Goal: Task Accomplishment & Management: Manage account settings

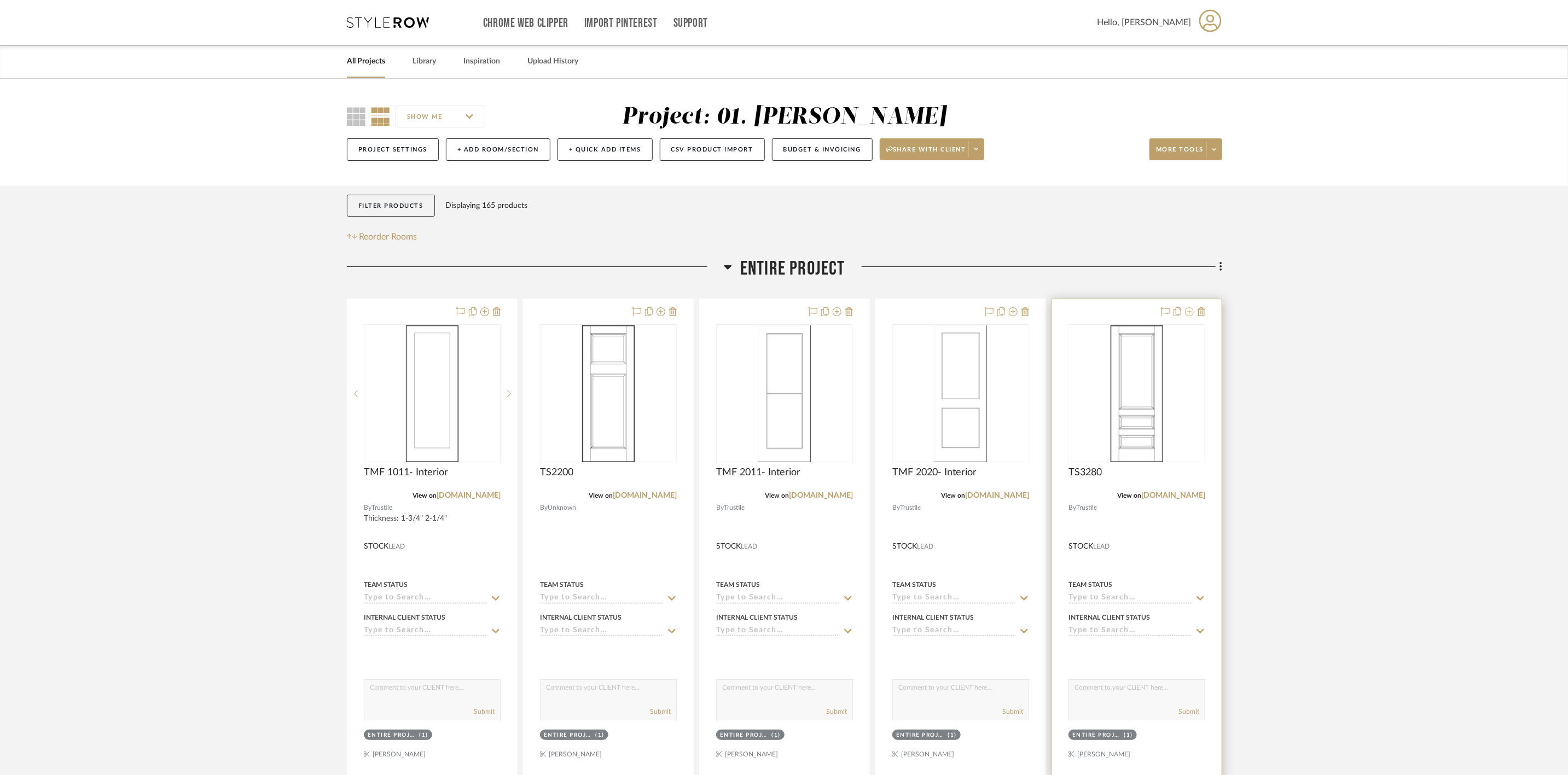
click at [1187, 312] on icon at bounding box center [1189, 312] width 9 height 9
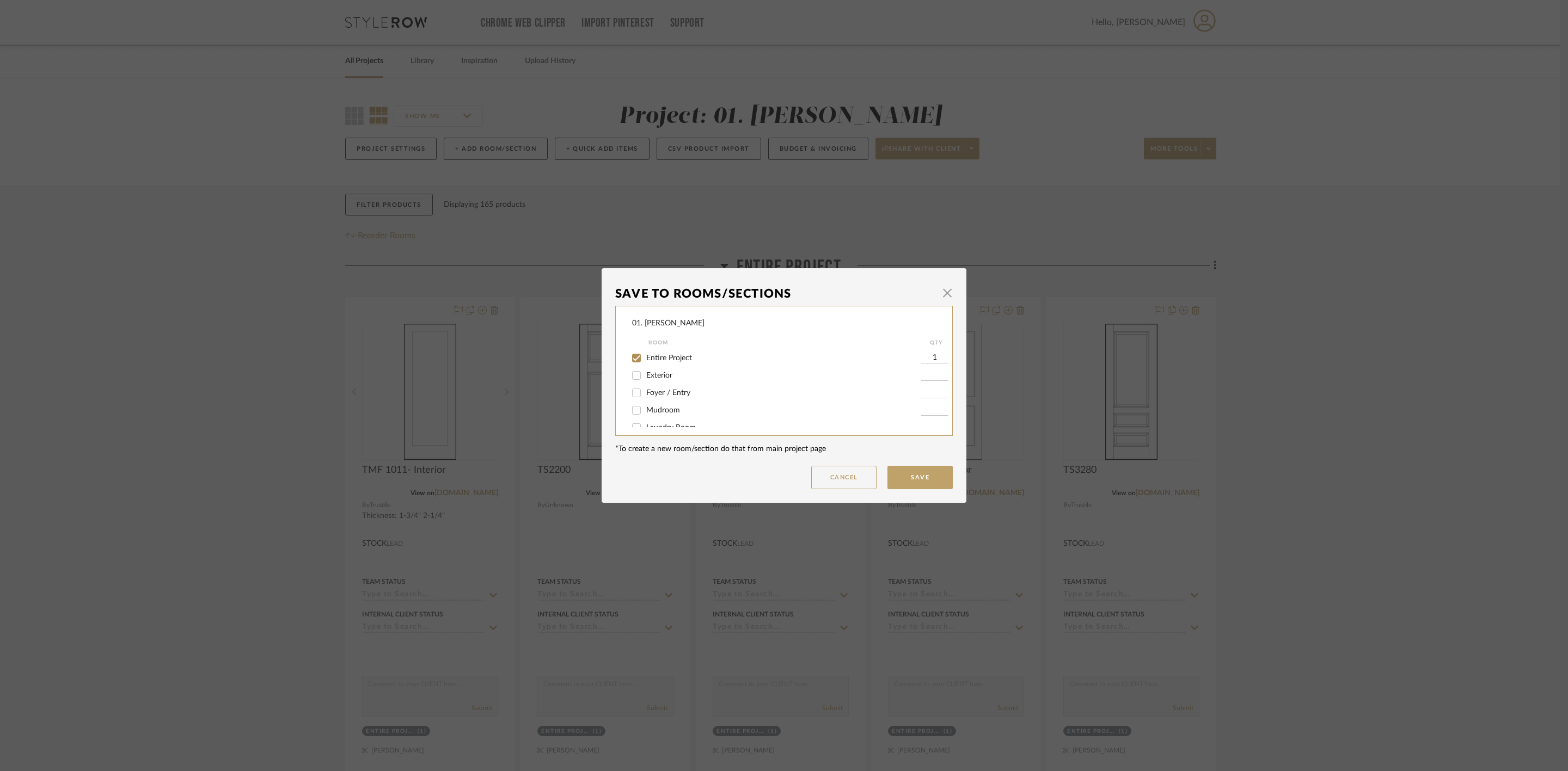
click at [677, 357] on span "Entire Project" at bounding box center [669, 358] width 46 height 8
click at [645, 357] on input "Entire Project" at bounding box center [636, 358] width 18 height 18
checkbox input "false"
click at [851, 471] on button "Cancel" at bounding box center [844, 478] width 65 height 23
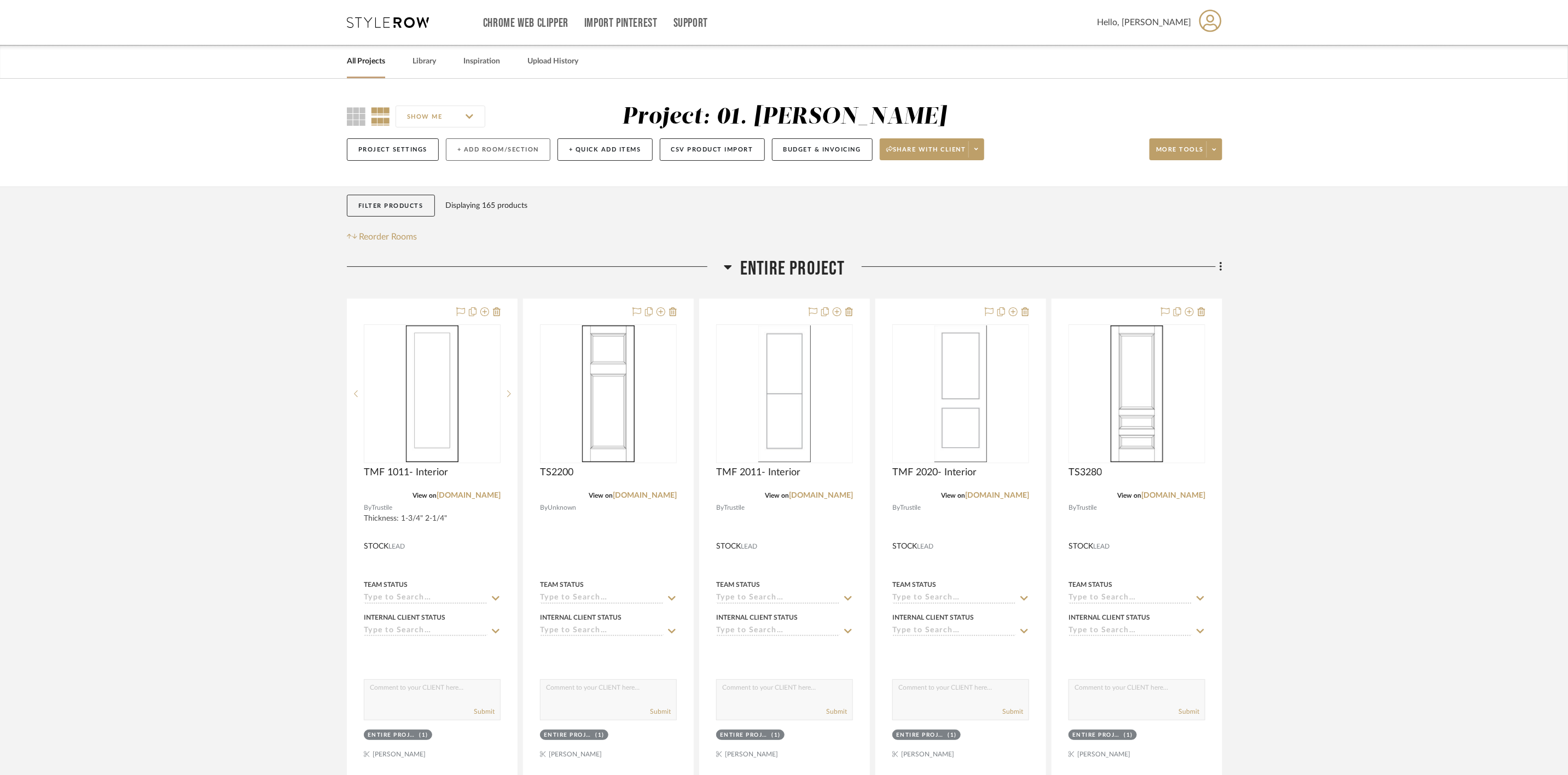
click at [506, 151] on button "+ Add Room/Section" at bounding box center [498, 149] width 105 height 23
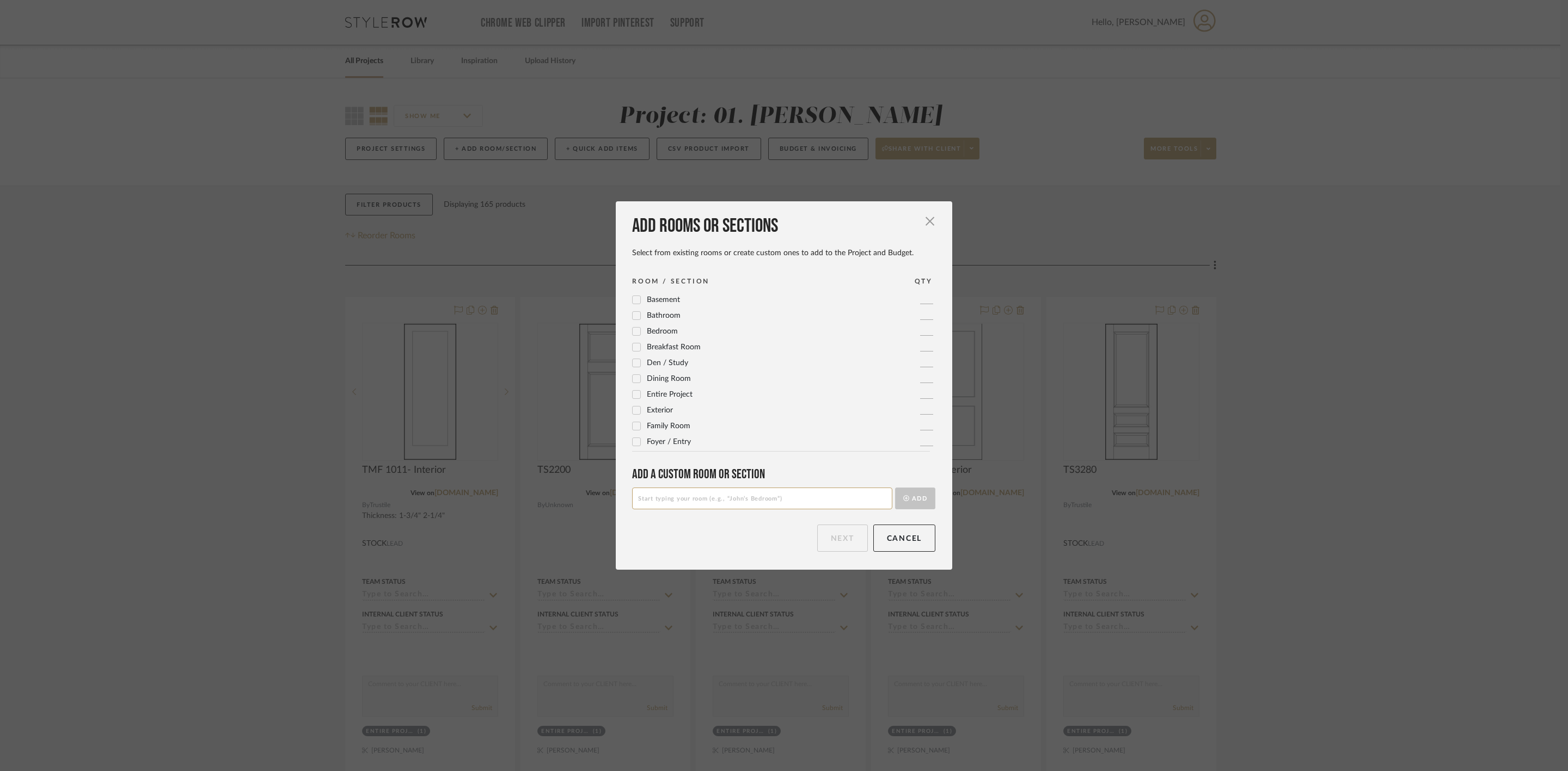
click at [715, 503] on input at bounding box center [762, 498] width 261 height 22
type input "Considering"
click at [903, 495] on icon "submit" at bounding box center [906, 498] width 6 height 6
click at [807, 508] on input at bounding box center [762, 498] width 261 height 22
type input "Will Not Use"
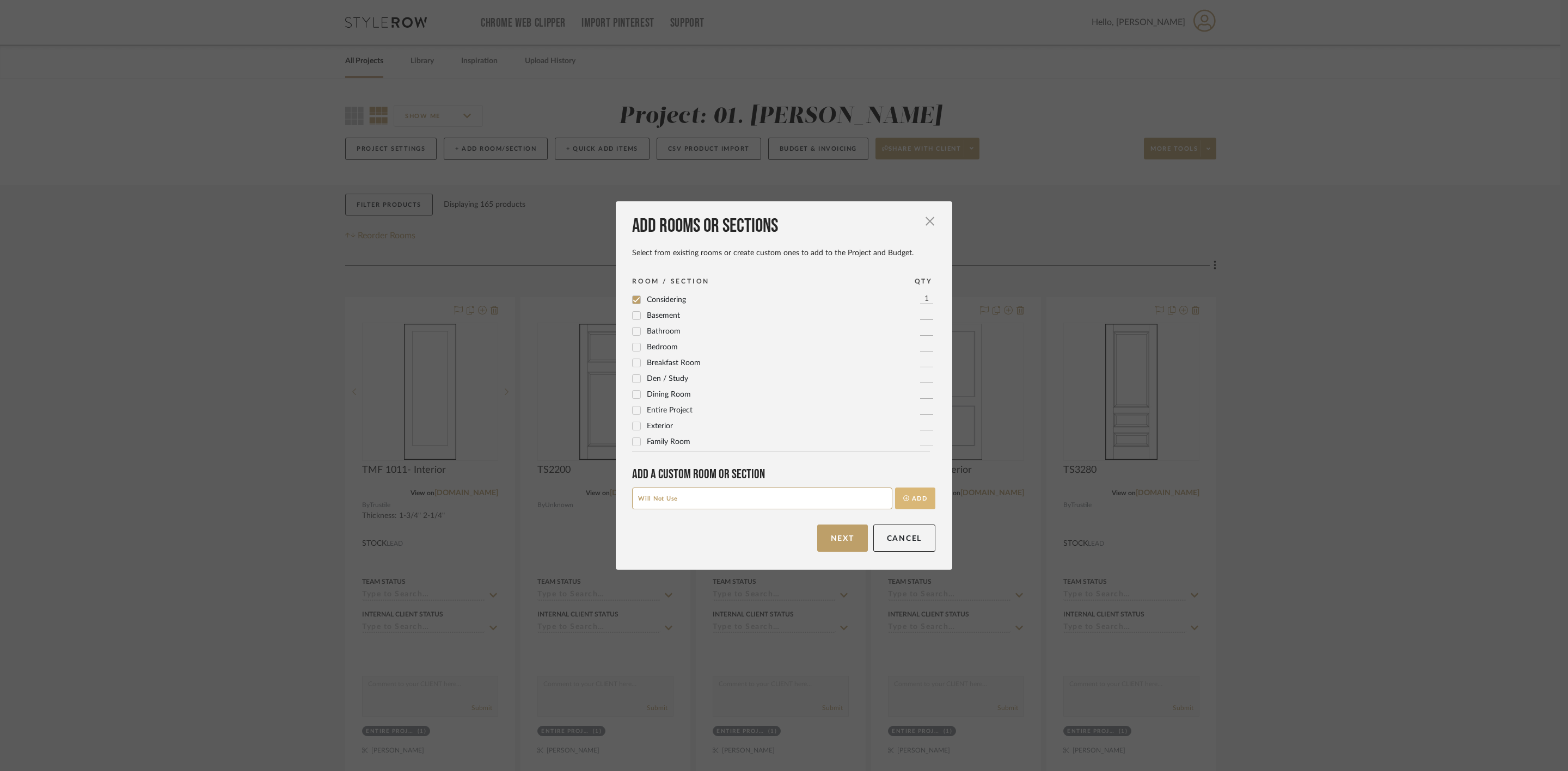
click at [903, 497] on icon "submit" at bounding box center [906, 498] width 6 height 6
click at [854, 542] on button "Next" at bounding box center [842, 538] width 51 height 27
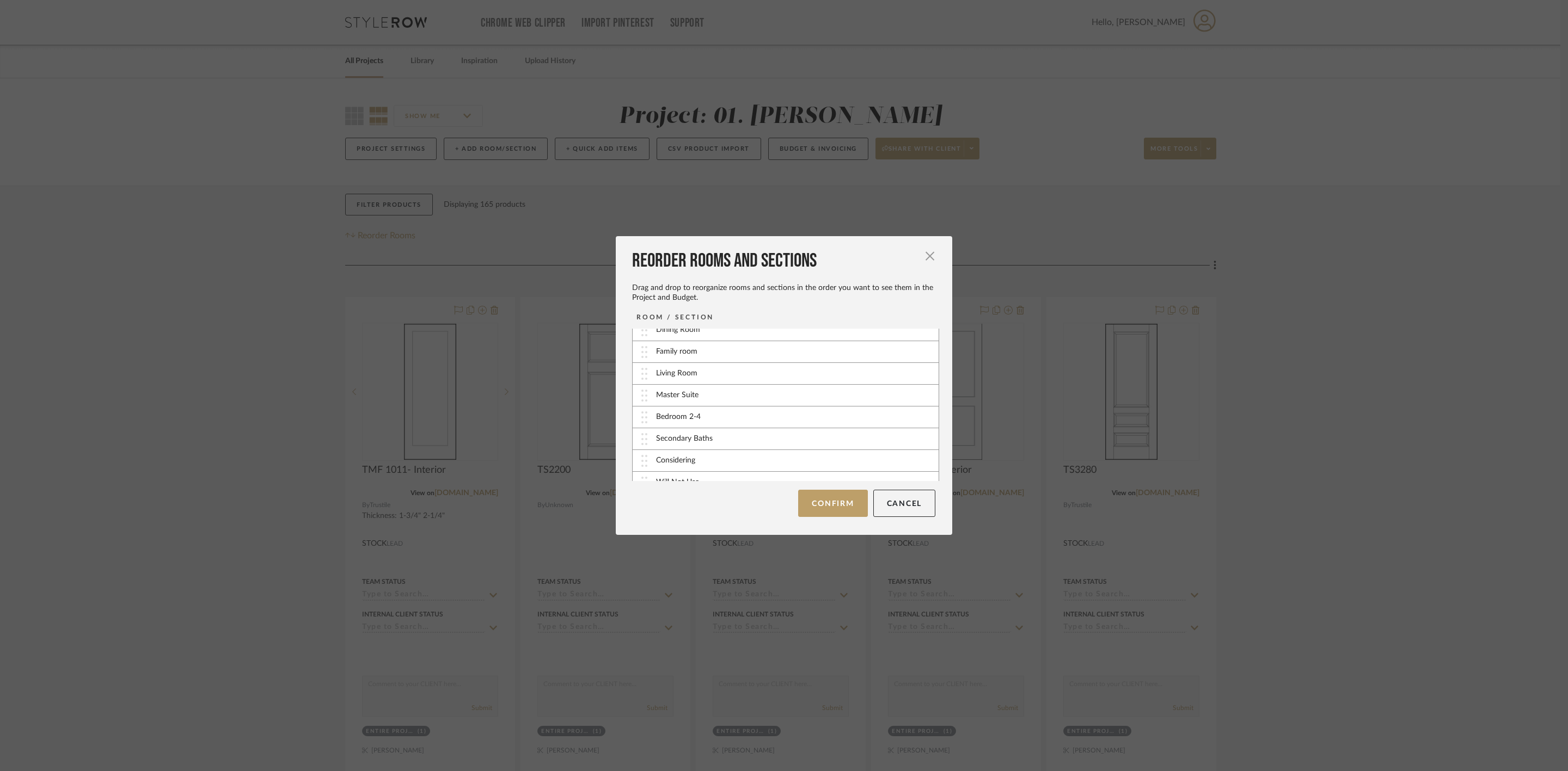
scroll to position [245, 0]
click at [822, 504] on button "Confirm" at bounding box center [833, 503] width 69 height 27
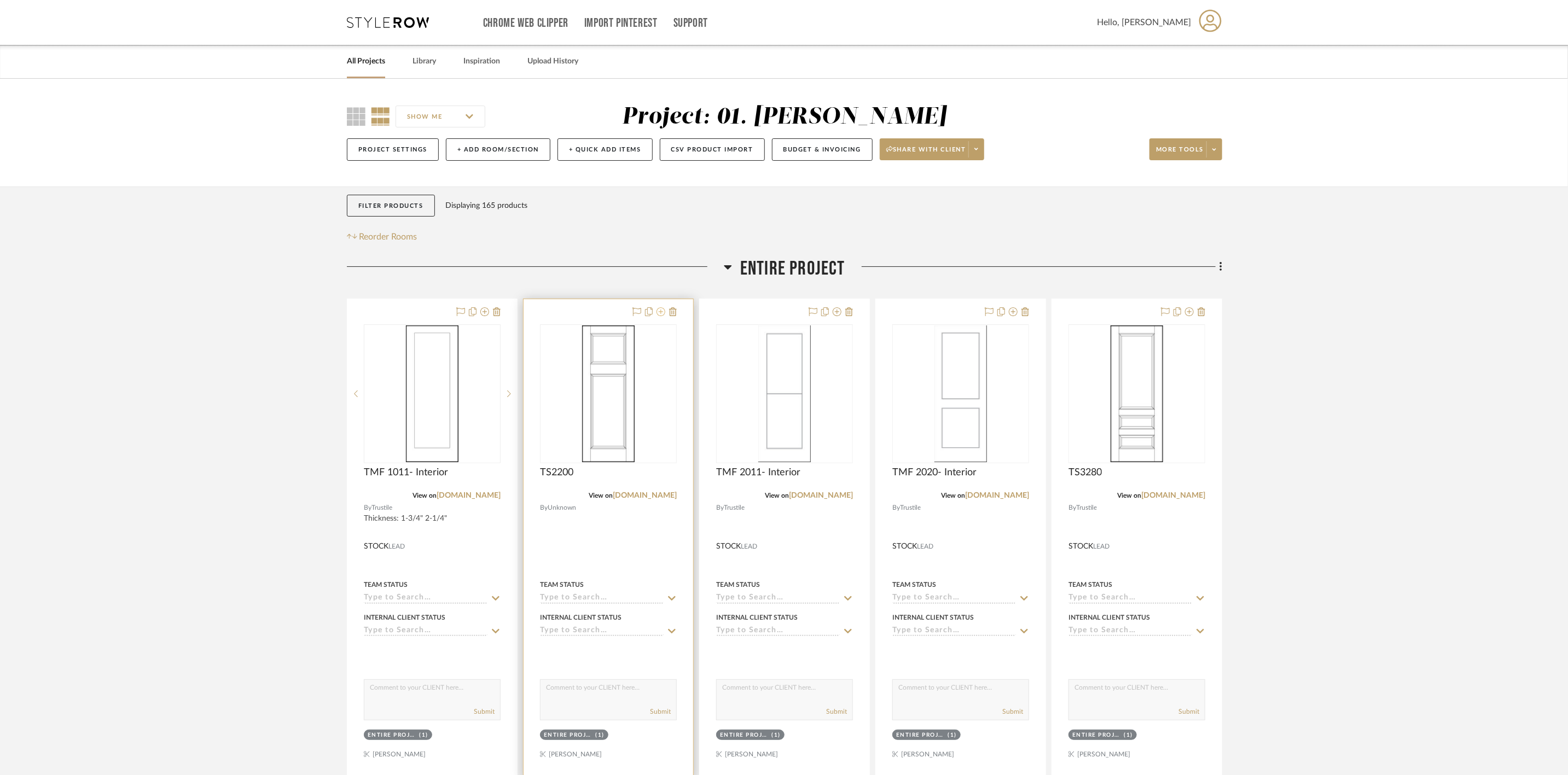
click at [659, 312] on icon at bounding box center [661, 312] width 9 height 9
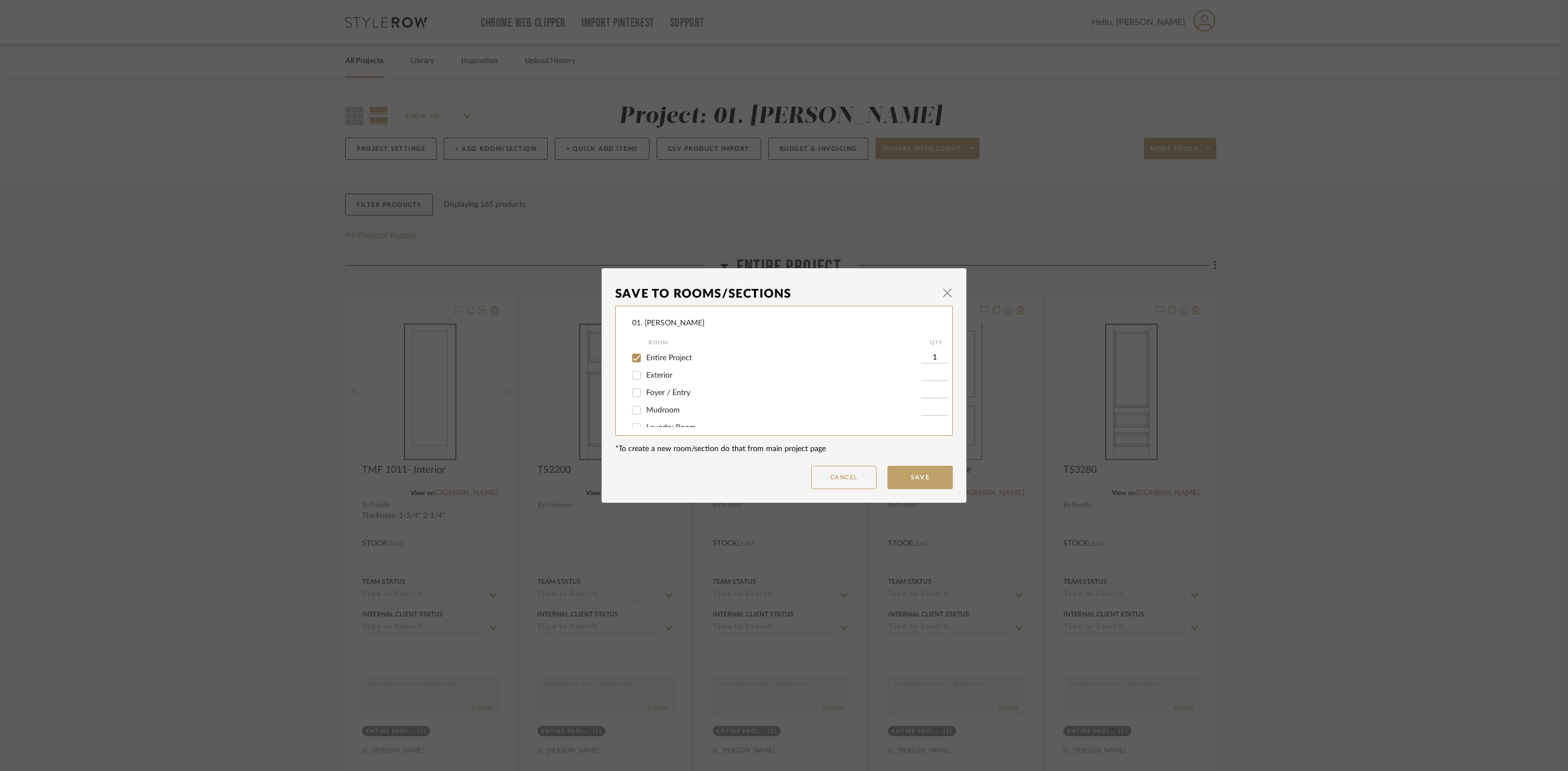
click at [681, 358] on span "Entire Project" at bounding box center [669, 358] width 46 height 8
click at [645, 358] on input "Entire Project" at bounding box center [636, 358] width 18 height 18
checkbox input "false"
click at [679, 422] on div "Will Not Use" at bounding box center [776, 416] width 289 height 18
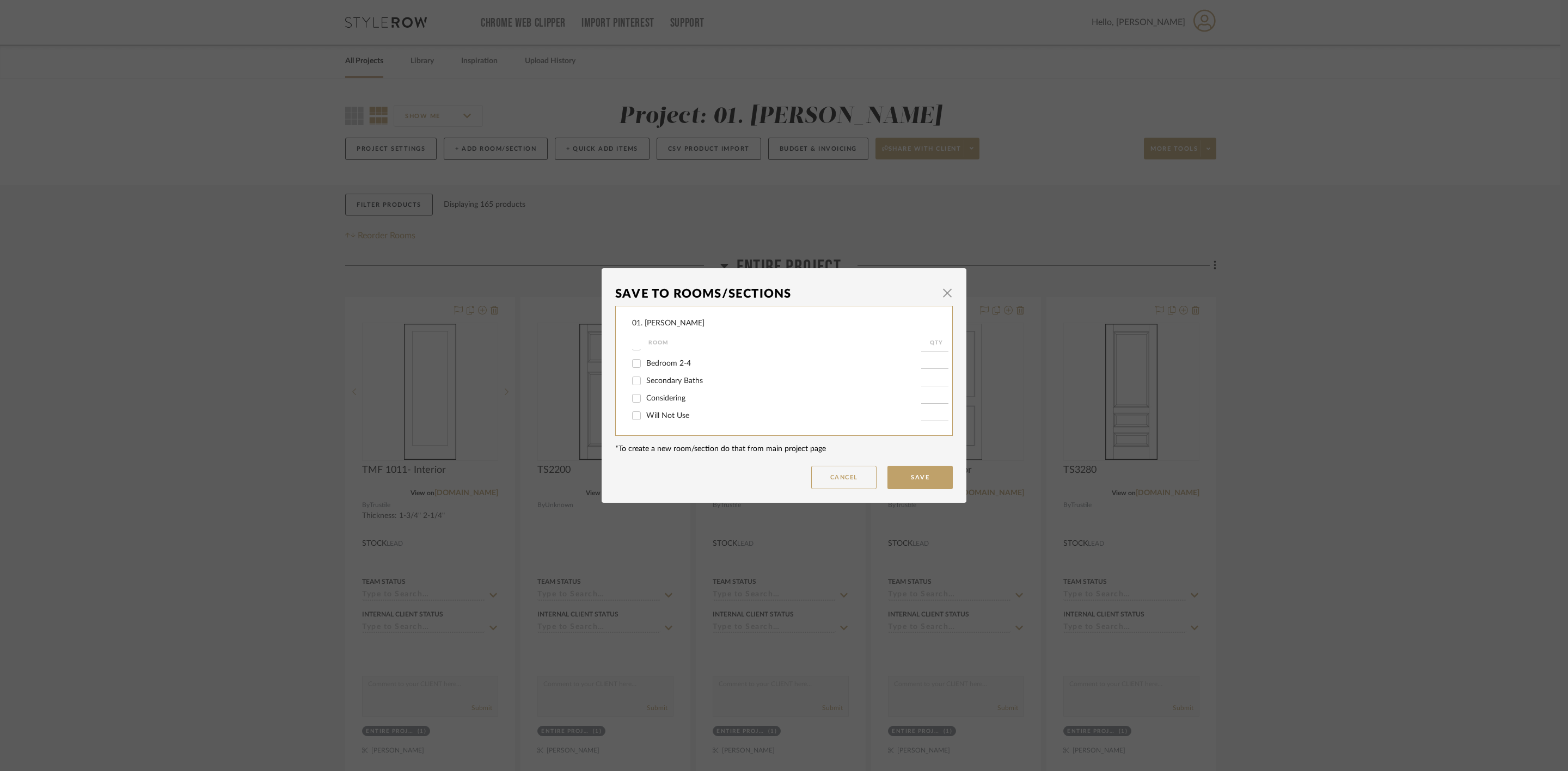
click at [688, 411] on label "Will Not Use" at bounding box center [784, 416] width 275 height 9
click at [645, 410] on input "Will Not Use" at bounding box center [636, 416] width 18 height 18
checkbox input "true"
type input "1"
click at [942, 485] on button "Save" at bounding box center [920, 478] width 65 height 23
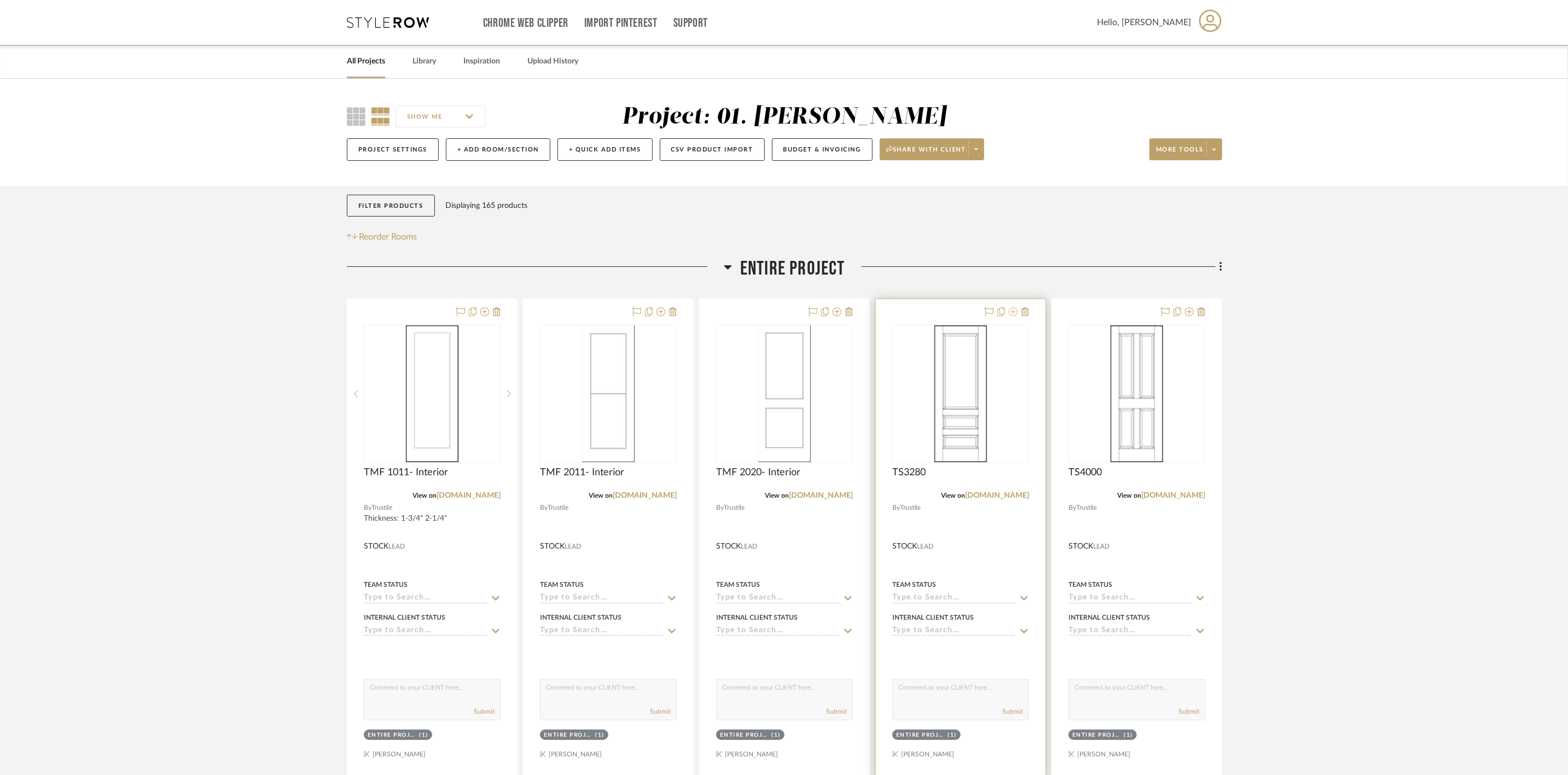
click at [1014, 309] on icon at bounding box center [1013, 312] width 9 height 9
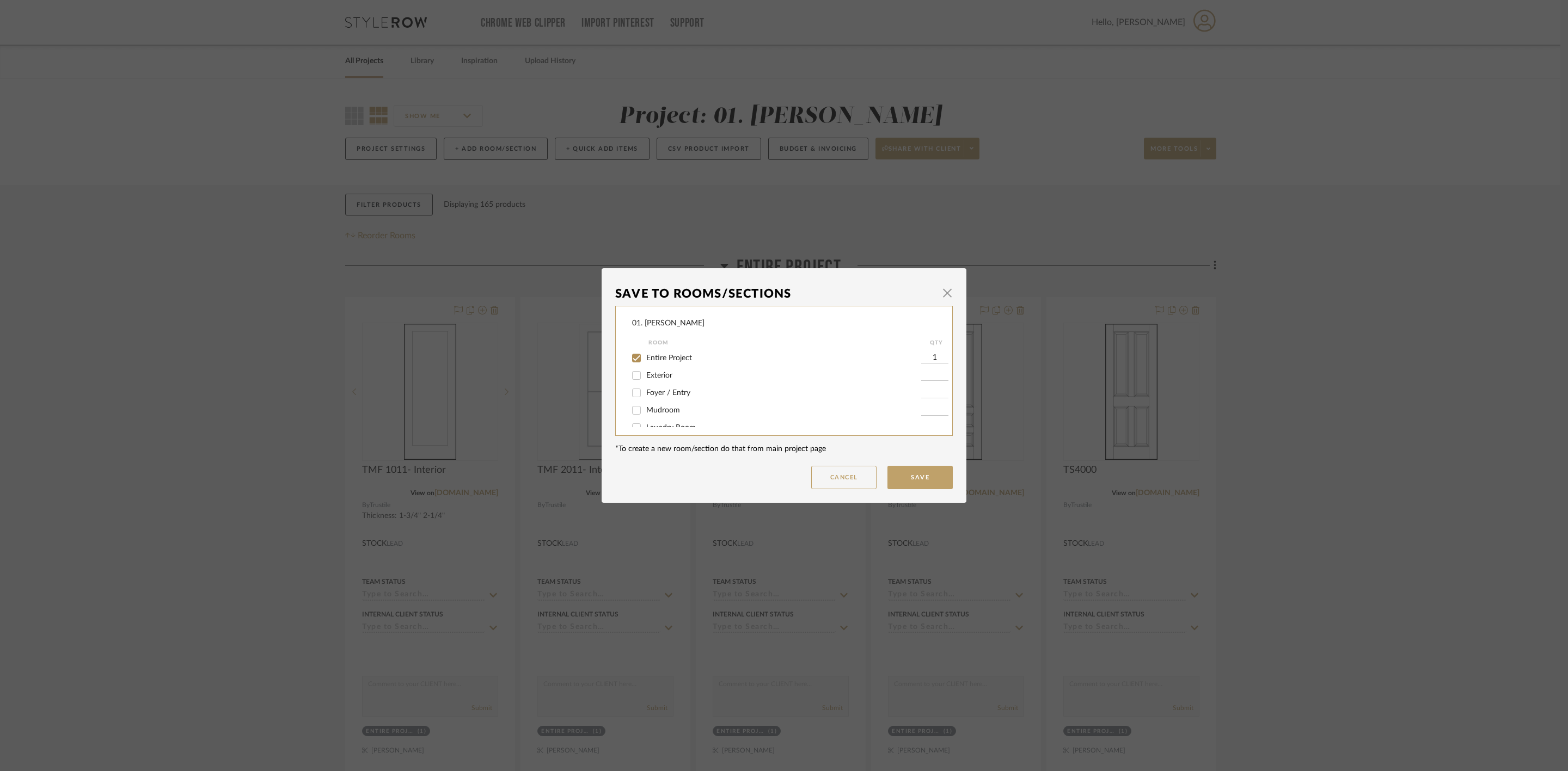
click at [668, 355] on span "Entire Project" at bounding box center [669, 358] width 46 height 8
click at [645, 355] on input "Entire Project" at bounding box center [636, 358] width 18 height 18
checkbox input "false"
click at [659, 415] on span "Will Not Use" at bounding box center [668, 416] width 43 height 8
click at [645, 415] on input "Will Not Use" at bounding box center [636, 416] width 18 height 18
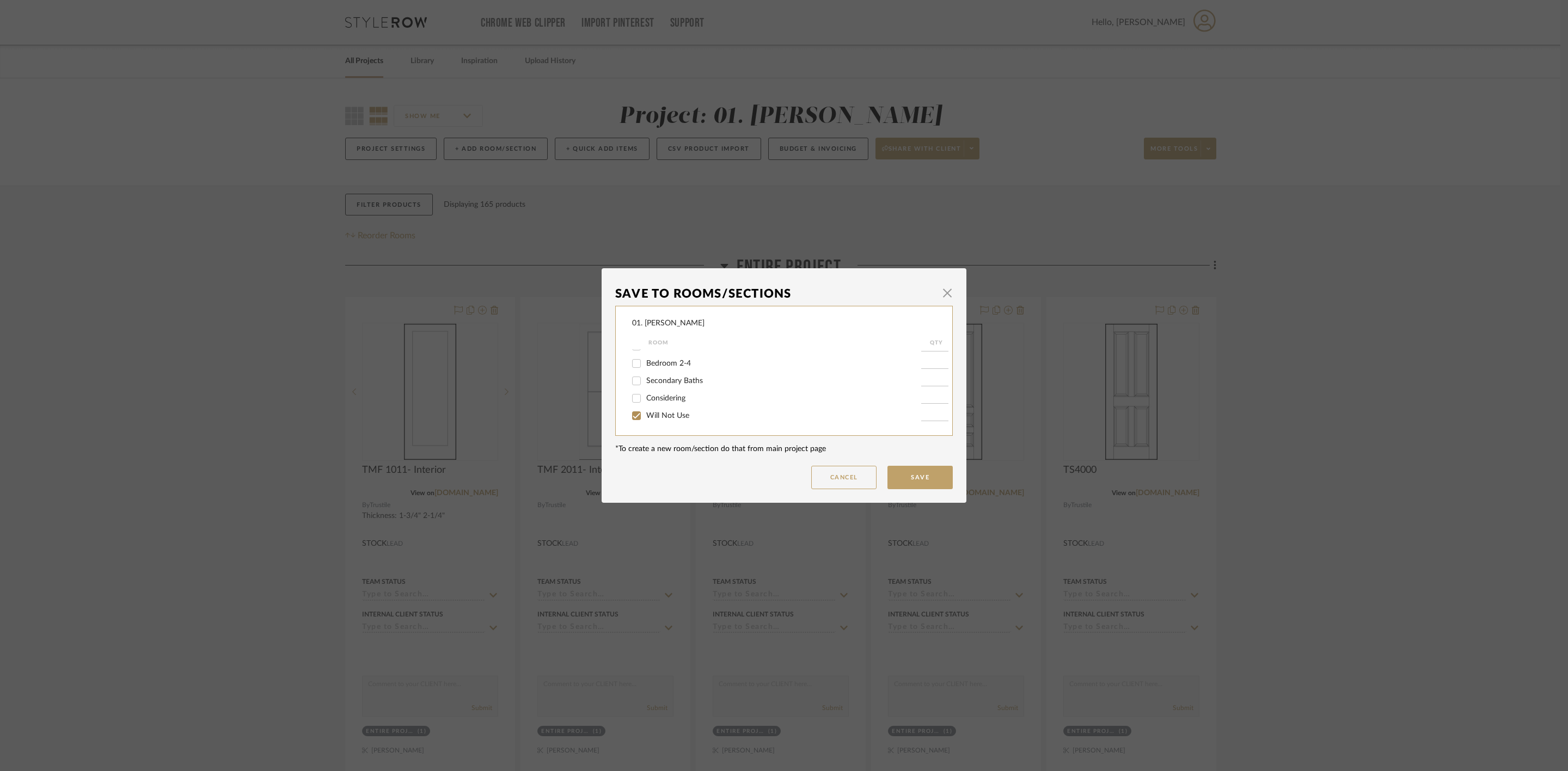
checkbox input "true"
type input "1"
click at [923, 474] on button "Save" at bounding box center [920, 478] width 65 height 23
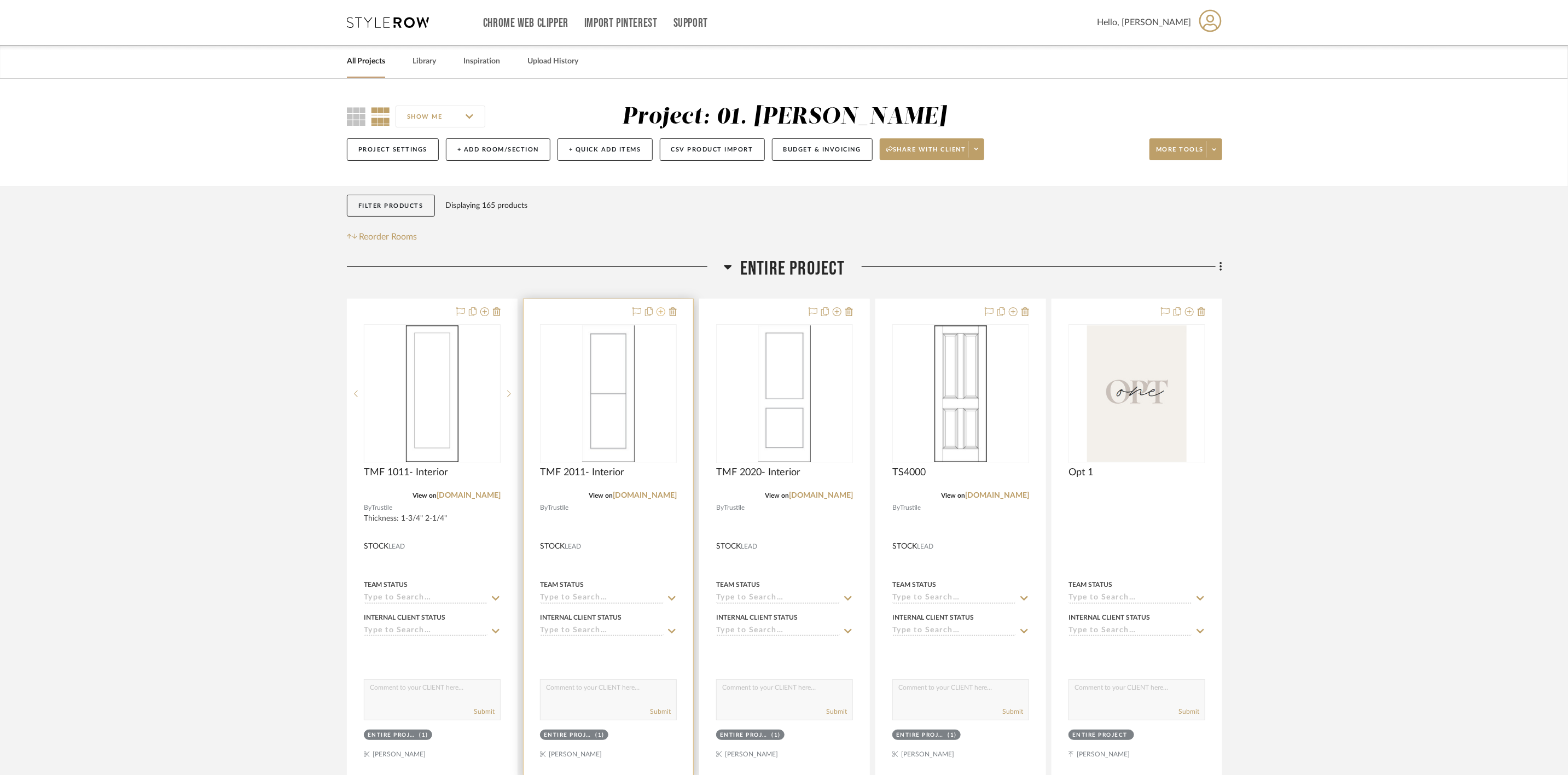
click at [661, 314] on icon at bounding box center [661, 312] width 9 height 9
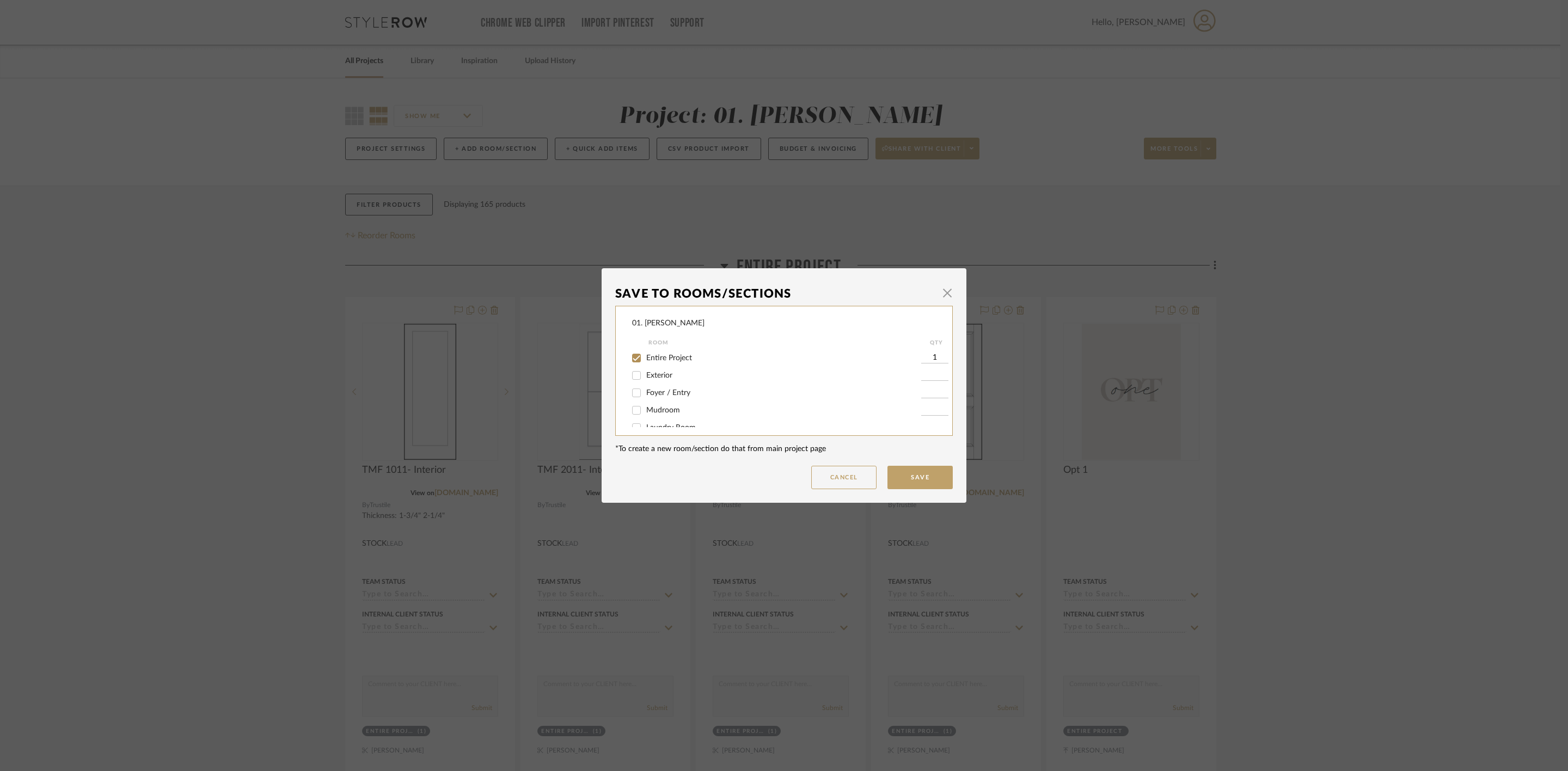
click at [678, 357] on span "Entire Project" at bounding box center [669, 358] width 46 height 8
click at [645, 357] on input "Entire Project" at bounding box center [636, 358] width 18 height 18
checkbox input "false"
click at [655, 417] on span "Will Not Use" at bounding box center [668, 416] width 43 height 8
click at [645, 417] on input "Will Not Use" at bounding box center [636, 416] width 18 height 18
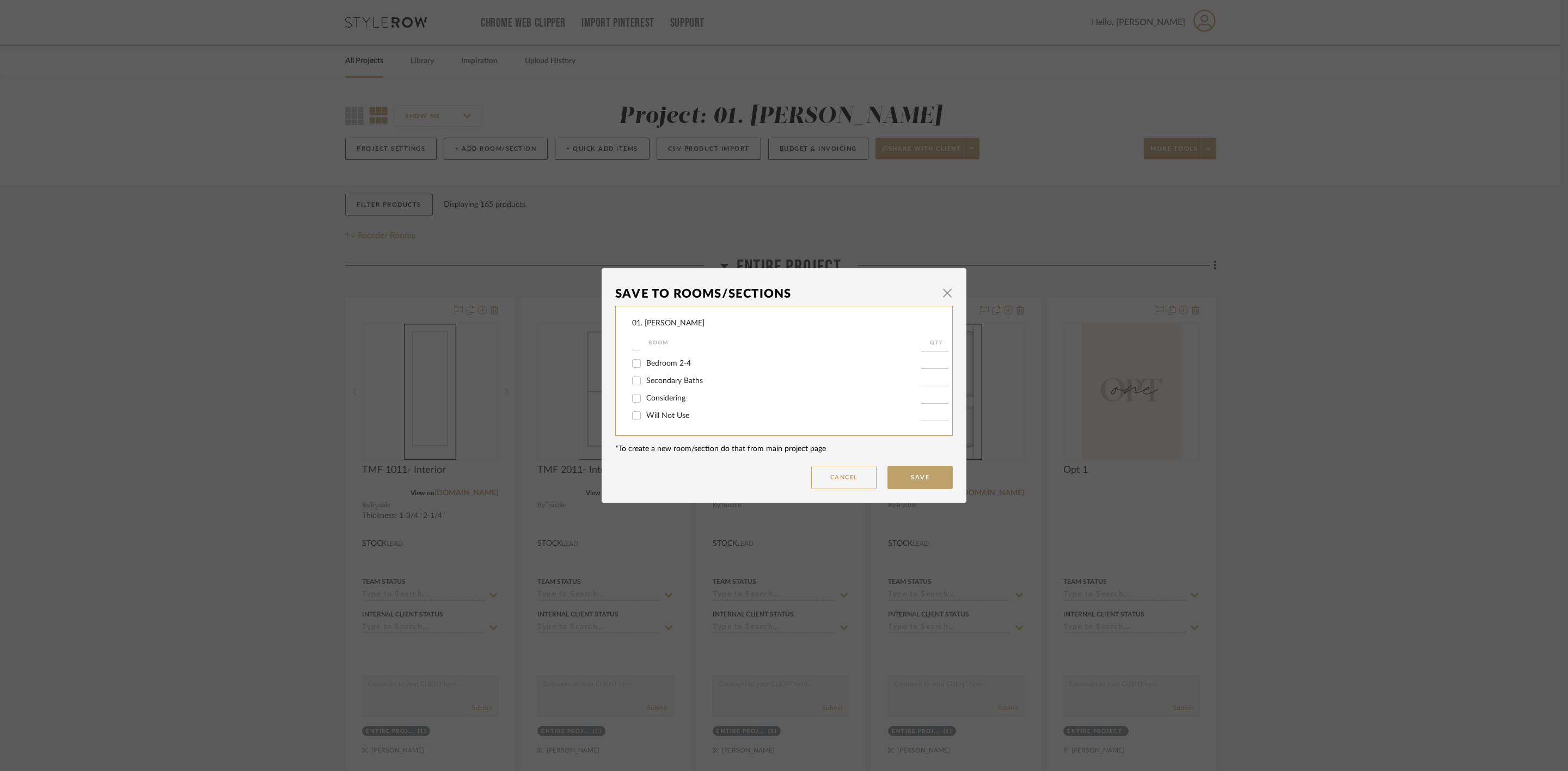
checkbox input "true"
type input "1"
click at [894, 477] on button "Save" at bounding box center [920, 478] width 65 height 23
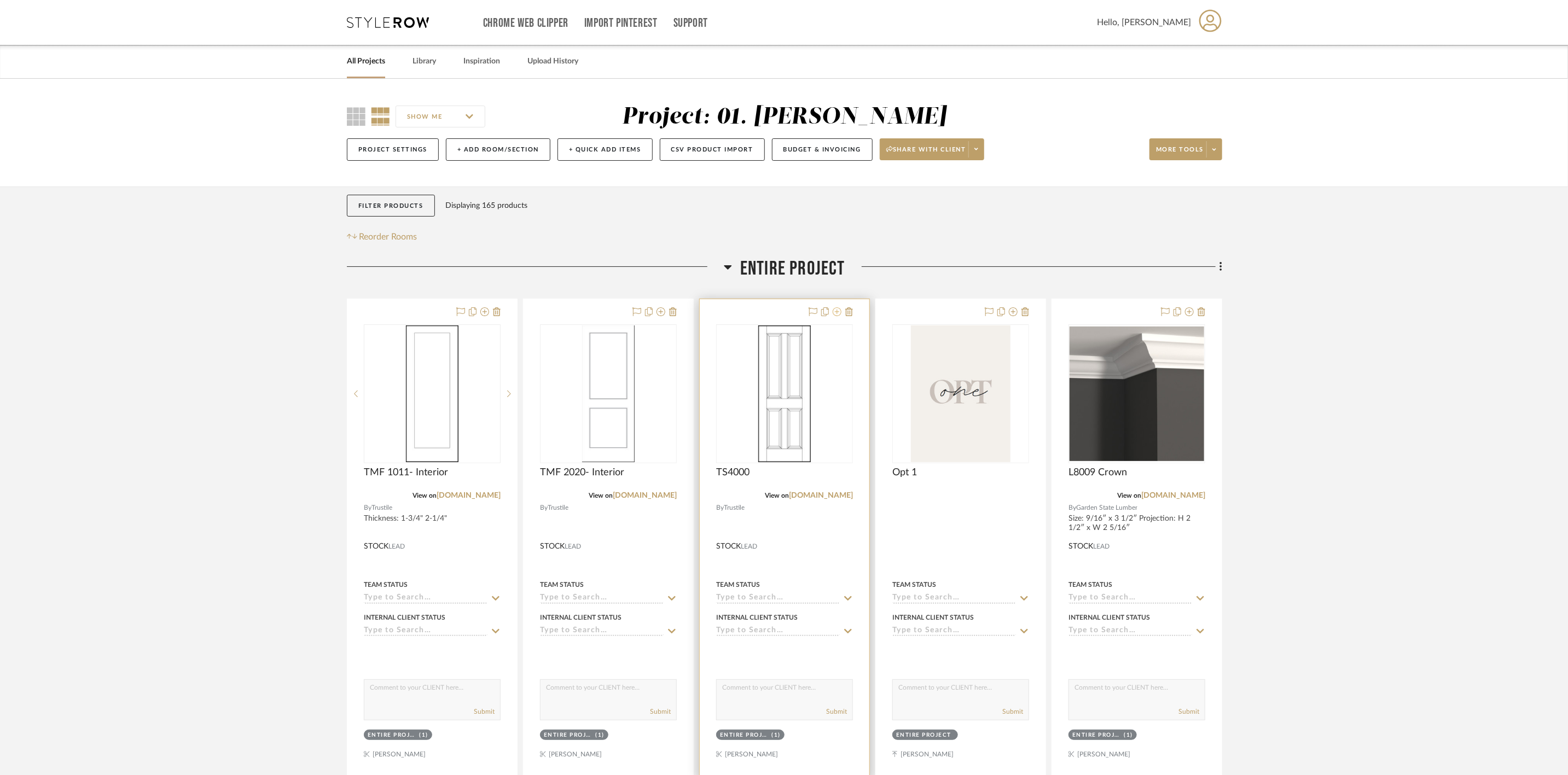
click at [838, 314] on icon at bounding box center [837, 312] width 9 height 9
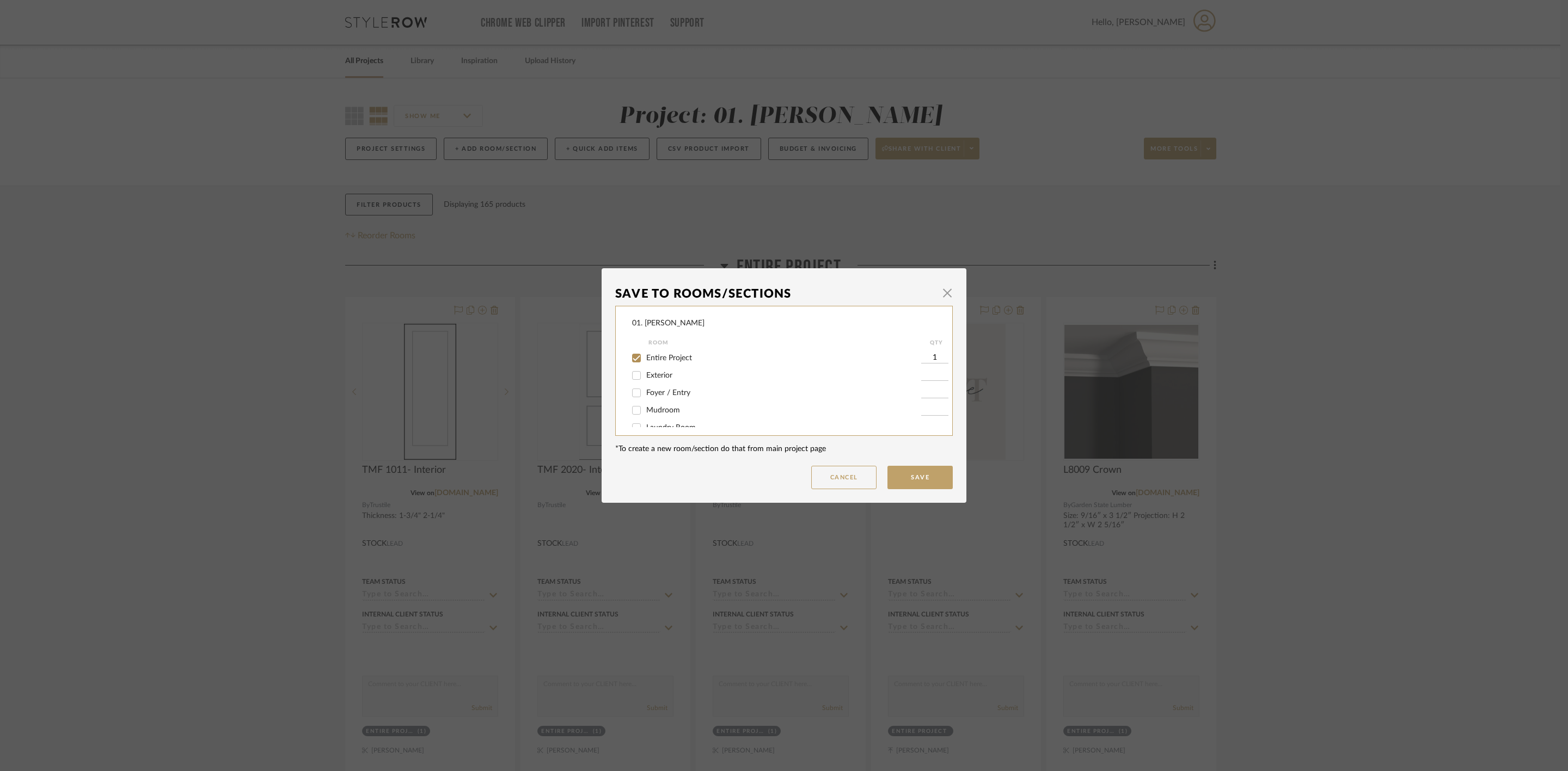
click at [680, 360] on span "Entire Project" at bounding box center [669, 358] width 46 height 8
click at [645, 360] on input "Entire Project" at bounding box center [636, 358] width 18 height 18
checkbox input "false"
click at [673, 415] on span "Will Not Use" at bounding box center [668, 416] width 43 height 8
click at [645, 415] on input "Will Not Use" at bounding box center [636, 416] width 18 height 18
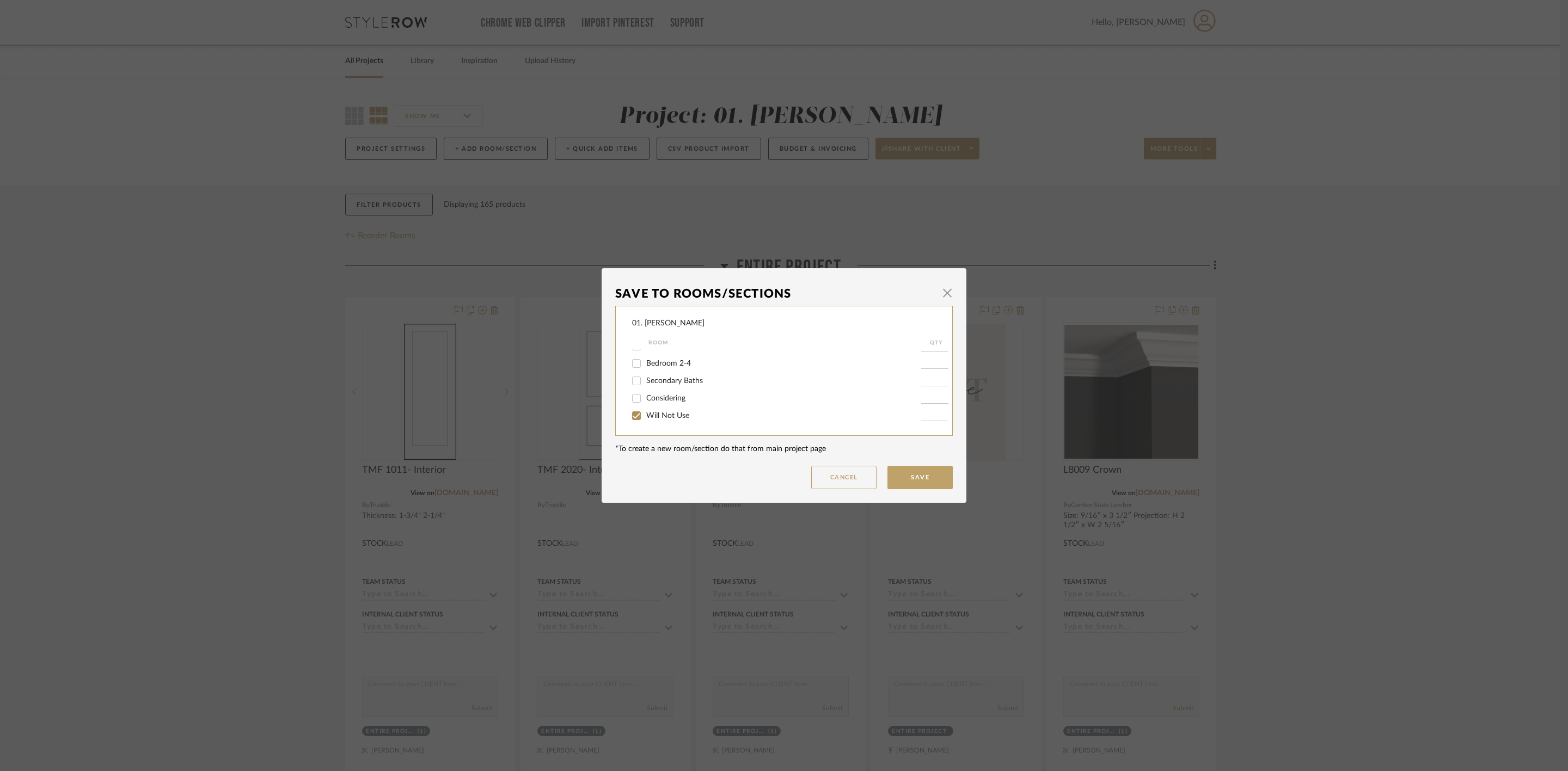
checkbox input "true"
type input "1"
click at [909, 475] on button "Save" at bounding box center [920, 478] width 65 height 23
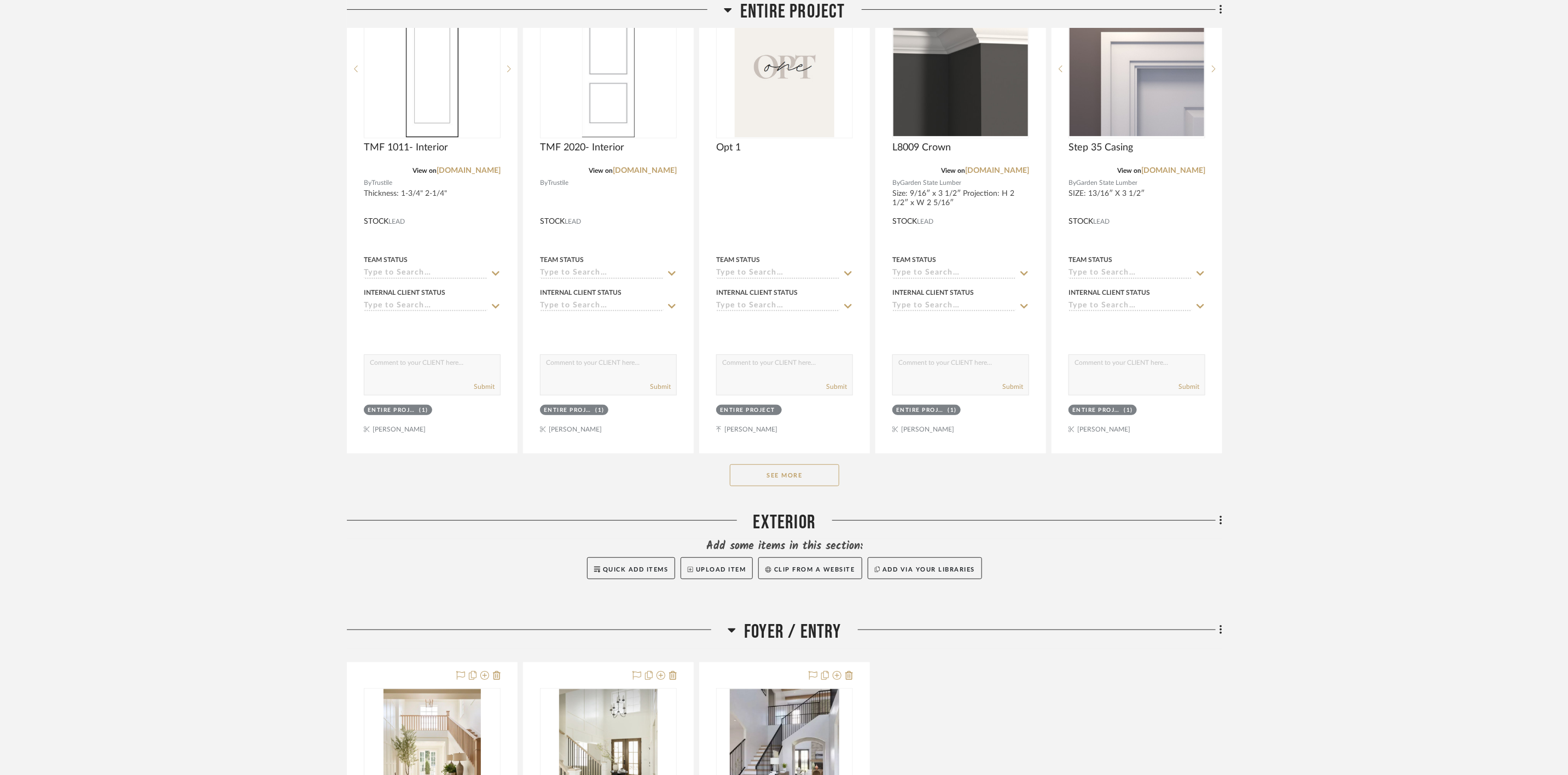
scroll to position [410, 0]
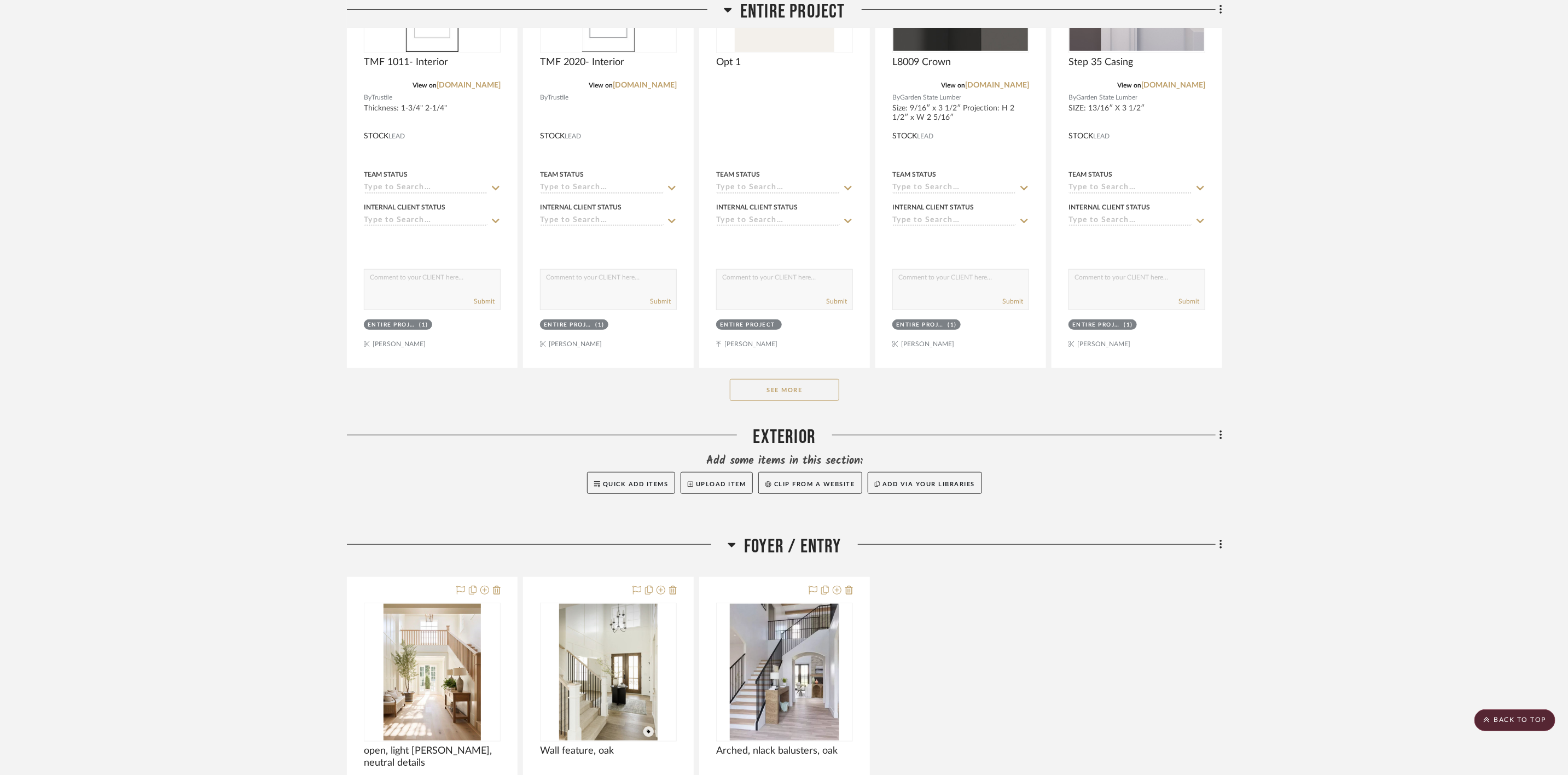
click at [791, 393] on button "See More" at bounding box center [784, 390] width 110 height 22
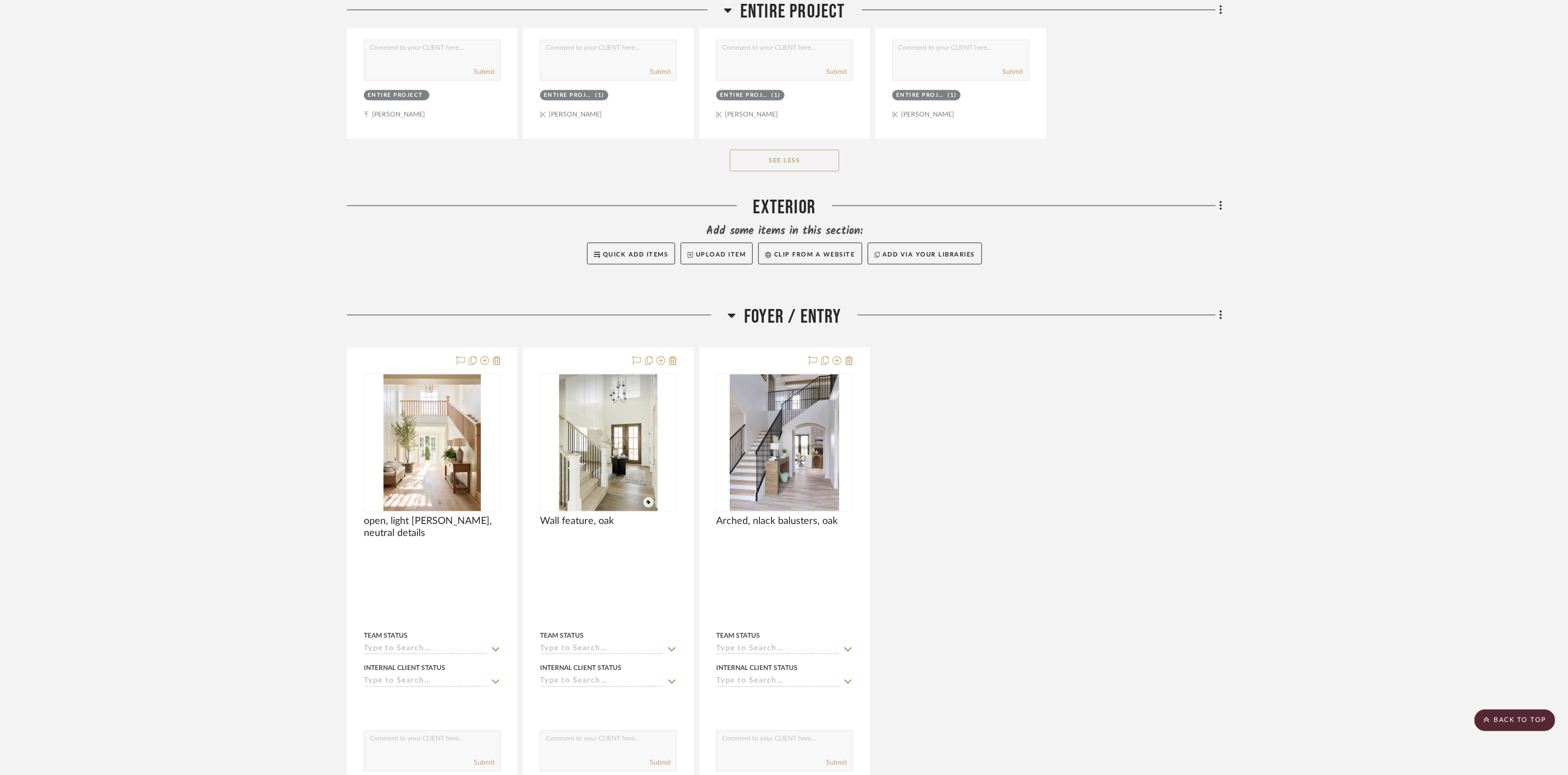
scroll to position [1641, 0]
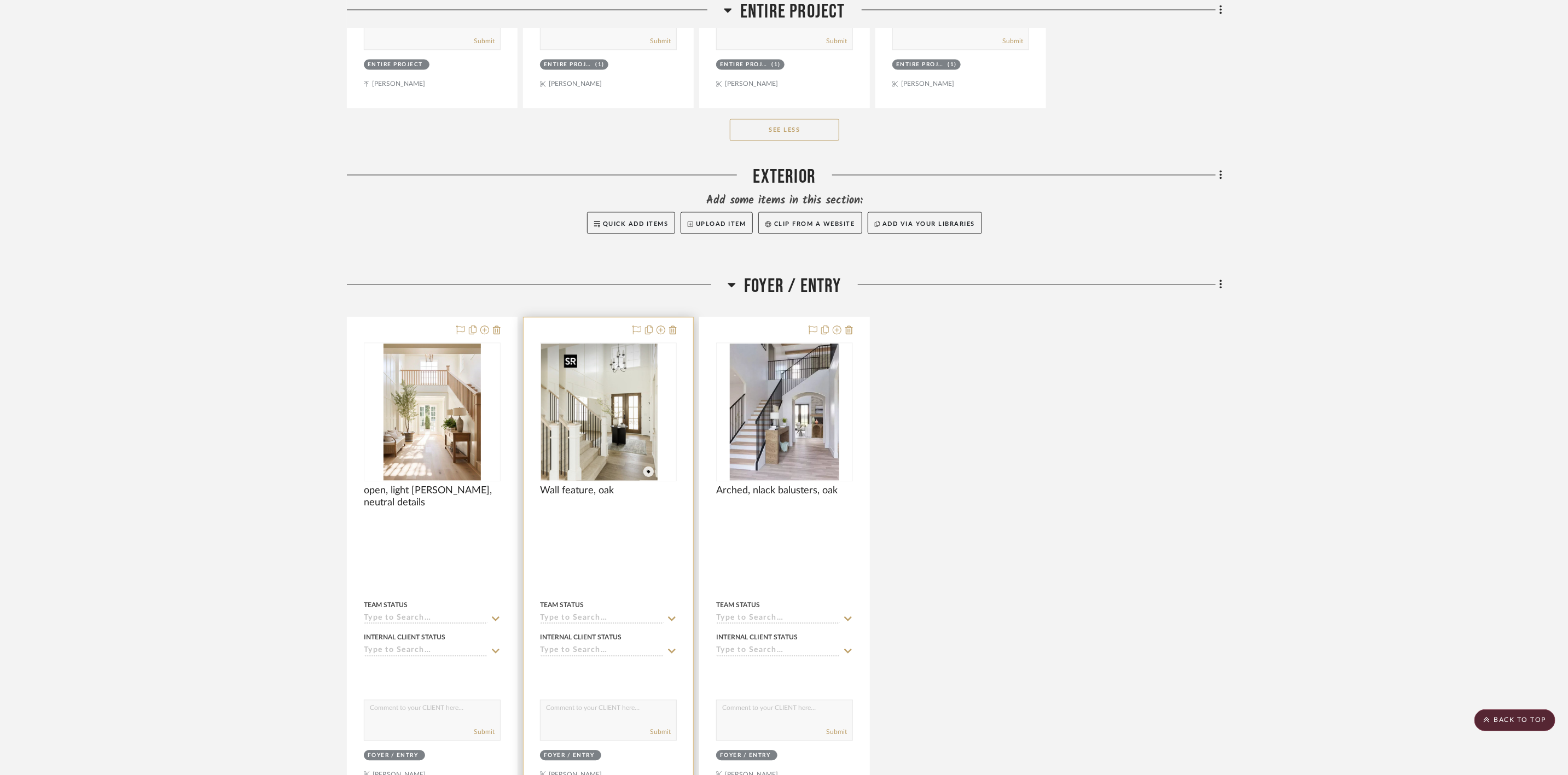
click at [570, 381] on div at bounding box center [609, 412] width 137 height 139
click at [624, 445] on img "0" at bounding box center [608, 412] width 98 height 137
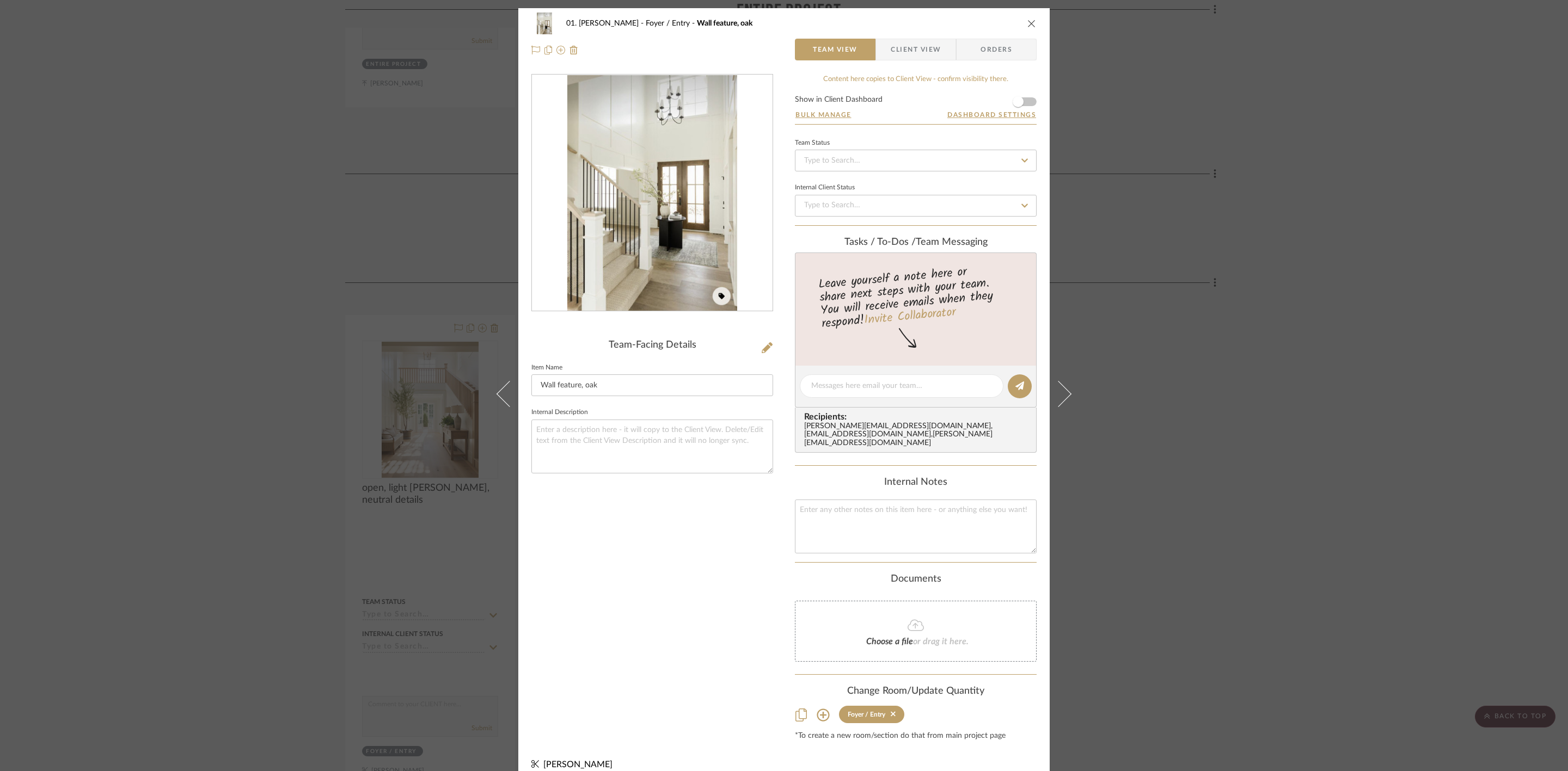
click at [623, 184] on img "0" at bounding box center [652, 193] width 170 height 236
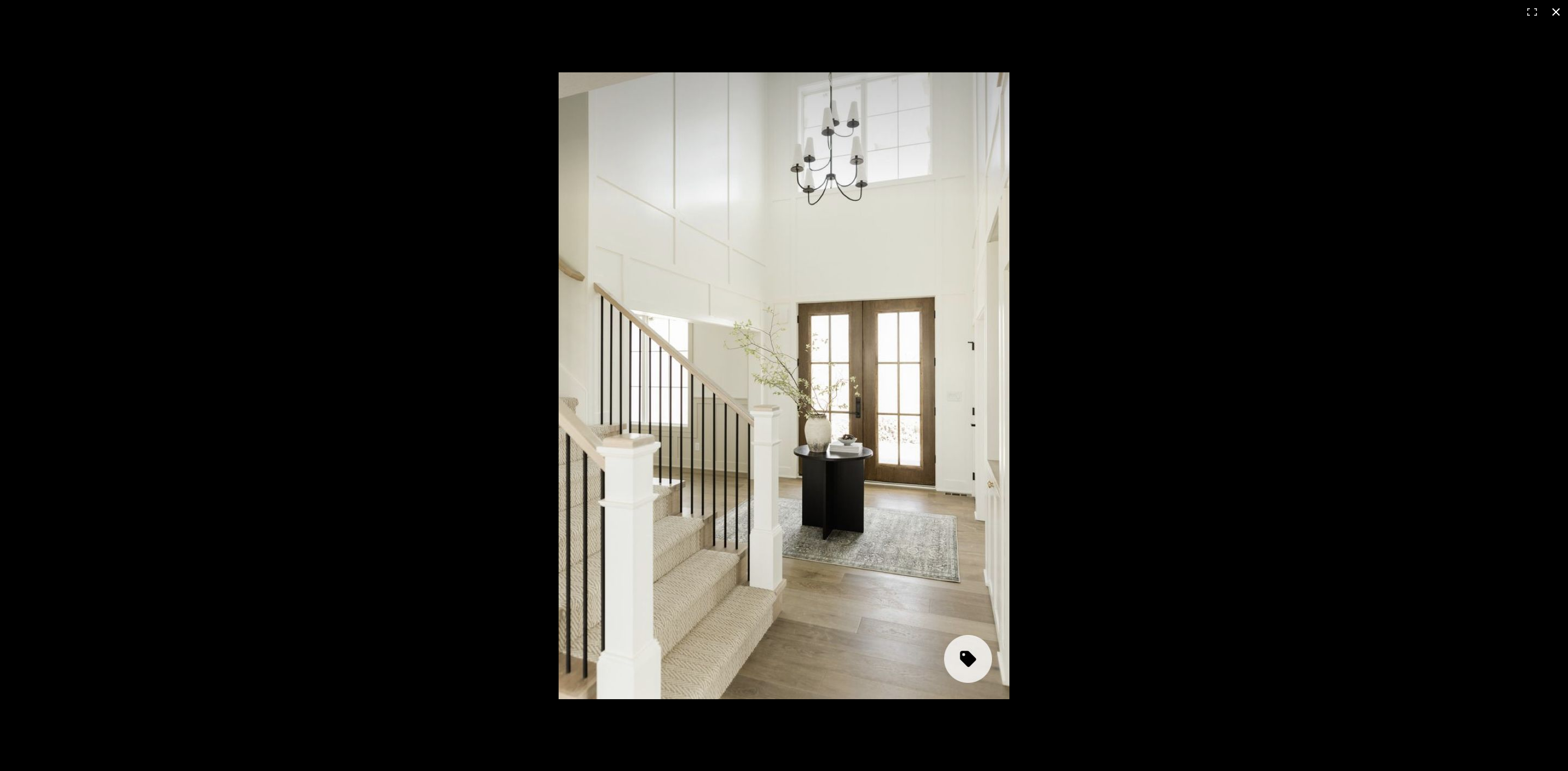
click at [1157, 299] on div at bounding box center [1238, 406] width 1359 height 668
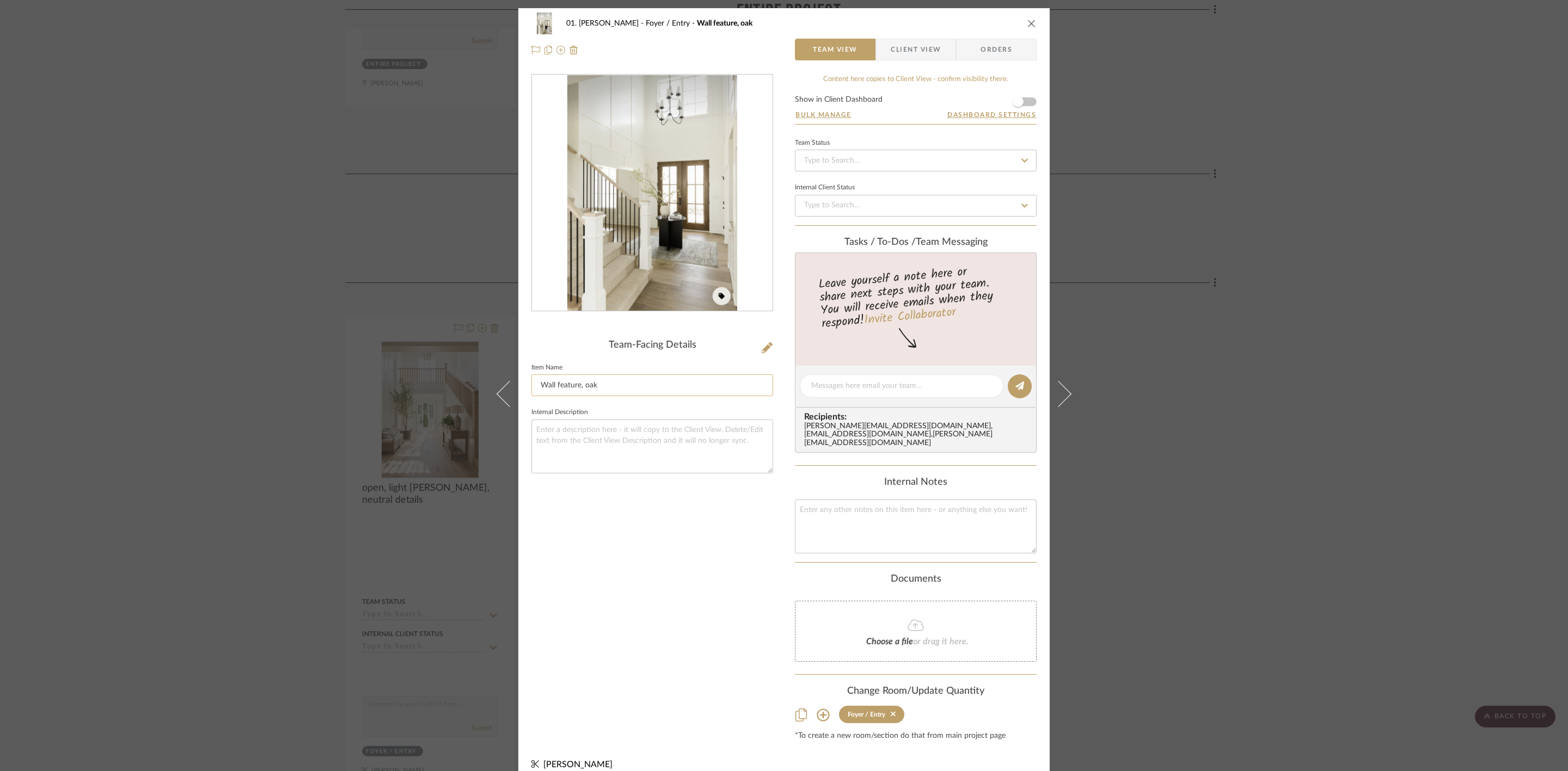
click at [646, 392] on input "Wall feature, oak" at bounding box center [652, 385] width 242 height 22
drag, startPoint x: 595, startPoint y: 381, endPoint x: 582, endPoint y: 380, distance: 13.0
click at [582, 380] on input "Wall feature, oak" at bounding box center [652, 385] width 242 height 22
type input "Wall feature, Oak Door, Railing and Stair Tread and Riser with Black Spindles"
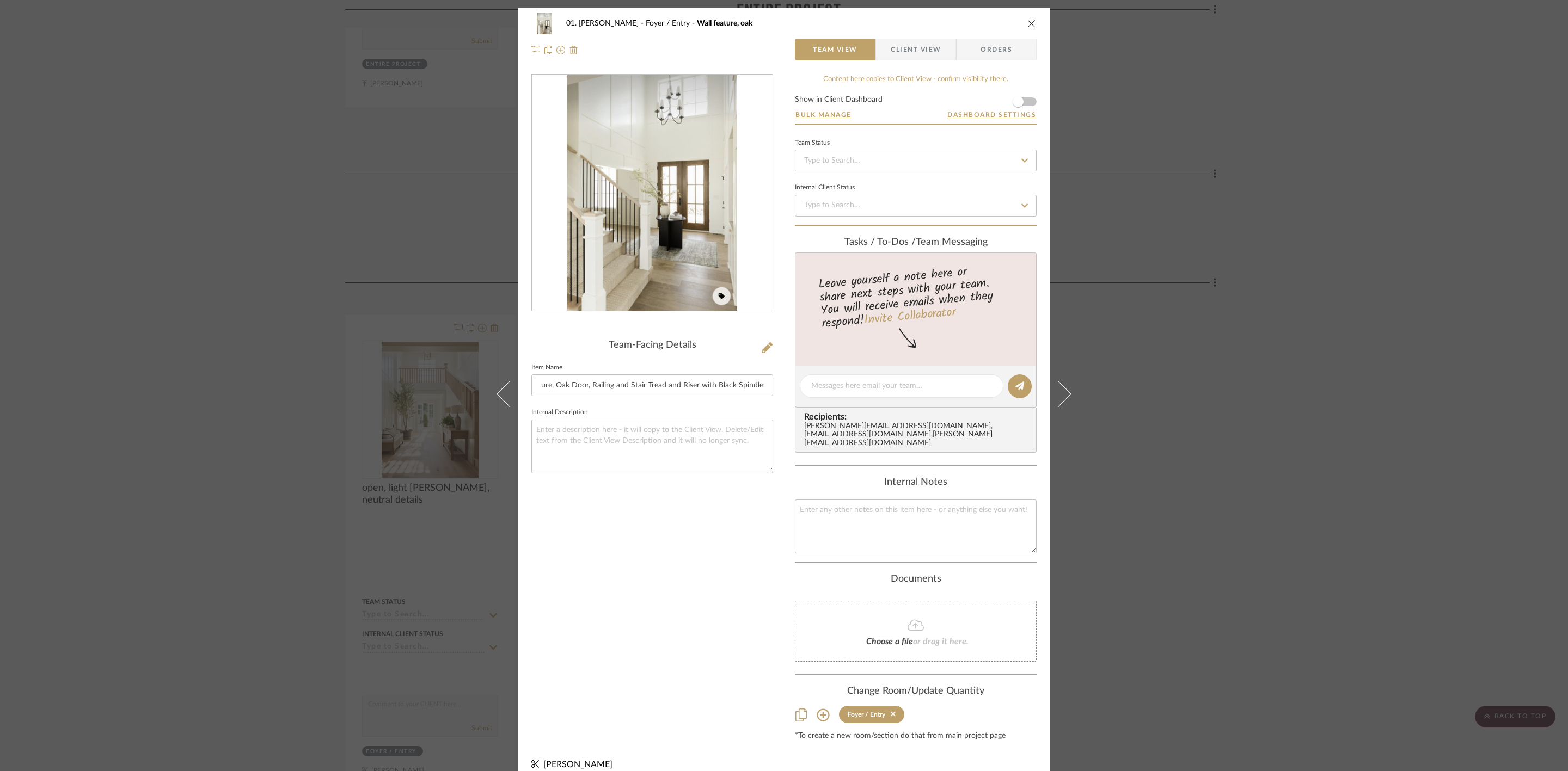
scroll to position [0, 0]
click at [688, 568] on div "Team-Facing Details Item Name Wall feature, Oak Door, Railing and Stair Tread a…" at bounding box center [652, 408] width 242 height 667
click at [1254, 433] on div "01. Merker Foyer / Entry Wall feature, Oak Door, Railing and Stair Tread and Ri…" at bounding box center [784, 385] width 1568 height 771
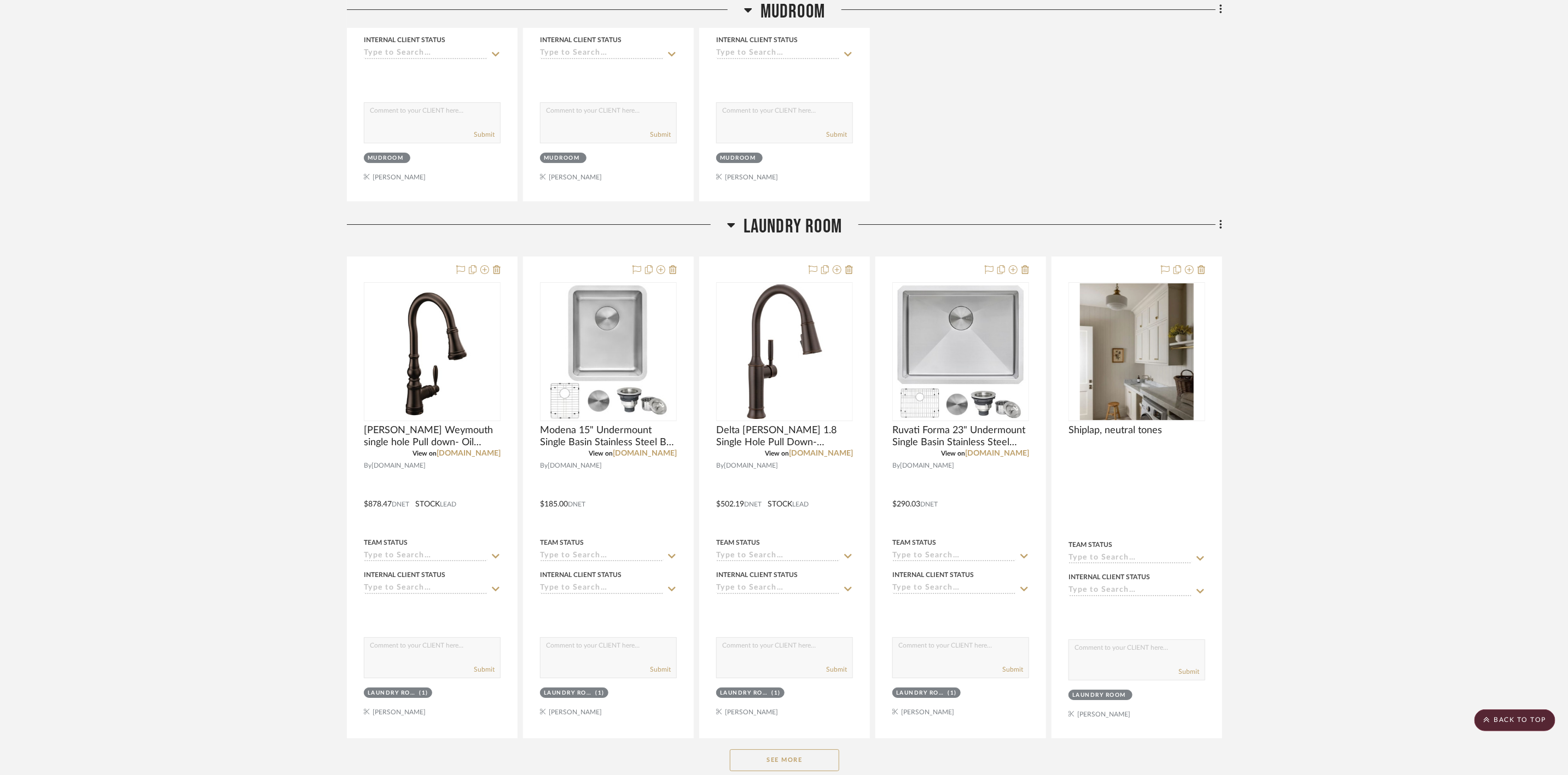
scroll to position [2954, 0]
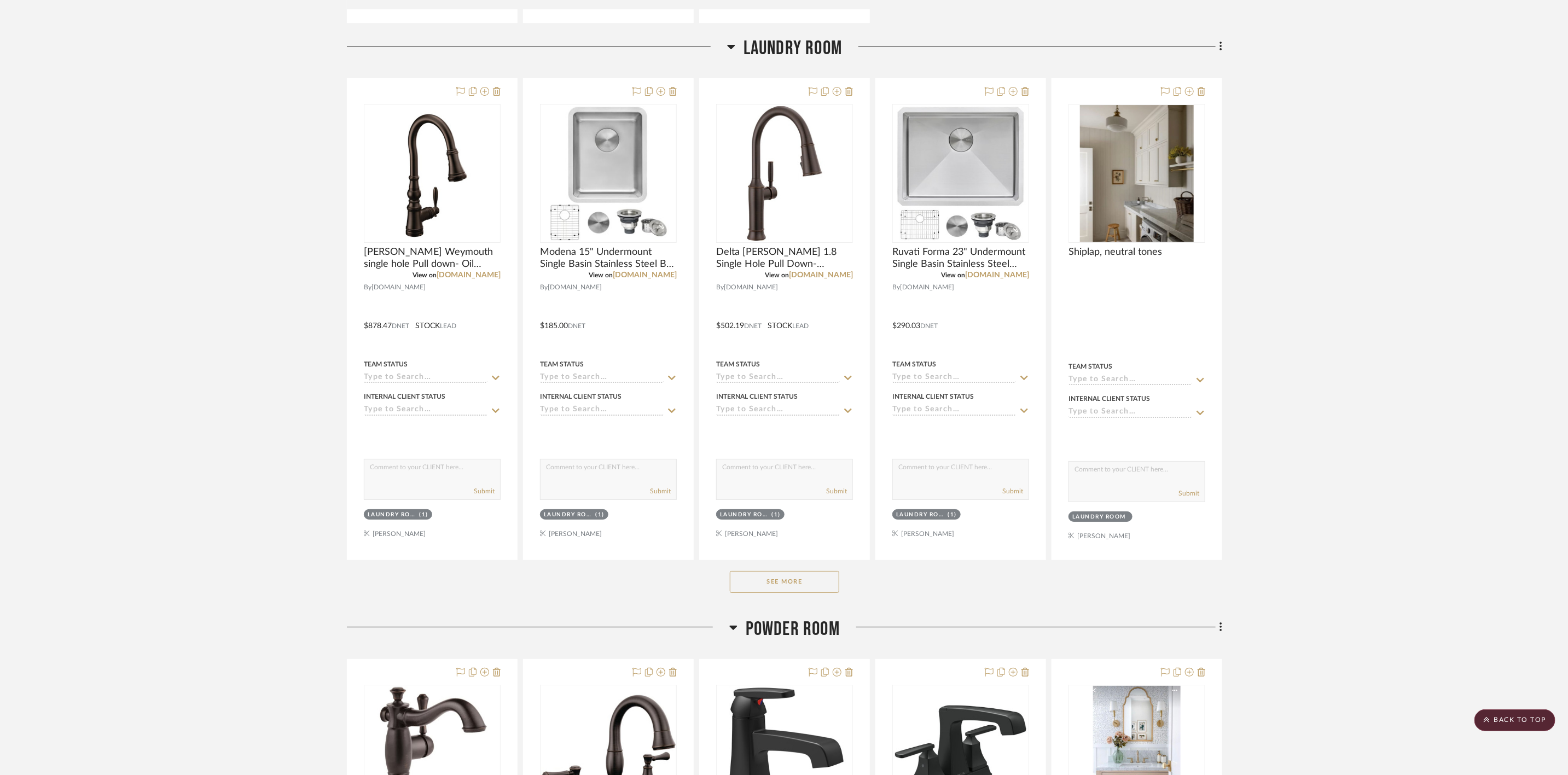
click at [820, 593] on button "See More" at bounding box center [784, 582] width 110 height 22
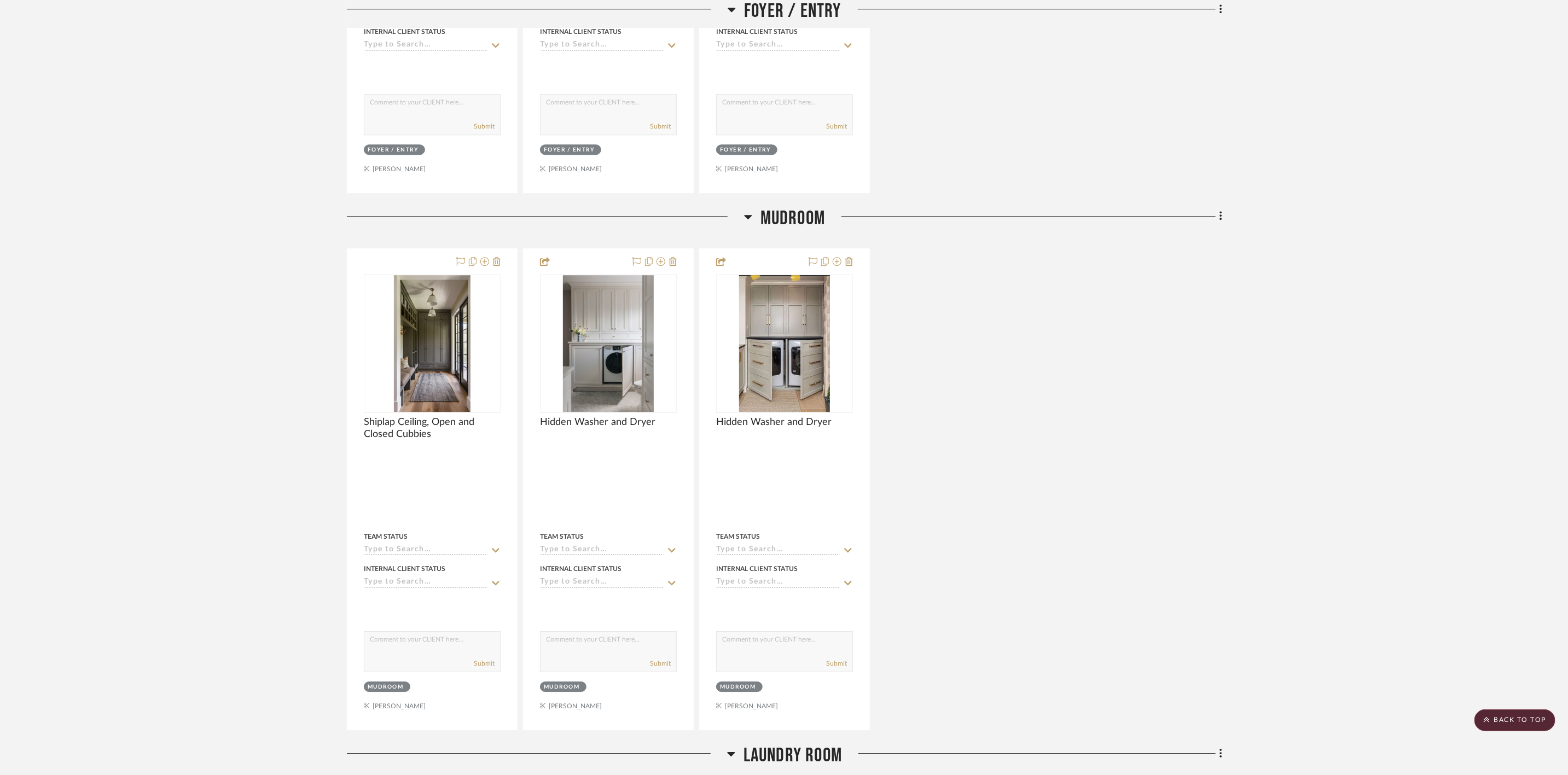
scroll to position [2134, 0]
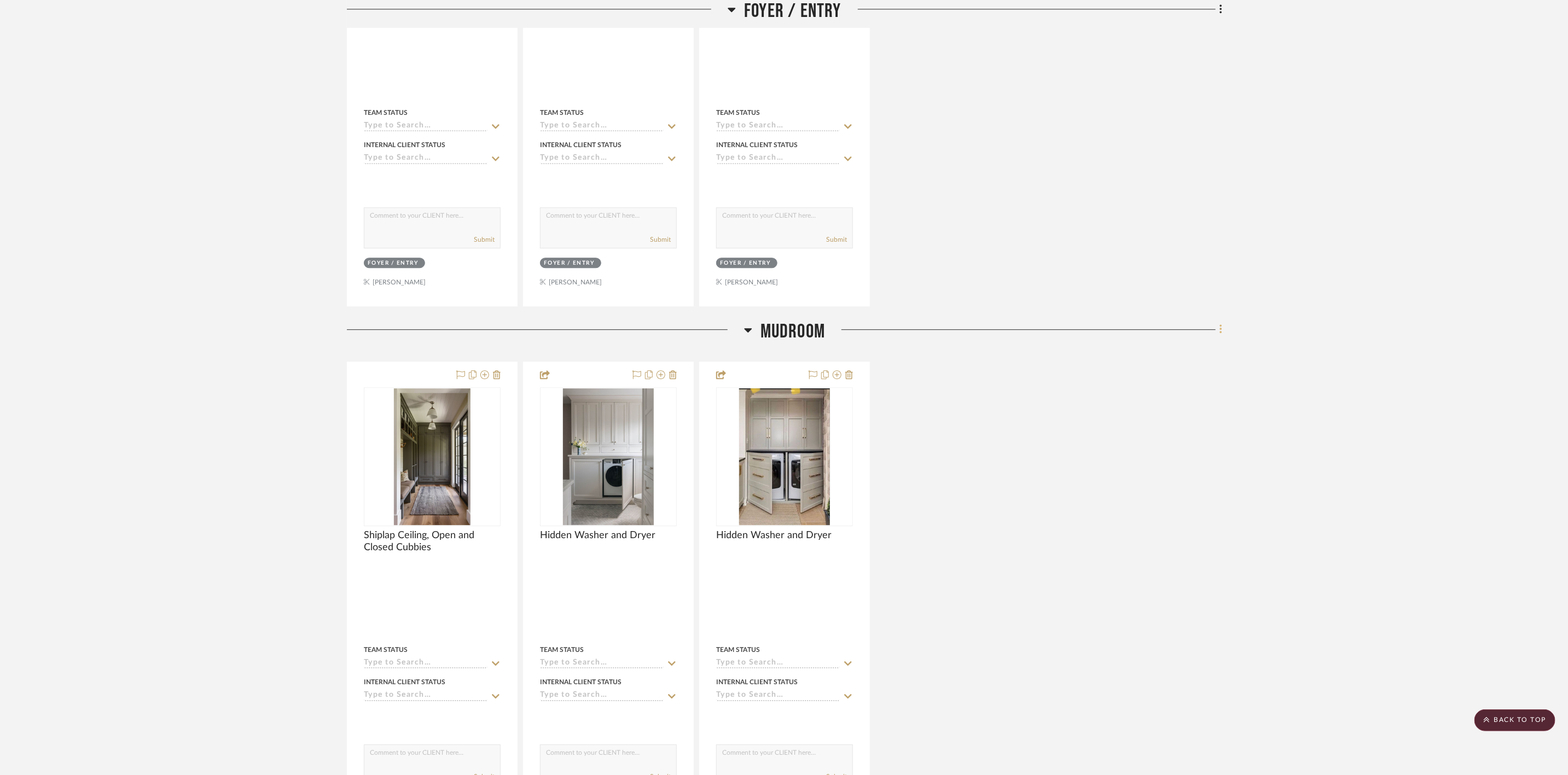
click at [1220, 335] on icon at bounding box center [1221, 330] width 3 height 12
click at [1184, 440] on span "Rename Room" at bounding box center [1165, 442] width 49 height 9
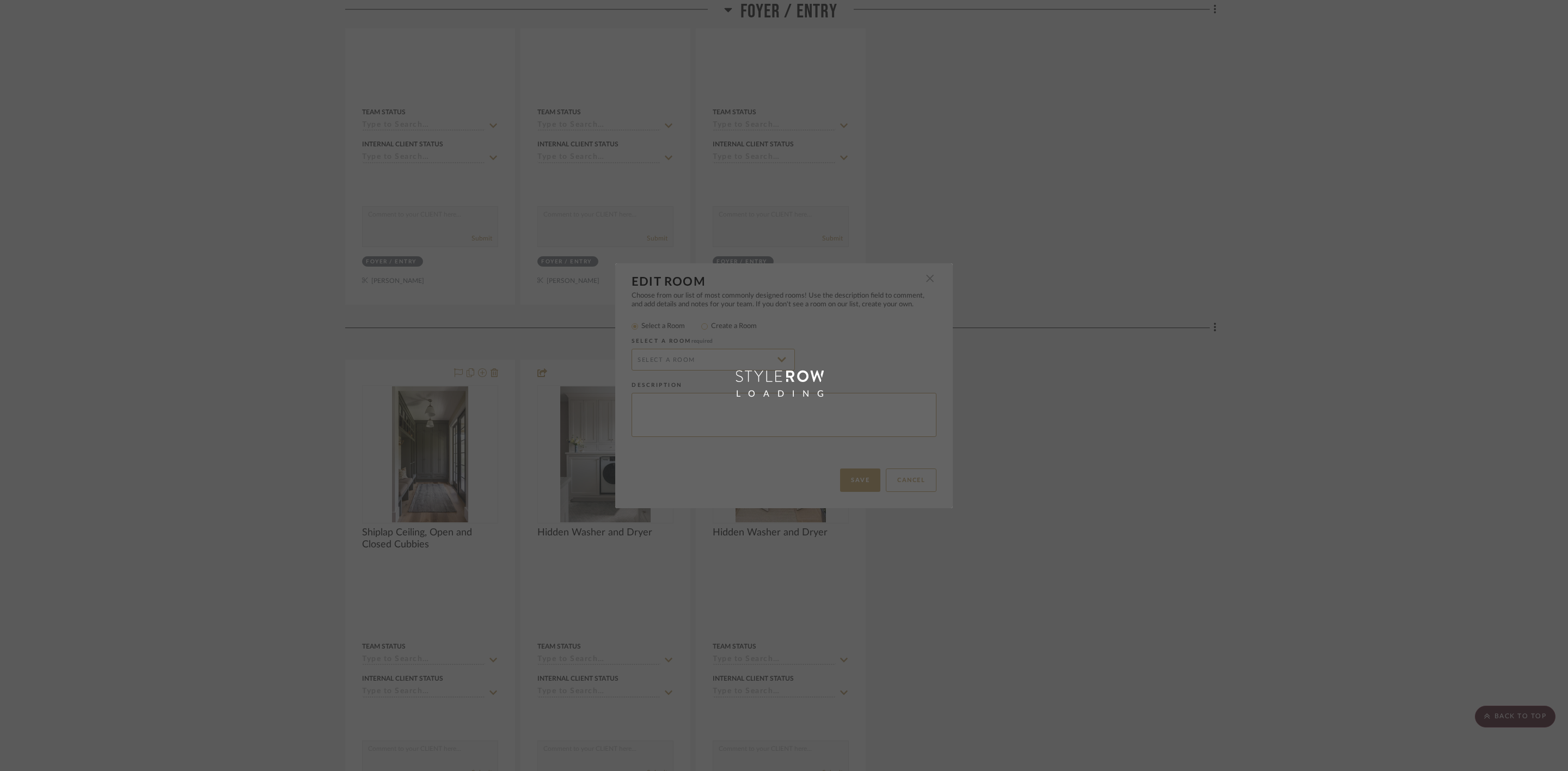
radio input "false"
radio input "true"
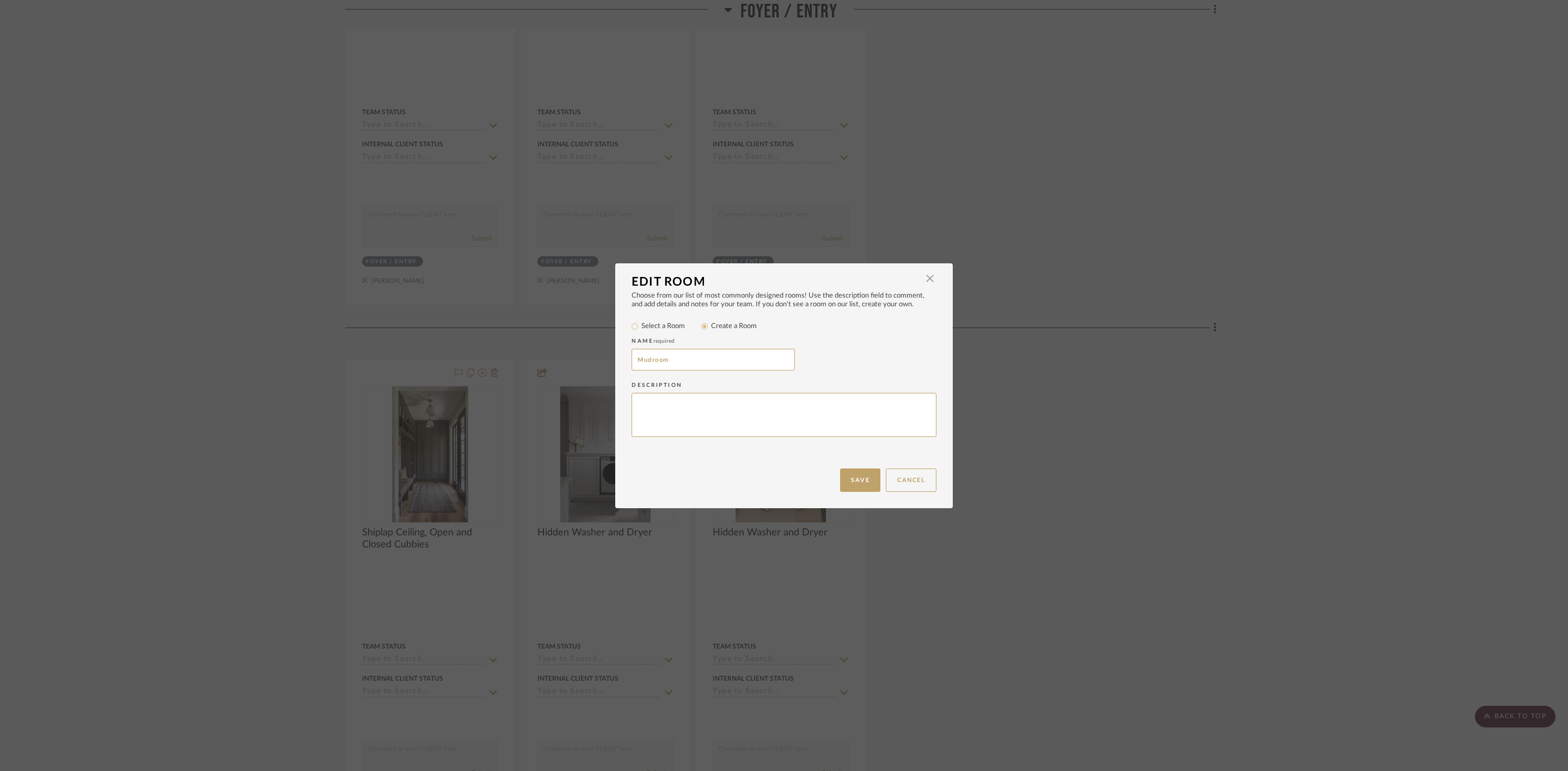
click at [724, 327] on label "Create a Room" at bounding box center [733, 327] width 46 height 11
click at [711, 327] on input "Create a Room" at bounding box center [704, 326] width 13 height 13
click at [716, 363] on input "Mudroom" at bounding box center [713, 360] width 163 height 22
type input "Mudroom/Laundry"
click at [850, 475] on button "Save" at bounding box center [860, 480] width 40 height 23
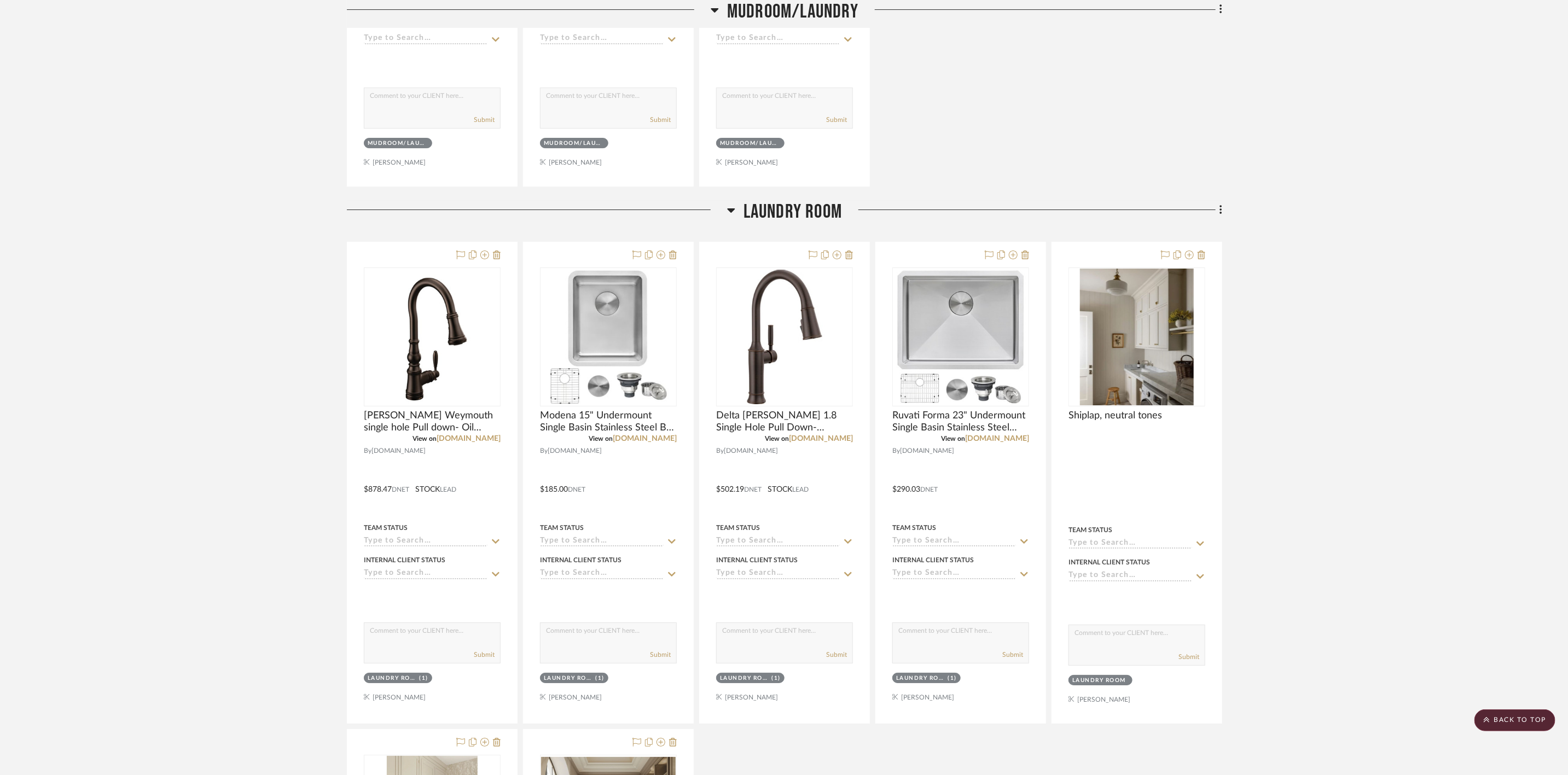
scroll to position [2790, 0]
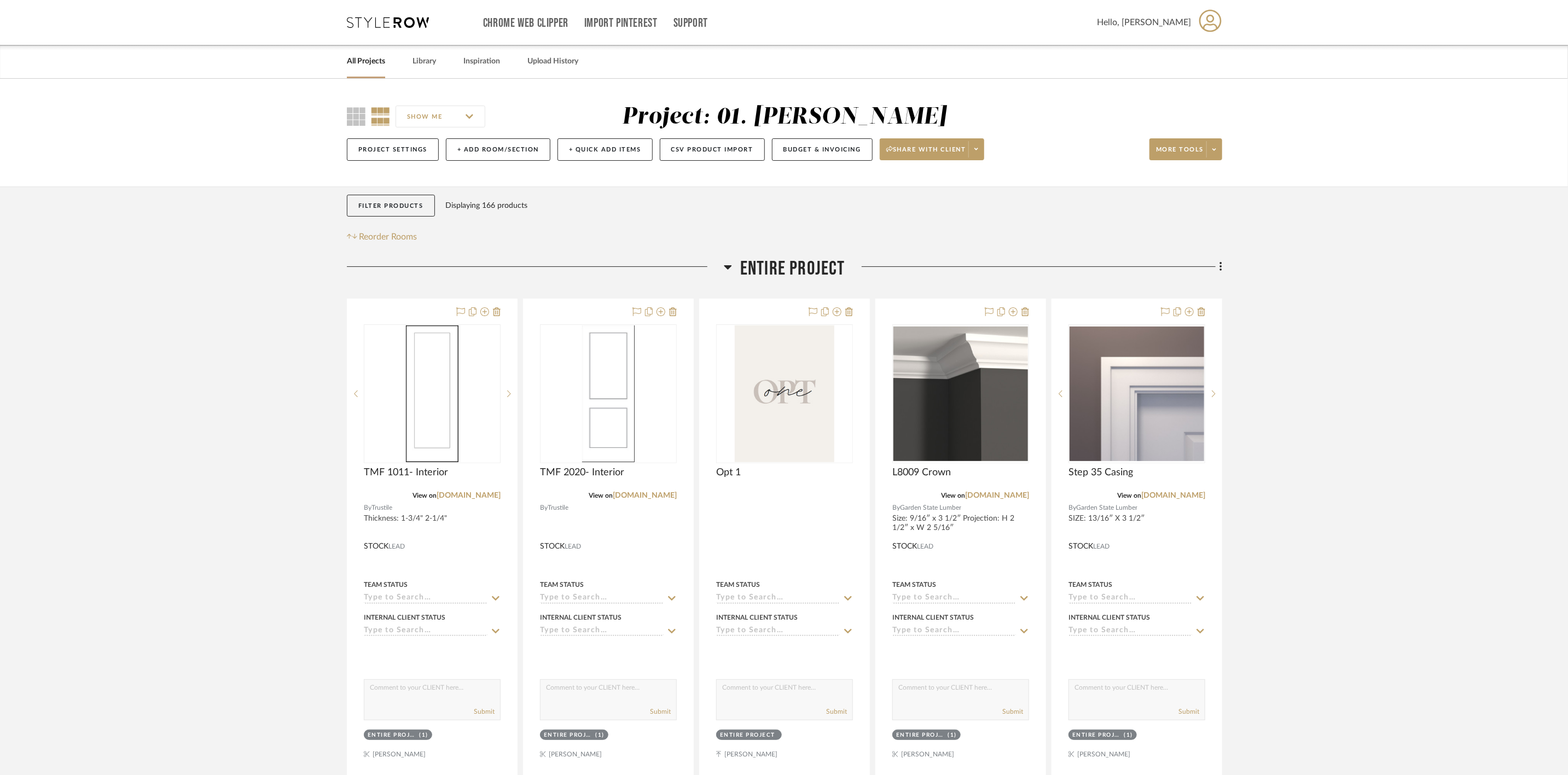
click at [820, 272] on span "Entire Project" at bounding box center [793, 269] width 105 height 23
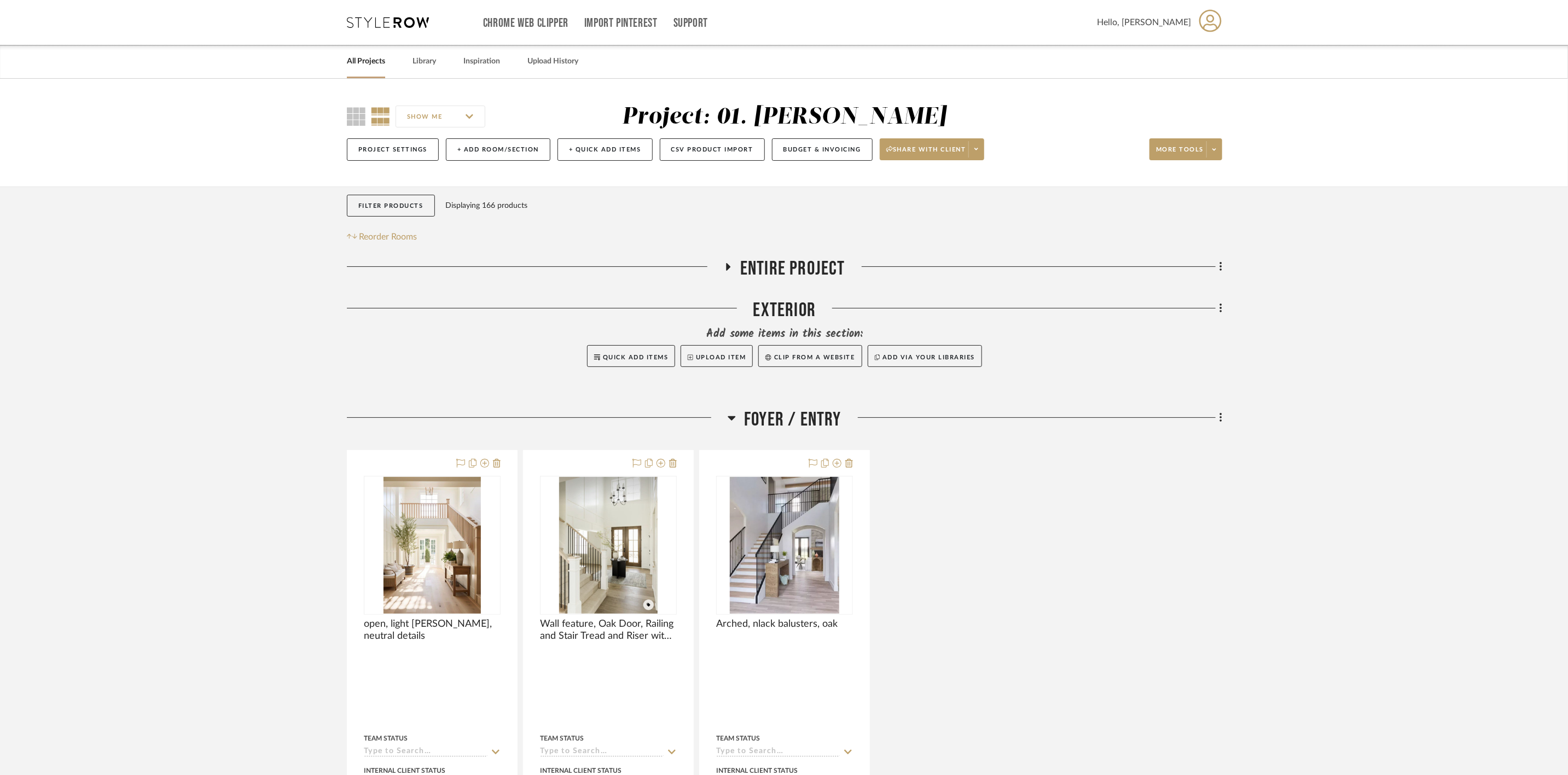
click at [804, 417] on span "Foyer / Entry" at bounding box center [792, 420] width 97 height 23
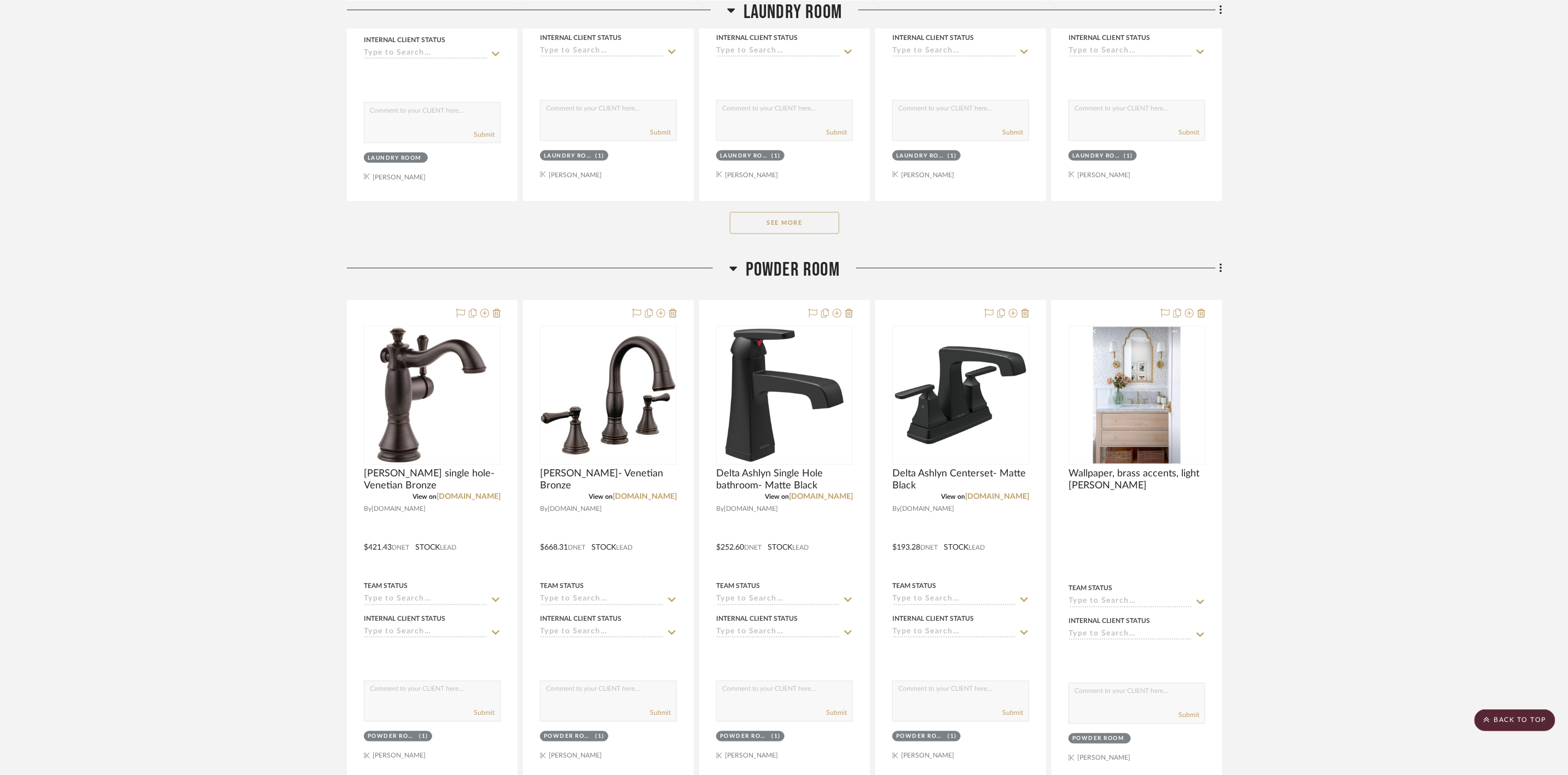
scroll to position [1395, 0]
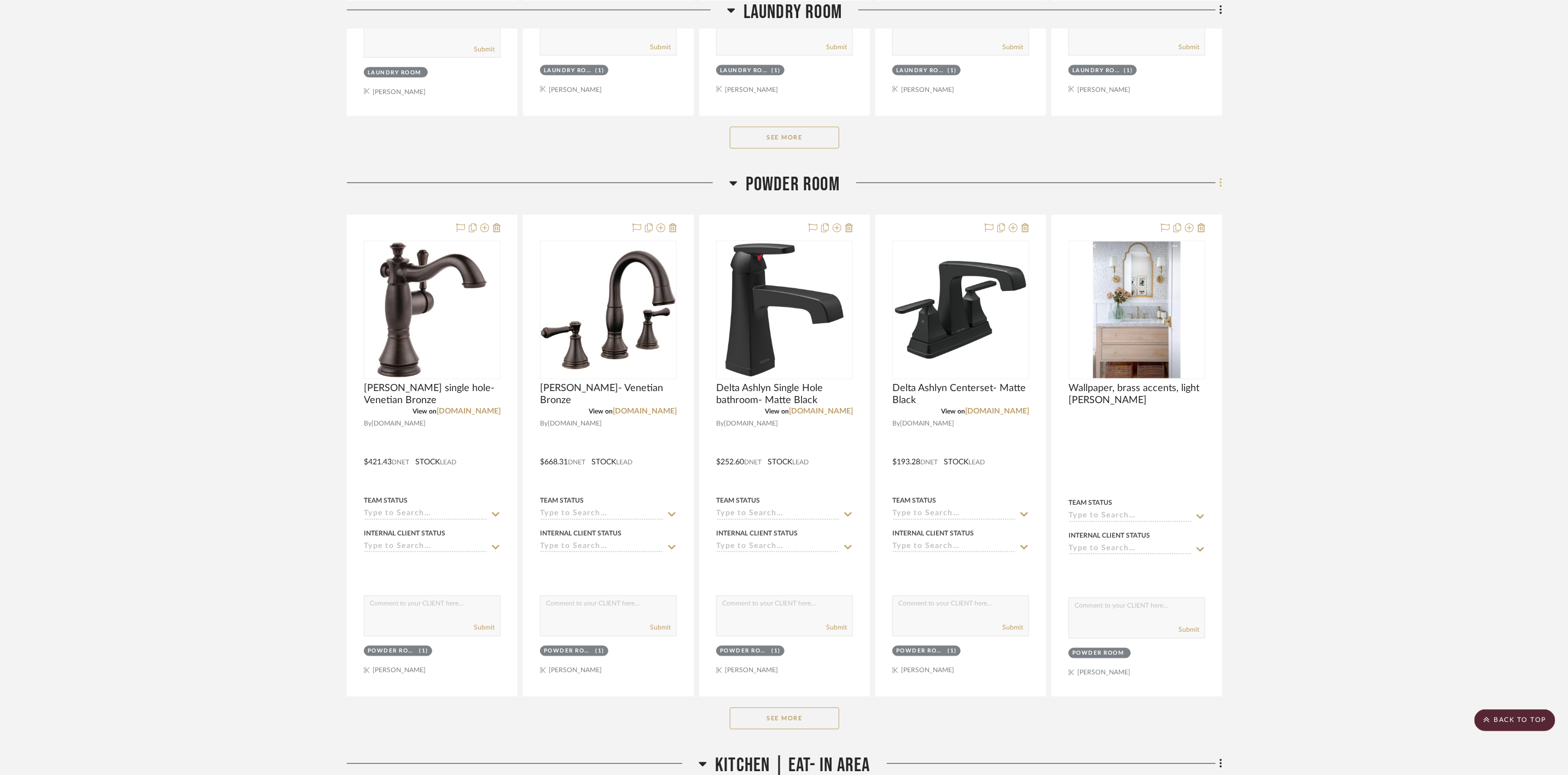
click at [1220, 185] on icon at bounding box center [1221, 184] width 3 height 12
click at [1200, 295] on span "Rename Room" at bounding box center [1171, 292] width 86 height 9
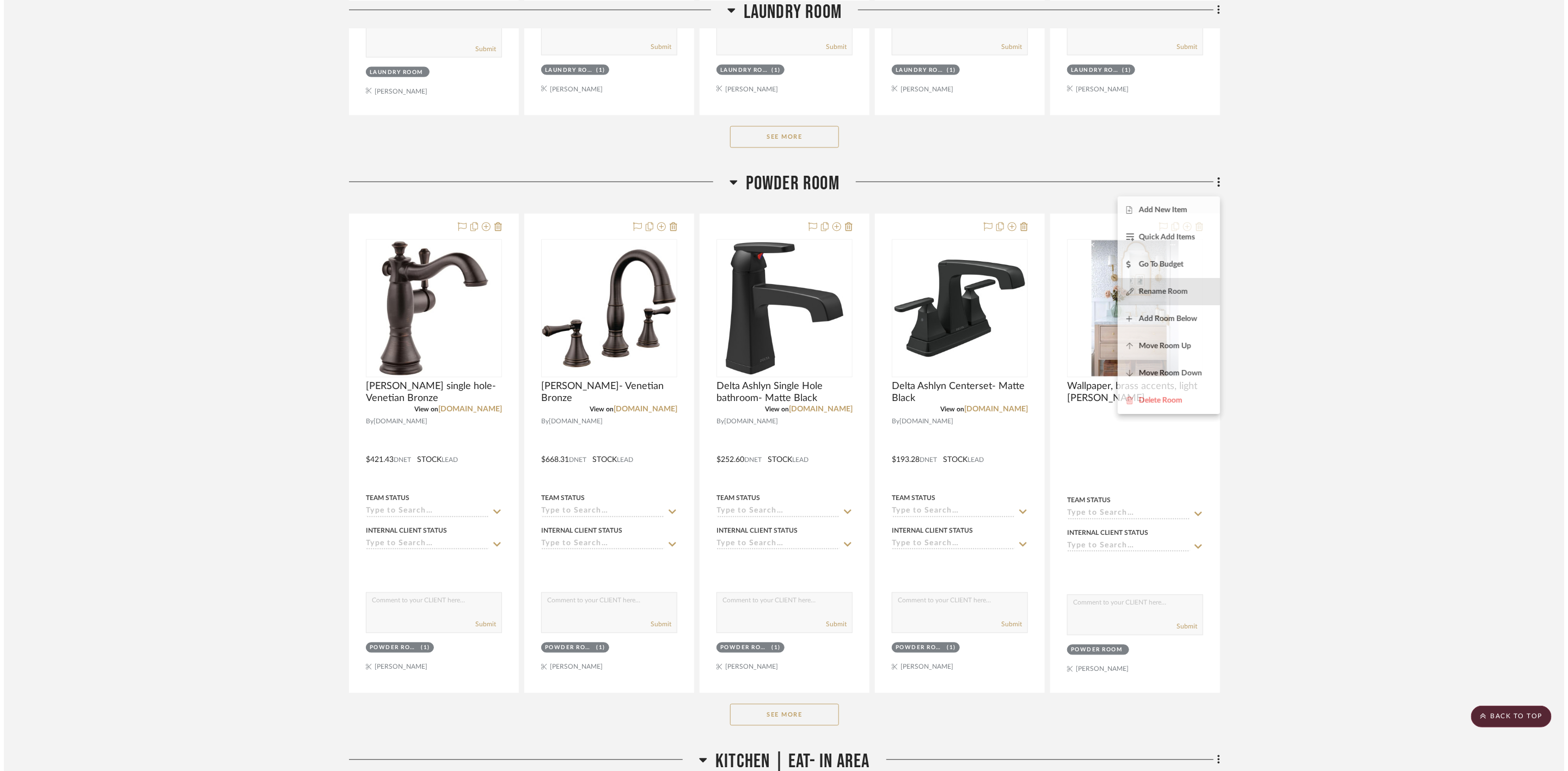
scroll to position [0, 0]
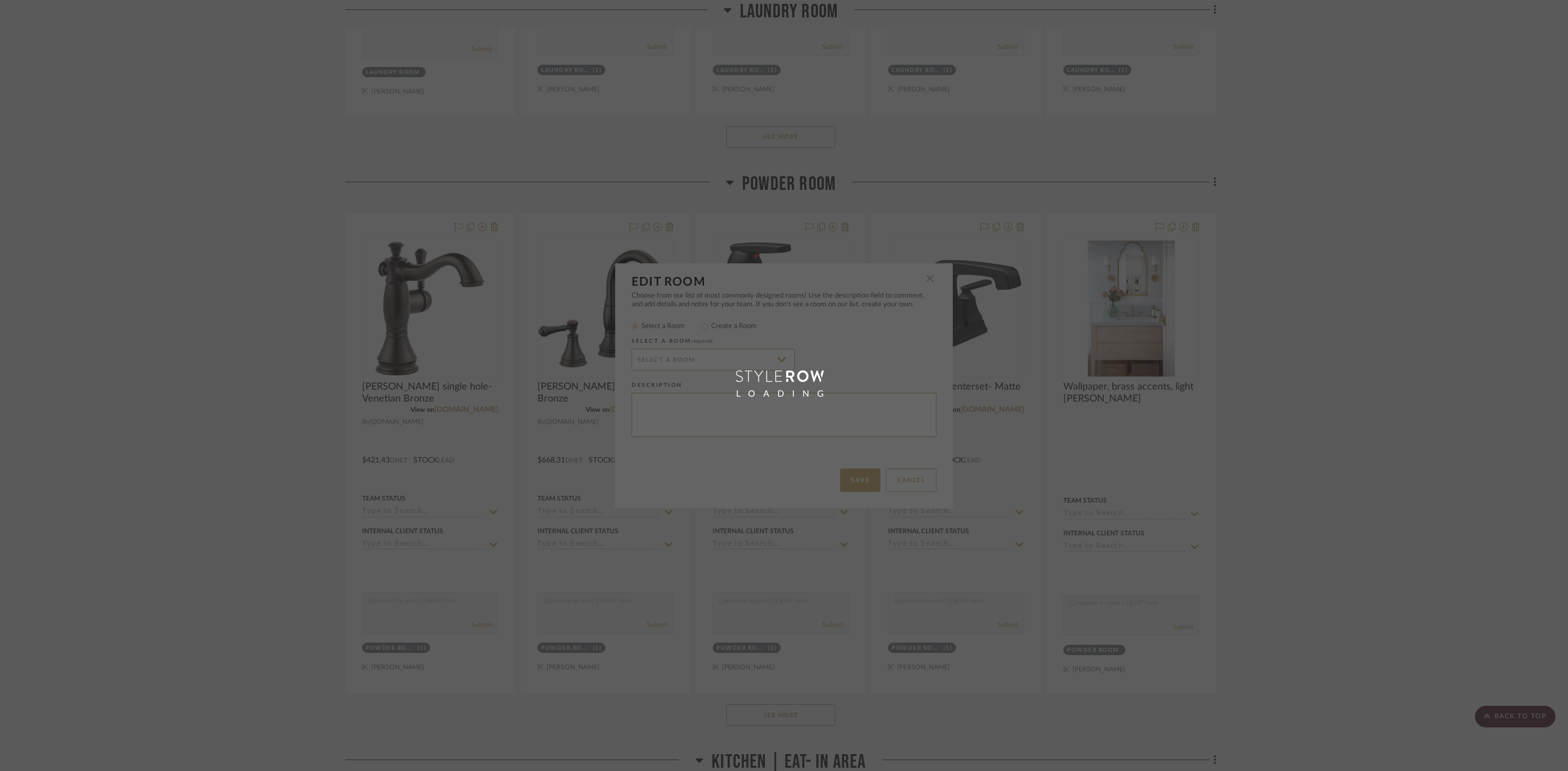
type input "Powder Room"
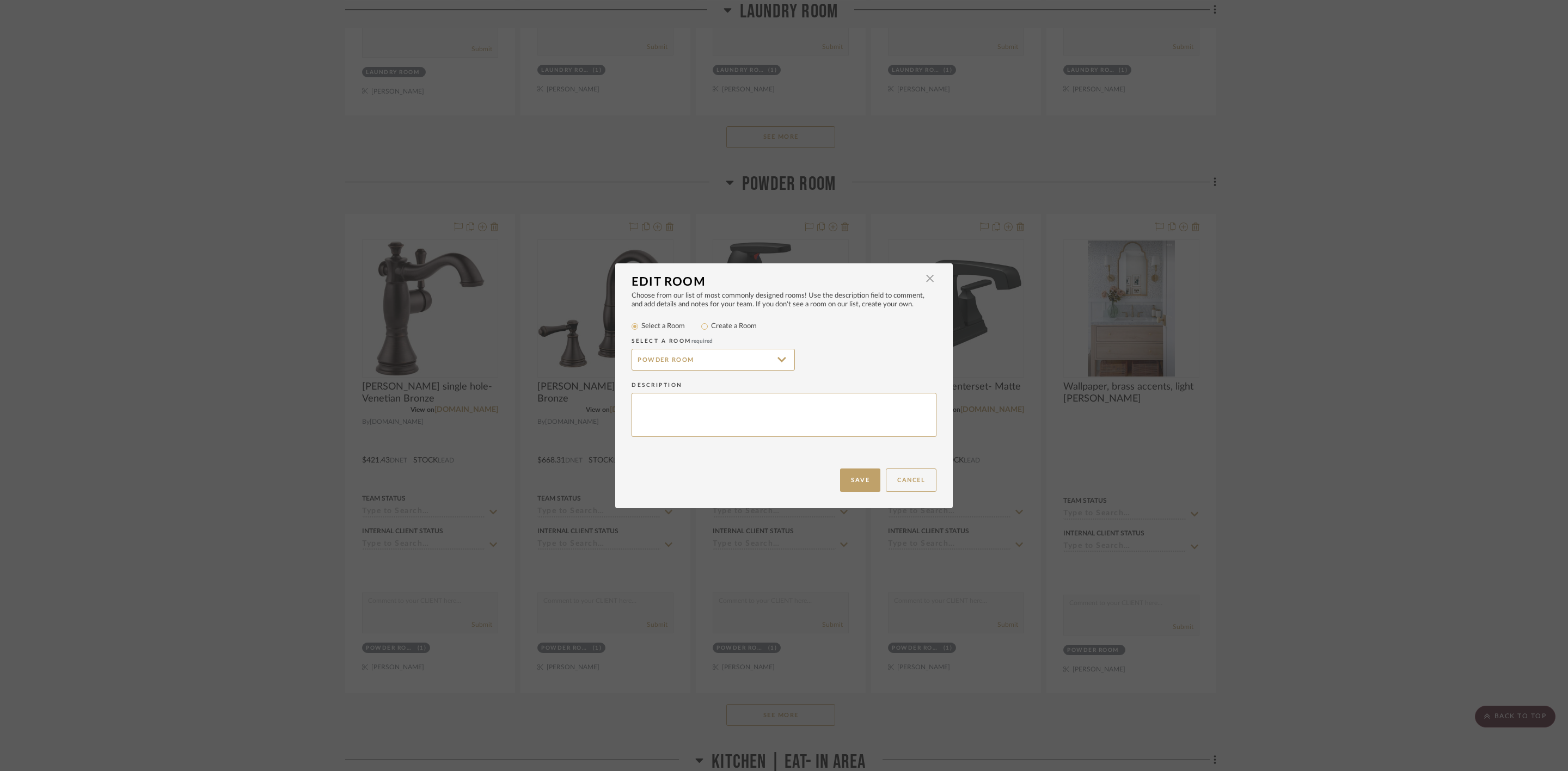
click at [729, 328] on label "Create a Room" at bounding box center [733, 327] width 46 height 11
click at [711, 328] on input "Create a Room" at bounding box center [704, 326] width 13 height 13
radio input "true"
click at [694, 358] on input "Powder Room" at bounding box center [713, 360] width 163 height 22
click at [678, 355] on input "Powder Room/Pool Bath" at bounding box center [713, 360] width 163 height 22
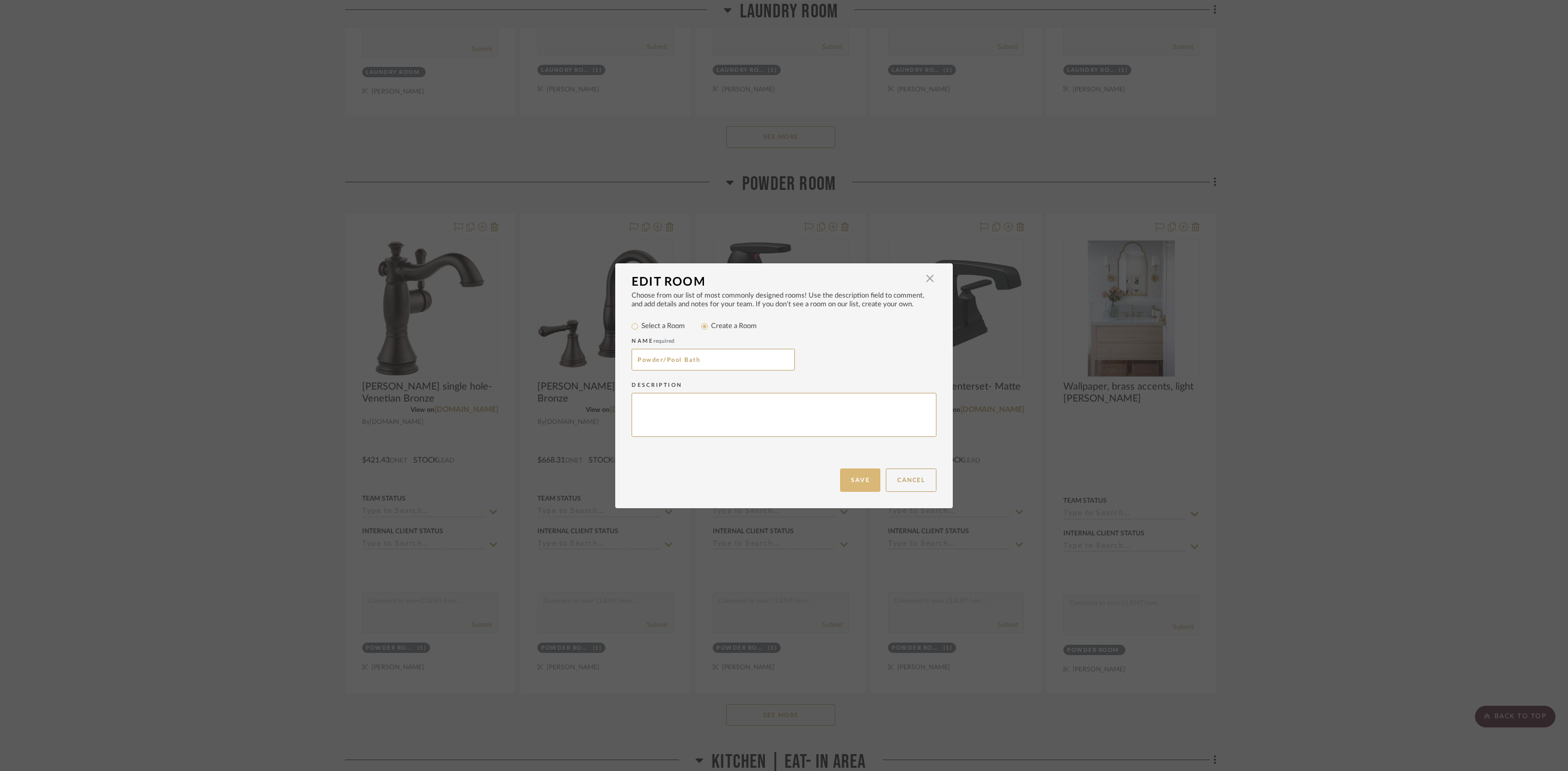
type input "Powder/Pool Bath"
click at [864, 473] on button "Save" at bounding box center [860, 480] width 40 height 23
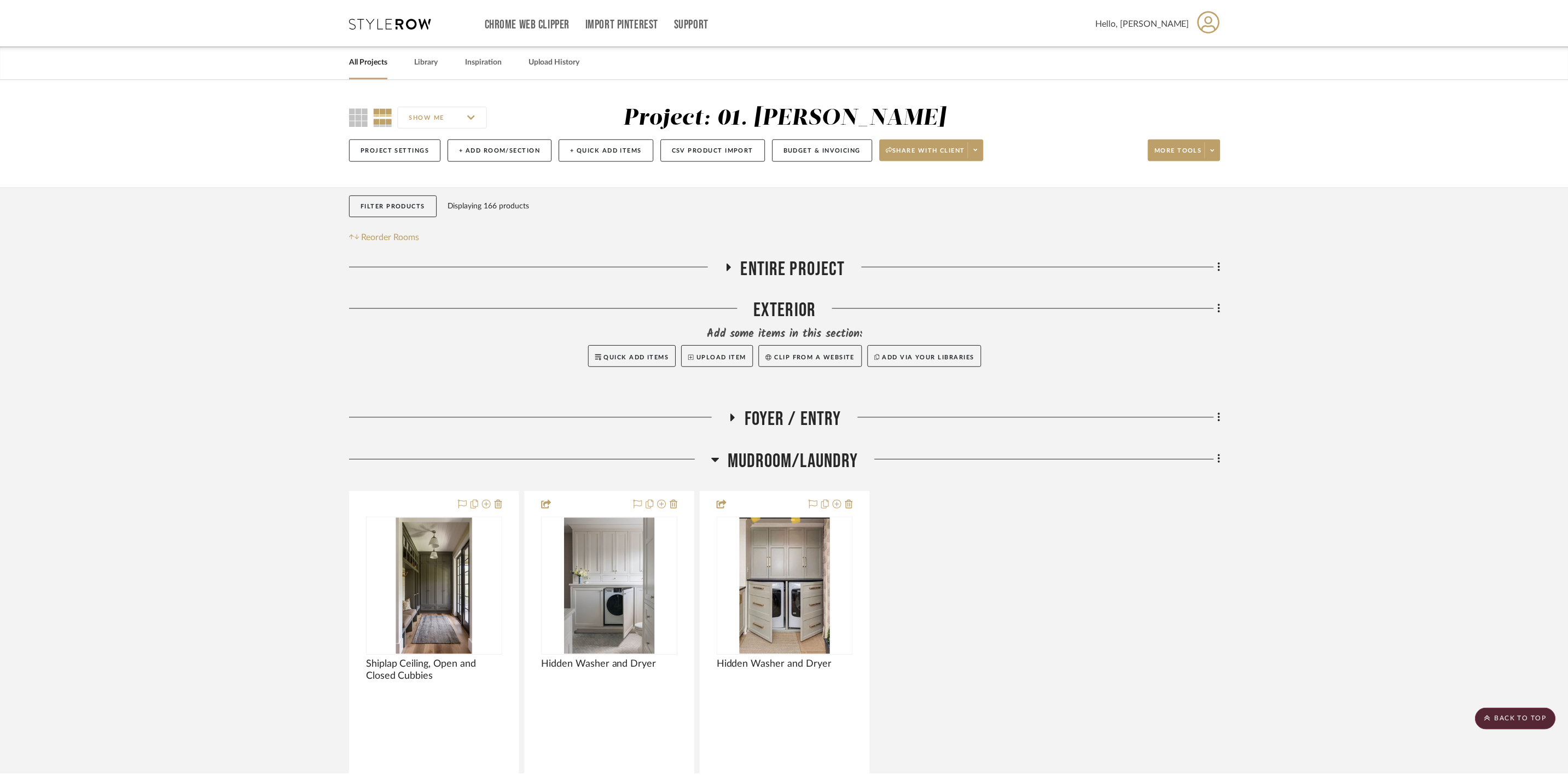
scroll to position [1395, 0]
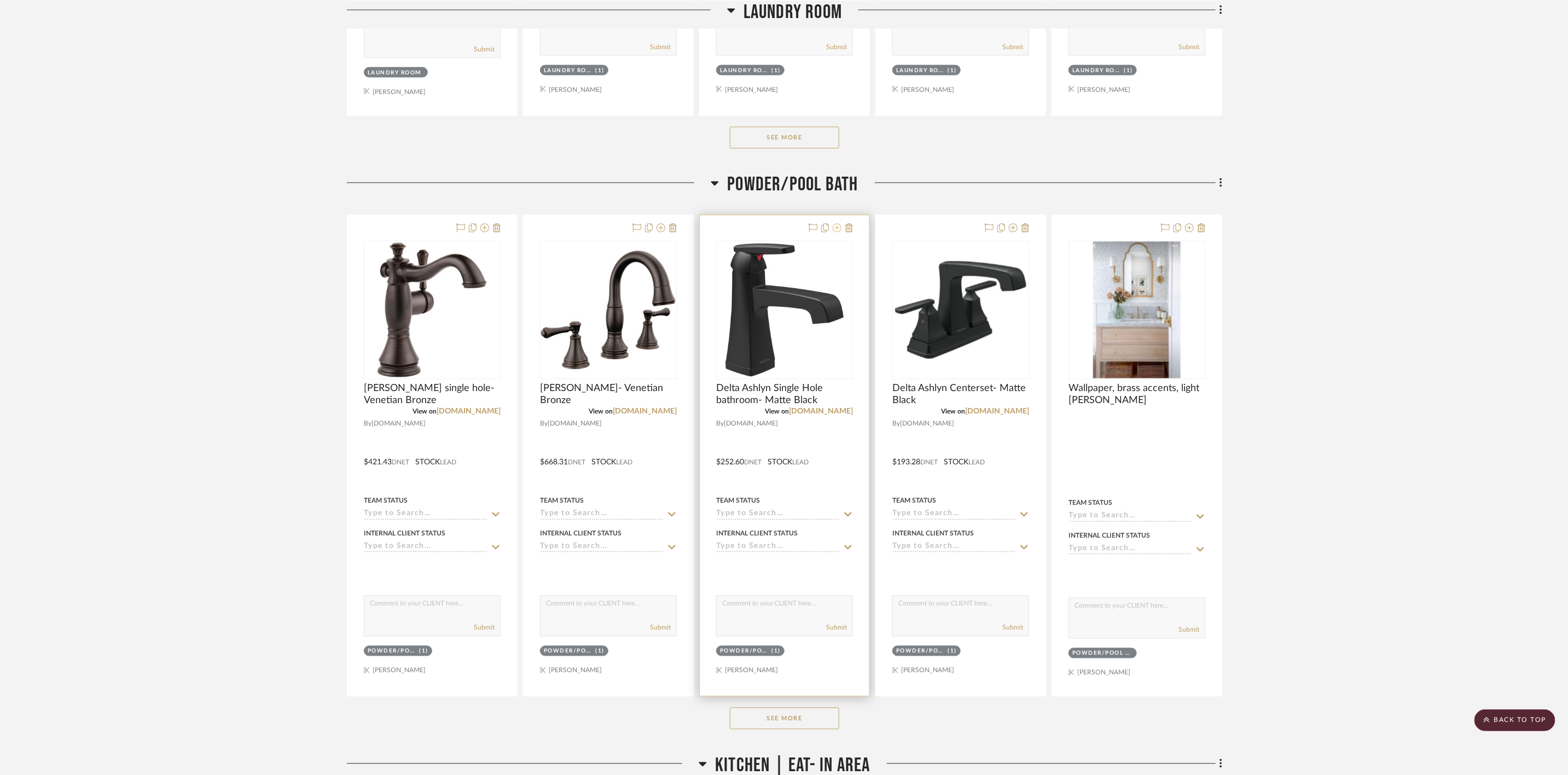
click at [839, 229] on icon at bounding box center [837, 228] width 9 height 9
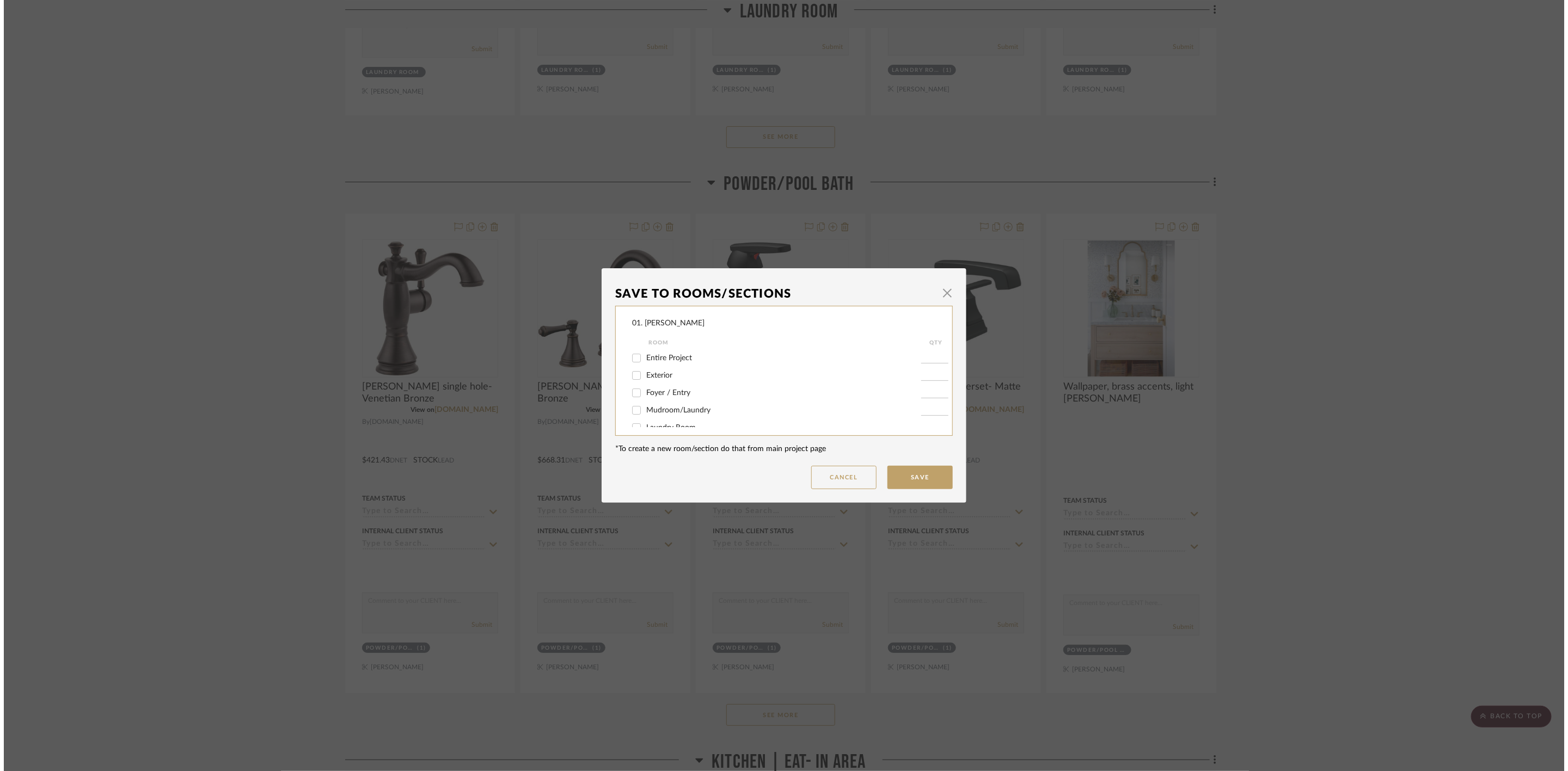
scroll to position [0, 0]
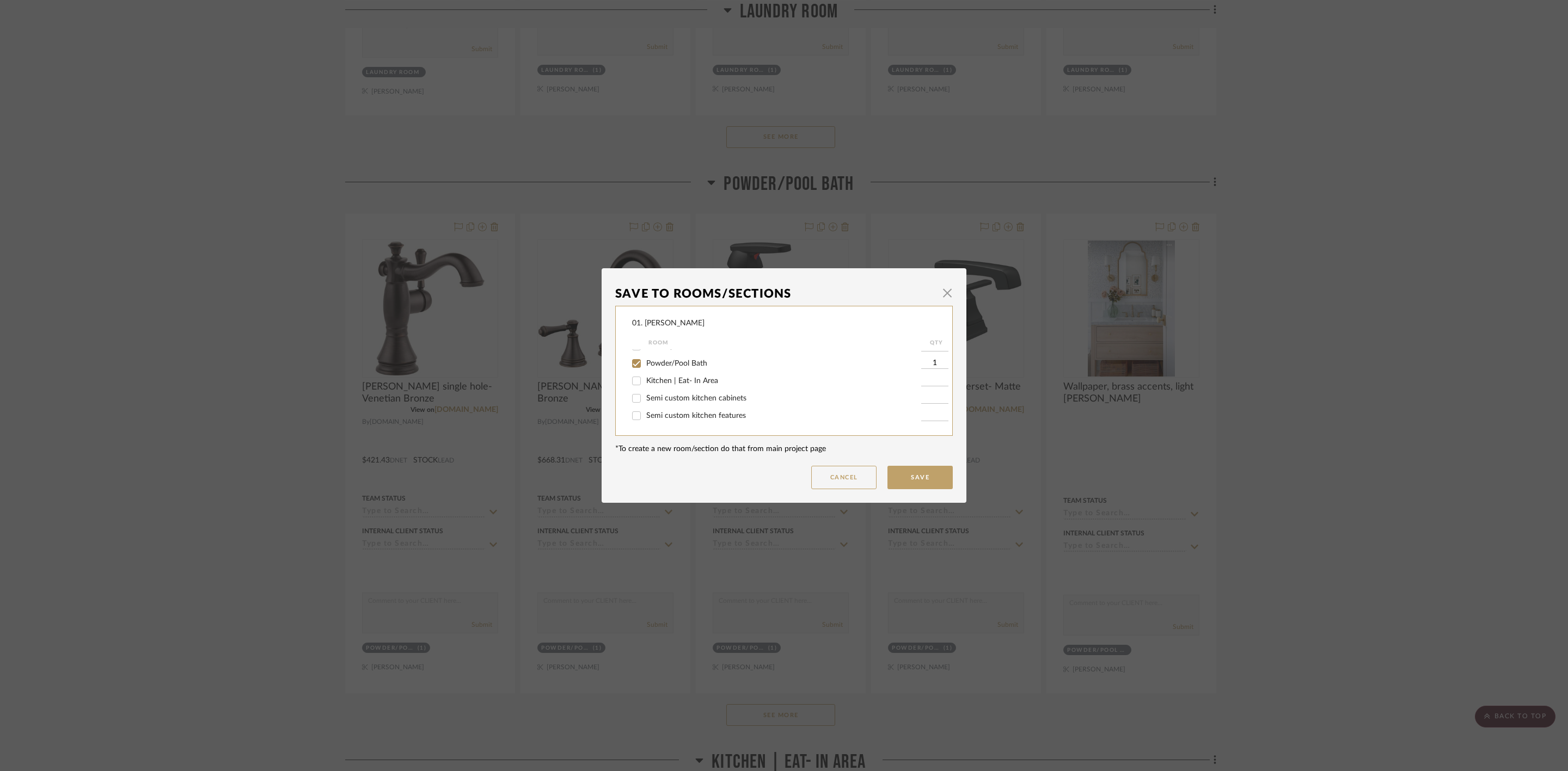
click at [677, 361] on span "Powder/Pool Bath" at bounding box center [677, 363] width 61 height 8
click at [645, 361] on input "Powder/Pool Bath" at bounding box center [636, 363] width 18 height 18
checkbox input "false"
click at [670, 416] on span "Will Not Use" at bounding box center [668, 416] width 43 height 8
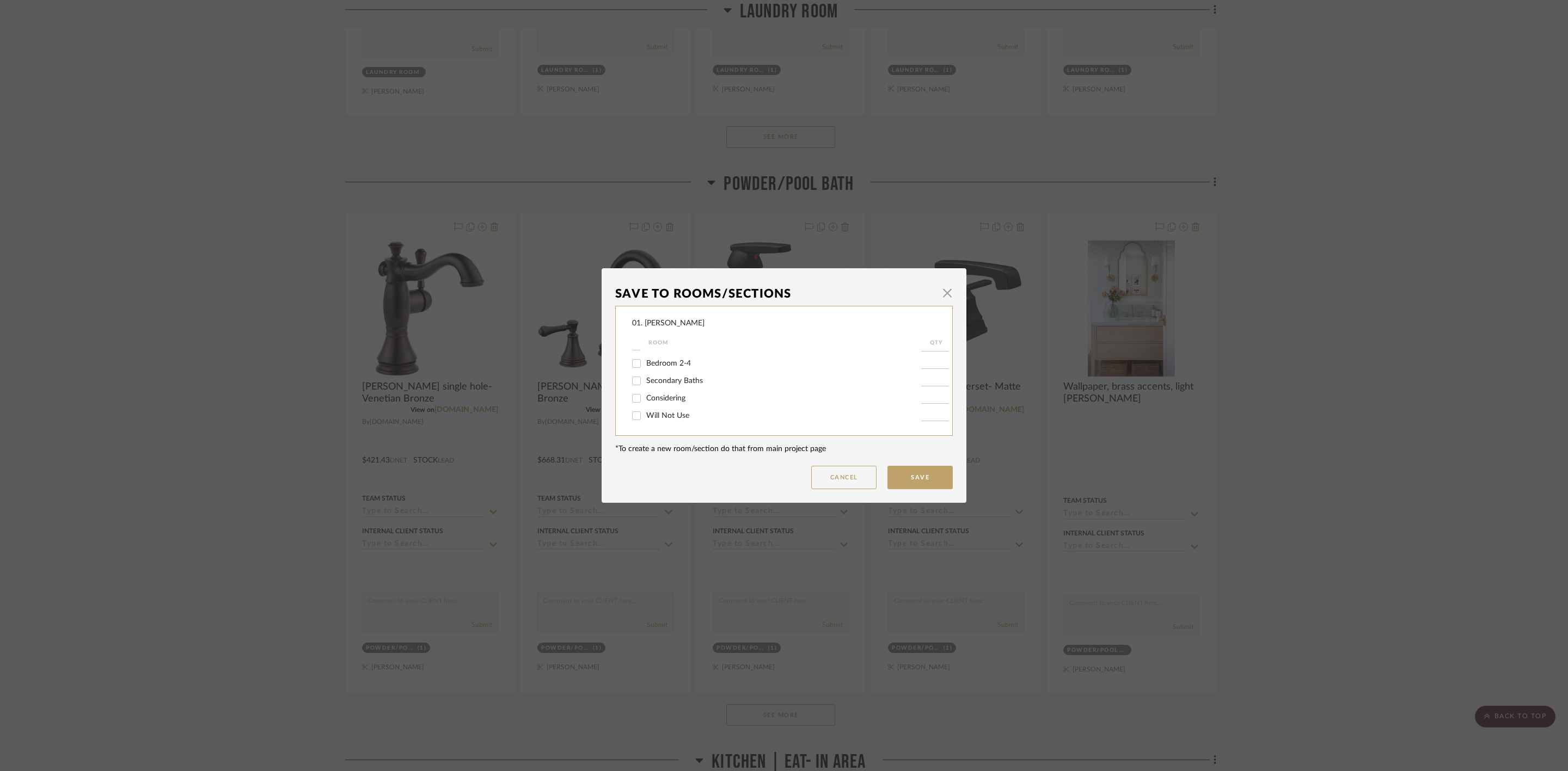
click at [645, 416] on input "Will Not Use" at bounding box center [636, 416] width 18 height 18
checkbox input "true"
type input "1"
click at [901, 476] on button "Save" at bounding box center [920, 478] width 65 height 23
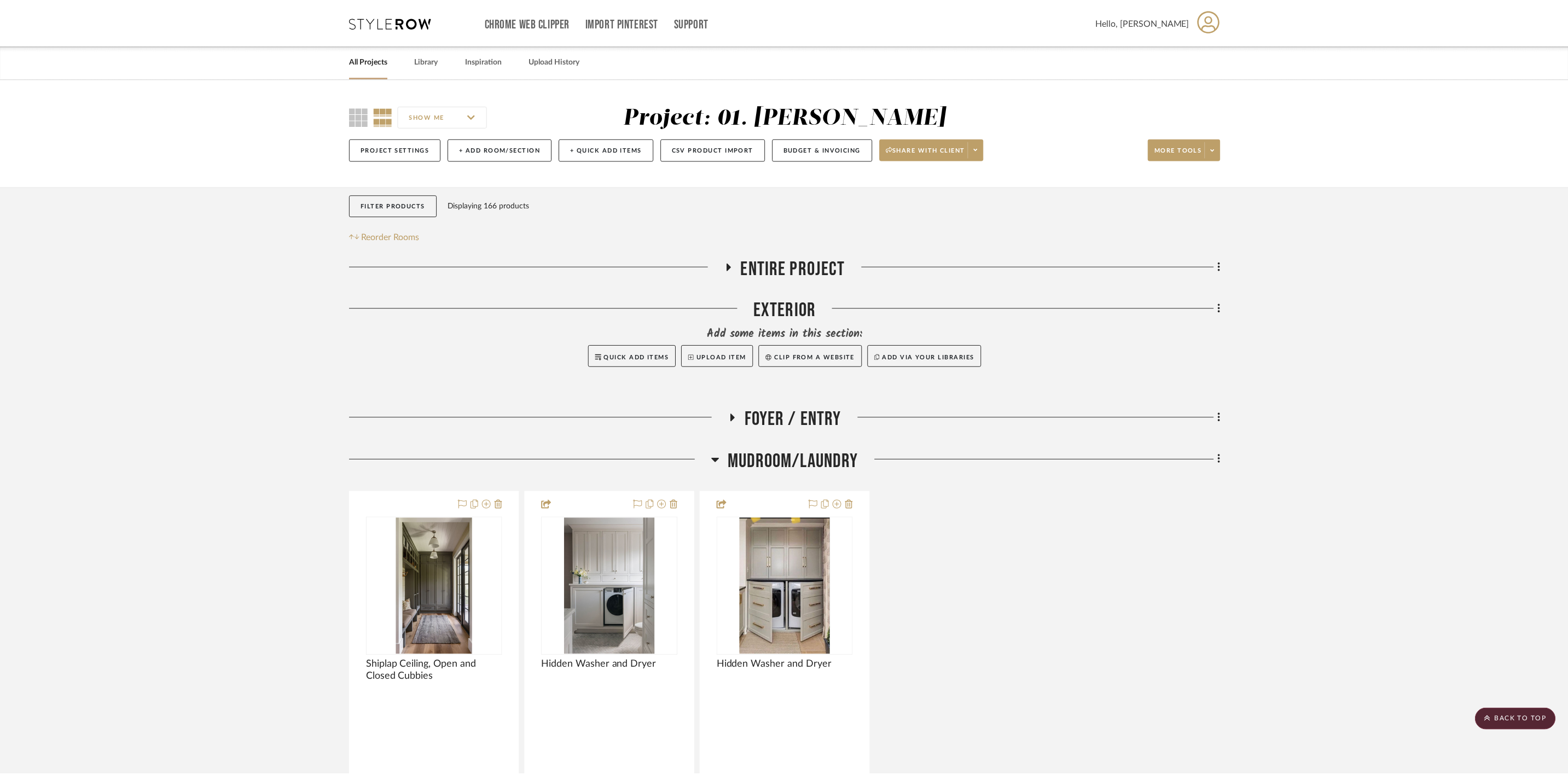
scroll to position [1395, 0]
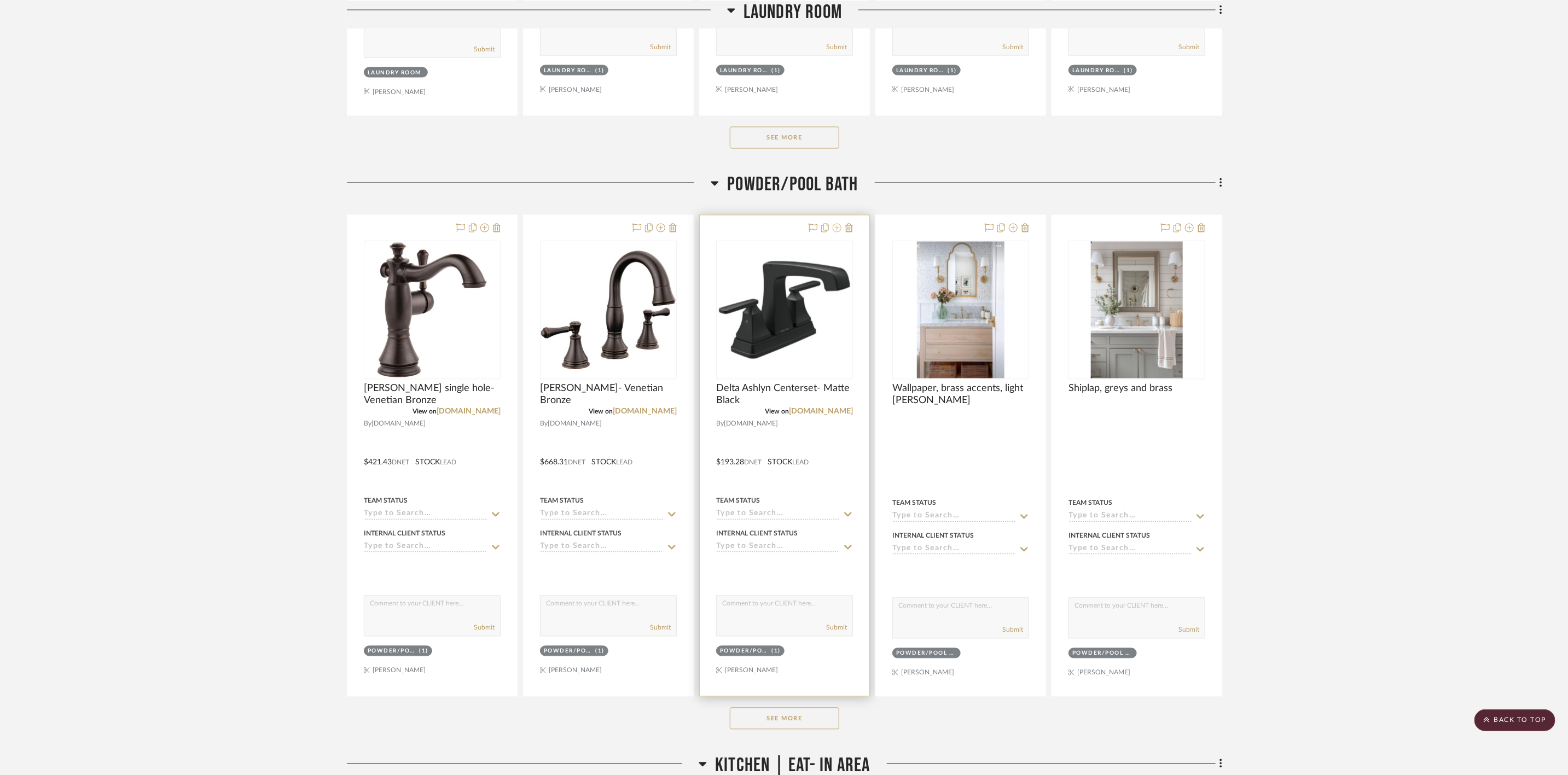
click at [836, 232] on icon at bounding box center [837, 228] width 9 height 9
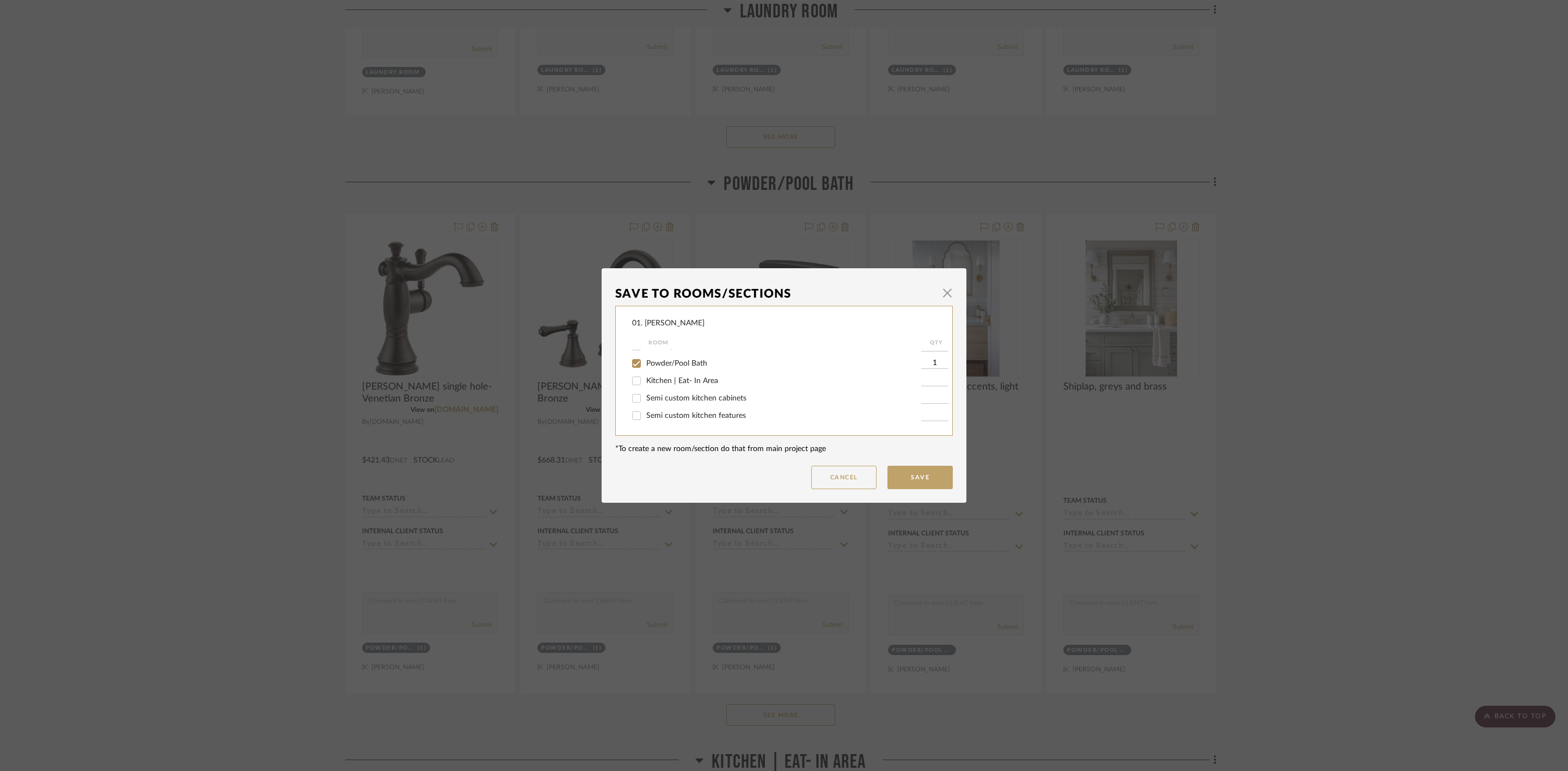
click at [670, 366] on span "Powder/Pool Bath" at bounding box center [677, 363] width 61 height 8
click at [645, 366] on input "Powder/Pool Bath" at bounding box center [636, 363] width 18 height 18
checkbox input "false"
click at [668, 413] on span "Will Not Use" at bounding box center [668, 416] width 43 height 8
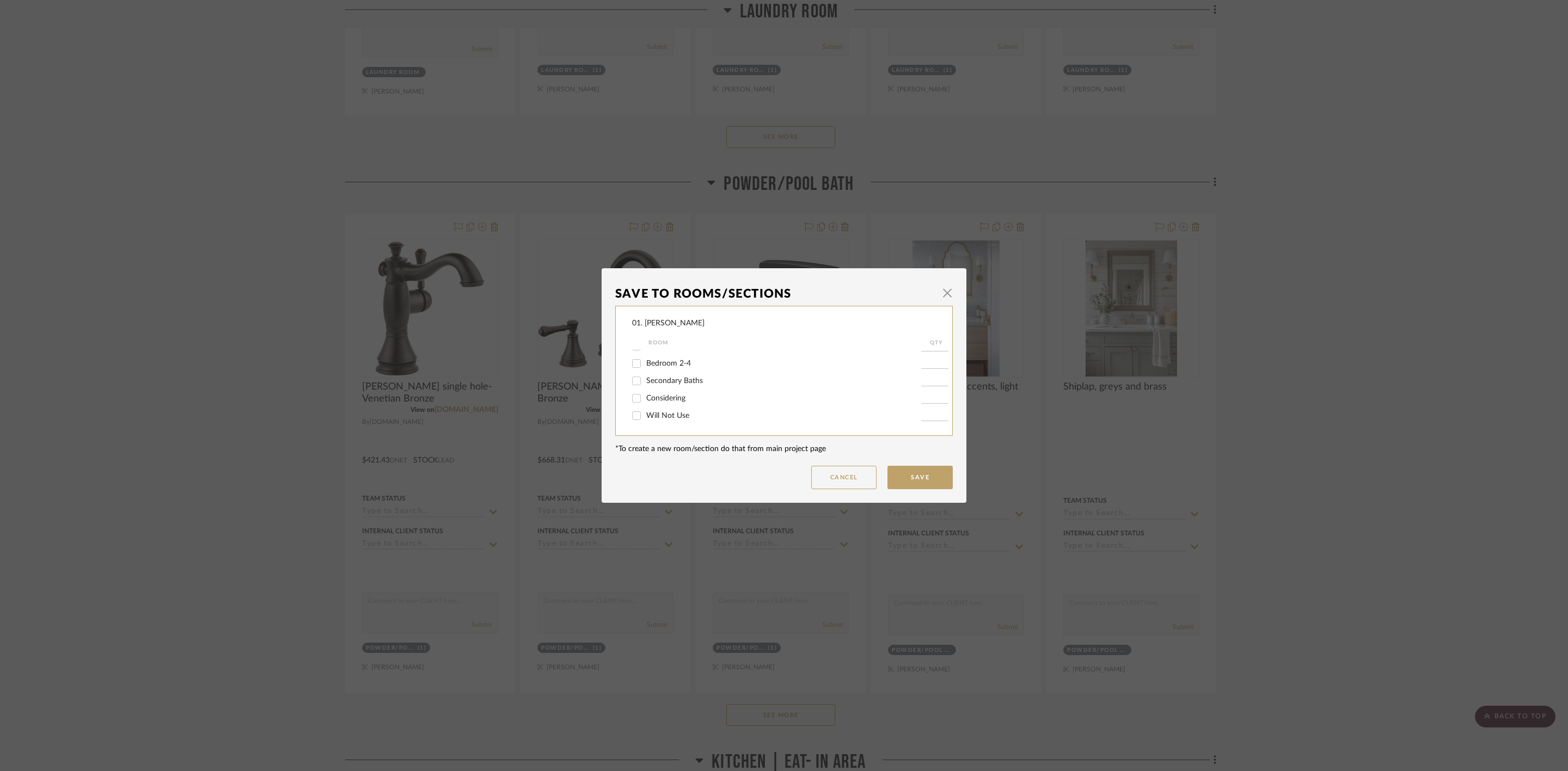
click at [645, 413] on input "Will Not Use" at bounding box center [636, 416] width 18 height 18
checkbox input "true"
type input "1"
click at [933, 477] on button "Save" at bounding box center [920, 478] width 65 height 23
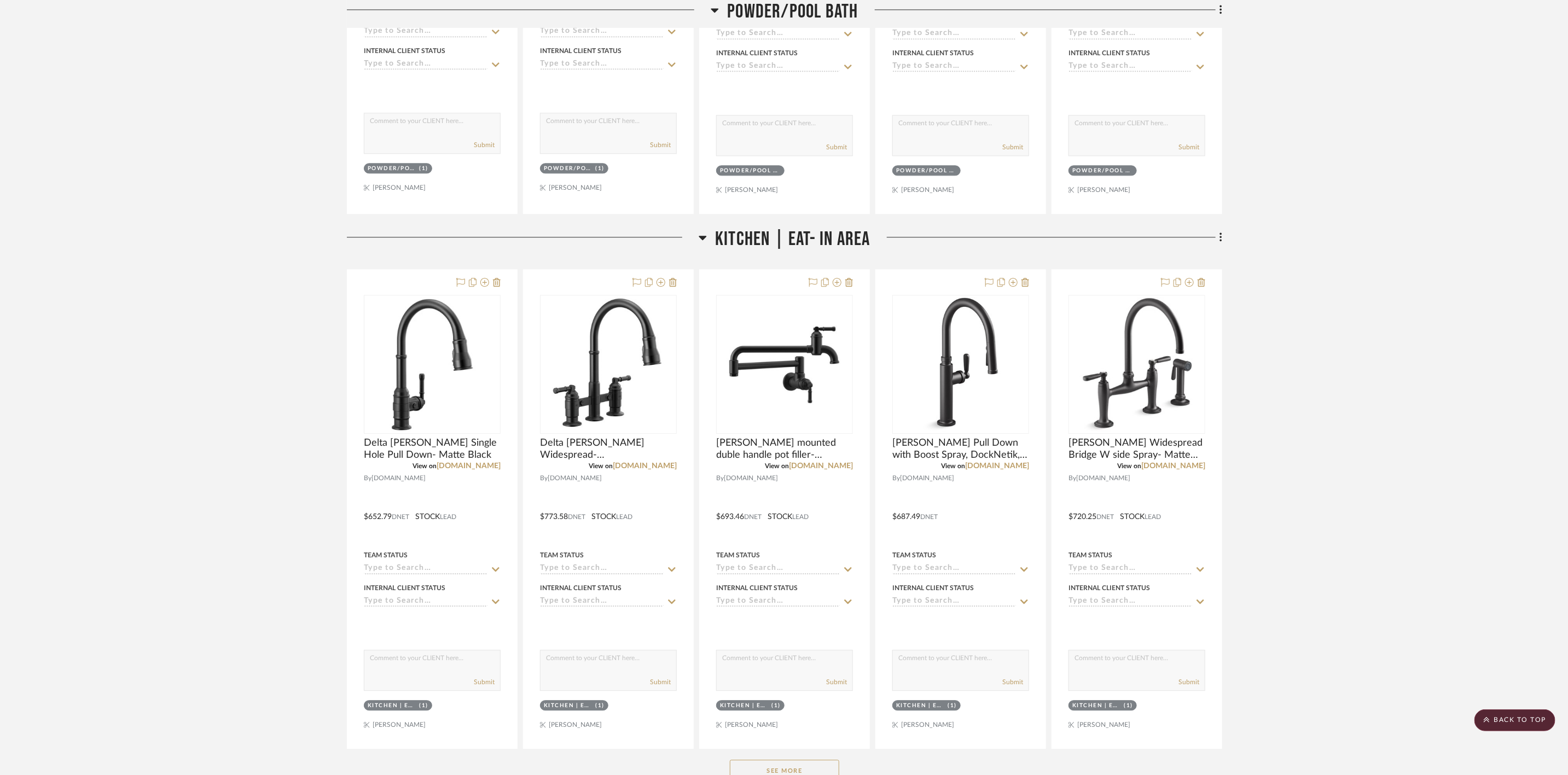
scroll to position [1888, 0]
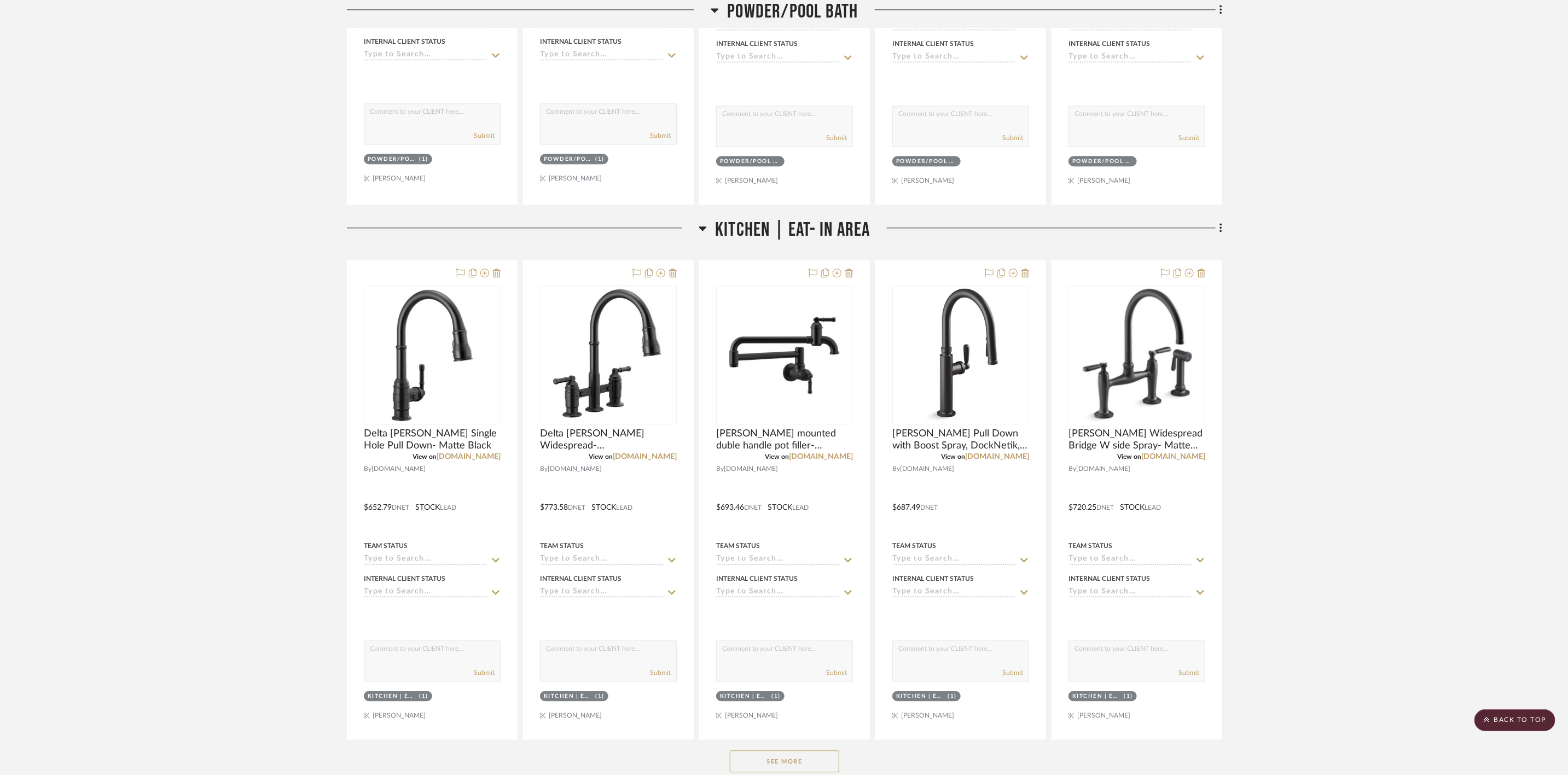
click at [764, 234] on span "Kitchen | Eat- In Area" at bounding box center [792, 230] width 155 height 23
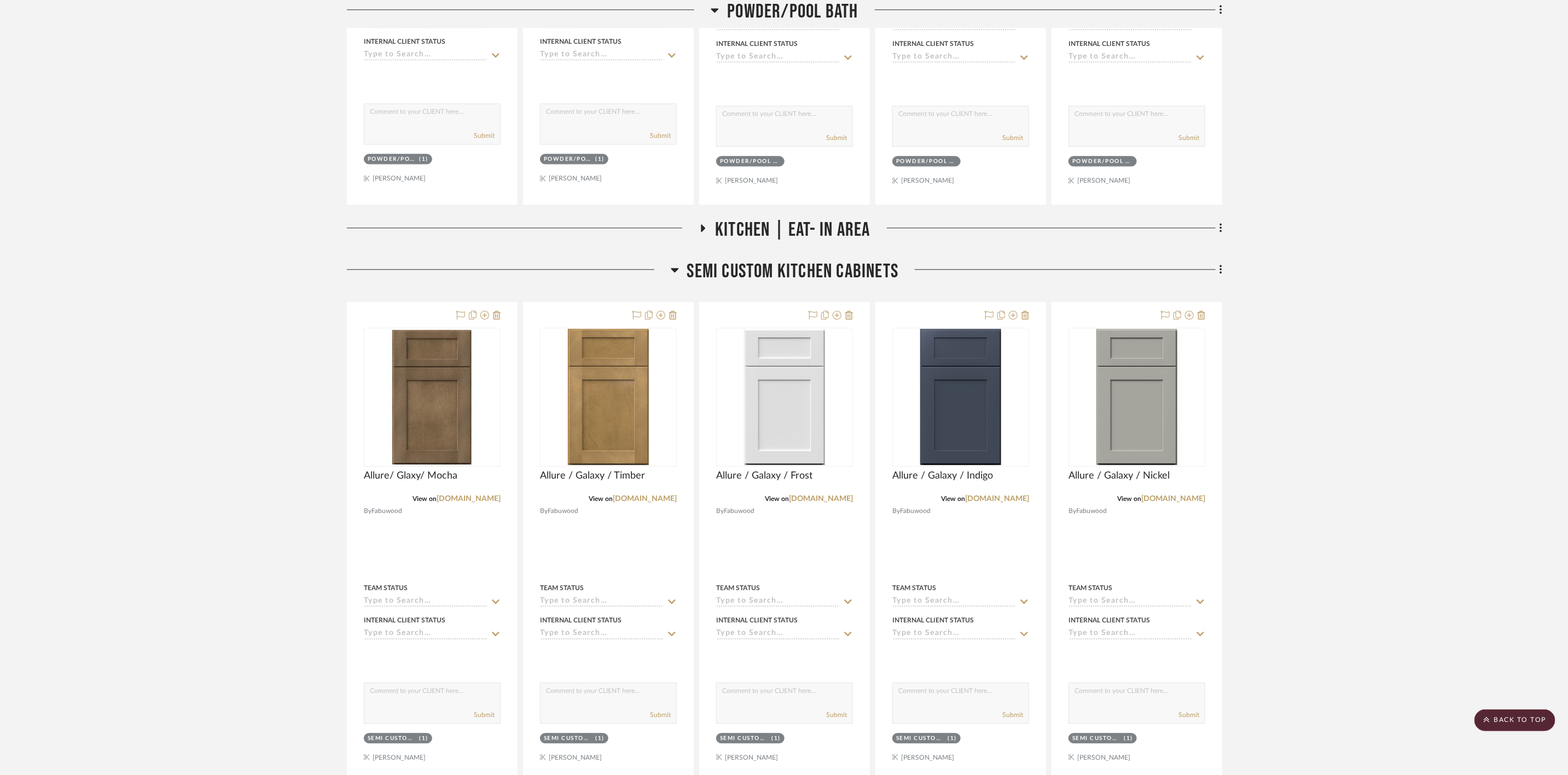
click at [773, 272] on span "Semi custom kitchen cabinets" at bounding box center [793, 272] width 212 height 23
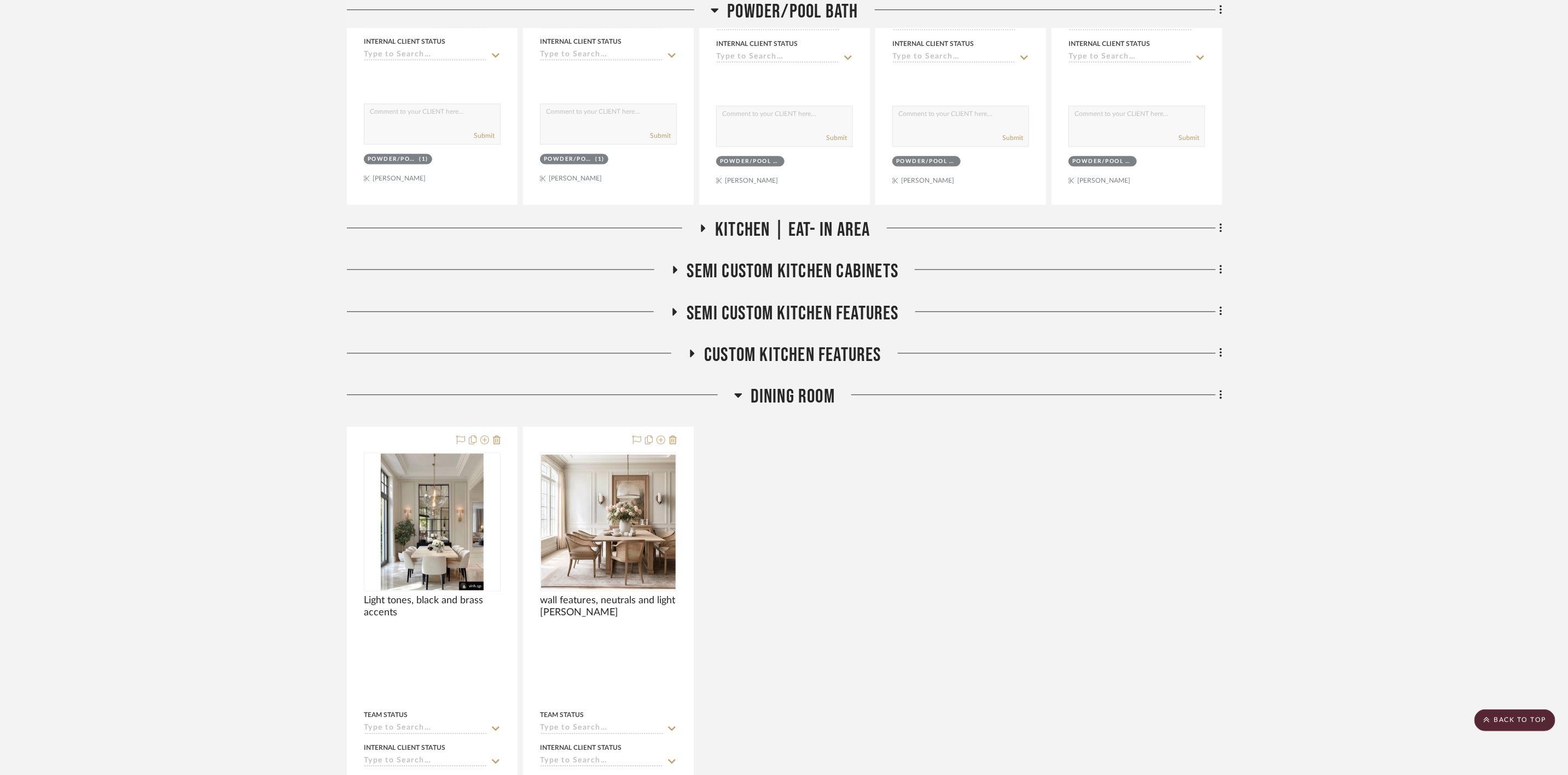
click at [789, 397] on span "Dining Room" at bounding box center [793, 397] width 84 height 23
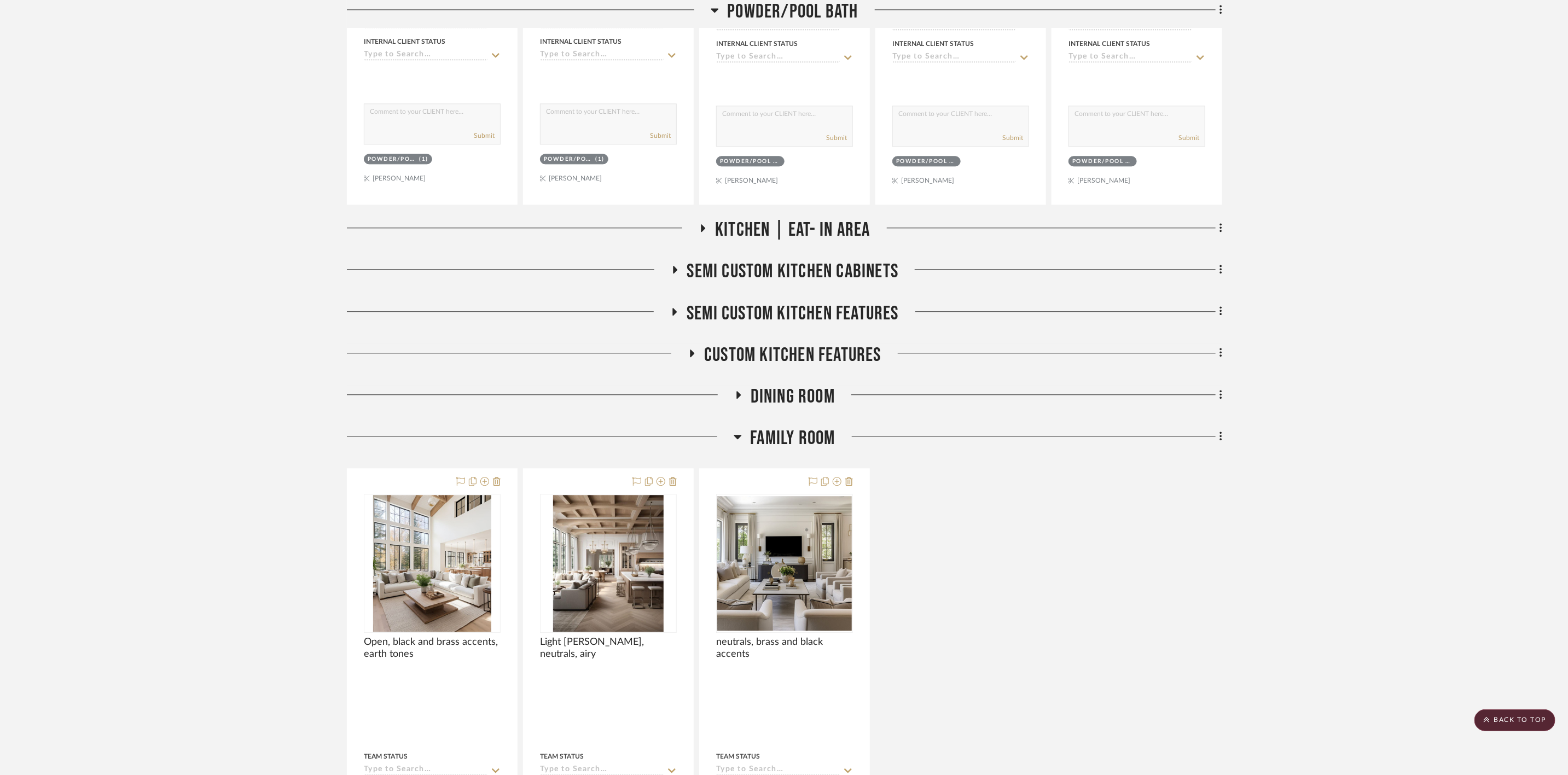
click at [817, 442] on span "Family room" at bounding box center [792, 439] width 85 height 23
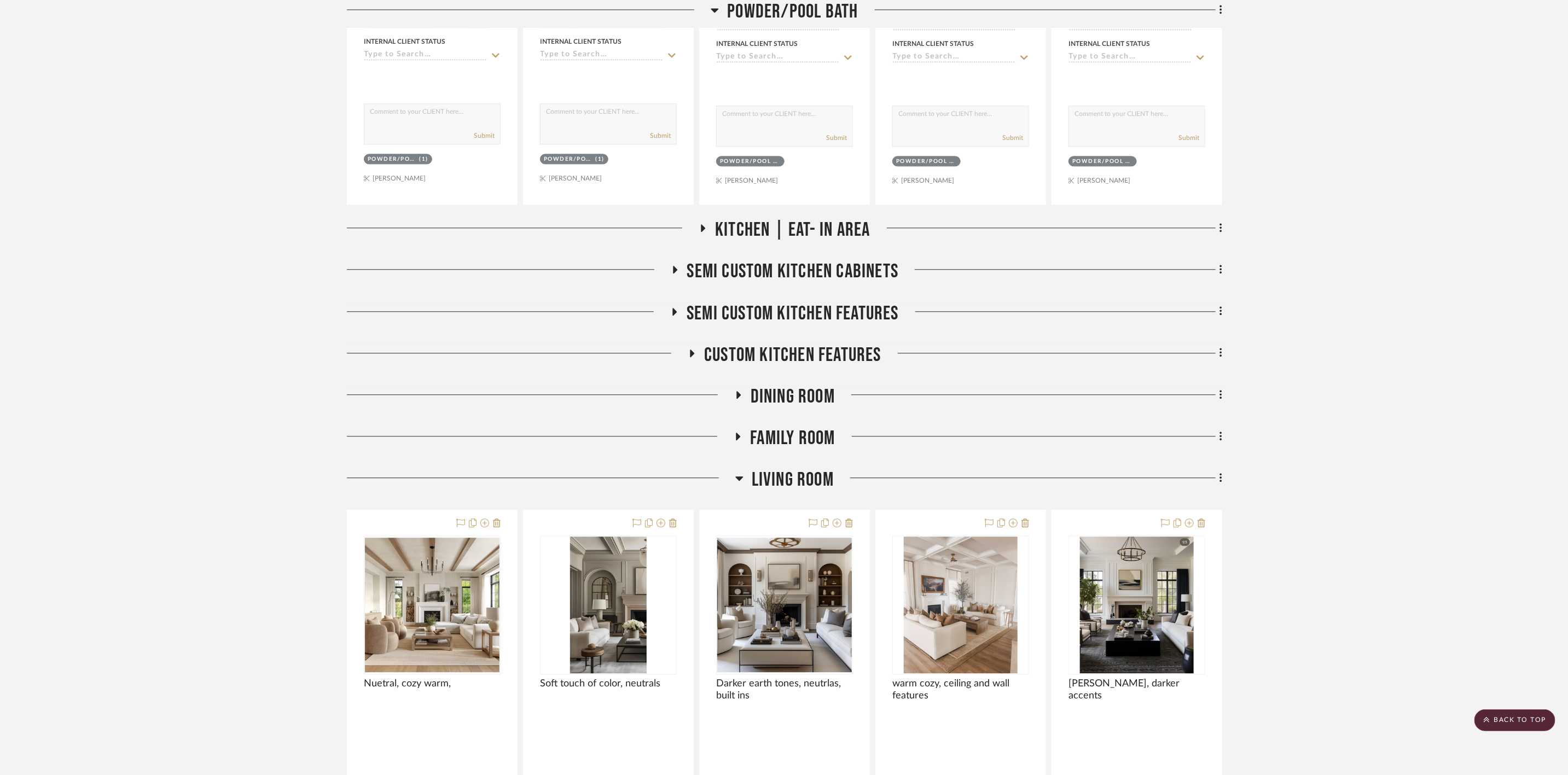
click at [796, 483] on span "Living Room" at bounding box center [793, 480] width 82 height 23
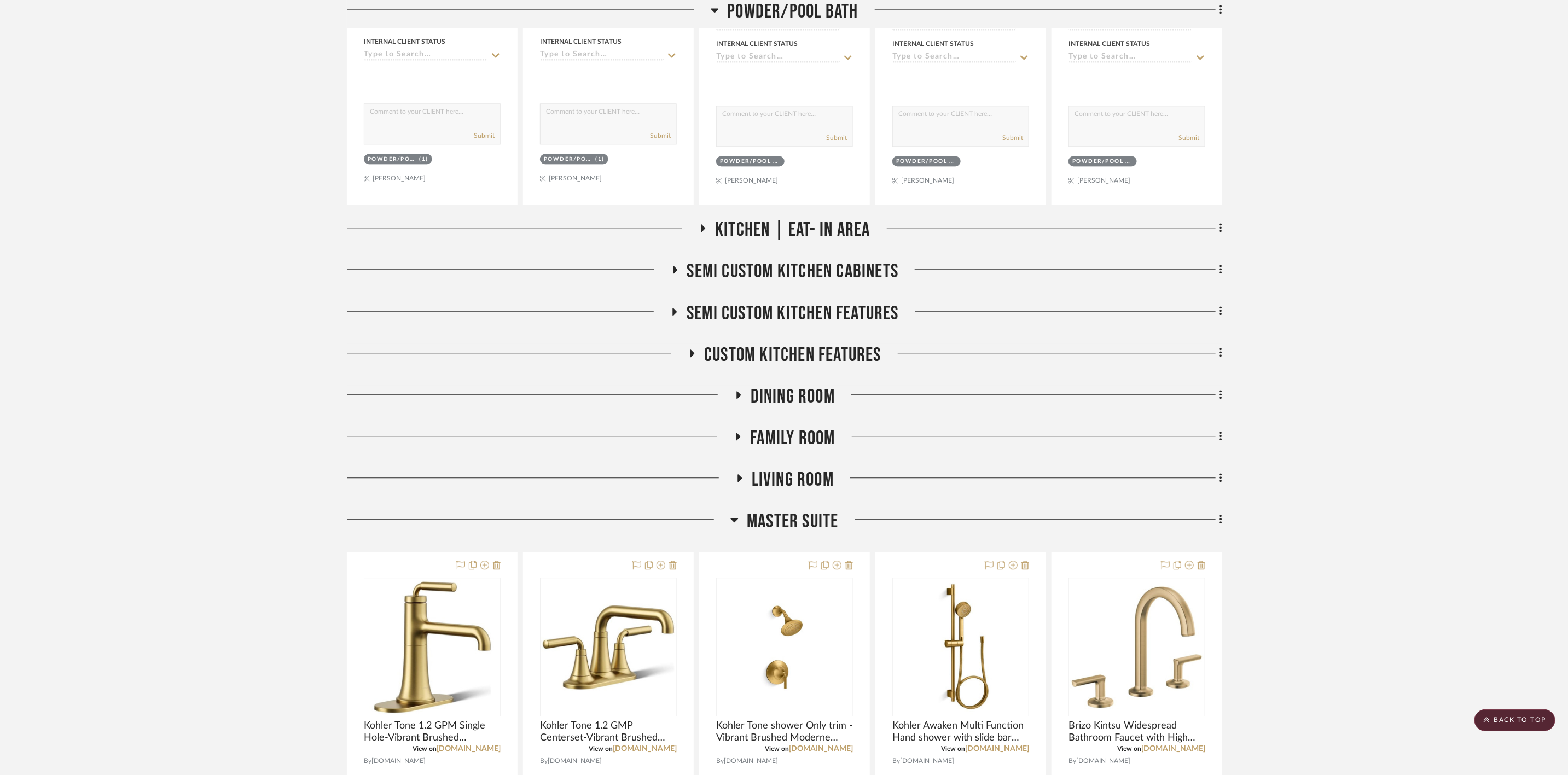
click at [791, 522] on span "Master Suite" at bounding box center [792, 522] width 91 height 23
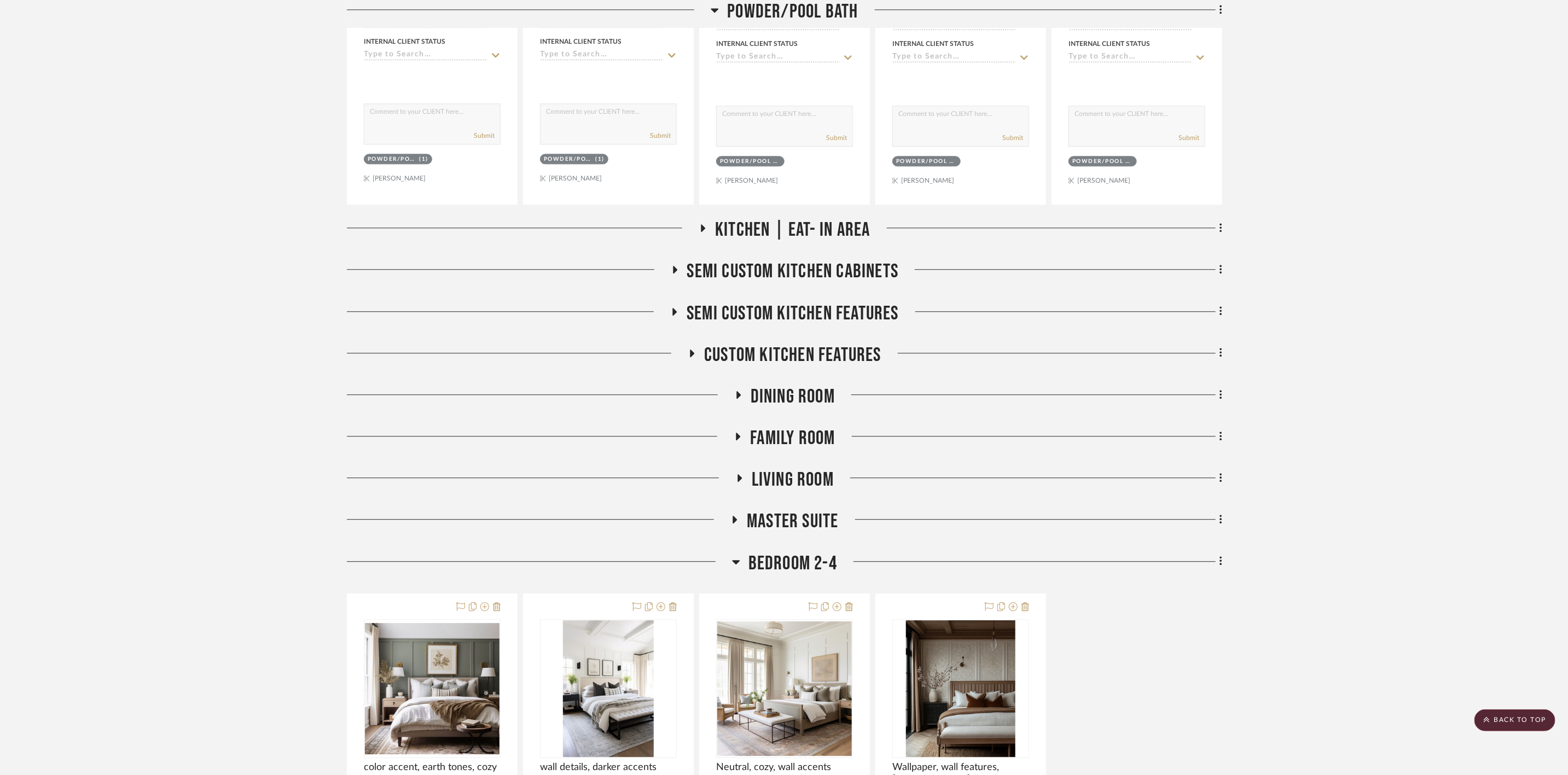
click at [793, 576] on span "Bedroom 2-4" at bounding box center [793, 563] width 89 height 23
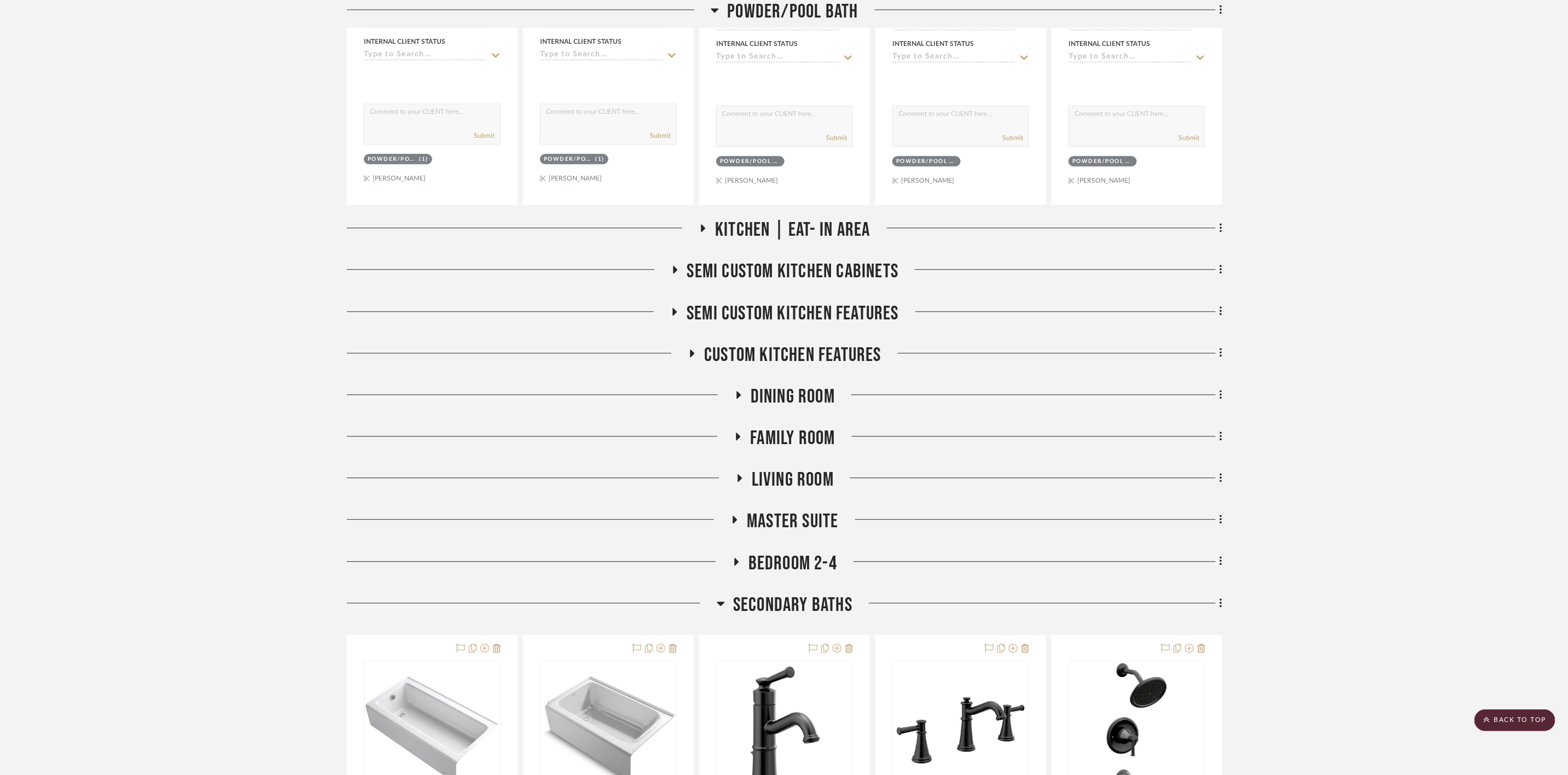
click at [809, 609] on span "Secondary Baths" at bounding box center [793, 605] width 119 height 23
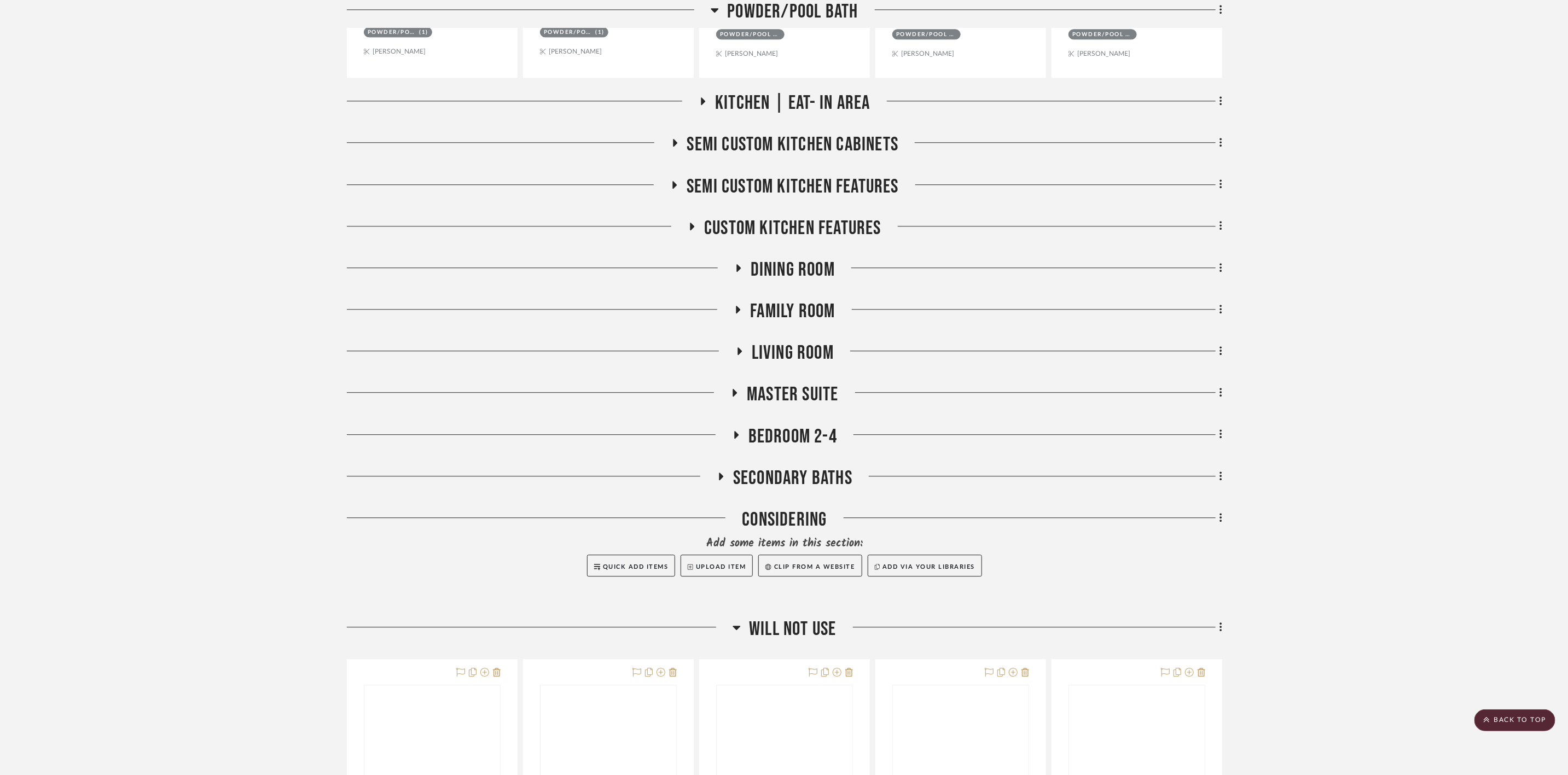
scroll to position [2052, 0]
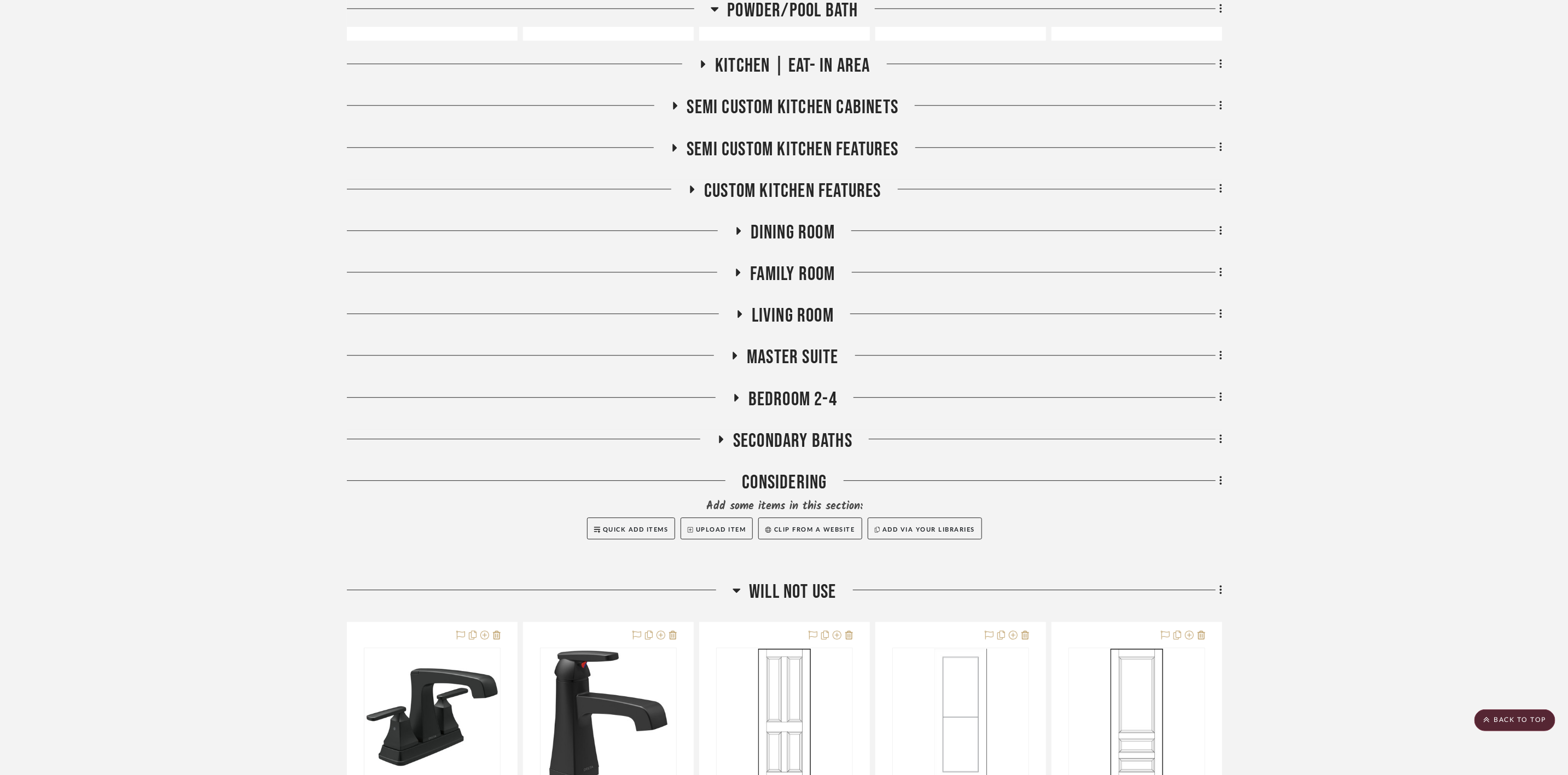
click at [780, 599] on span "Will Not Use" at bounding box center [792, 592] width 87 height 23
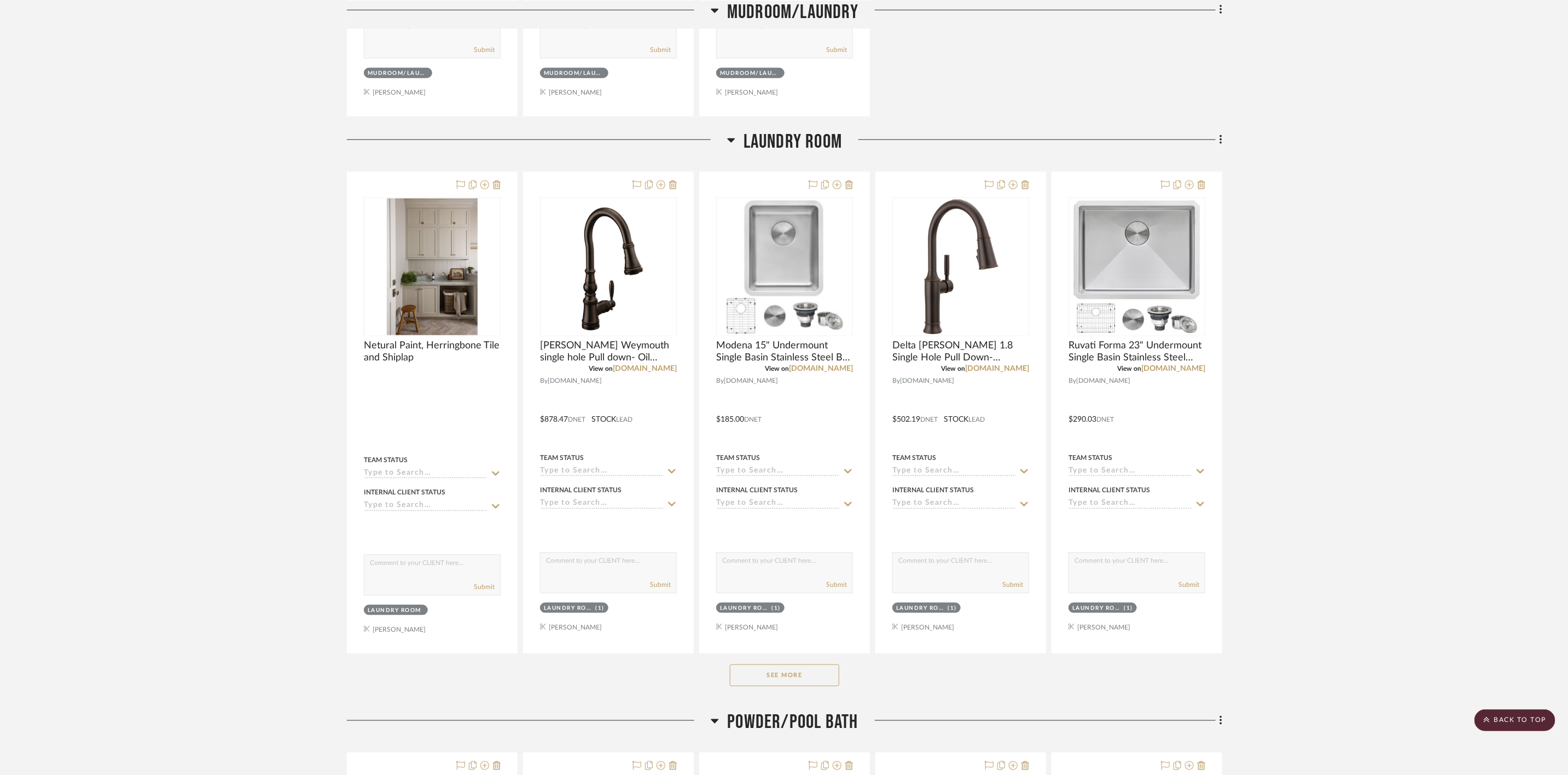
scroll to position [803, 0]
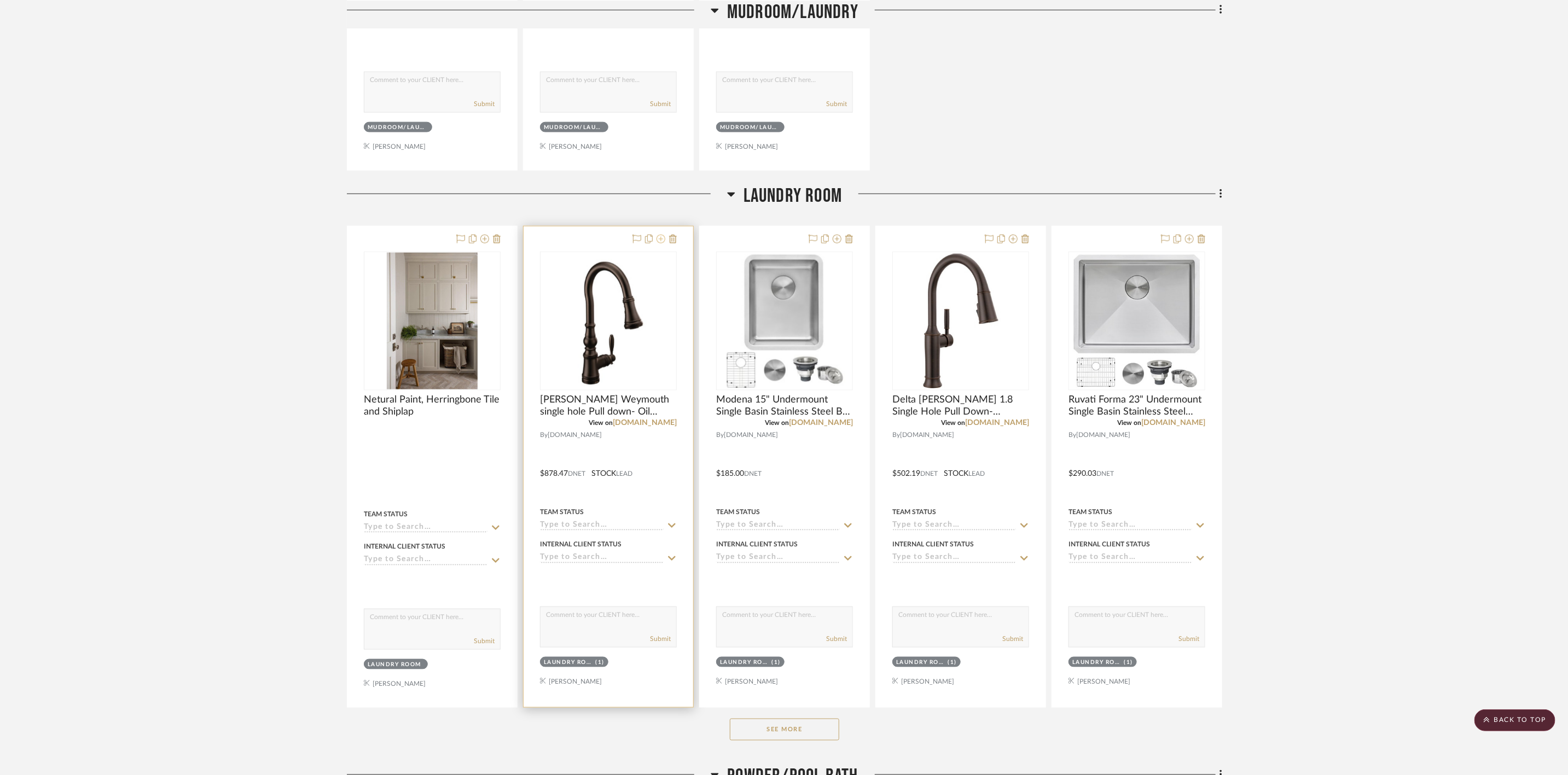
click at [661, 240] on icon at bounding box center [661, 239] width 9 height 9
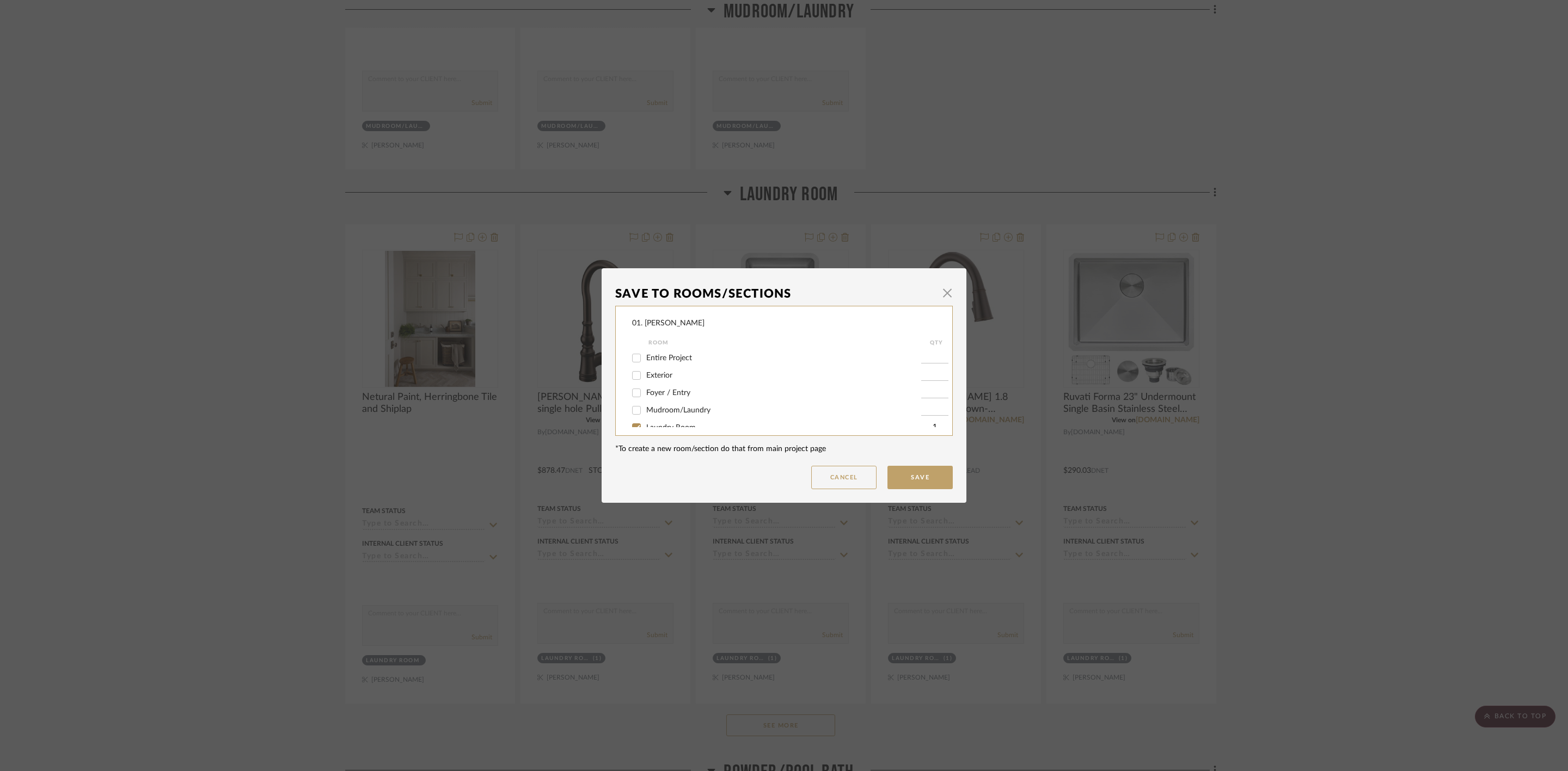
click at [668, 424] on span "Laundry Room" at bounding box center [671, 428] width 49 height 8
click at [645, 423] on input "Laundry Room" at bounding box center [636, 428] width 18 height 18
checkbox input "false"
click at [670, 402] on span "Considering" at bounding box center [666, 398] width 39 height 8
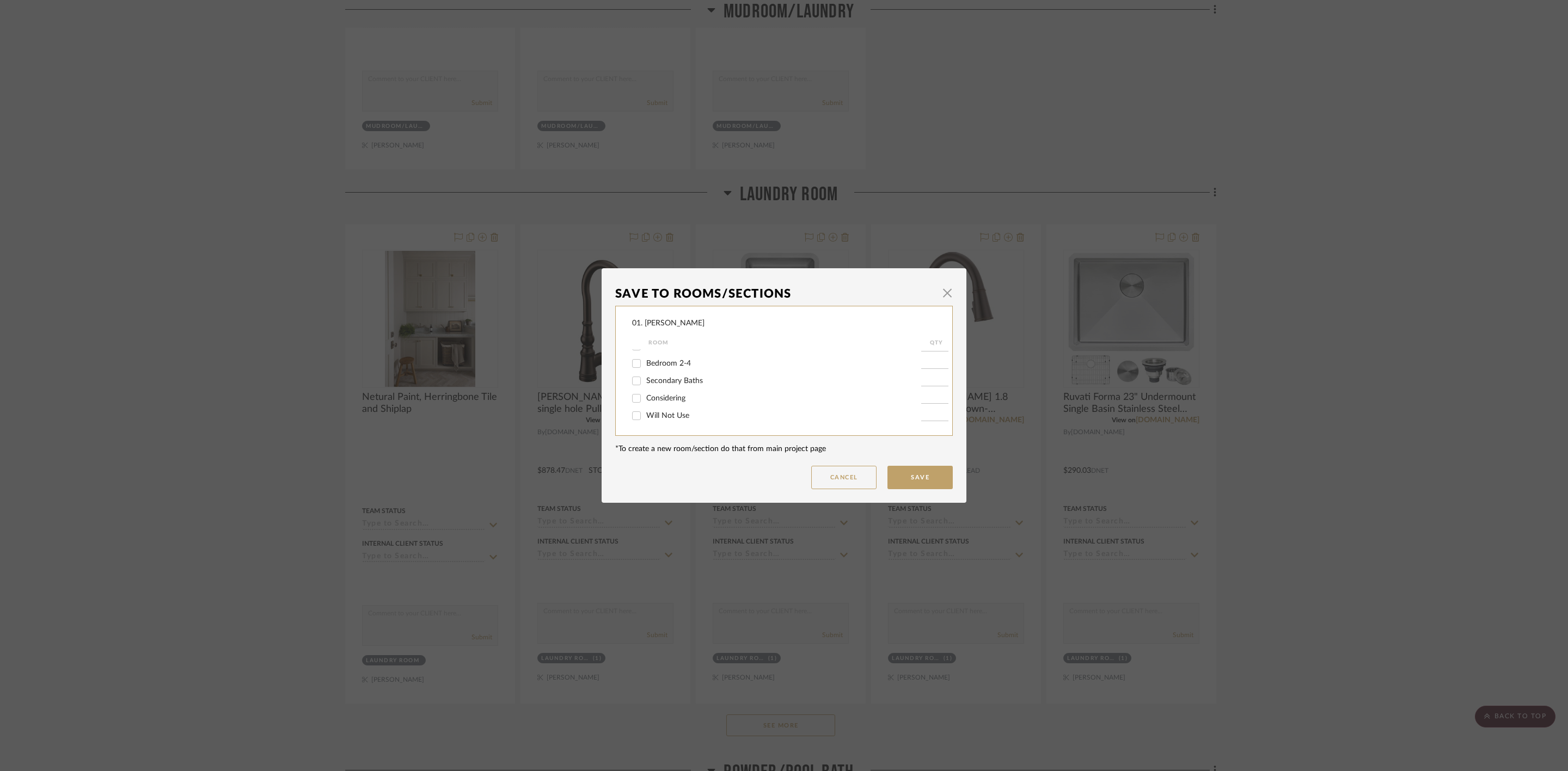
click at [645, 402] on input "Considering" at bounding box center [636, 398] width 18 height 18
checkbox input "true"
type input "1"
click at [925, 469] on button "Save" at bounding box center [920, 478] width 65 height 23
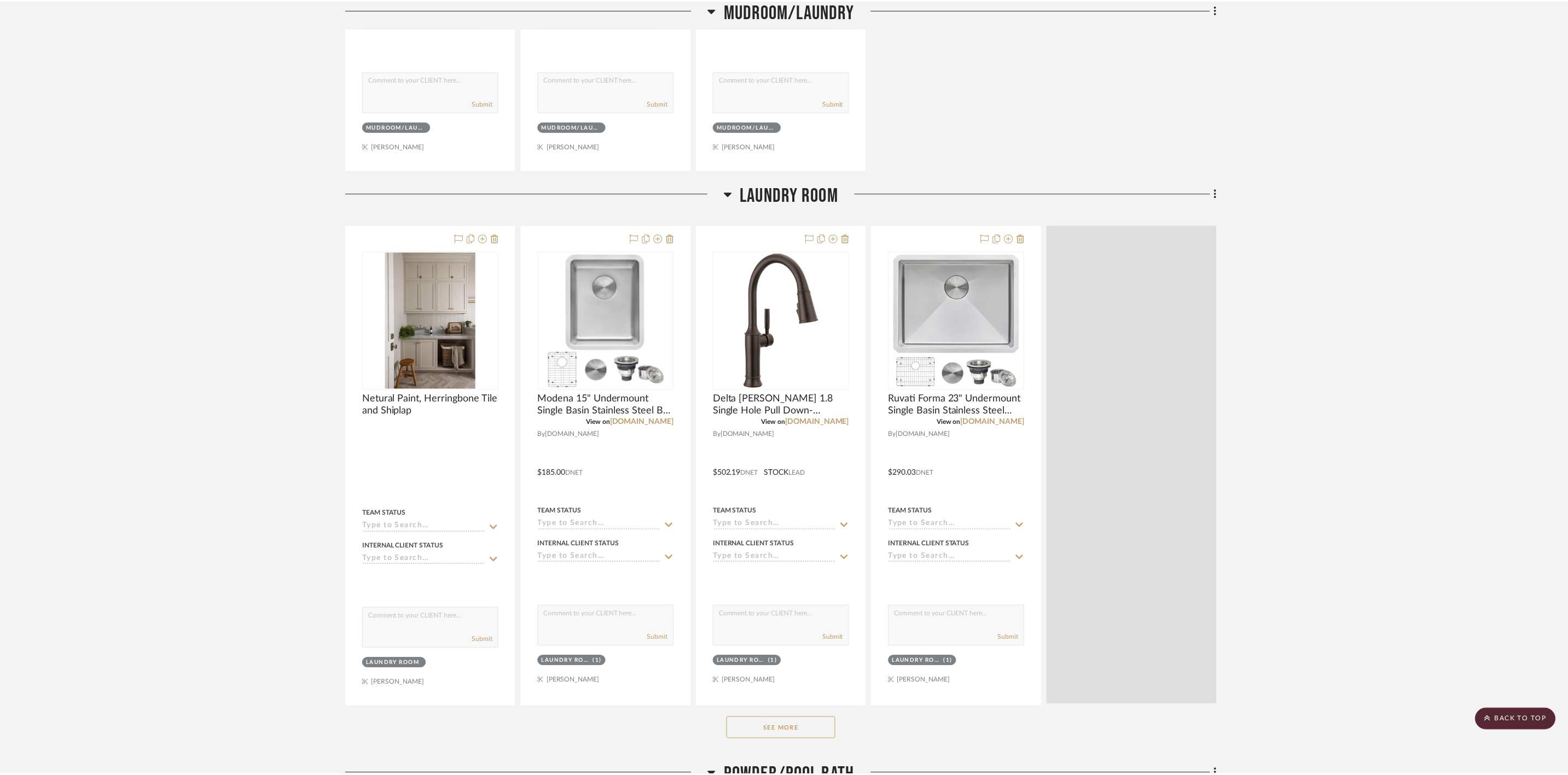
scroll to position [803, 0]
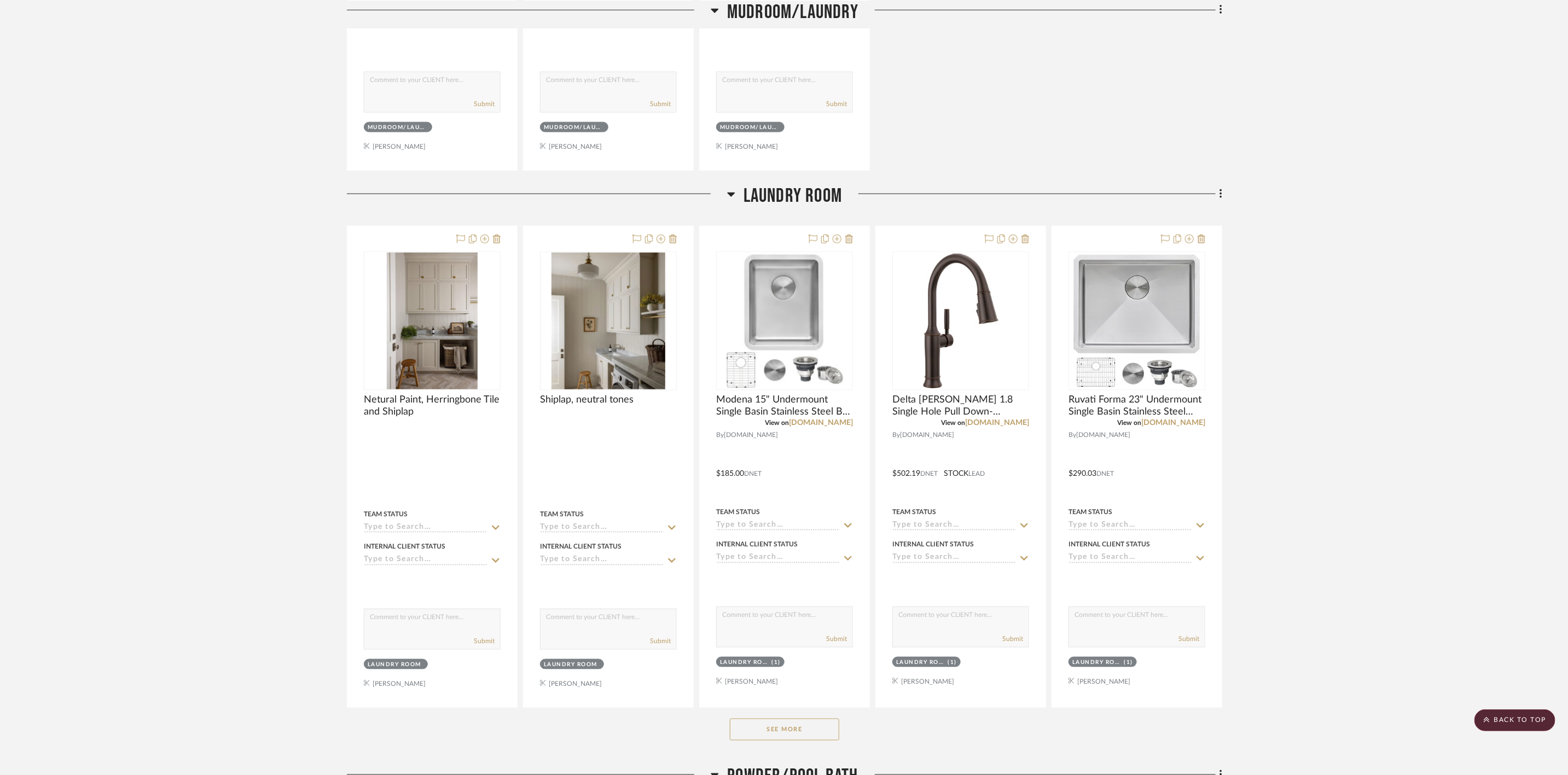
click at [782, 726] on button "See More" at bounding box center [784, 730] width 110 height 22
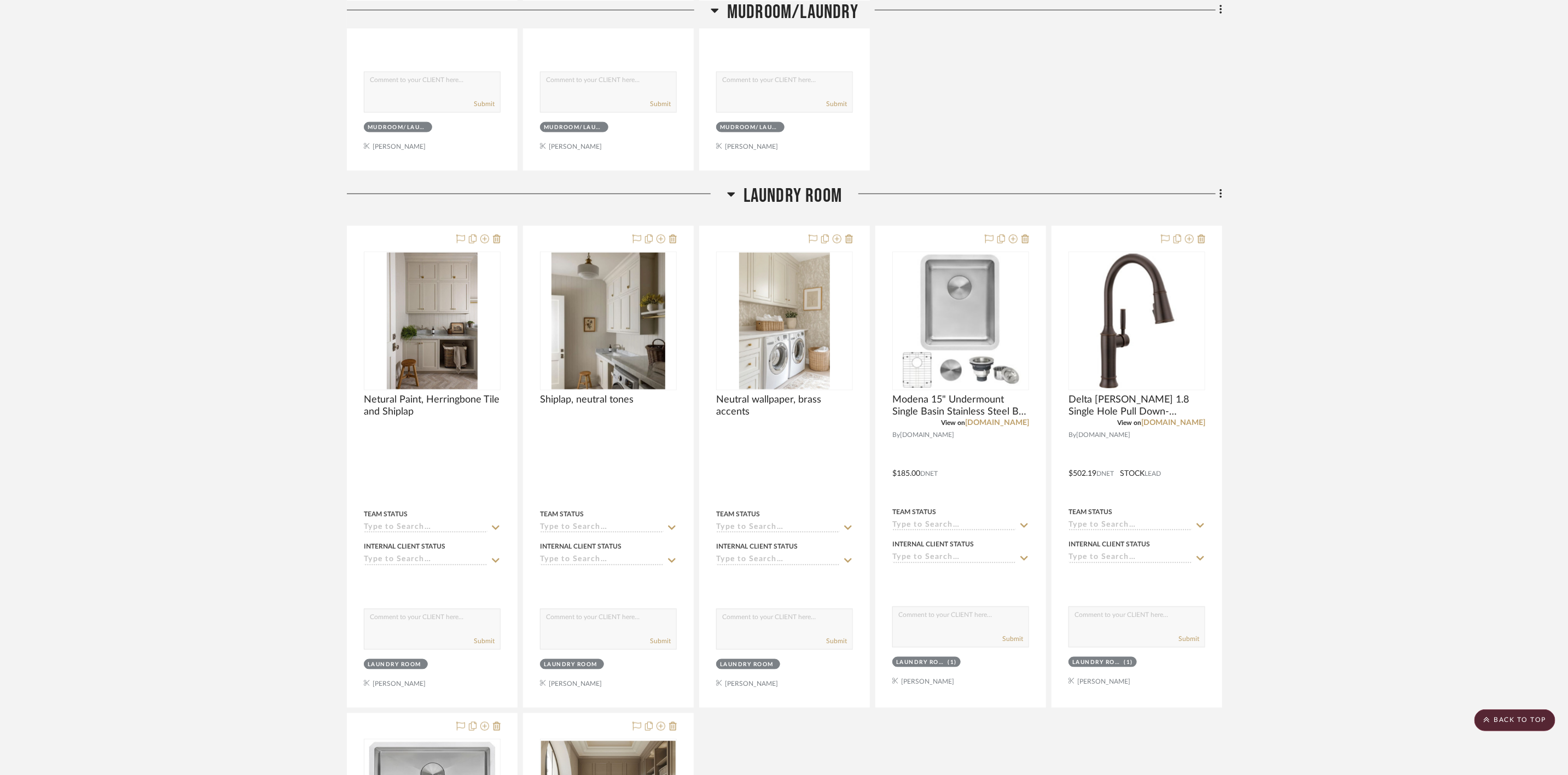
click at [1221, 195] on icon at bounding box center [1221, 193] width 2 height 9
click at [1166, 300] on span "Rename Room" at bounding box center [1165, 302] width 49 height 9
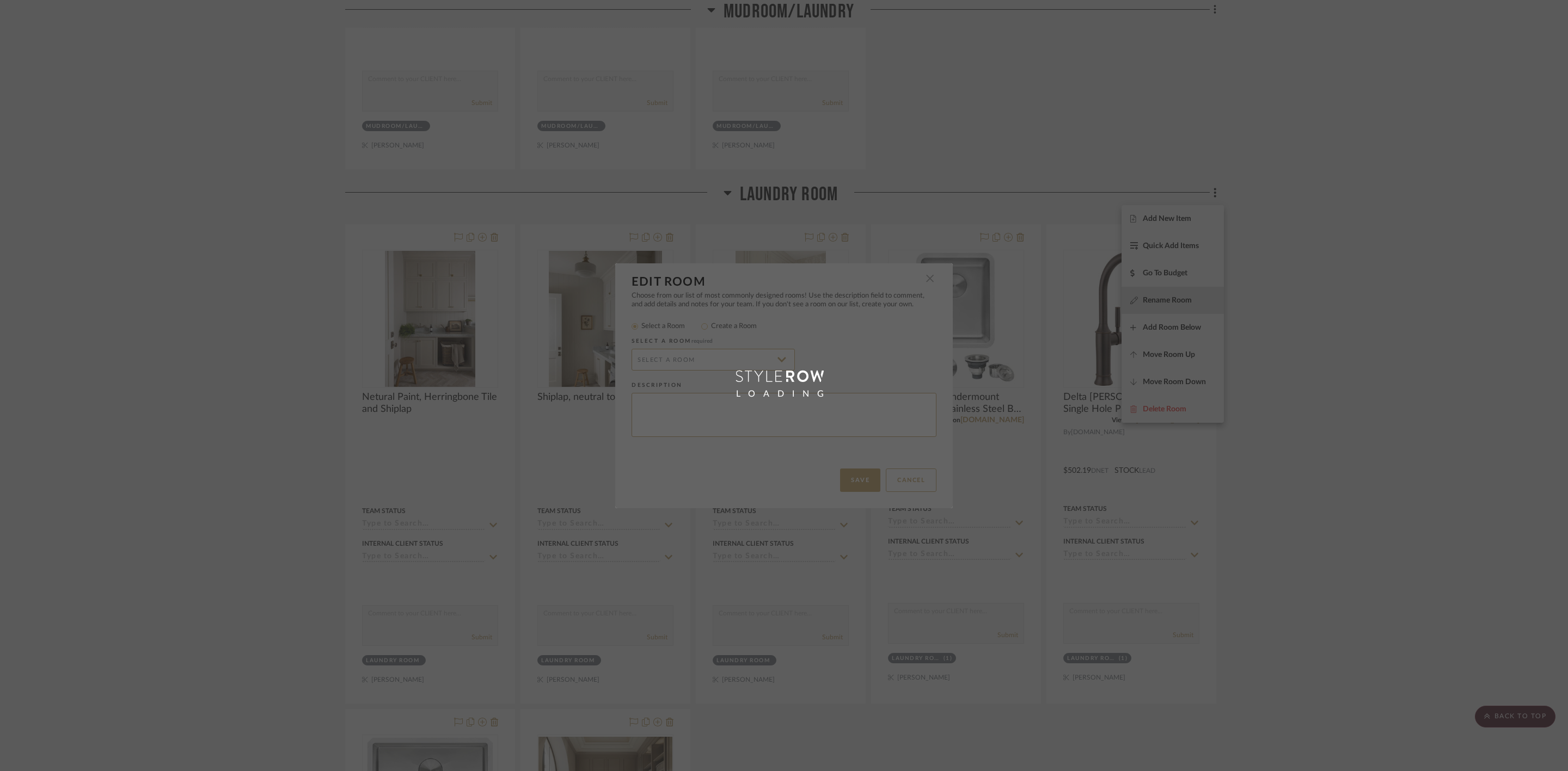
type input "Laundry Room"
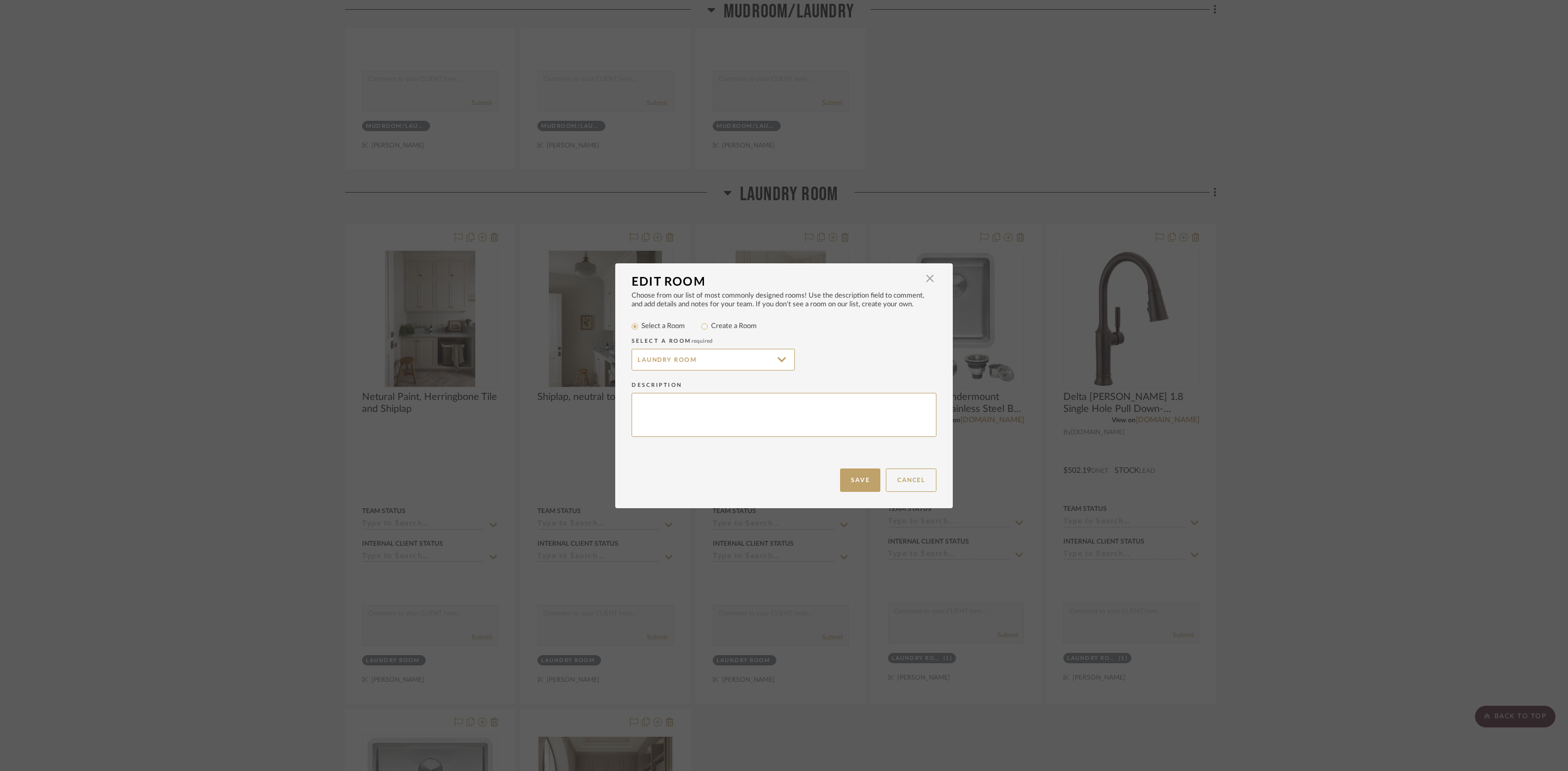
click at [729, 325] on label "Create a Room" at bounding box center [733, 327] width 46 height 11
click at [711, 325] on input "Create a Room" at bounding box center [704, 326] width 13 height 13
radio input "true"
click at [701, 361] on input "Laundry Room" at bounding box center [713, 360] width 163 height 22
type input "Upstairs Laundry Room"
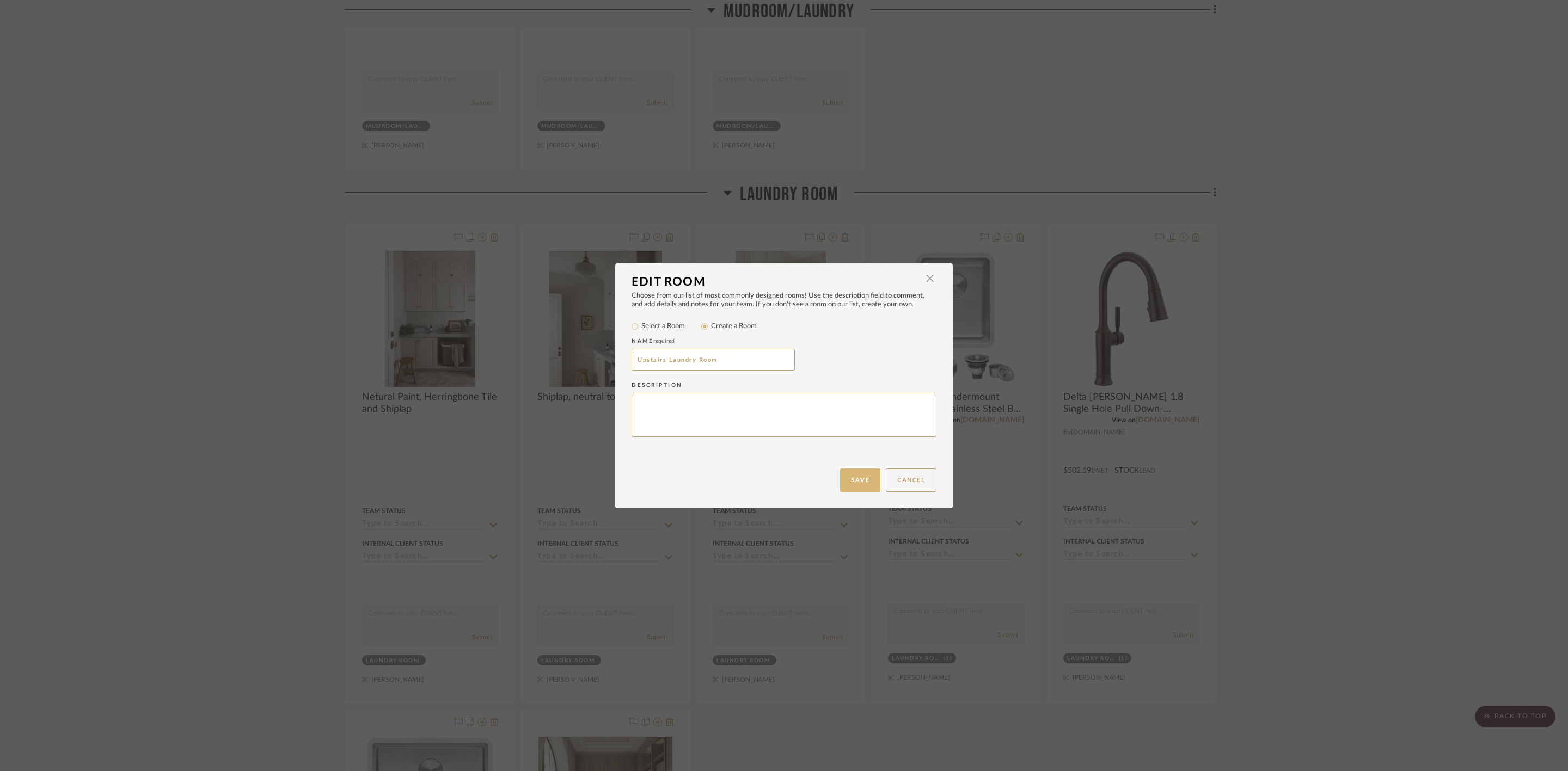
click at [846, 473] on button "Save" at bounding box center [860, 480] width 40 height 23
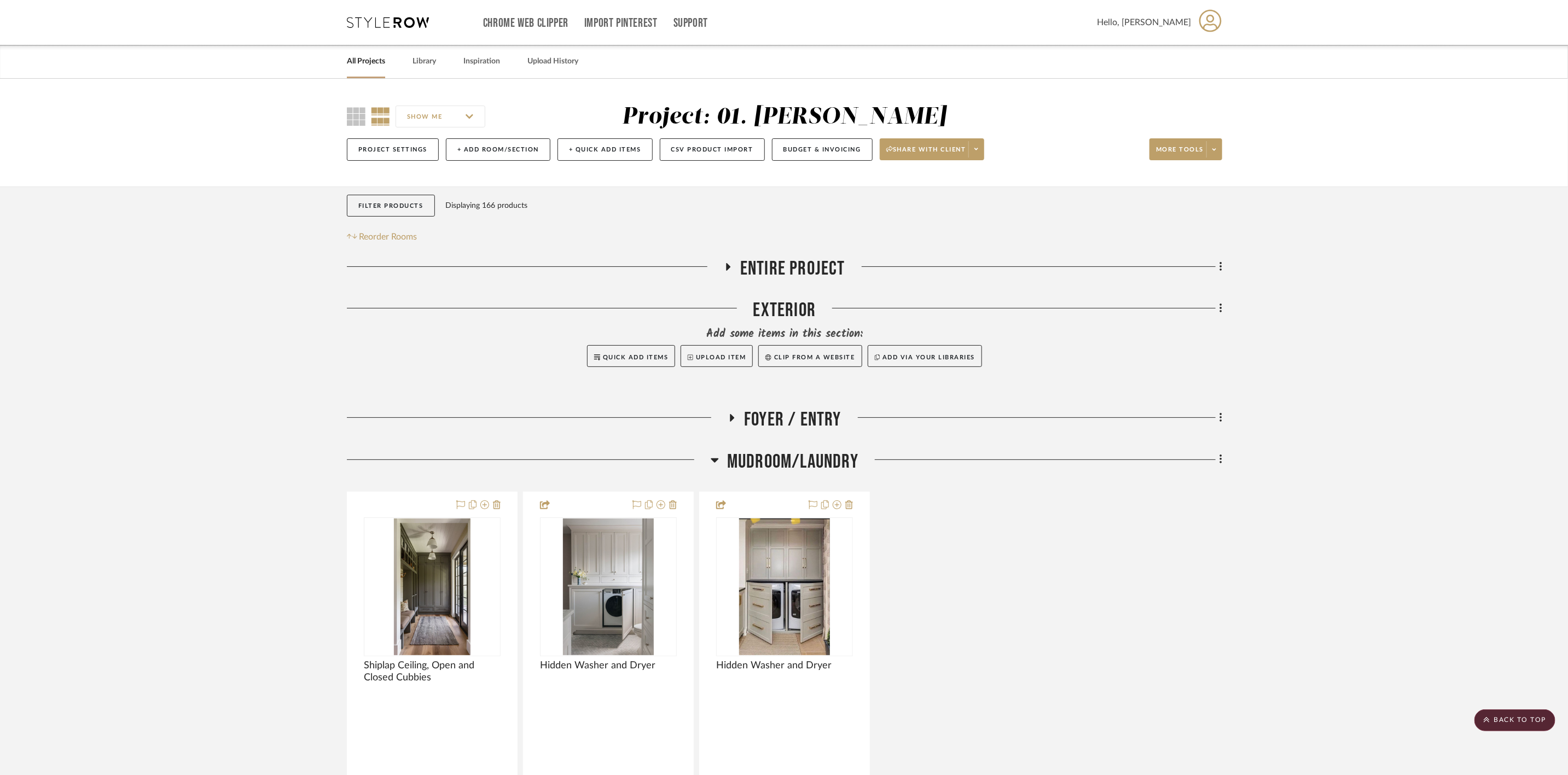
click at [836, 455] on span "Mudroom/Laundry" at bounding box center [793, 462] width 132 height 23
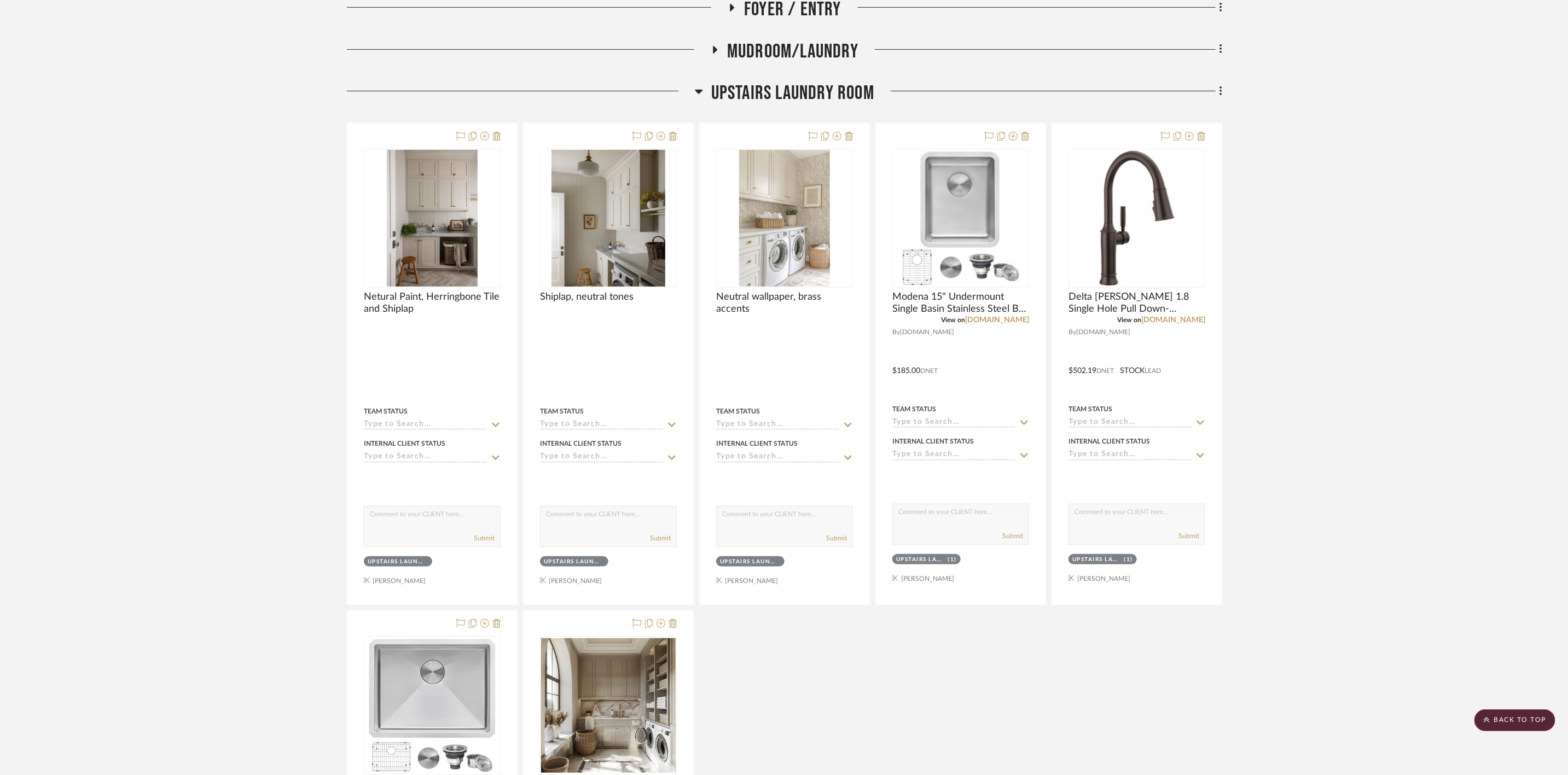
scroll to position [574, 0]
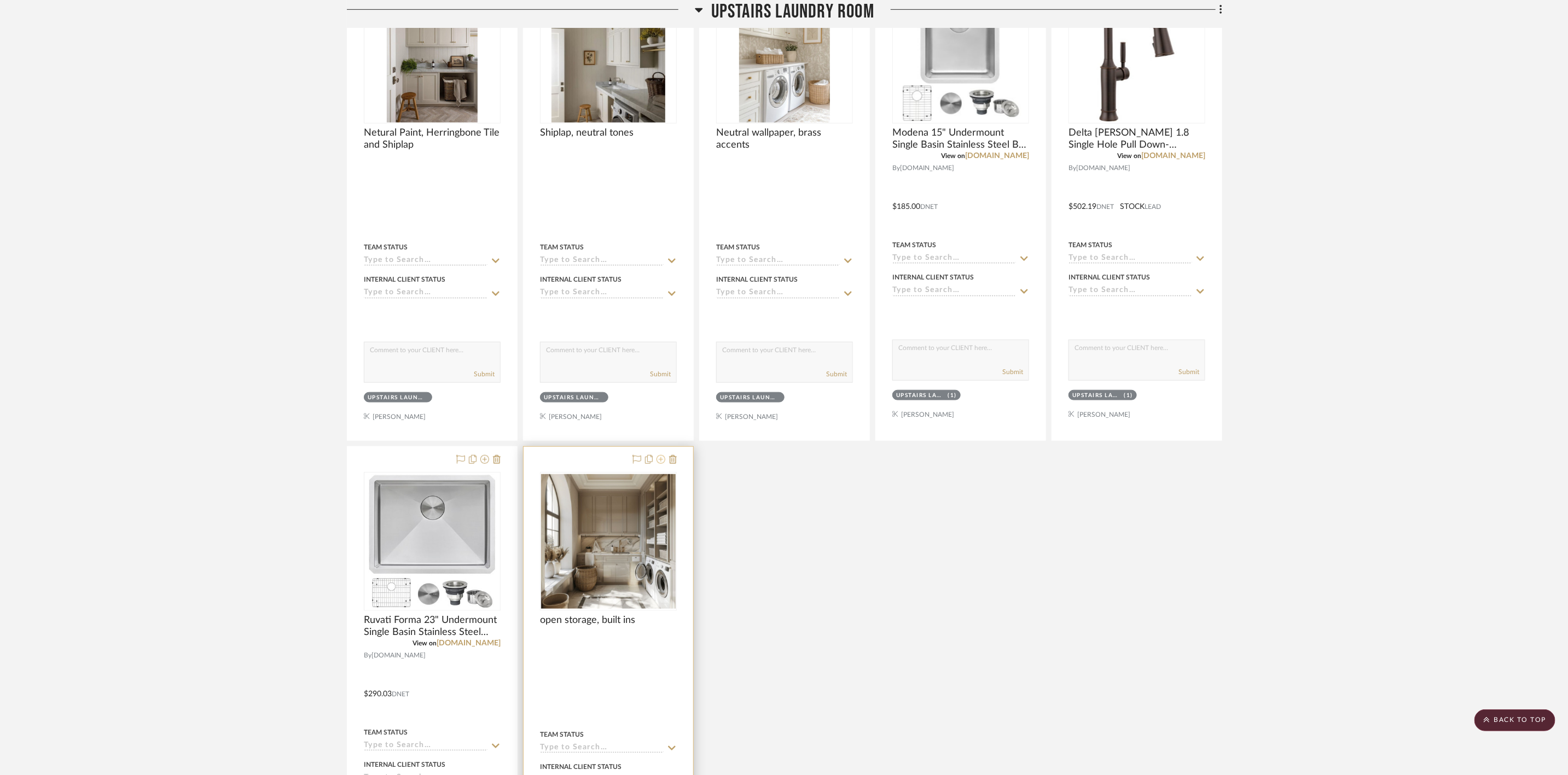
click at [661, 462] on icon at bounding box center [661, 459] width 9 height 9
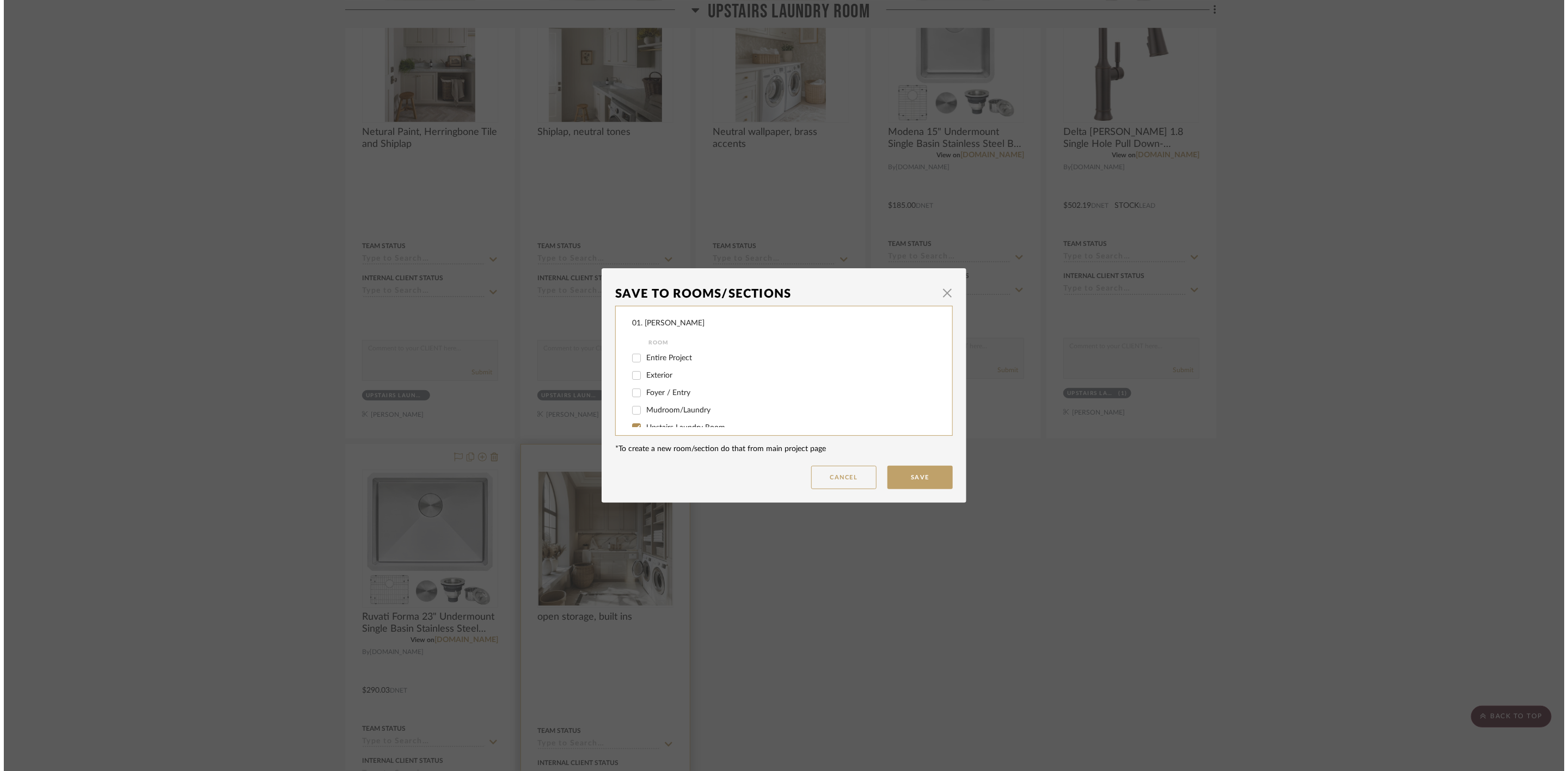
scroll to position [0, 0]
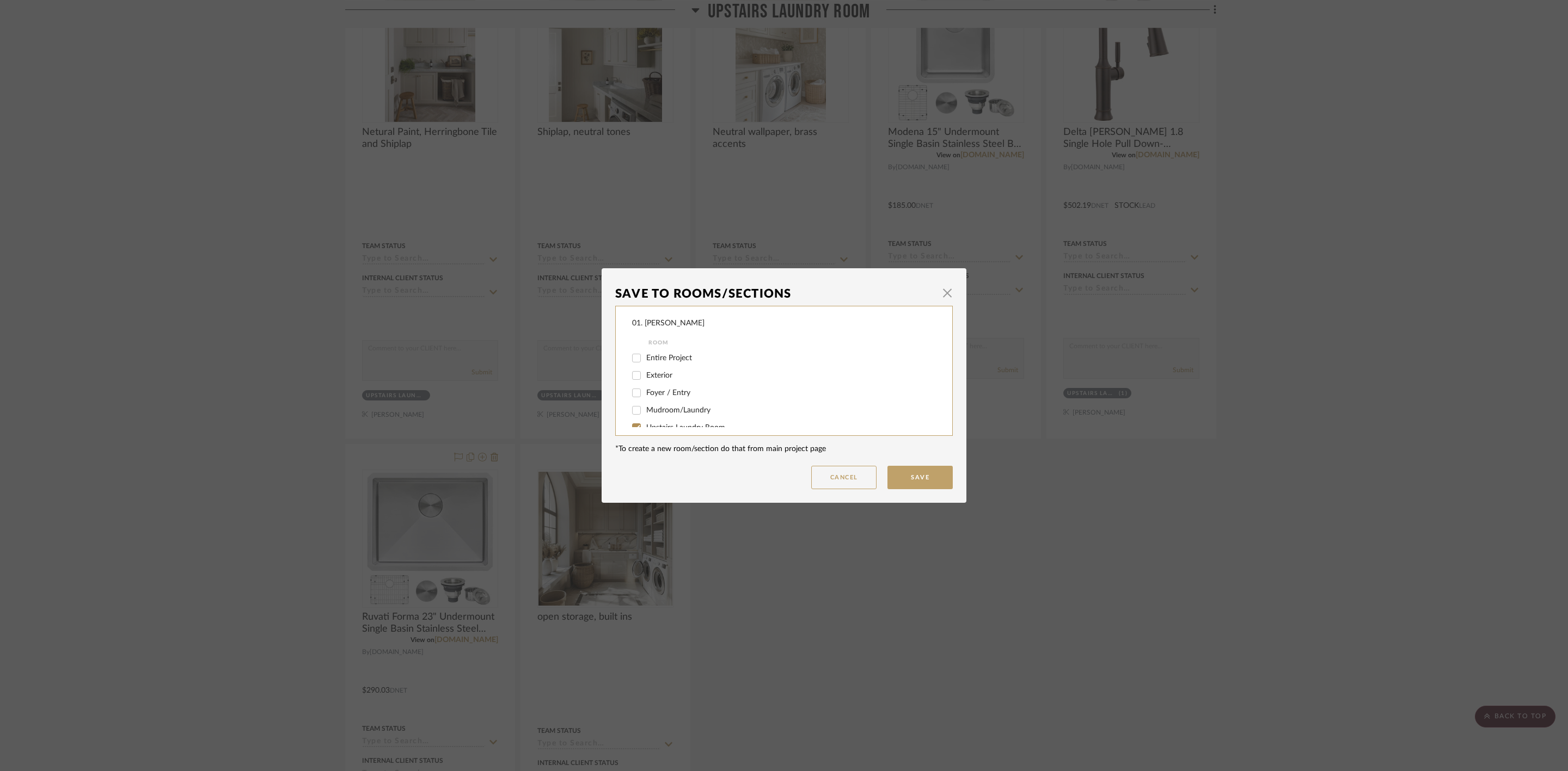
click at [663, 426] on span "Upstairs Laundry Room" at bounding box center [686, 428] width 79 height 8
click at [645, 426] on input "Upstairs Laundry Room" at bounding box center [636, 428] width 18 height 18
checkbox input "false"
click at [662, 399] on span "Considering" at bounding box center [666, 398] width 39 height 8
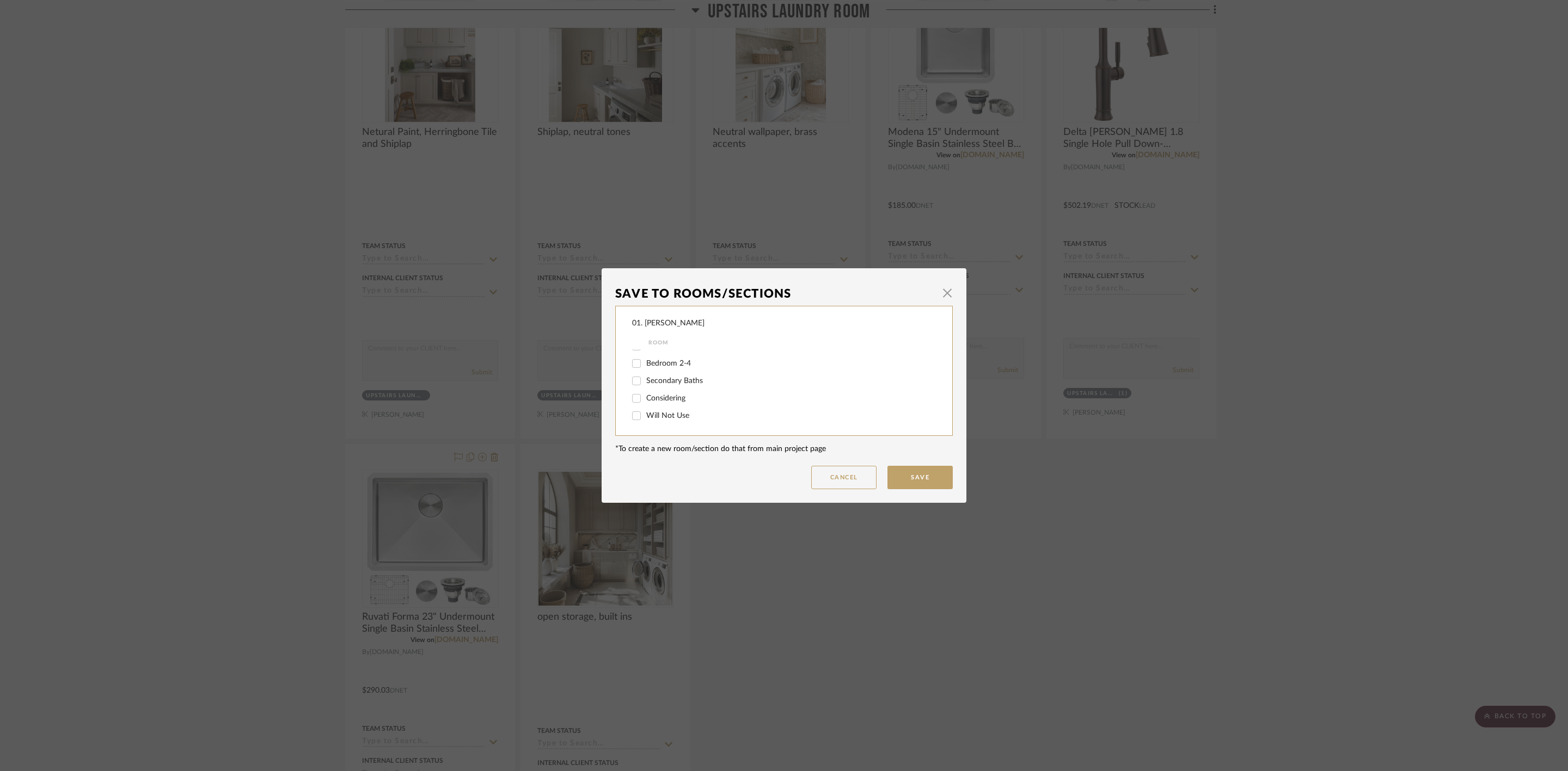
click at [645, 399] on input "Considering" at bounding box center [636, 398] width 18 height 18
checkbox input "true"
click at [939, 482] on button "Save" at bounding box center [920, 478] width 65 height 23
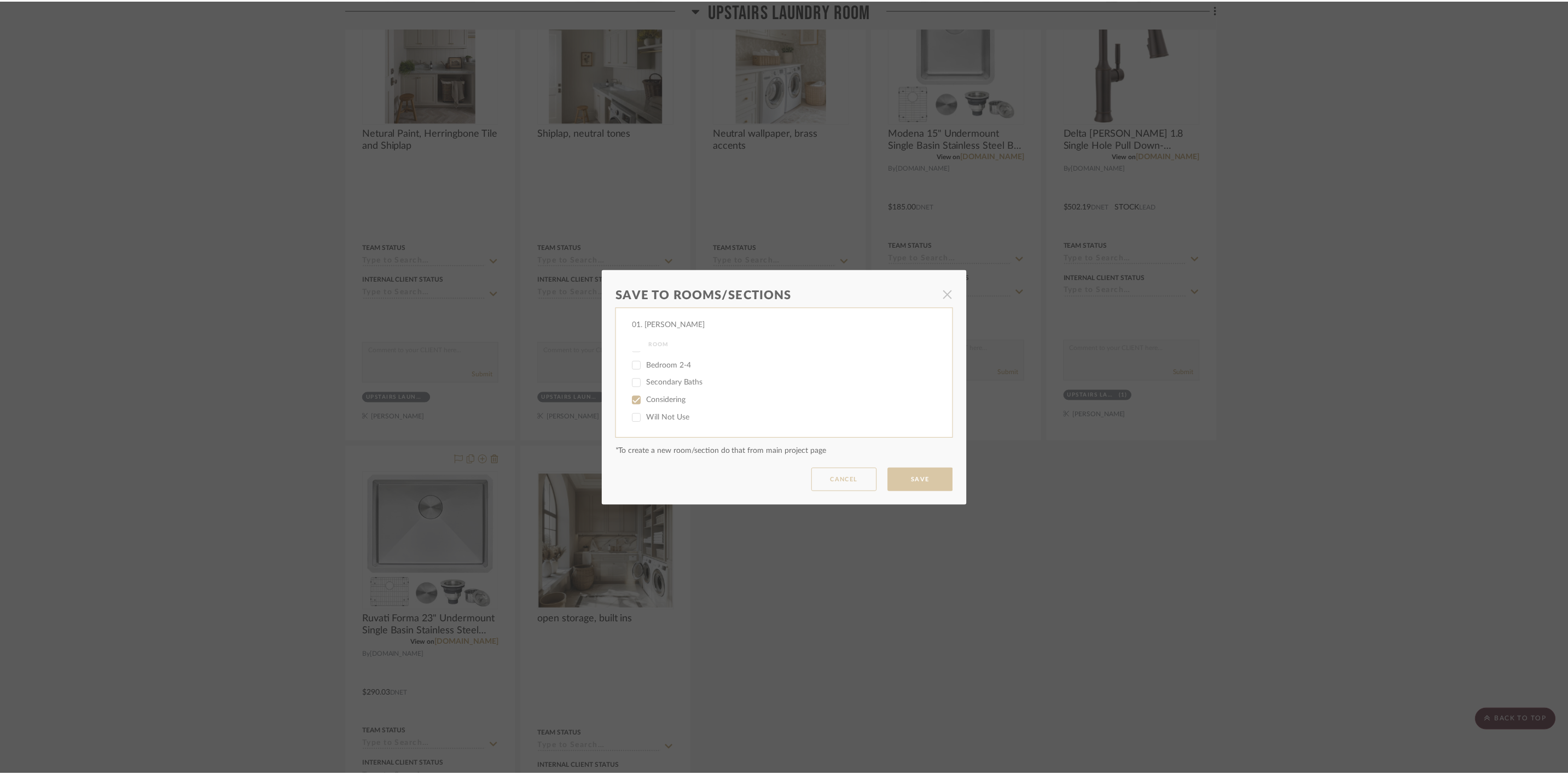
scroll to position [574, 0]
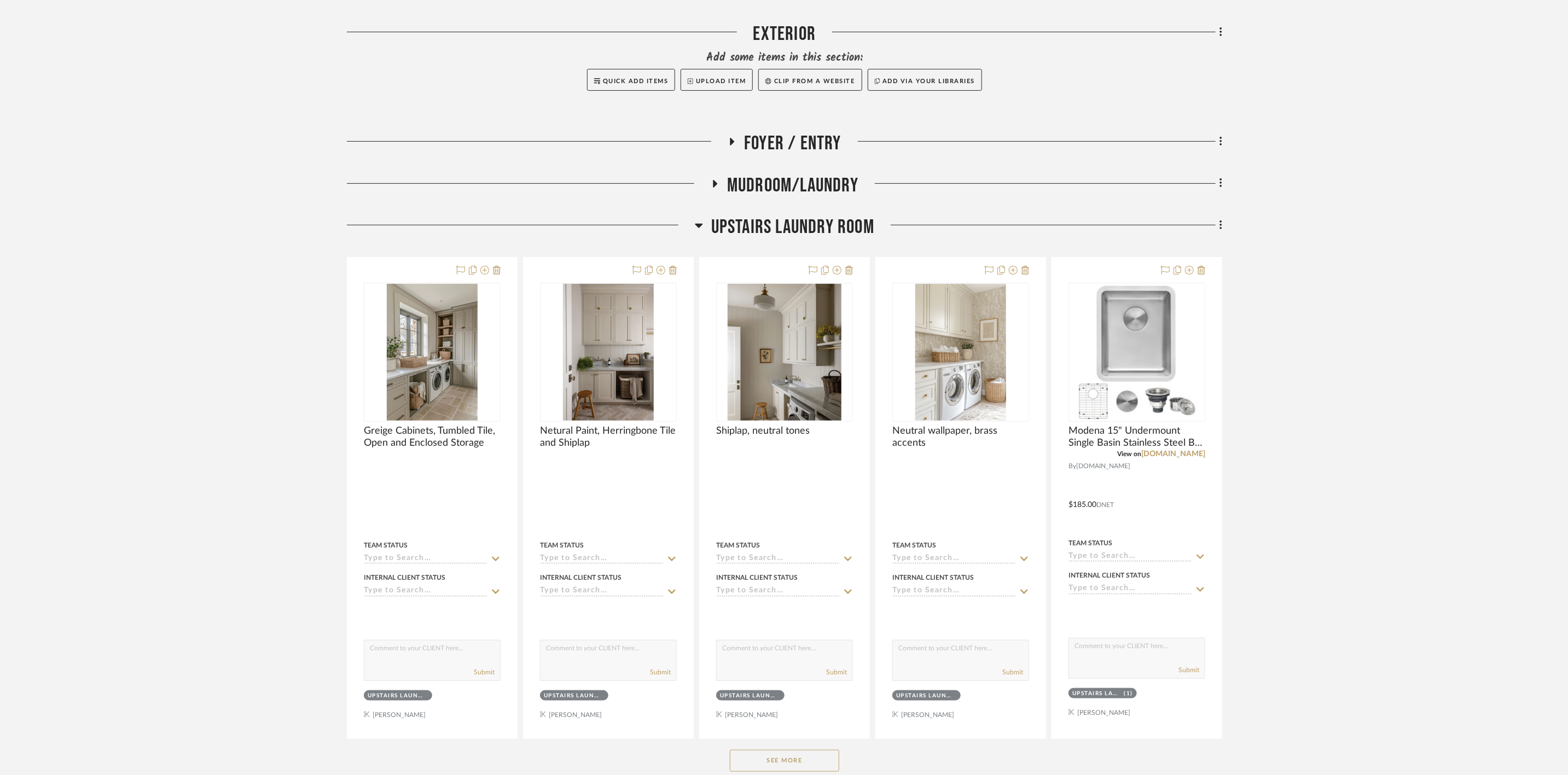
scroll to position [328, 0]
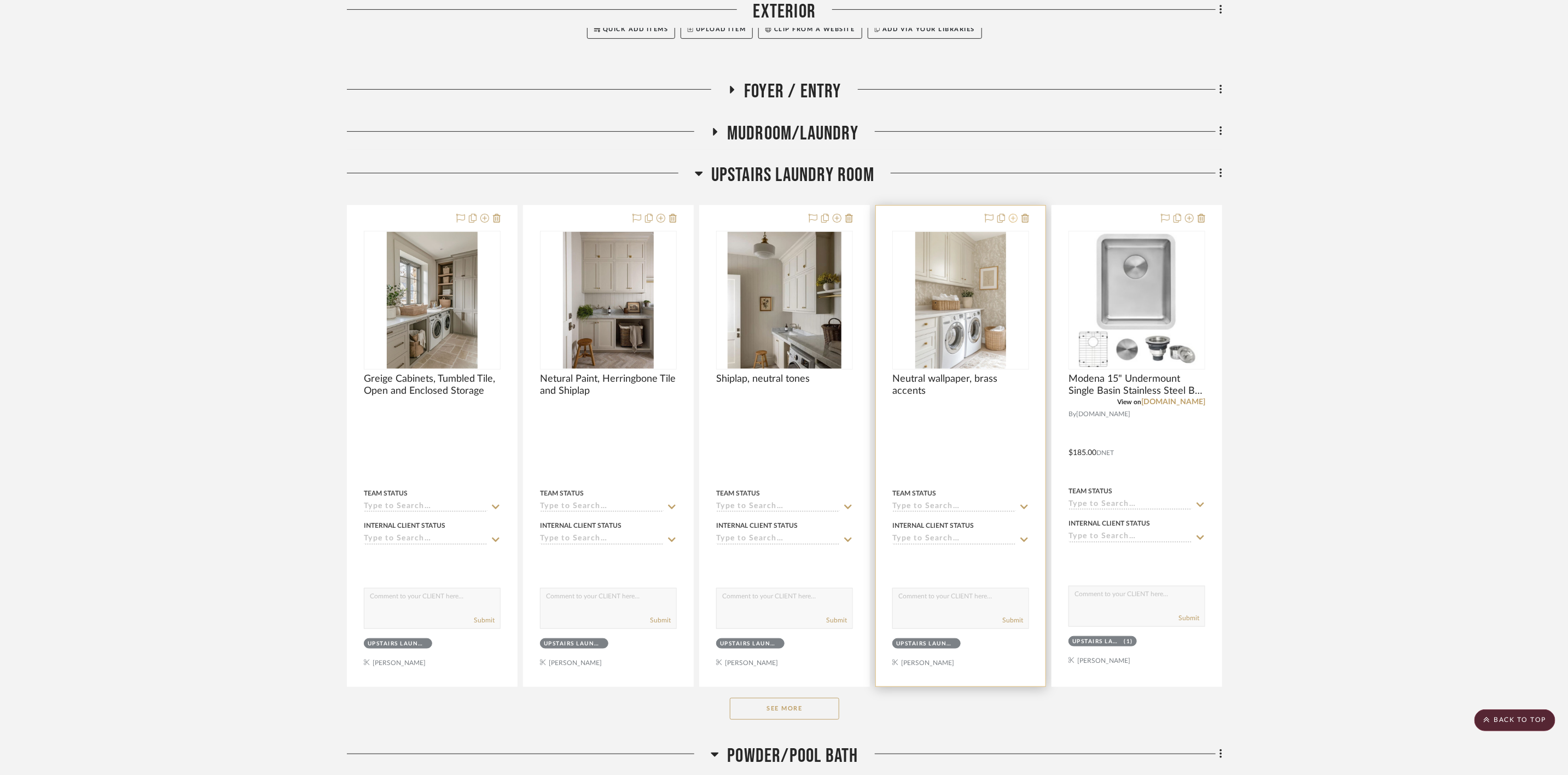
click at [1011, 217] on icon at bounding box center [1013, 218] width 9 height 9
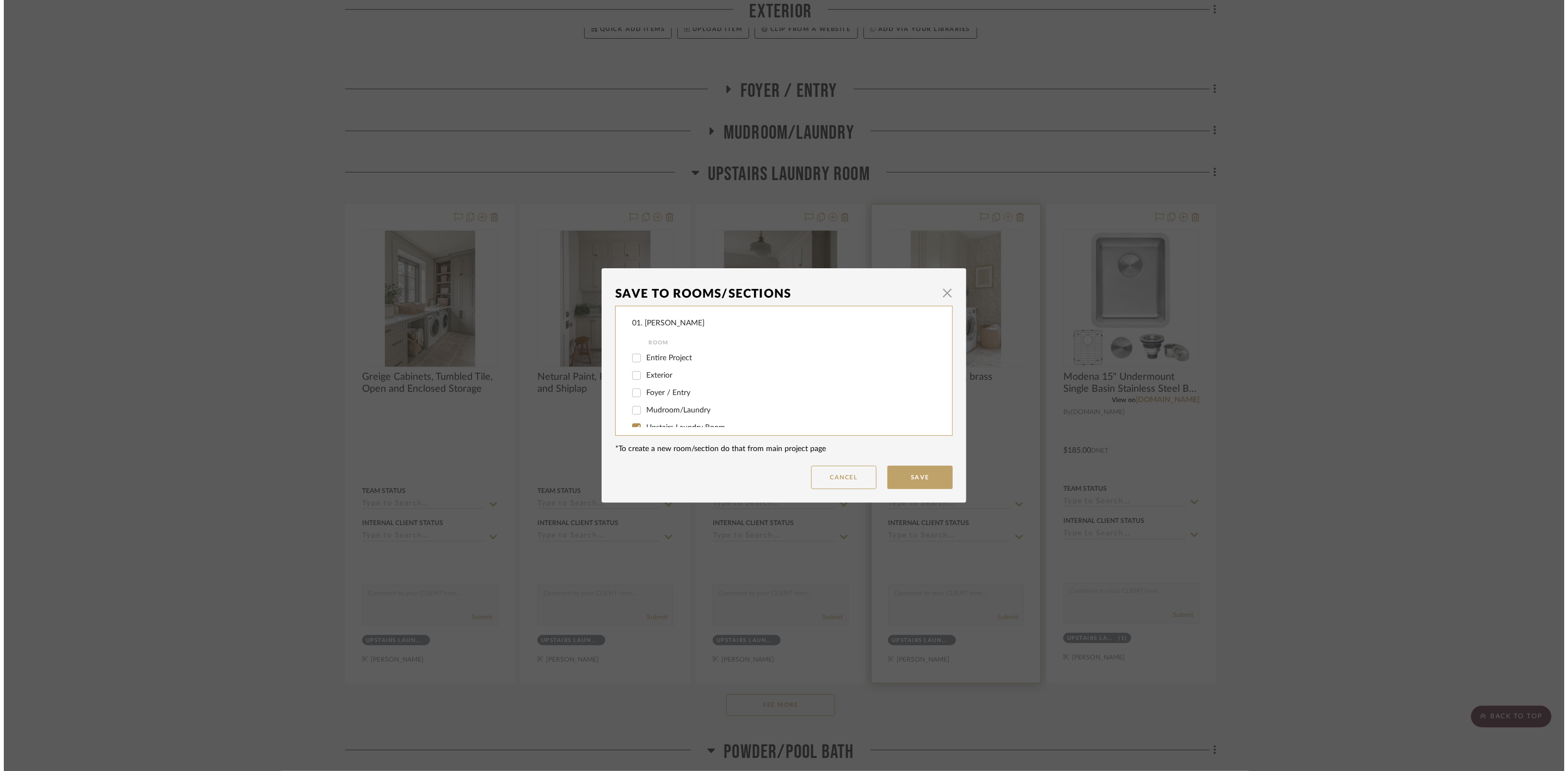
scroll to position [0, 0]
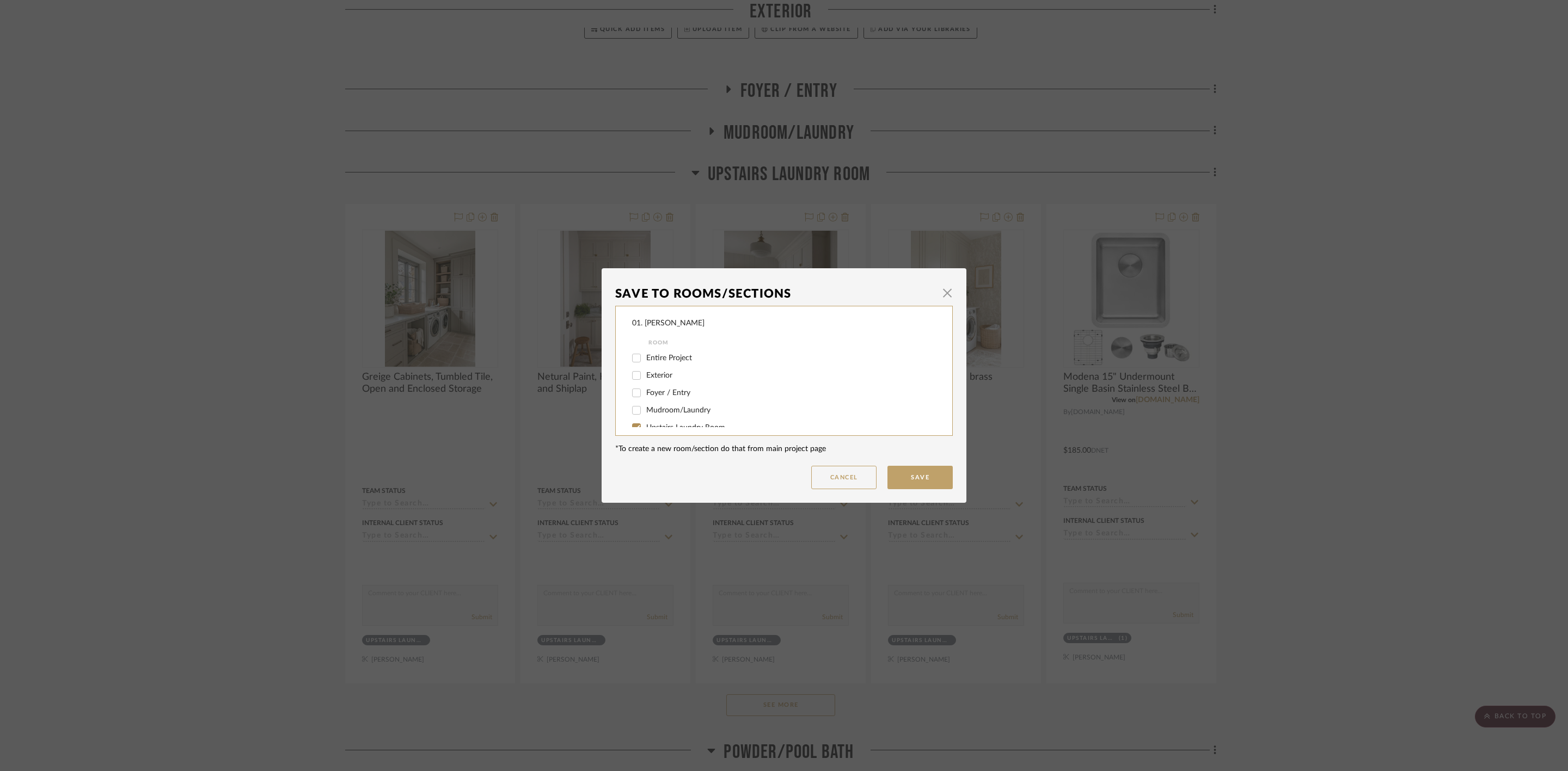
click at [680, 426] on span "Upstairs Laundry Room" at bounding box center [686, 428] width 79 height 8
click at [645, 426] on input "Upstairs Laundry Room" at bounding box center [636, 428] width 18 height 18
checkbox input "false"
click at [673, 392] on div "Considering" at bounding box center [776, 398] width 289 height 18
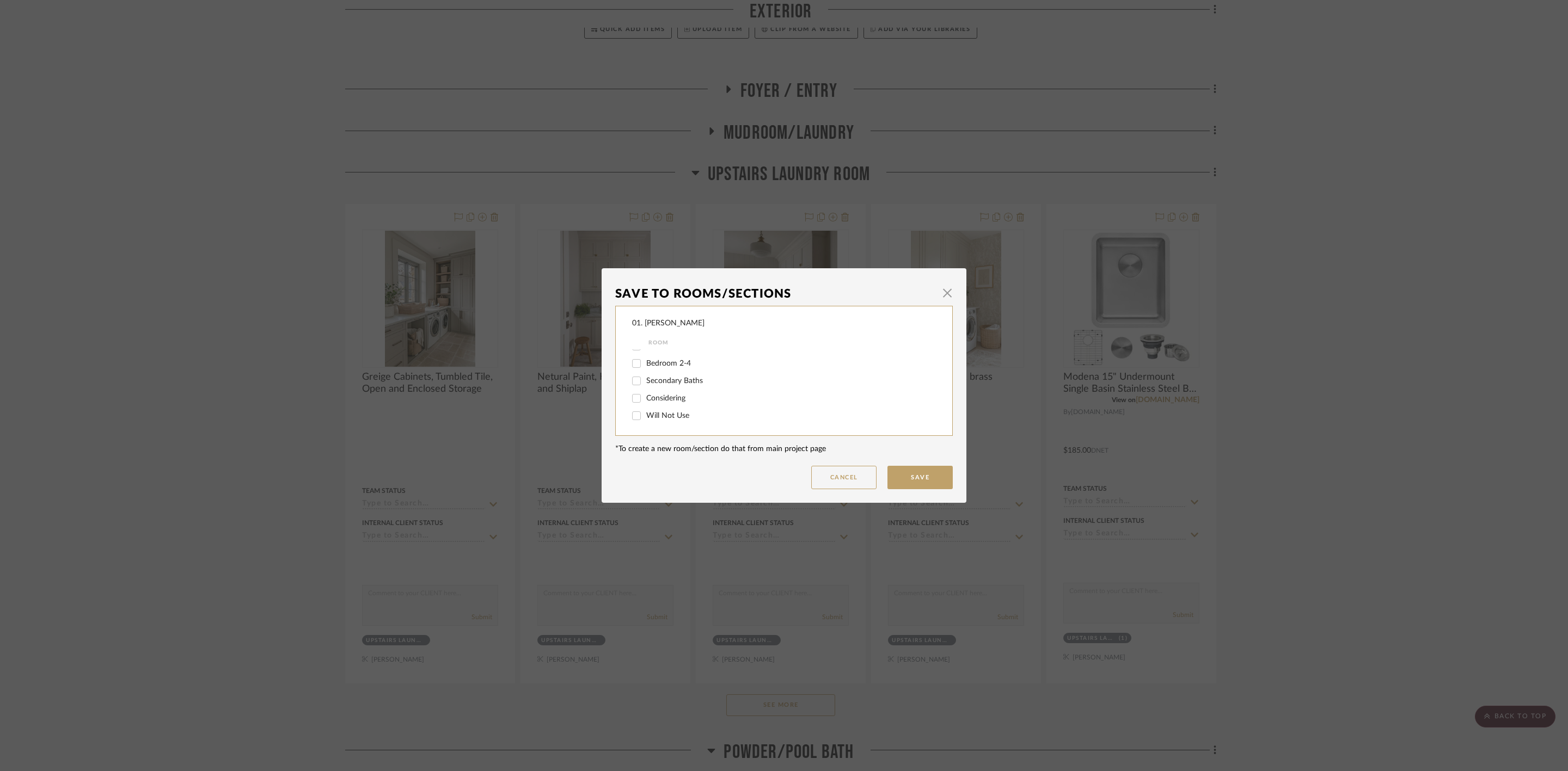
click at [673, 397] on span "Considering" at bounding box center [666, 398] width 39 height 8
click at [645, 397] on input "Considering" at bounding box center [636, 398] width 18 height 18
checkbox input "true"
click at [905, 466] on button "Save" at bounding box center [920, 478] width 65 height 23
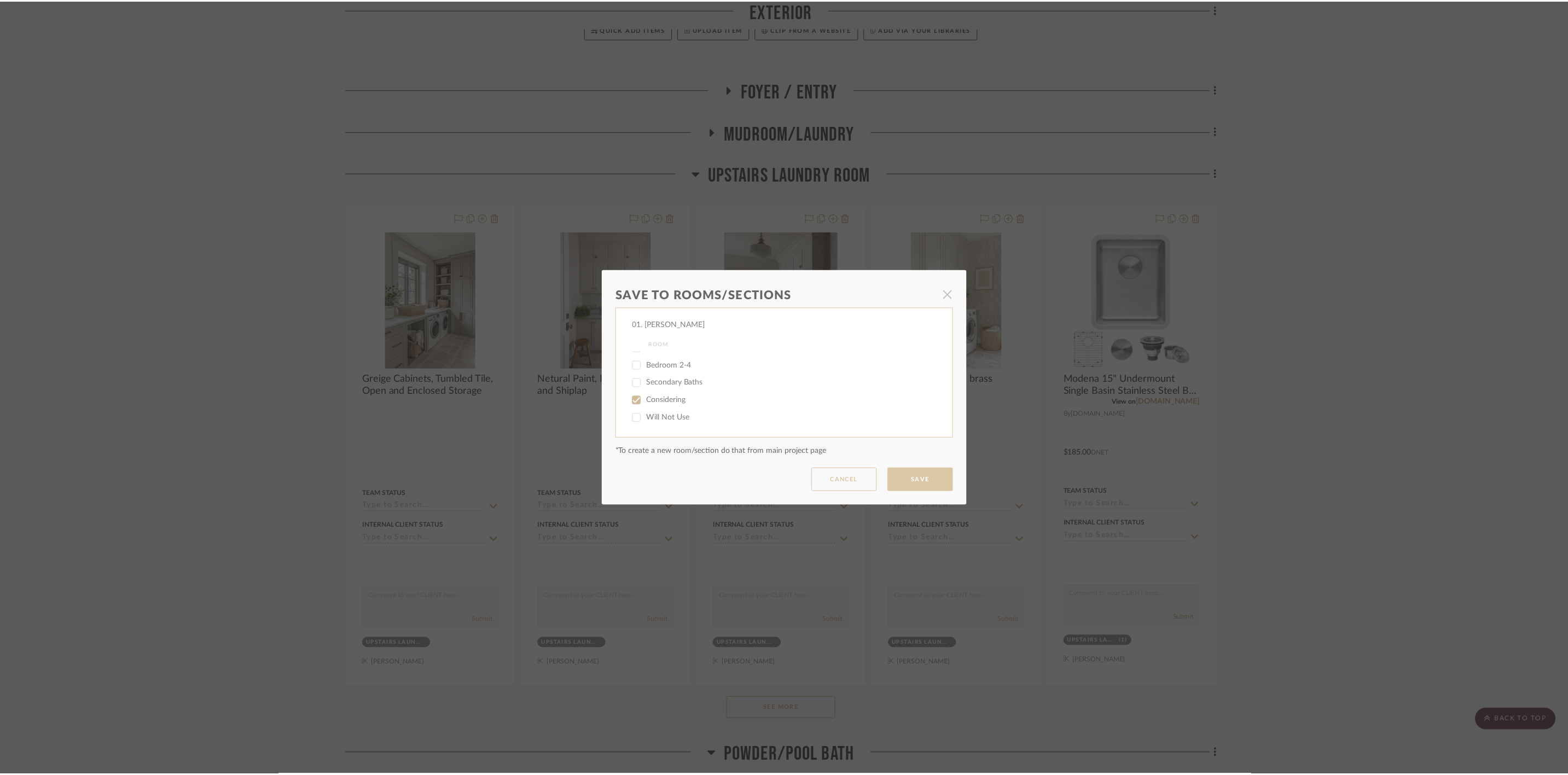
scroll to position [328, 0]
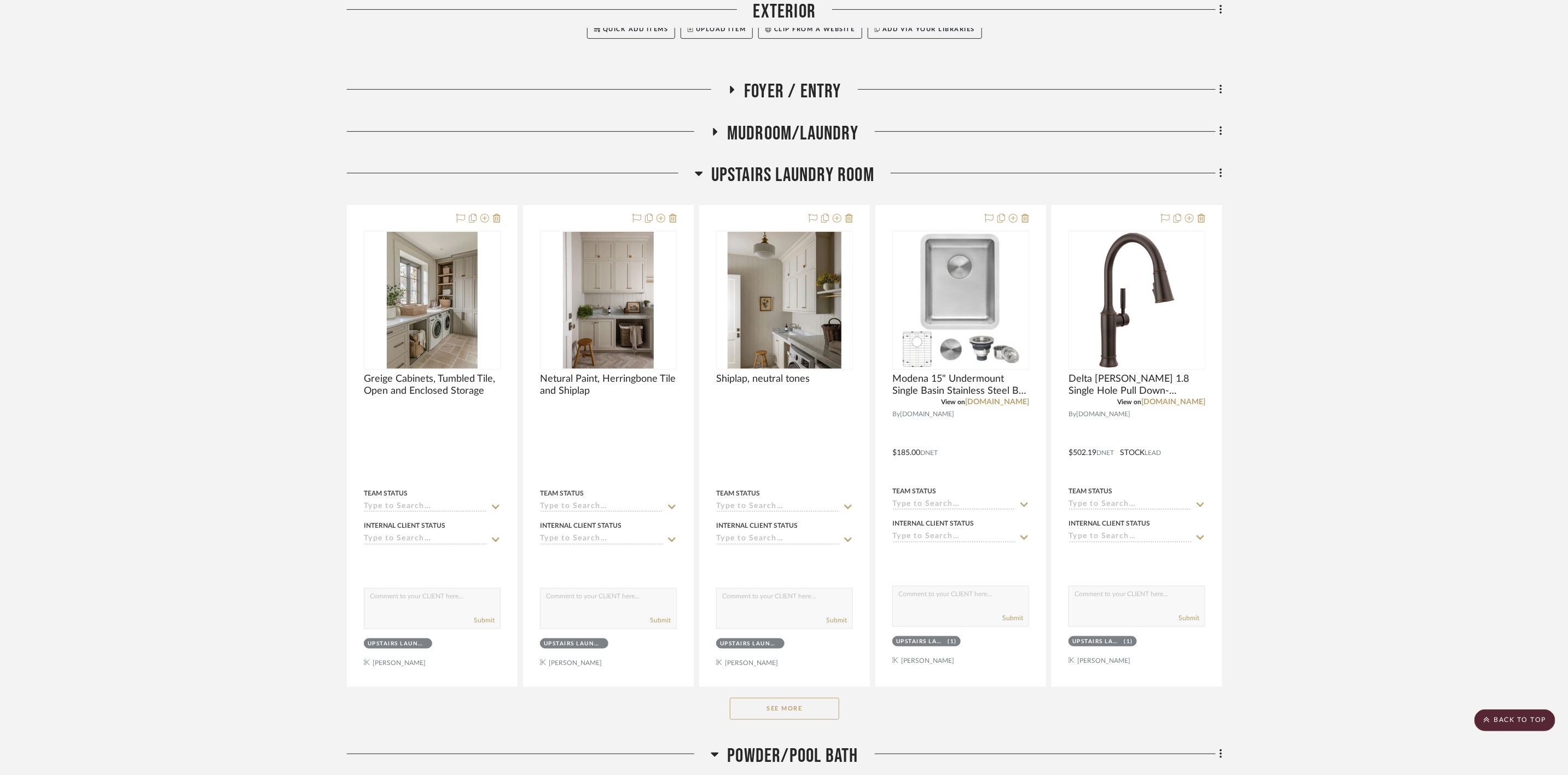
click at [827, 708] on button "See More" at bounding box center [784, 709] width 110 height 22
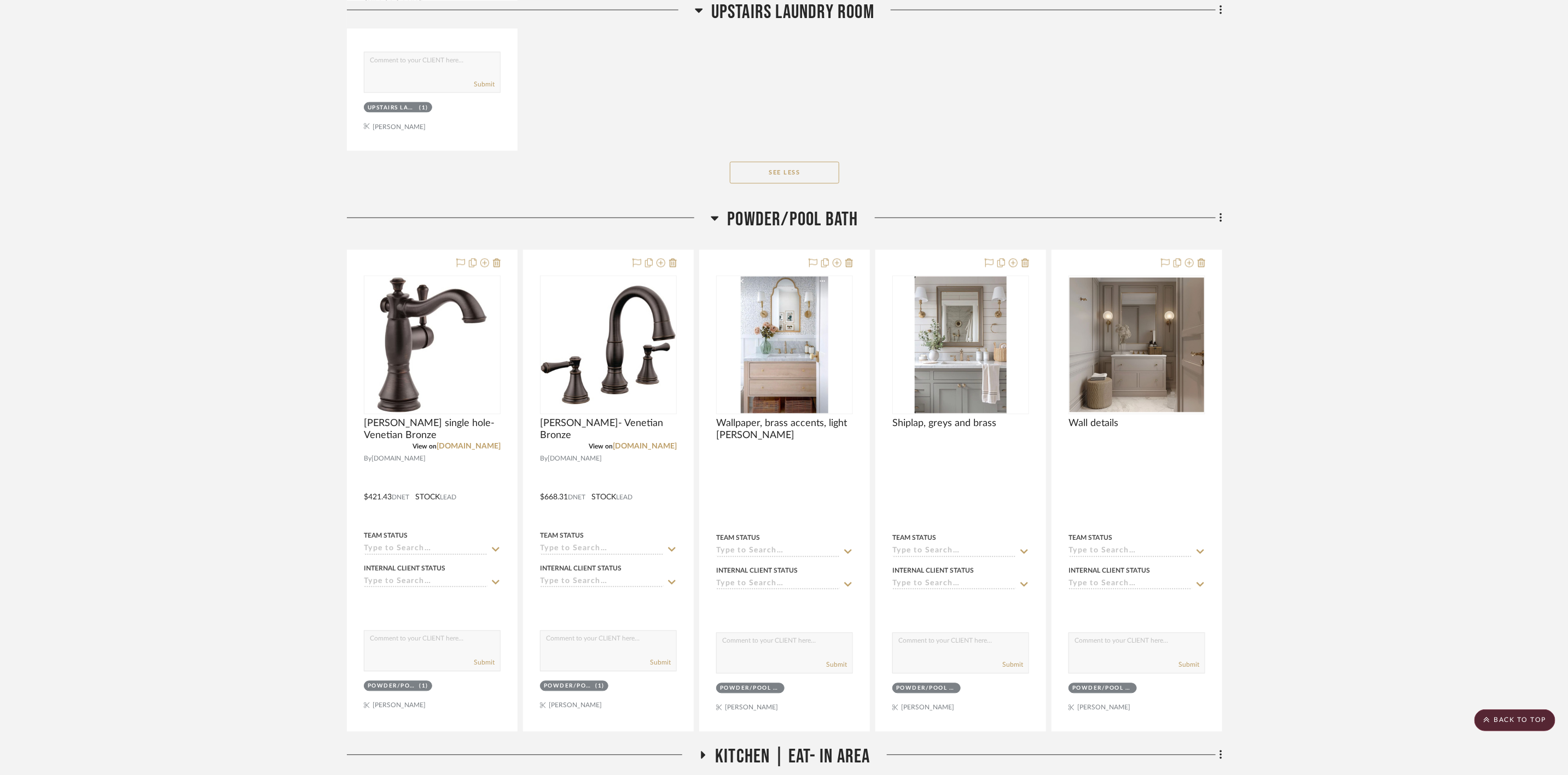
scroll to position [1395, 0]
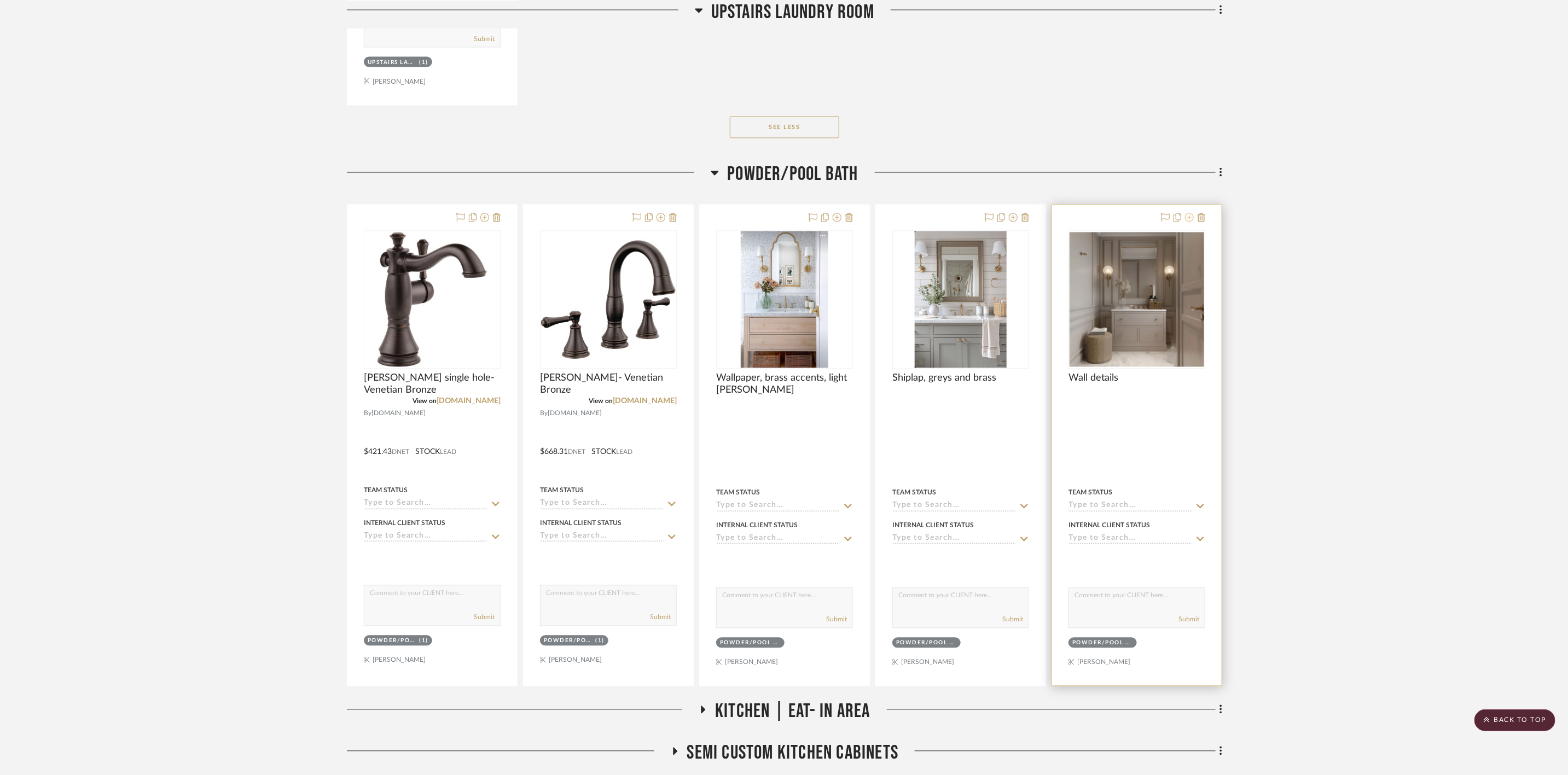
click at [1189, 222] on icon at bounding box center [1189, 218] width 9 height 9
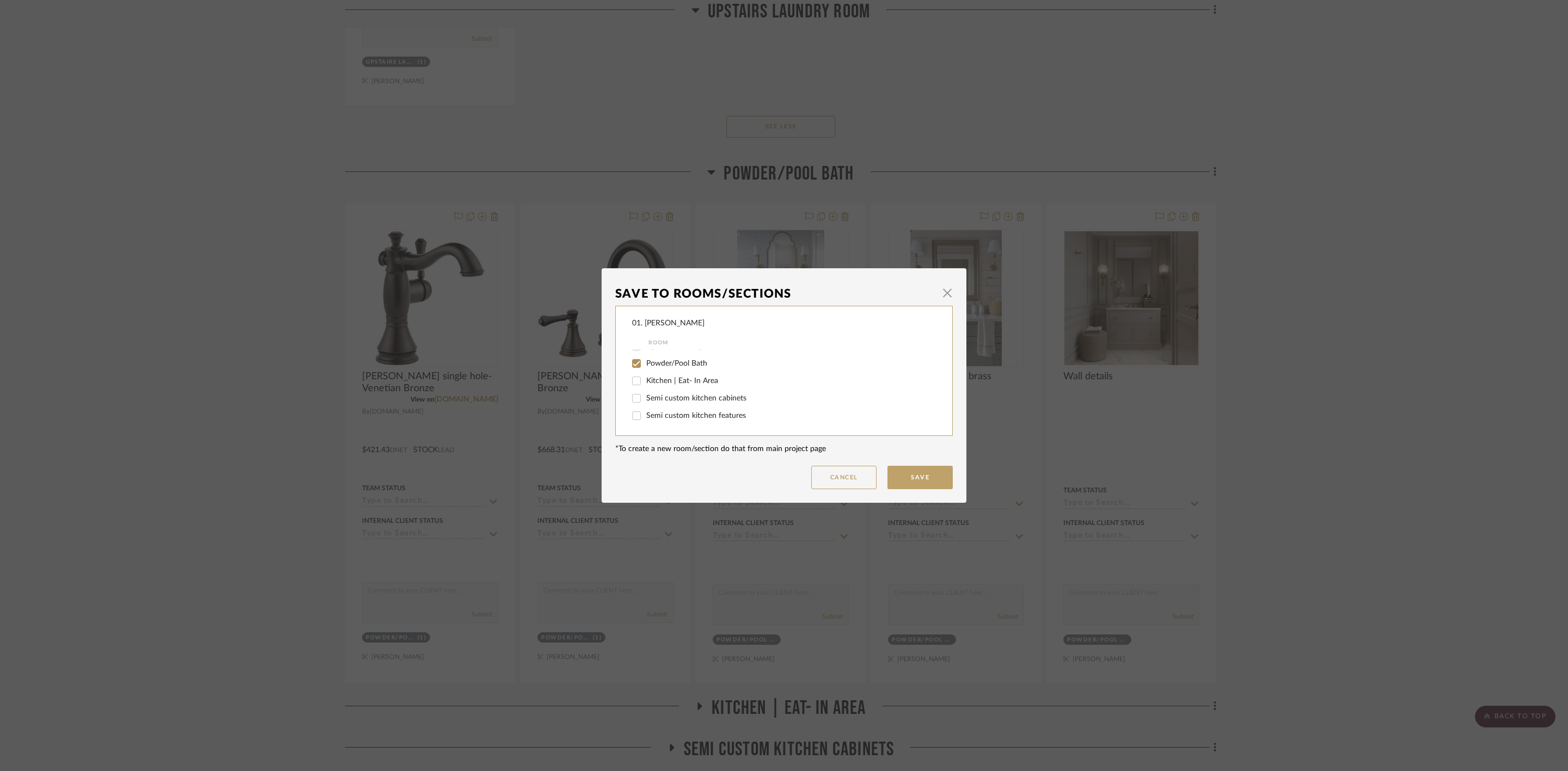
click at [670, 368] on label "Powder/Pool Bath" at bounding box center [784, 363] width 275 height 9
click at [645, 368] on input "Powder/Pool Bath" at bounding box center [636, 363] width 18 height 18
checkbox input "false"
click at [670, 413] on span "Will Not Use" at bounding box center [668, 416] width 43 height 8
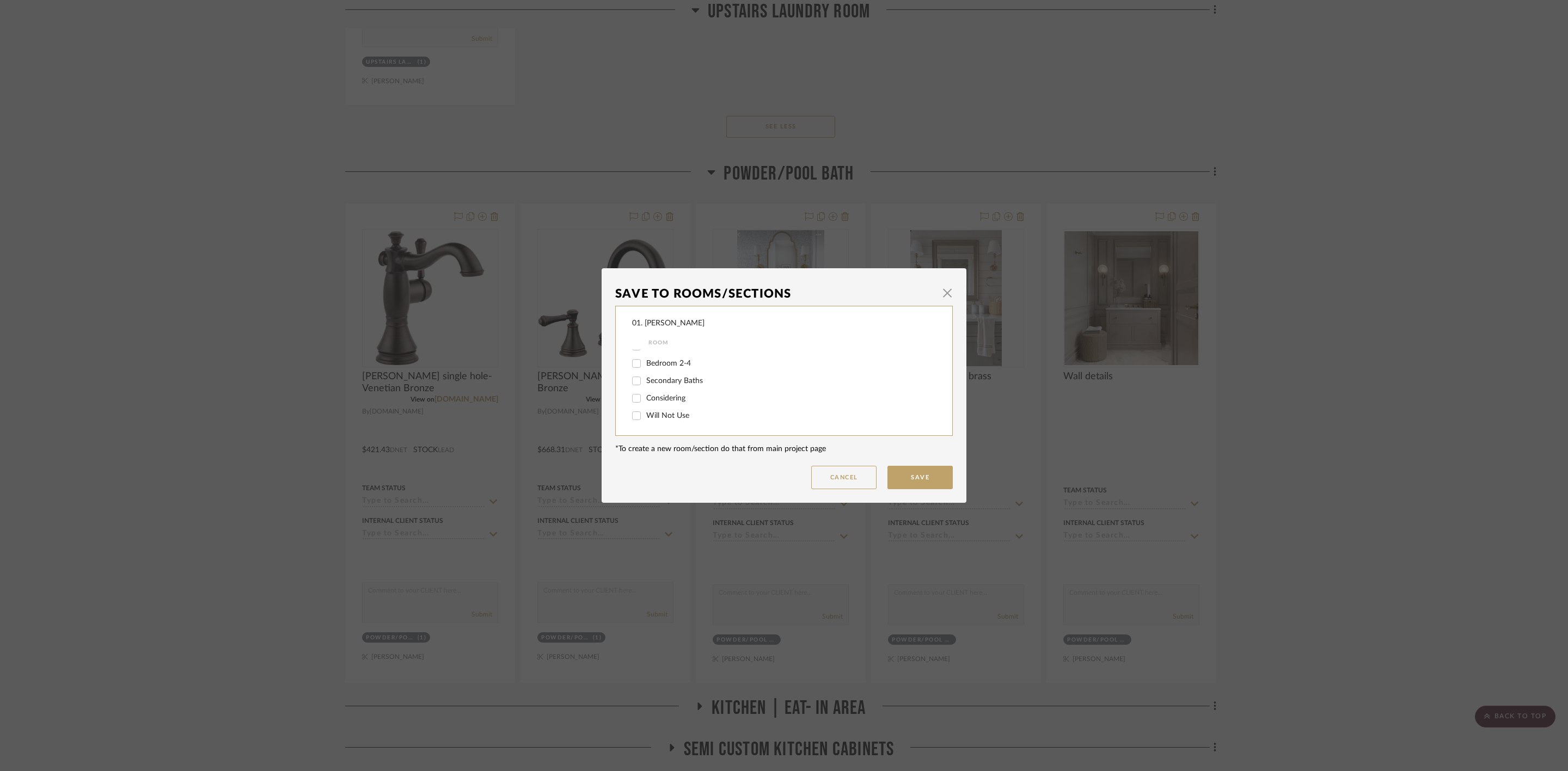
click at [645, 413] on input "Will Not Use" at bounding box center [636, 416] width 18 height 18
checkbox input "true"
click at [889, 480] on button "Save" at bounding box center [920, 478] width 65 height 23
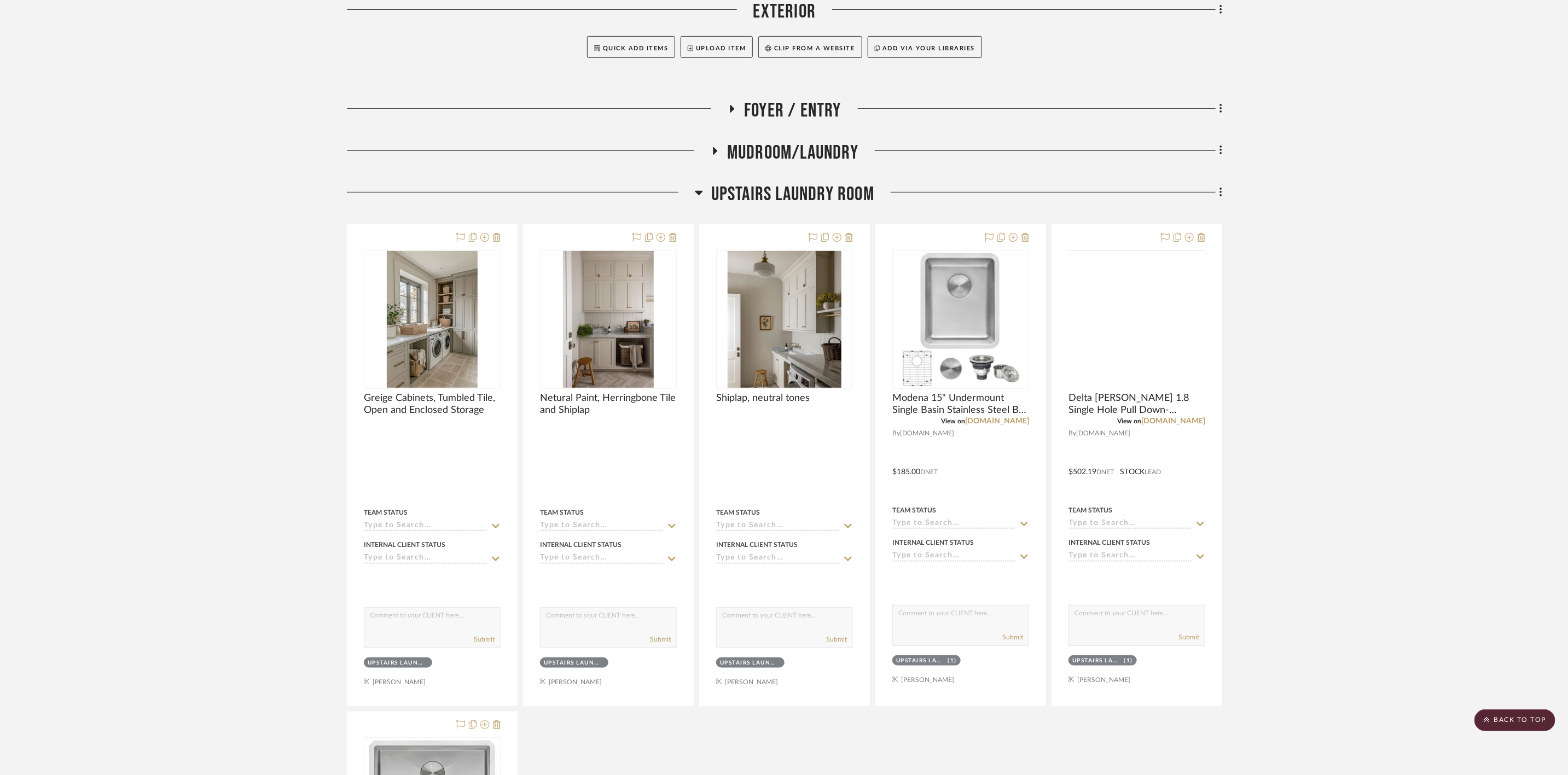
scroll to position [82, 0]
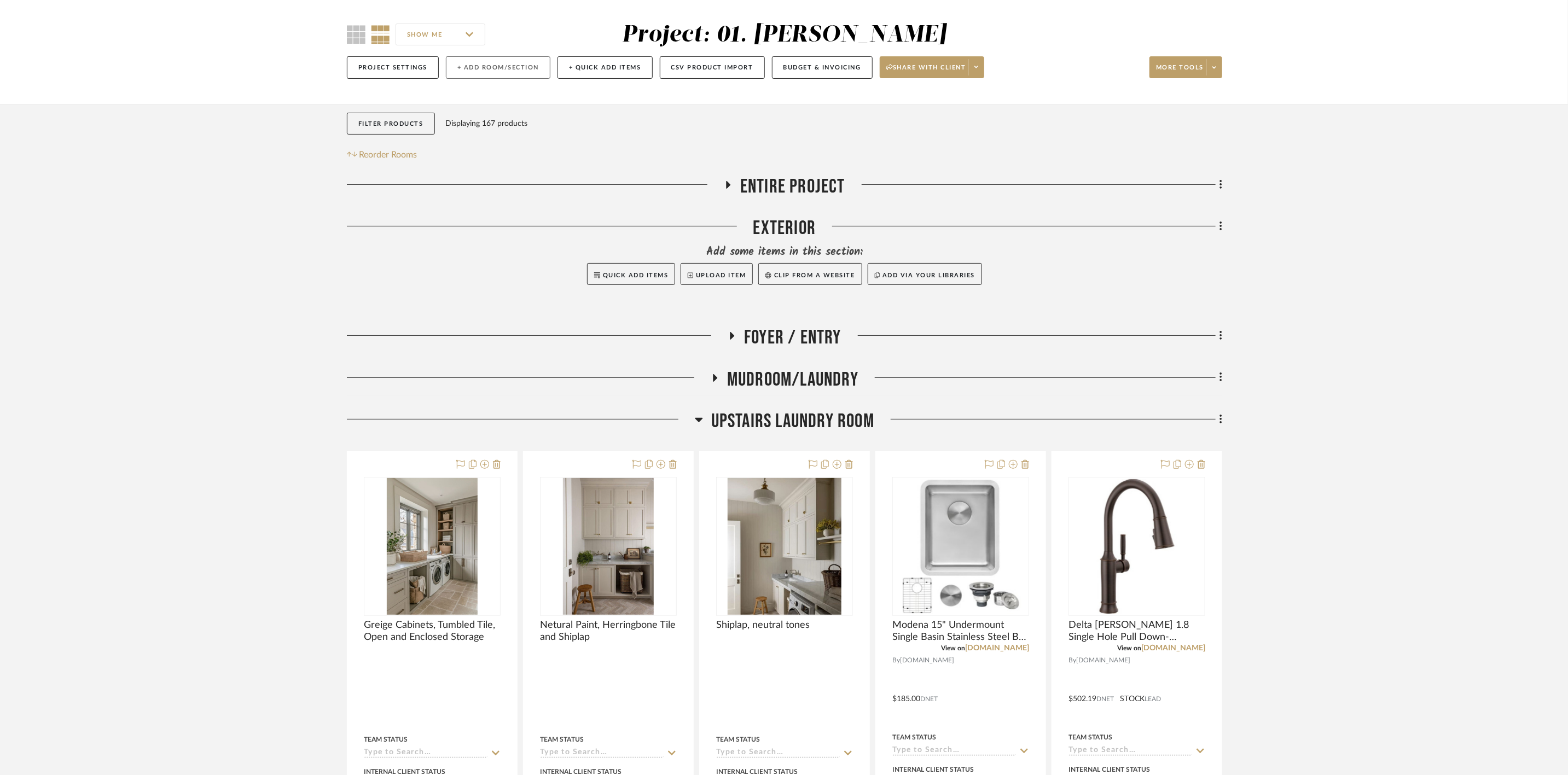
click at [480, 65] on button "+ Add Room/Section" at bounding box center [498, 67] width 105 height 23
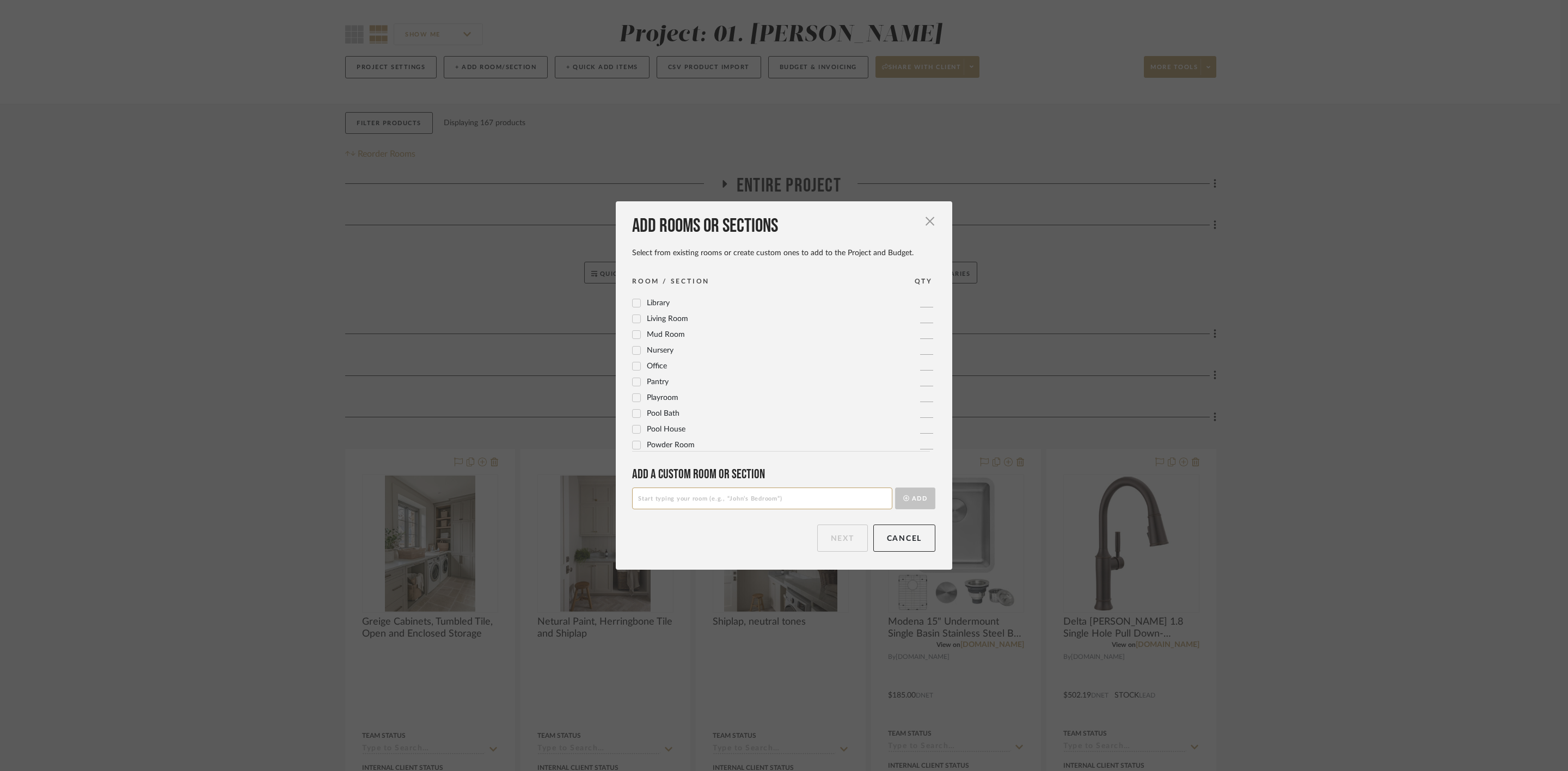
scroll to position [327, 0]
click at [675, 428] on span "Powder Room" at bounding box center [671, 431] width 48 height 8
click at [838, 539] on button "Next" at bounding box center [842, 538] width 51 height 27
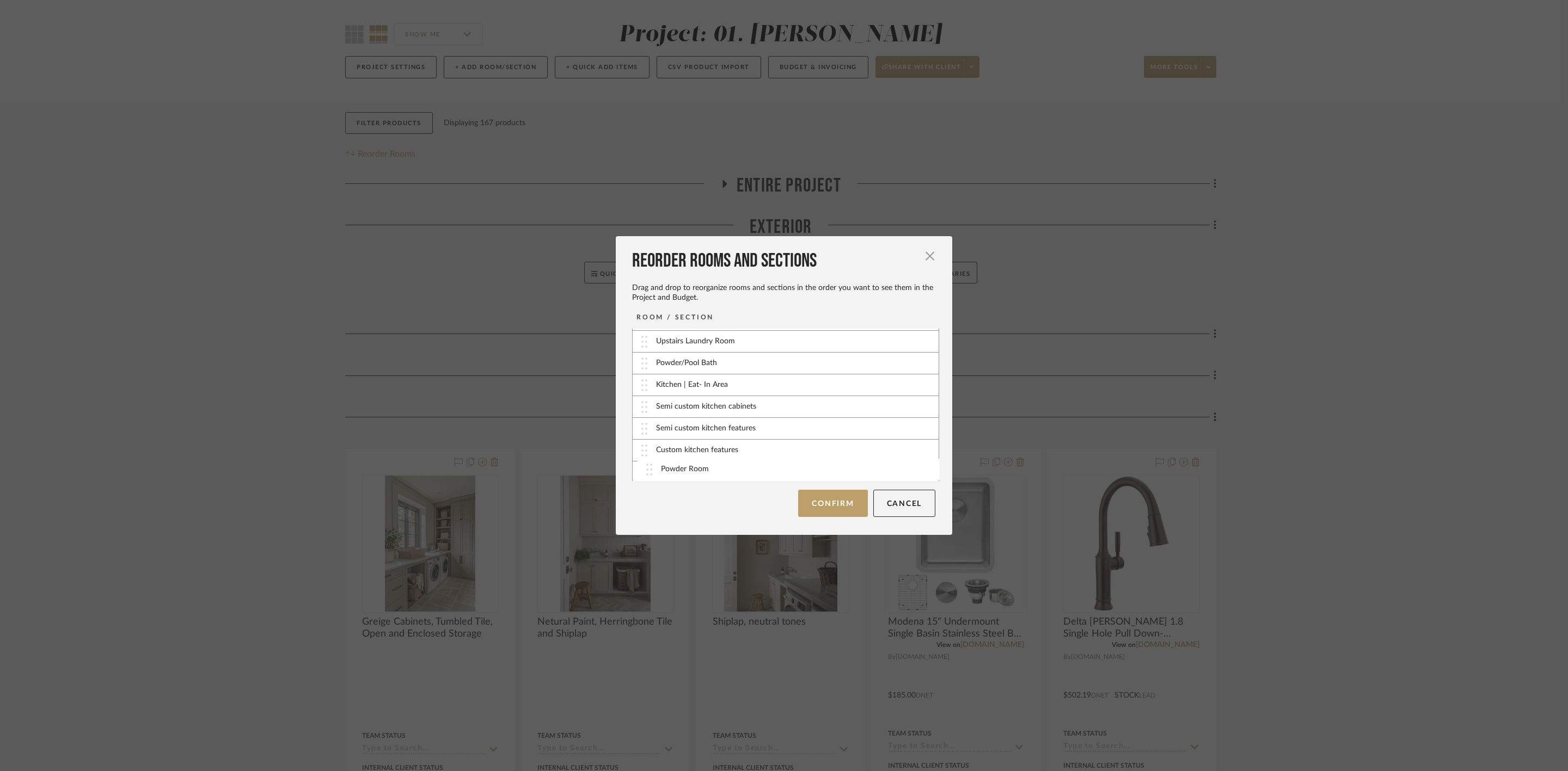
scroll to position [120, 0]
drag, startPoint x: 711, startPoint y: 472, endPoint x: 716, endPoint y: 357, distance: 115.1
drag, startPoint x: 732, startPoint y: 422, endPoint x: 725, endPoint y: 409, distance: 14.8
click at [725, 409] on div "Master Suite" at bounding box center [785, 412] width 306 height 22
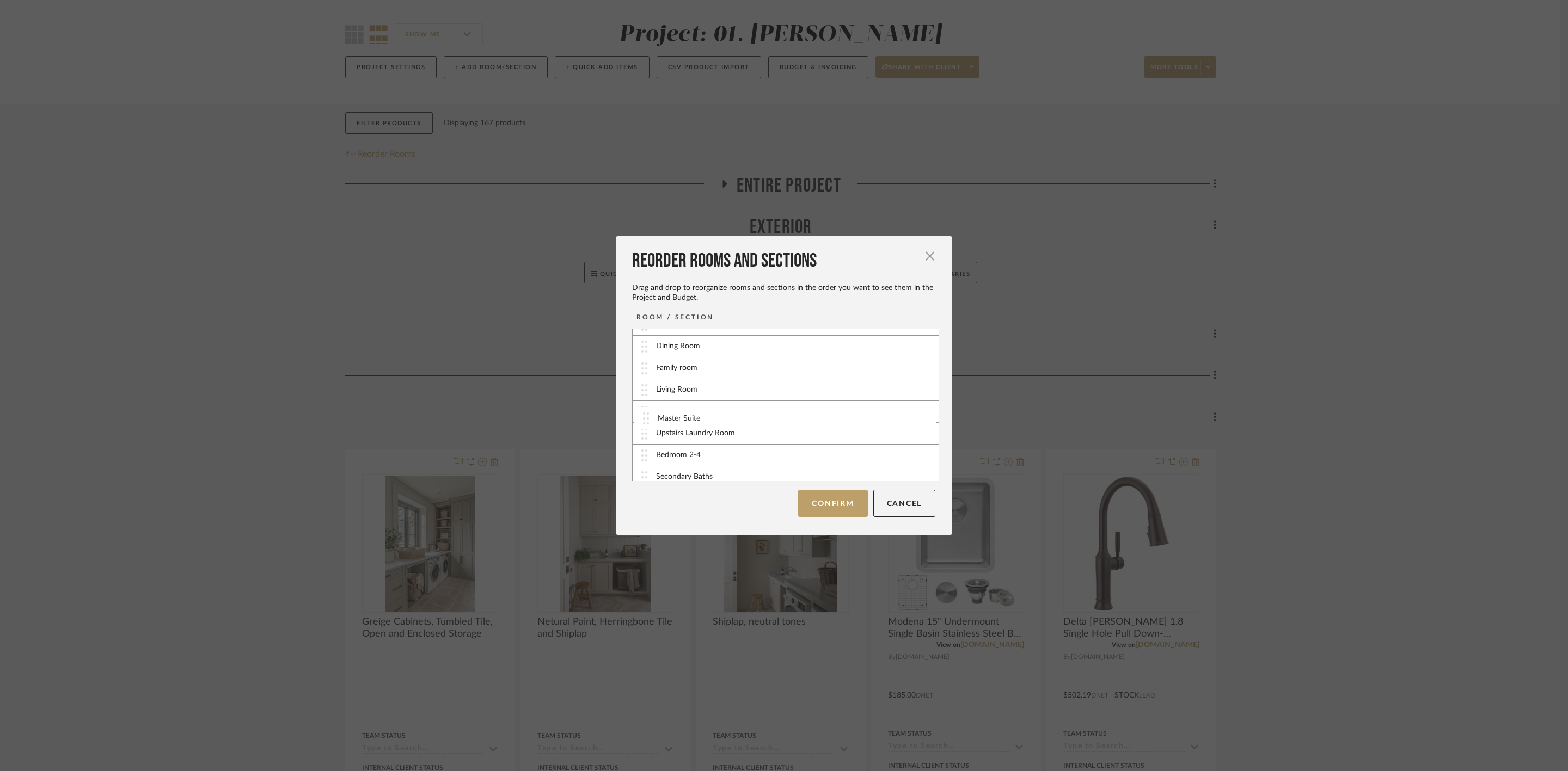
drag, startPoint x: 725, startPoint y: 409, endPoint x: 730, endPoint y: 412, distance: 5.8
click at [730, 412] on div "Master Suite" at bounding box center [785, 412] width 306 height 22
drag, startPoint x: 729, startPoint y: 385, endPoint x: 724, endPoint y: 369, distance: 16.8
drag, startPoint x: 740, startPoint y: 385, endPoint x: 739, endPoint y: 365, distance: 20.0
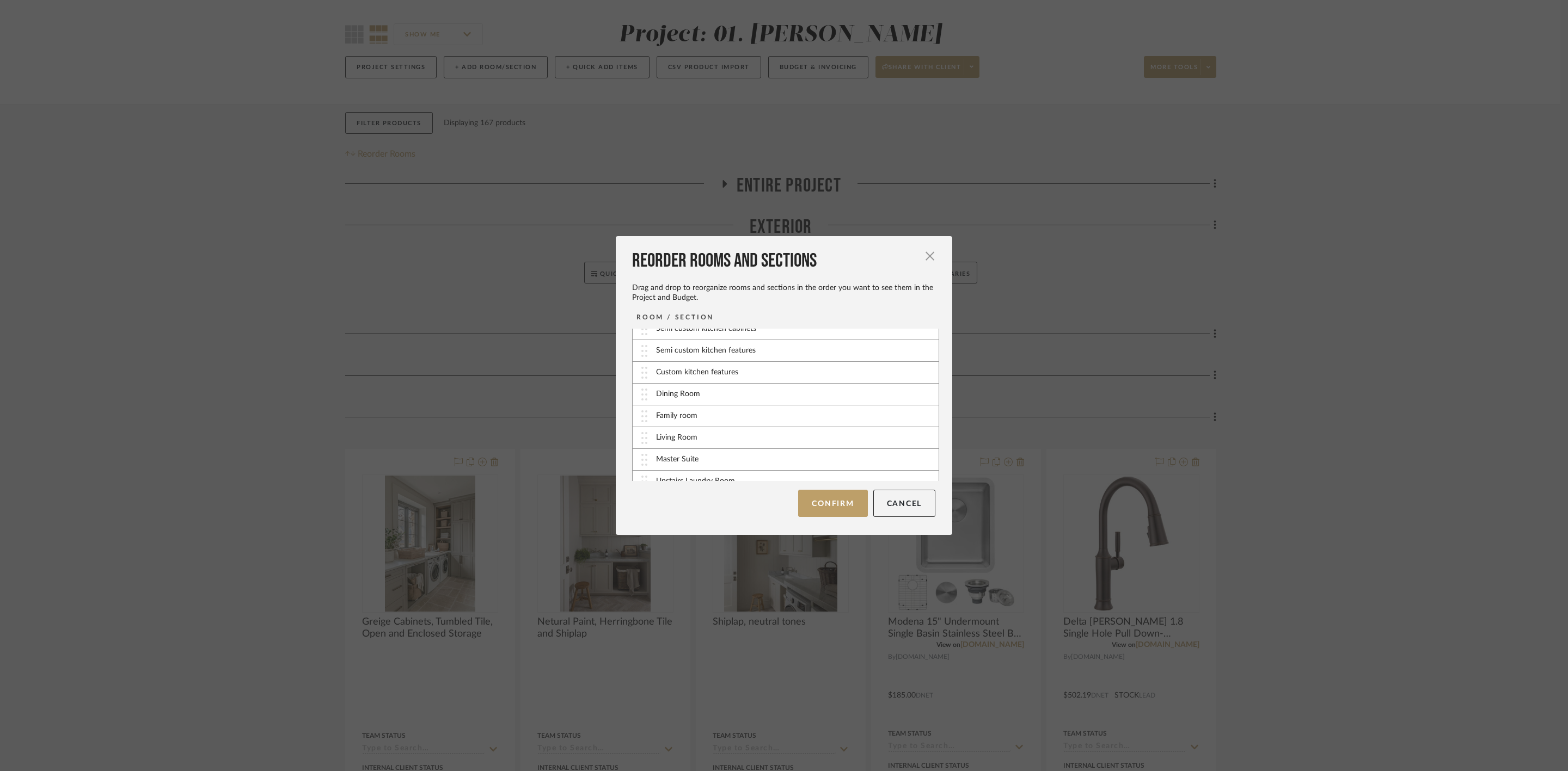
scroll to position [245, 0]
drag, startPoint x: 754, startPoint y: 403, endPoint x: 751, endPoint y: 392, distance: 11.4
click at [751, 392] on div "Upstairs Laundry Room" at bounding box center [785, 400] width 306 height 22
drag, startPoint x: 755, startPoint y: 400, endPoint x: 755, endPoint y: 381, distance: 19.0
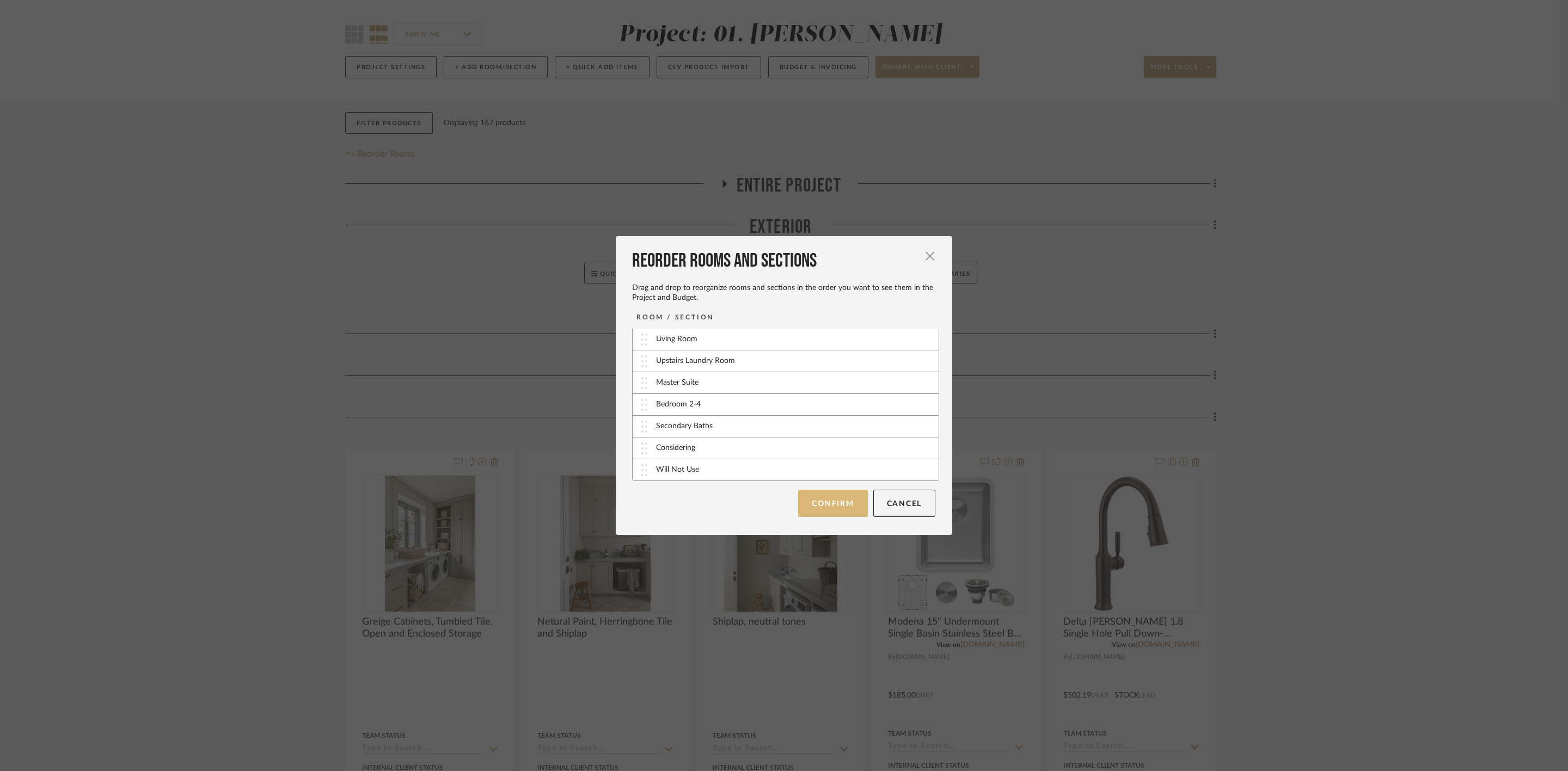
click at [843, 498] on button "Confirm" at bounding box center [833, 503] width 69 height 27
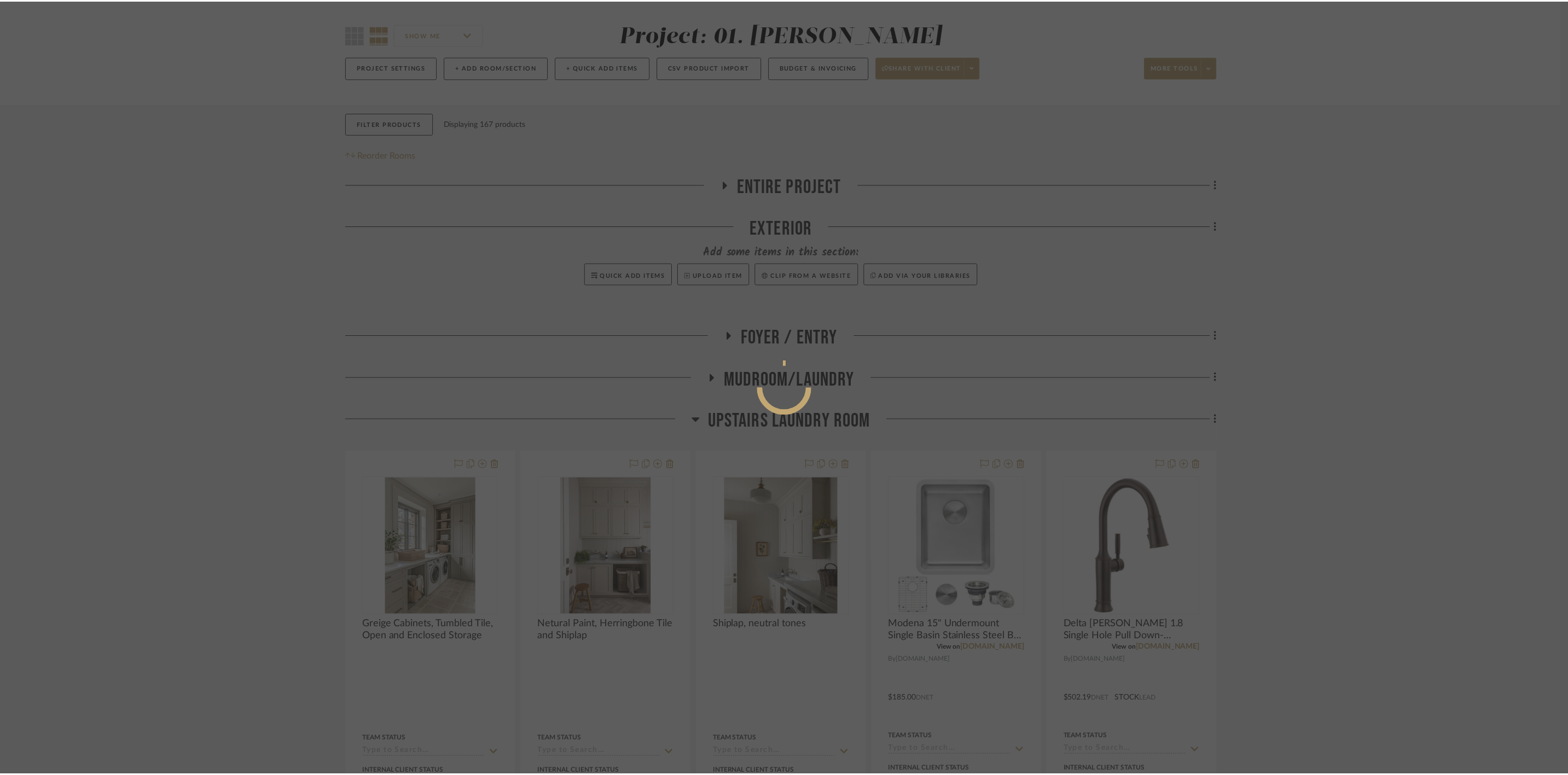
scroll to position [82, 0]
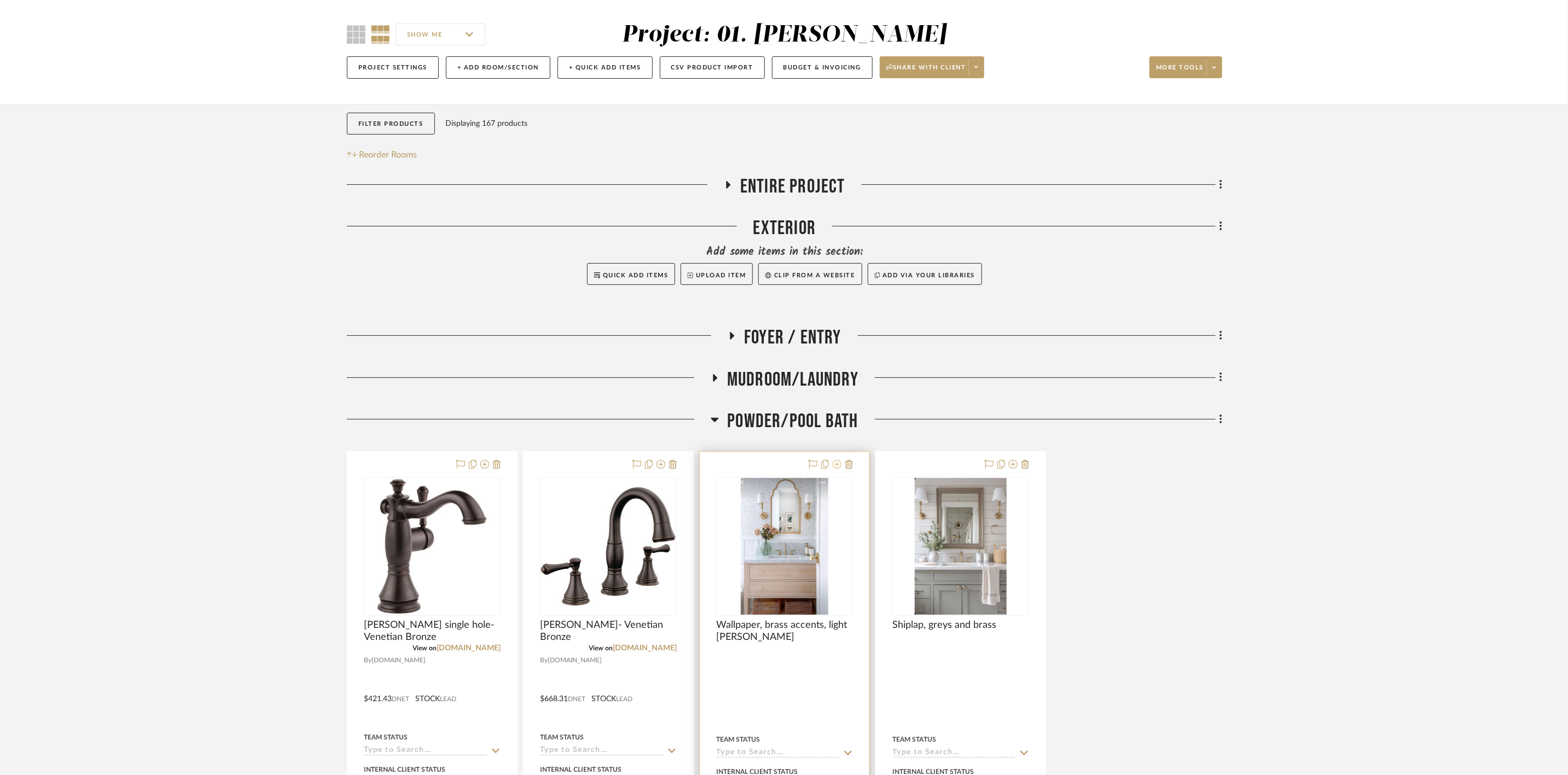
click at [834, 463] on icon at bounding box center [837, 464] width 9 height 9
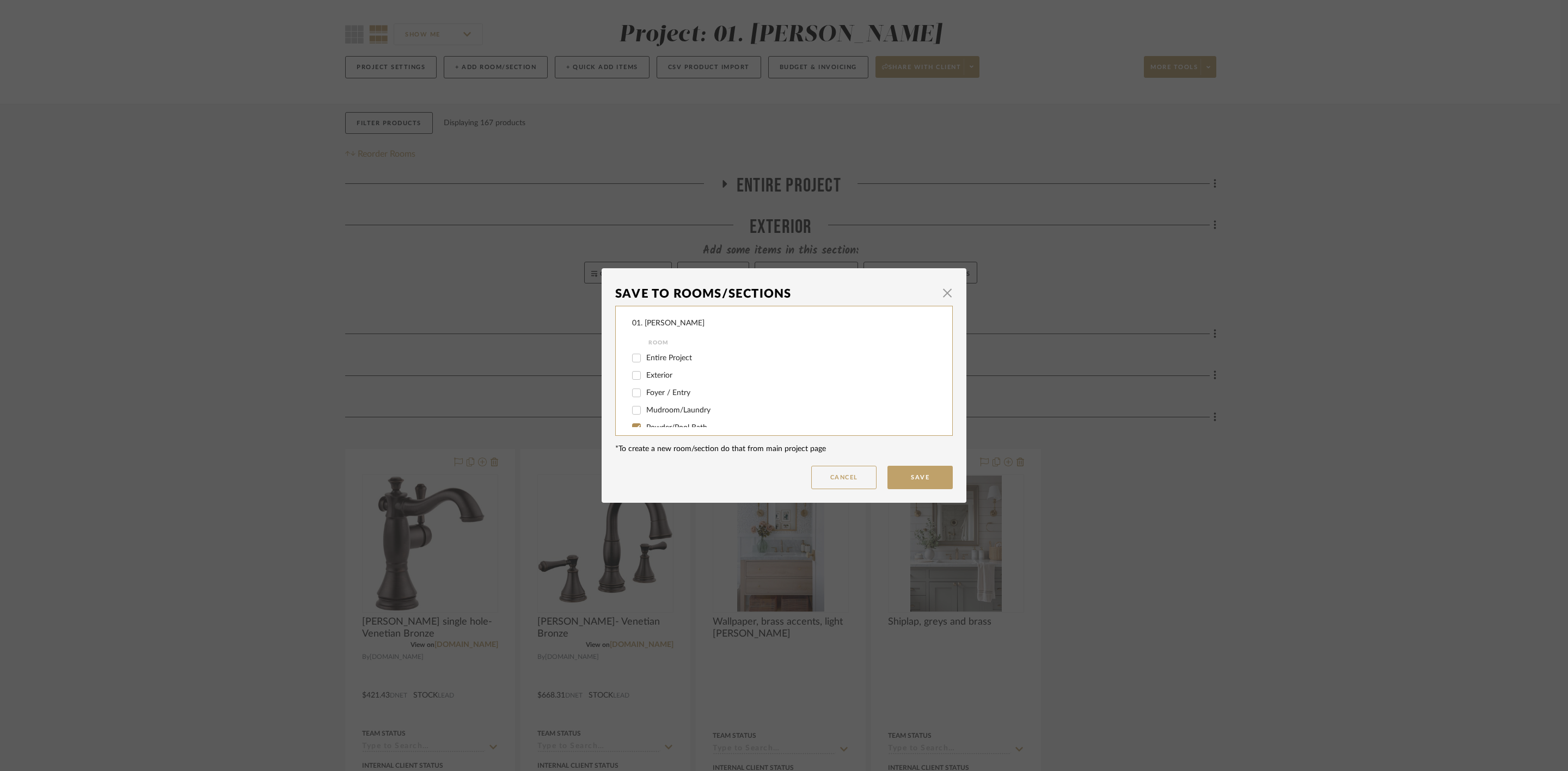
click at [696, 425] on span "Powder/Pool Bath" at bounding box center [677, 428] width 61 height 8
click at [645, 425] on input "Powder/Pool Bath" at bounding box center [636, 428] width 18 height 18
checkbox input "false"
click at [671, 391] on div "Considering" at bounding box center [776, 399] width 289 height 18
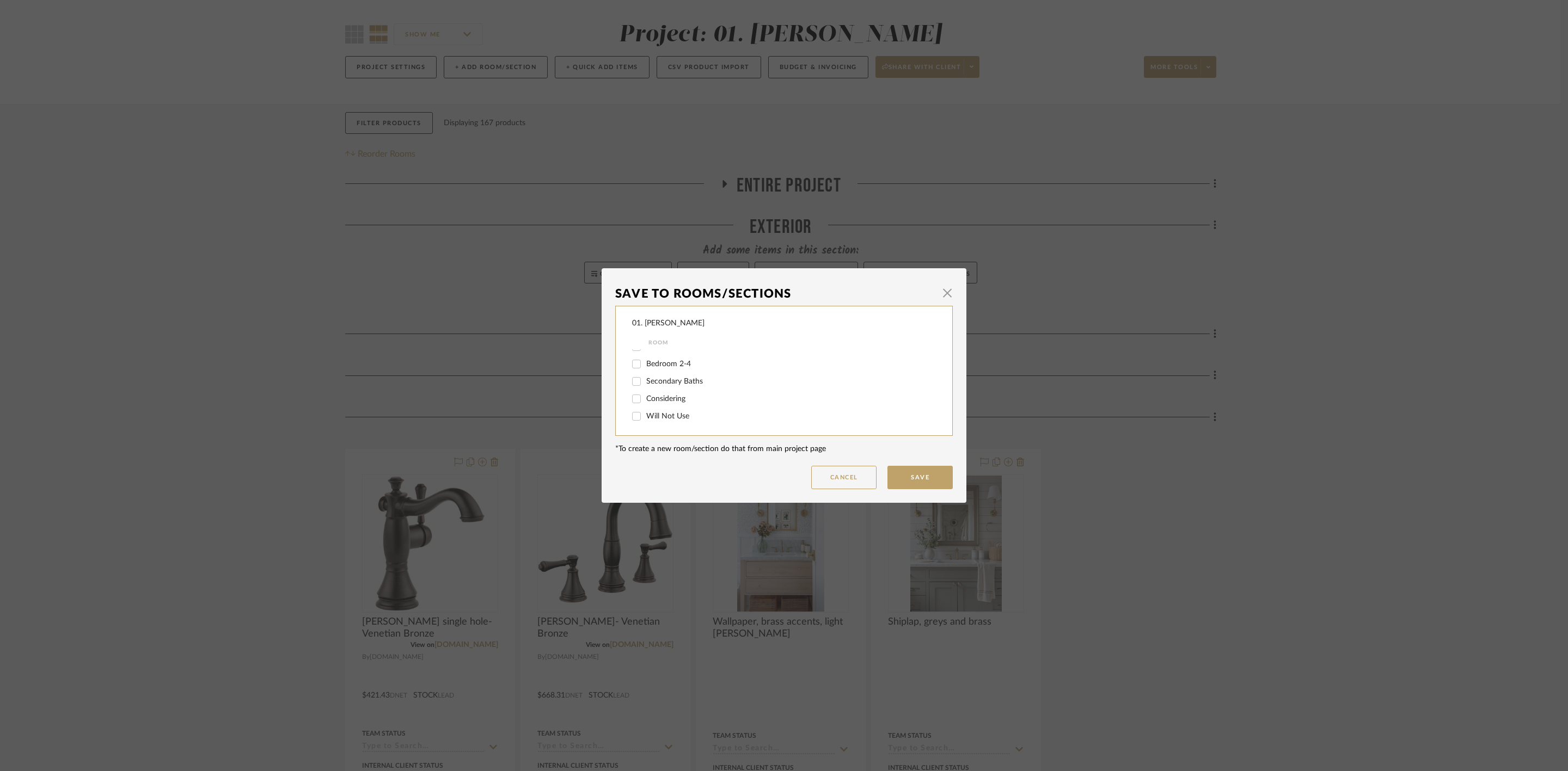
click at [671, 400] on span "Considering" at bounding box center [666, 399] width 39 height 8
click at [645, 400] on input "Considering" at bounding box center [636, 399] width 18 height 18
checkbox input "true"
click at [928, 475] on button "Save" at bounding box center [920, 478] width 65 height 23
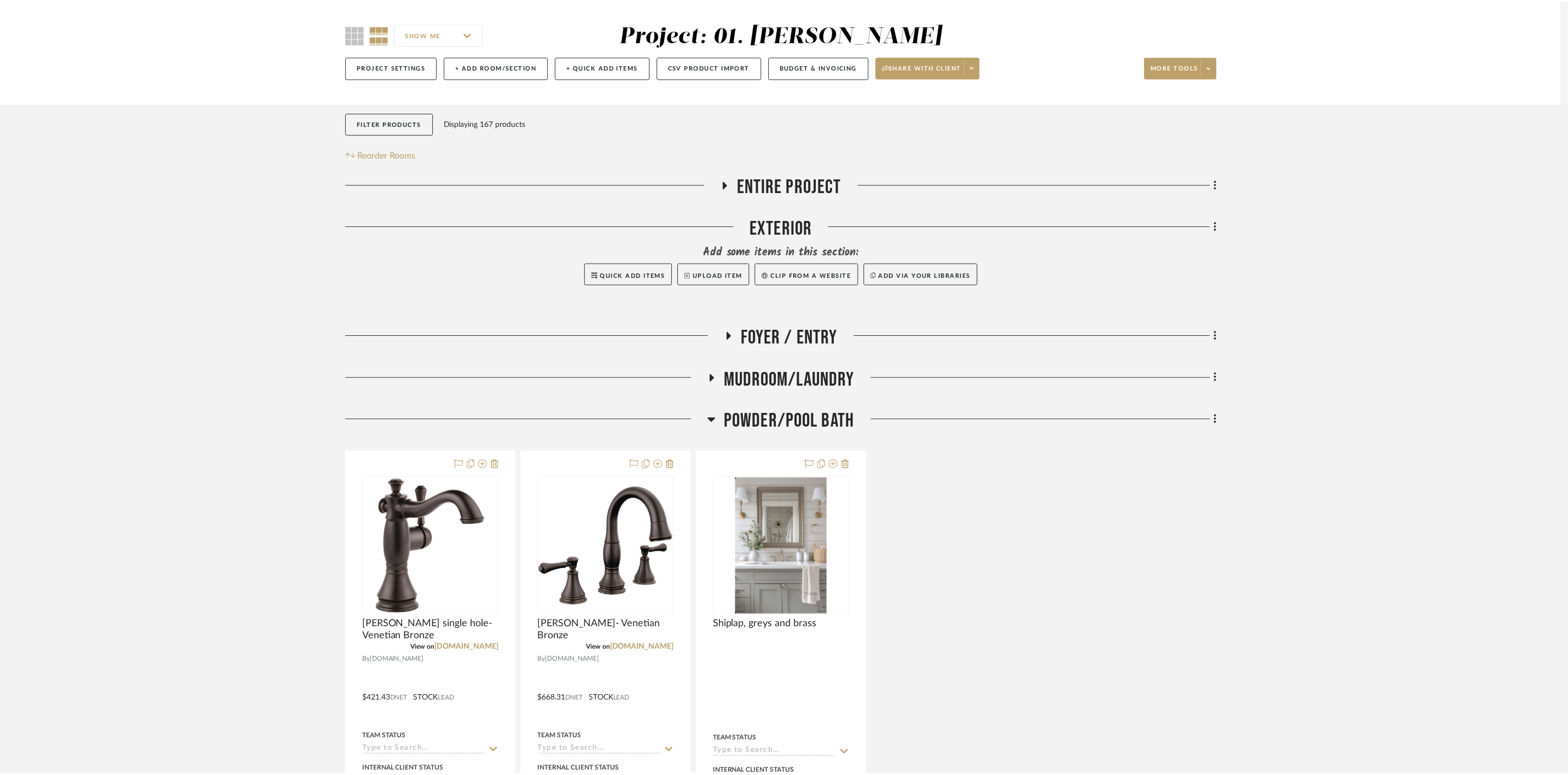
scroll to position [82, 0]
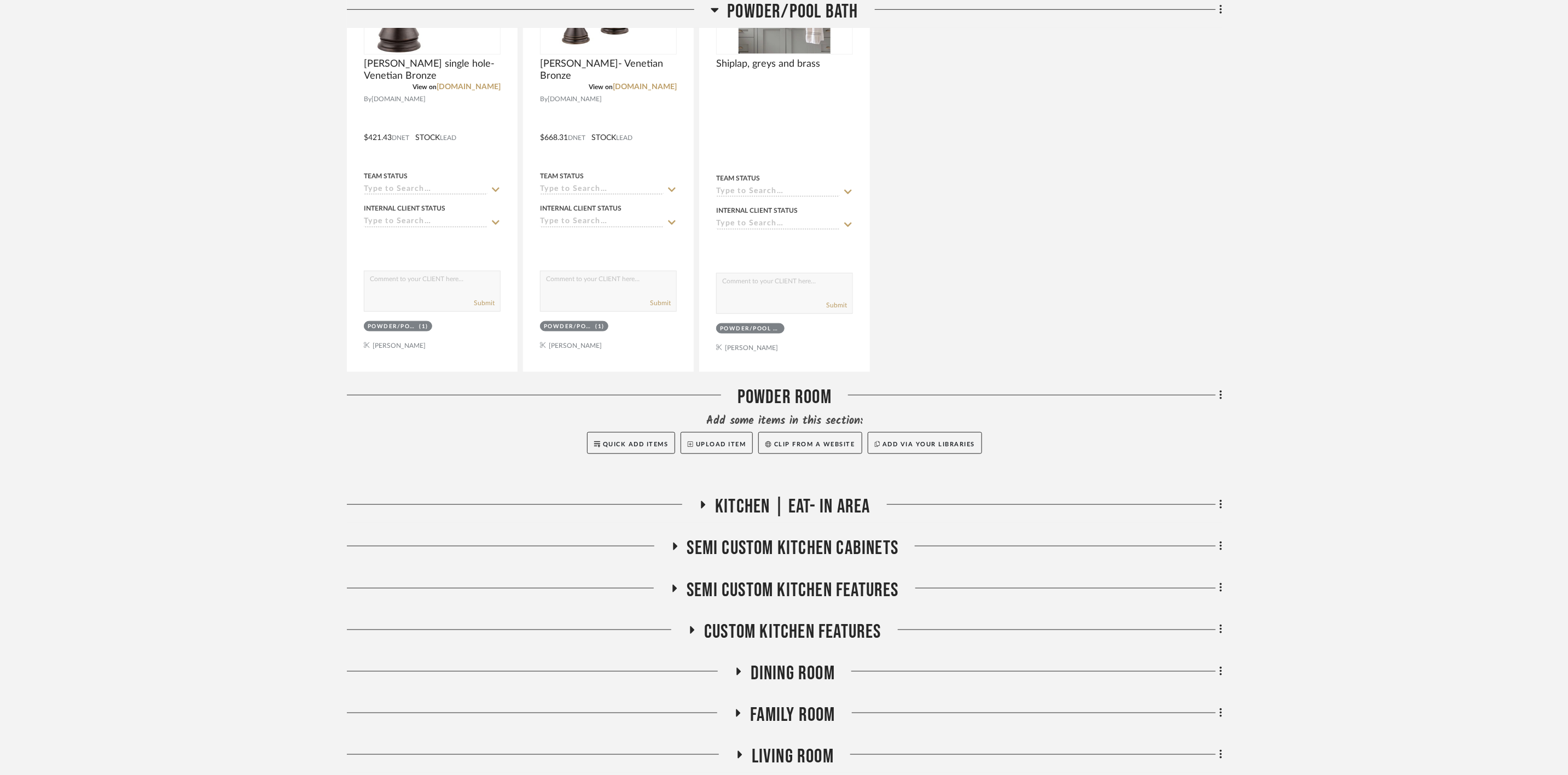
scroll to position [656, 0]
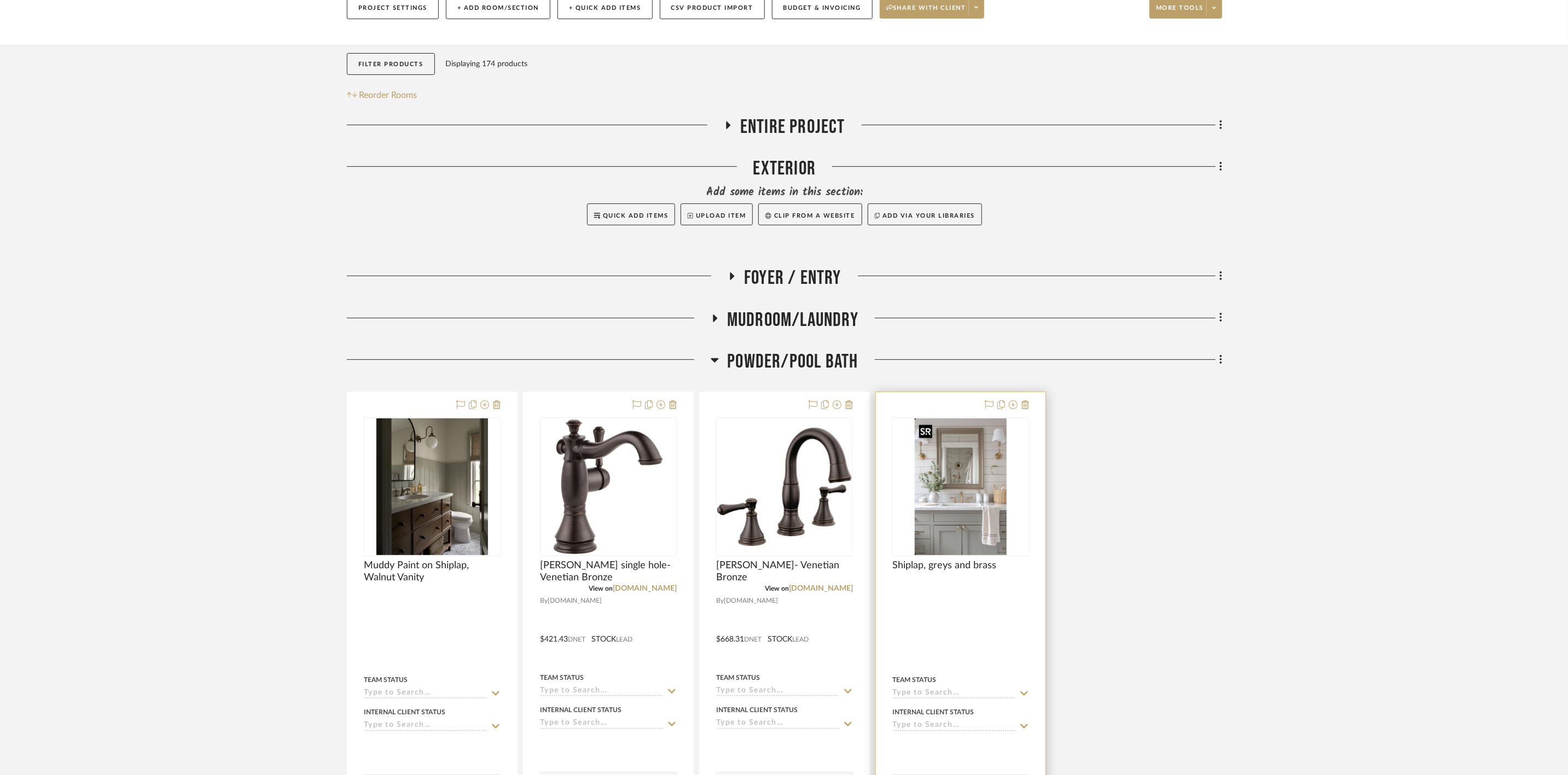
scroll to position [164, 0]
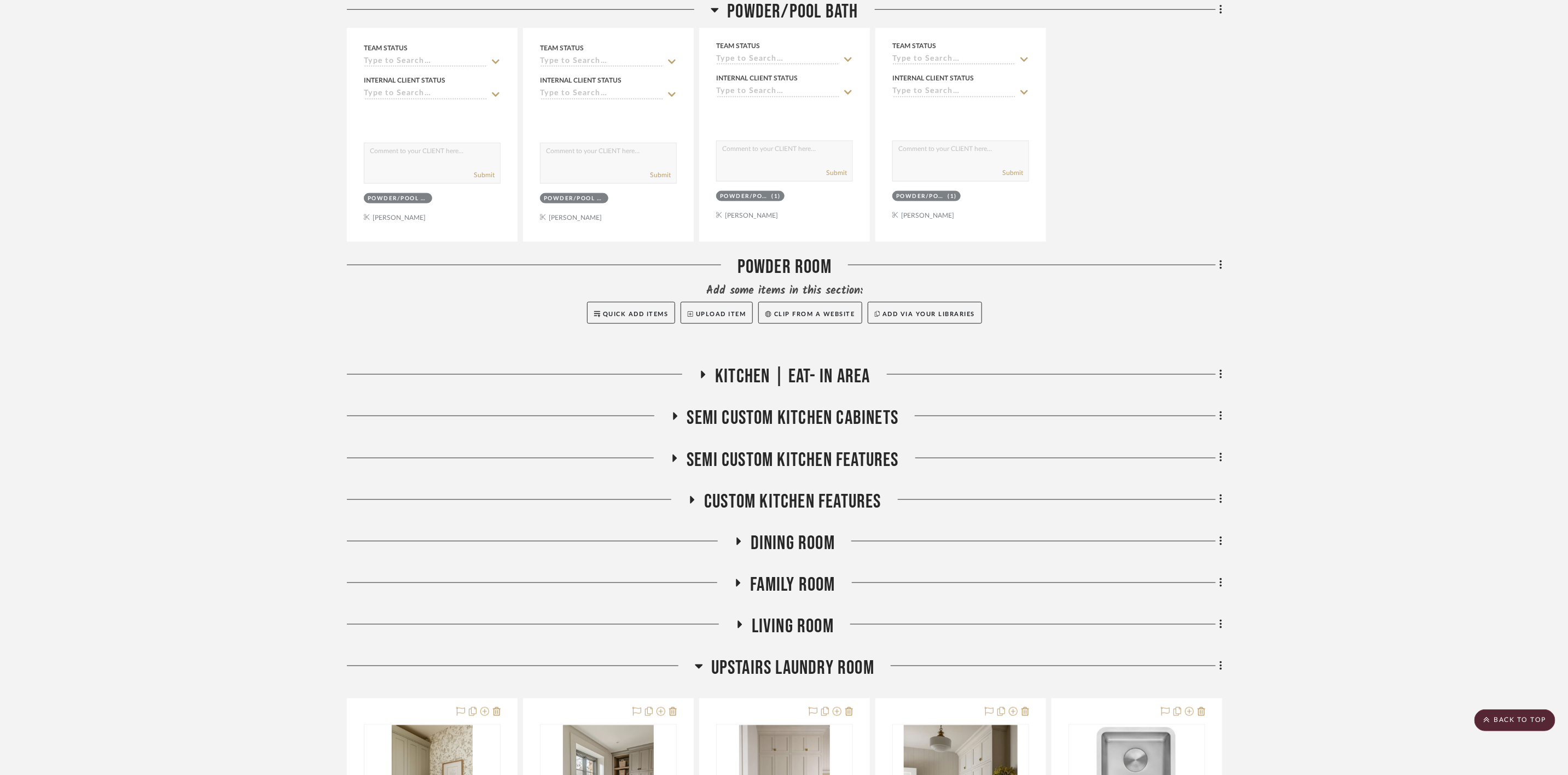
scroll to position [739, 0]
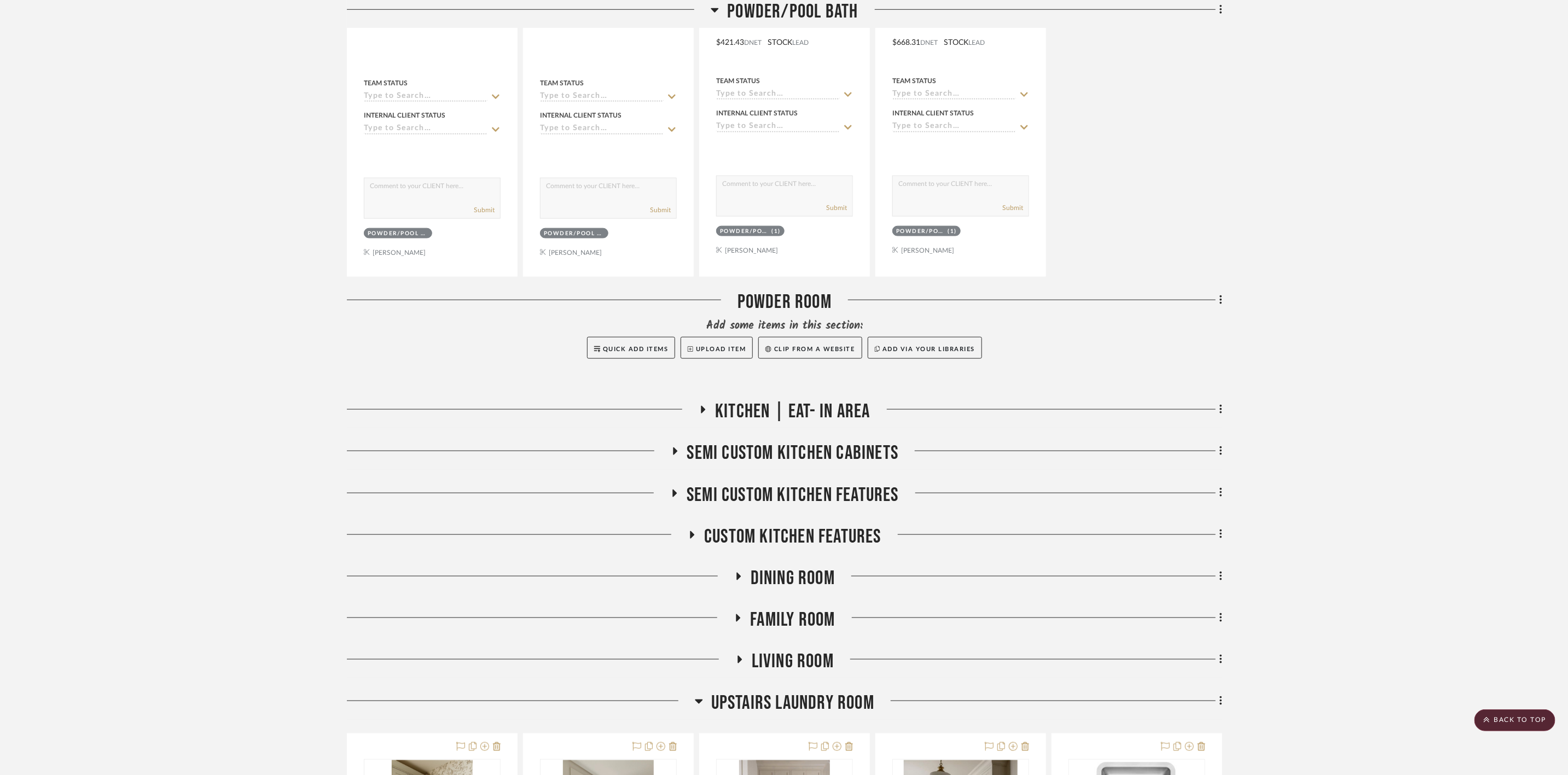
click at [850, 411] on span "Kitchen | Eat- In Area" at bounding box center [792, 412] width 155 height 23
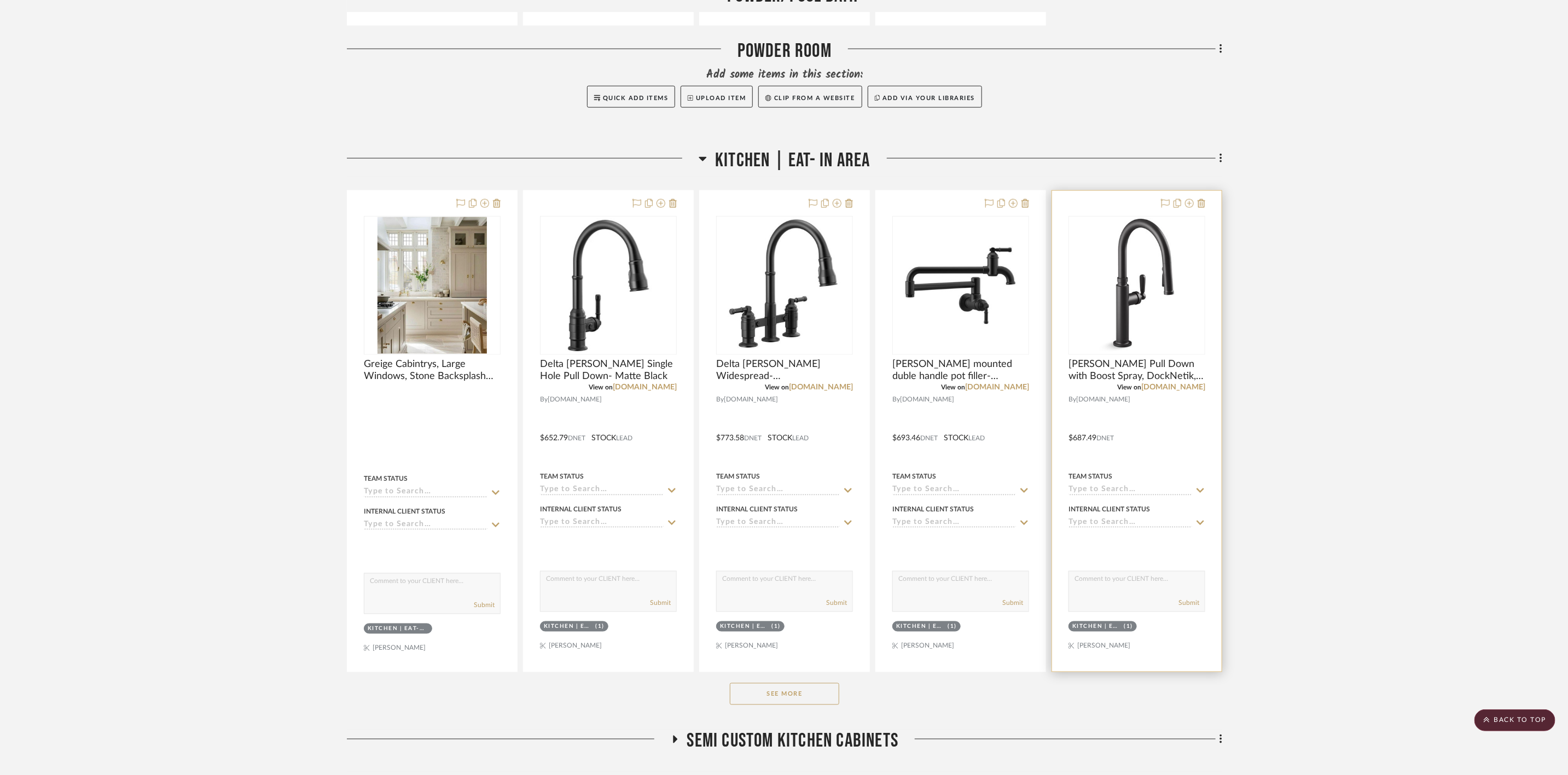
scroll to position [1149, 0]
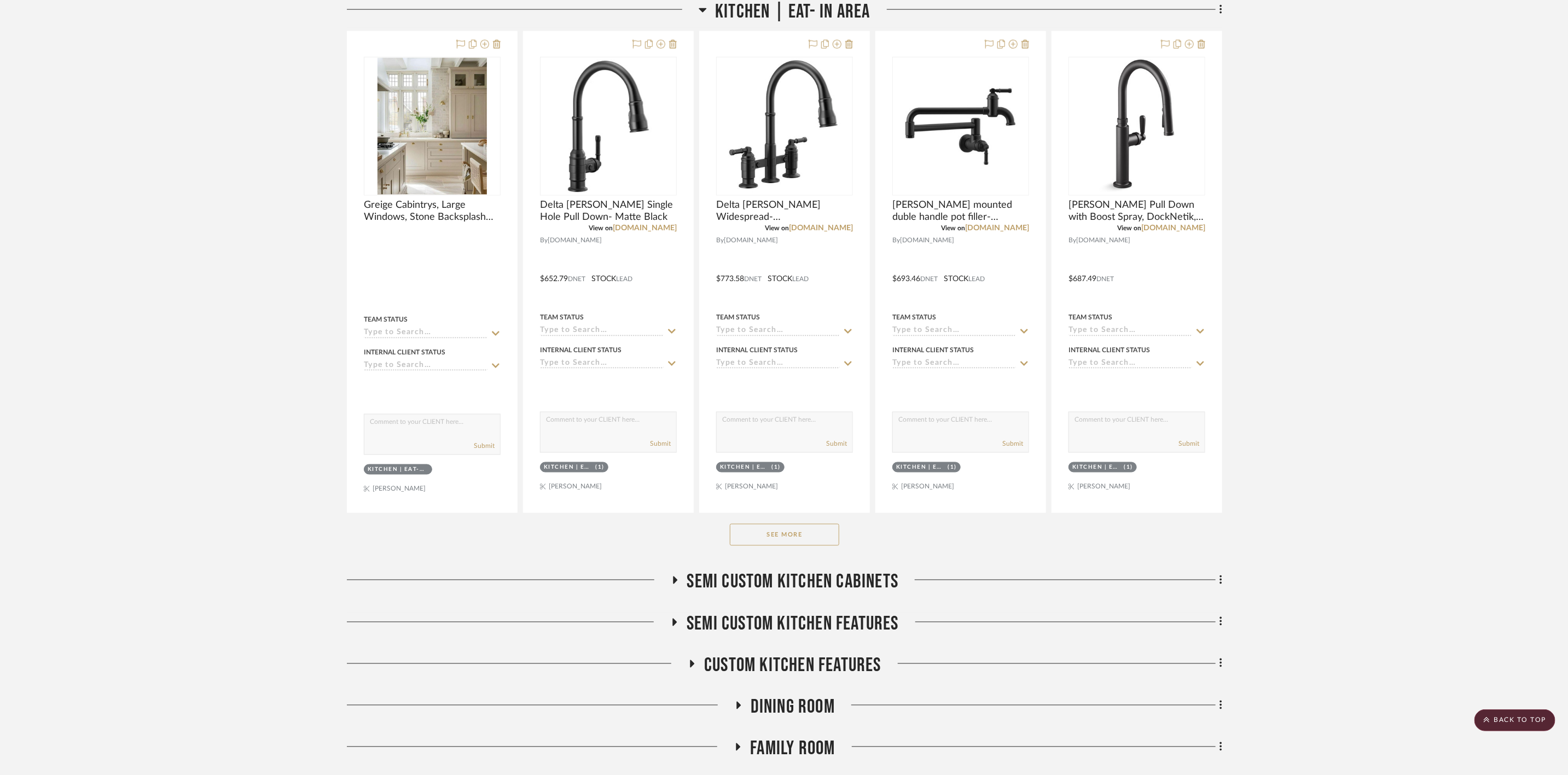
click at [817, 543] on button "See More" at bounding box center [784, 535] width 110 height 22
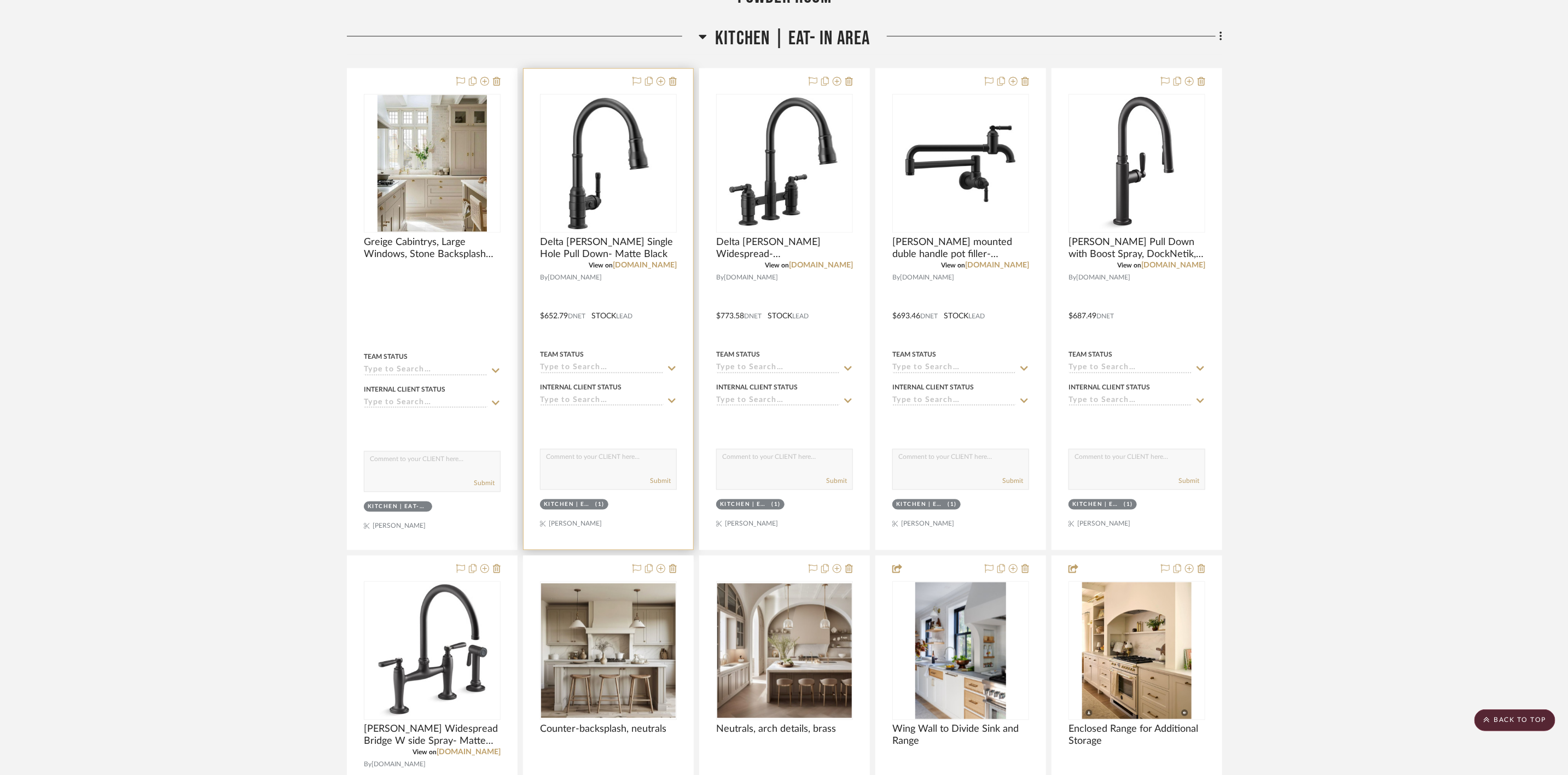
scroll to position [1067, 0]
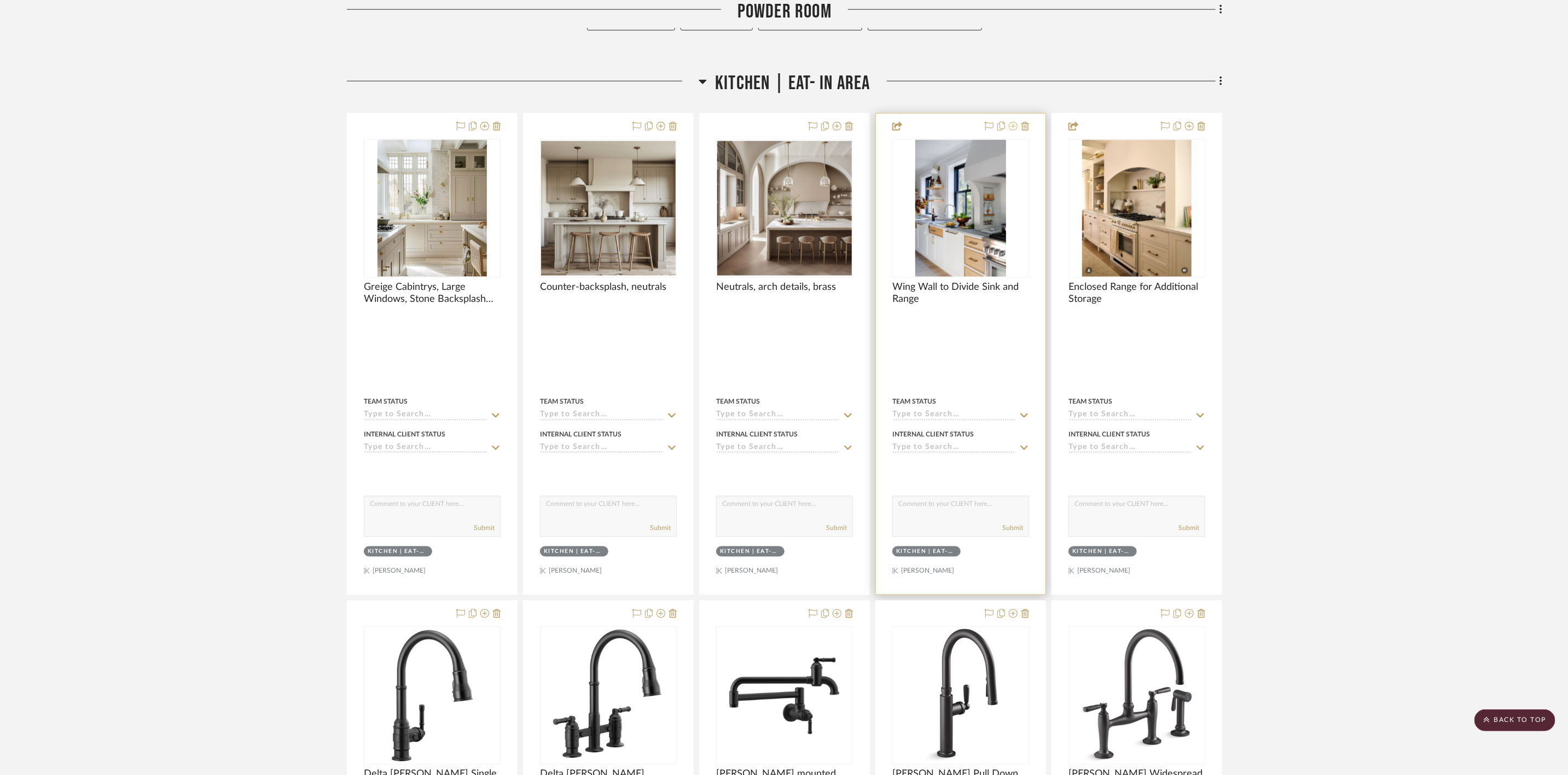
click at [1015, 130] on icon at bounding box center [1013, 126] width 9 height 9
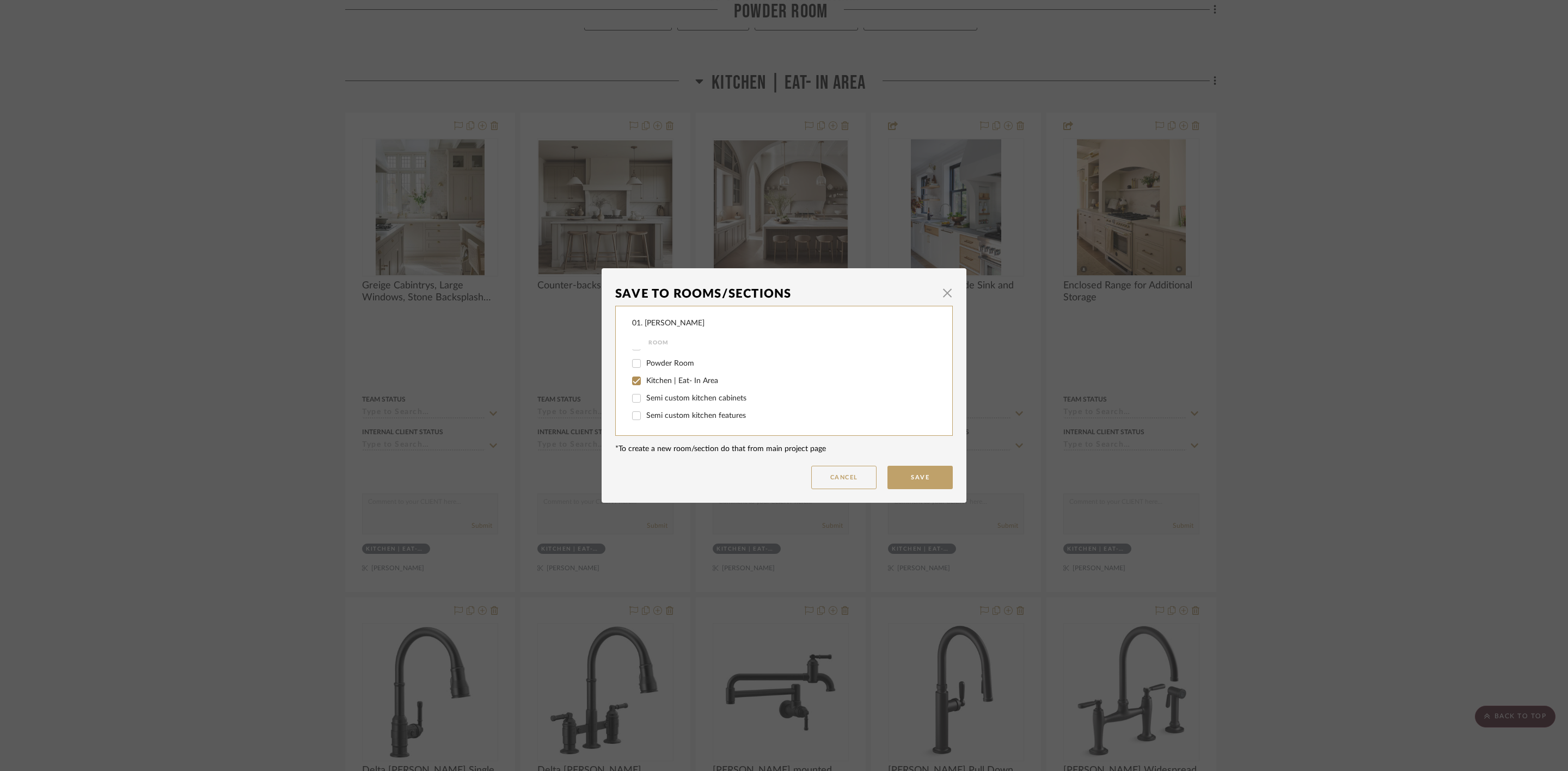
click at [651, 383] on span "Kitchen | Eat- In Area" at bounding box center [682, 381] width 72 height 8
click at [645, 383] on input "Kitchen | Eat- In Area" at bounding box center [636, 381] width 18 height 18
checkbox input "false"
click at [646, 415] on span "Will Not Use" at bounding box center [668, 416] width 43 height 8
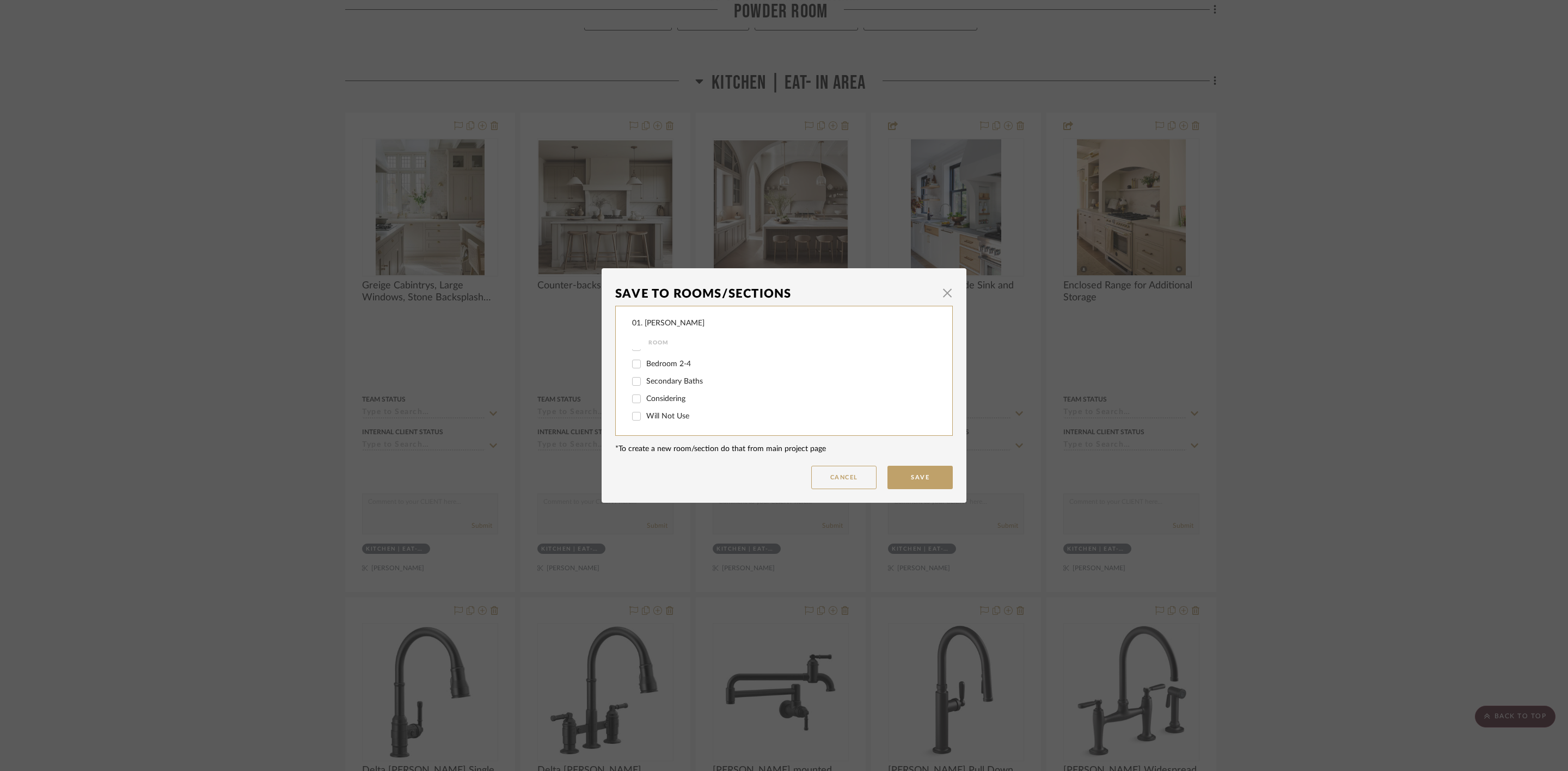
click at [645, 415] on input "Will Not Use" at bounding box center [636, 416] width 18 height 18
checkbox input "true"
click at [902, 480] on button "Save" at bounding box center [920, 478] width 65 height 23
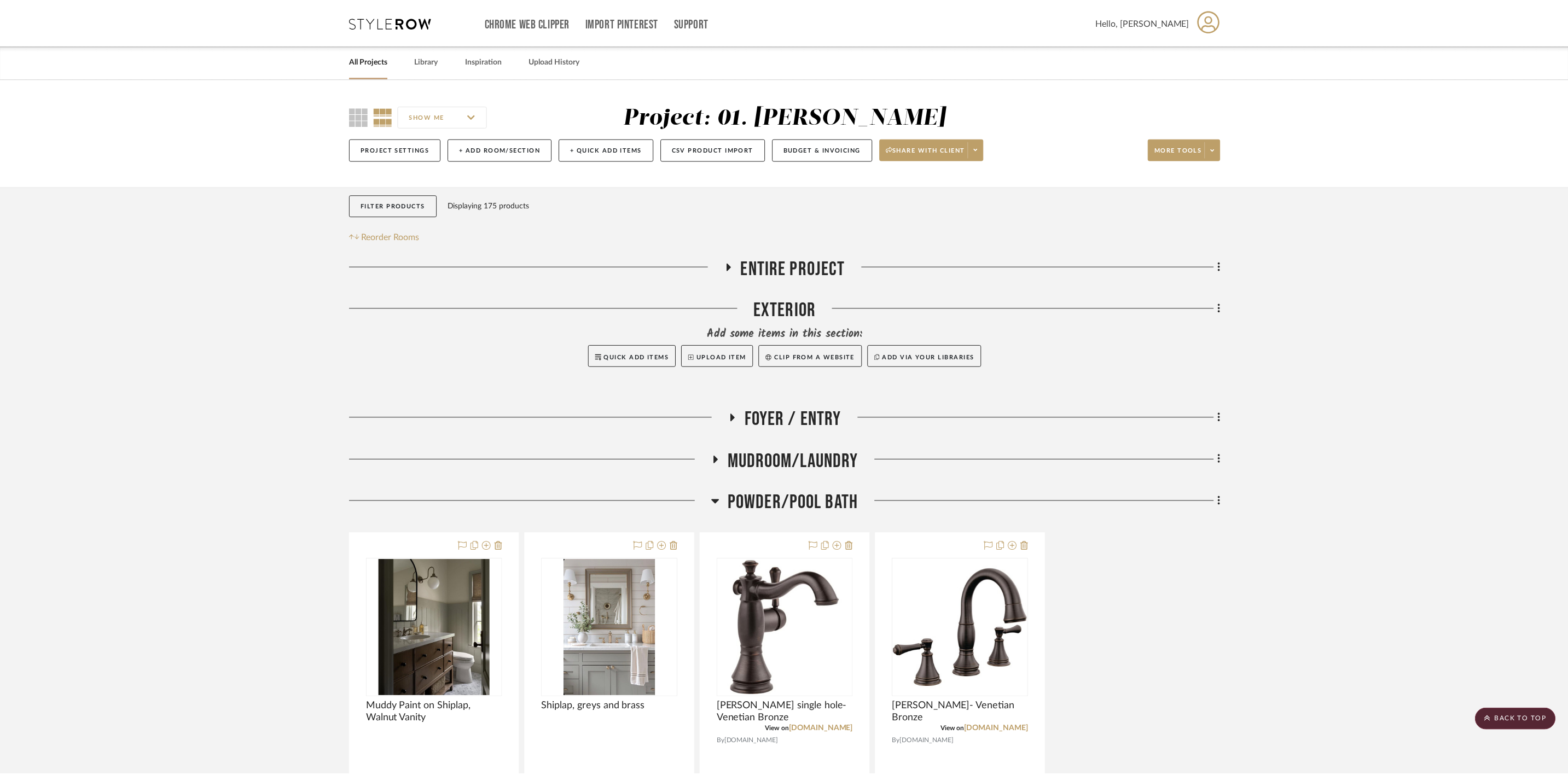
scroll to position [1067, 0]
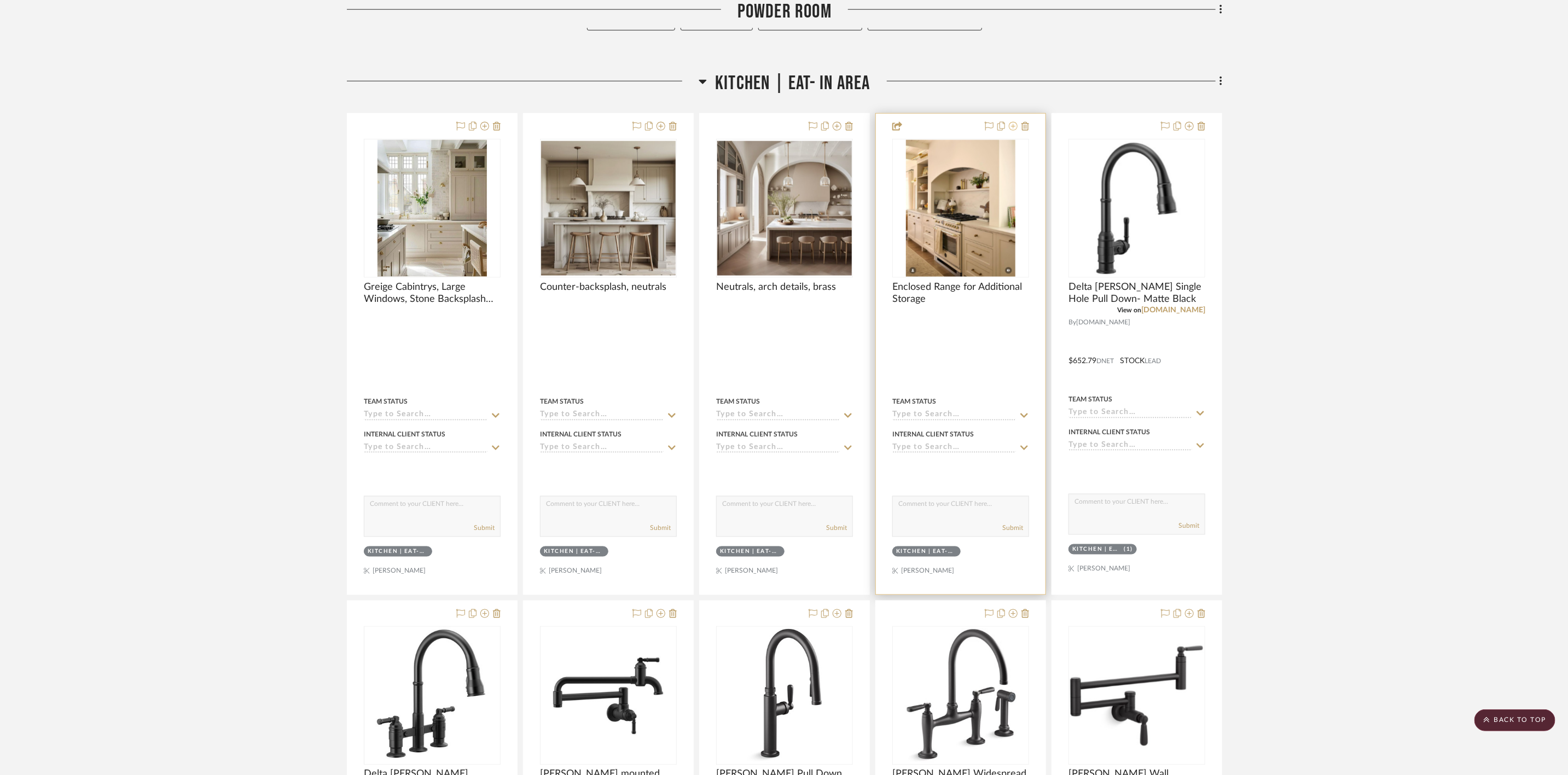
click at [1013, 130] on icon at bounding box center [1013, 126] width 9 height 9
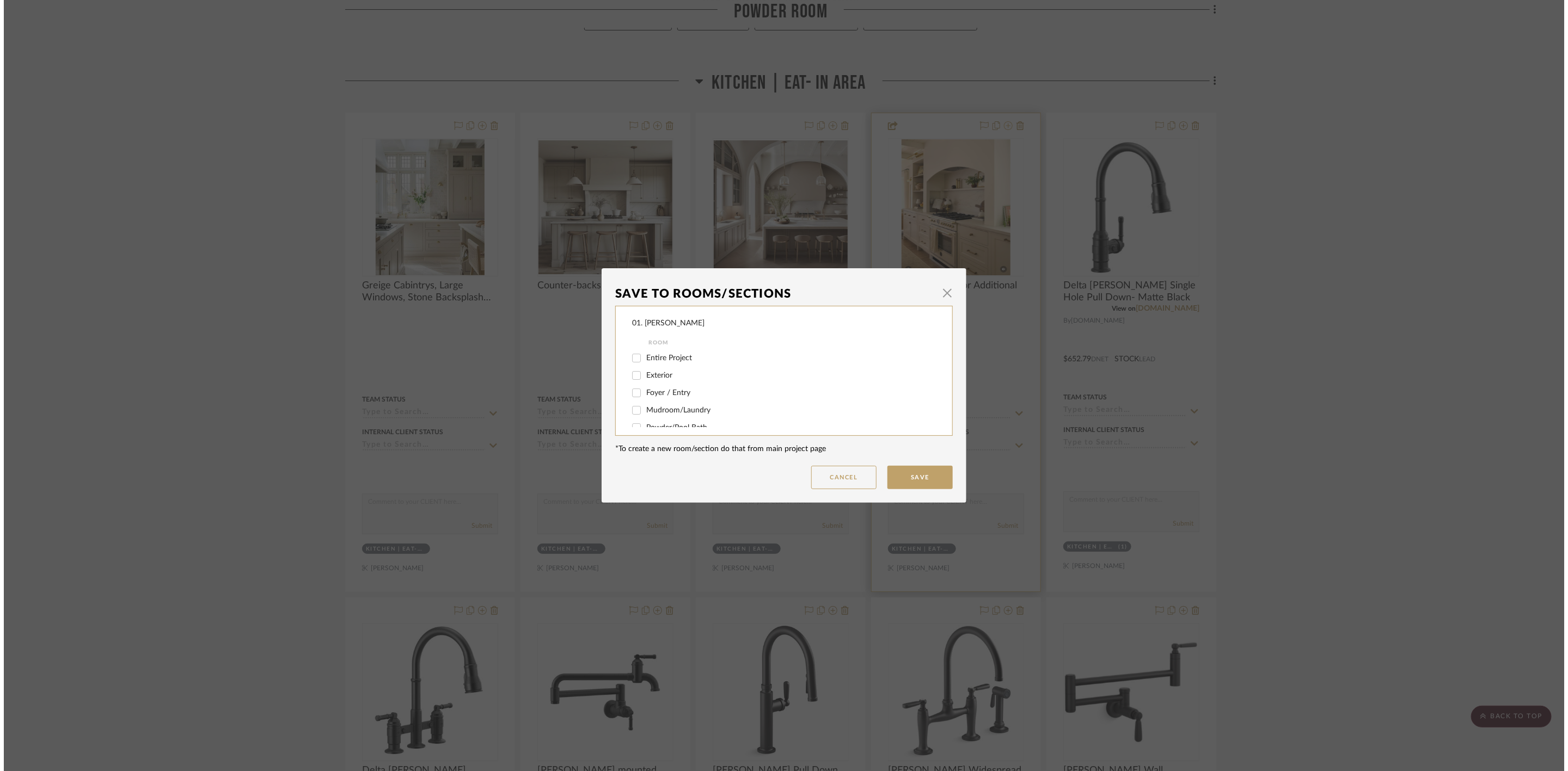
scroll to position [0, 0]
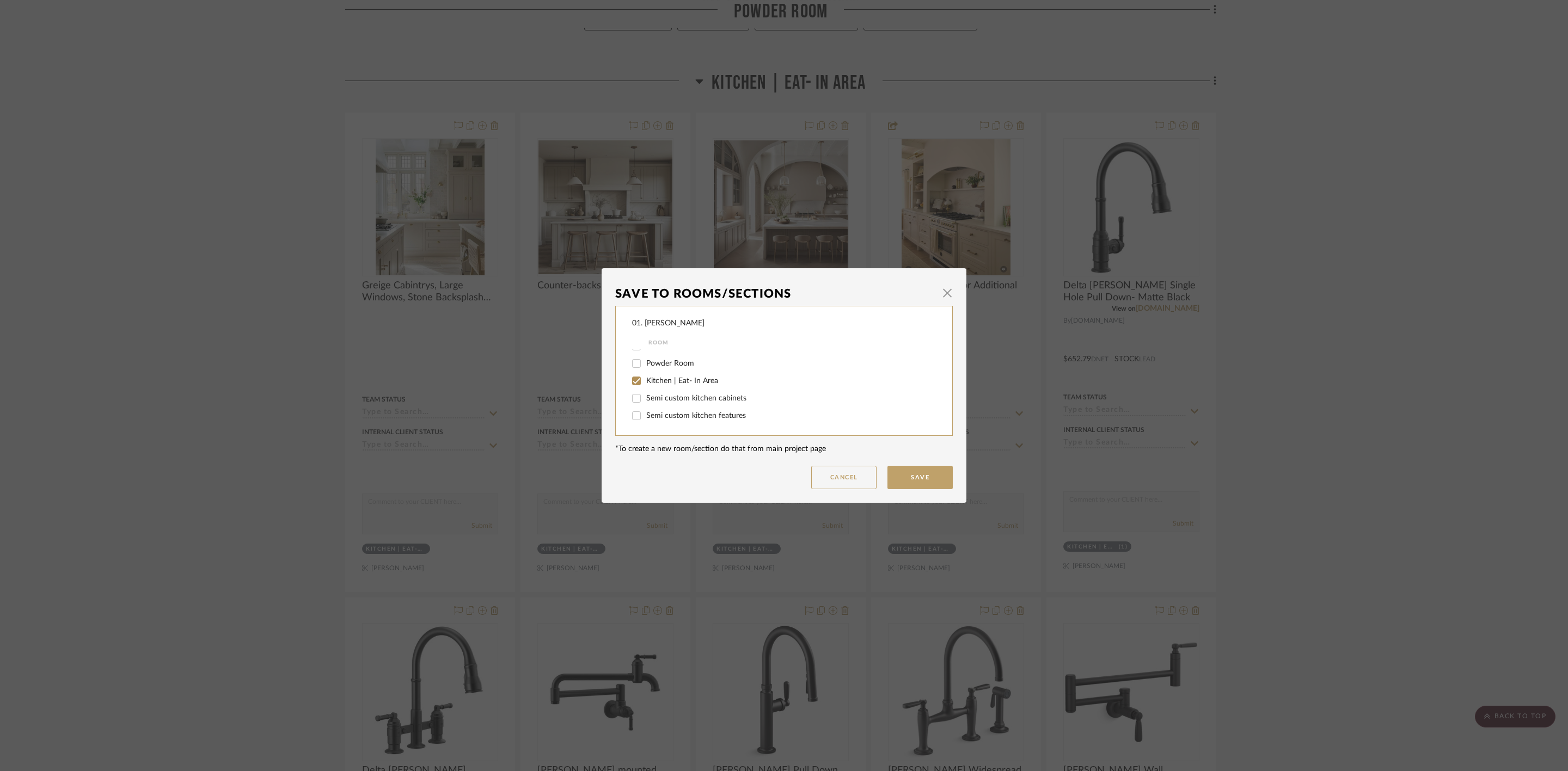
click at [662, 381] on span "Kitchen | Eat- In Area" at bounding box center [682, 381] width 72 height 8
click at [645, 381] on input "Kitchen | Eat- In Area" at bounding box center [636, 381] width 18 height 18
checkbox input "false"
click at [659, 415] on span "Will Not Use" at bounding box center [668, 416] width 43 height 8
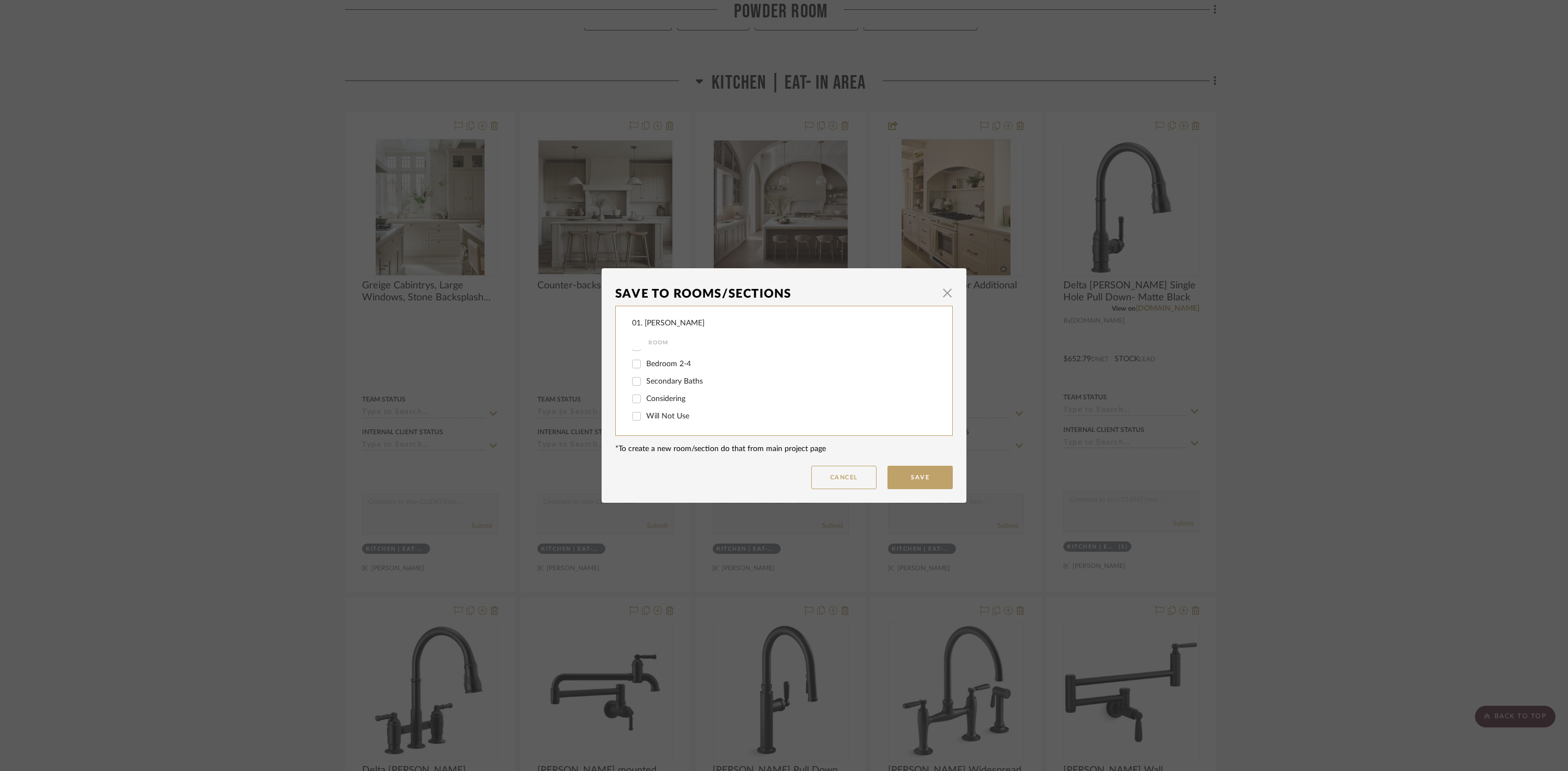
click at [645, 415] on input "Will Not Use" at bounding box center [636, 416] width 18 height 18
checkbox input "true"
click at [901, 479] on button "Save" at bounding box center [920, 478] width 65 height 23
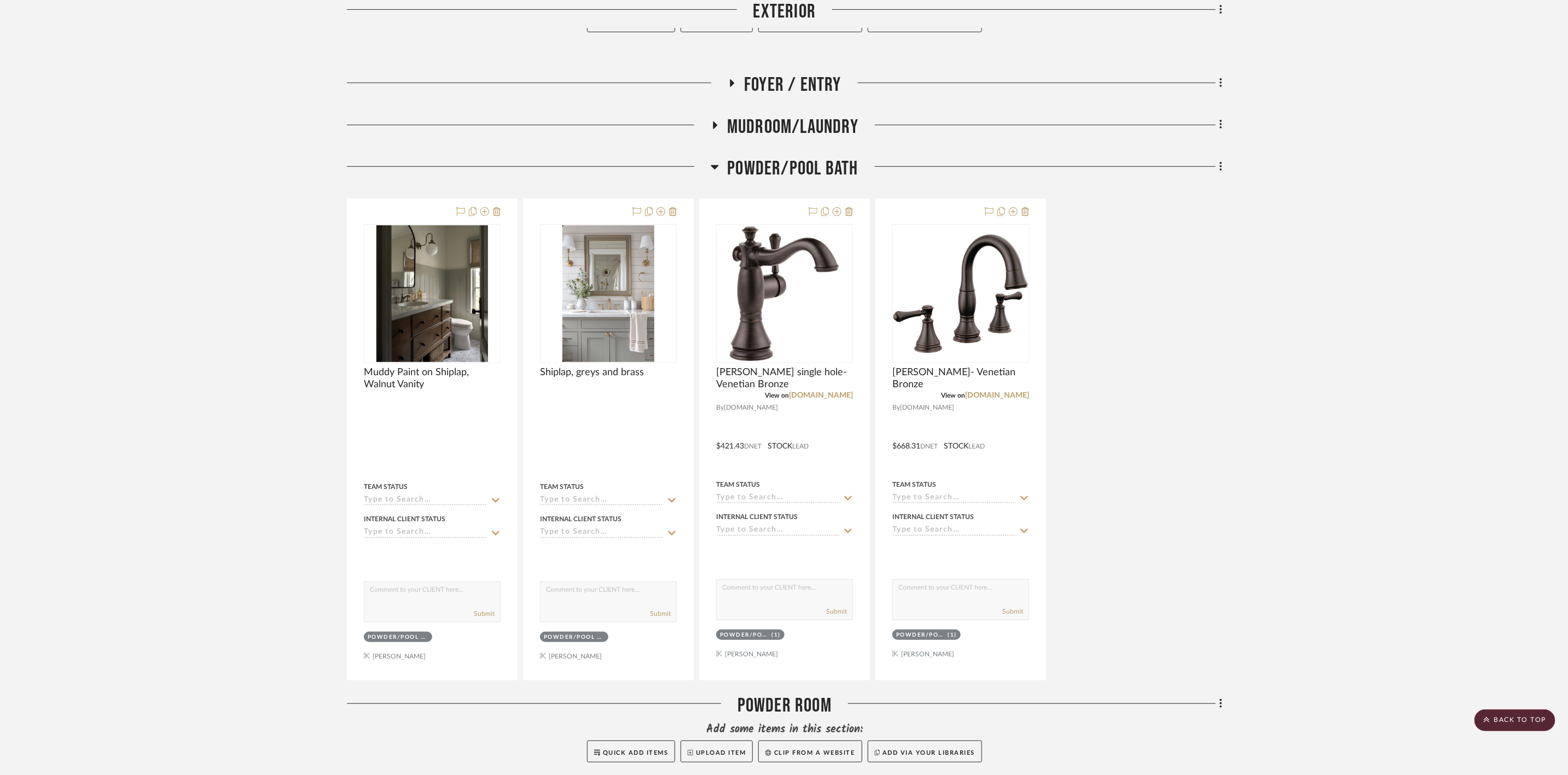
scroll to position [0, 0]
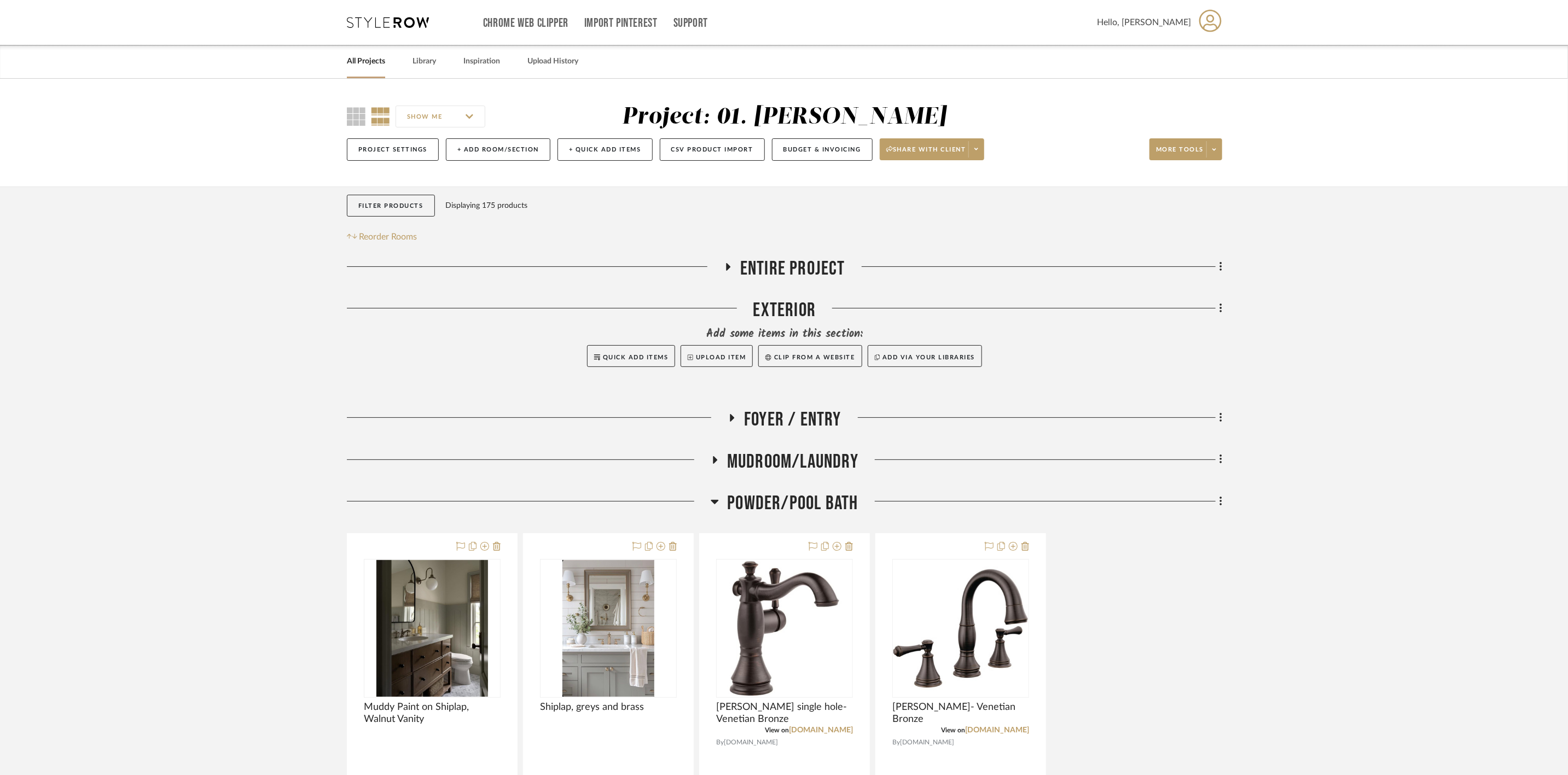
click at [790, 456] on span "Mudroom/Laundry" at bounding box center [793, 462] width 132 height 23
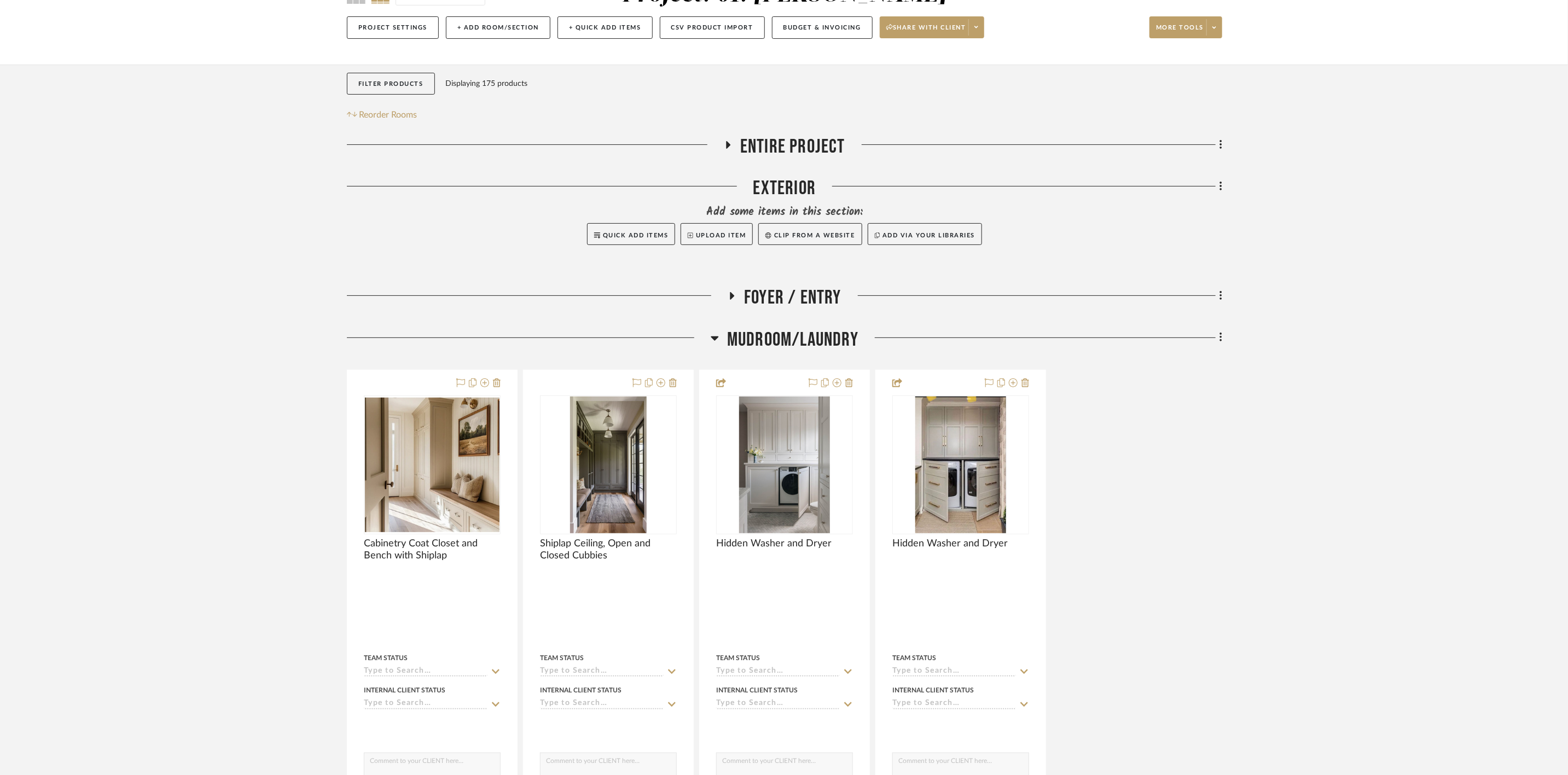
scroll to position [164, 0]
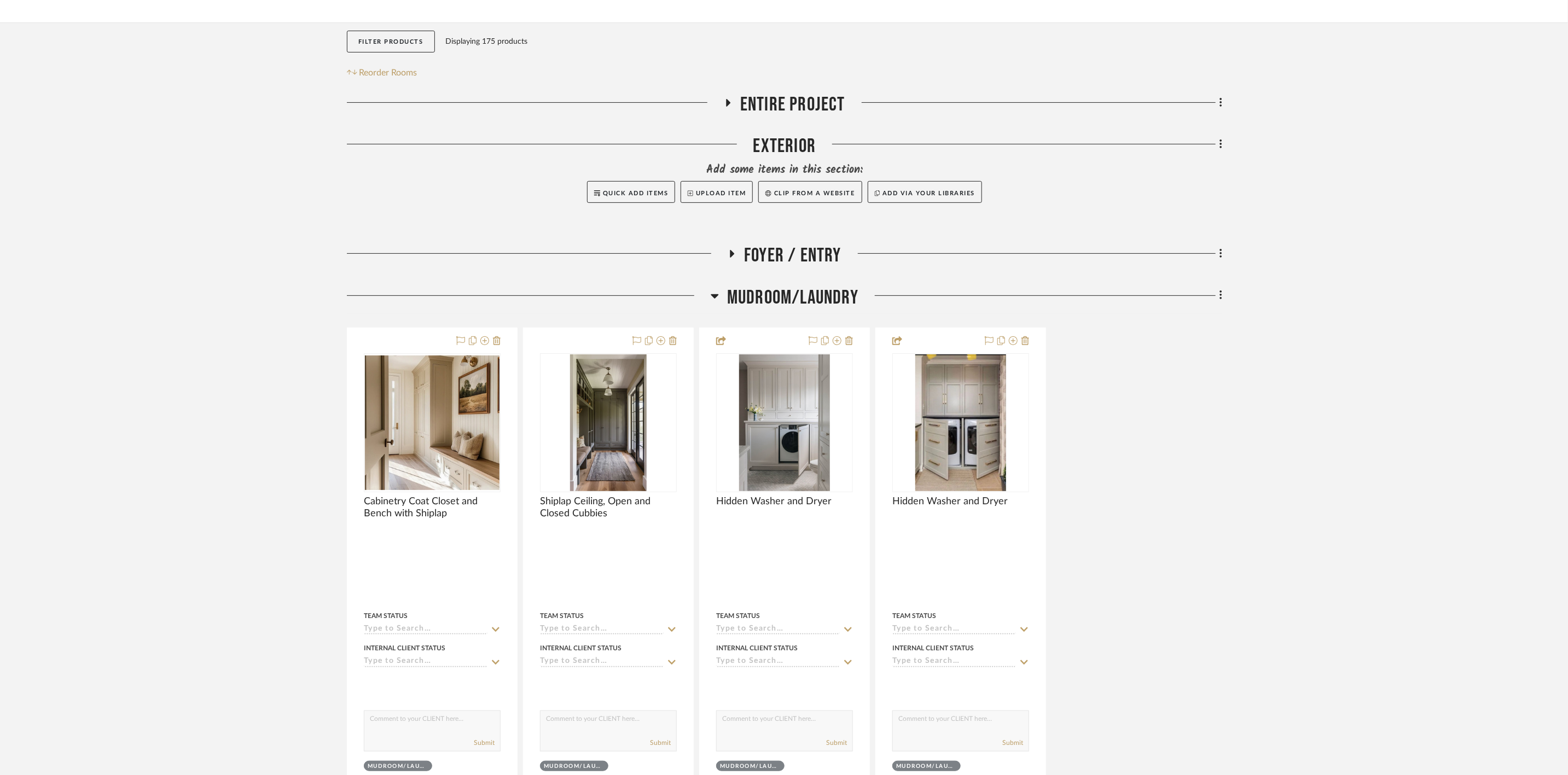
drag, startPoint x: 788, startPoint y: 300, endPoint x: 804, endPoint y: 259, distance: 44.0
click at [788, 299] on span "Mudroom/Laundry" at bounding box center [793, 298] width 132 height 23
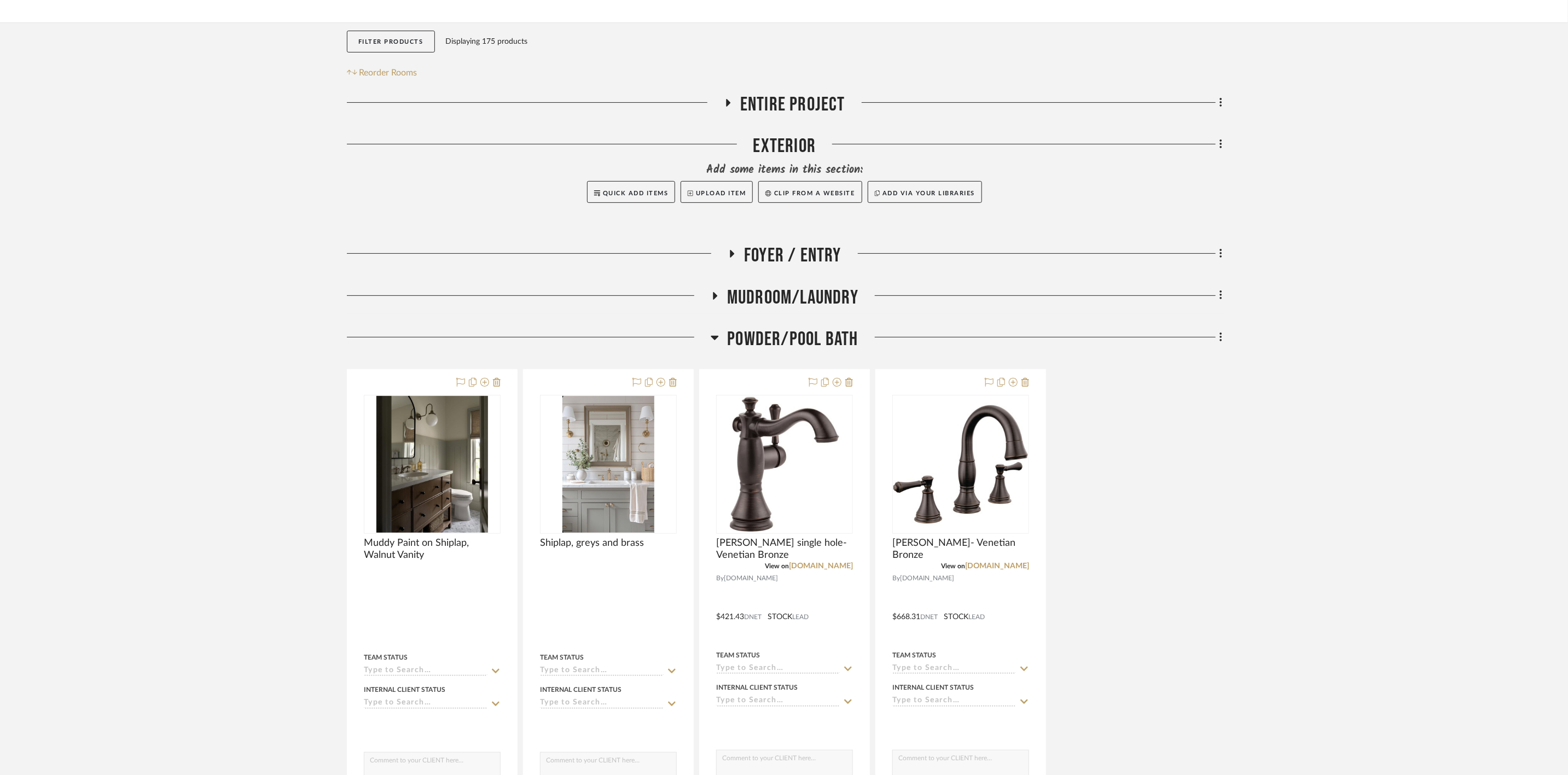
click at [806, 253] on span "Foyer / Entry" at bounding box center [792, 256] width 97 height 23
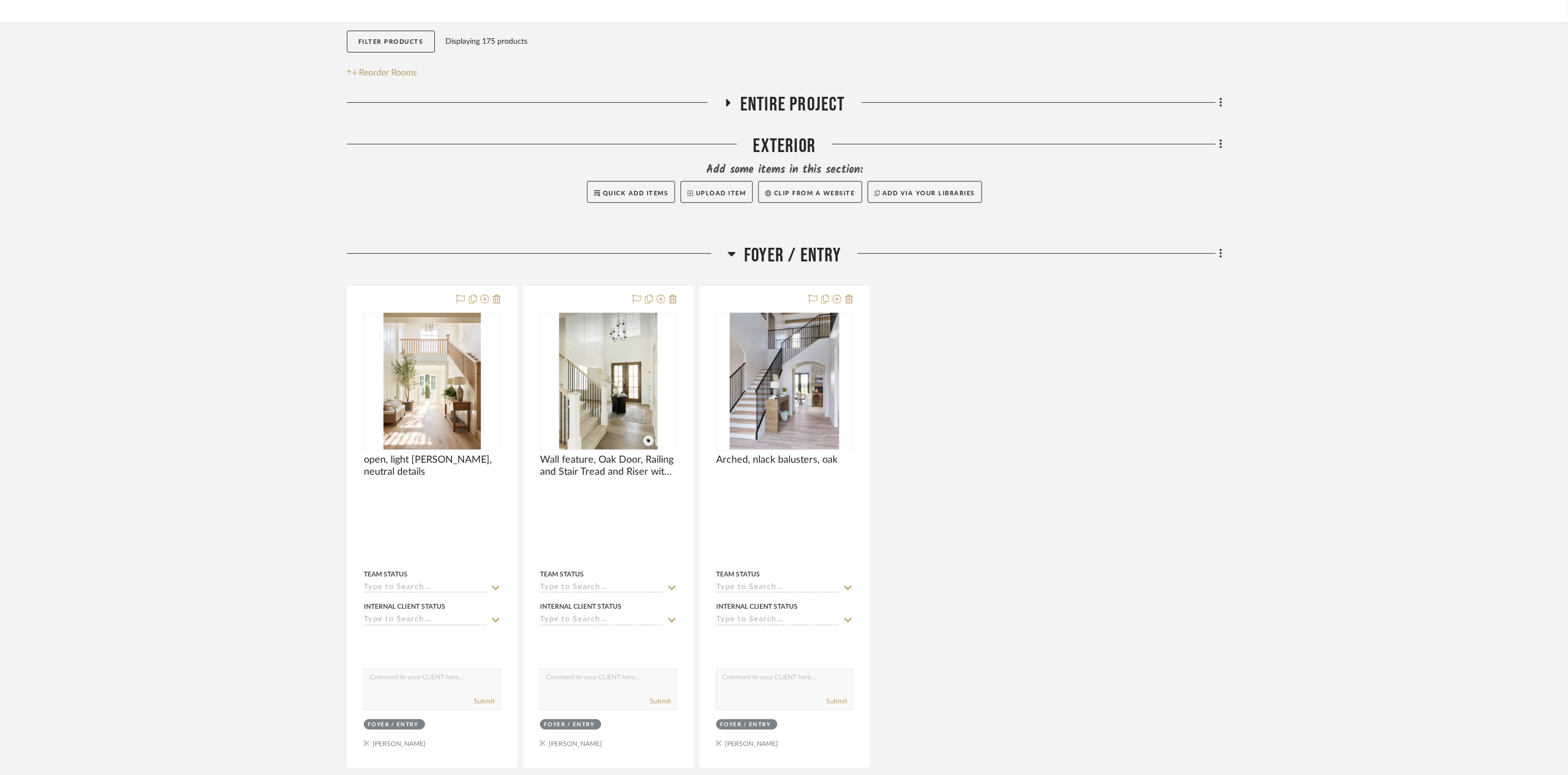
click at [809, 250] on span "Foyer / Entry" at bounding box center [792, 256] width 97 height 23
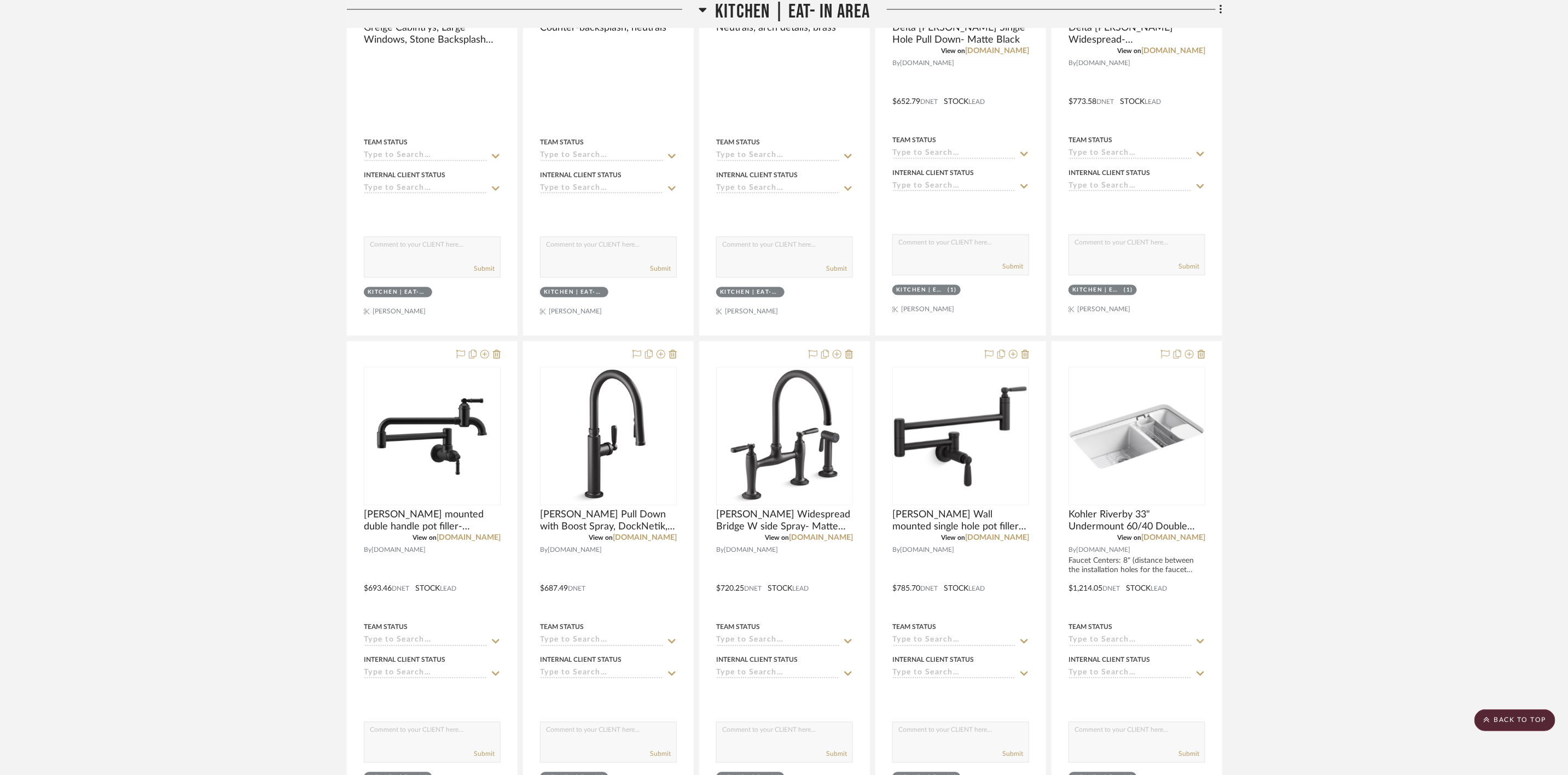
scroll to position [1313, 0]
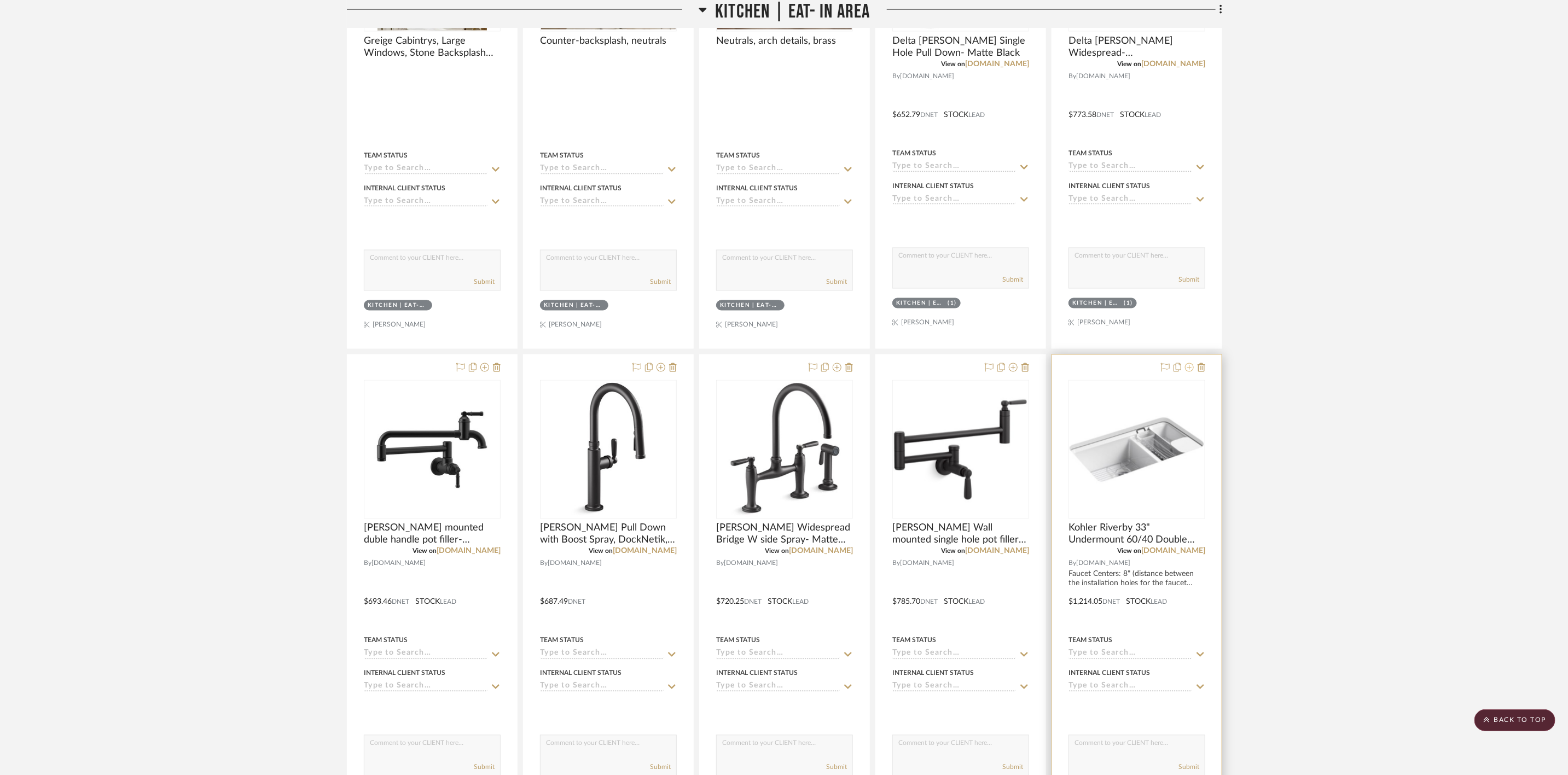
click at [1189, 368] on icon at bounding box center [1189, 368] width 9 height 9
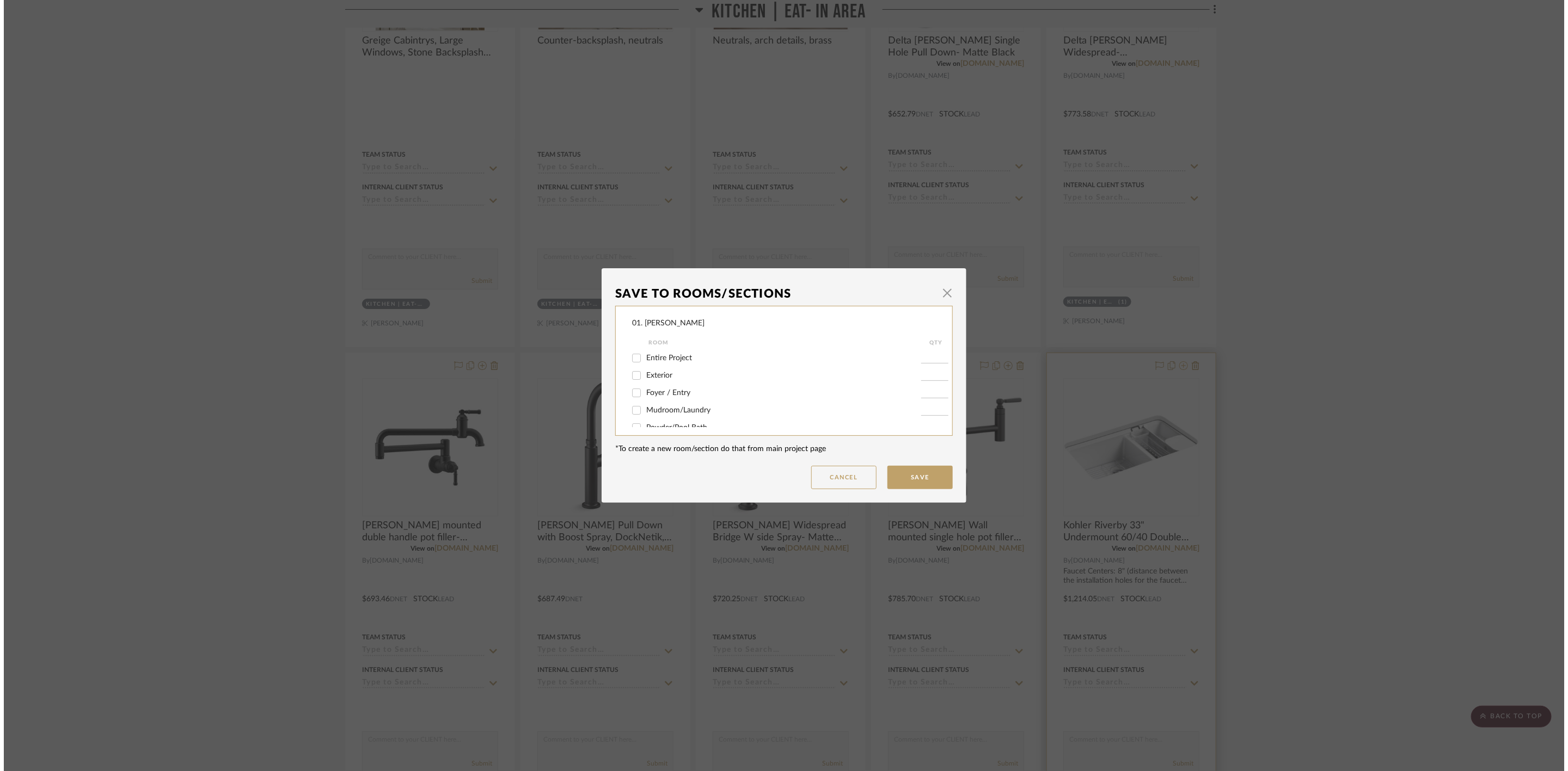
scroll to position [0, 0]
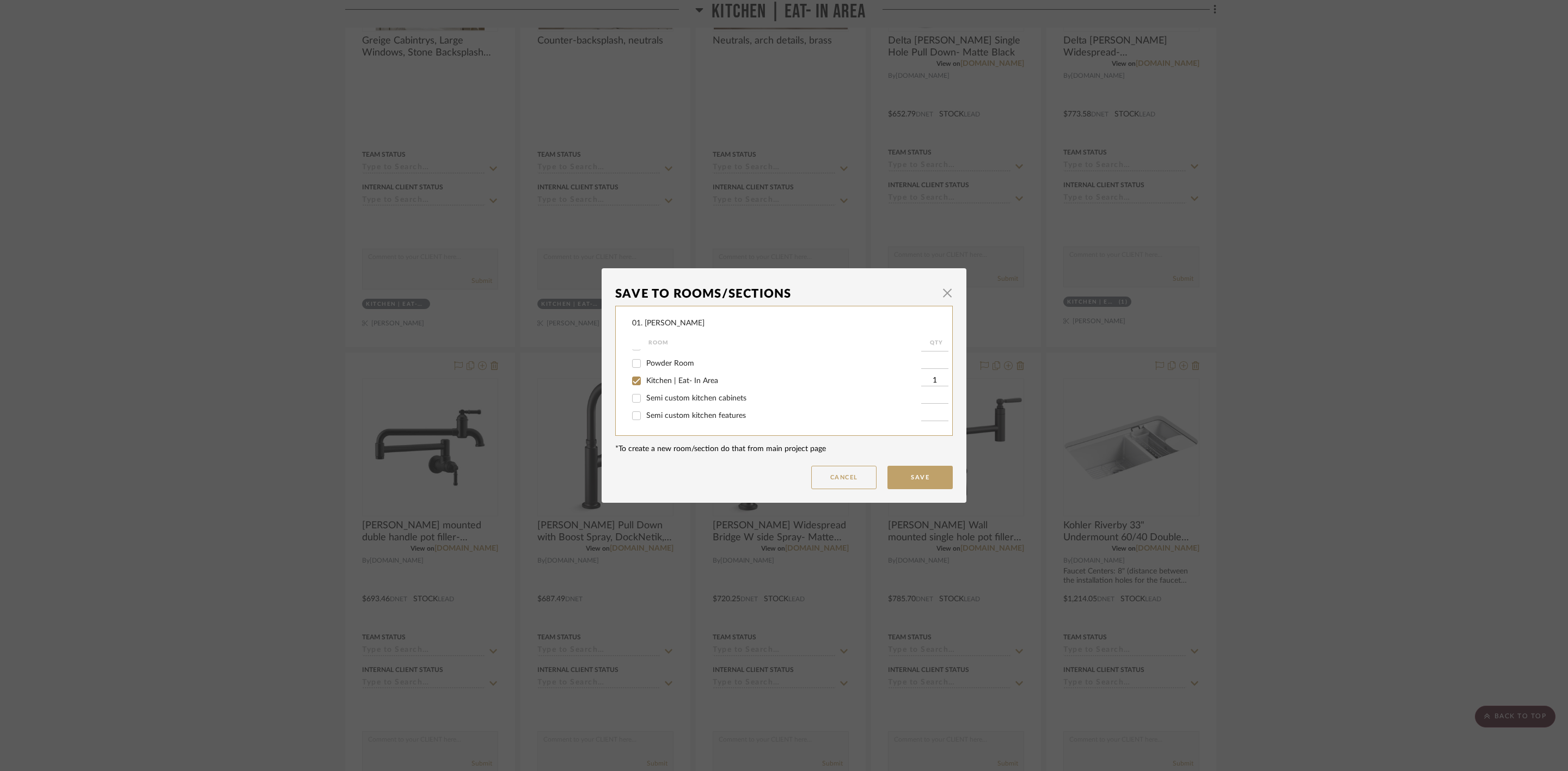
click at [668, 382] on span "Kitchen | Eat- In Area" at bounding box center [682, 381] width 72 height 8
click at [645, 382] on input "Kitchen | Eat- In Area" at bounding box center [636, 381] width 18 height 18
checkbox input "false"
click at [668, 418] on span "Will Not Use" at bounding box center [668, 416] width 43 height 8
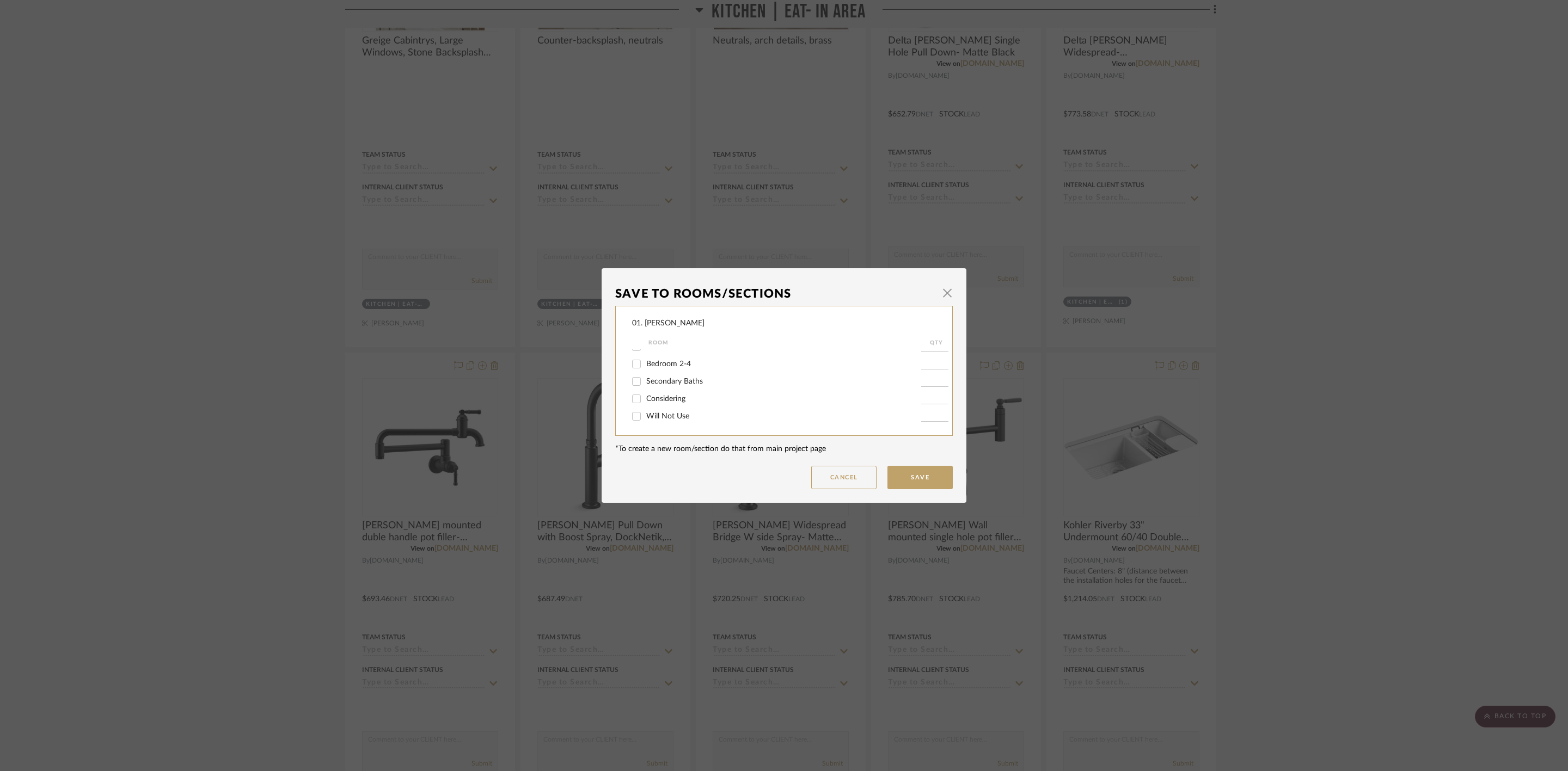
click at [645, 418] on input "Will Not Use" at bounding box center [636, 416] width 18 height 18
checkbox input "true"
type input "1"
click at [934, 477] on button "Save" at bounding box center [920, 478] width 65 height 23
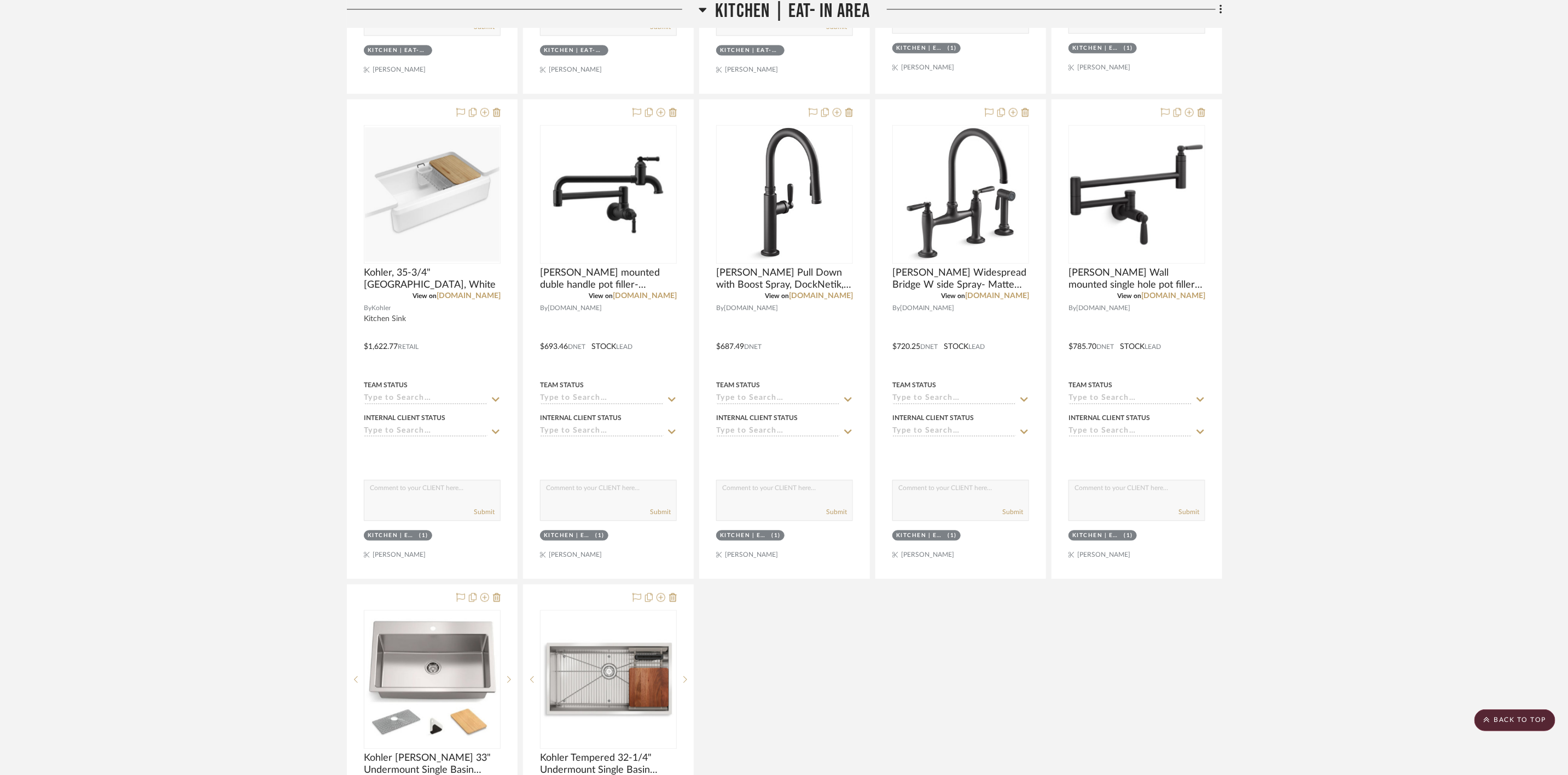
scroll to position [1559, 0]
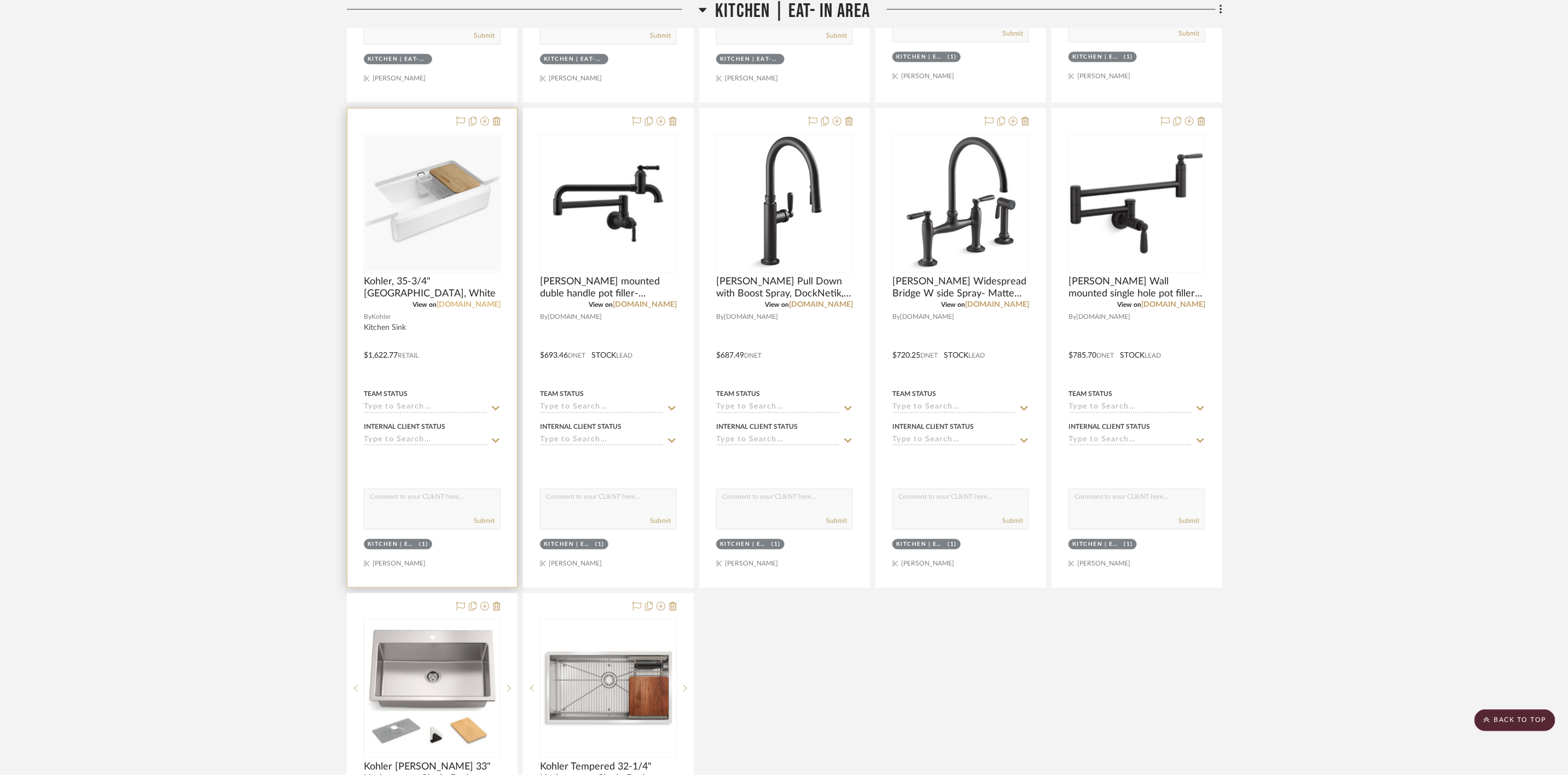
click at [486, 309] on link "kohler.com" at bounding box center [469, 305] width 64 height 8
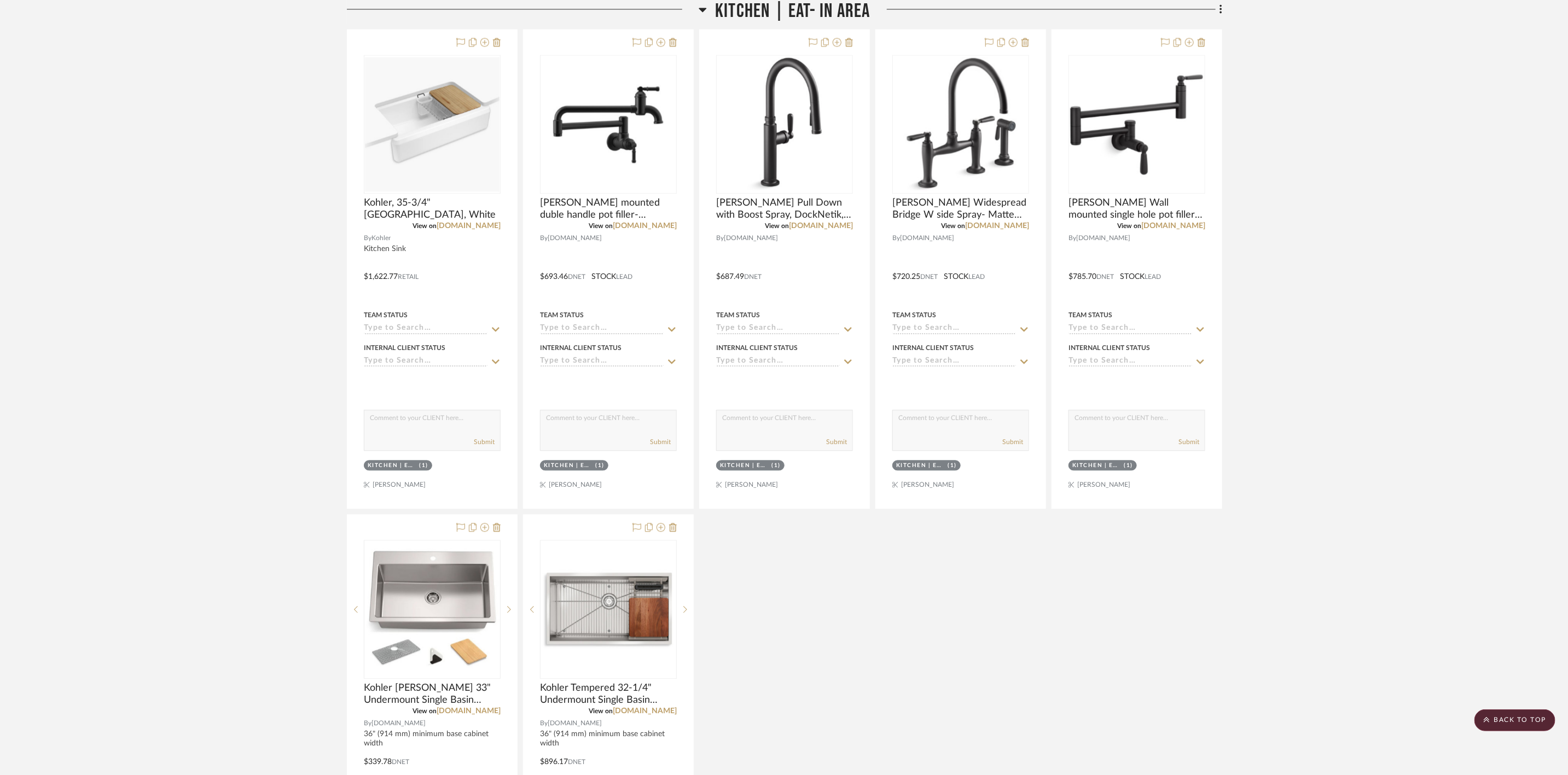
scroll to position [1641, 0]
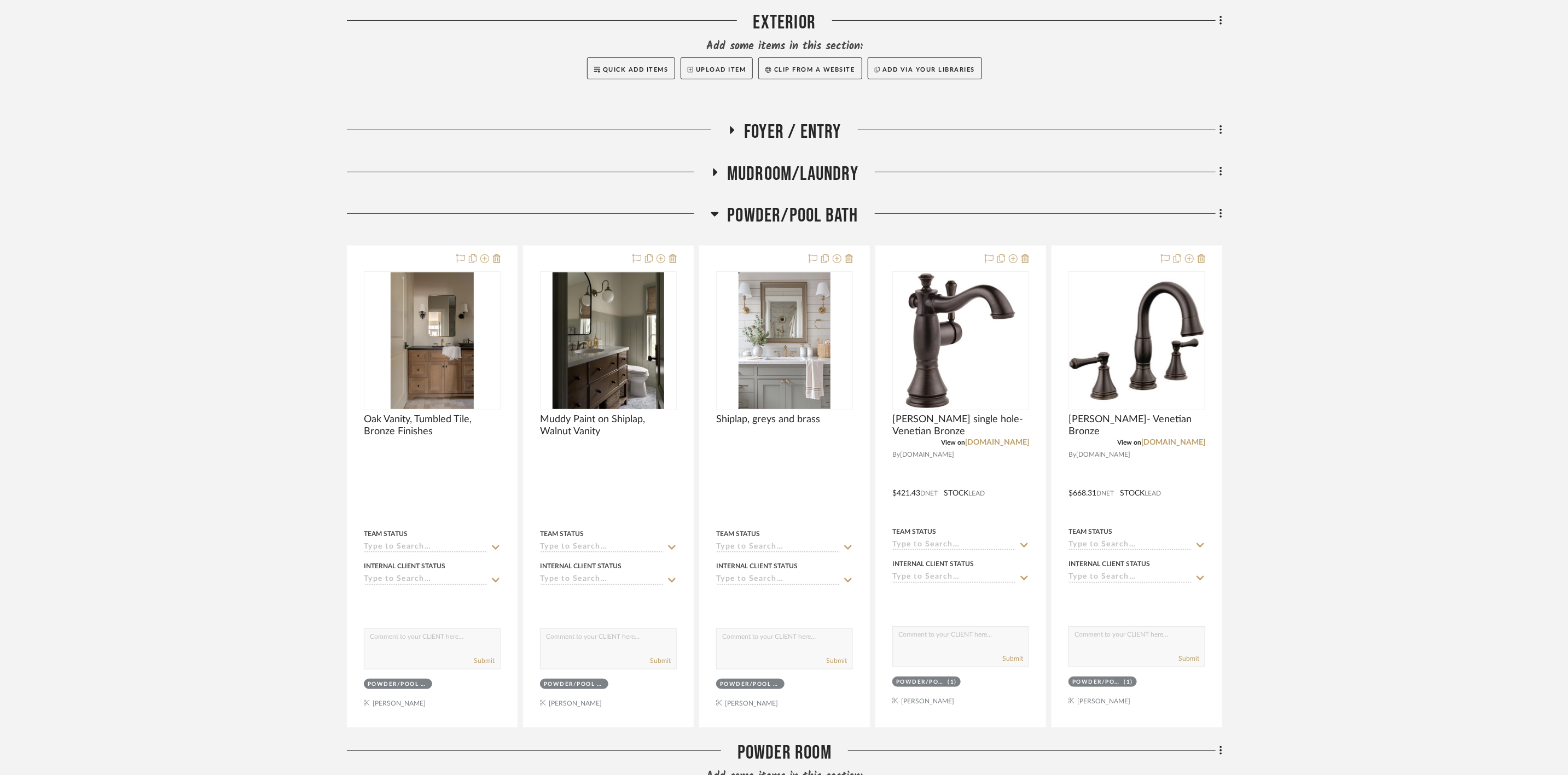
scroll to position [328, 0]
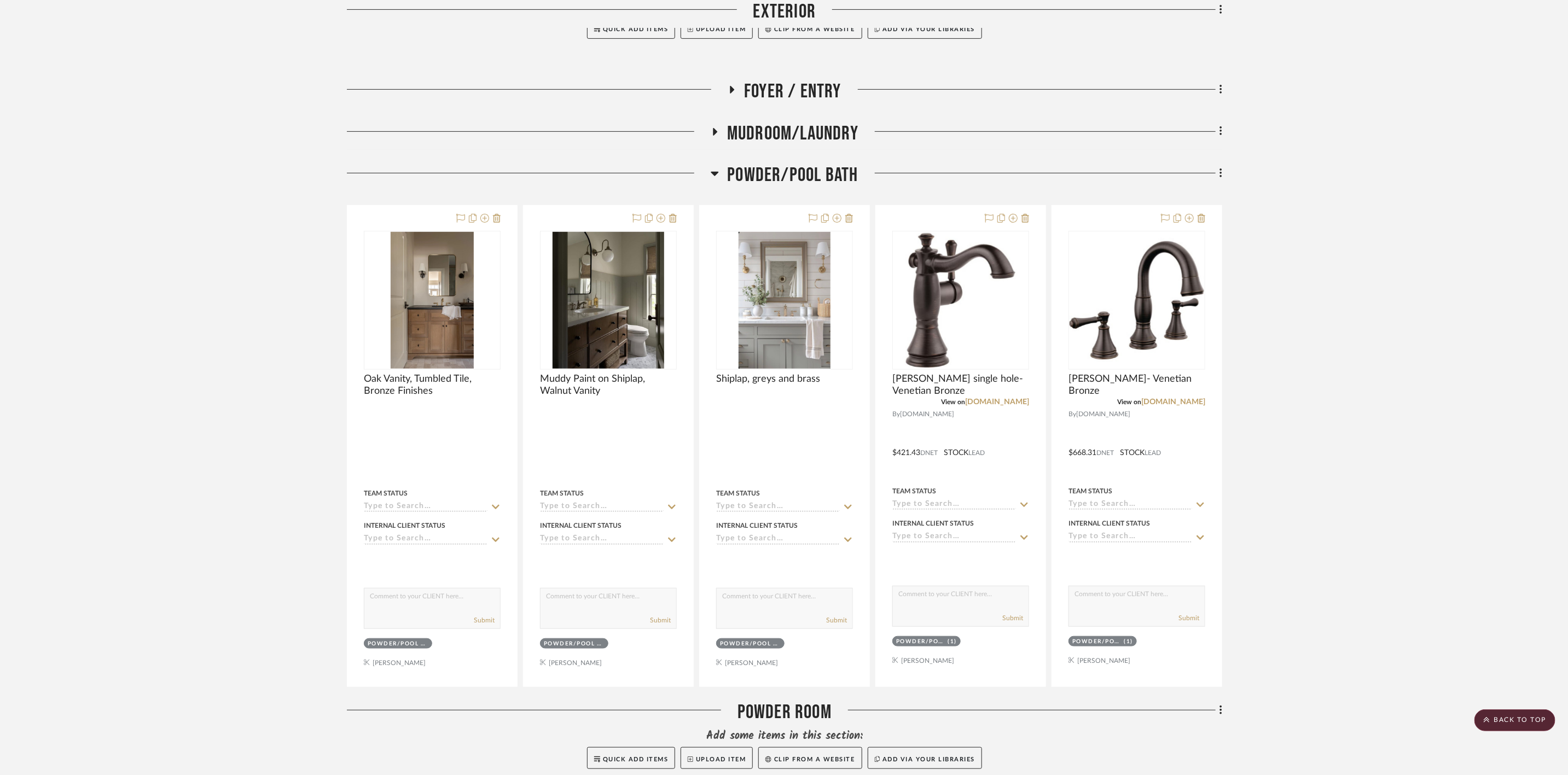
click at [757, 133] on span "Mudroom/Laundry" at bounding box center [793, 133] width 132 height 23
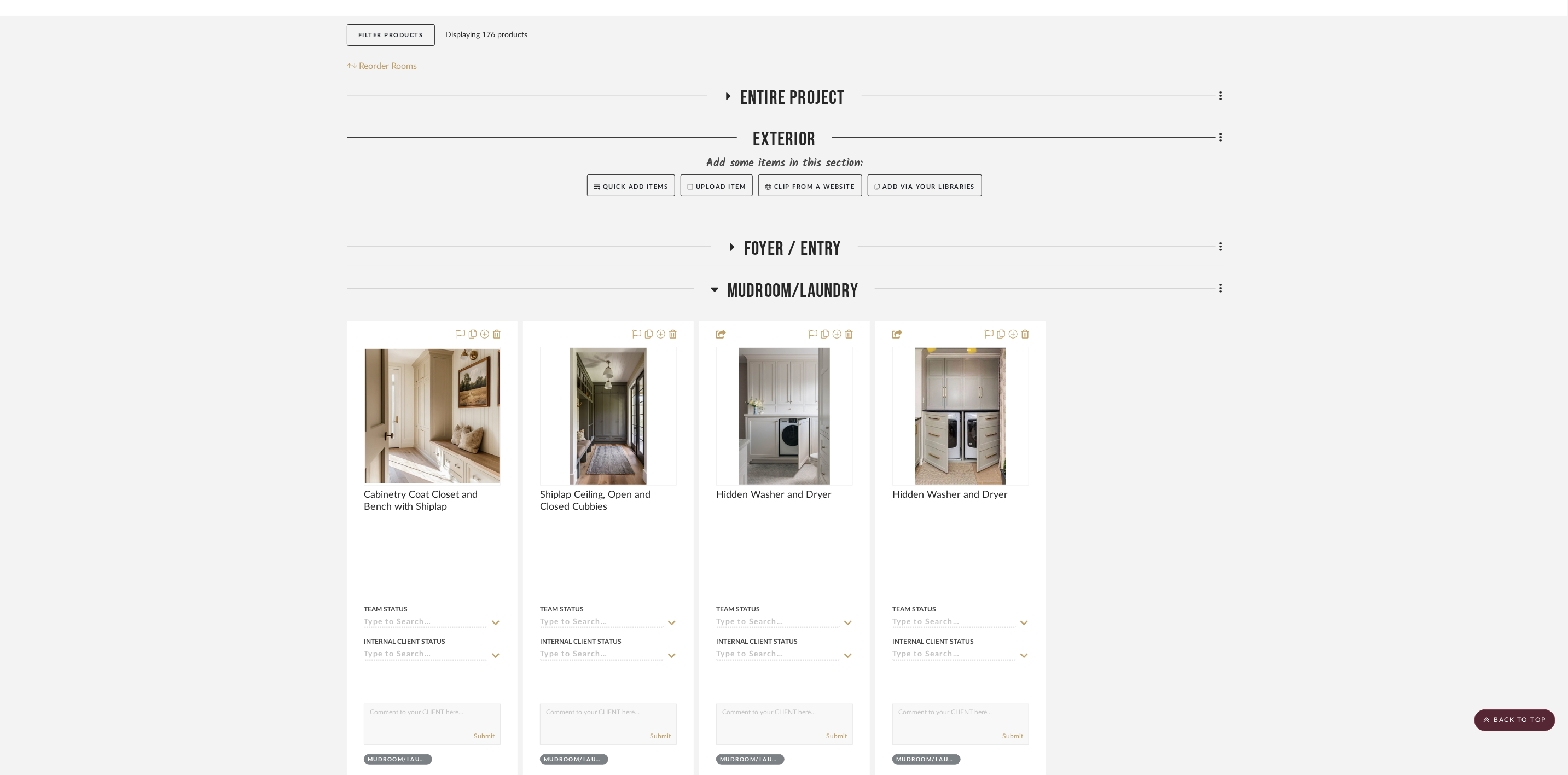
scroll to position [164, 0]
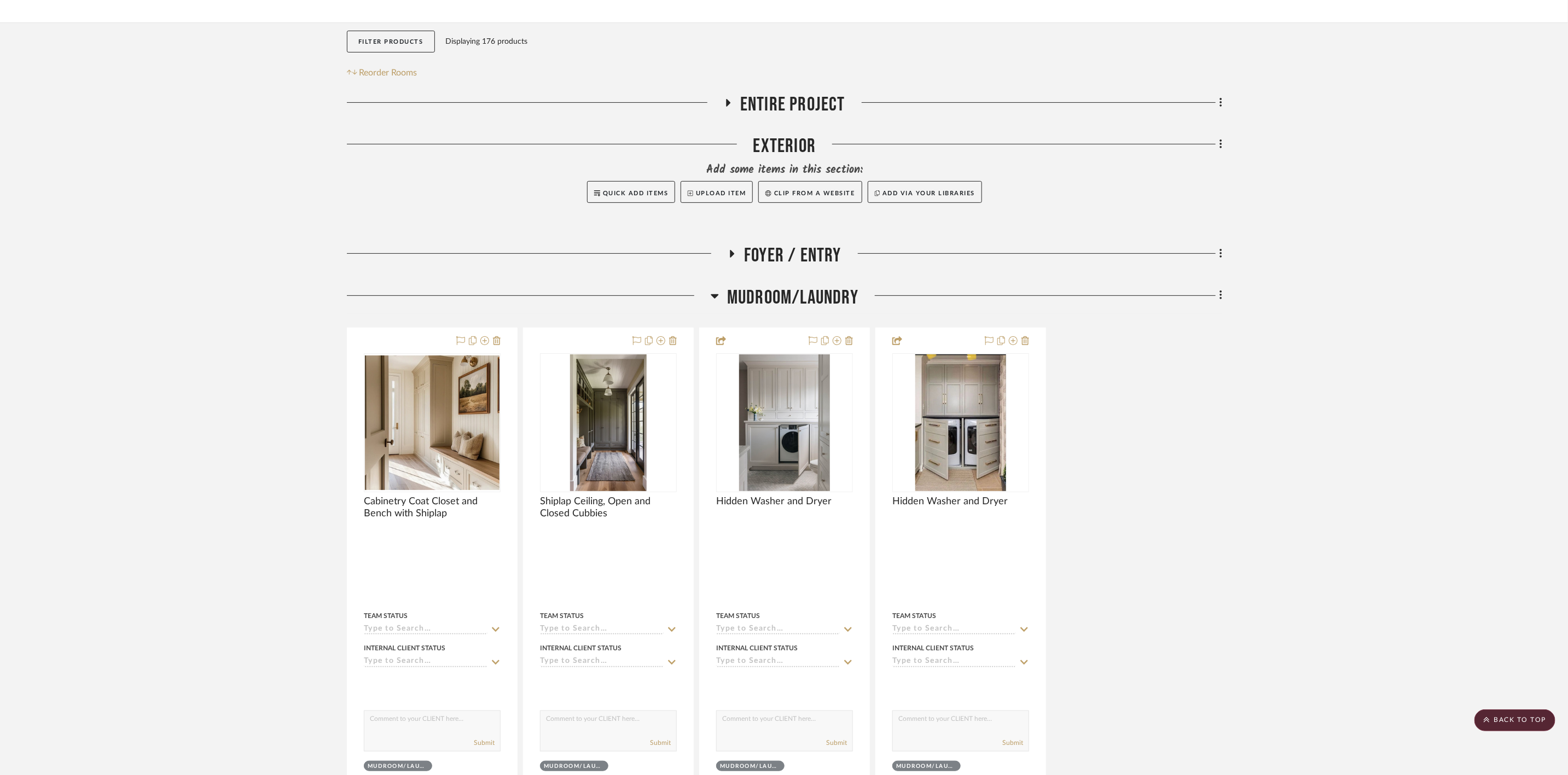
click at [824, 253] on span "Foyer / Entry" at bounding box center [792, 256] width 97 height 23
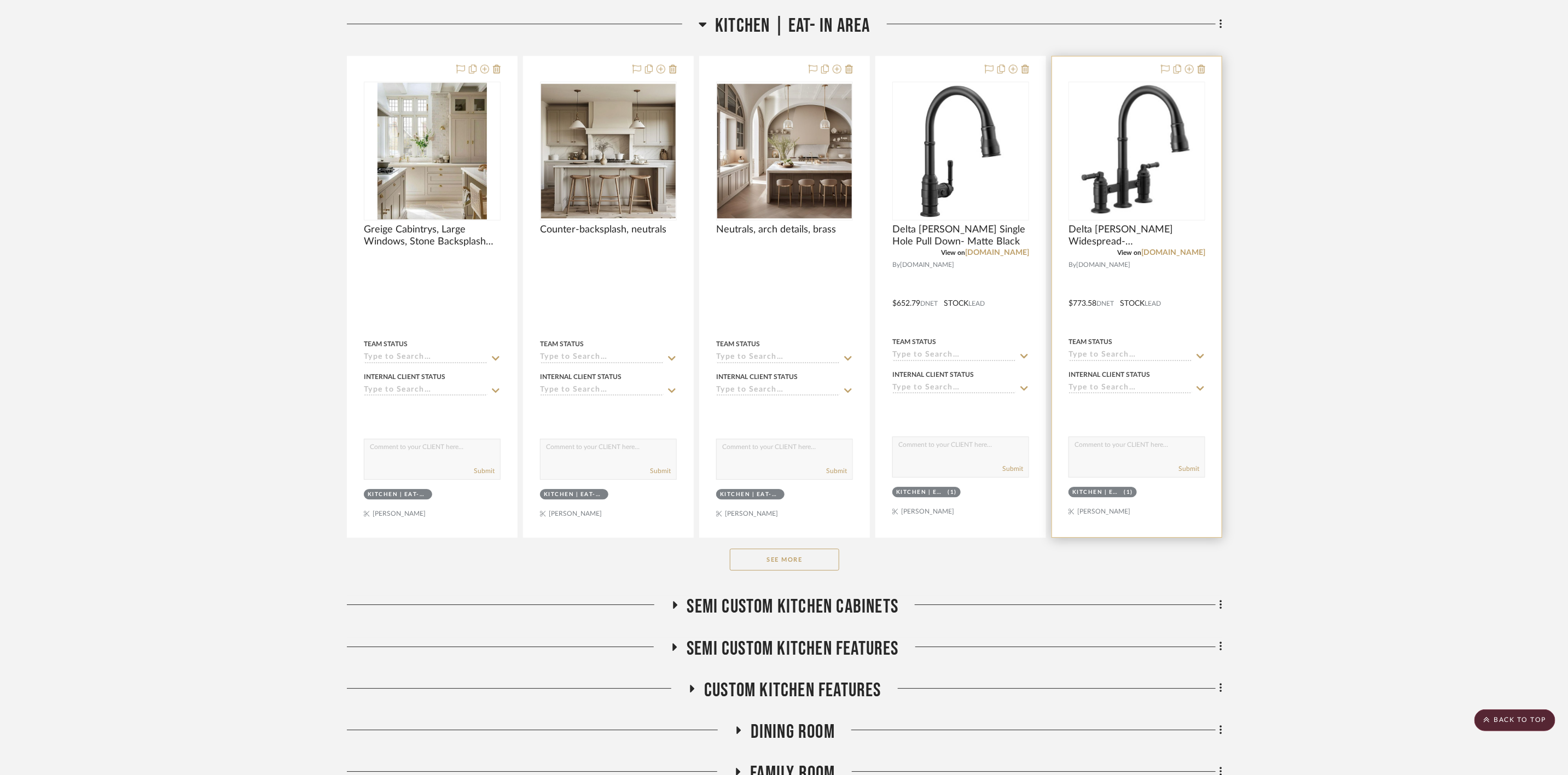
scroll to position [2134, 0]
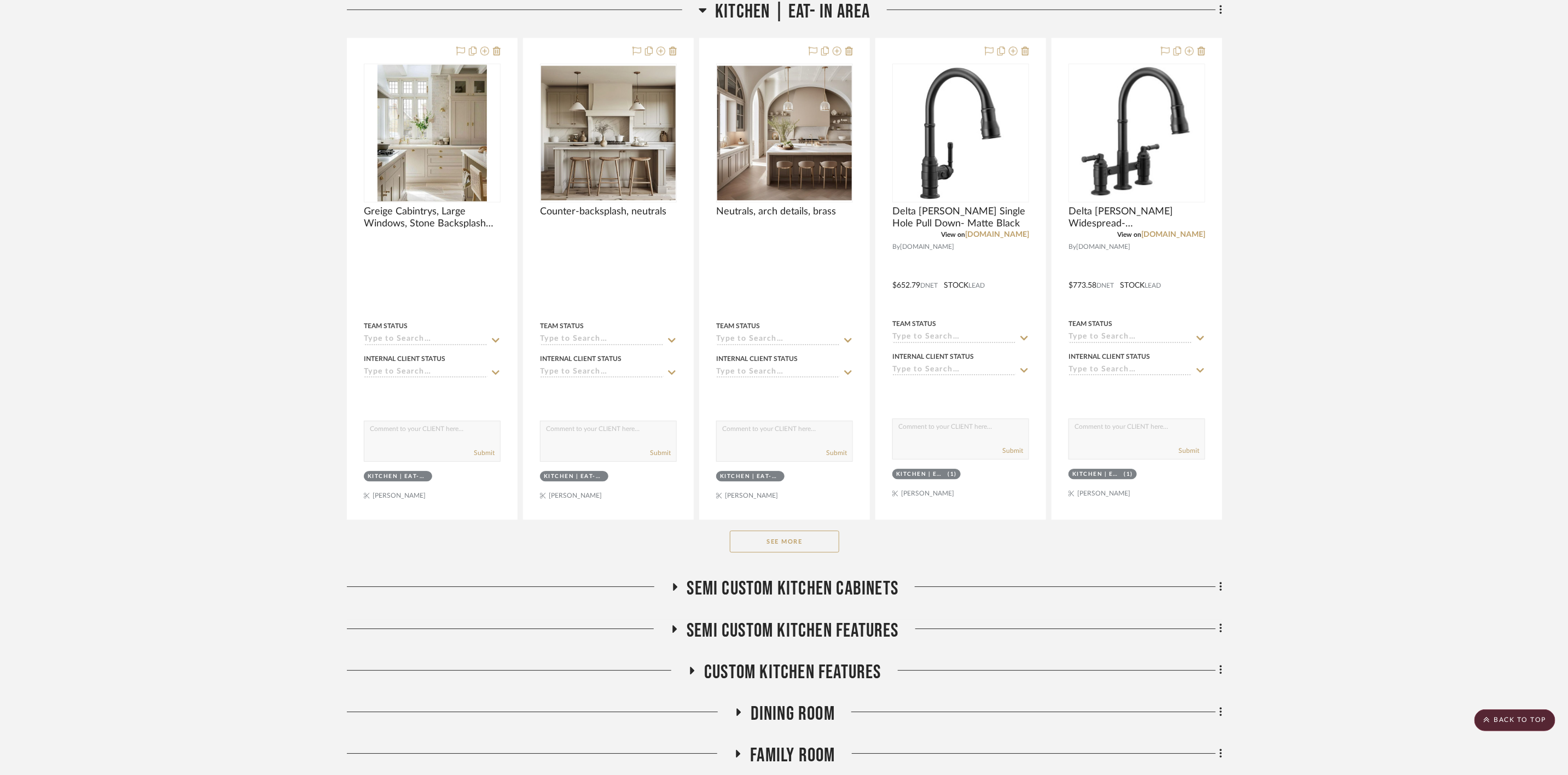
click at [851, 599] on span "Semi custom kitchen cabinets" at bounding box center [793, 589] width 212 height 23
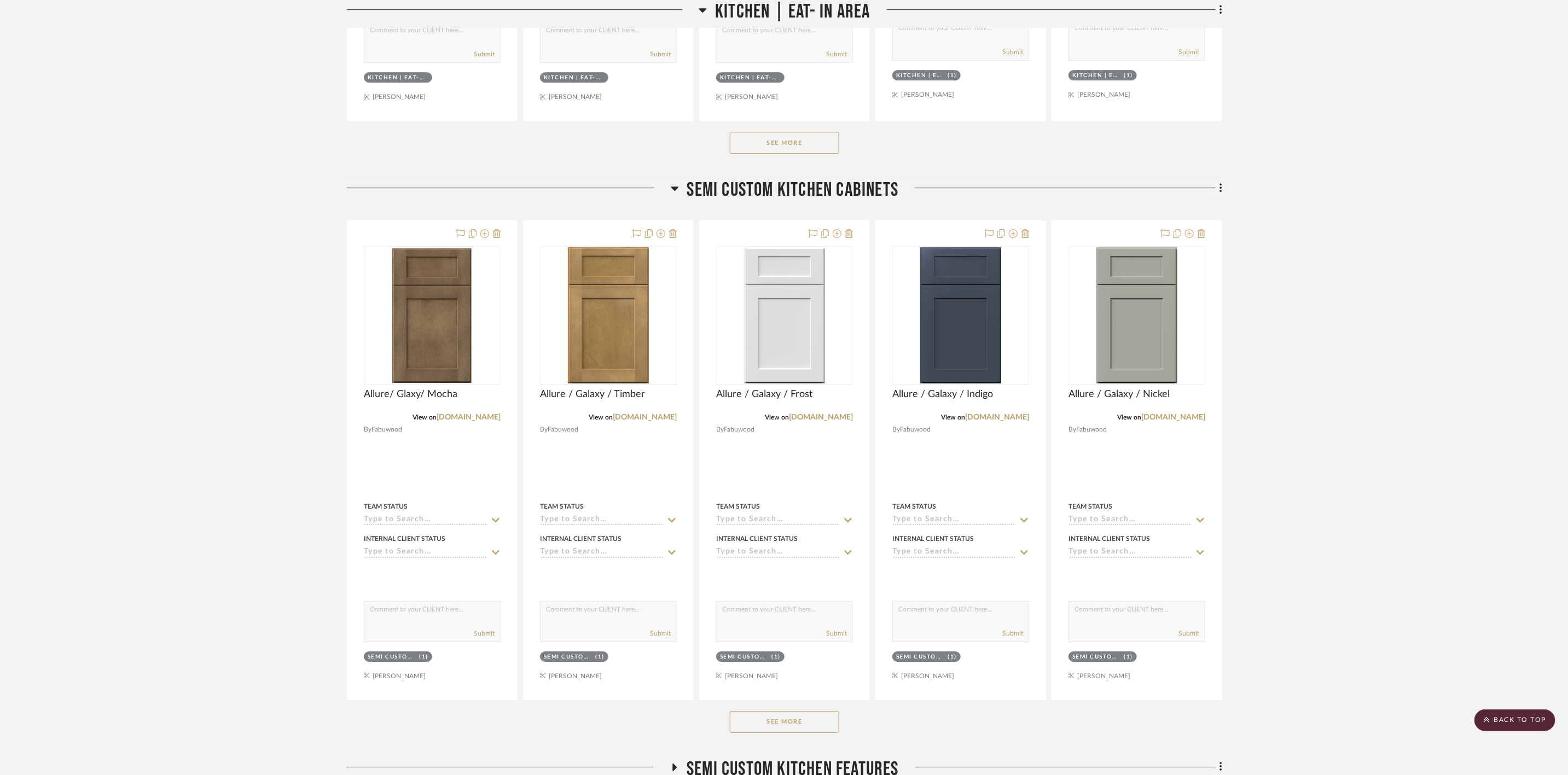
scroll to position [2626, 0]
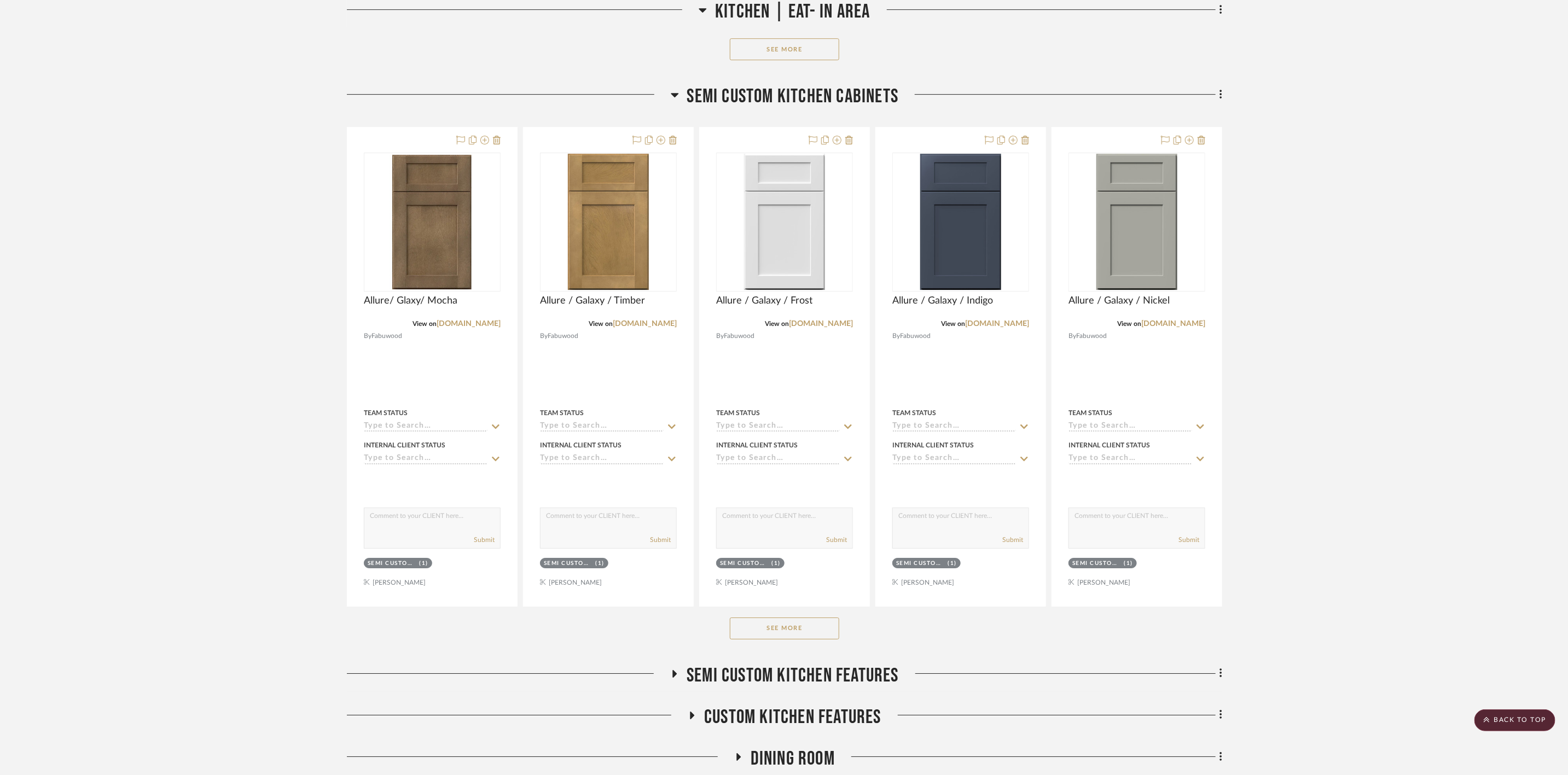
click at [822, 640] on button "See More" at bounding box center [784, 629] width 110 height 22
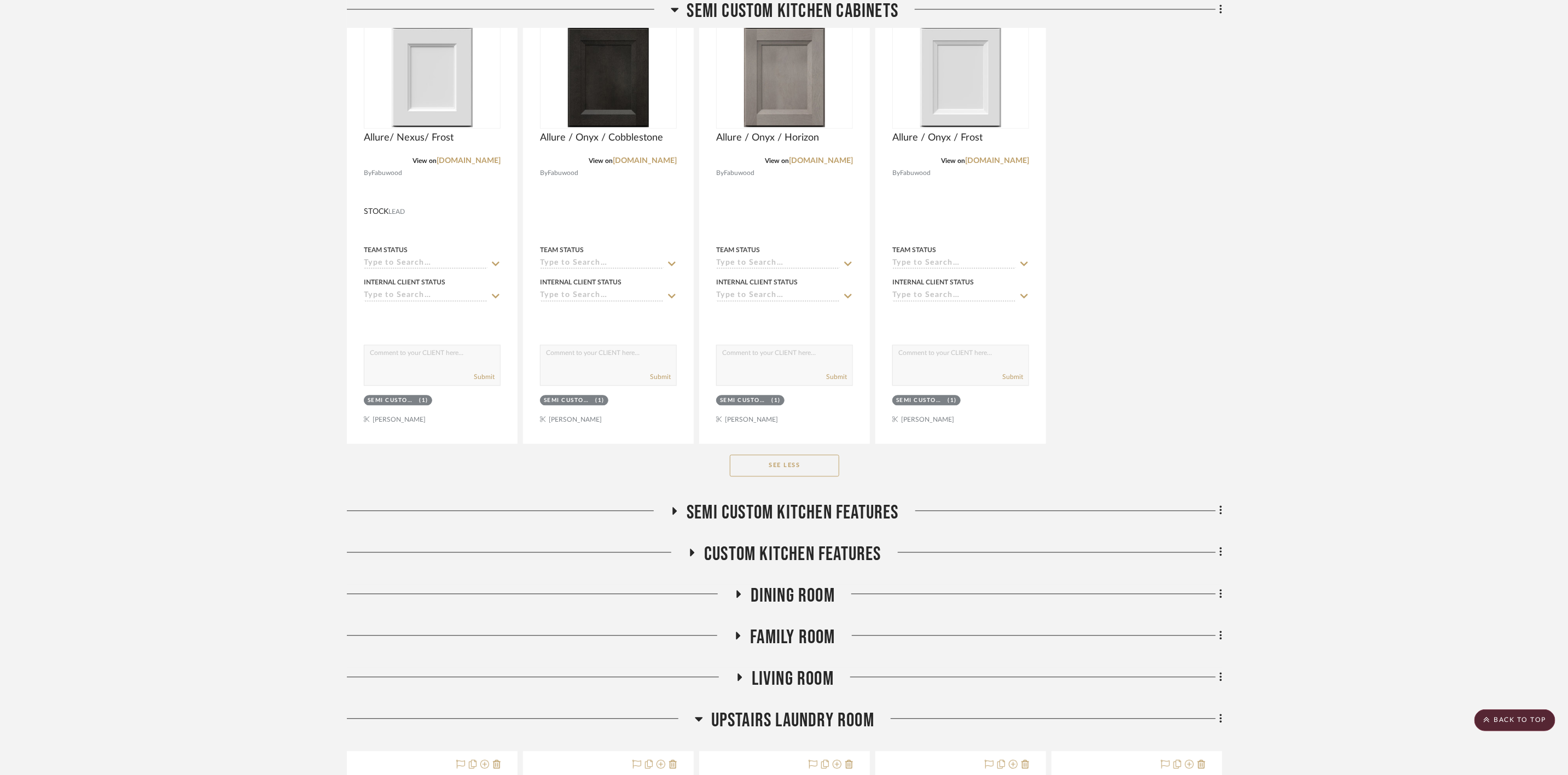
scroll to position [4760, 0]
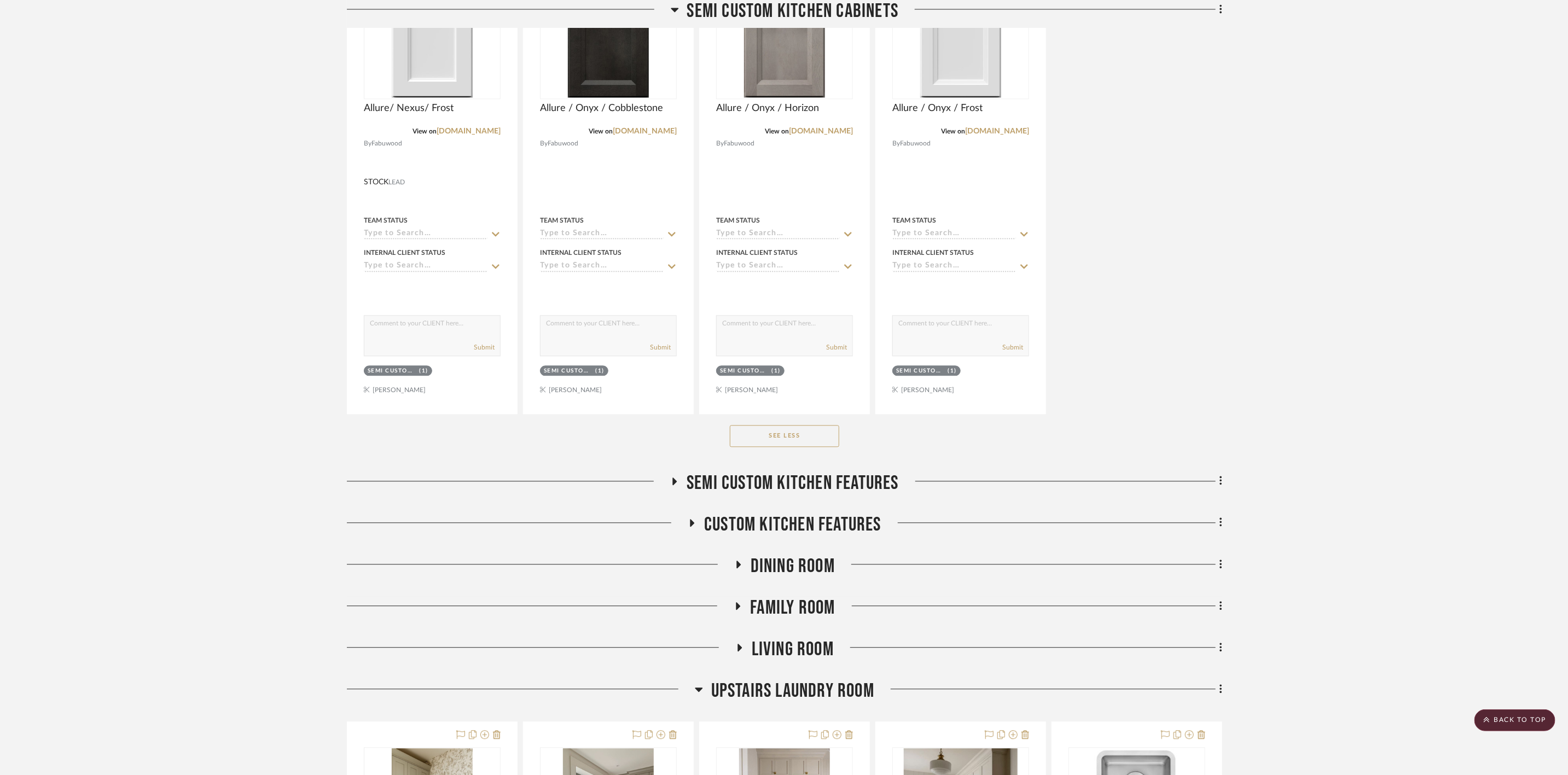
click at [786, 495] on span "Semi custom kitchen features" at bounding box center [793, 483] width 212 height 23
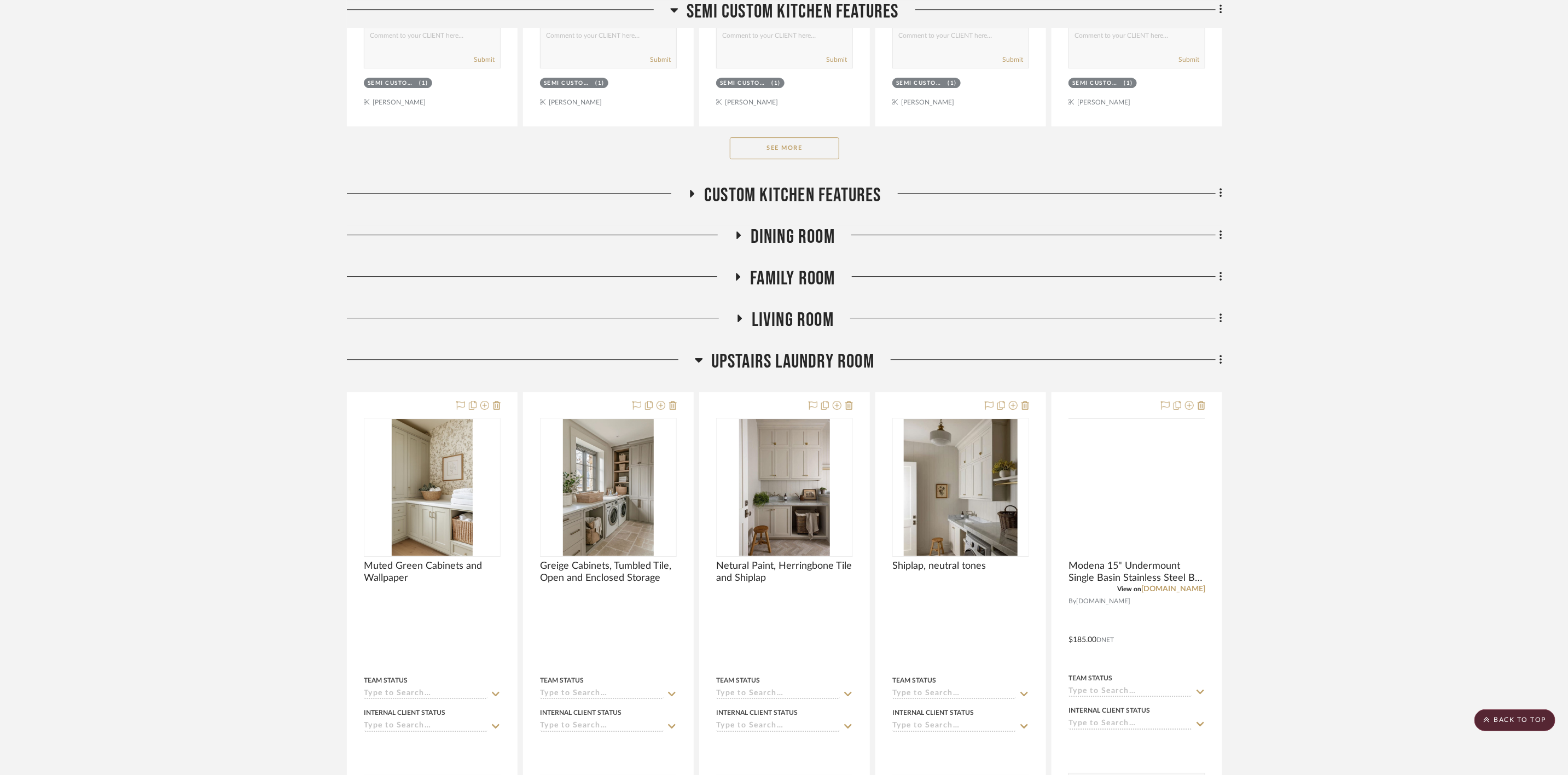
scroll to position [5663, 0]
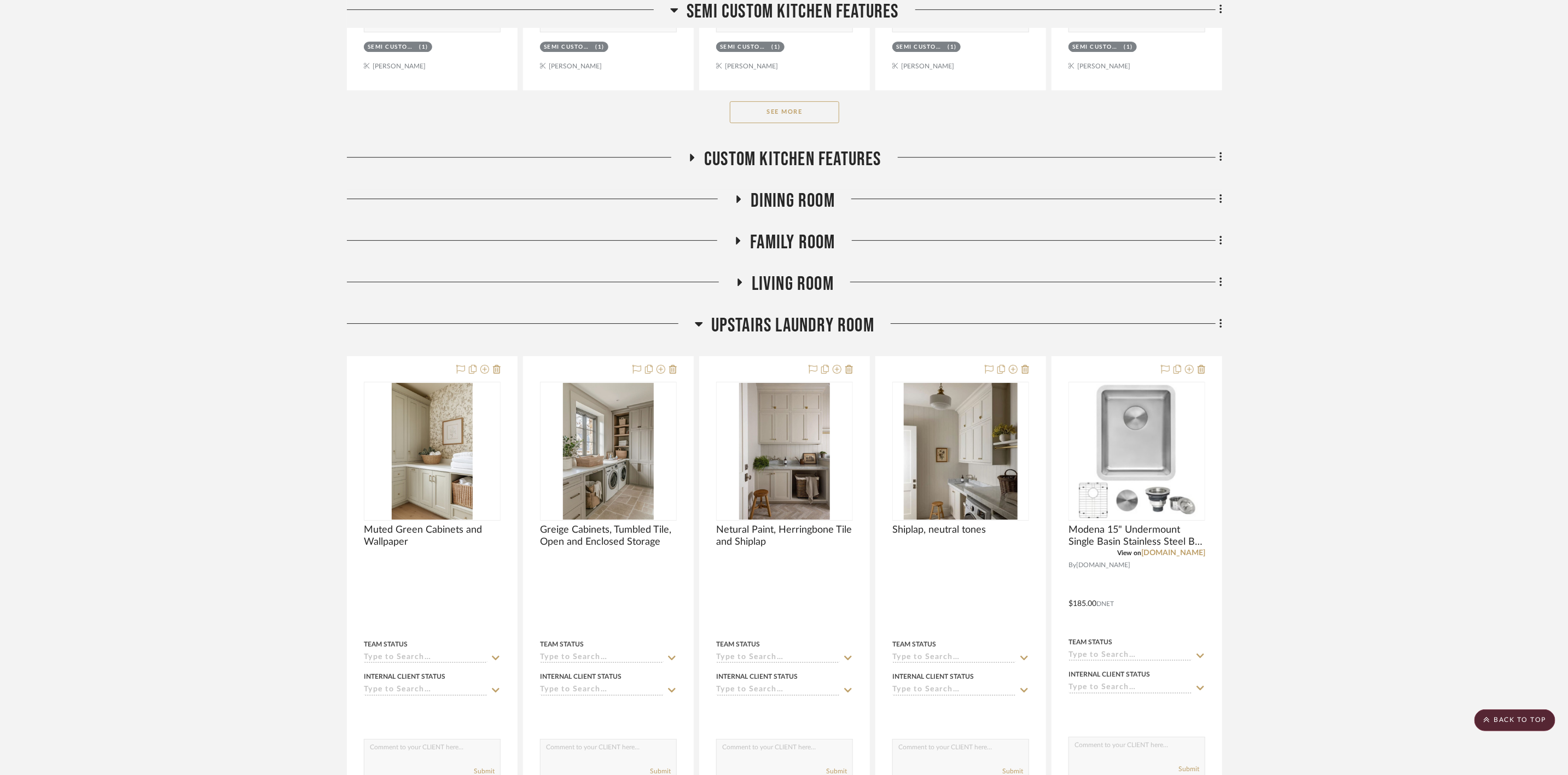
click at [811, 212] on span "Dining Room" at bounding box center [793, 201] width 84 height 23
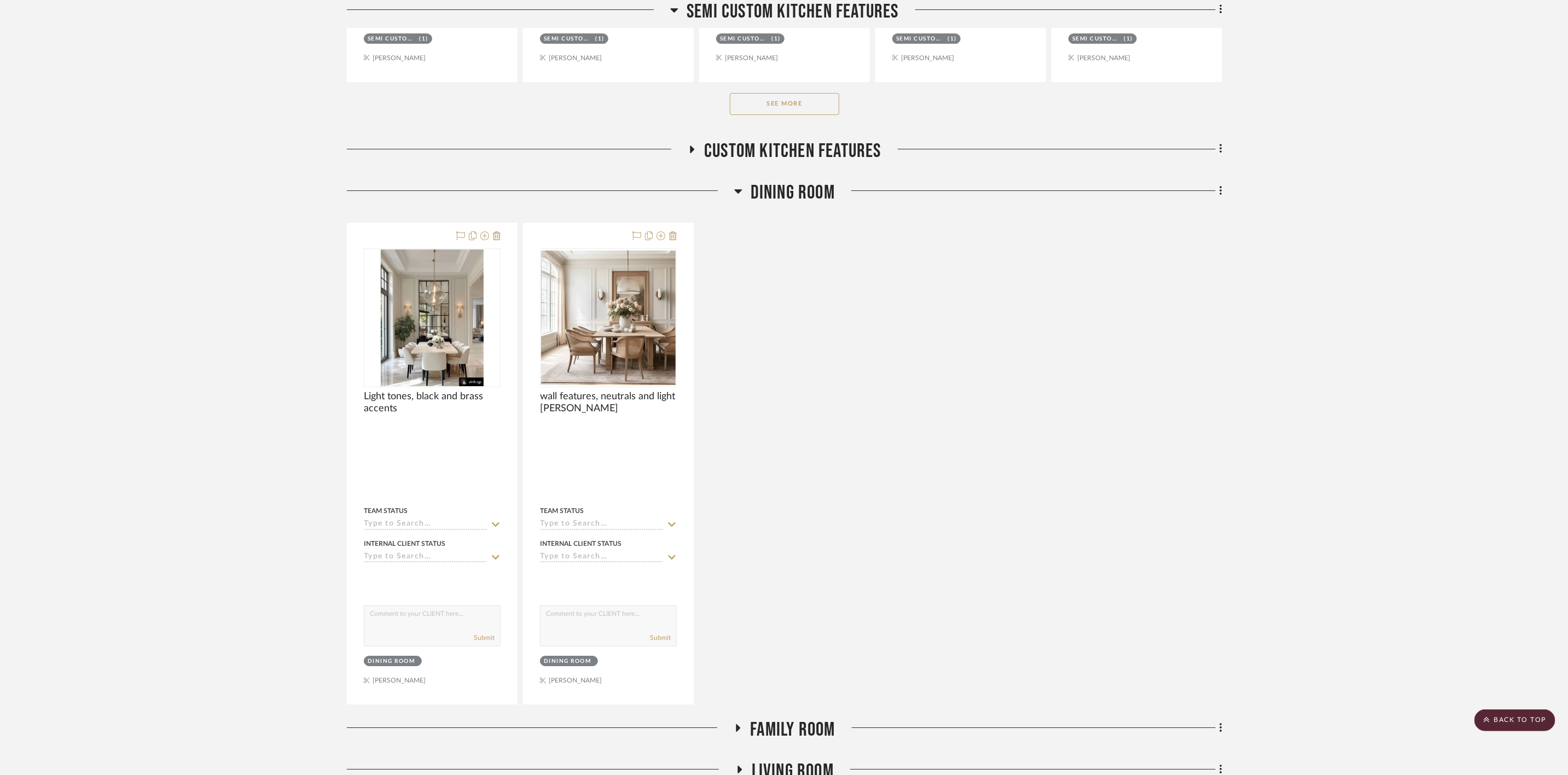
scroll to position [5909, 0]
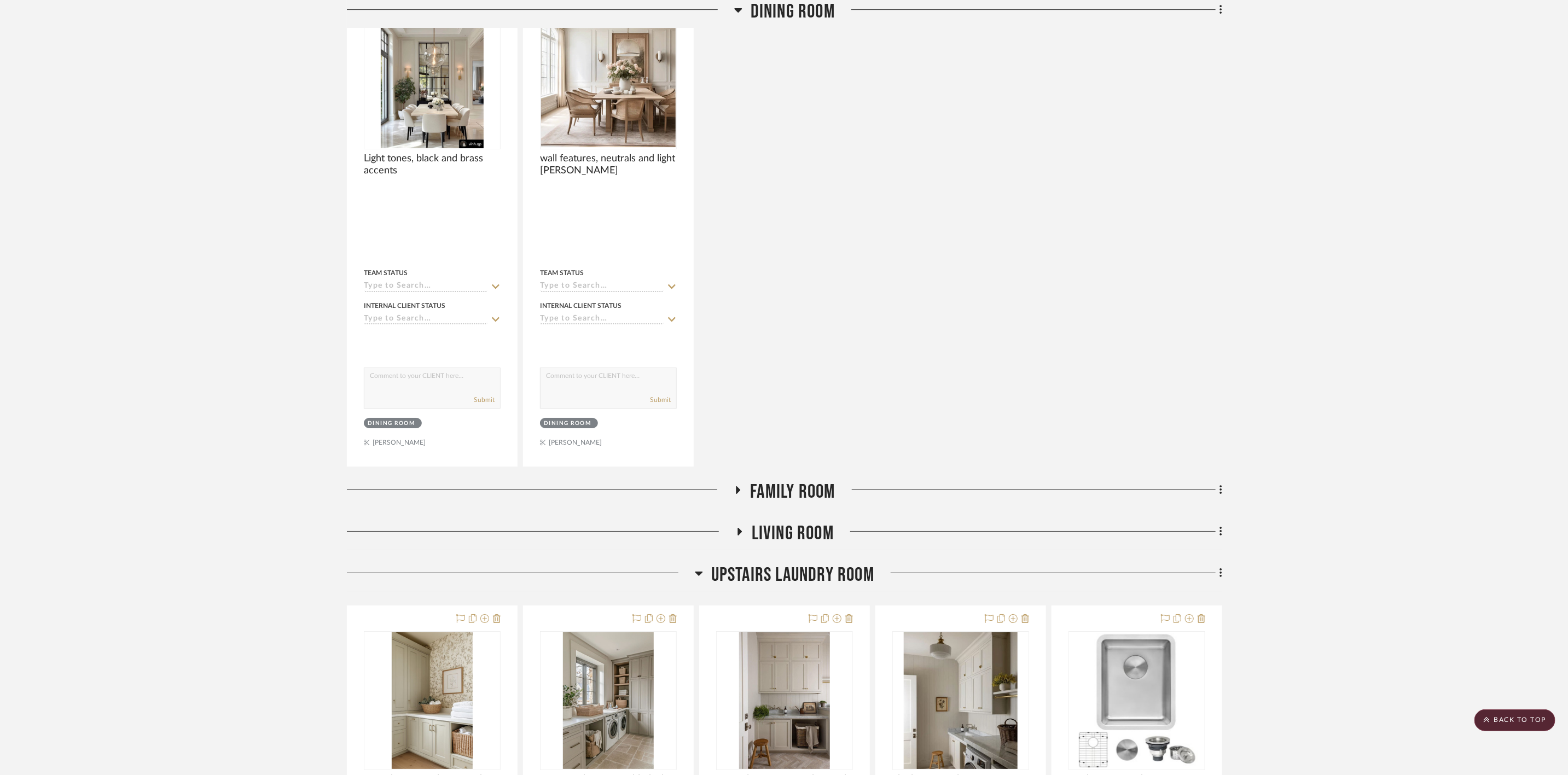
click at [795, 504] on span "Family room" at bounding box center [792, 492] width 85 height 23
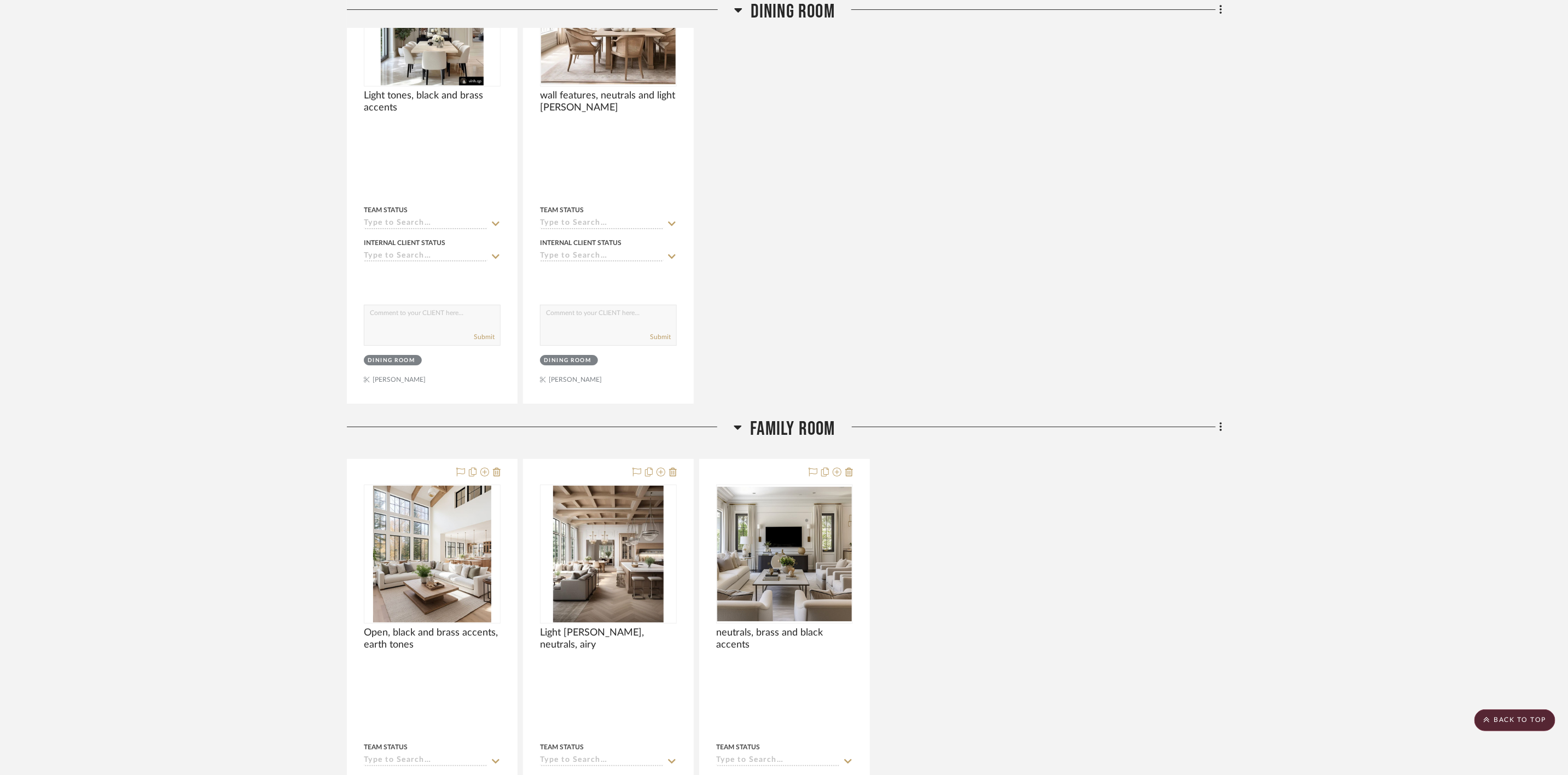
scroll to position [6155, 0]
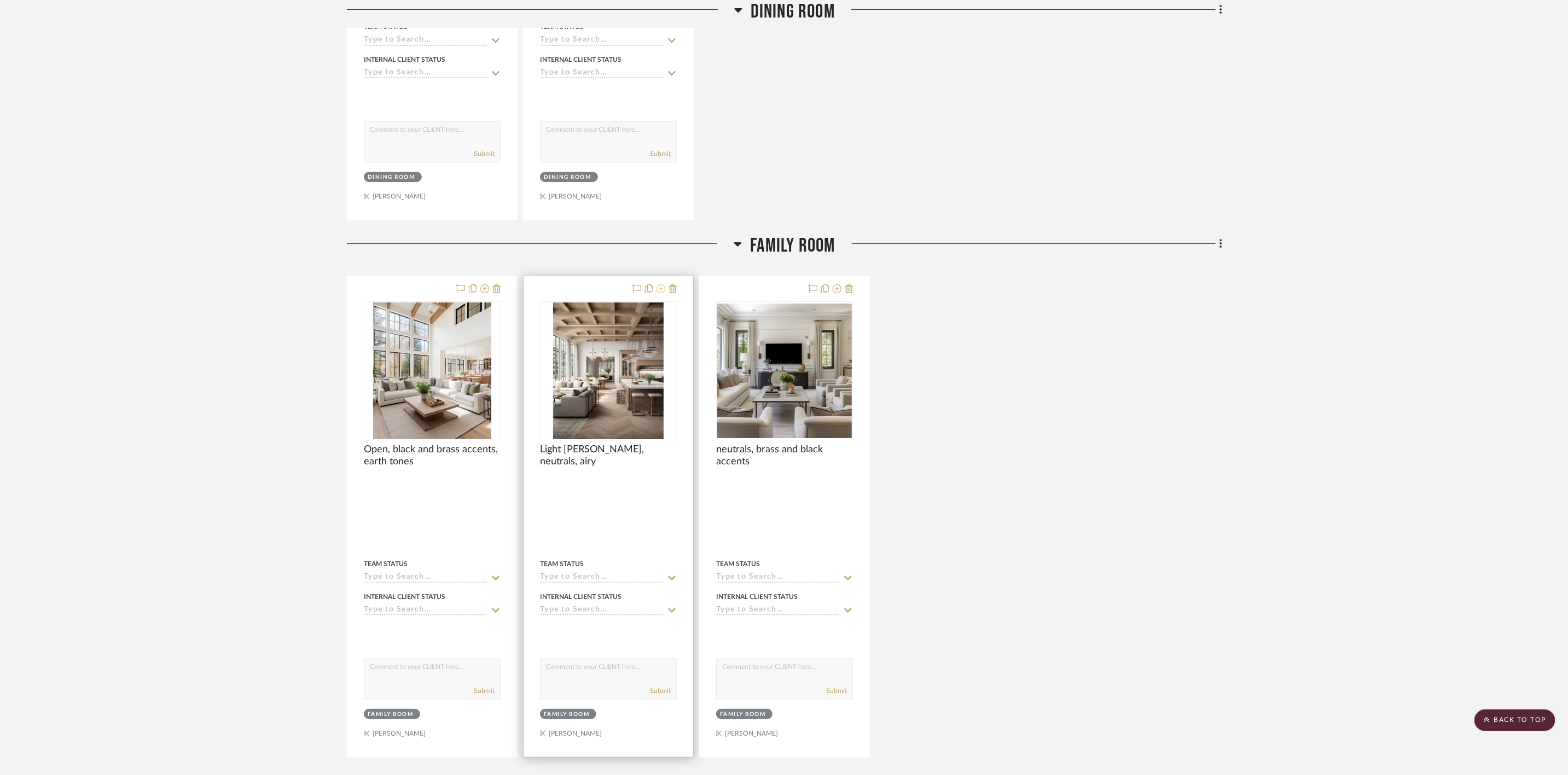
click at [661, 293] on icon at bounding box center [661, 289] width 9 height 9
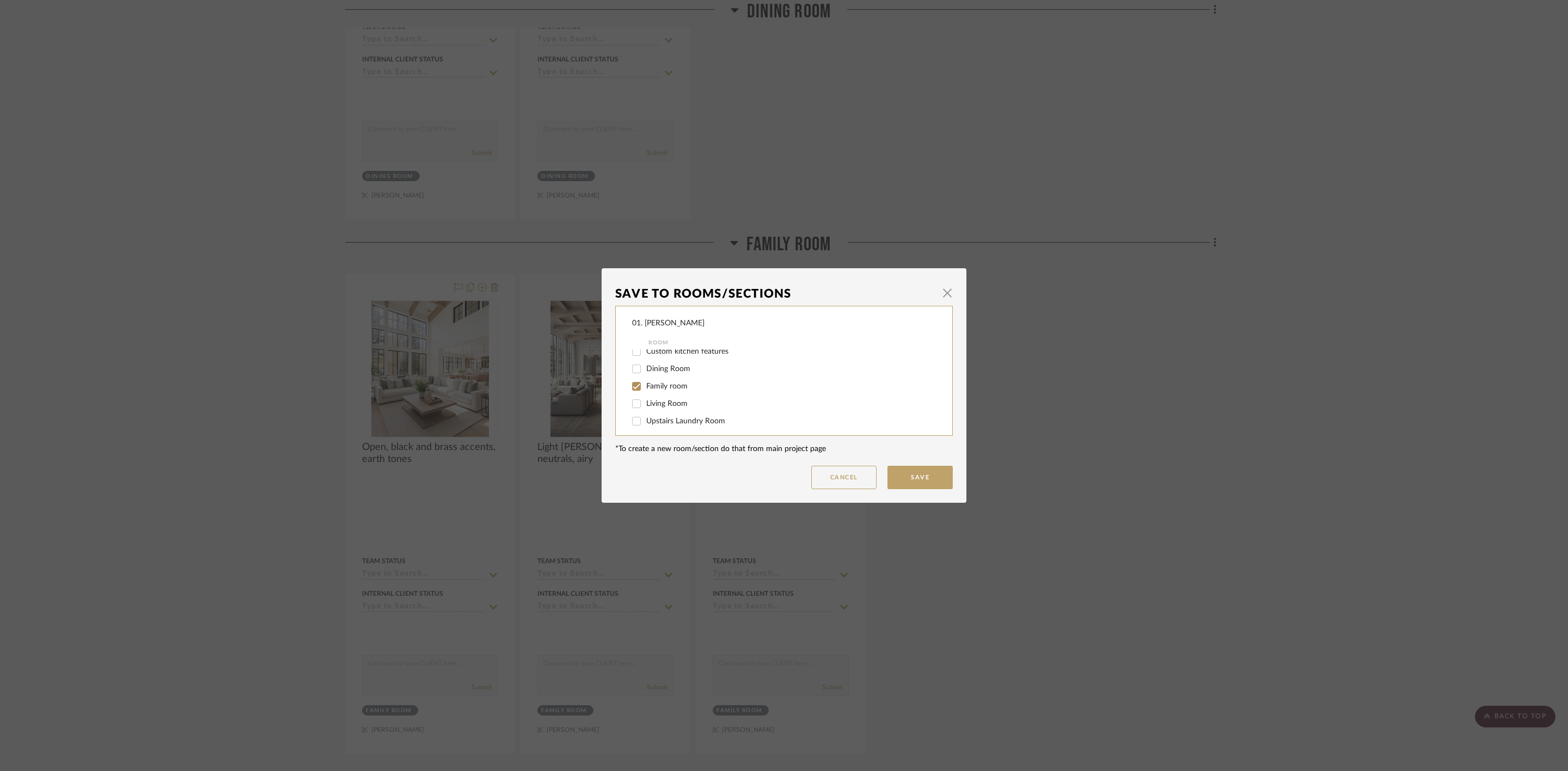
click at [674, 385] on span "Family room" at bounding box center [667, 386] width 41 height 8
click at [645, 385] on input "Family room" at bounding box center [636, 386] width 18 height 18
checkbox input "false"
click at [671, 416] on span "Will Not Use" at bounding box center [668, 416] width 43 height 8
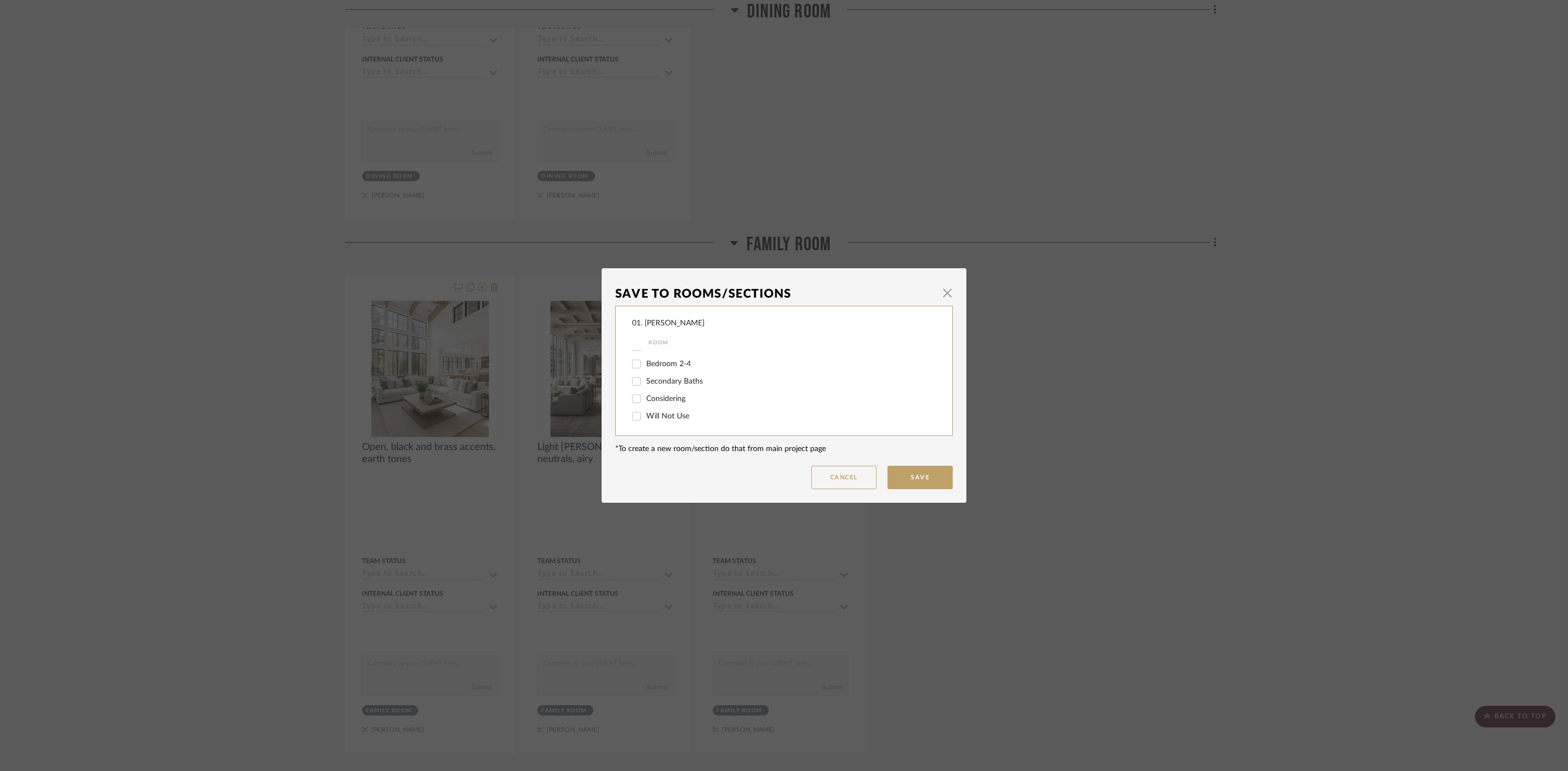
click at [645, 416] on input "Will Not Use" at bounding box center [636, 416] width 18 height 18
checkbox input "true"
click at [903, 472] on button "Save" at bounding box center [920, 478] width 65 height 23
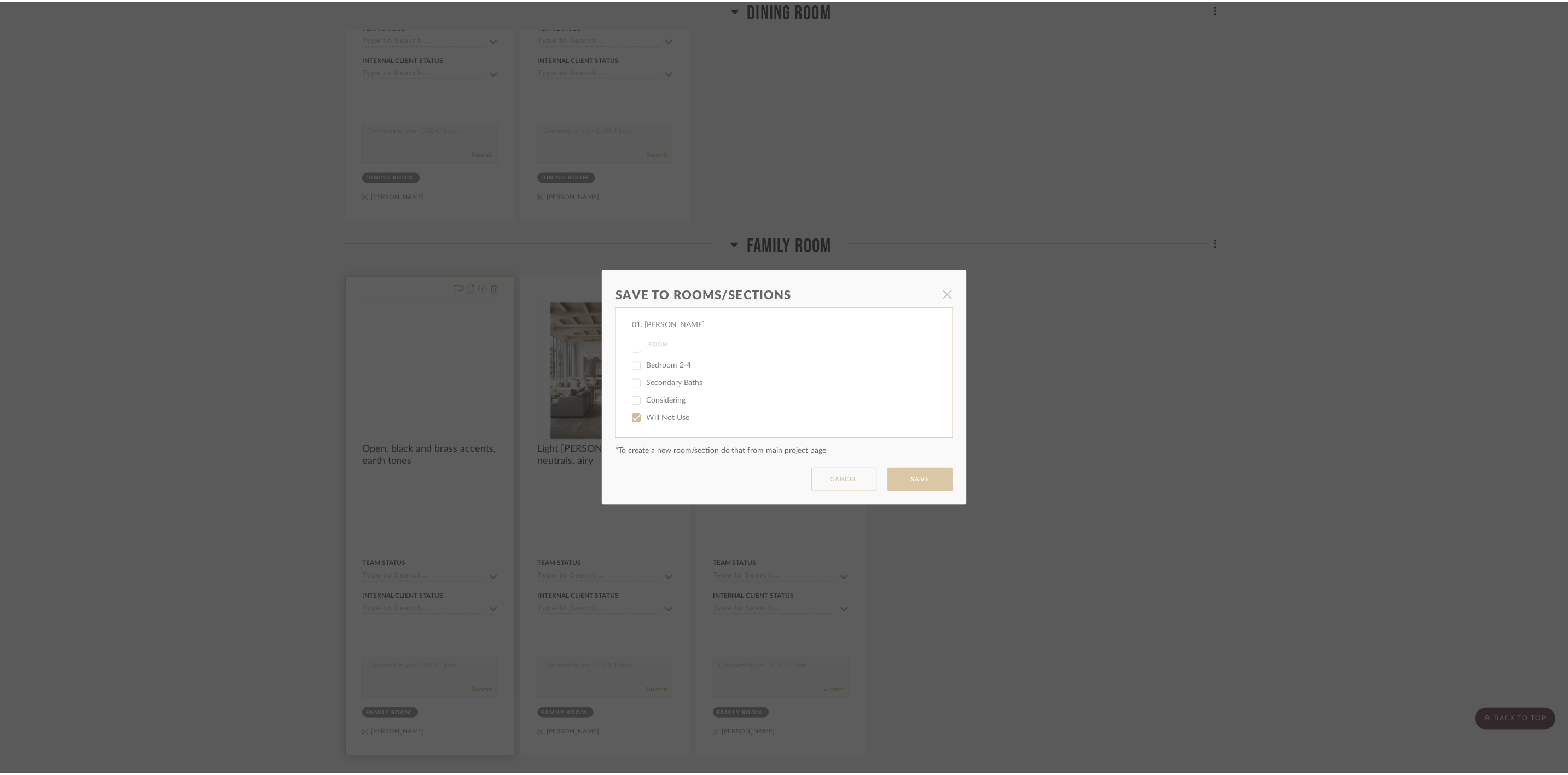
scroll to position [6155, 0]
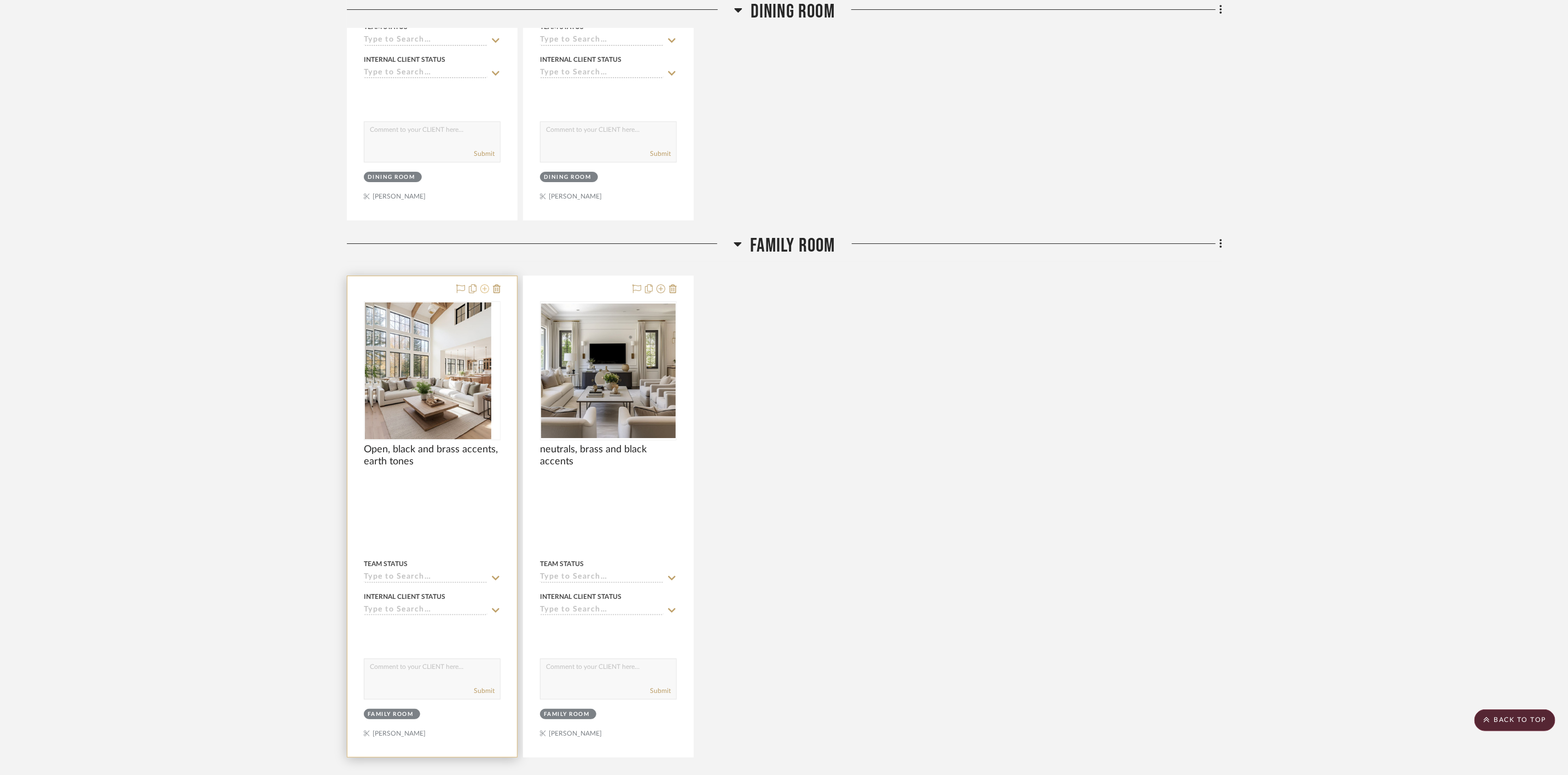
click at [485, 293] on icon at bounding box center [485, 289] width 9 height 9
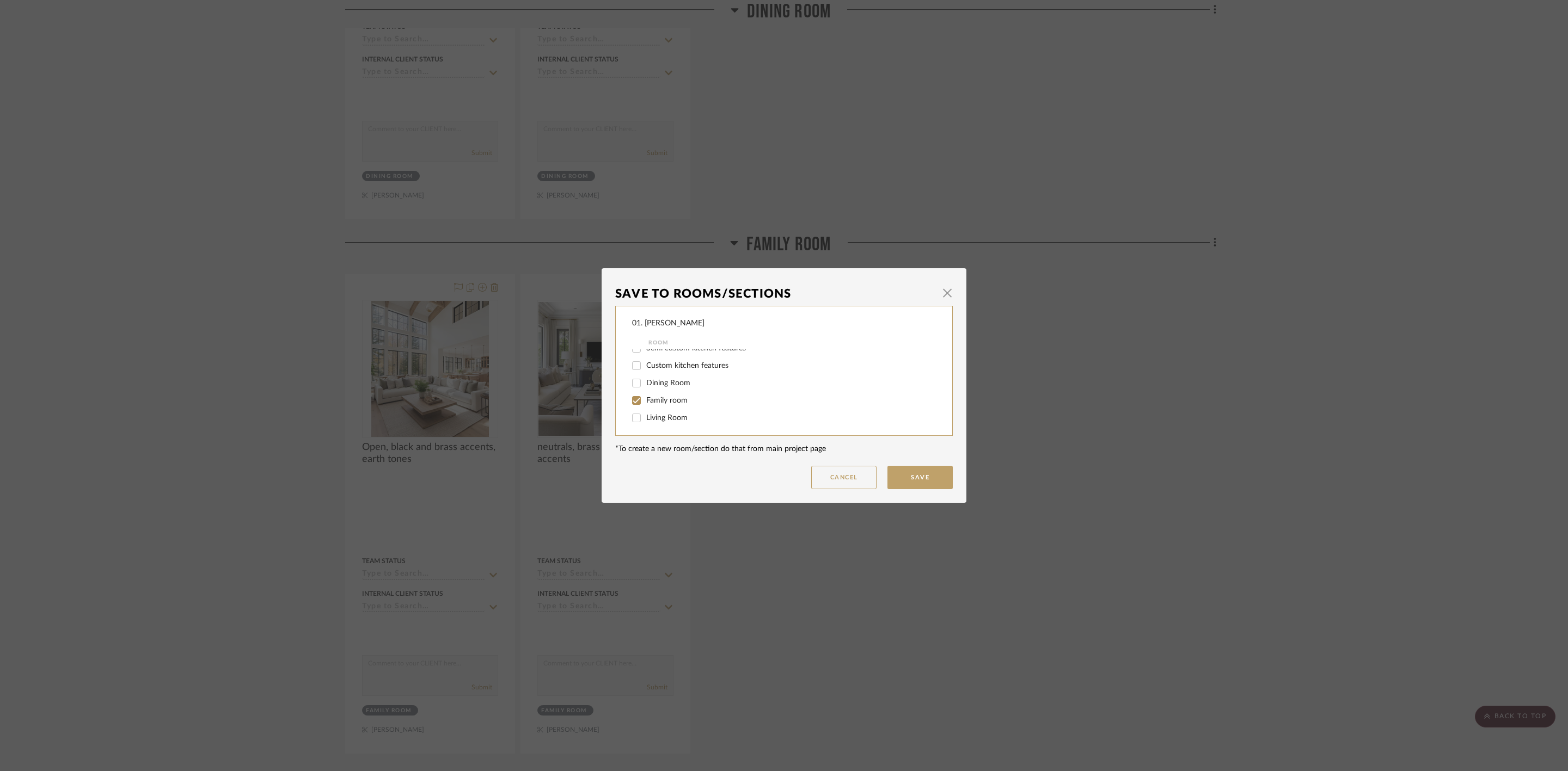
scroll to position [163, 0]
click at [670, 383] on span "Family room" at bounding box center [667, 386] width 41 height 8
click at [645, 382] on input "Family room" at bounding box center [636, 386] width 18 height 18
checkbox input "false"
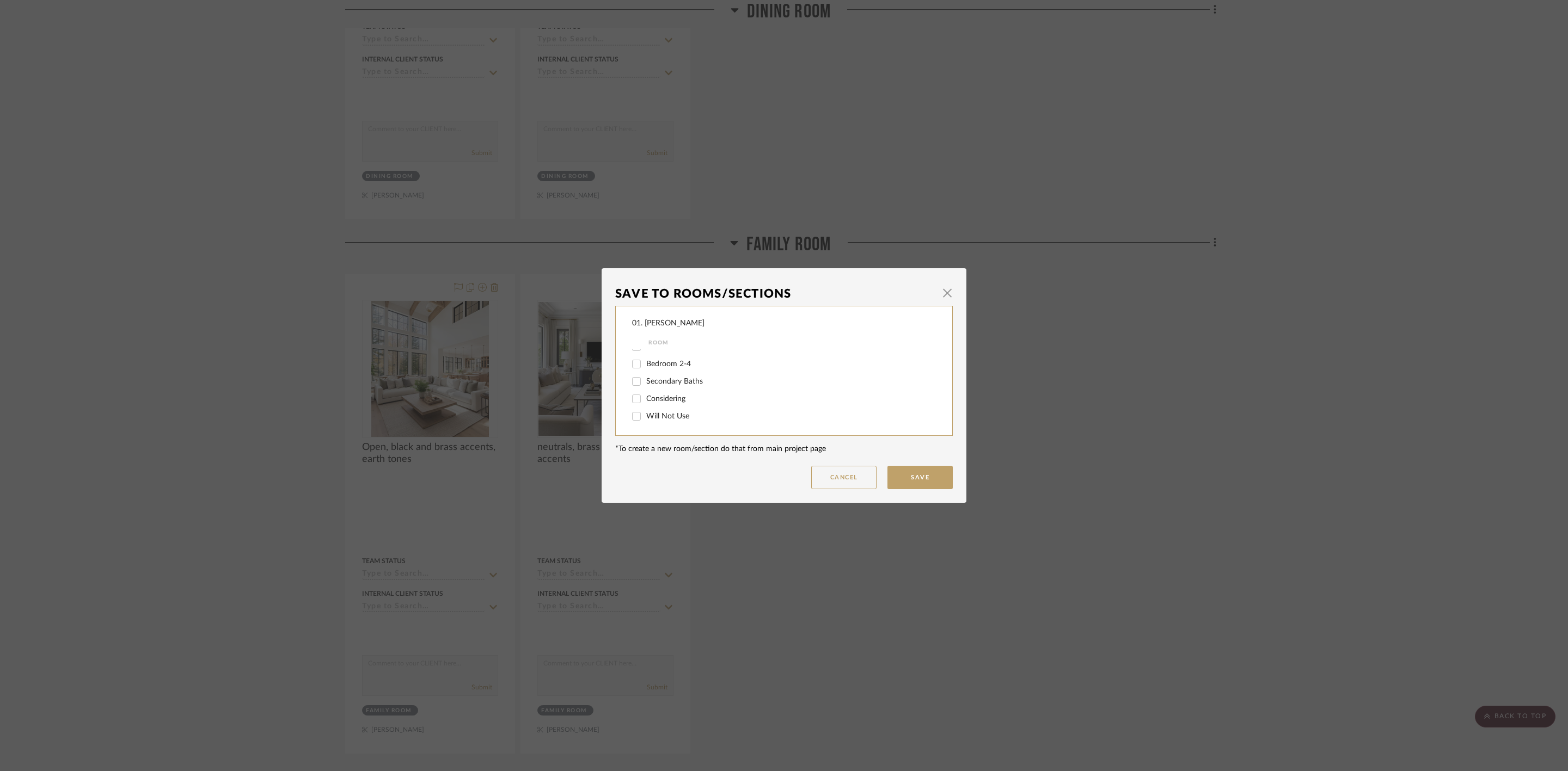
click at [662, 417] on span "Will Not Use" at bounding box center [668, 416] width 43 height 8
click at [645, 417] on input "Will Not Use" at bounding box center [636, 416] width 18 height 18
checkbox input "true"
click at [925, 479] on button "Save" at bounding box center [920, 478] width 65 height 23
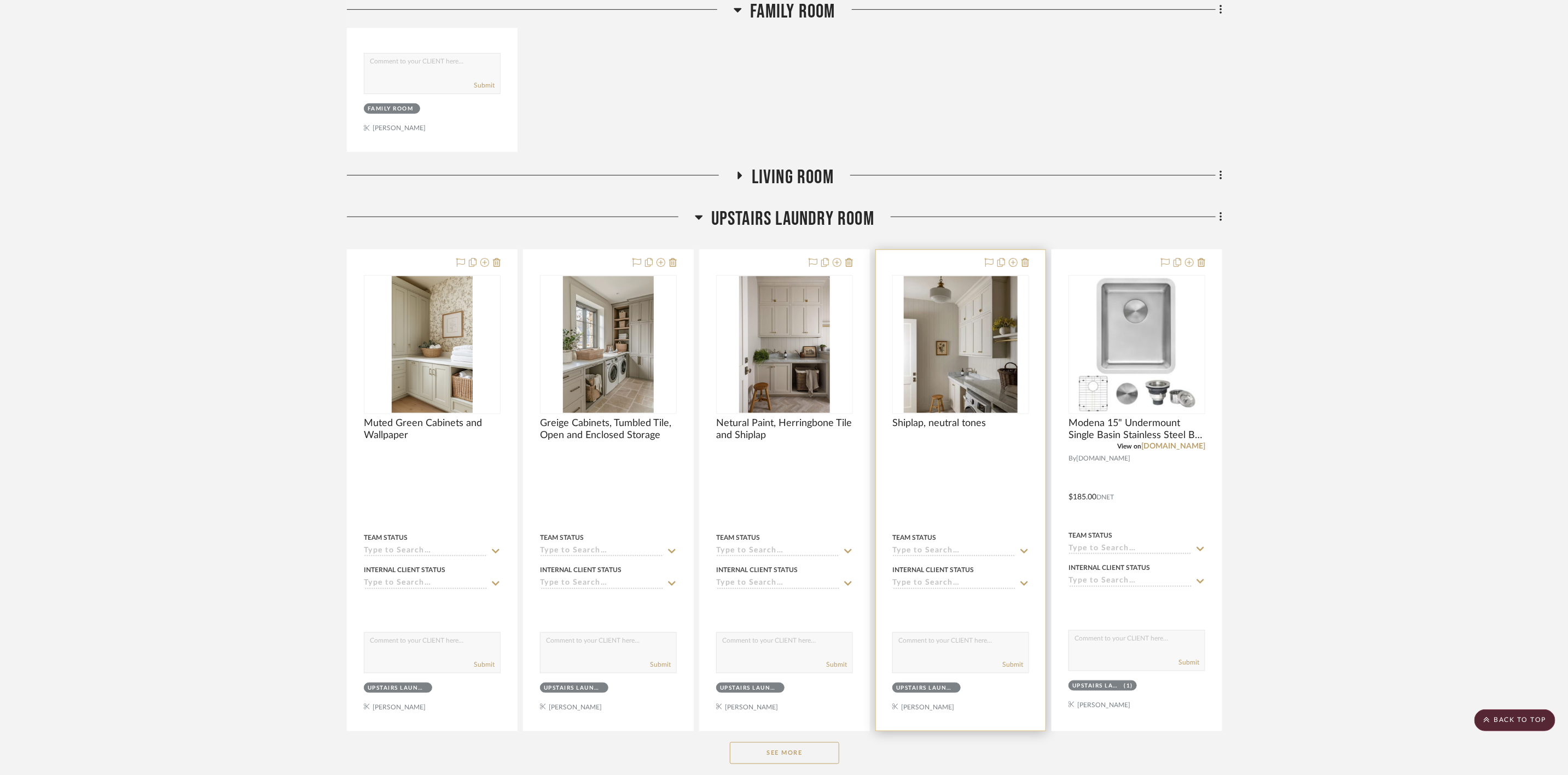
scroll to position [6976, 0]
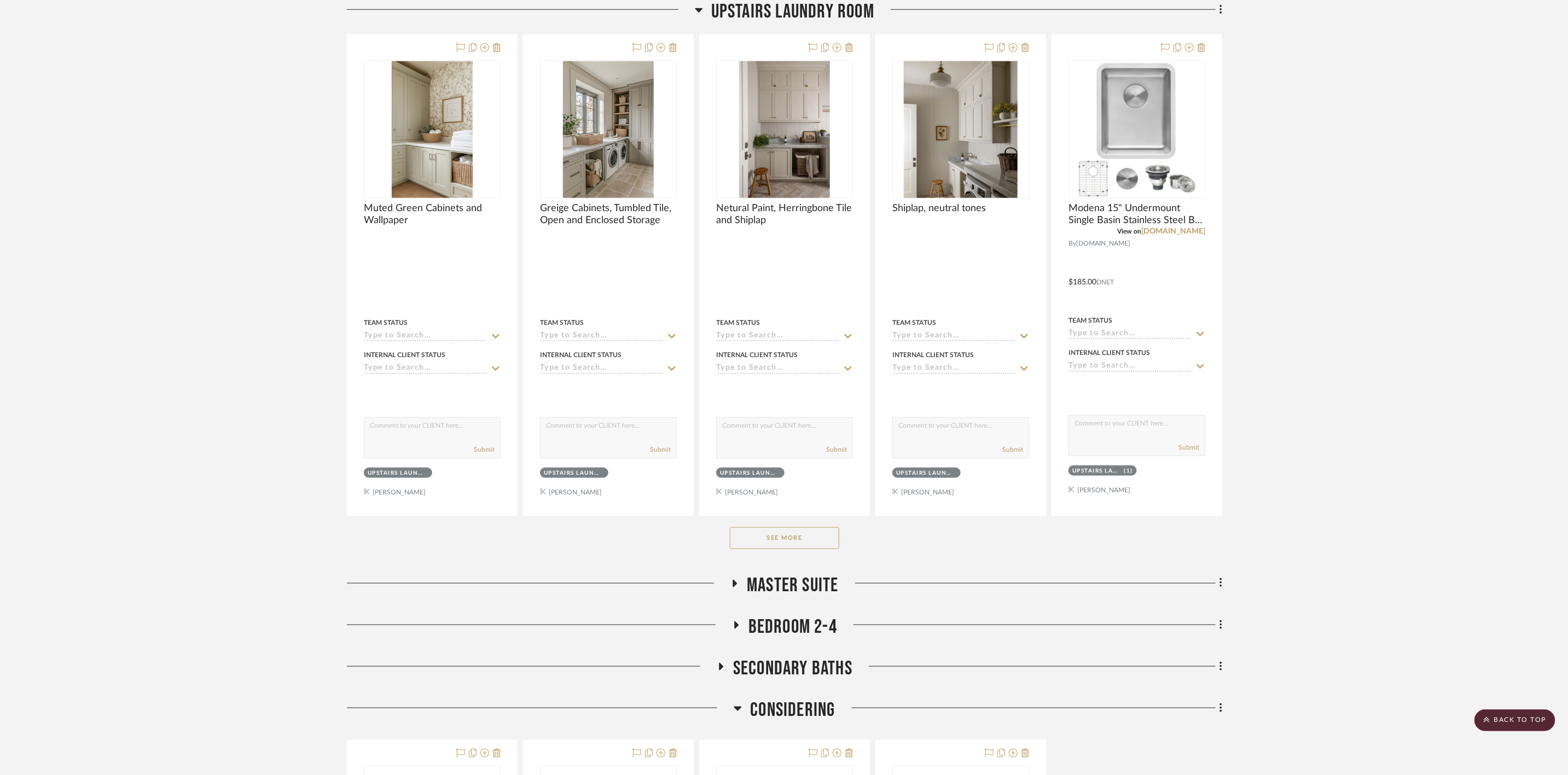
click at [811, 549] on button "See More" at bounding box center [784, 538] width 110 height 22
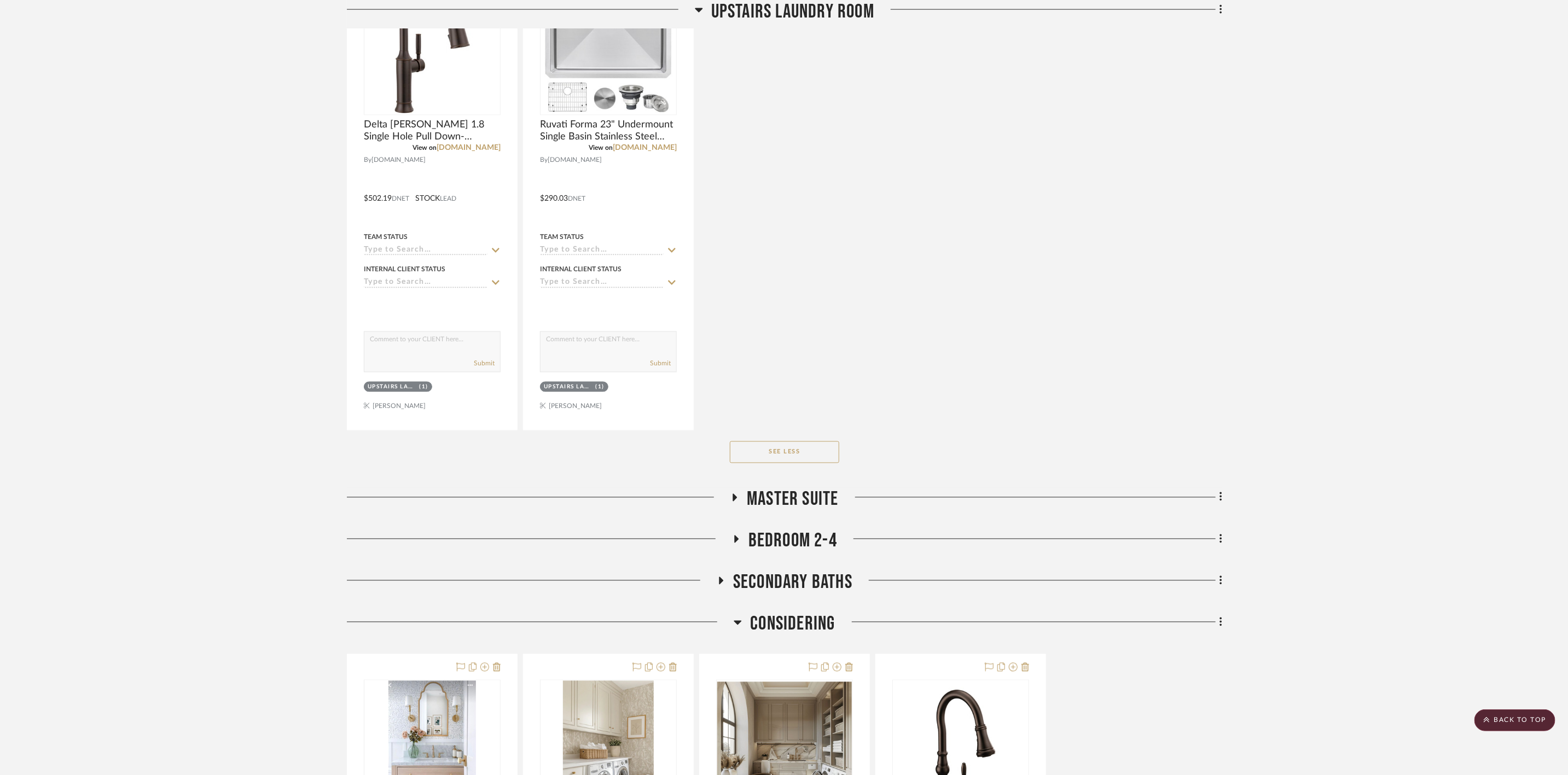
scroll to position [7550, 0]
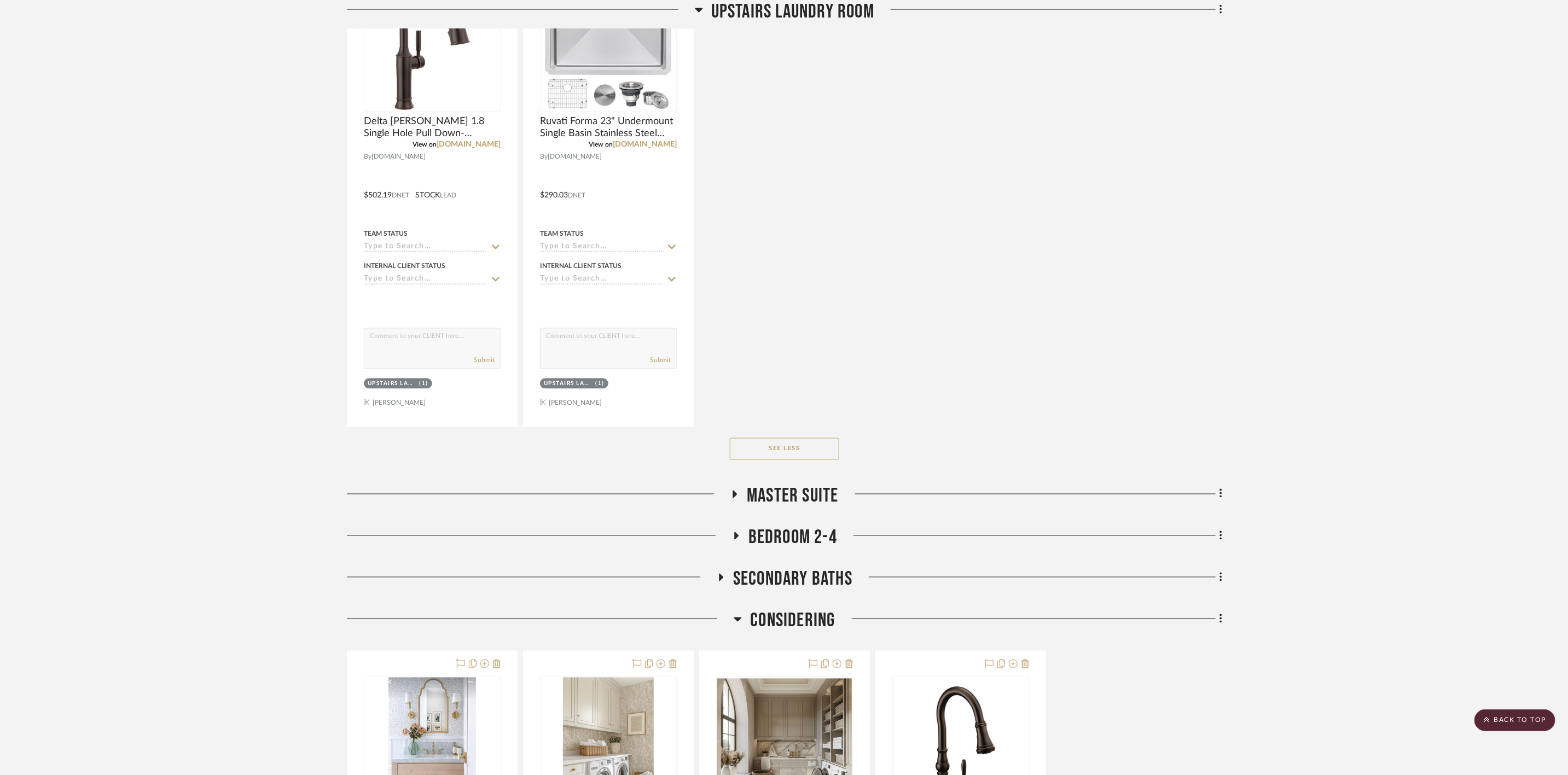
click at [832, 508] on span "Master Suite" at bounding box center [792, 496] width 91 height 23
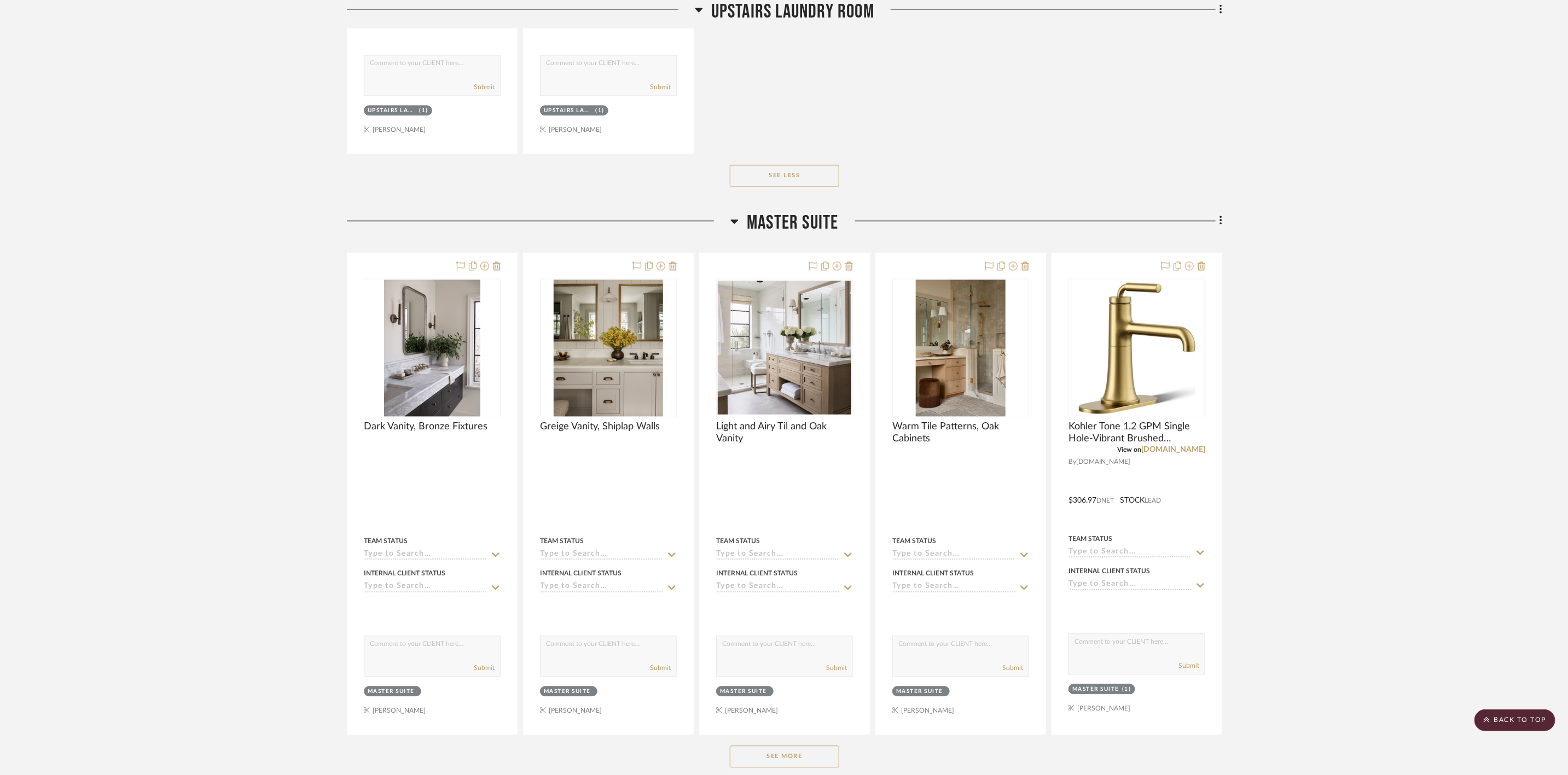
scroll to position [7878, 0]
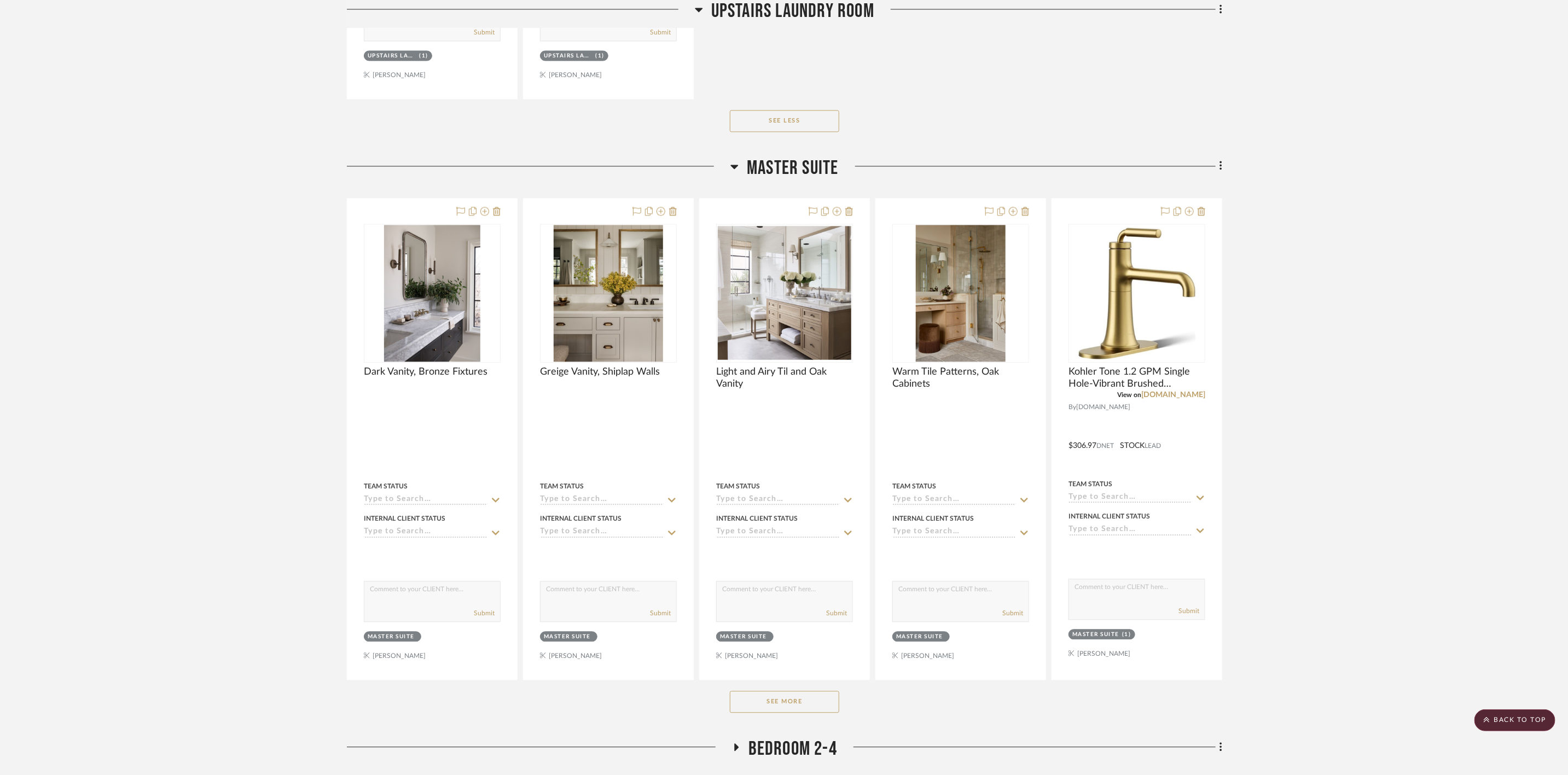
click at [788, 713] on button "See More" at bounding box center [784, 702] width 110 height 22
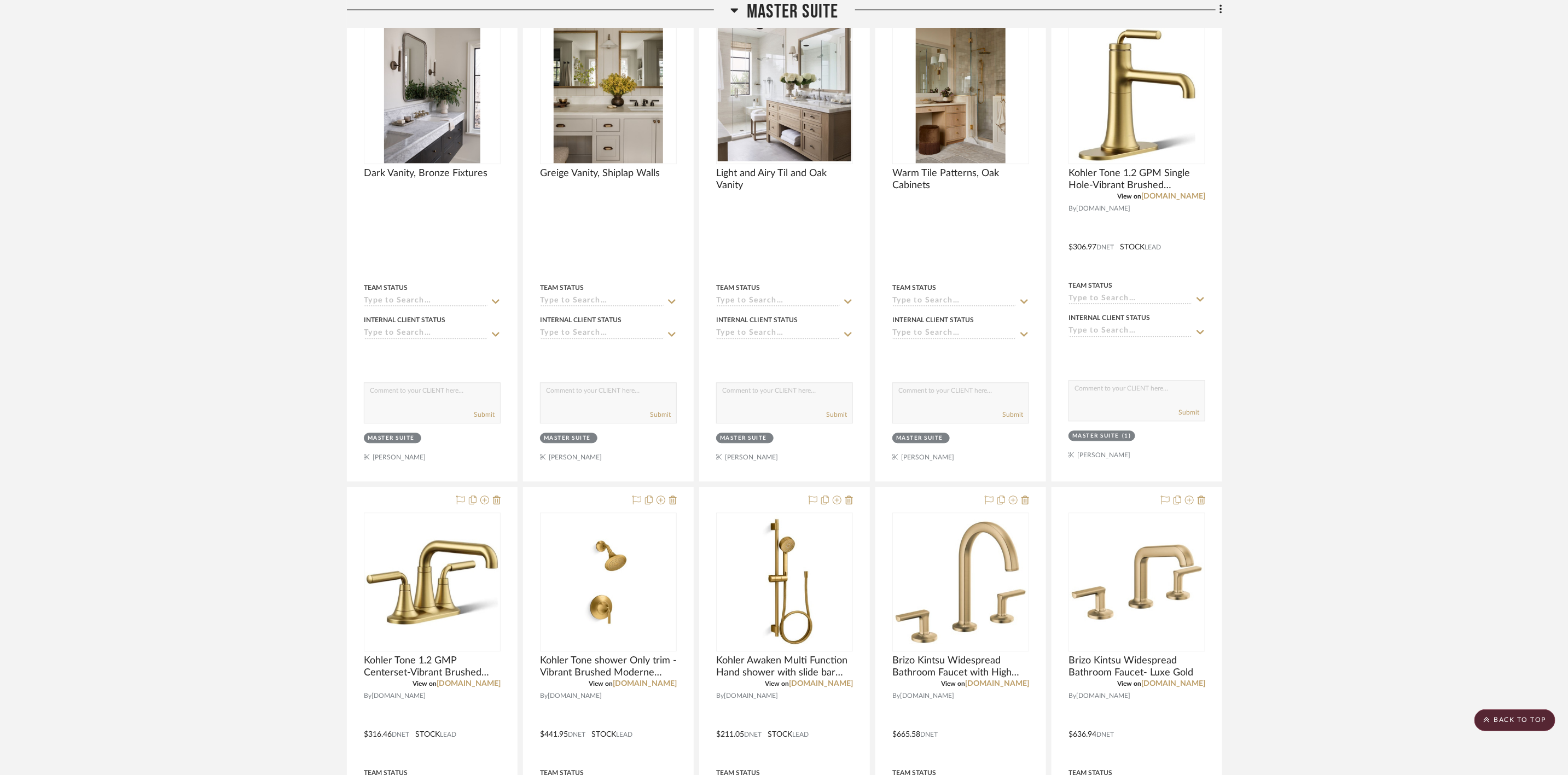
scroll to position [8042, 0]
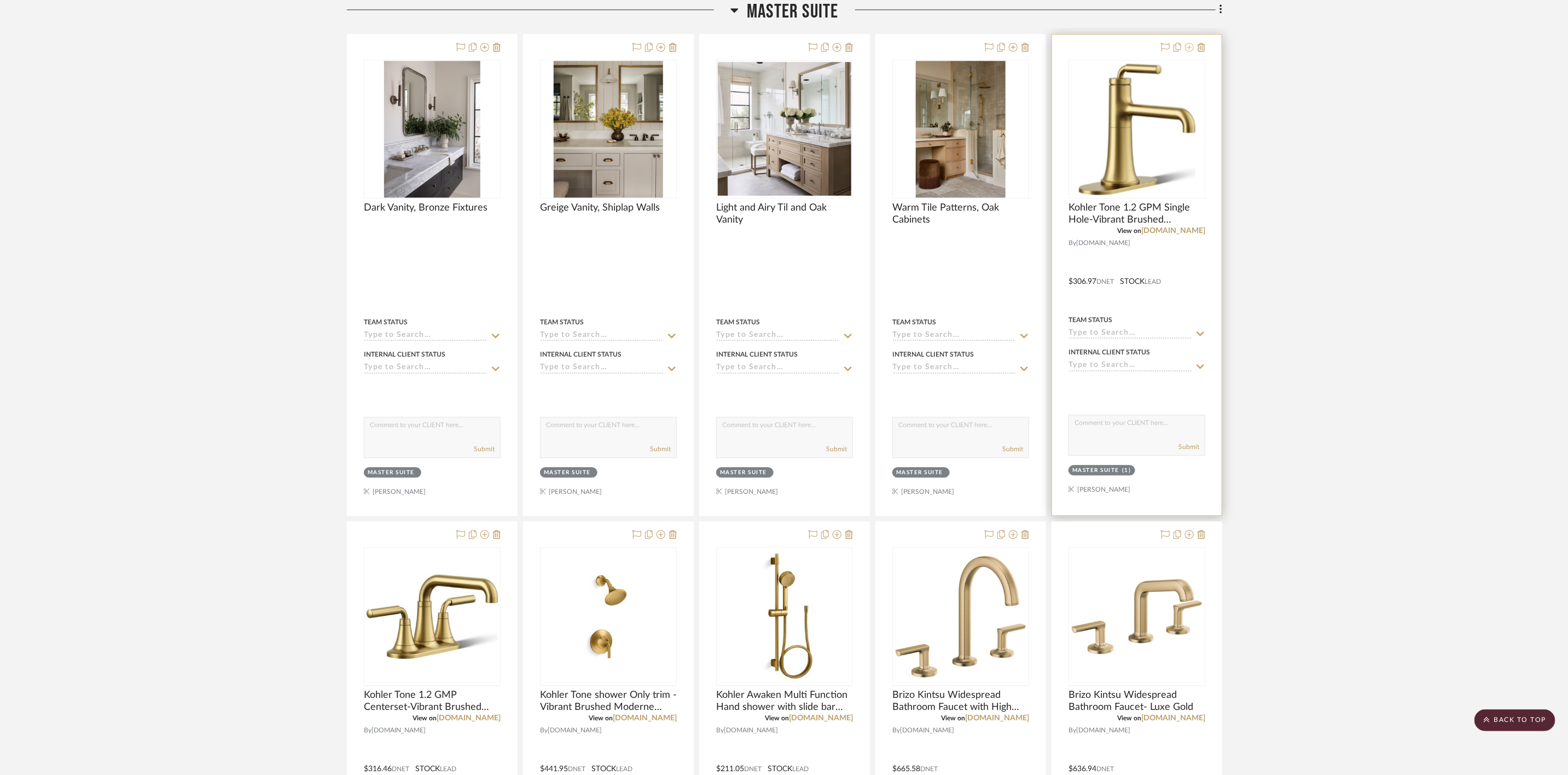
click at [1187, 51] on icon at bounding box center [1189, 47] width 9 height 9
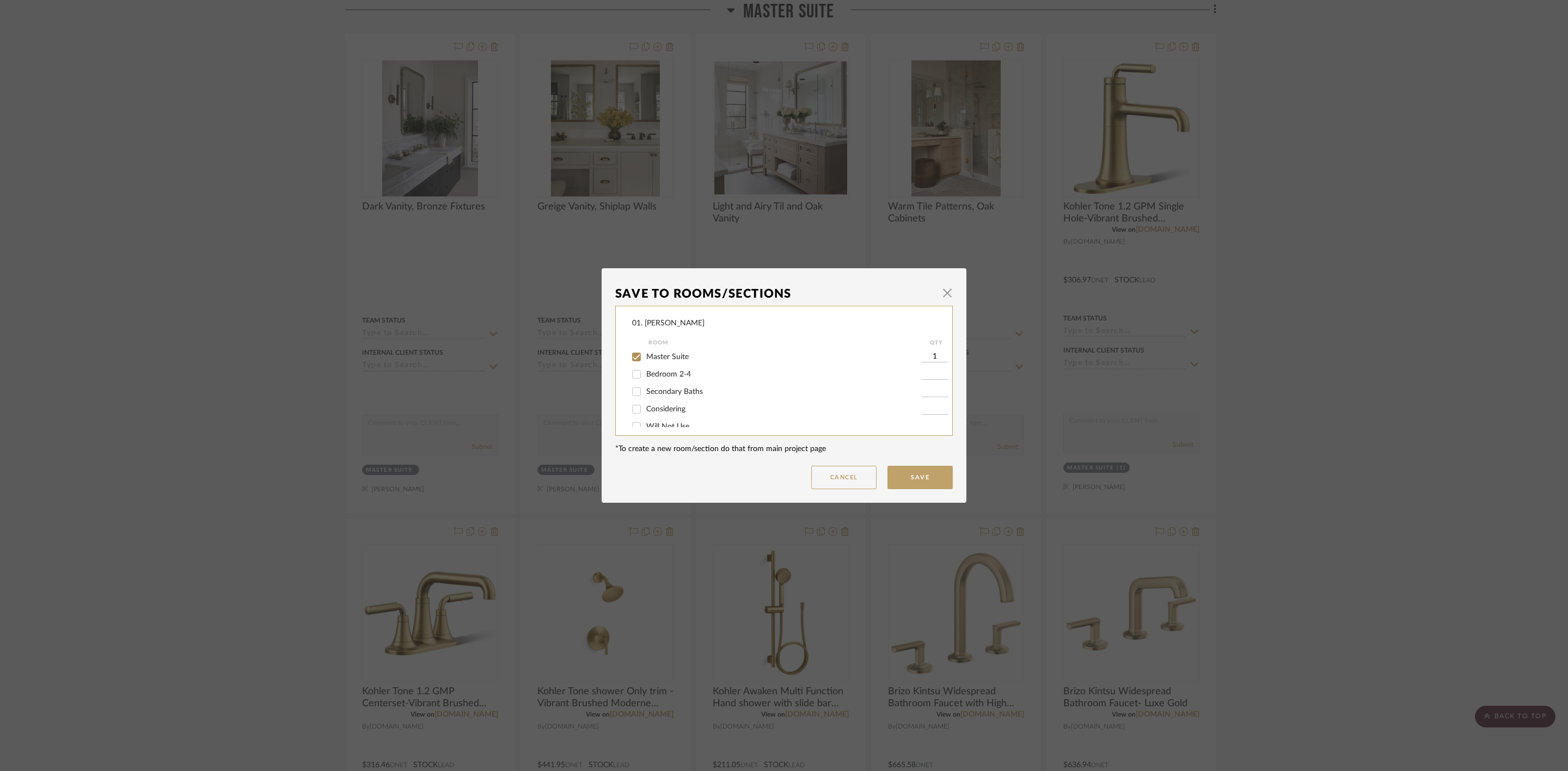
click at [671, 357] on span "Master Suite" at bounding box center [668, 357] width 43 height 8
click at [645, 357] on input "Master Suite" at bounding box center [636, 357] width 18 height 18
checkbox input "false"
click at [673, 418] on span "Will Not Use" at bounding box center [668, 416] width 43 height 8
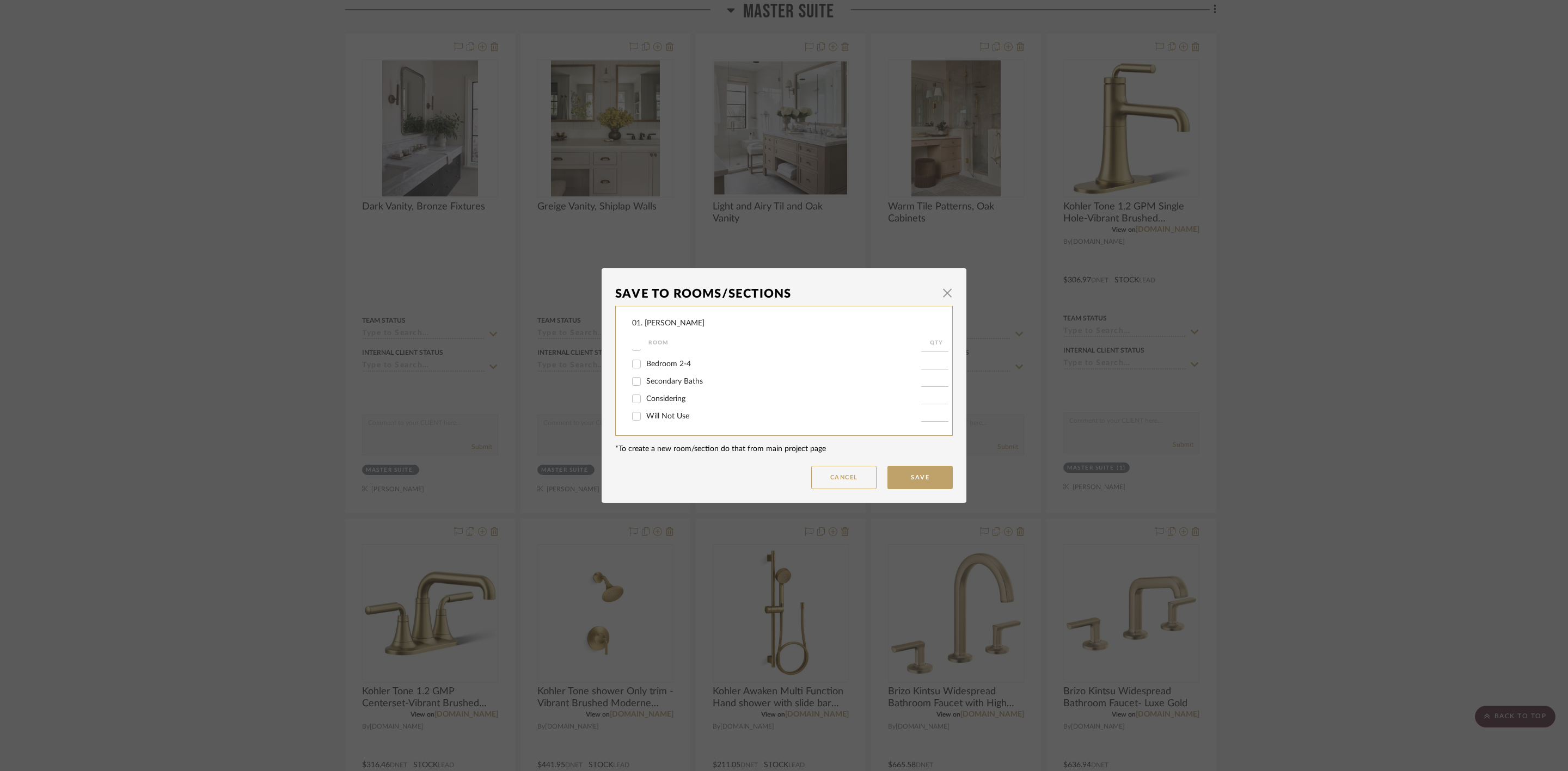
click at [645, 418] on input "Will Not Use" at bounding box center [636, 416] width 18 height 18
checkbox input "true"
type input "1"
click at [899, 477] on button "Save" at bounding box center [920, 478] width 65 height 23
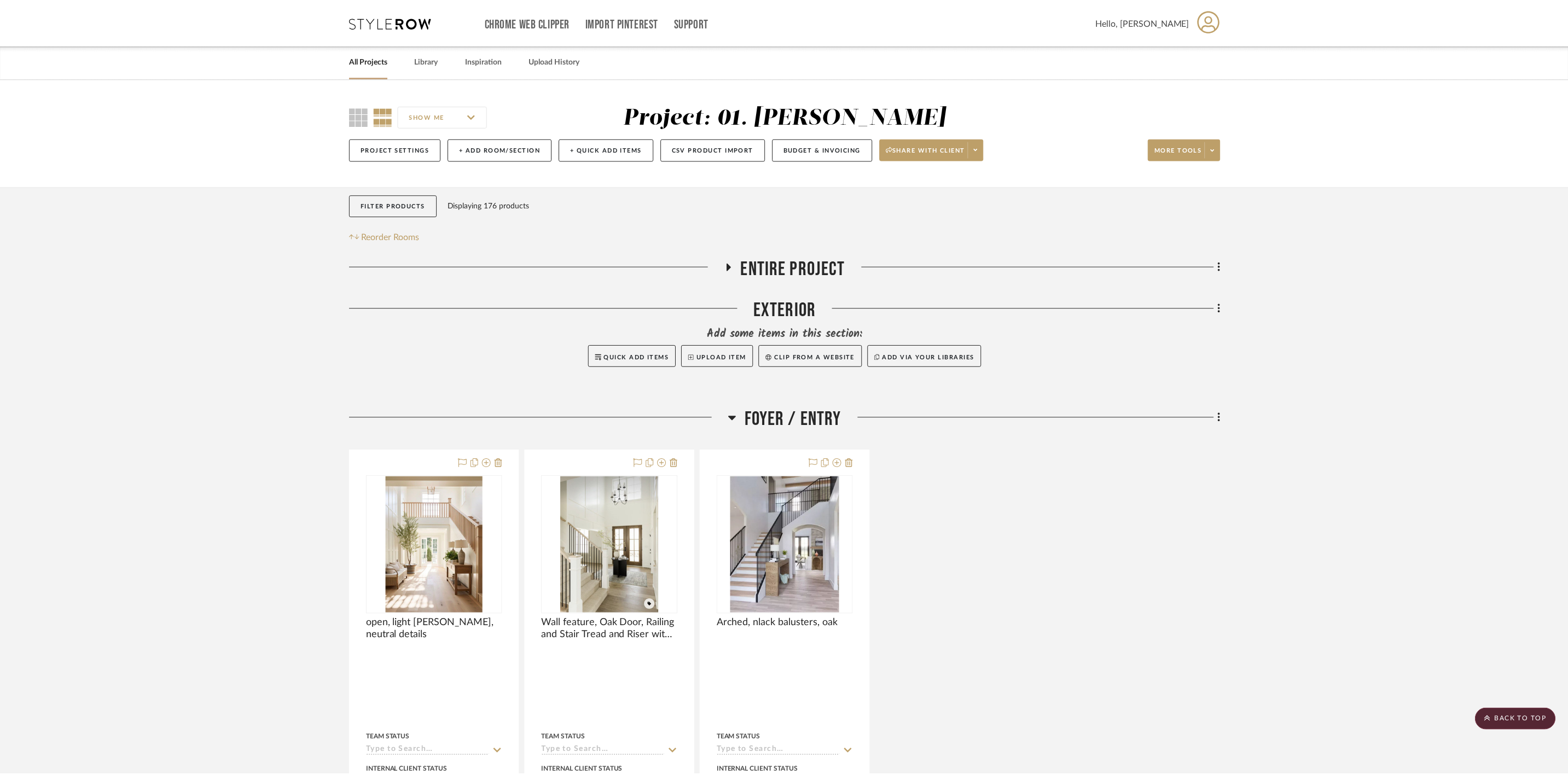
scroll to position [8042, 0]
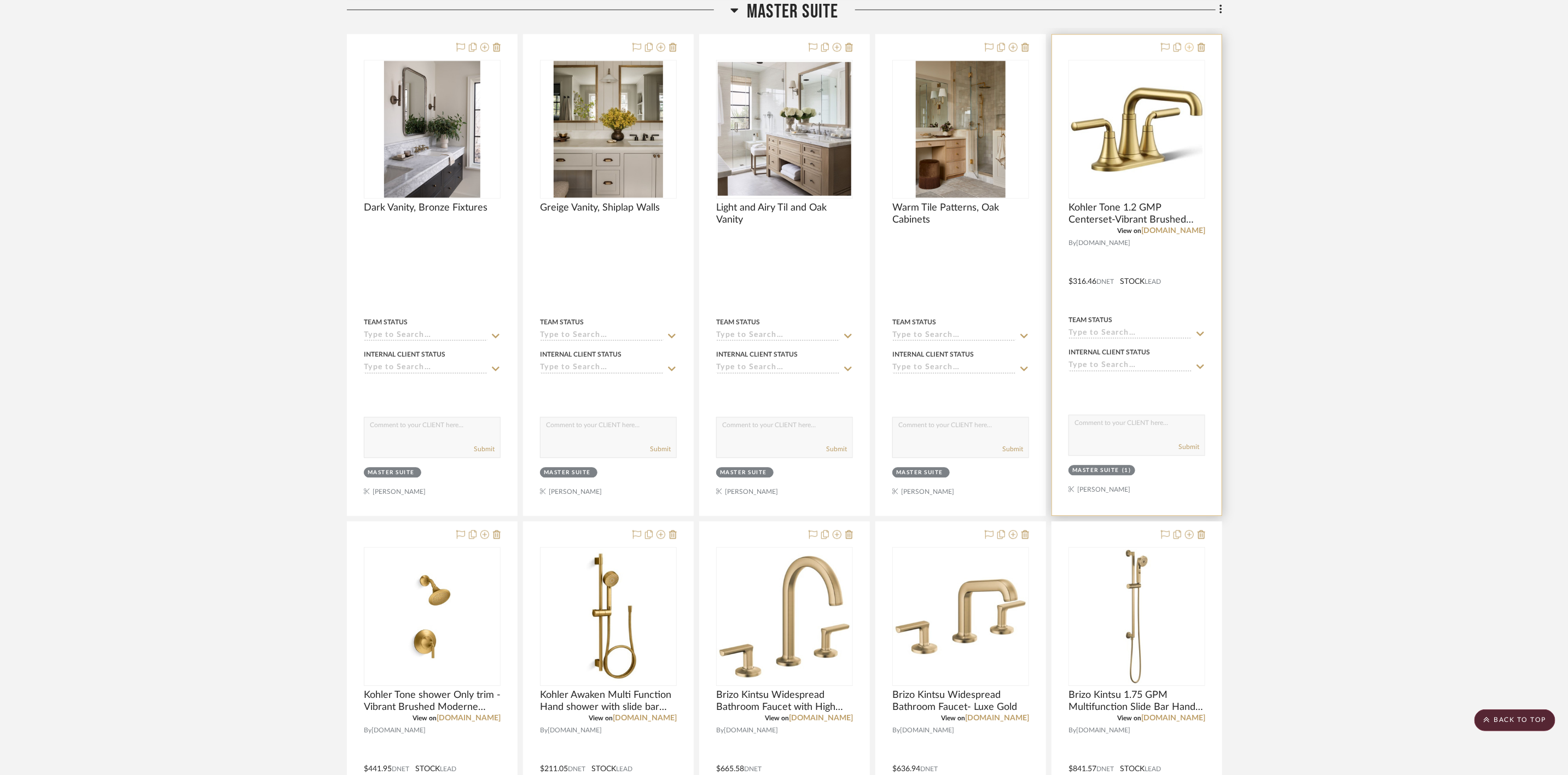
click at [1185, 51] on icon at bounding box center [1189, 47] width 9 height 9
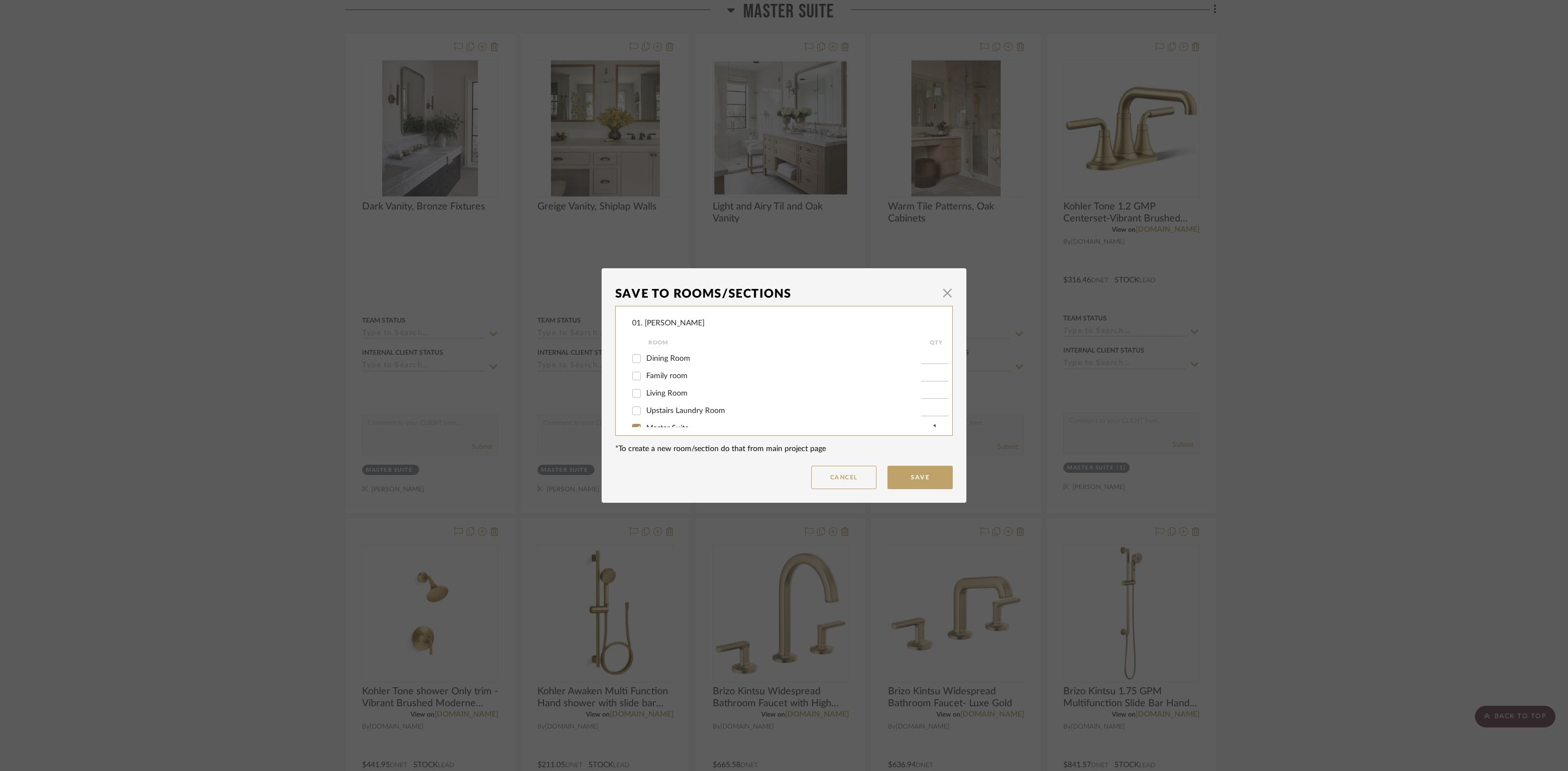
click at [660, 424] on label "Master Suite" at bounding box center [784, 428] width 275 height 9
click at [645, 423] on input "Master Suite" at bounding box center [636, 428] width 18 height 18
checkbox input "false"
click at [662, 413] on span "Will Not Use" at bounding box center [668, 416] width 43 height 8
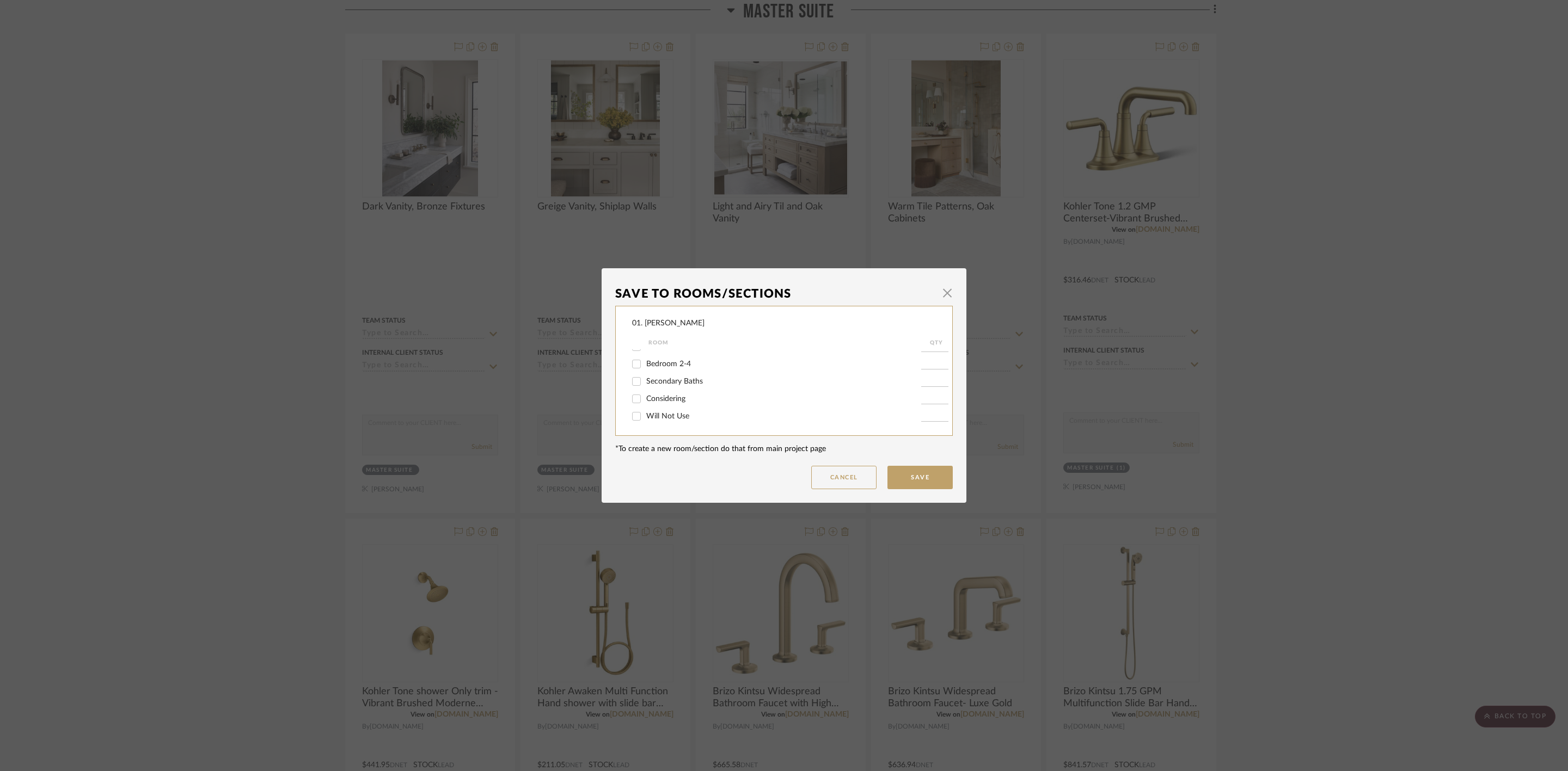
click at [645, 413] on input "Will Not Use" at bounding box center [636, 416] width 18 height 18
checkbox input "true"
type input "1"
click at [914, 471] on button "Save" at bounding box center [920, 478] width 65 height 23
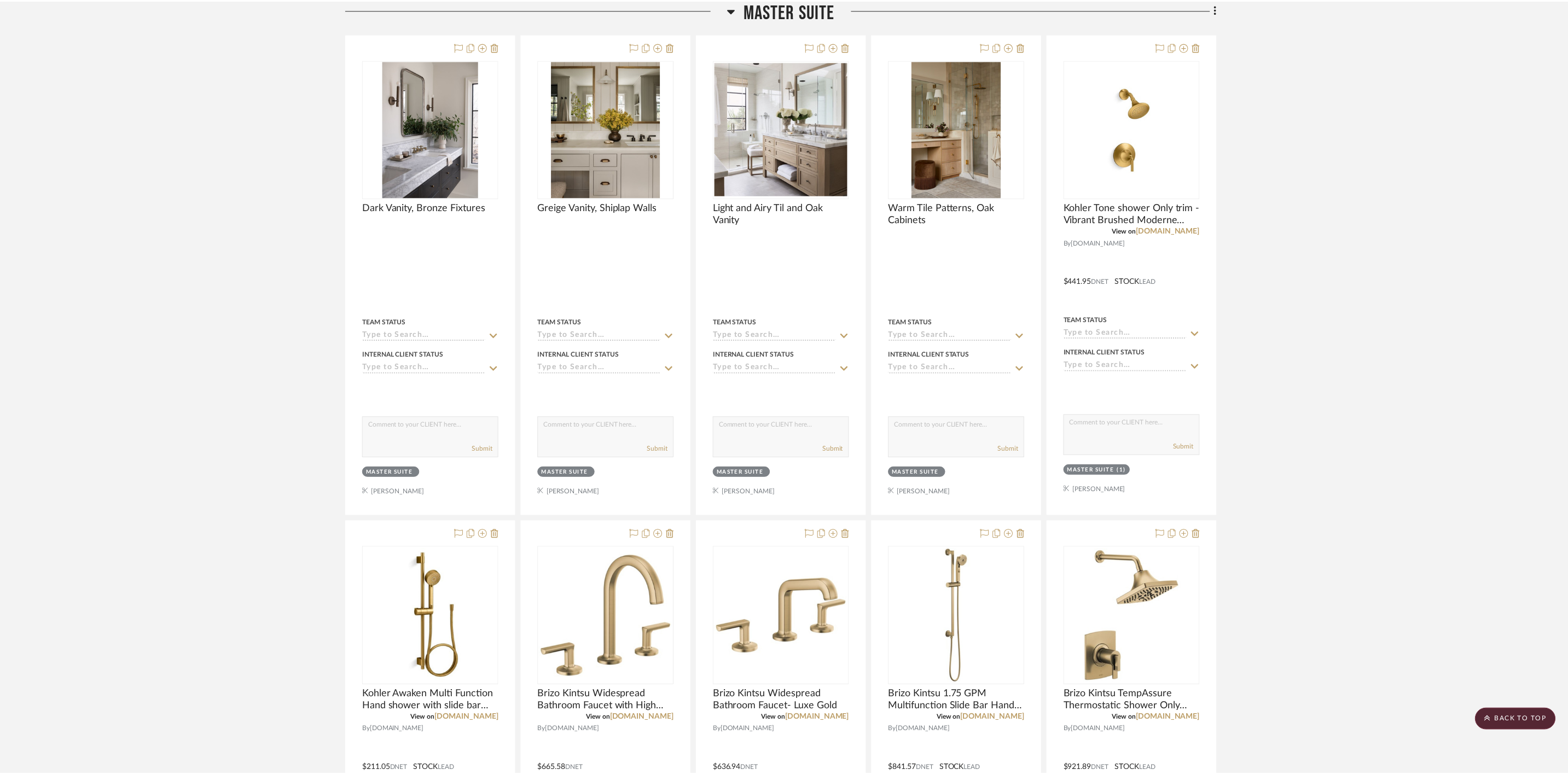
scroll to position [8042, 0]
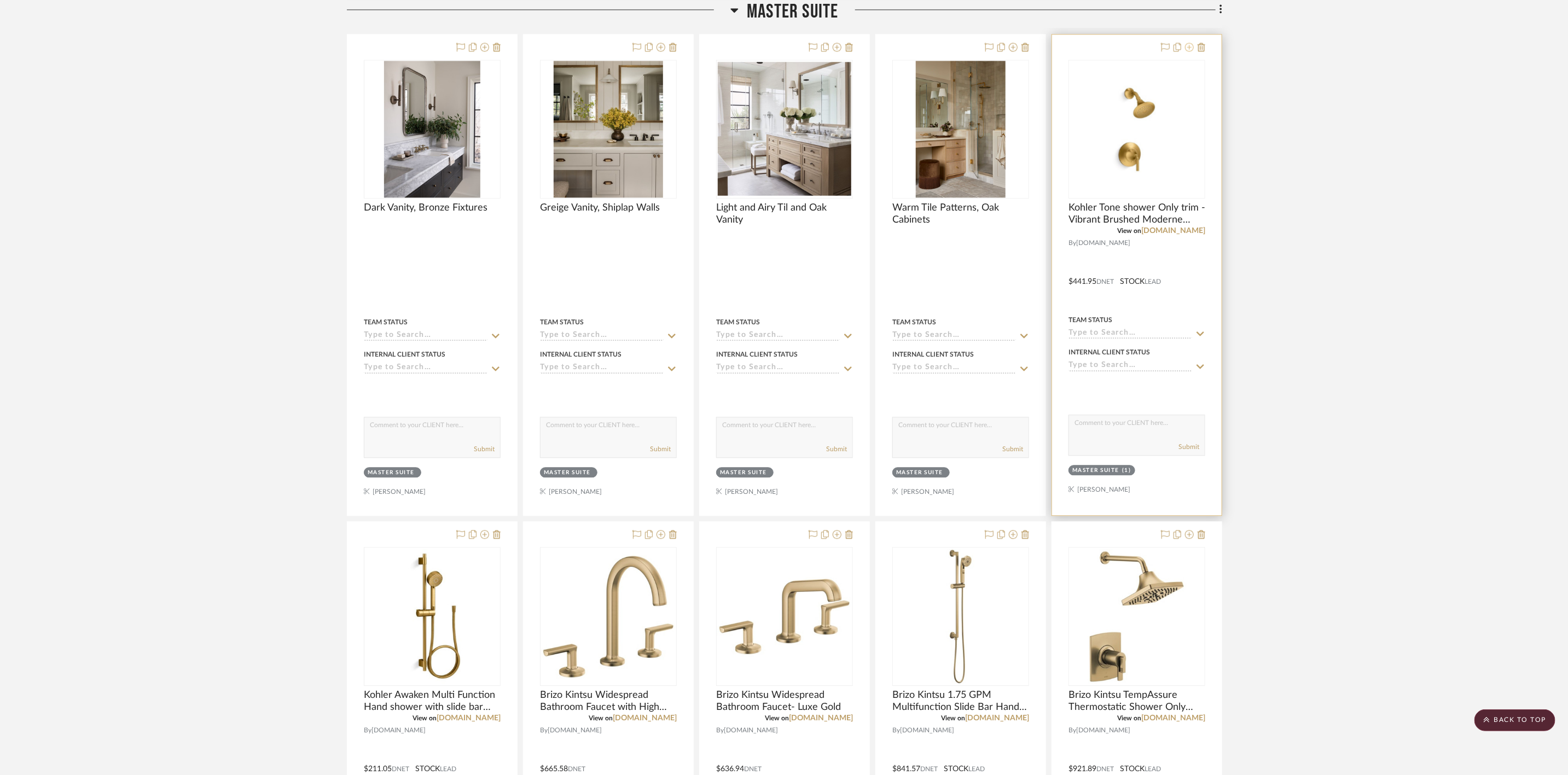
click at [1187, 51] on icon at bounding box center [1189, 47] width 9 height 9
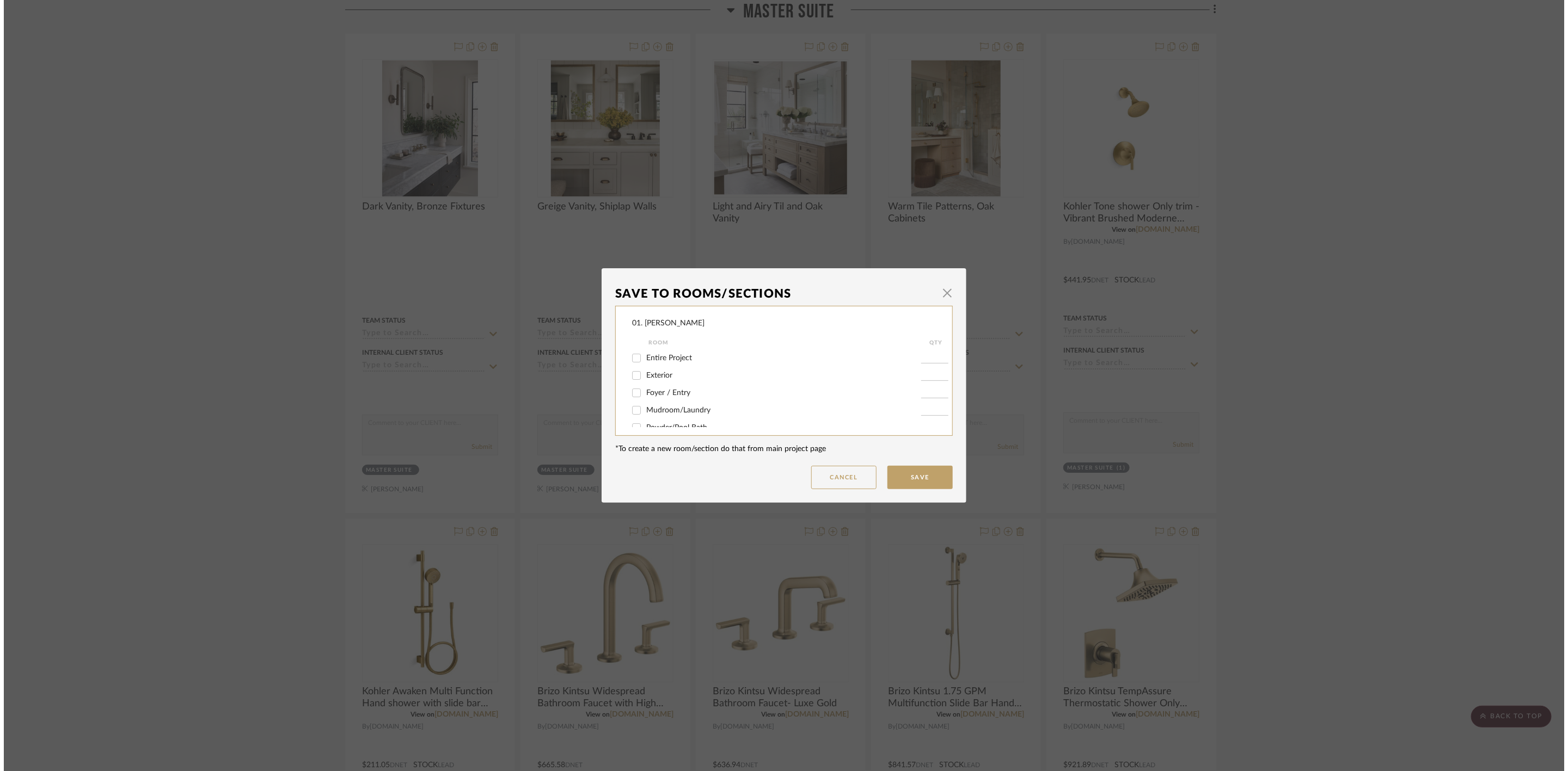
scroll to position [0, 0]
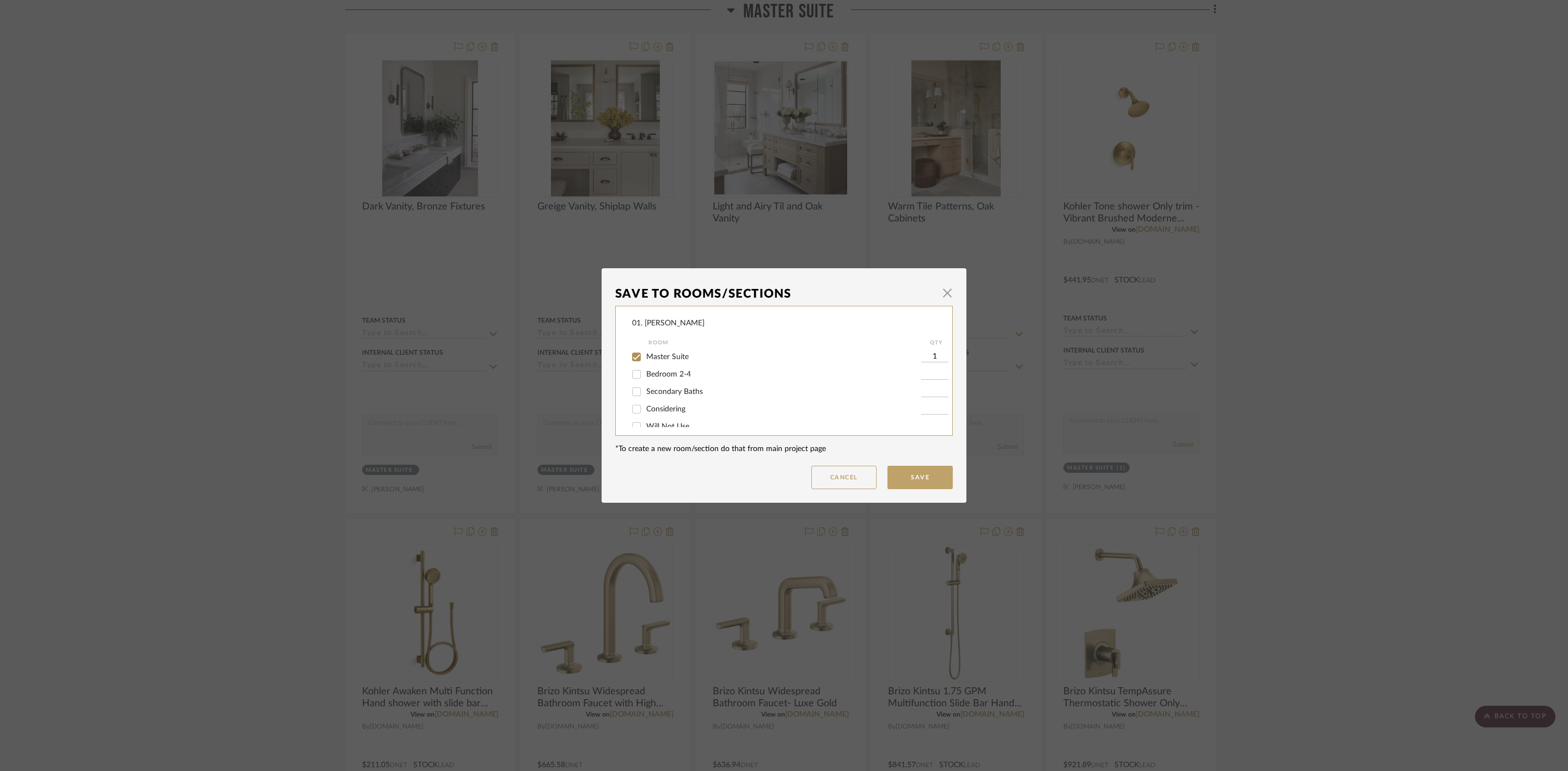
click at [660, 353] on label "Master Suite" at bounding box center [784, 357] width 275 height 9
click at [645, 352] on input "Master Suite" at bounding box center [636, 357] width 18 height 18
checkbox input "false"
click at [659, 408] on div "Will Not Use" at bounding box center [776, 416] width 289 height 18
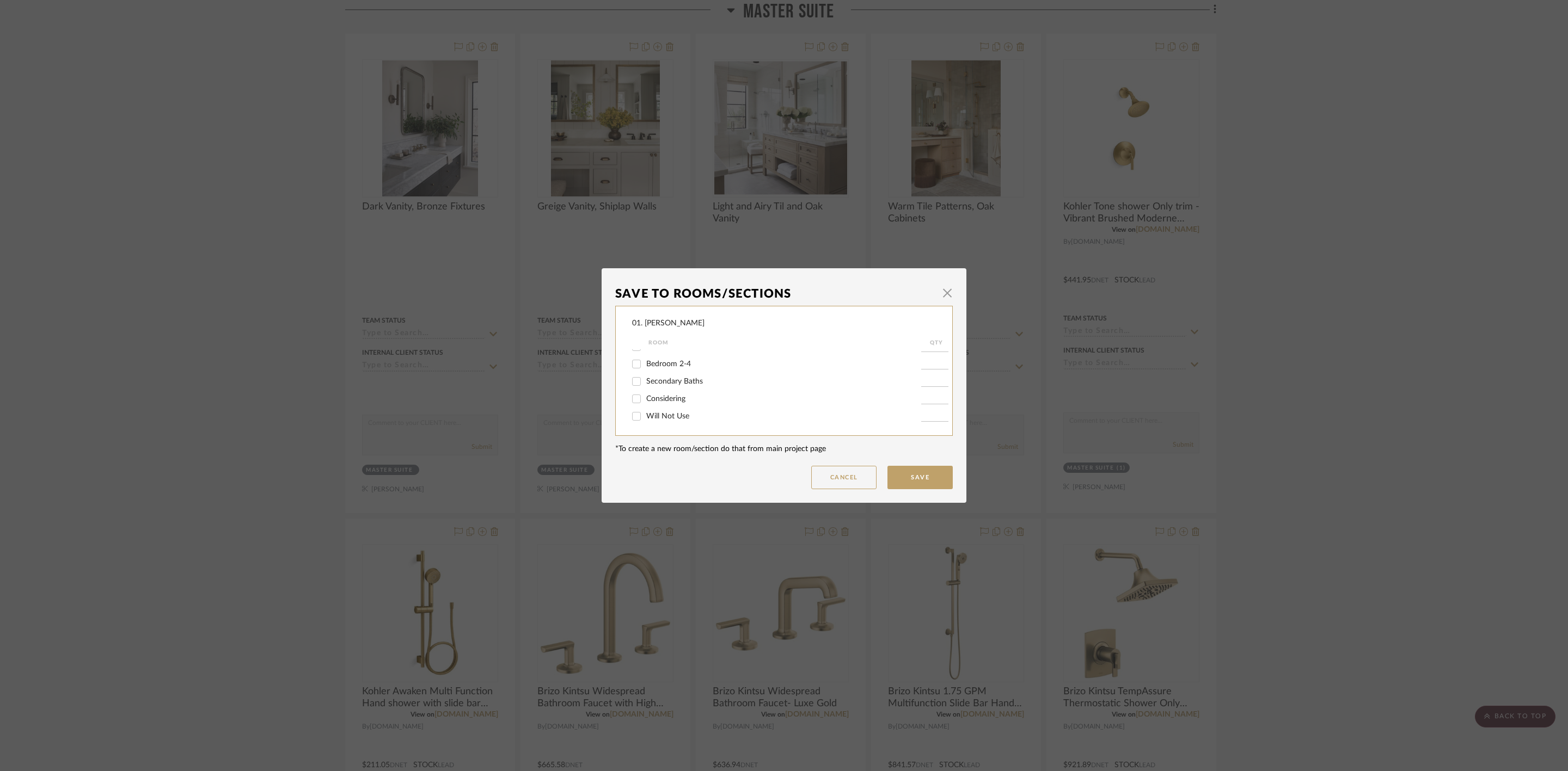
click at [663, 416] on span "Will Not Use" at bounding box center [668, 416] width 43 height 8
click at [645, 416] on input "Will Not Use" at bounding box center [636, 416] width 18 height 18
checkbox input "true"
type input "1"
click at [939, 492] on dialog-content "Save To Rooms/Sections × 01. Merker Room QTY Entire Project Exterior Foyer / En…" at bounding box center [783, 386] width 365 height 235
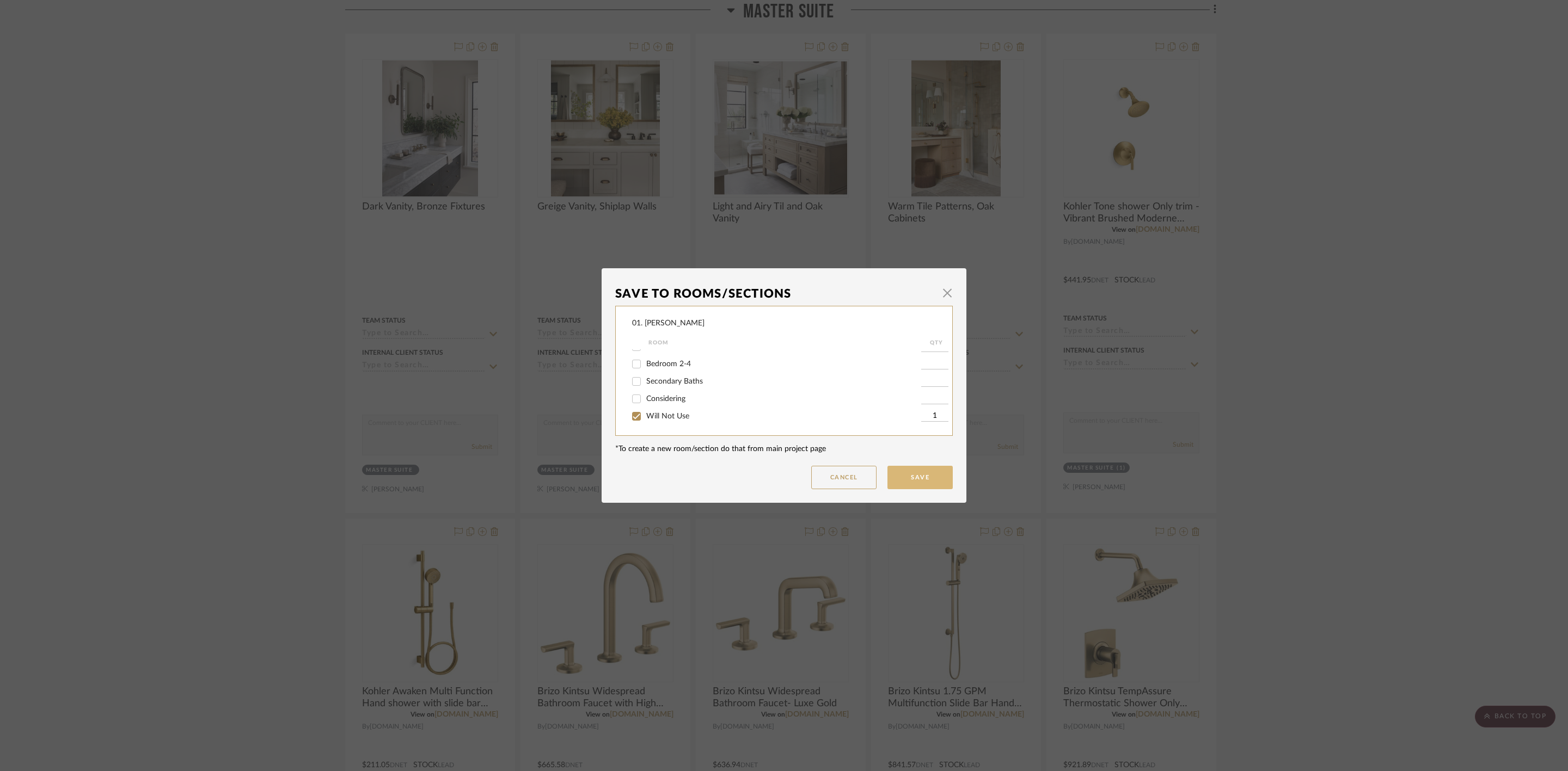
click at [936, 480] on button "Save" at bounding box center [920, 478] width 65 height 23
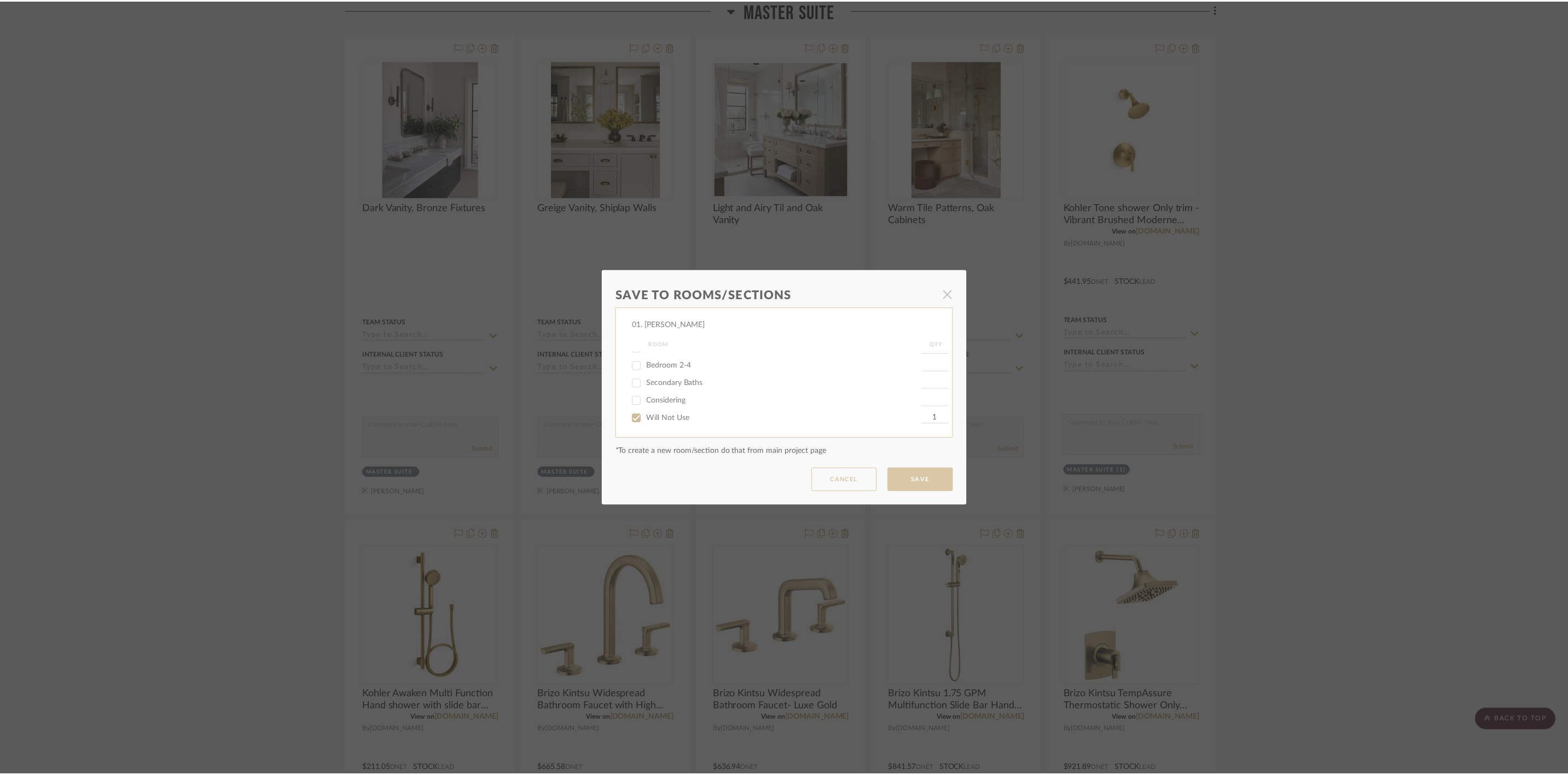
scroll to position [8042, 0]
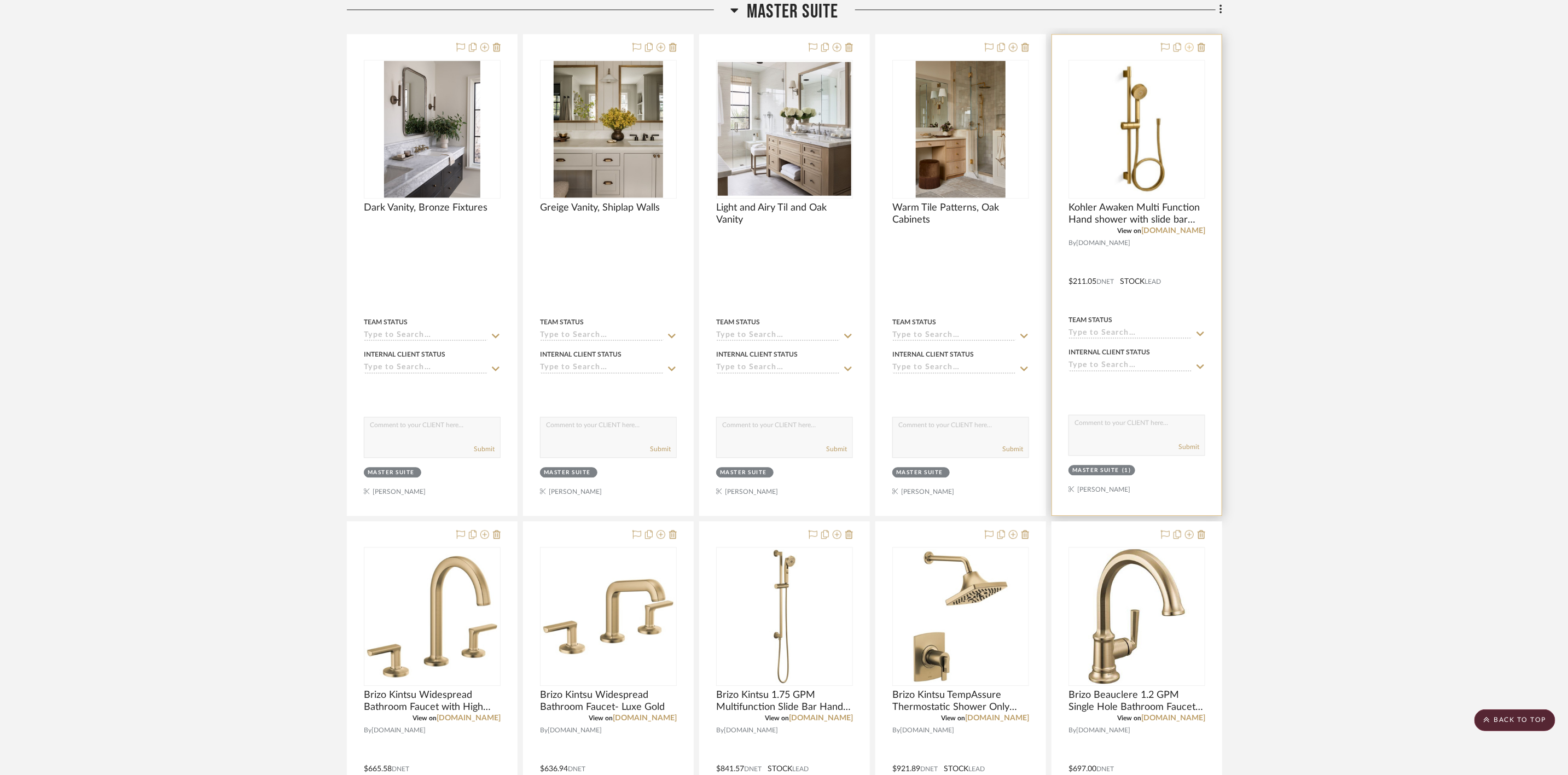
click at [1187, 51] on icon at bounding box center [1189, 47] width 9 height 9
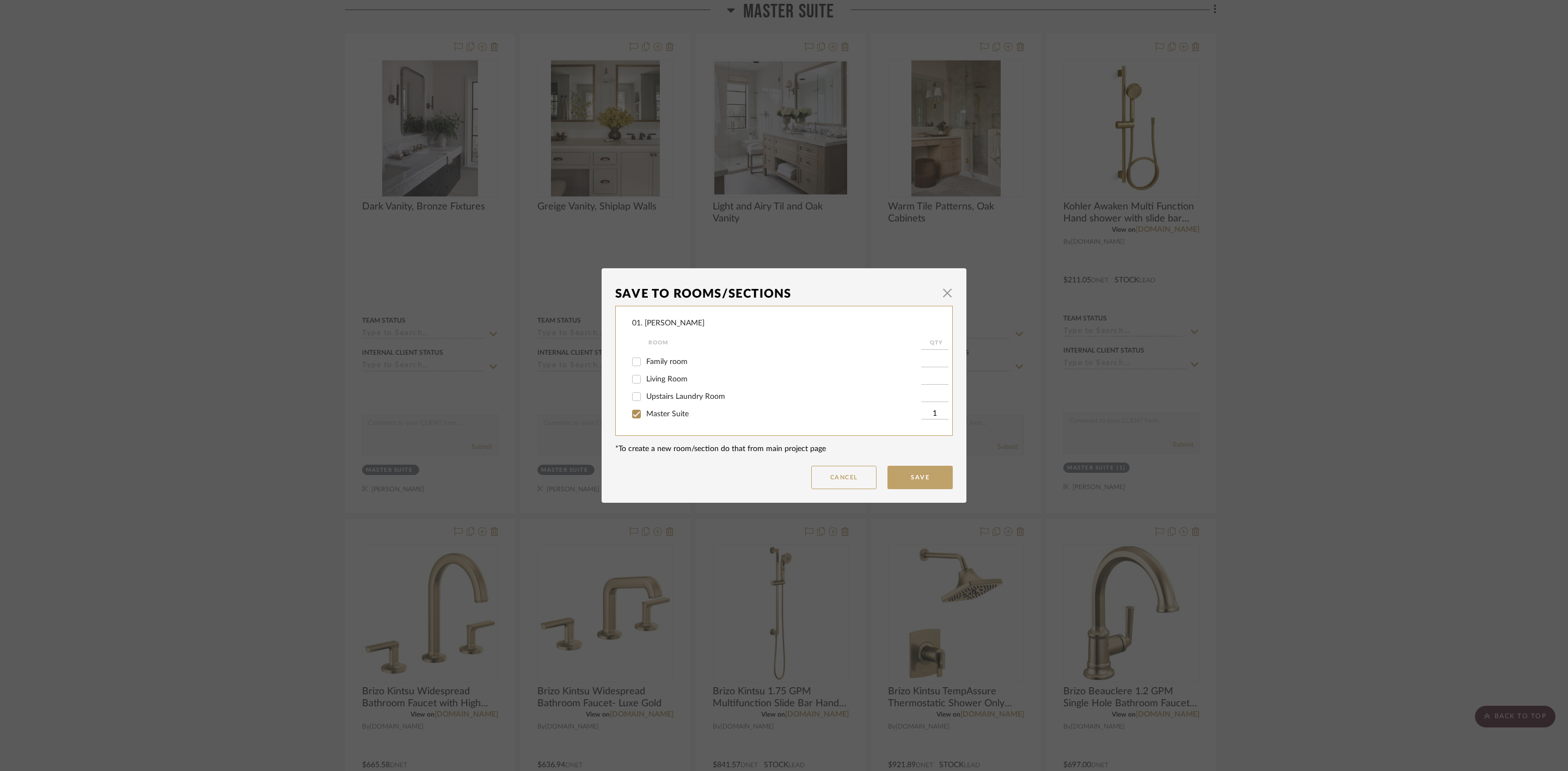
scroll to position [245, 0]
click at [663, 359] on span "Master Suite" at bounding box center [668, 357] width 43 height 8
click at [645, 359] on input "Master Suite" at bounding box center [636, 357] width 18 height 18
checkbox input "false"
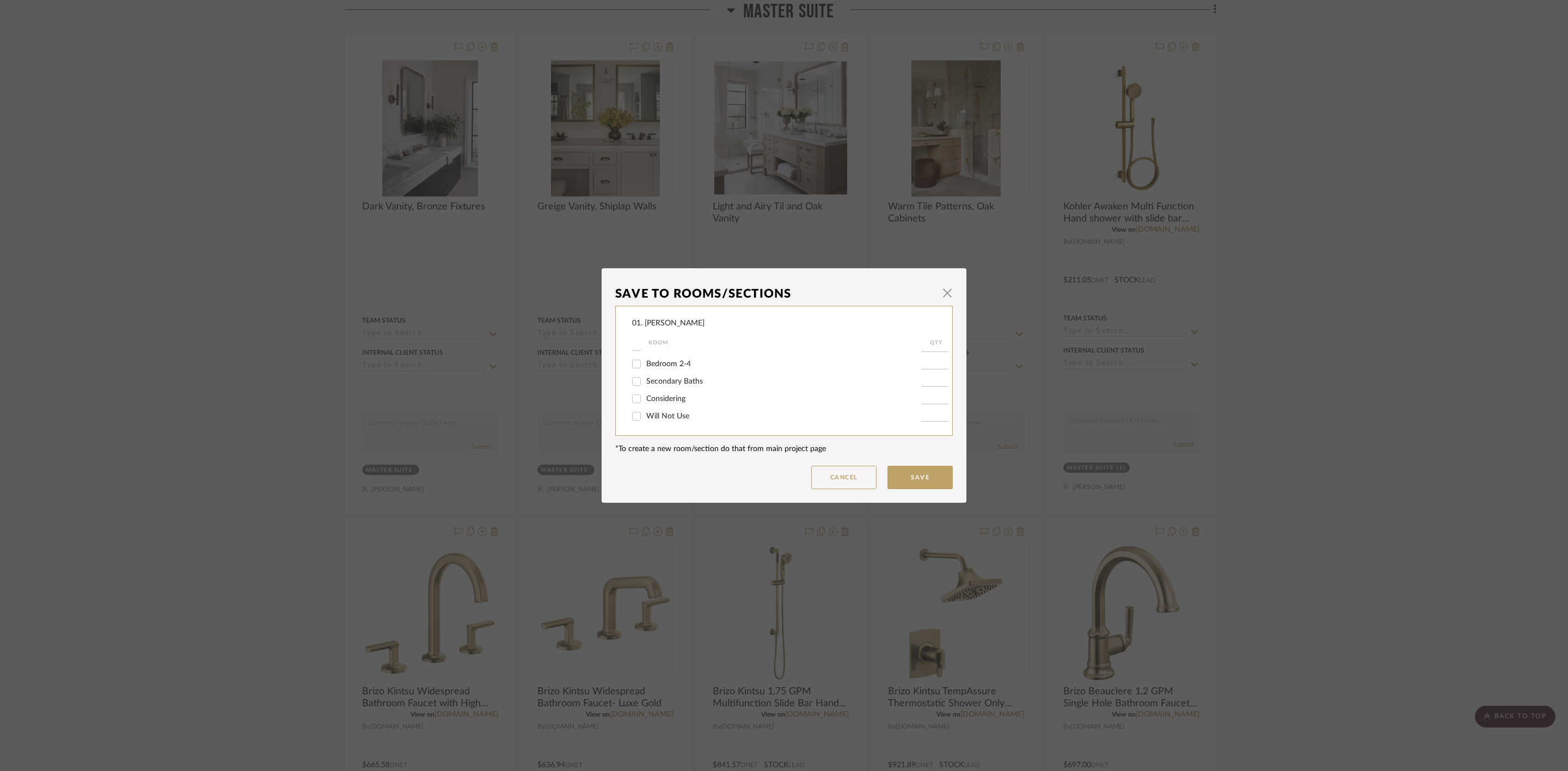
drag, startPoint x: 663, startPoint y: 412, endPoint x: 682, endPoint y: 414, distance: 19.1
click at [665, 413] on span "Will Not Use" at bounding box center [668, 416] width 43 height 8
click at [645, 412] on input "Will Not Use" at bounding box center [636, 416] width 18 height 18
checkbox input "true"
type input "1"
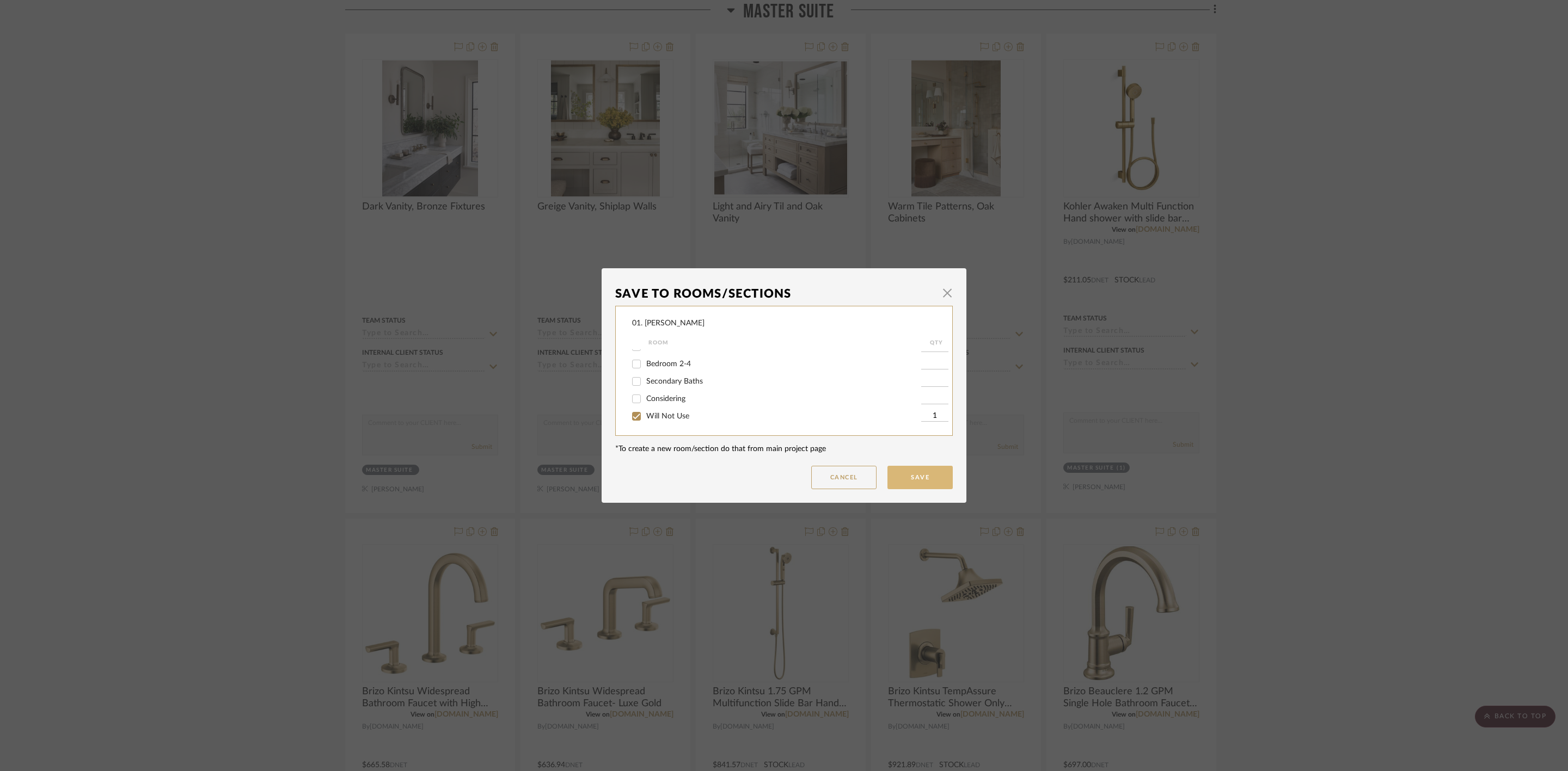
click at [935, 480] on button "Save" at bounding box center [920, 478] width 65 height 23
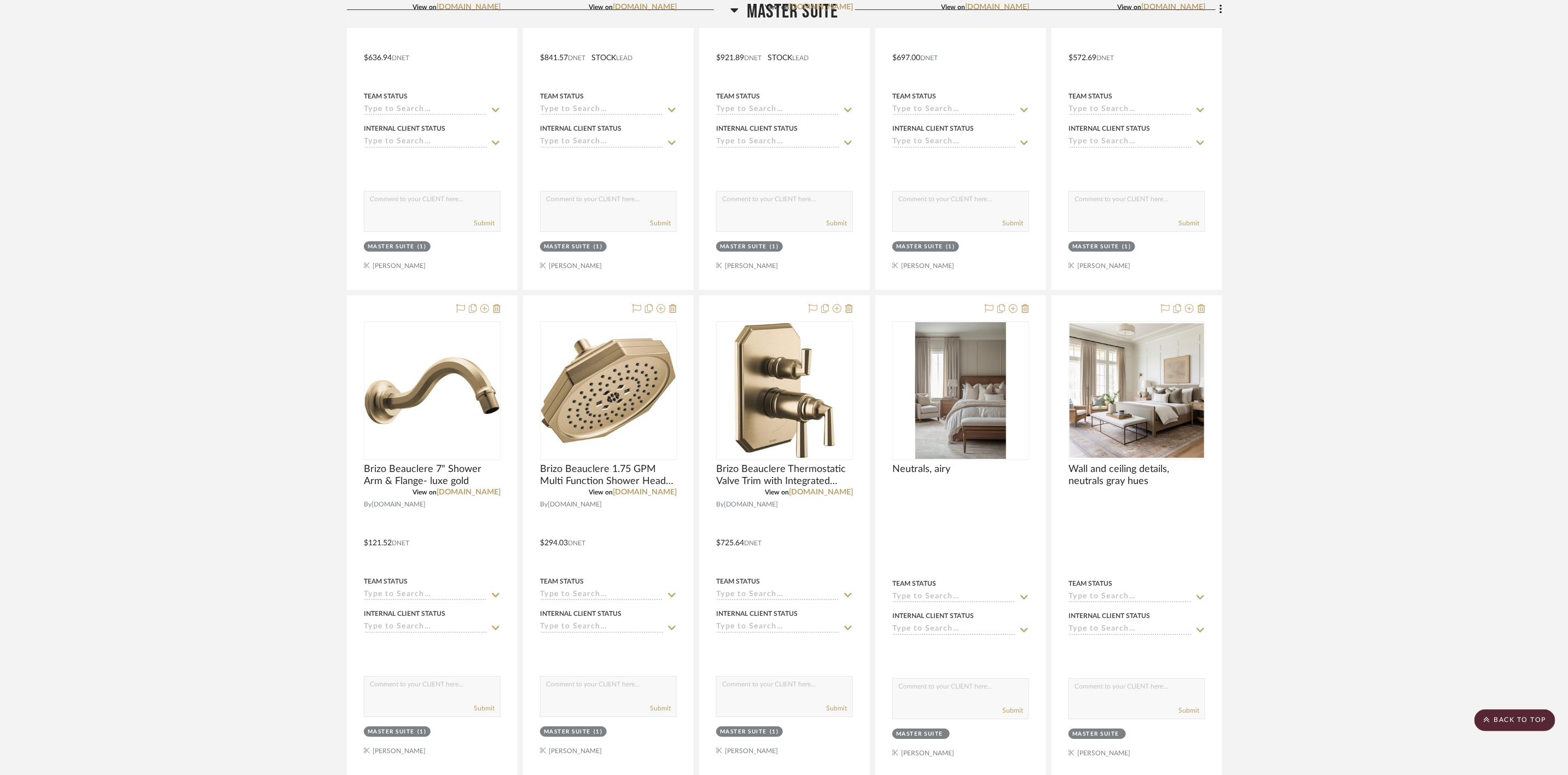
scroll to position [8781, 0]
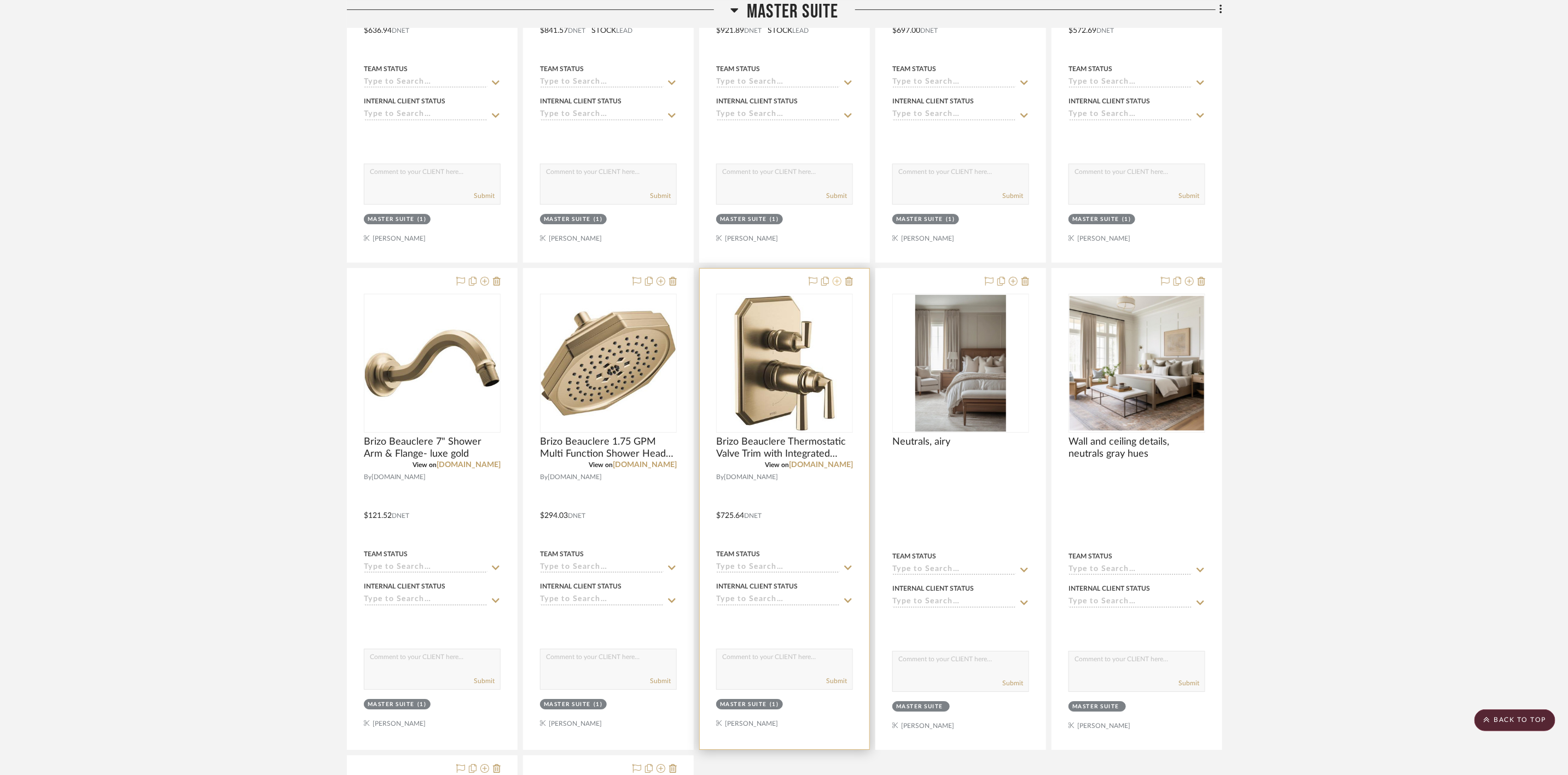
click at [839, 286] on icon at bounding box center [837, 281] width 9 height 9
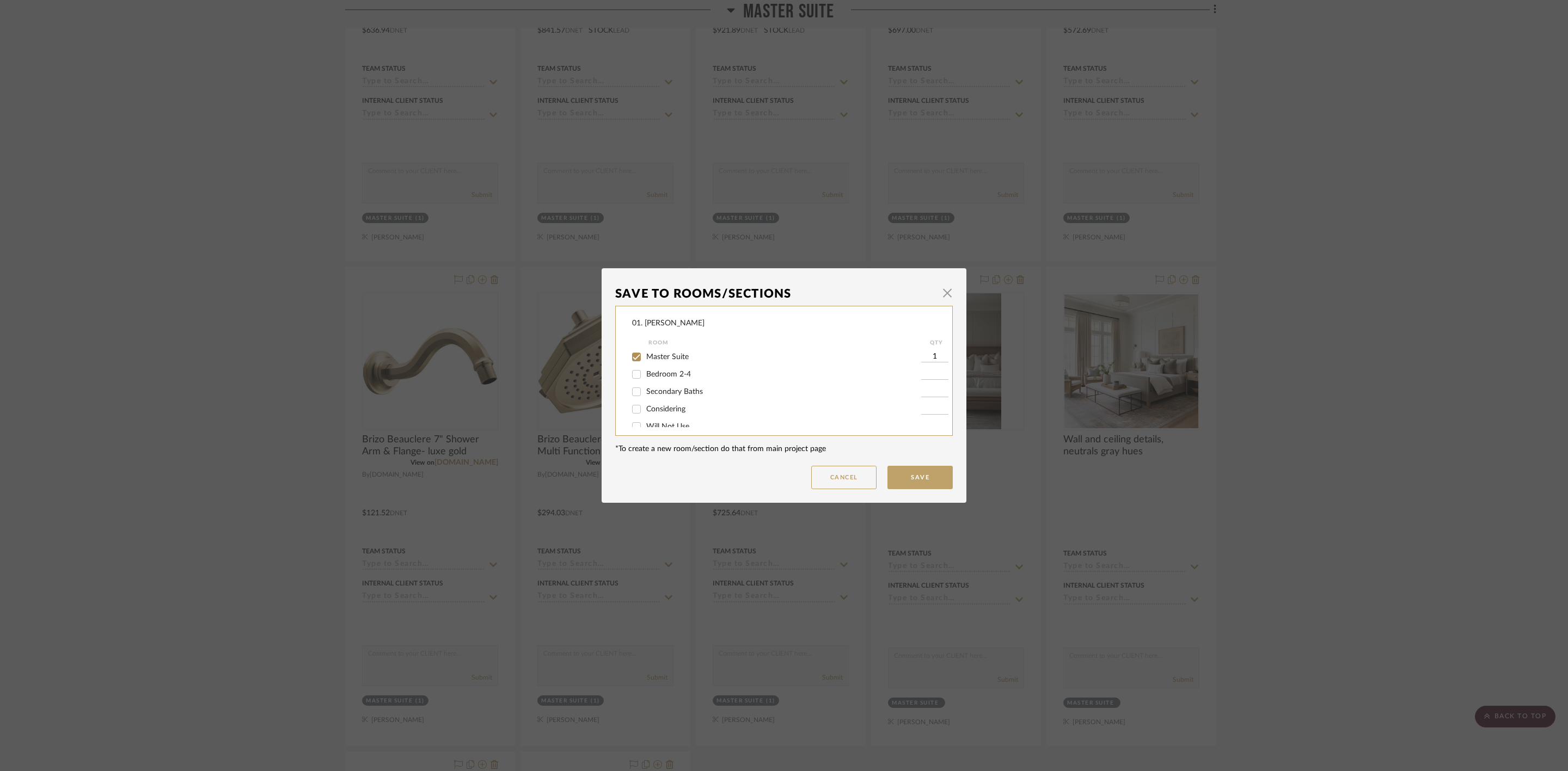
click at [663, 358] on span "Master Suite" at bounding box center [668, 357] width 43 height 8
click at [645, 358] on input "Master Suite" at bounding box center [636, 357] width 18 height 18
checkbox input "false"
click at [668, 395] on span "Considering" at bounding box center [666, 399] width 39 height 8
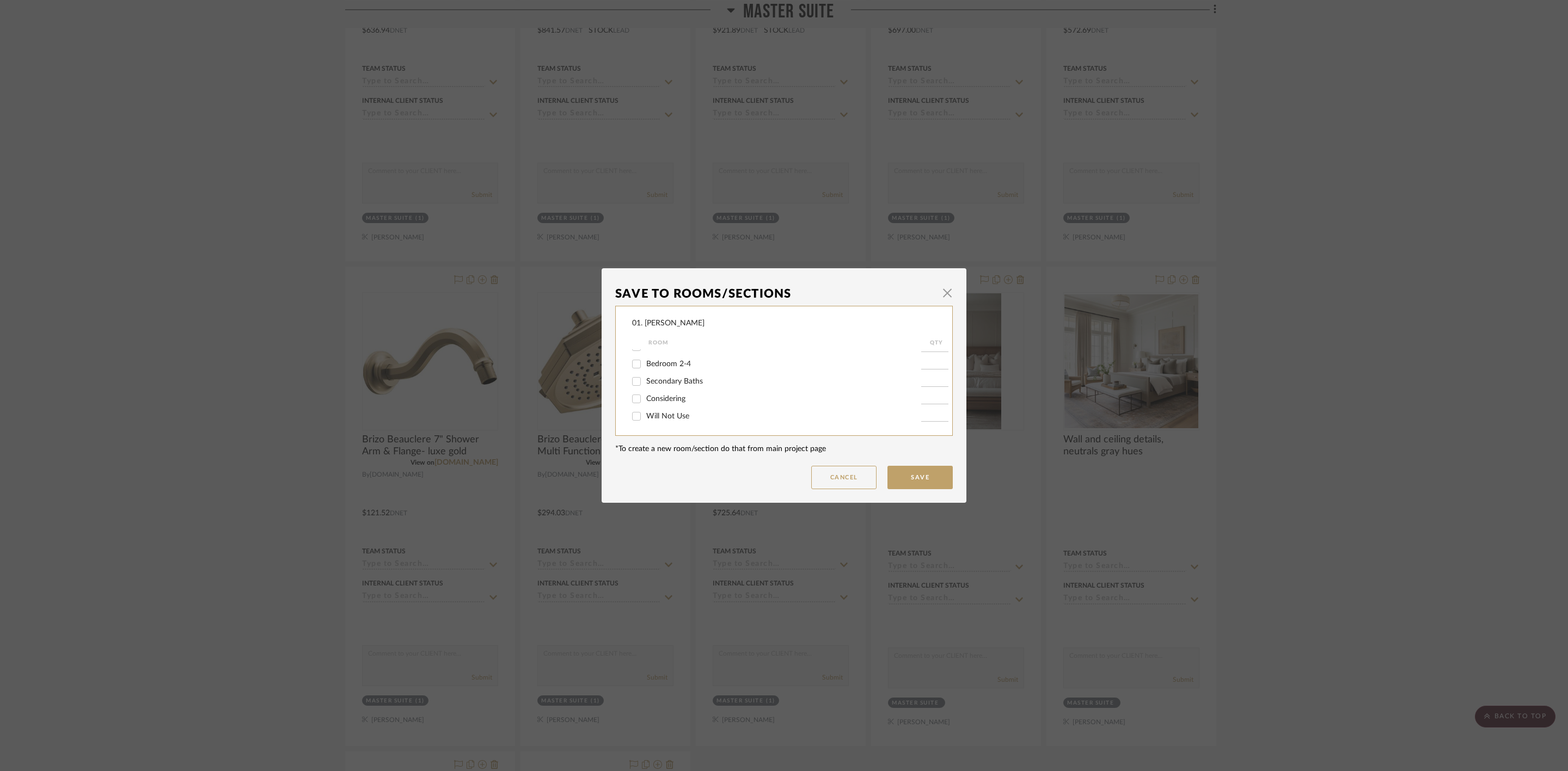
click at [645, 395] on input "Considering" at bounding box center [636, 399] width 18 height 18
checkbox input "true"
type input "1"
click at [923, 470] on button "Save" at bounding box center [920, 478] width 65 height 23
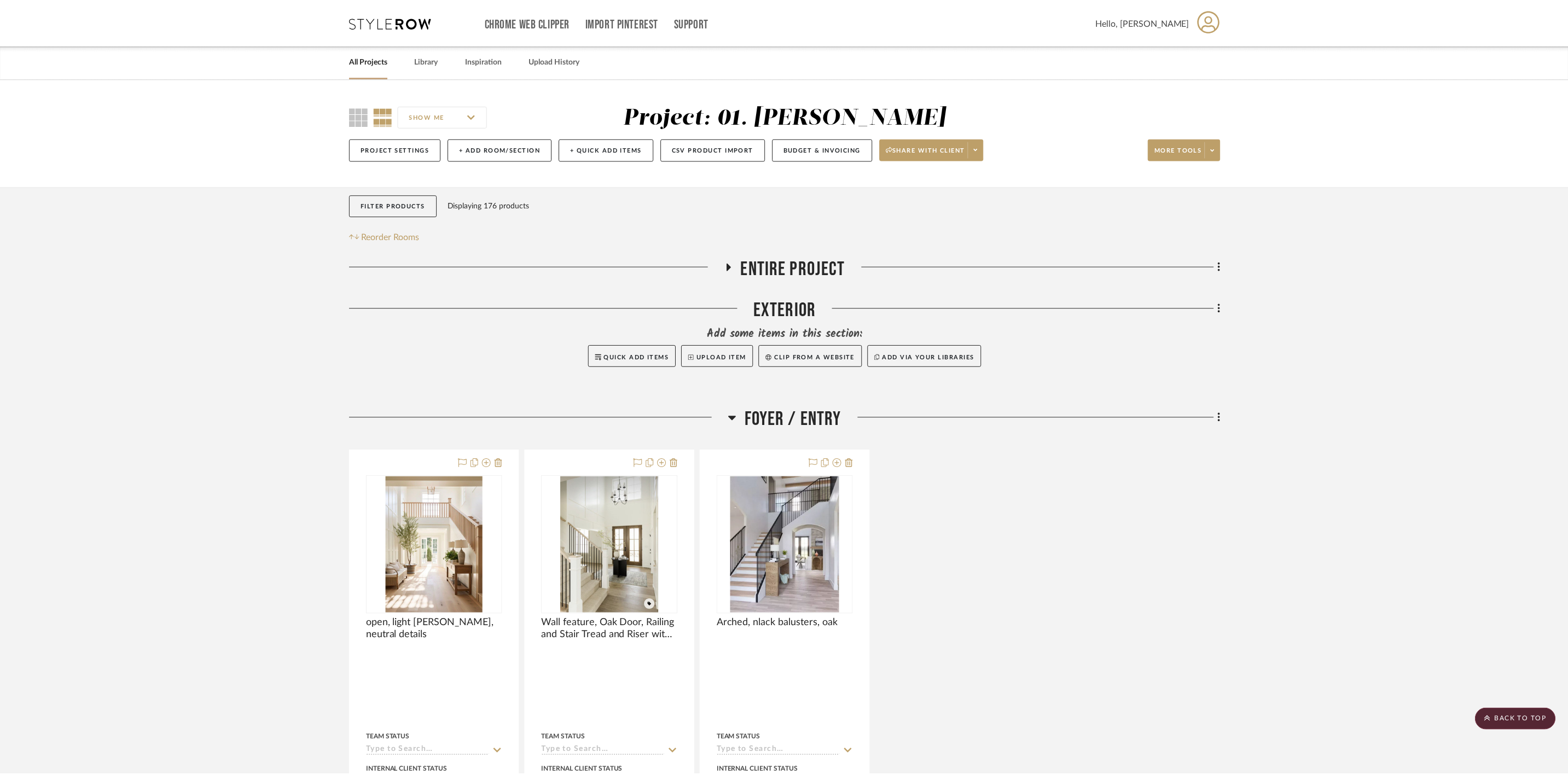
scroll to position [8781, 0]
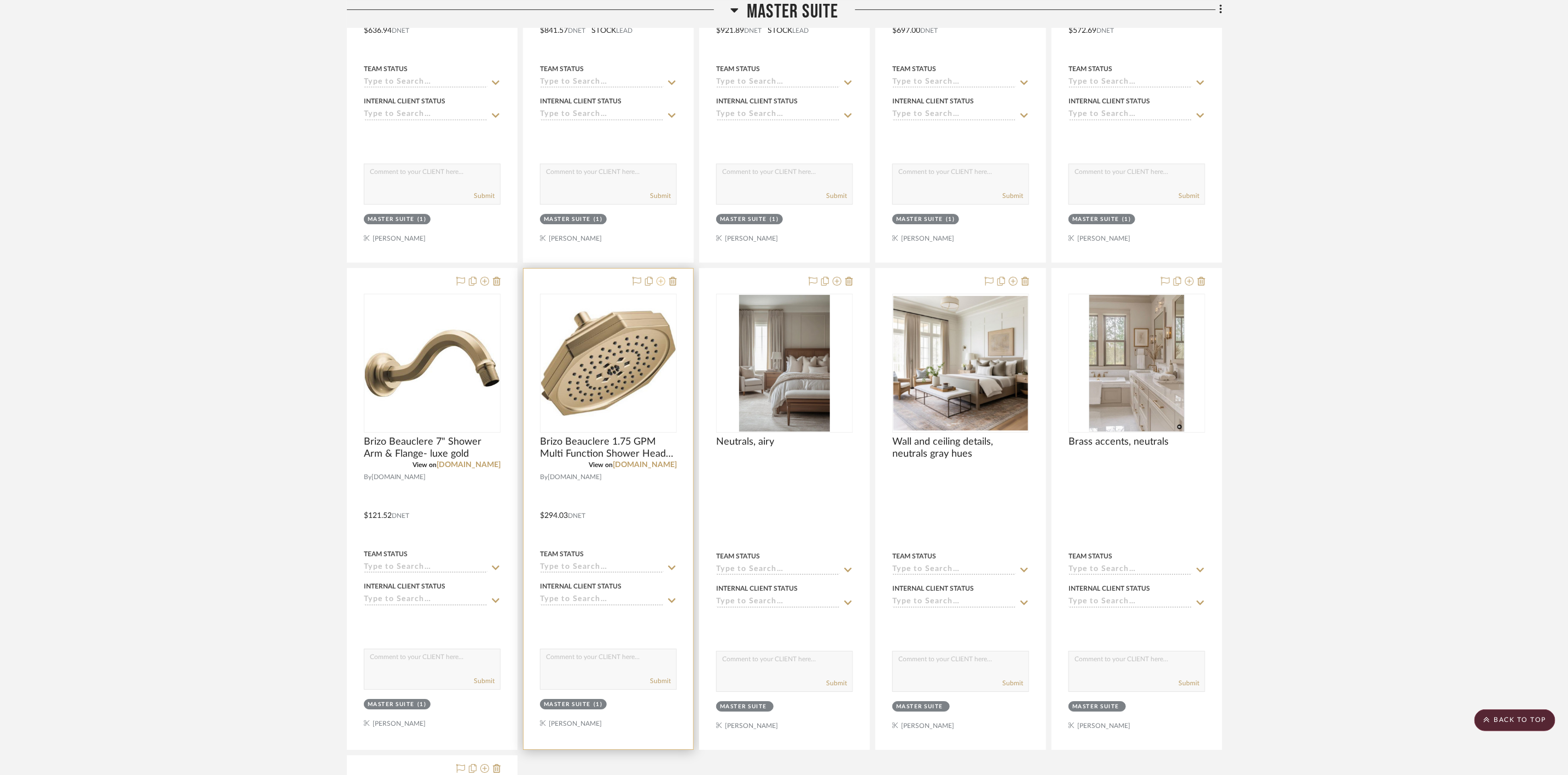
click at [661, 286] on icon at bounding box center [661, 281] width 9 height 9
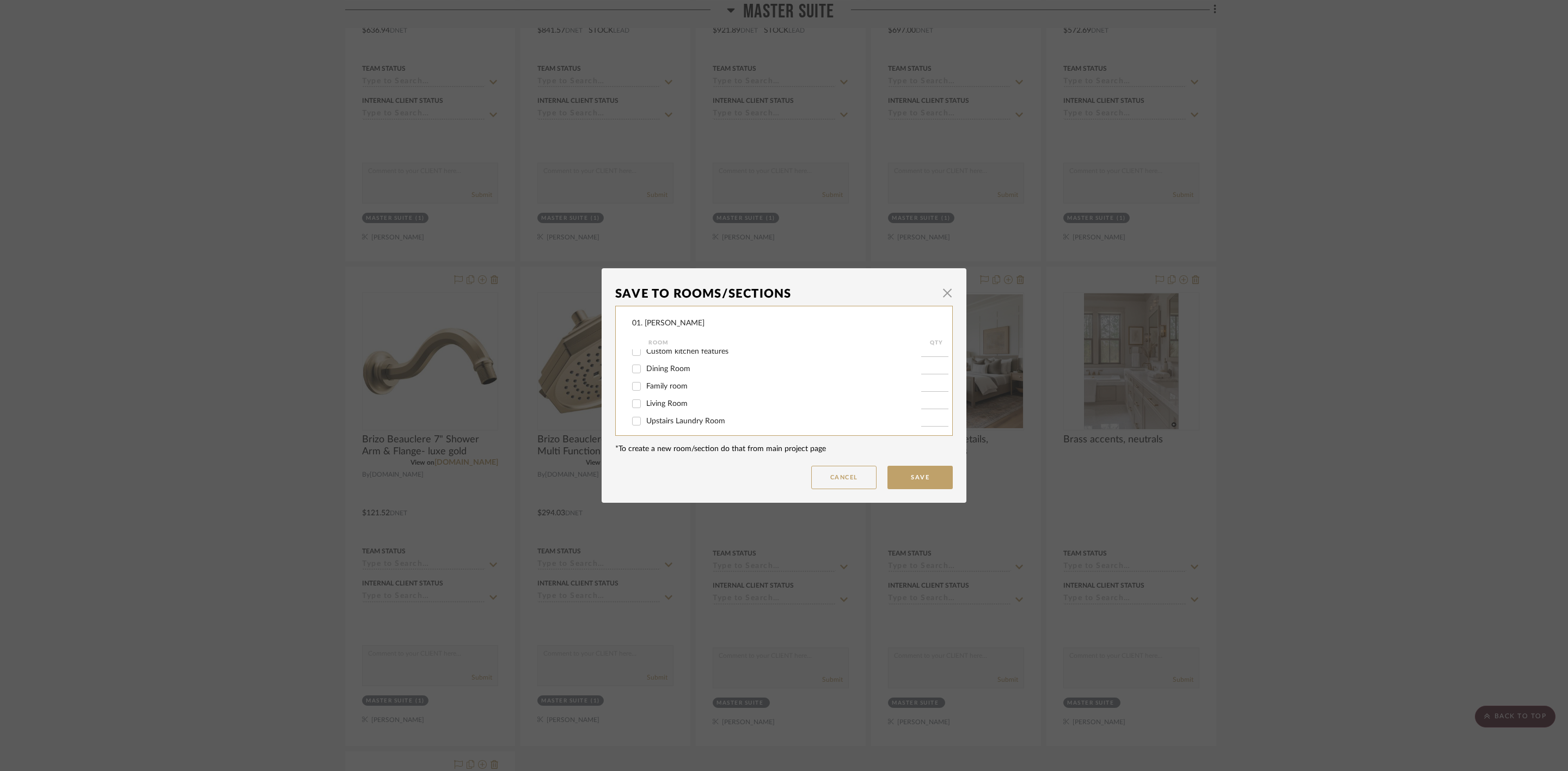
scroll to position [245, 0]
click at [660, 358] on span "Master Suite" at bounding box center [668, 357] width 43 height 8
click at [645, 358] on input "Master Suite" at bounding box center [636, 357] width 18 height 18
checkbox input "false"
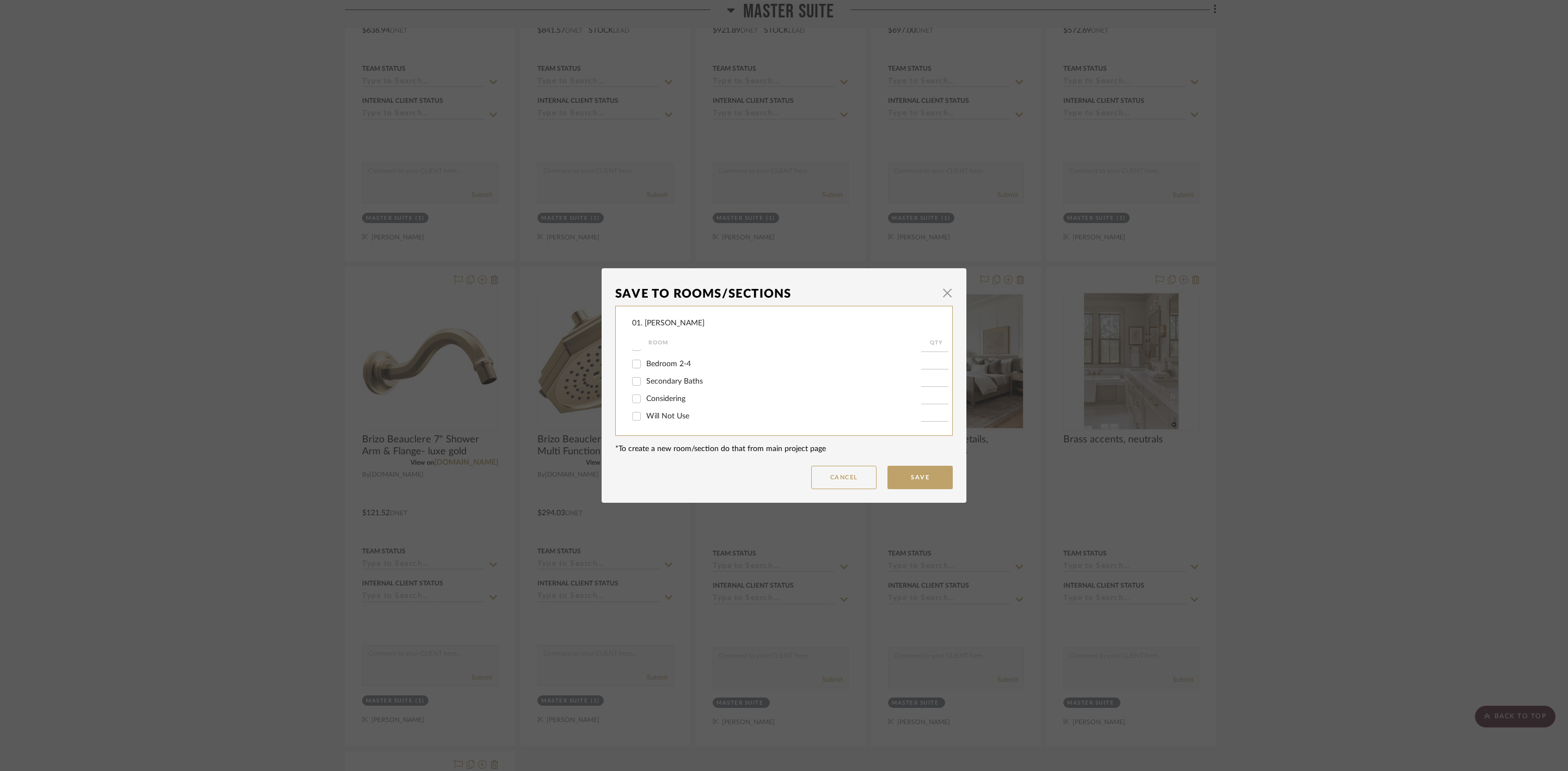
click at [662, 415] on span "Will Not Use" at bounding box center [668, 416] width 43 height 8
click at [645, 415] on input "Will Not Use" at bounding box center [636, 416] width 18 height 18
checkbox input "true"
type input "1"
click at [670, 400] on span "Considering" at bounding box center [666, 399] width 39 height 8
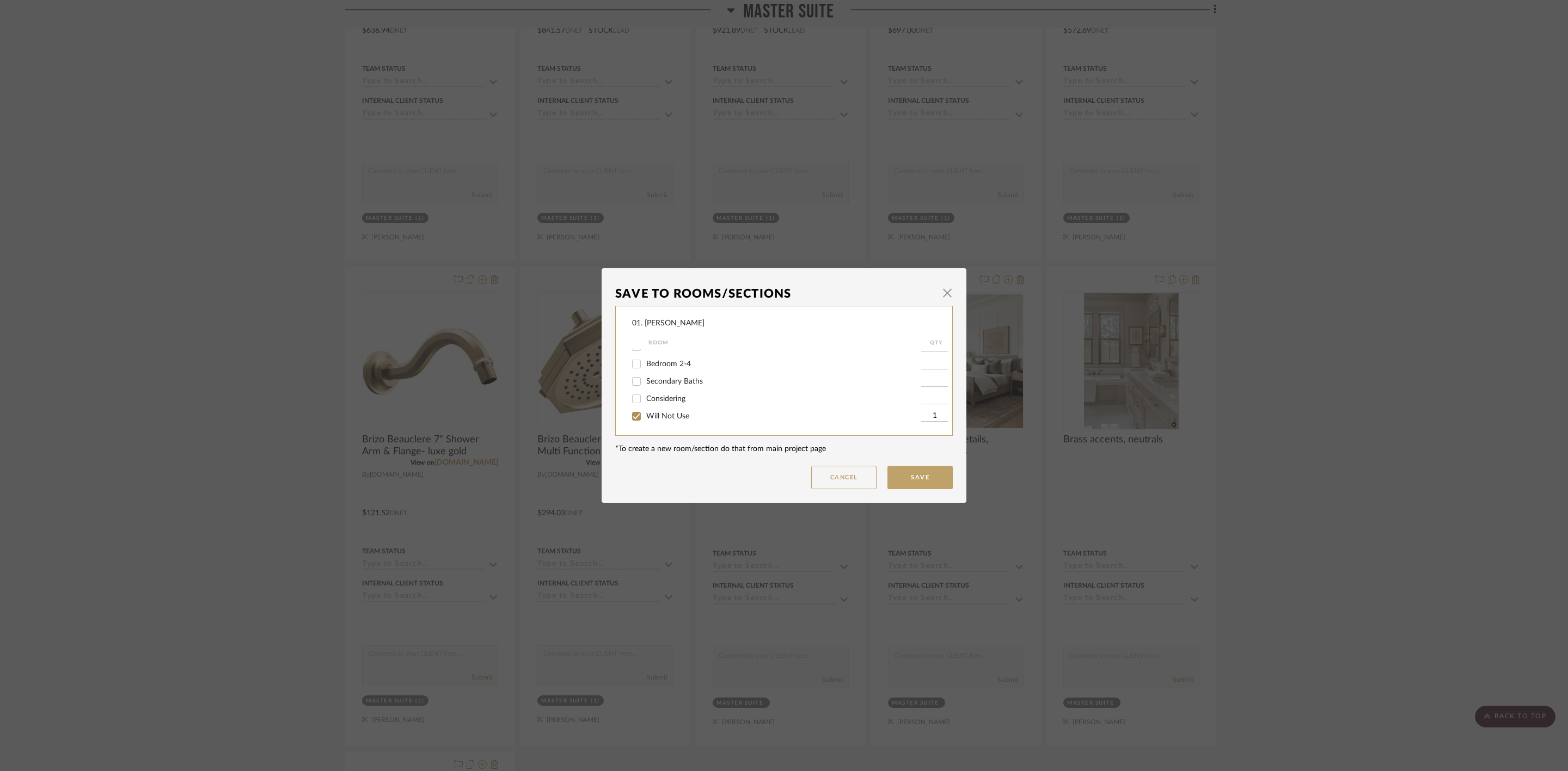
click at [645, 400] on input "Considering" at bounding box center [636, 399] width 18 height 18
checkbox input "true"
type input "1"
click at [668, 415] on span "Will Not Use" at bounding box center [668, 416] width 43 height 8
click at [645, 415] on input "Will Not Use" at bounding box center [636, 416] width 18 height 18
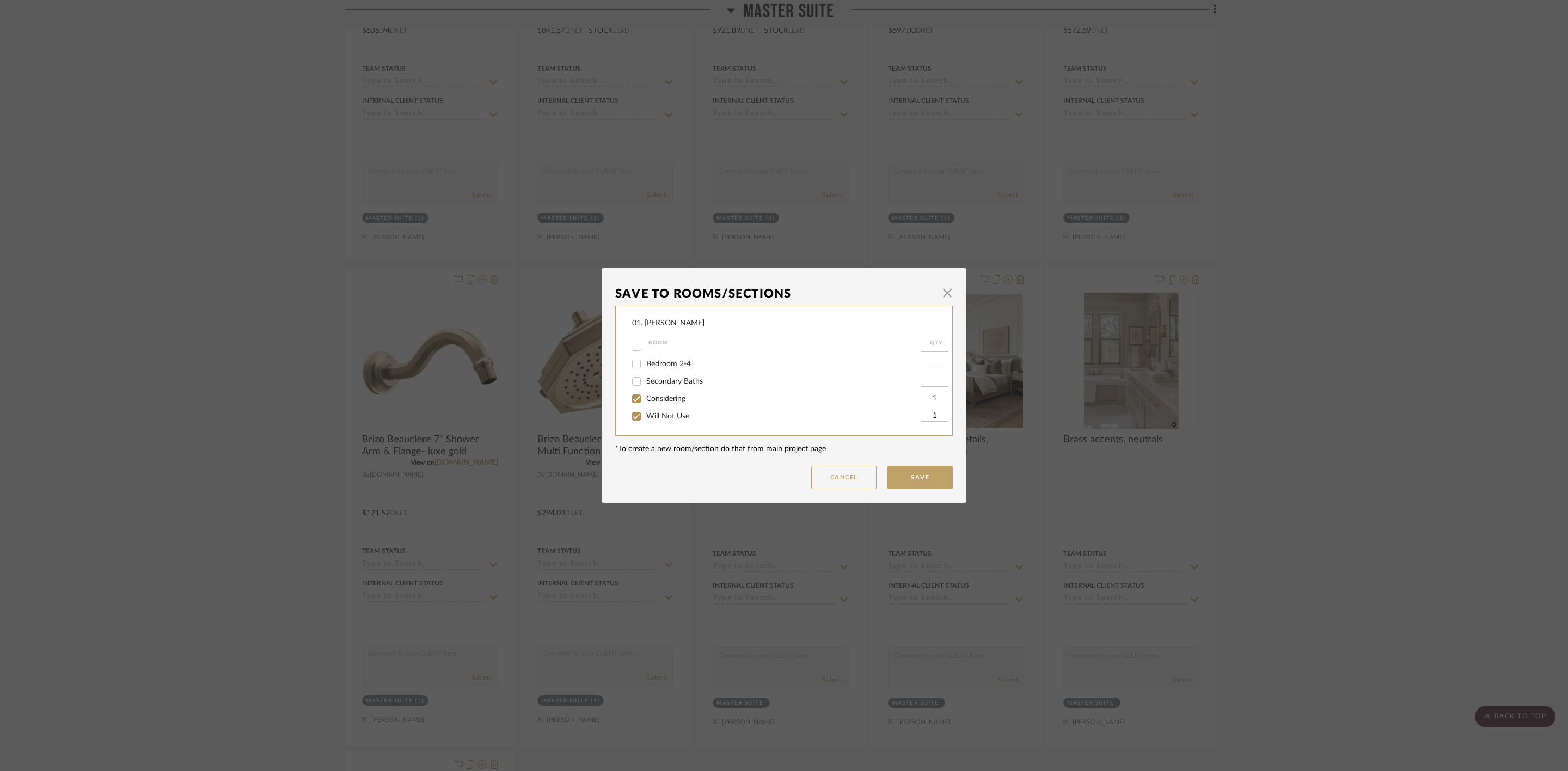
checkbox input "false"
click at [915, 475] on button "Save" at bounding box center [920, 478] width 65 height 23
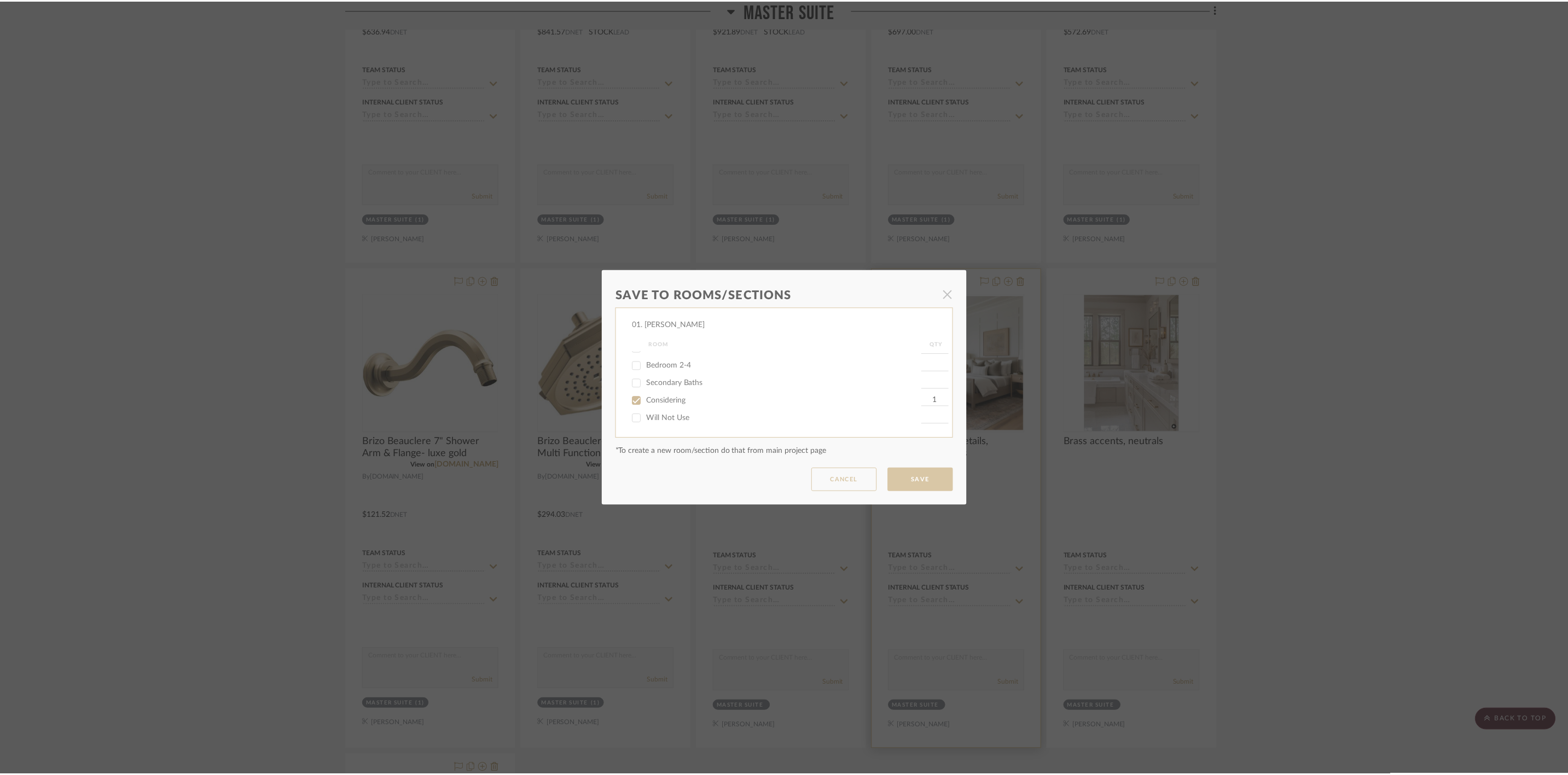
scroll to position [8781, 0]
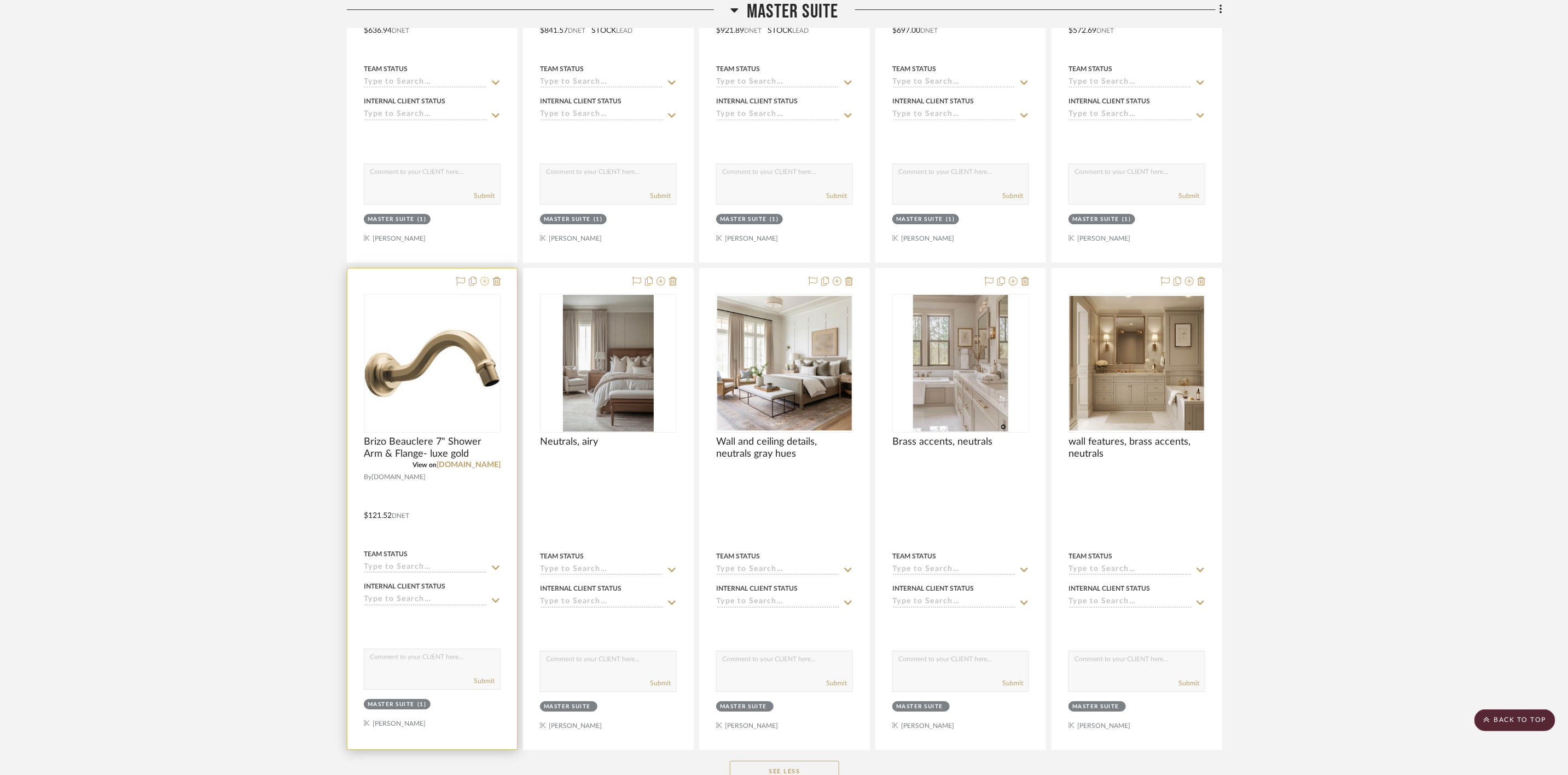
click at [483, 288] on button at bounding box center [485, 281] width 9 height 13
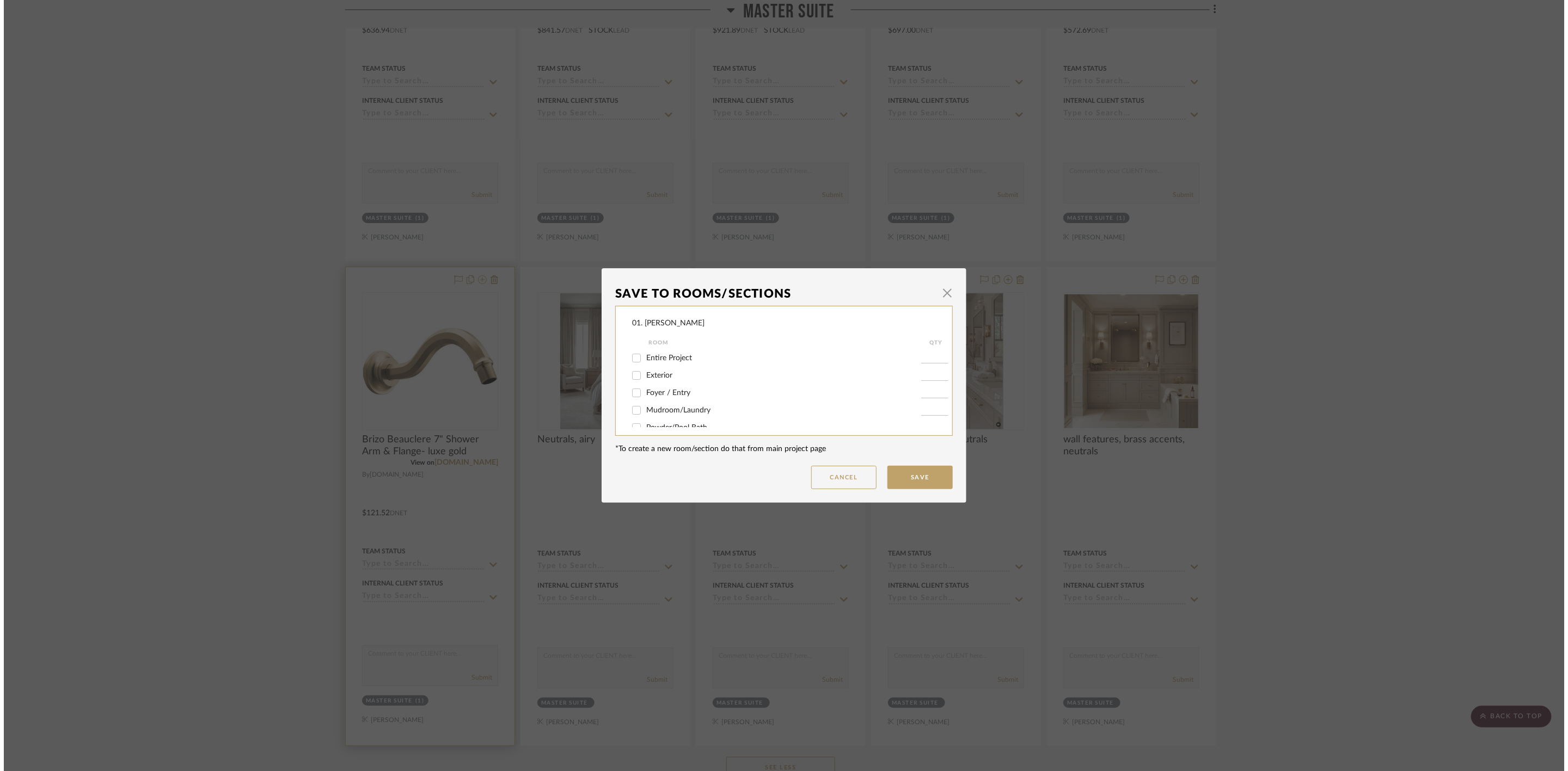
scroll to position [0, 0]
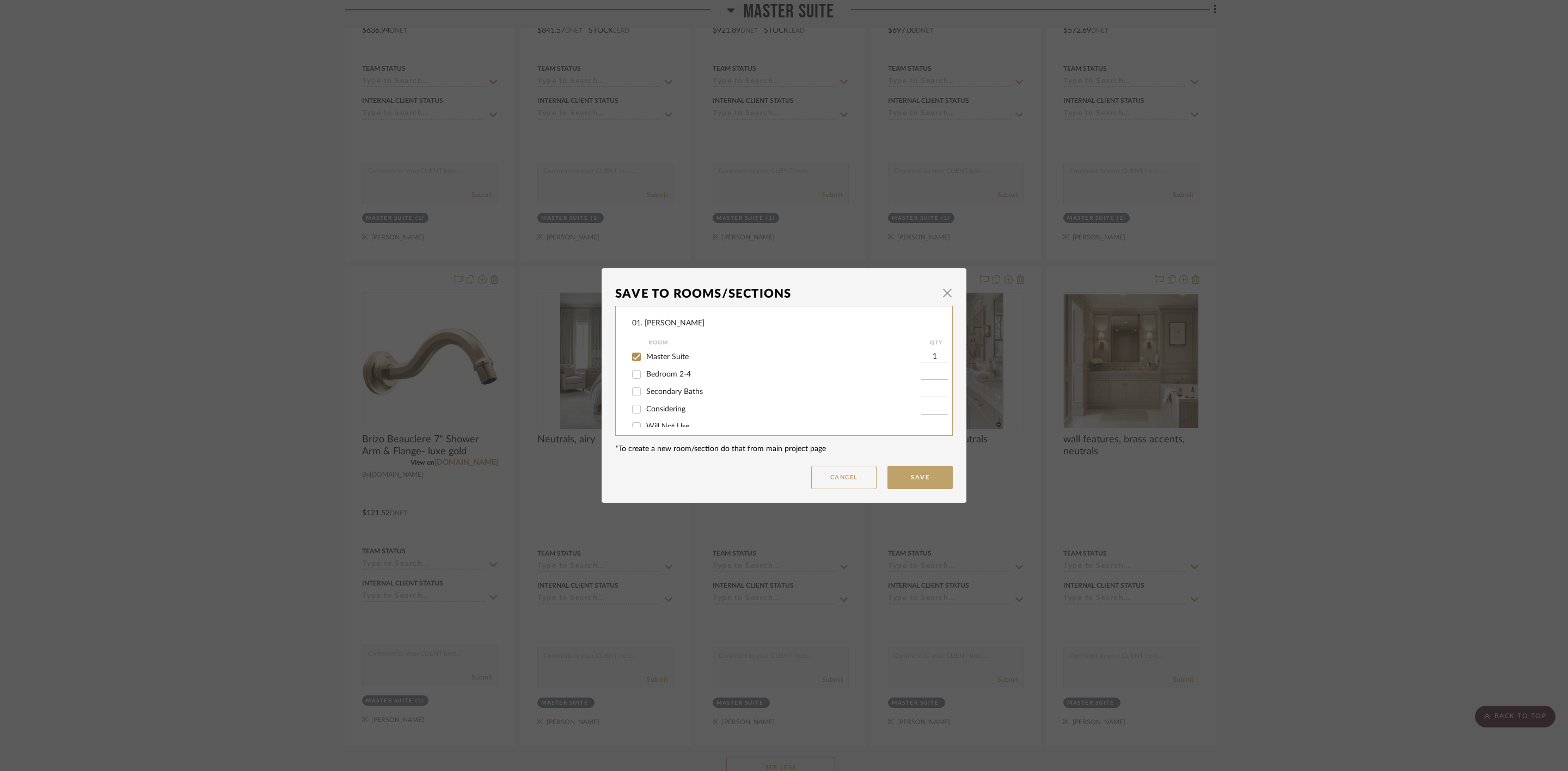
click at [659, 356] on span "Master Suite" at bounding box center [668, 357] width 43 height 8
click at [645, 356] on input "Master Suite" at bounding box center [636, 357] width 18 height 18
checkbox input "false"
click at [668, 402] on span "Considering" at bounding box center [666, 399] width 39 height 8
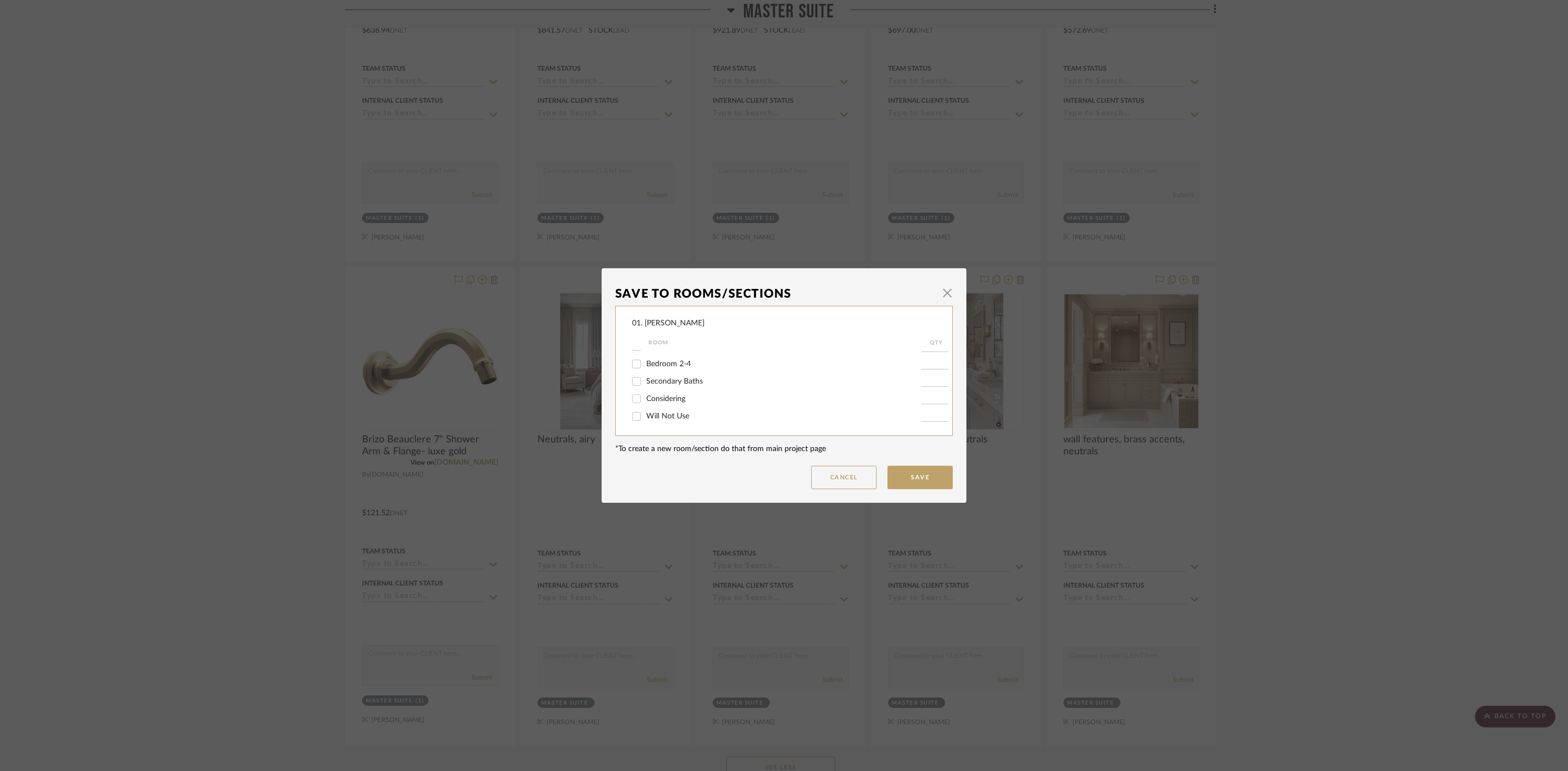
click at [645, 402] on input "Considering" at bounding box center [636, 399] width 18 height 18
checkbox input "true"
type input "1"
click at [911, 477] on button "Save" at bounding box center [920, 478] width 65 height 23
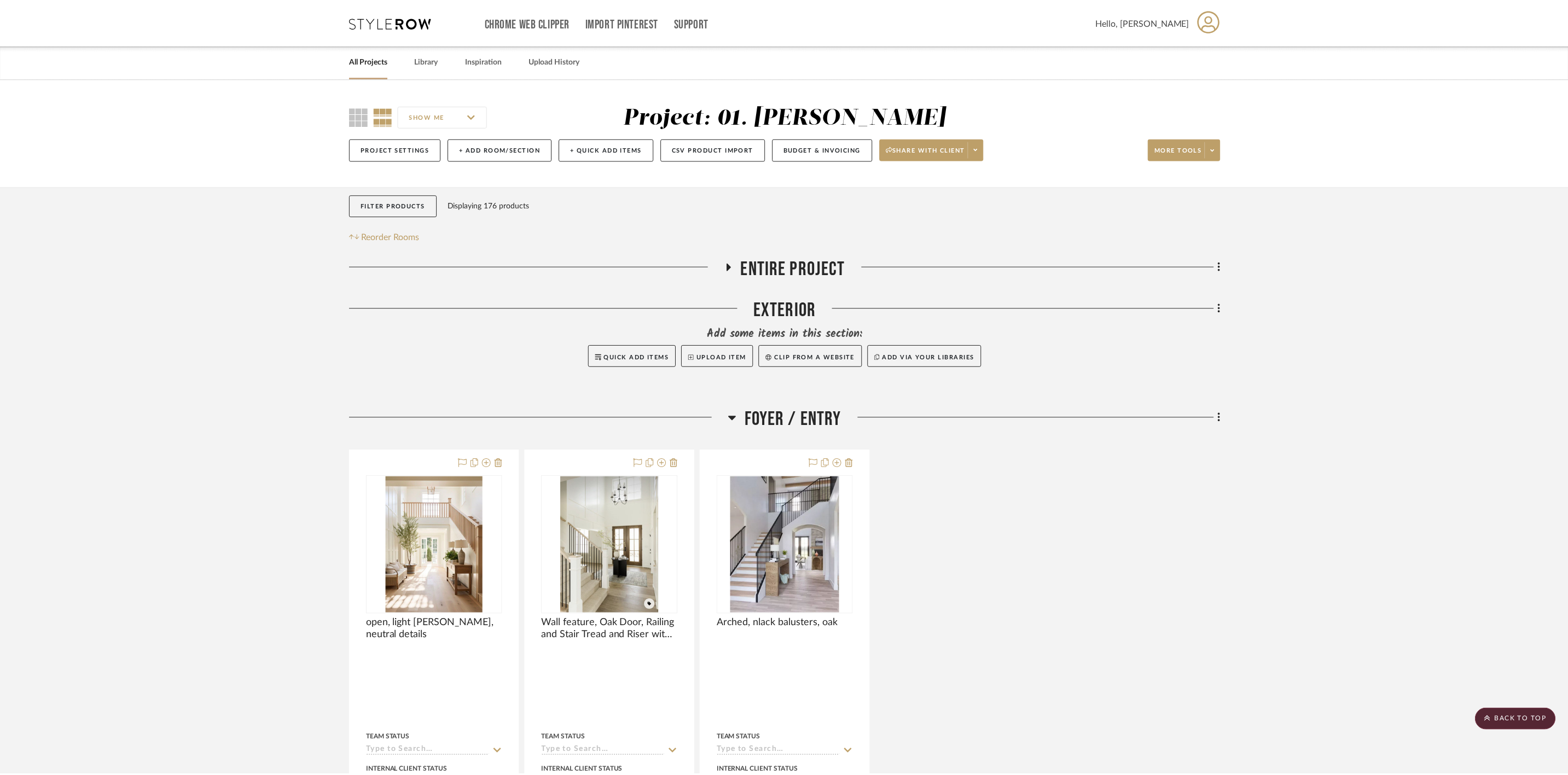
scroll to position [8781, 0]
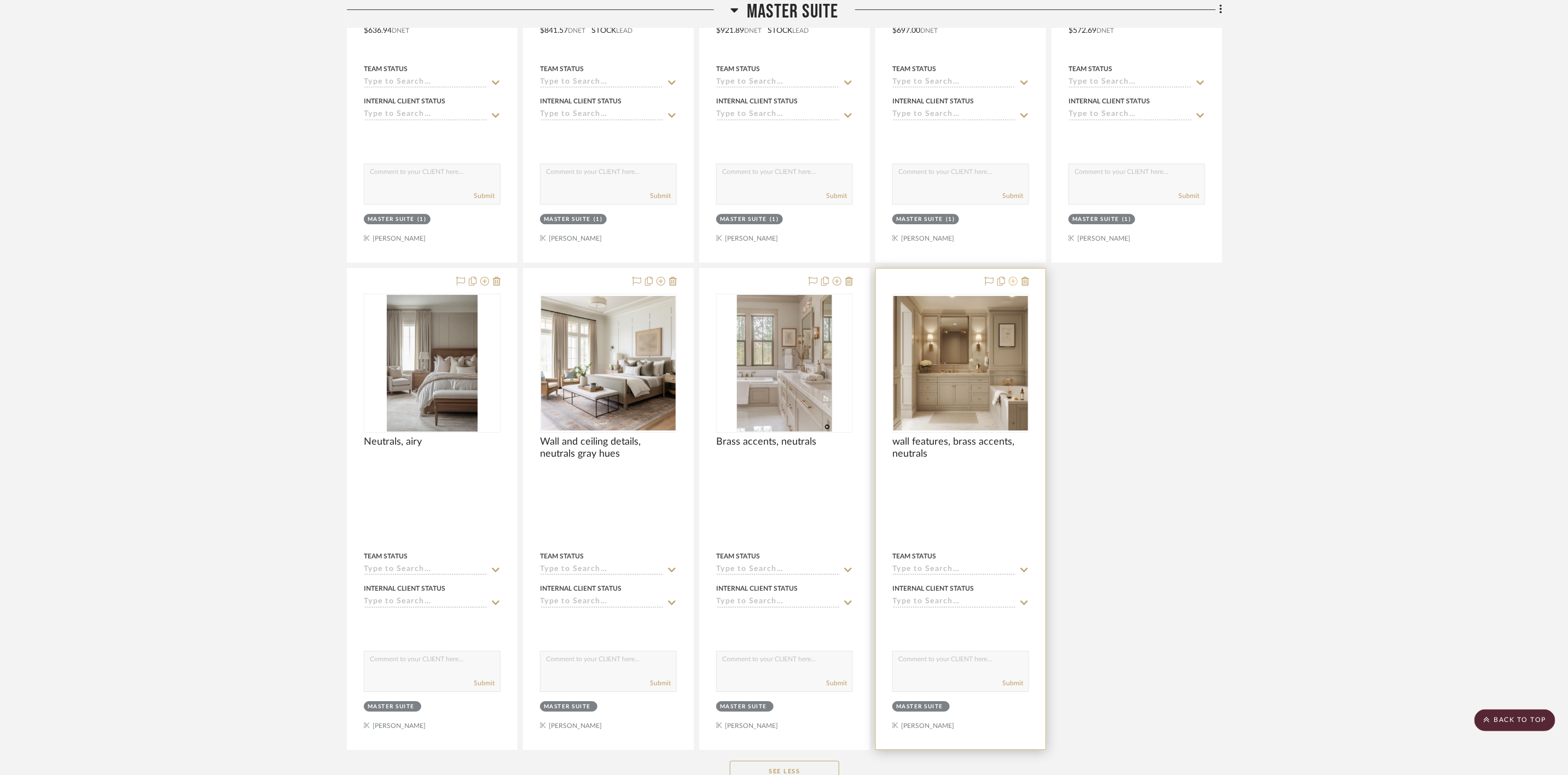
click at [1012, 286] on icon at bounding box center [1013, 281] width 9 height 9
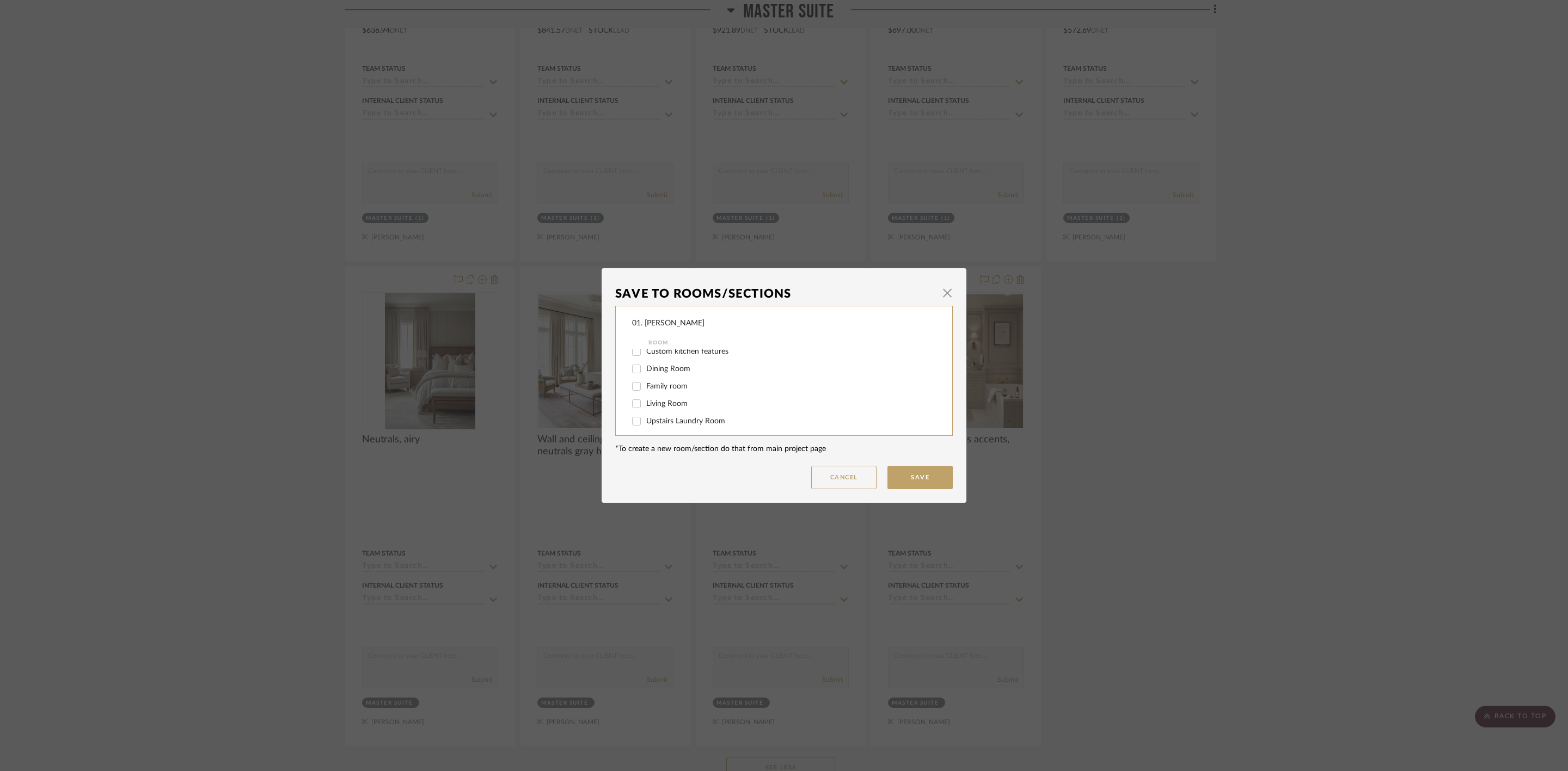
scroll to position [245, 0]
click at [657, 353] on span "Master Suite" at bounding box center [668, 357] width 43 height 8
click at [645, 353] on input "Master Suite" at bounding box center [636, 357] width 18 height 18
checkbox input "false"
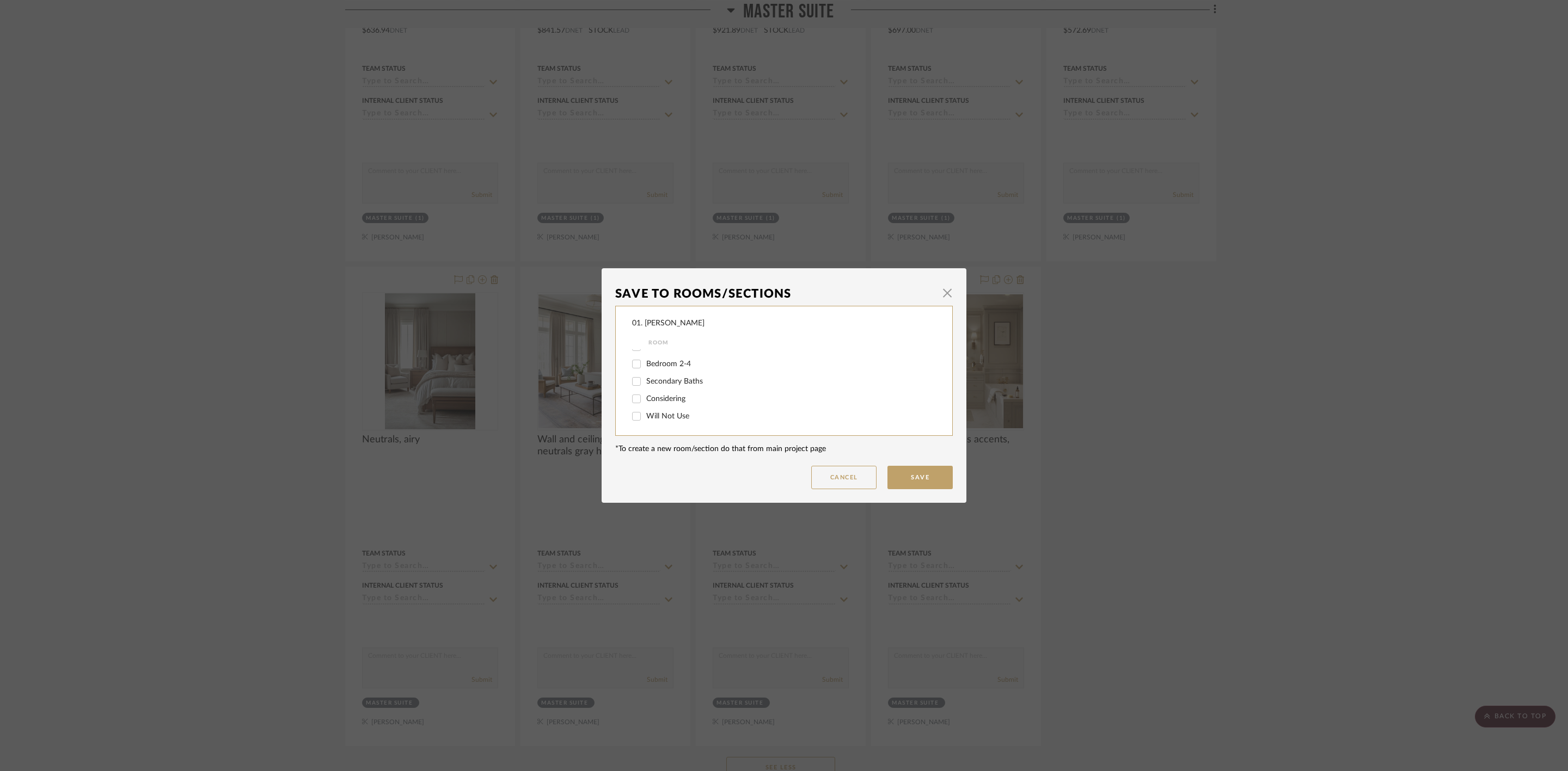
click at [668, 416] on span "Will Not Use" at bounding box center [668, 416] width 43 height 8
click at [645, 416] on input "Will Not Use" at bounding box center [636, 416] width 18 height 18
checkbox input "true"
click at [942, 485] on button "Save" at bounding box center [920, 478] width 65 height 23
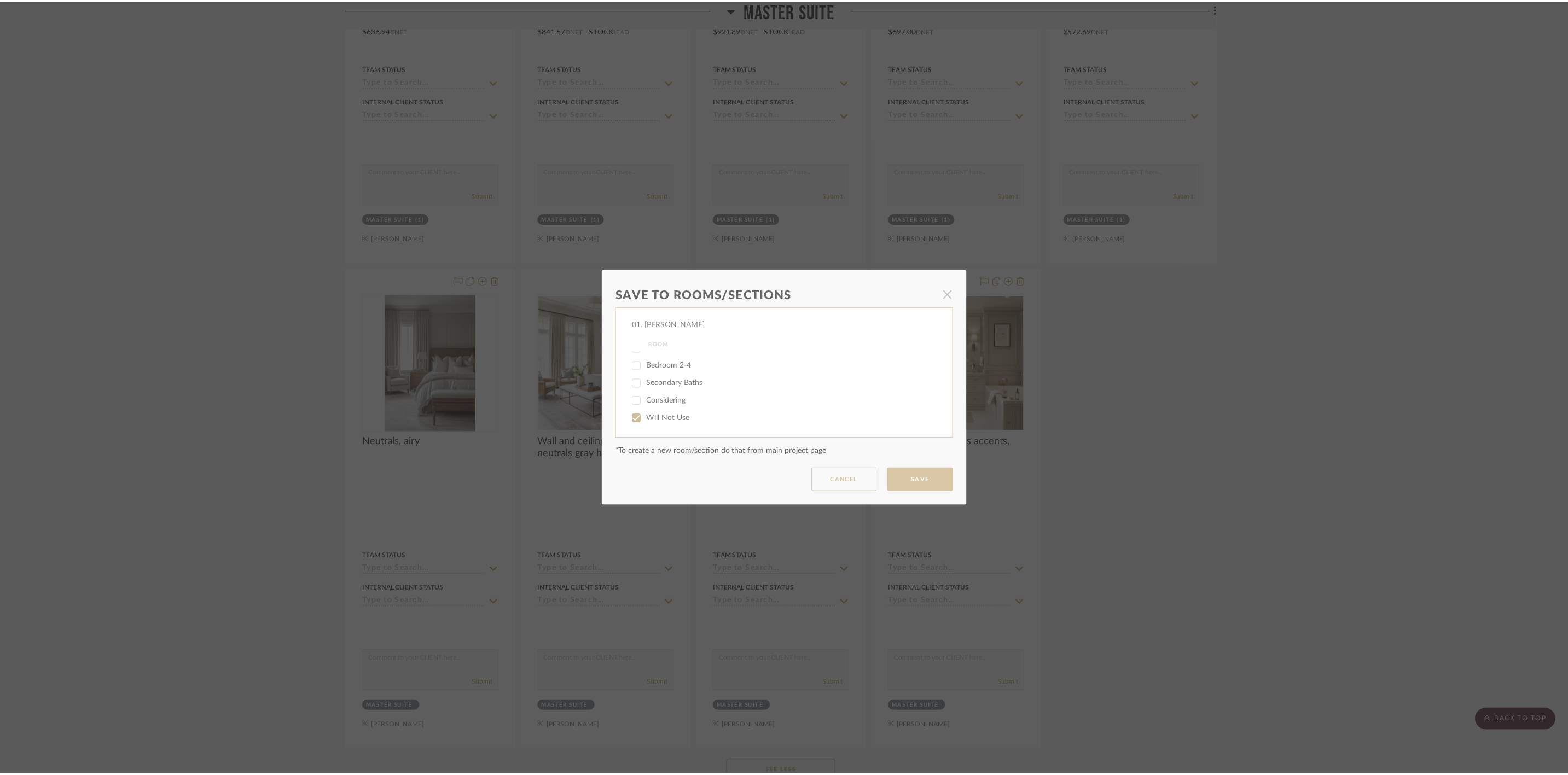
scroll to position [8781, 0]
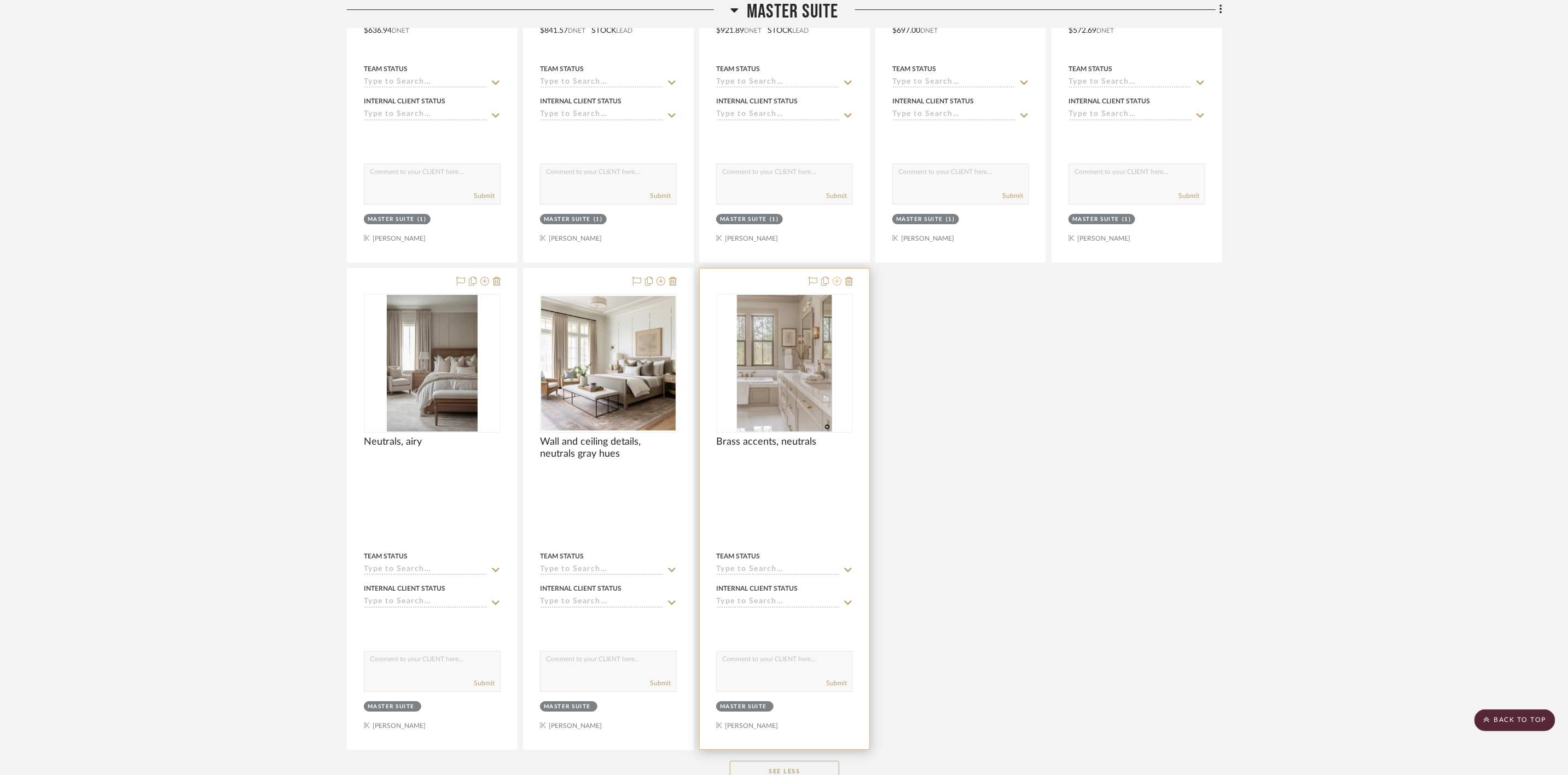
click at [838, 286] on icon at bounding box center [837, 281] width 9 height 9
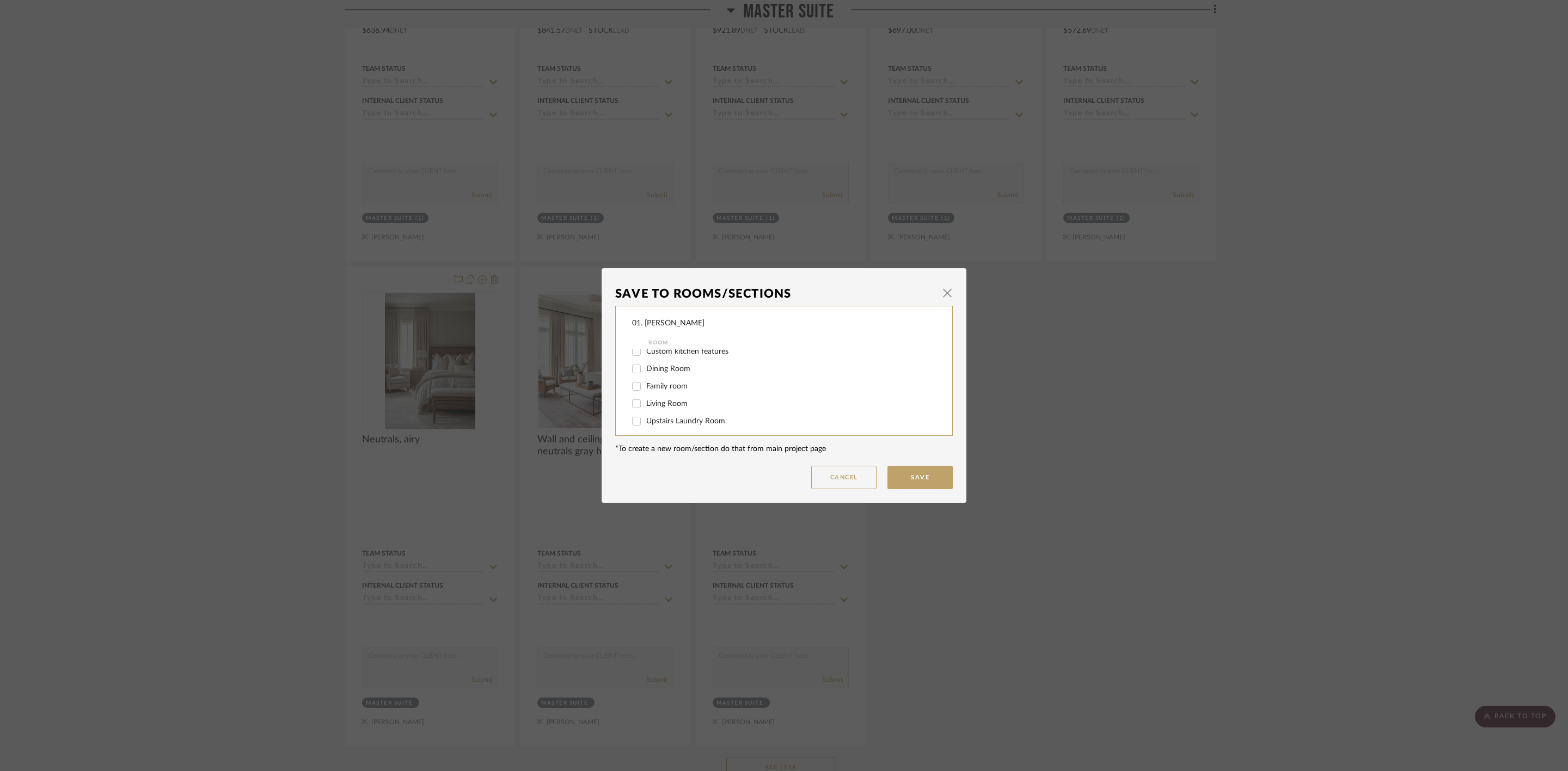
scroll to position [245, 0]
click at [665, 358] on span "Master Suite" at bounding box center [668, 357] width 43 height 8
click at [645, 358] on input "Master Suite" at bounding box center [636, 357] width 18 height 18
checkbox input "false"
click at [662, 424] on span "Will Not Use" at bounding box center [668, 427] width 43 height 8
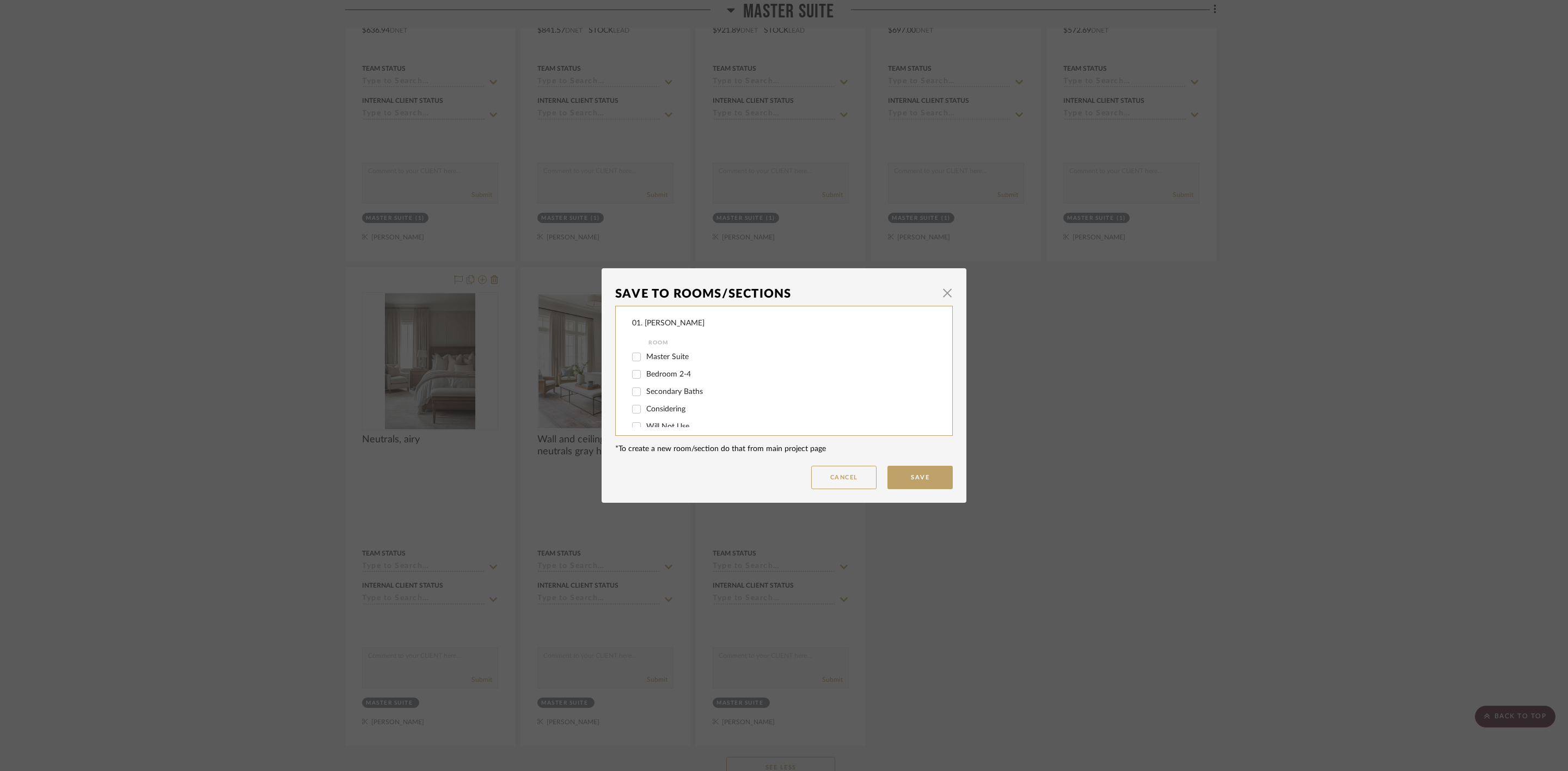
click at [645, 424] on input "Will Not Use" at bounding box center [636, 427] width 18 height 18
checkbox input "true"
click at [900, 471] on button "Save" at bounding box center [920, 478] width 65 height 23
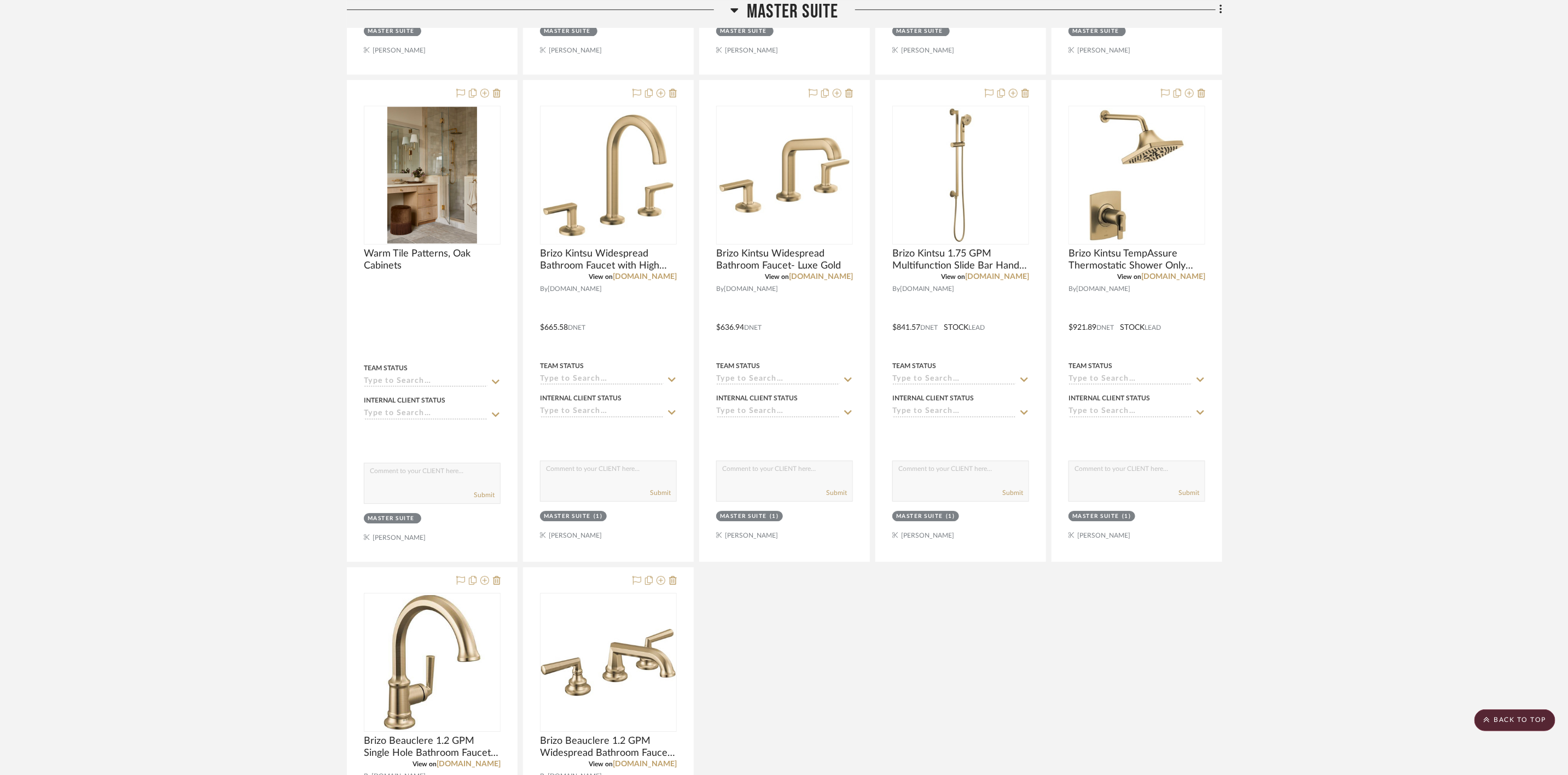
scroll to position [8617, 0]
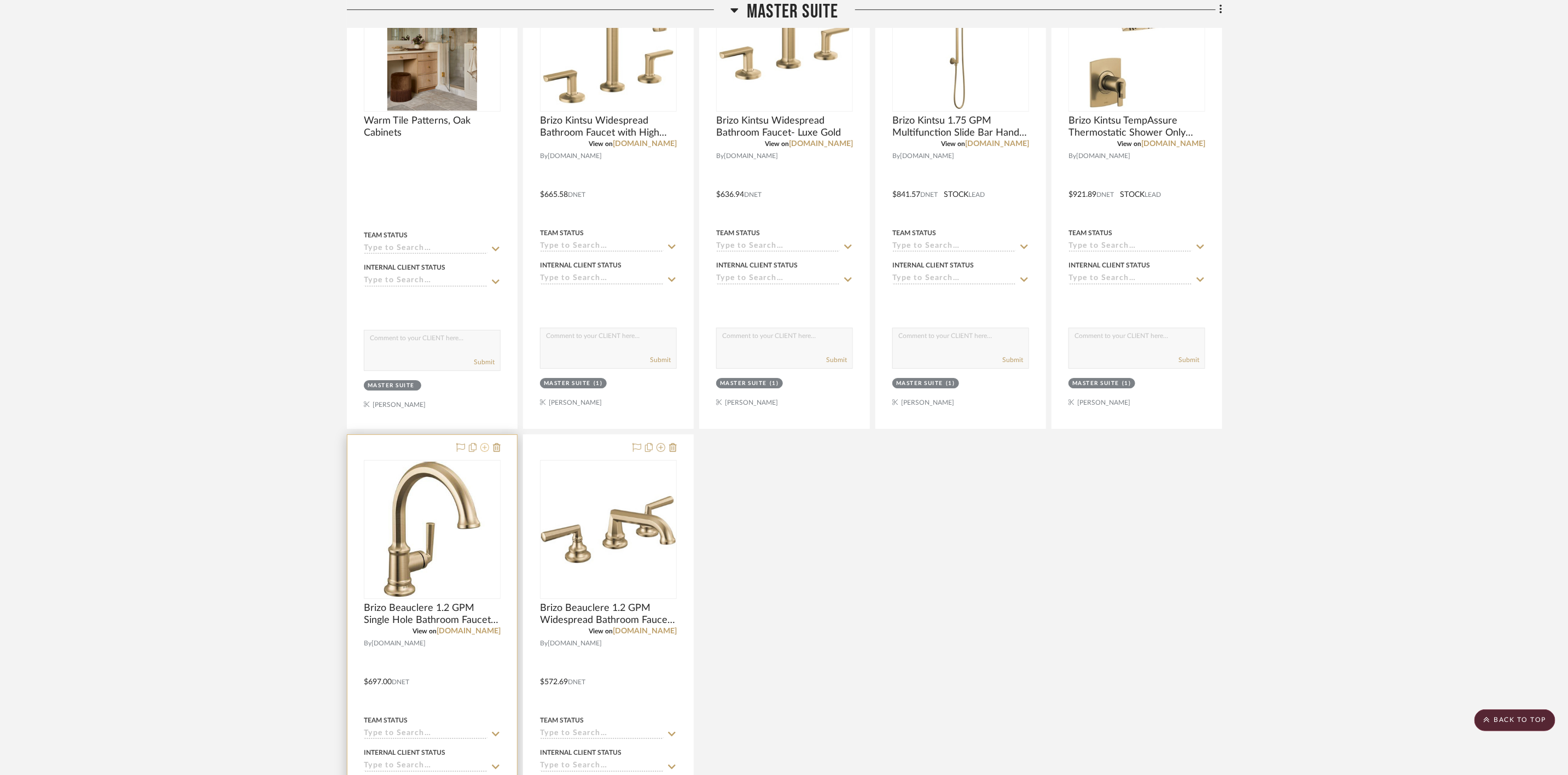
click at [485, 452] on icon at bounding box center [485, 447] width 9 height 9
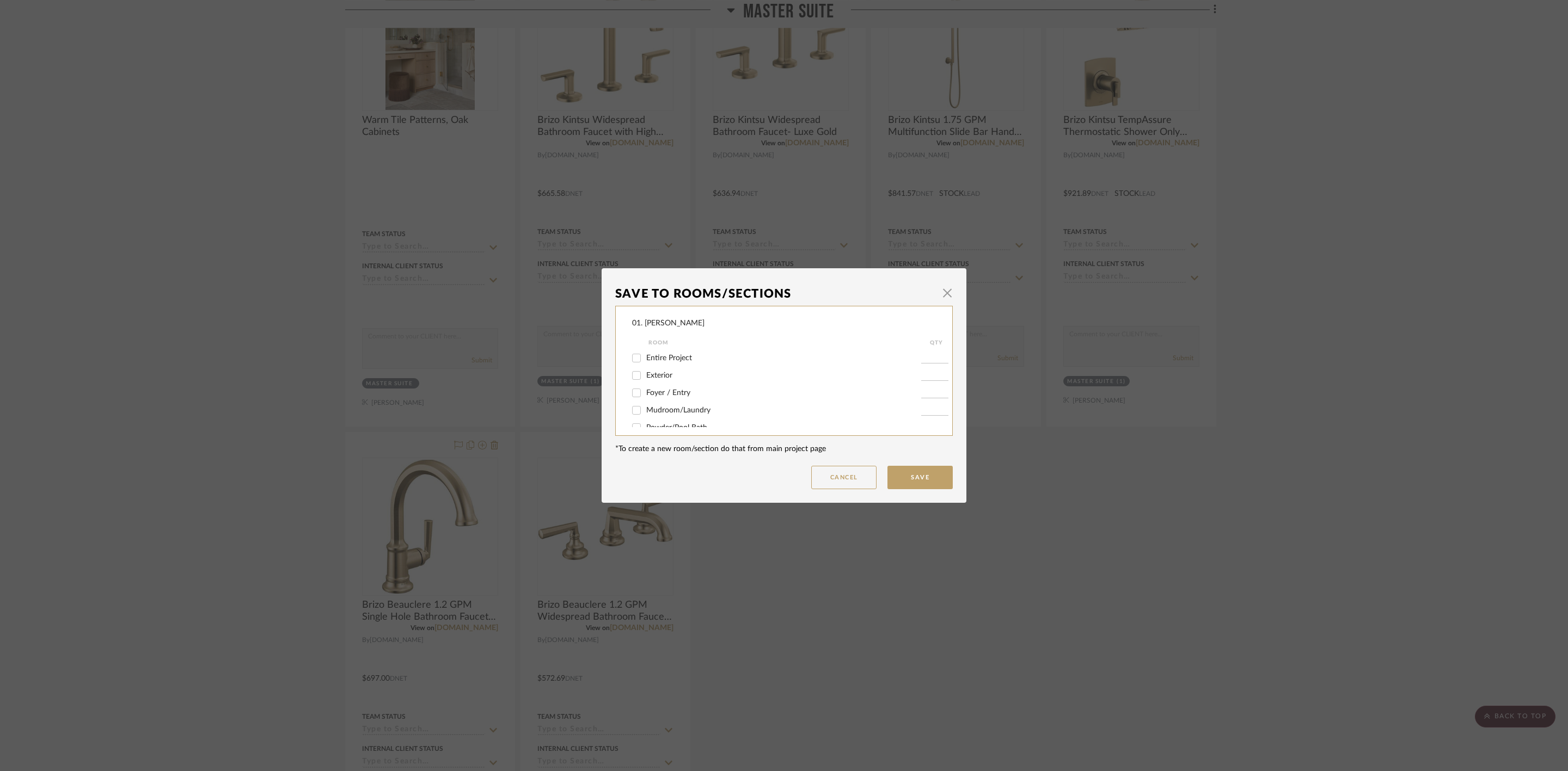
scroll to position [82, 0]
click at [679, 366] on span "Powder Room" at bounding box center [670, 363] width 48 height 8
click at [645, 366] on input "Powder Room" at bounding box center [636, 363] width 18 height 18
checkbox input "true"
type input "1"
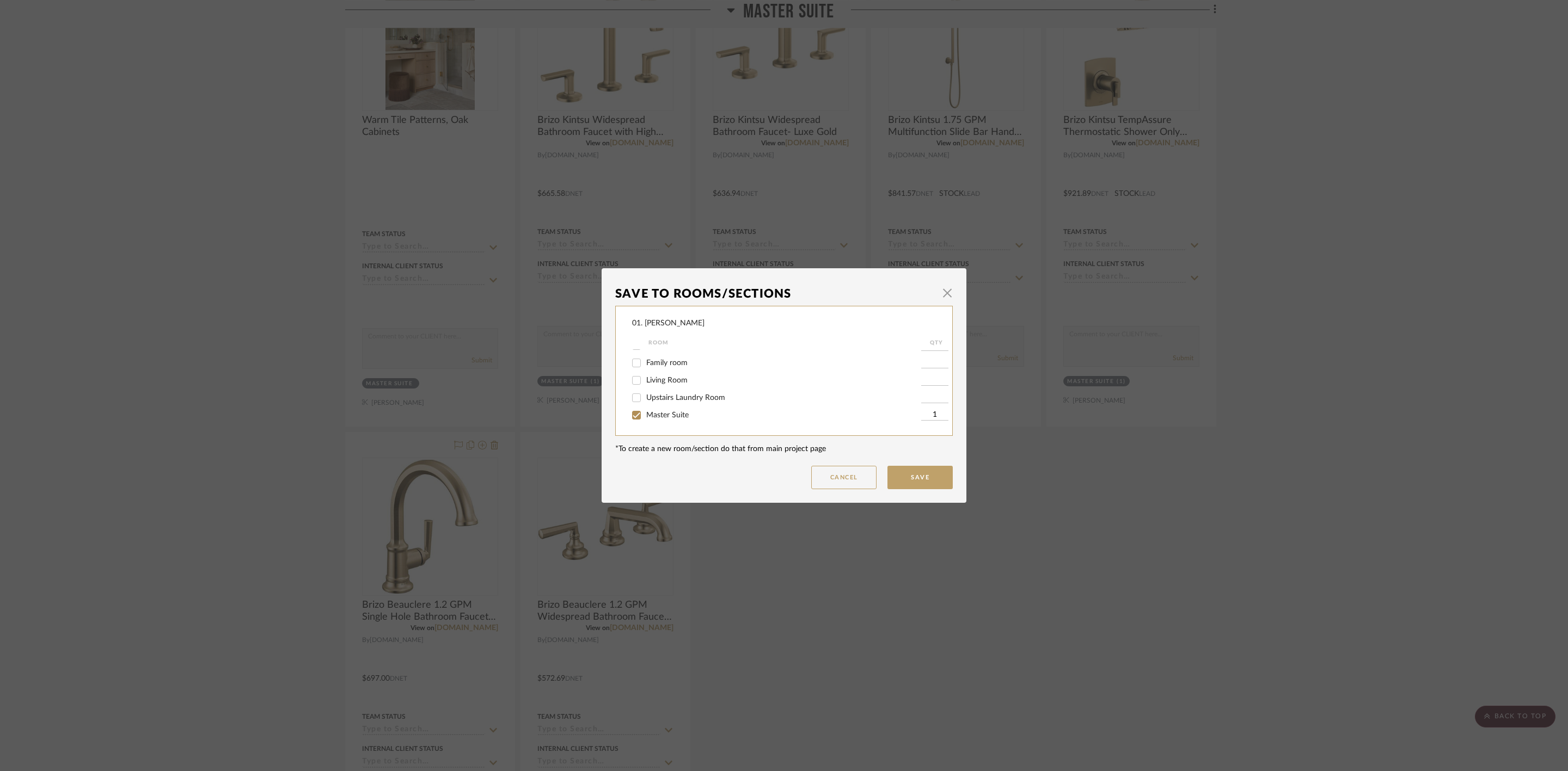
scroll to position [173, 0]
click at [659, 428] on div "01. Merker Room QTY Entire Project Exterior Foyer / Entry Mudroom/Laundry Powde…" at bounding box center [784, 371] width 338 height 130
click at [665, 425] on span "Master Suite" at bounding box center [668, 428] width 43 height 8
click at [645, 425] on input "Master Suite" at bounding box center [636, 428] width 18 height 18
checkbox input "false"
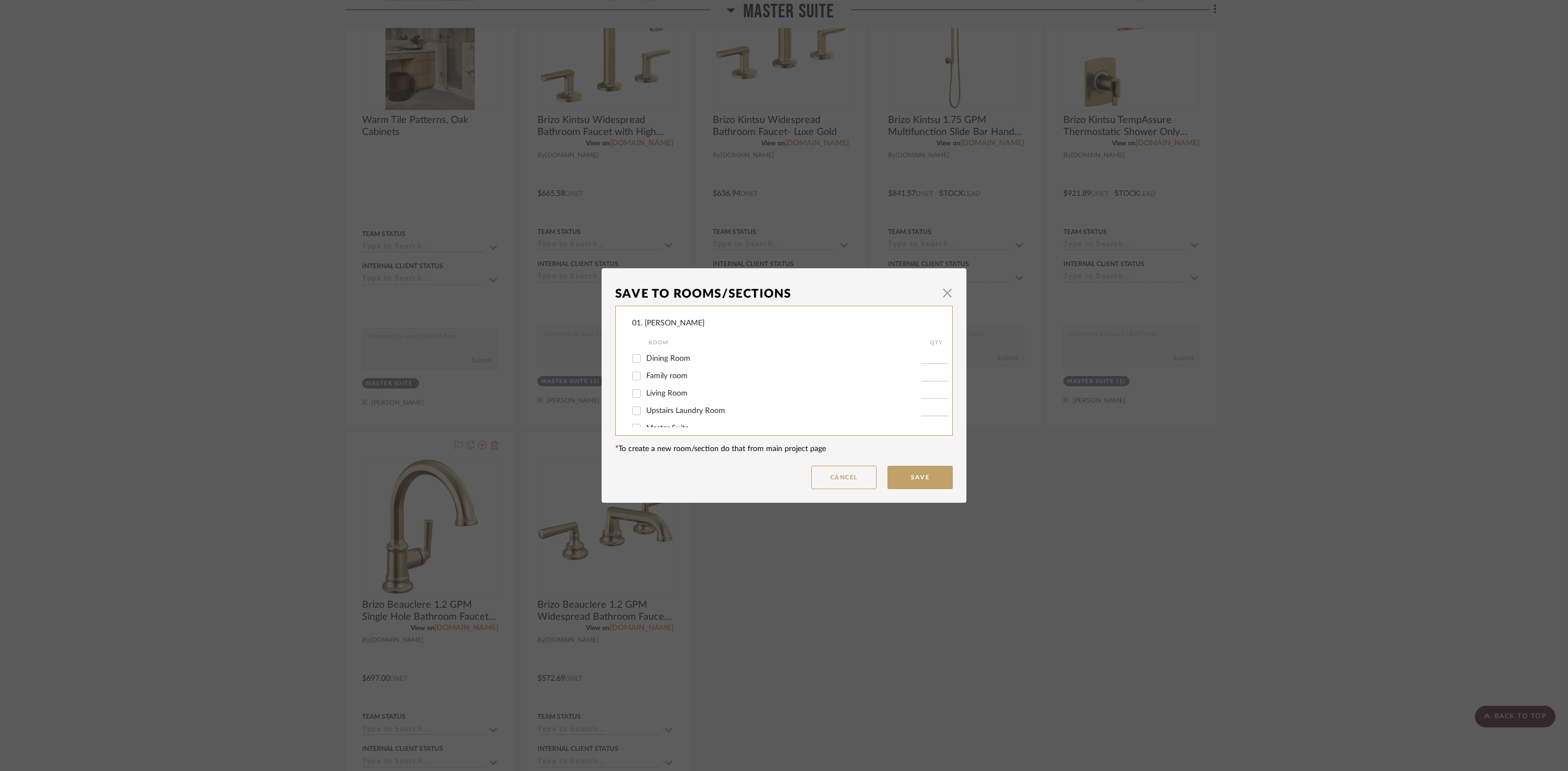
scroll to position [183, 0]
click at [914, 479] on button "Save" at bounding box center [920, 478] width 65 height 23
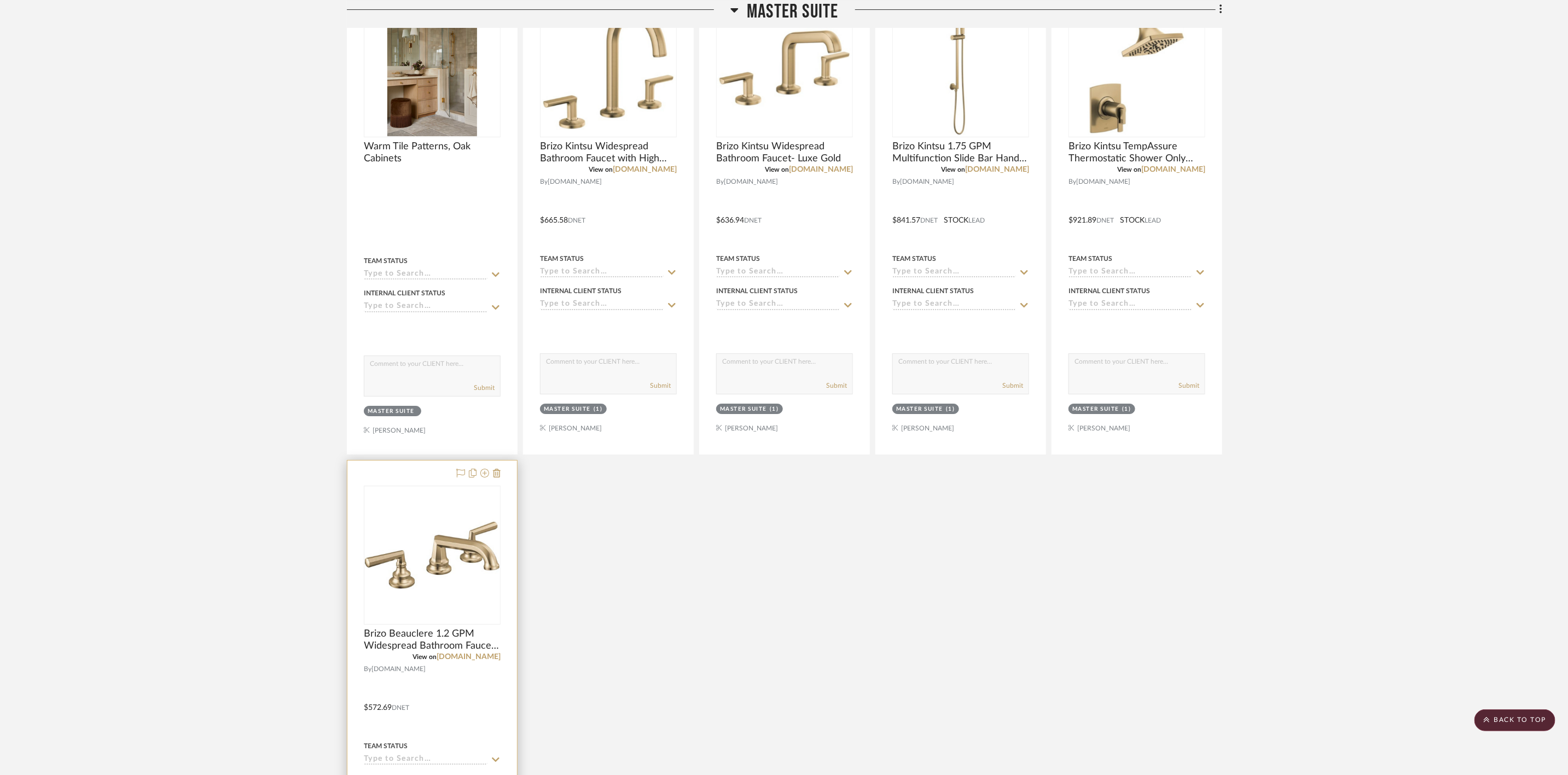
scroll to position [9027, 0]
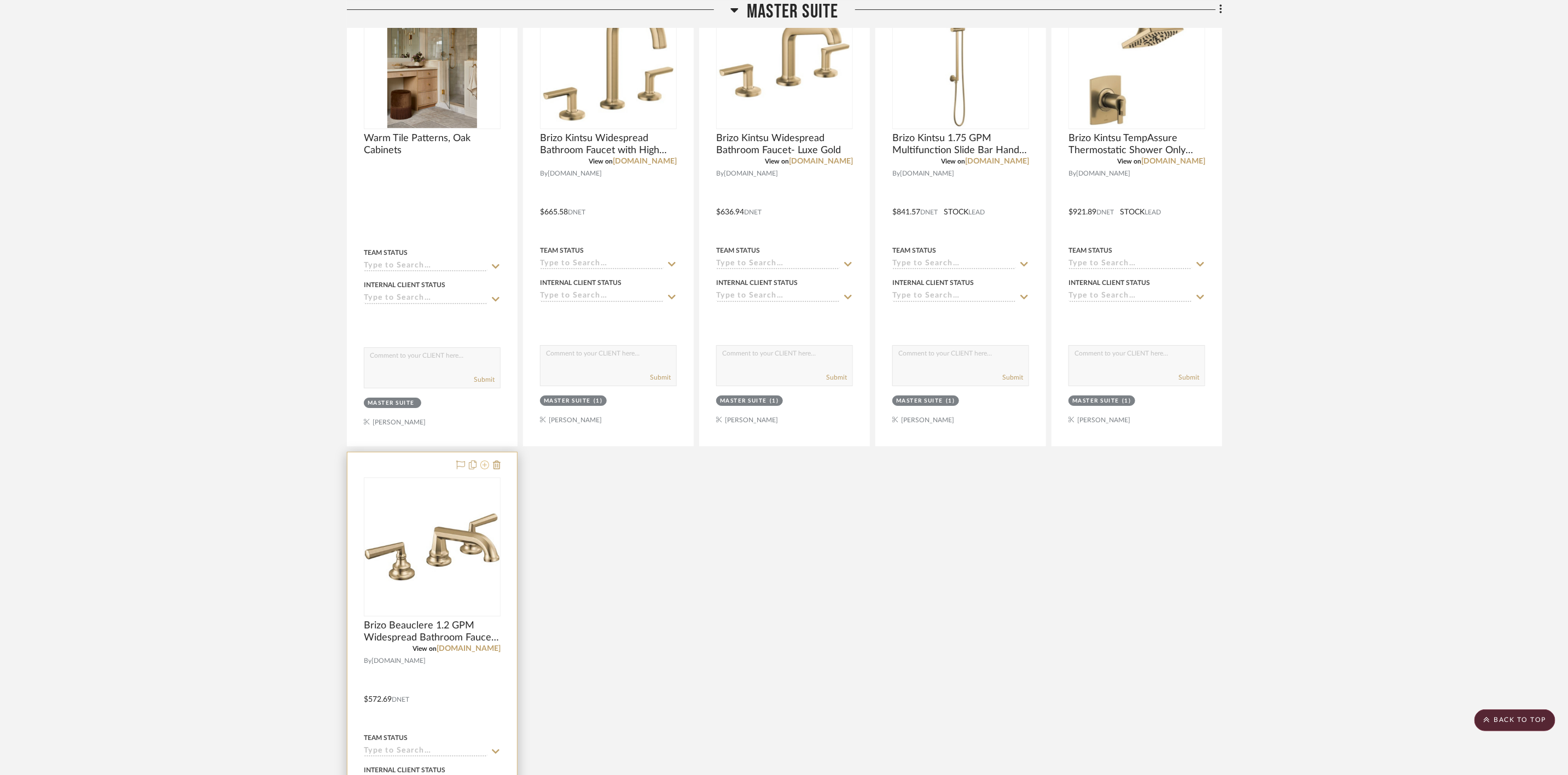
click at [485, 469] on icon at bounding box center [485, 465] width 9 height 9
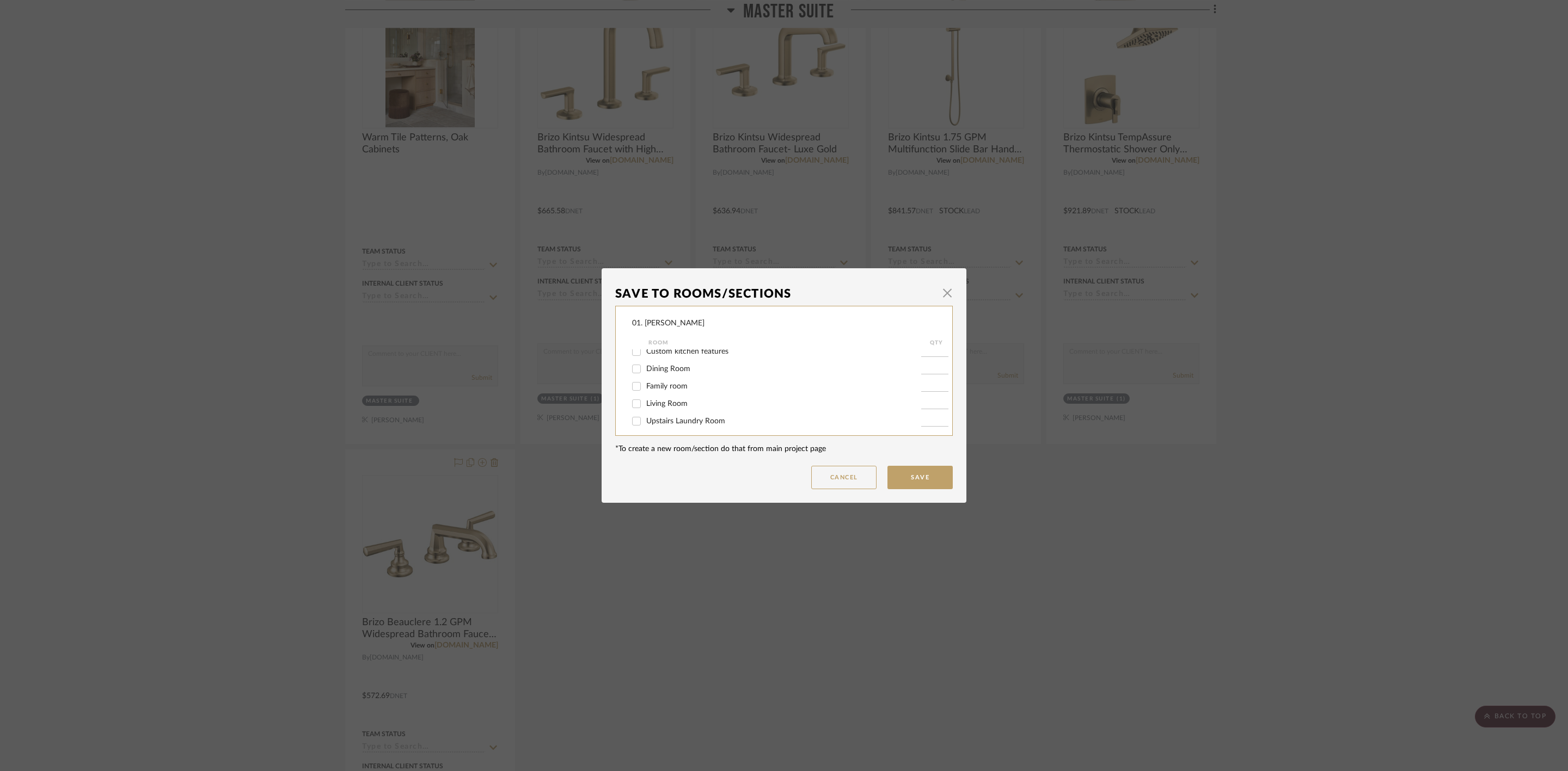
scroll to position [245, 0]
click at [667, 358] on span "Master Suite" at bounding box center [668, 357] width 43 height 8
click at [645, 358] on input "Master Suite" at bounding box center [636, 357] width 18 height 18
checkbox input "false"
click at [671, 409] on span "Considering" at bounding box center [666, 409] width 39 height 8
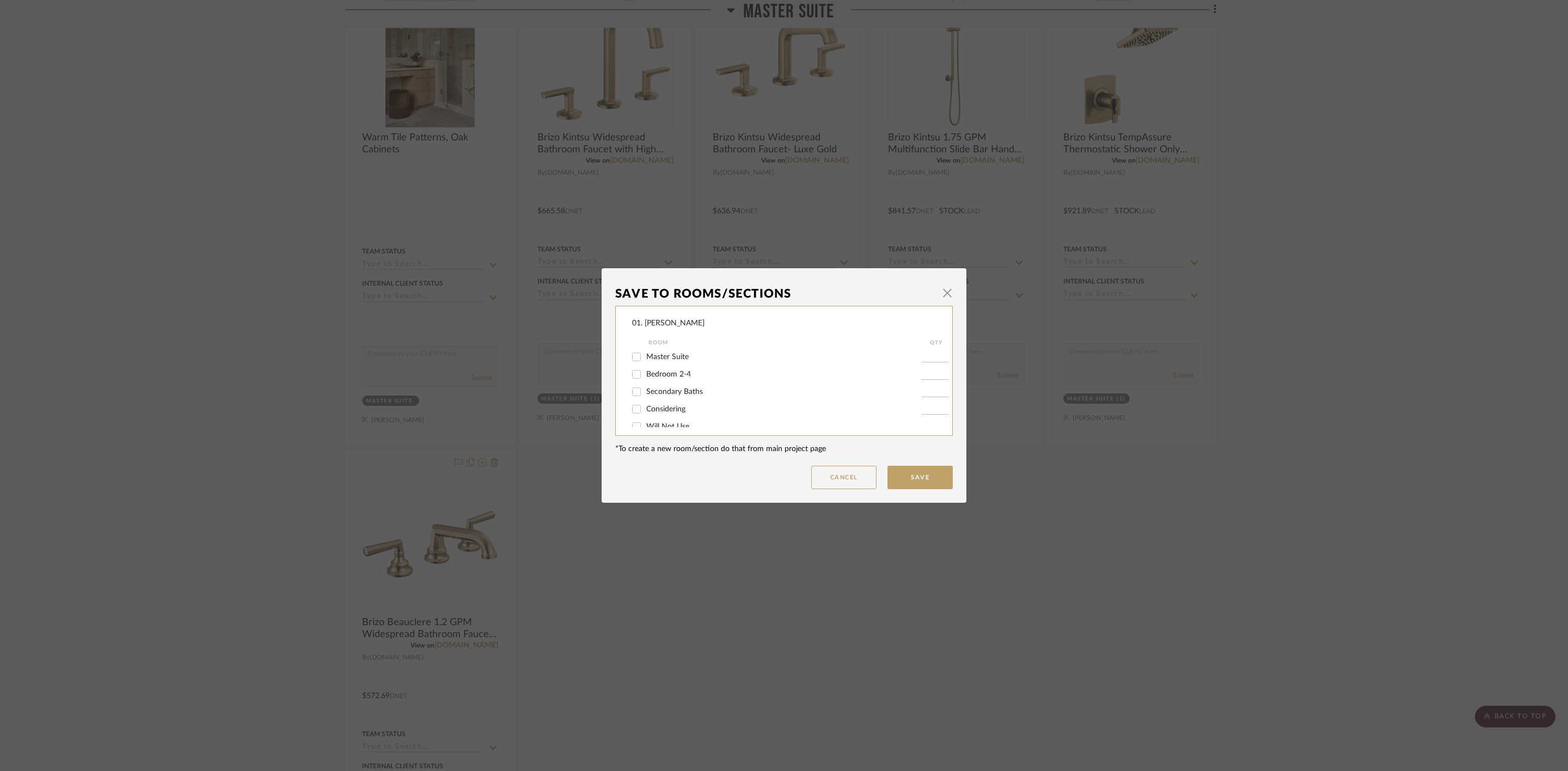
click at [645, 409] on input "Considering" at bounding box center [636, 409] width 18 height 18
checkbox input "true"
type input "1"
click at [920, 474] on button "Save" at bounding box center [920, 478] width 65 height 23
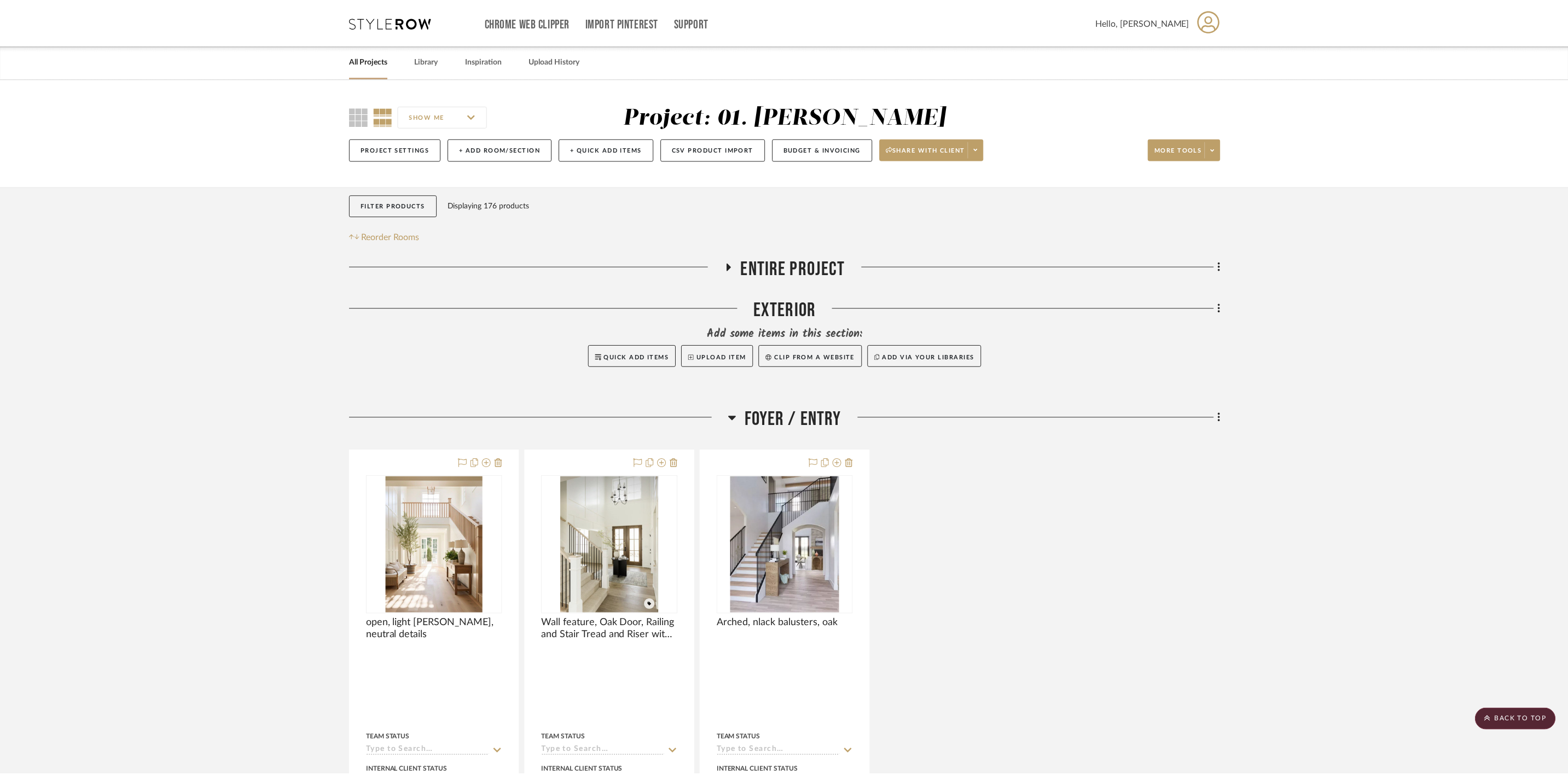
scroll to position [9027, 0]
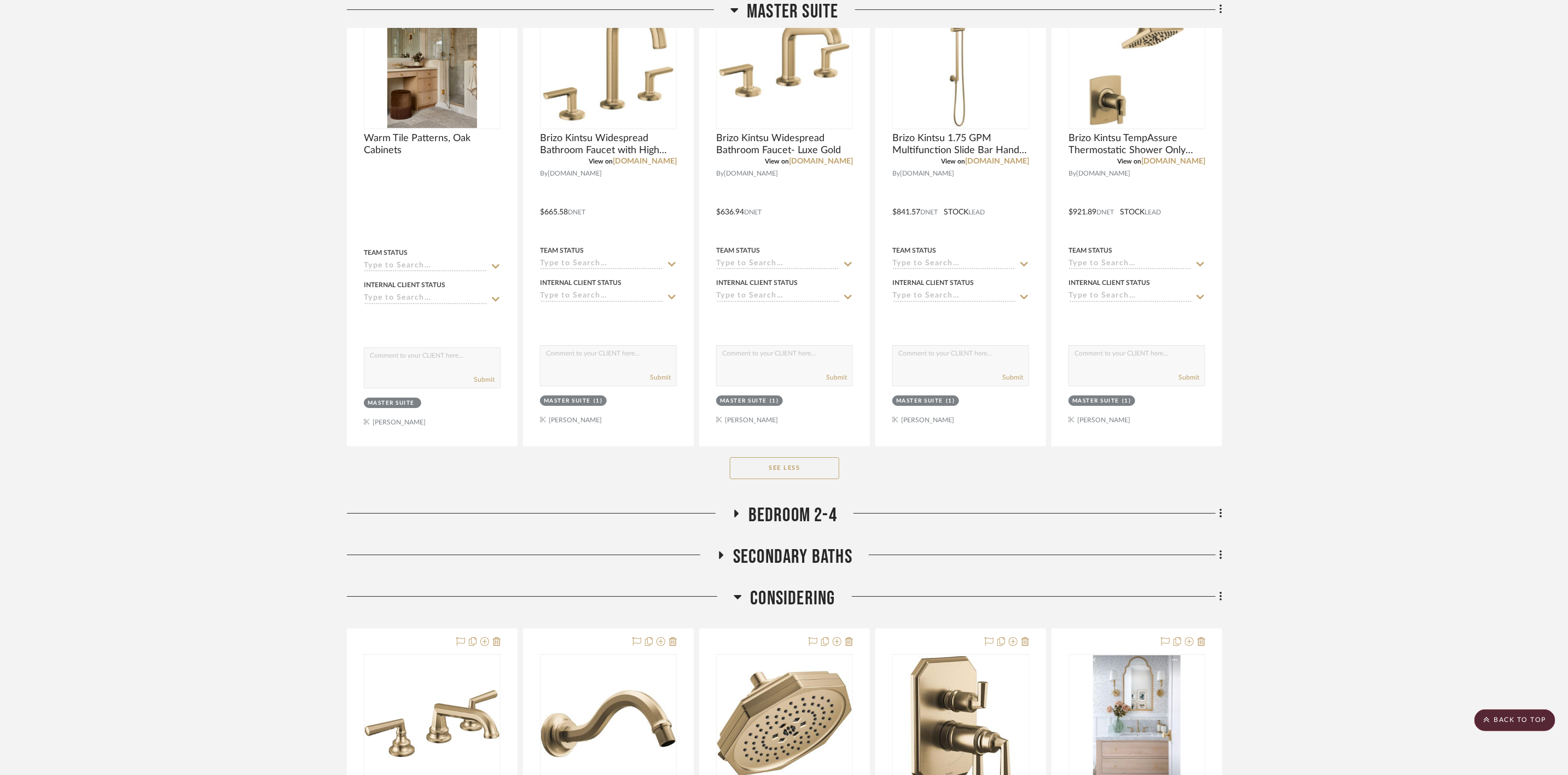
click at [809, 610] on span "Considering" at bounding box center [792, 599] width 85 height 23
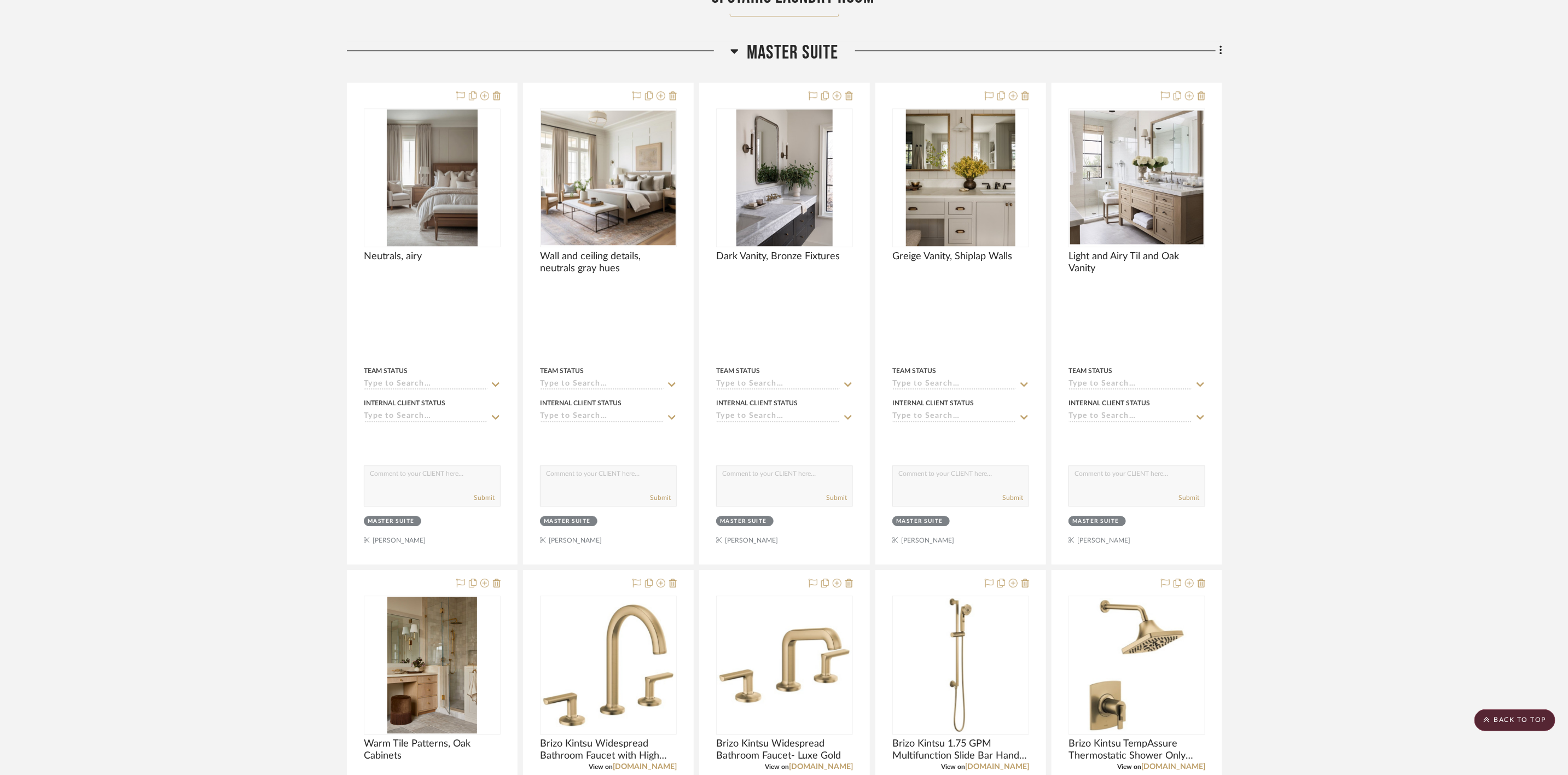
scroll to position [8371, 0]
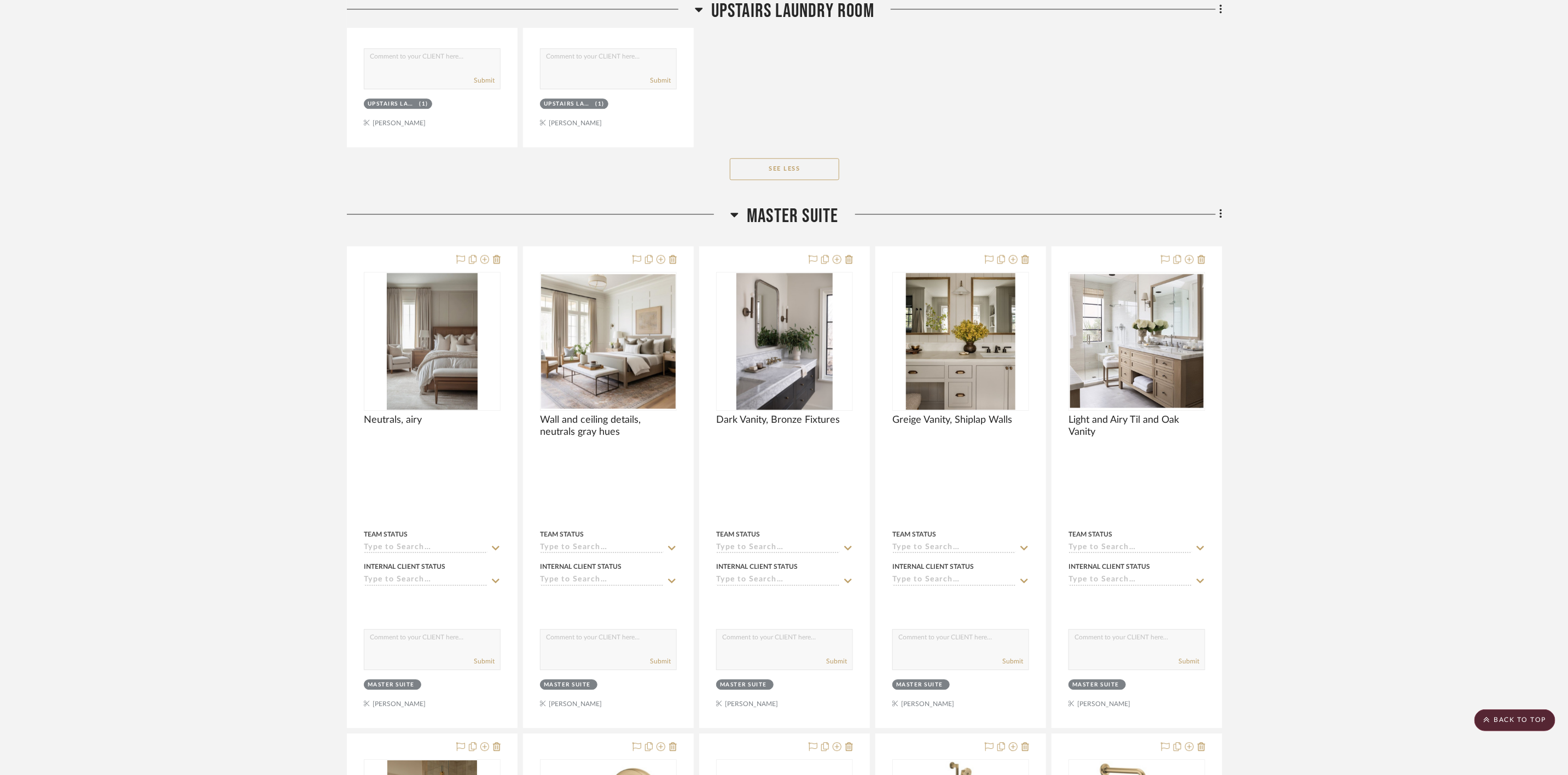
click at [803, 228] on span "Master Suite" at bounding box center [792, 217] width 91 height 23
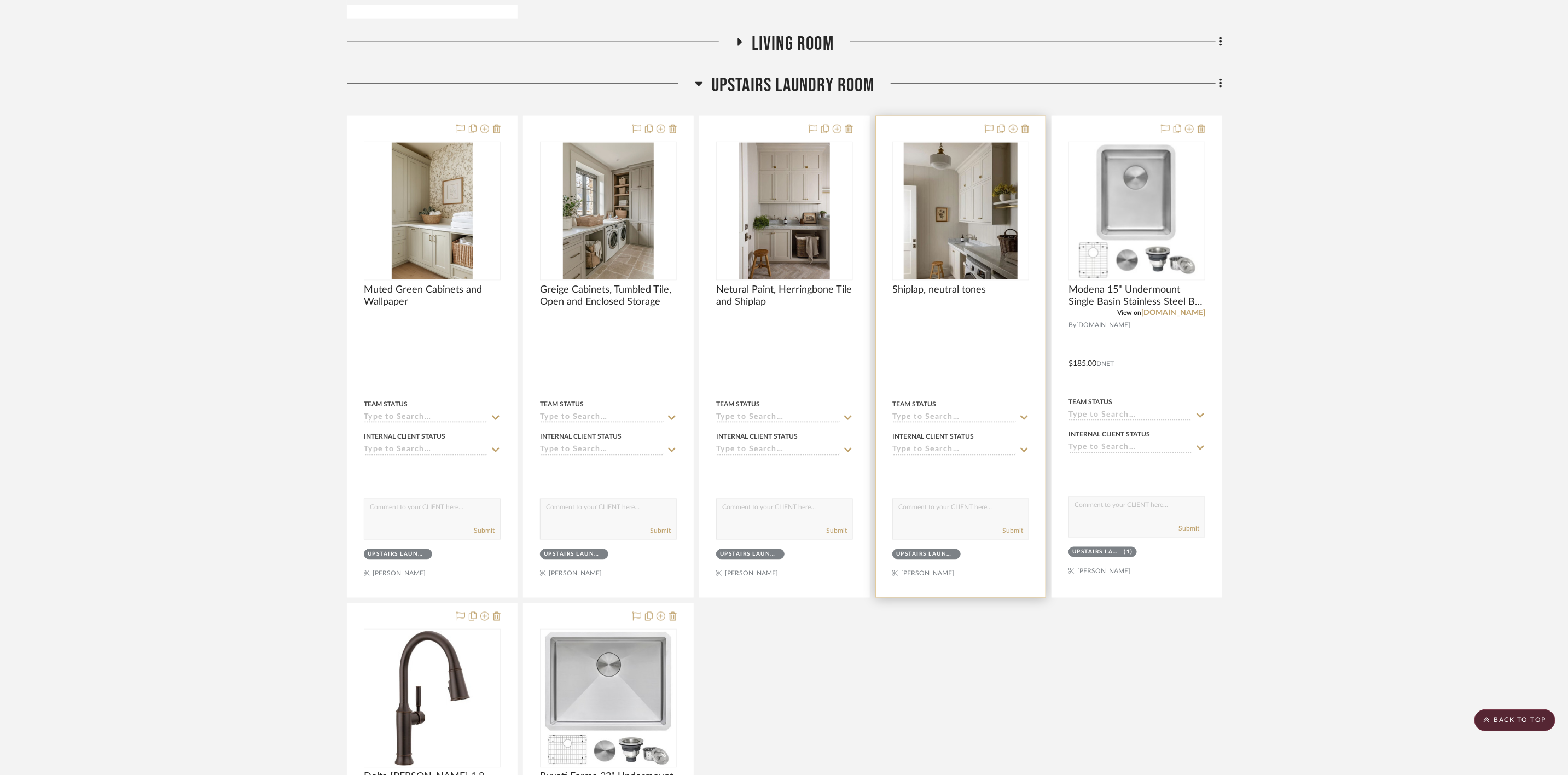
scroll to position [7311, 0]
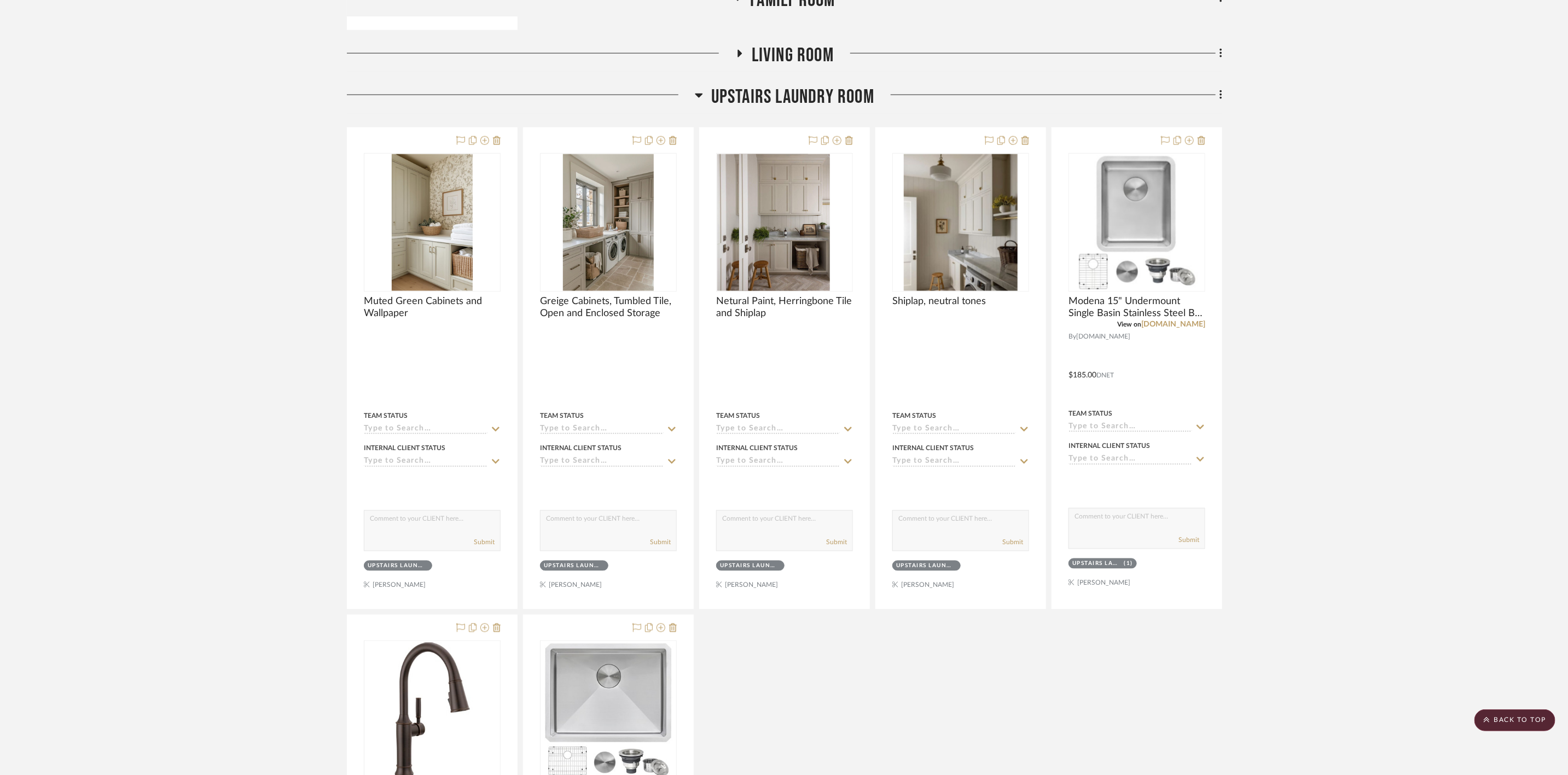
click at [808, 109] on span "Upstairs Laundry Room" at bounding box center [793, 97] width 163 height 23
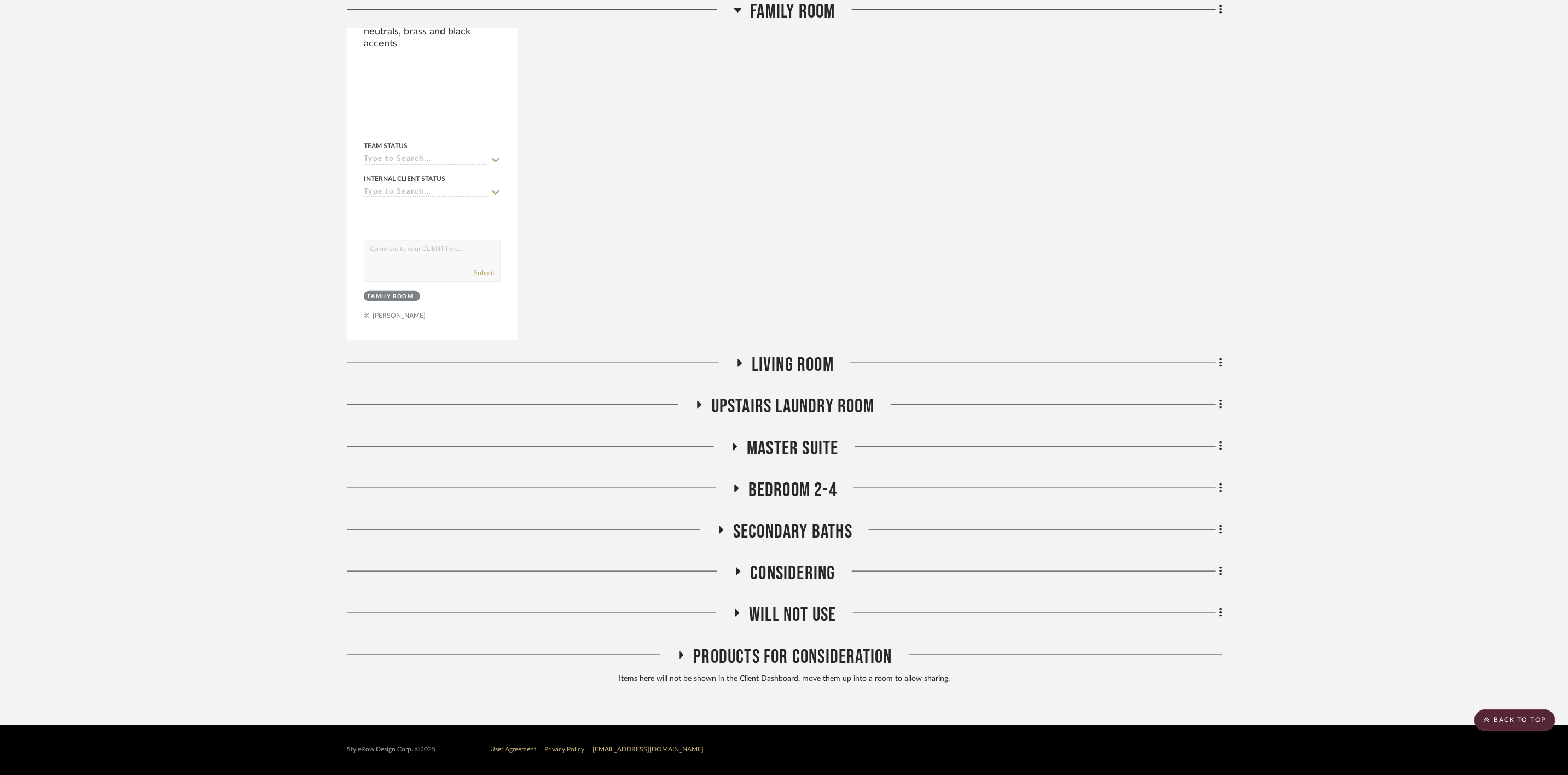
scroll to position [7021, 0]
click at [822, 490] on span "Bedroom 2-4" at bounding box center [793, 491] width 89 height 23
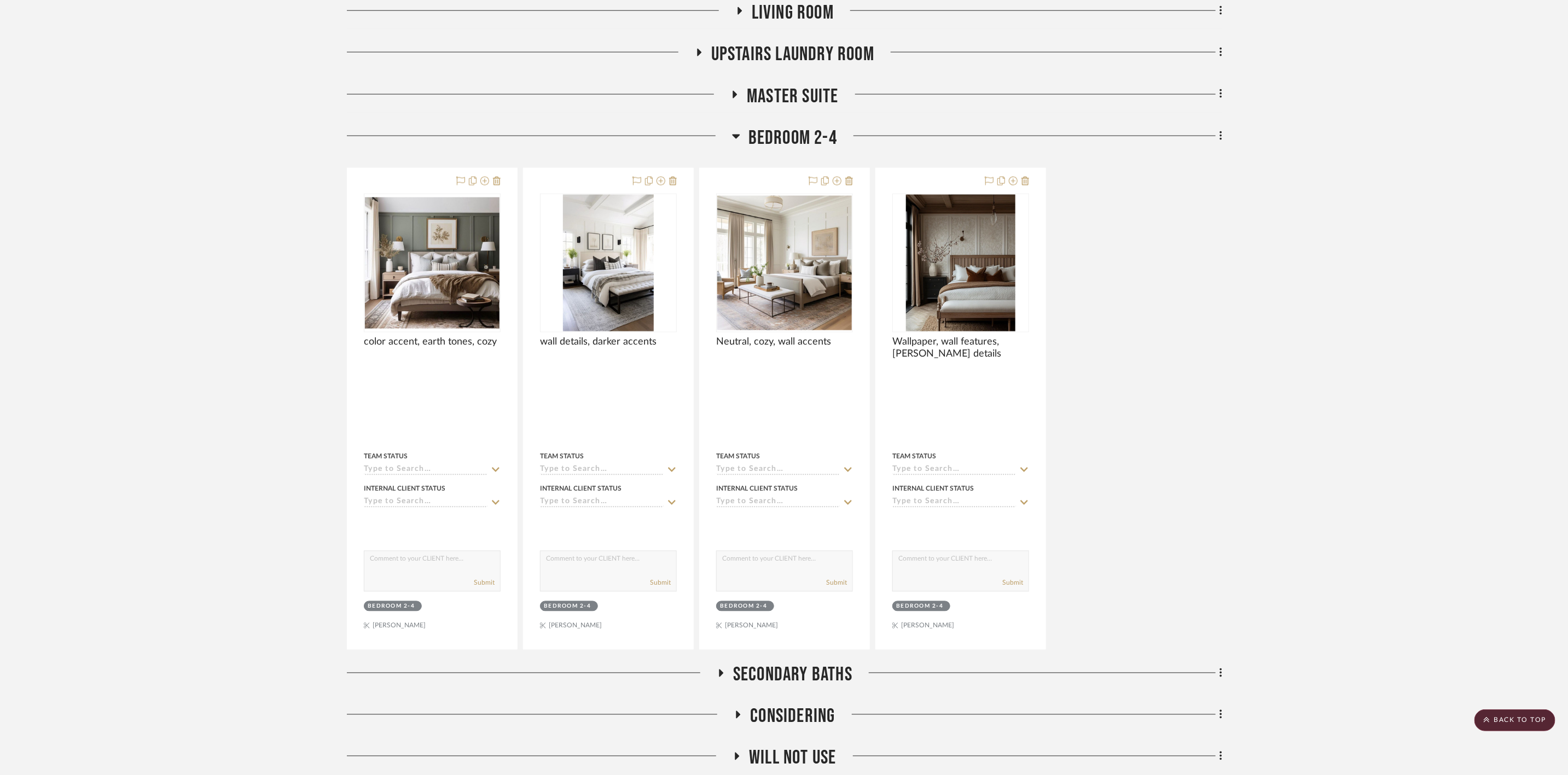
scroll to position [7518, 0]
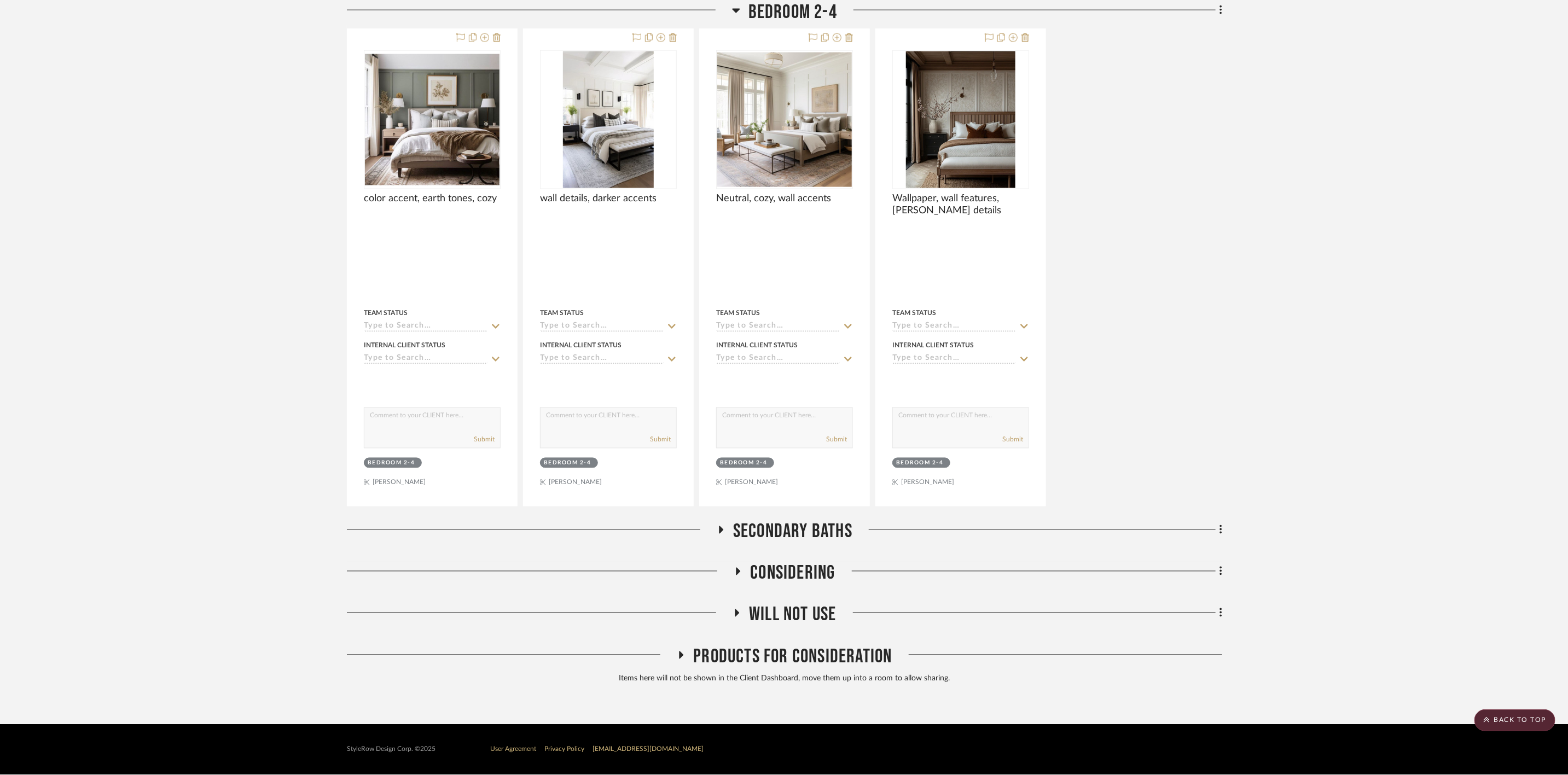
click at [793, 522] on span "Secondary Baths" at bounding box center [793, 532] width 119 height 23
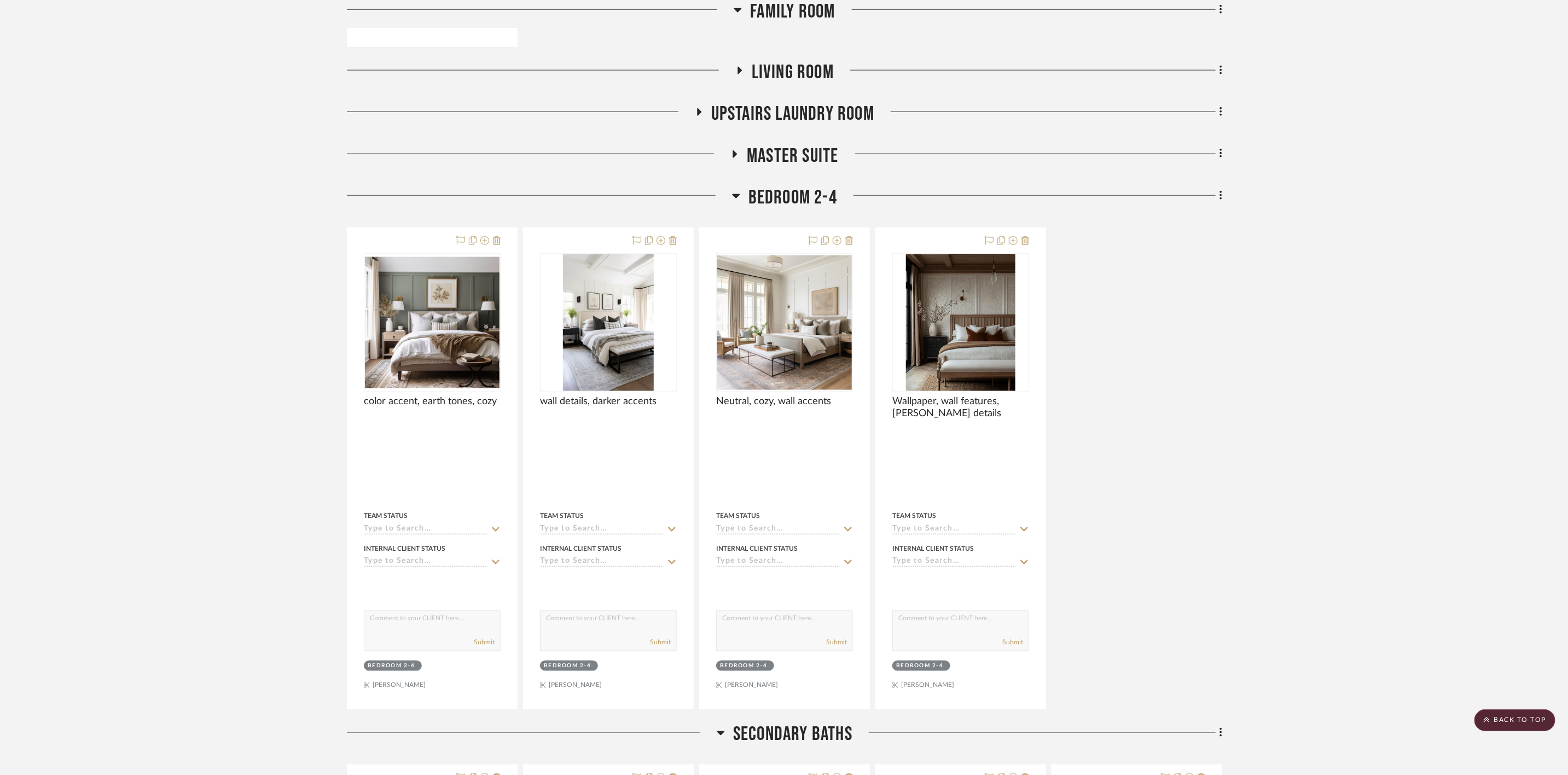
scroll to position [7106, 0]
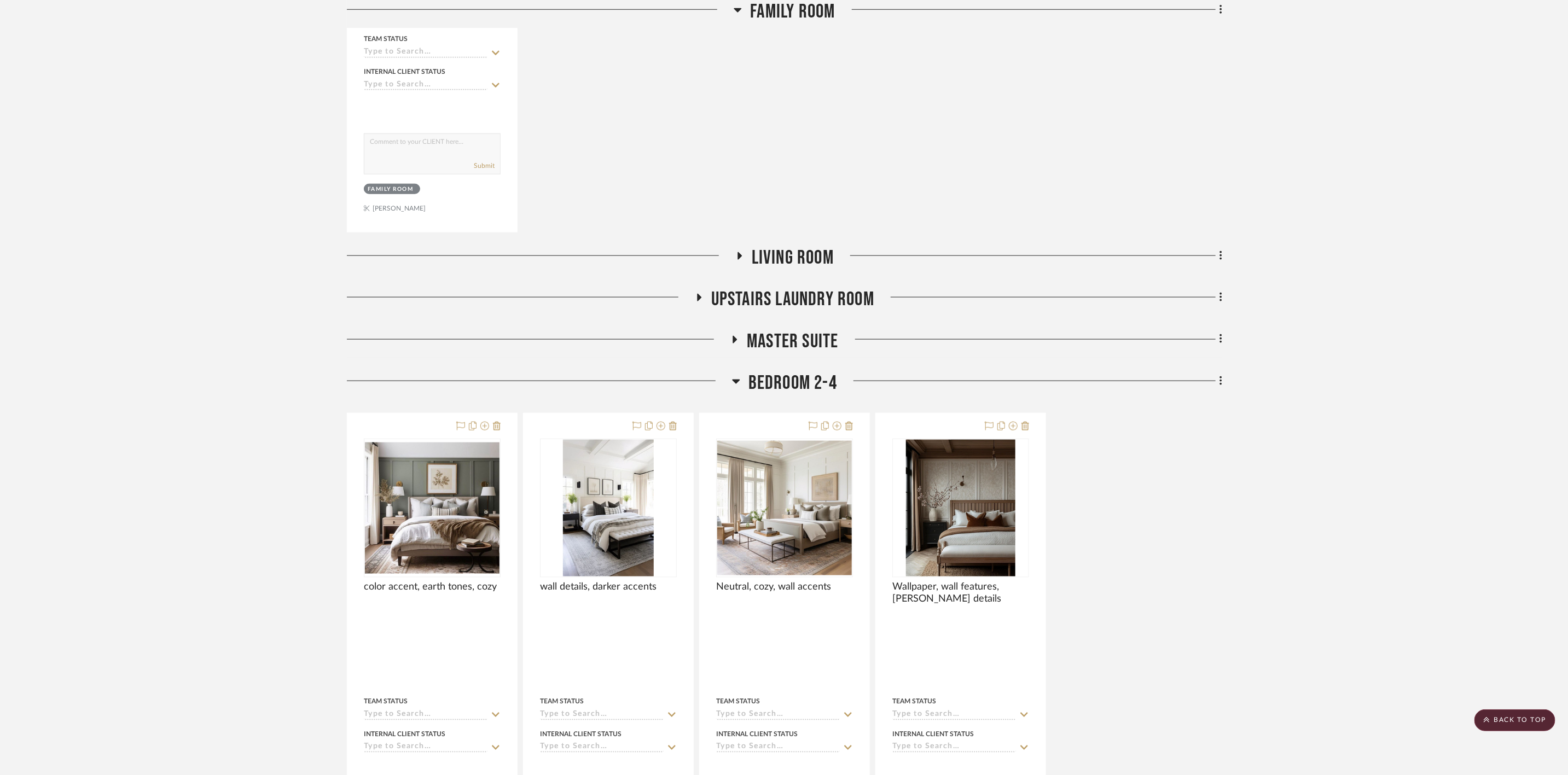
click at [805, 270] on span "Living Room" at bounding box center [793, 258] width 82 height 23
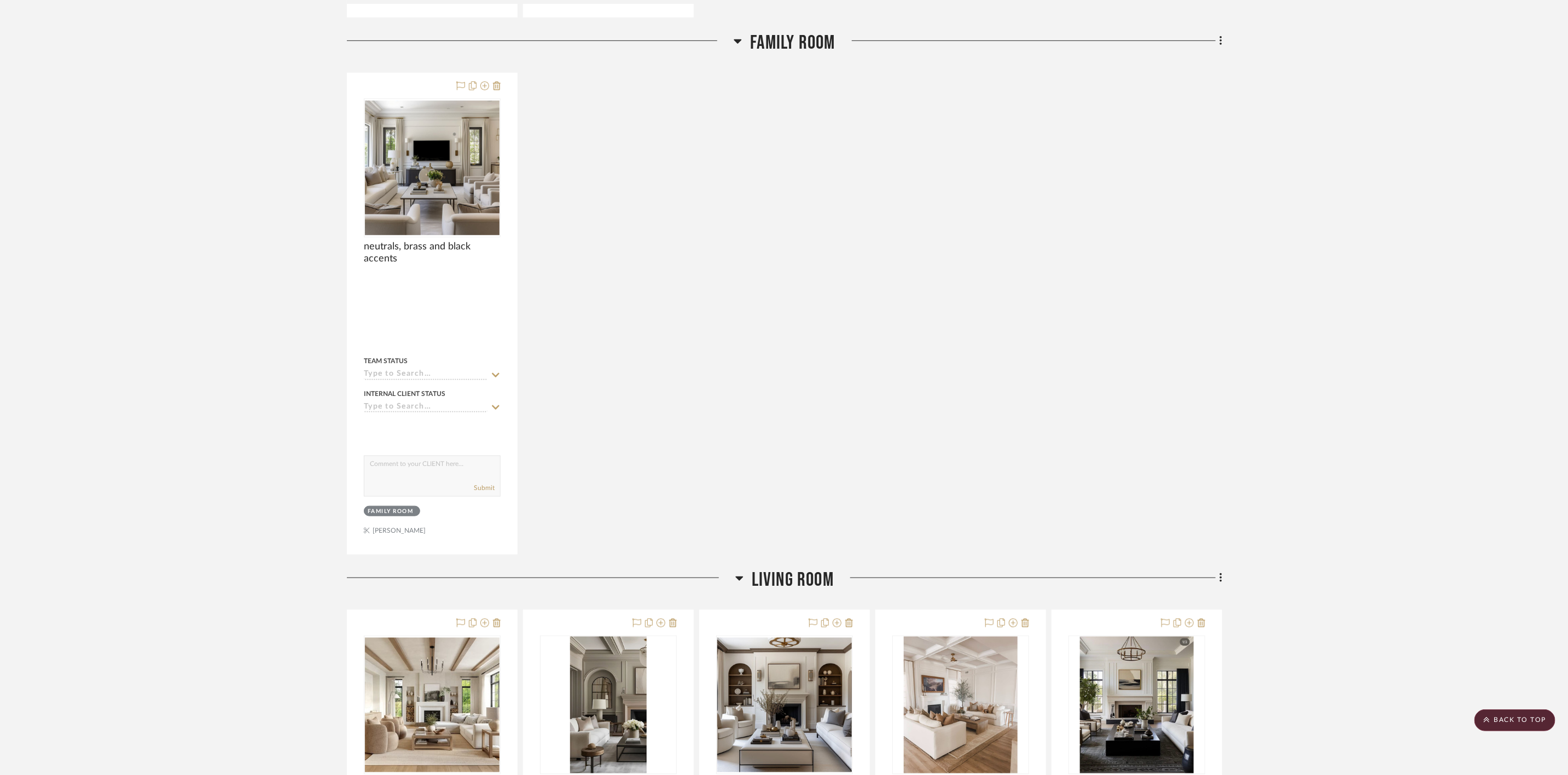
scroll to position [6780, 0]
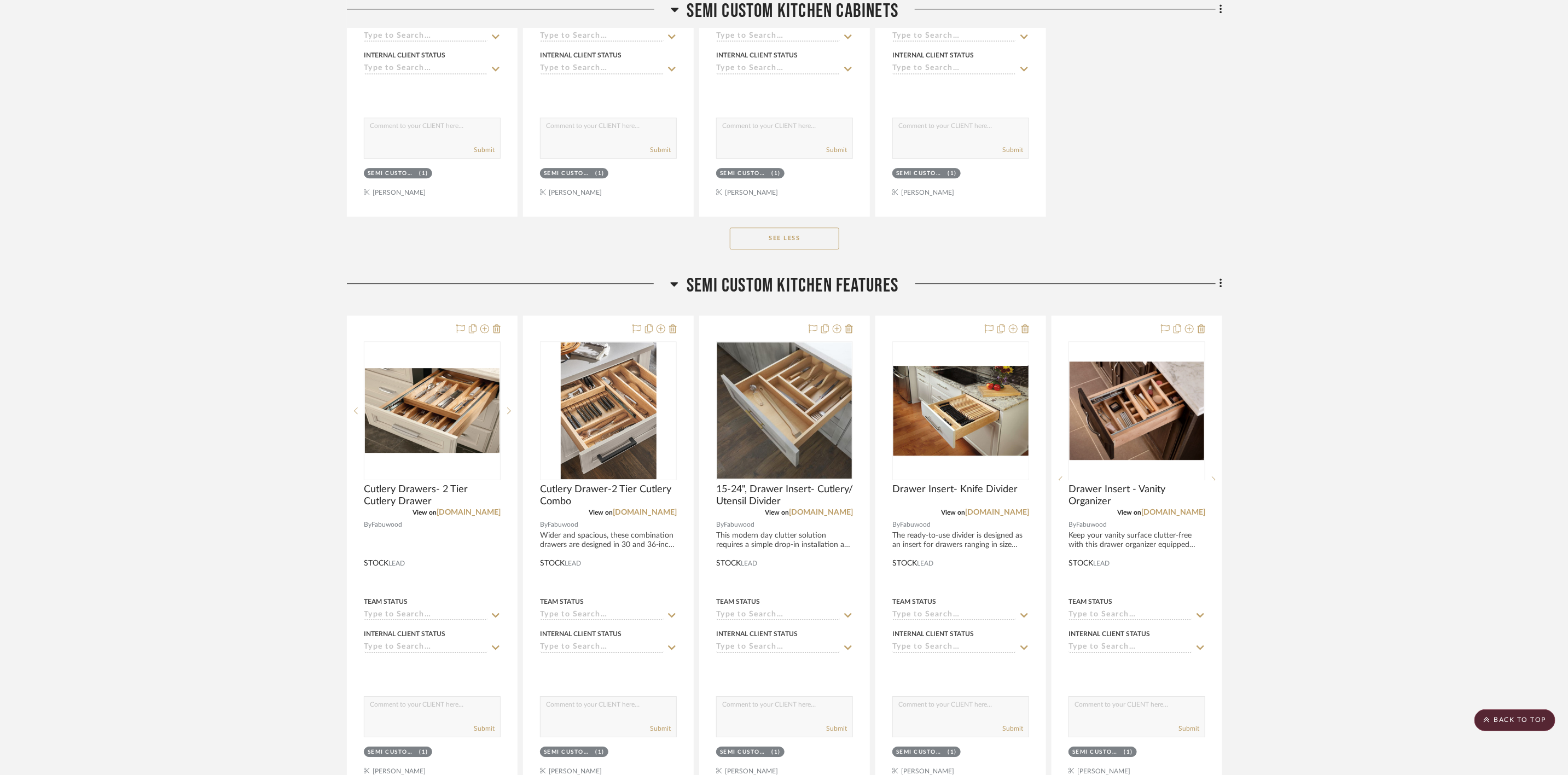
click at [804, 287] on span "Semi custom kitchen features" at bounding box center [793, 286] width 212 height 23
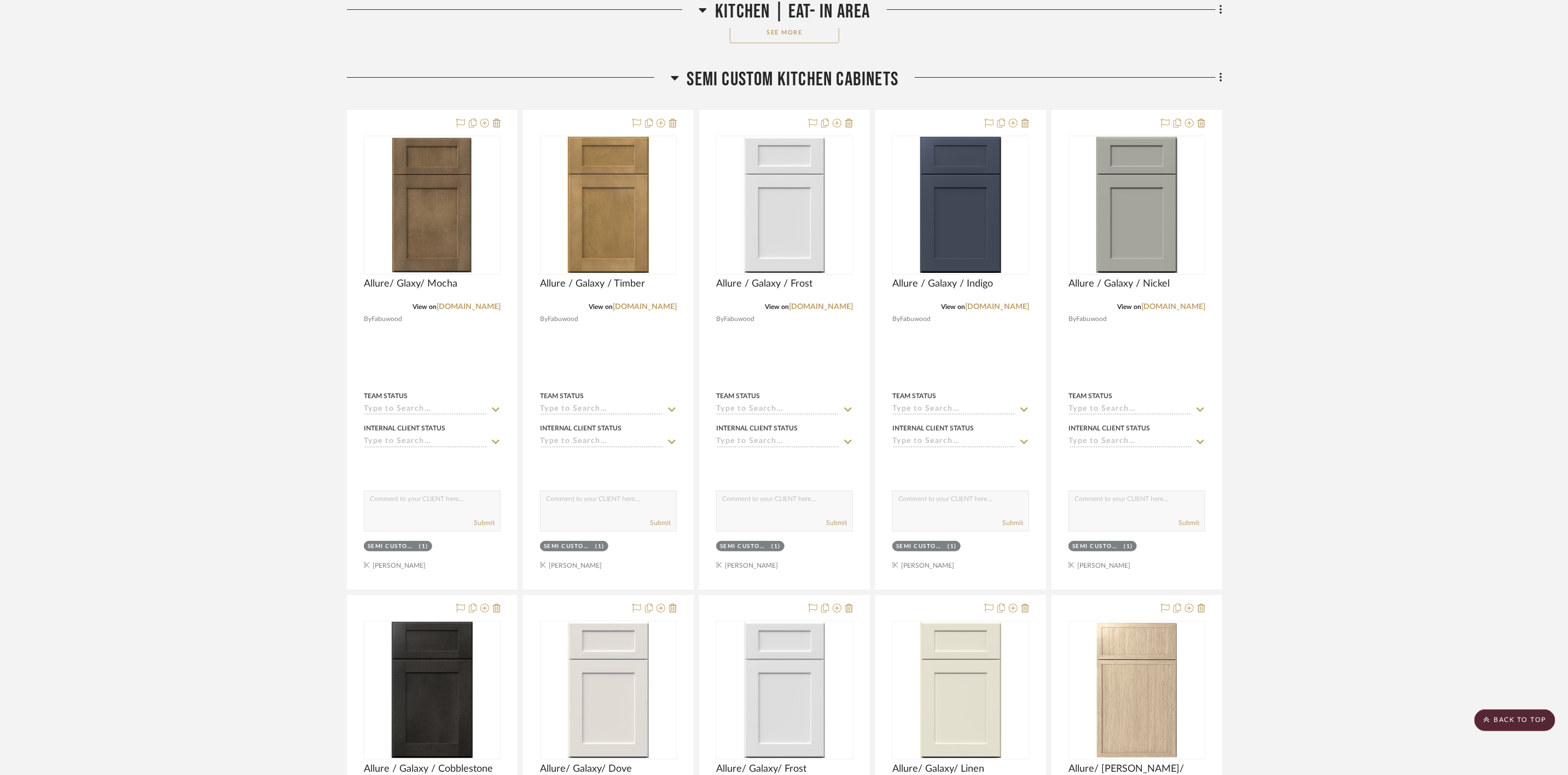
scroll to position [2840, 0]
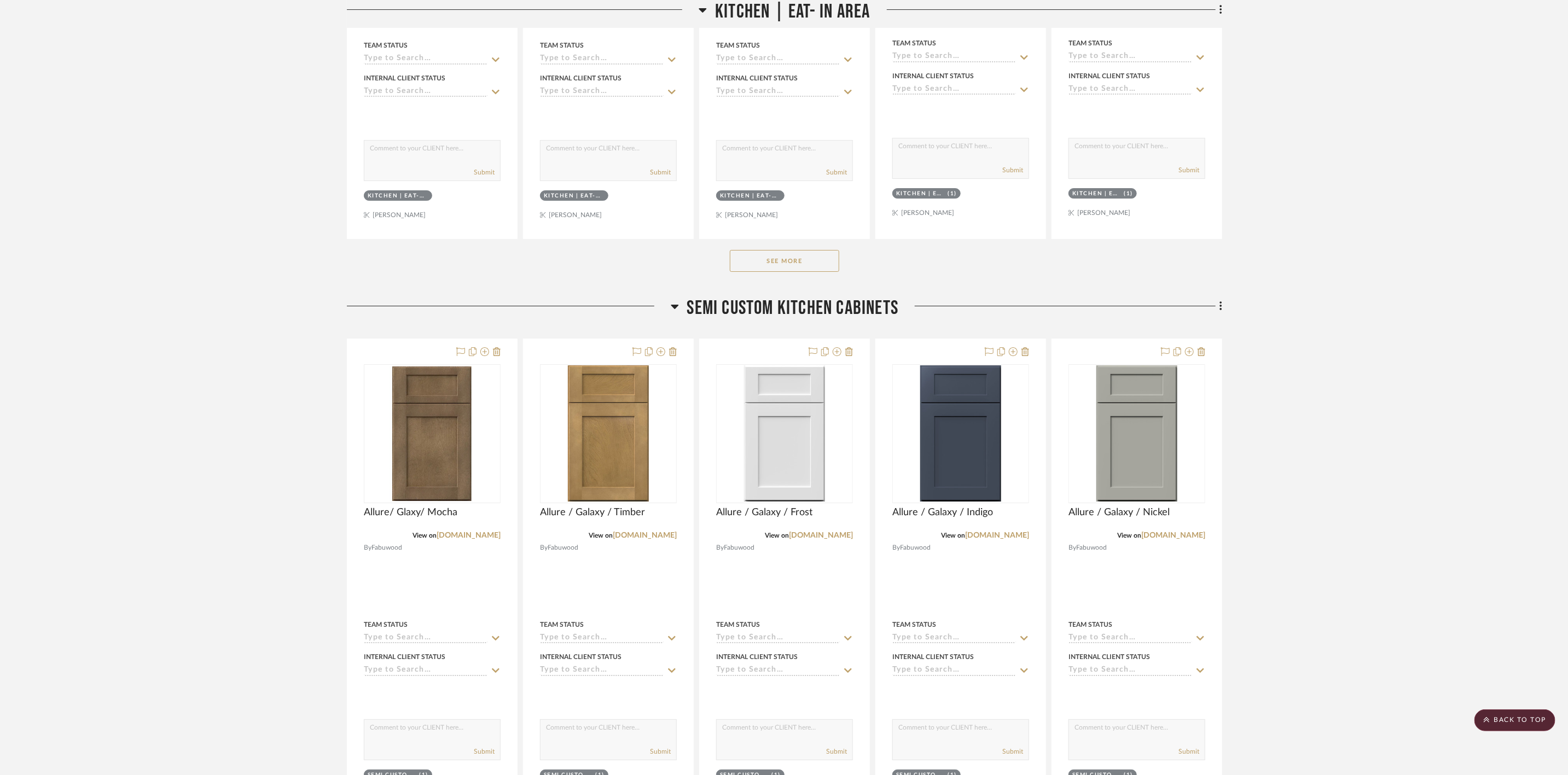
click at [815, 308] on span "Semi custom kitchen cabinets" at bounding box center [793, 308] width 212 height 23
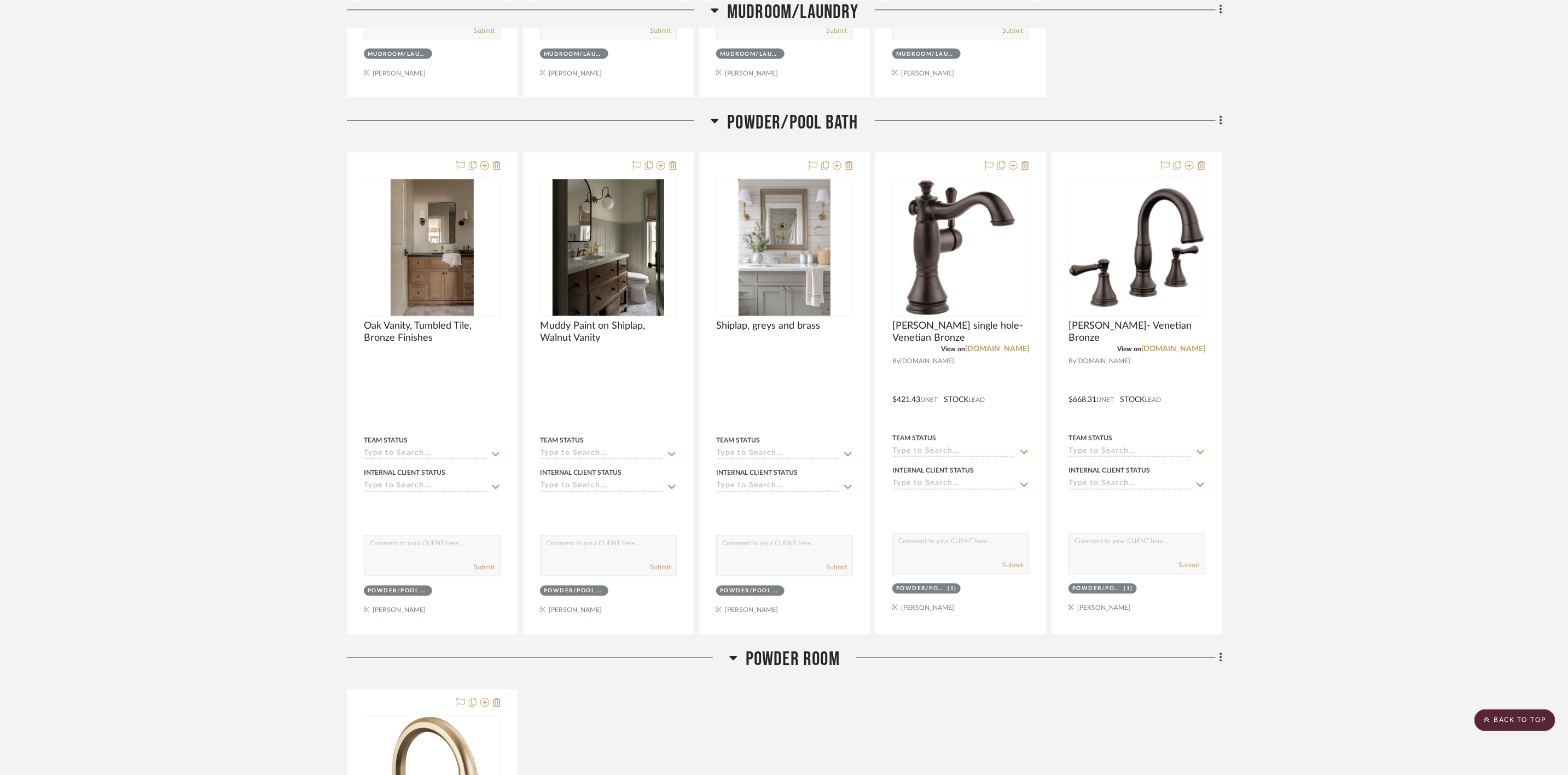
scroll to position [1363, 0]
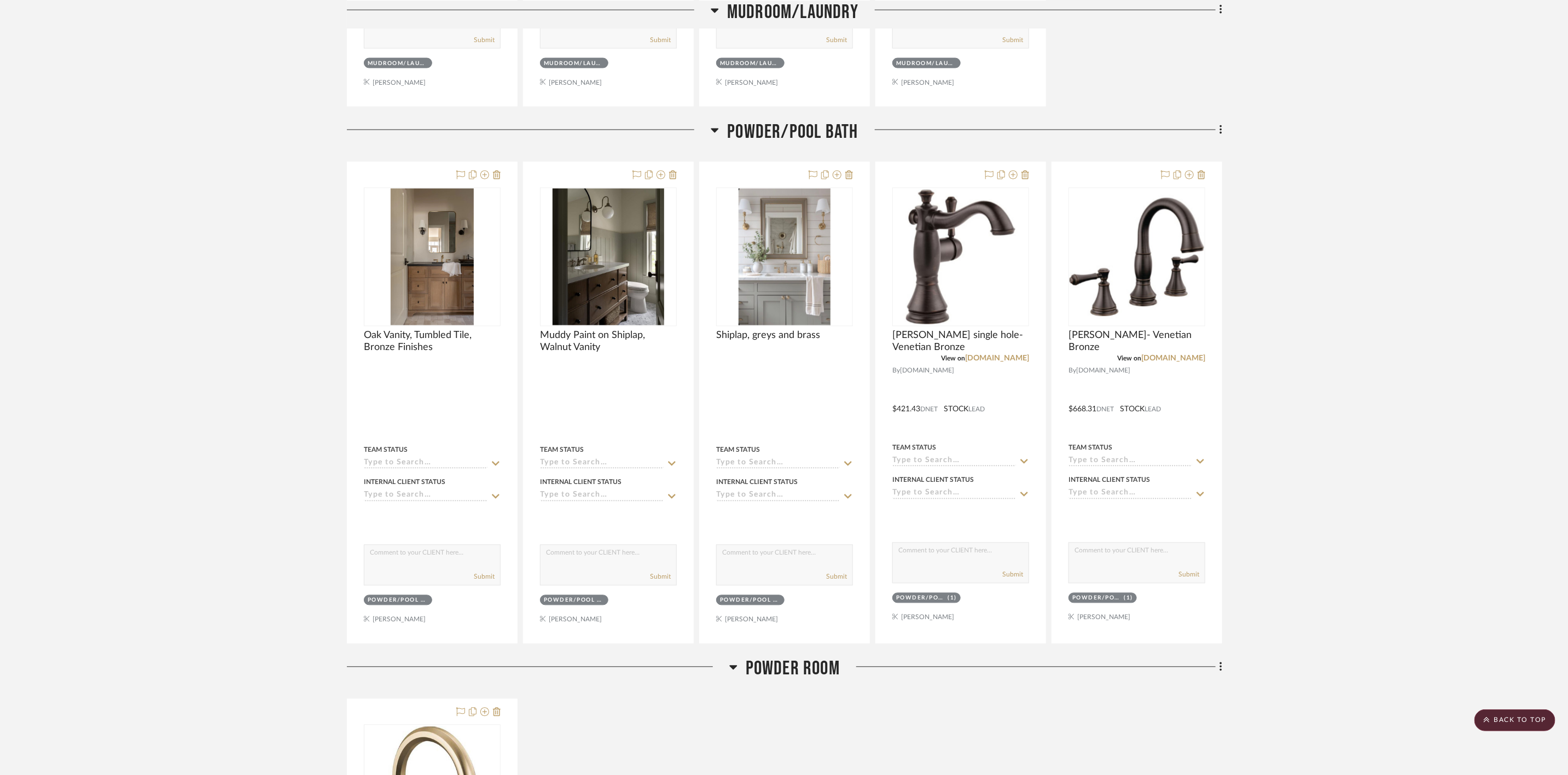
click at [780, 132] on span "Powder/Pool Bath" at bounding box center [793, 132] width 131 height 23
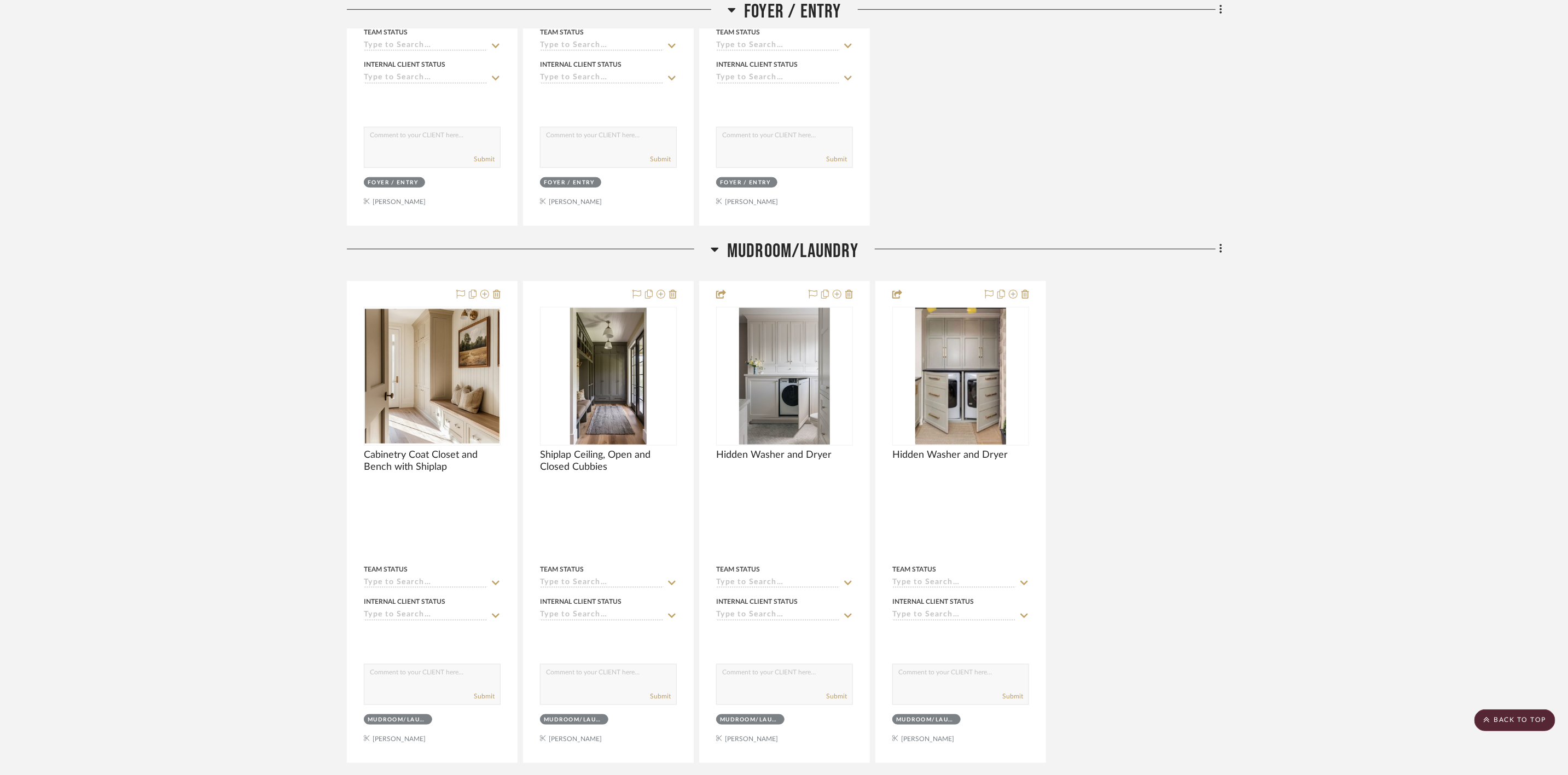
click at [803, 255] on span "Mudroom/Laundry" at bounding box center [793, 251] width 132 height 23
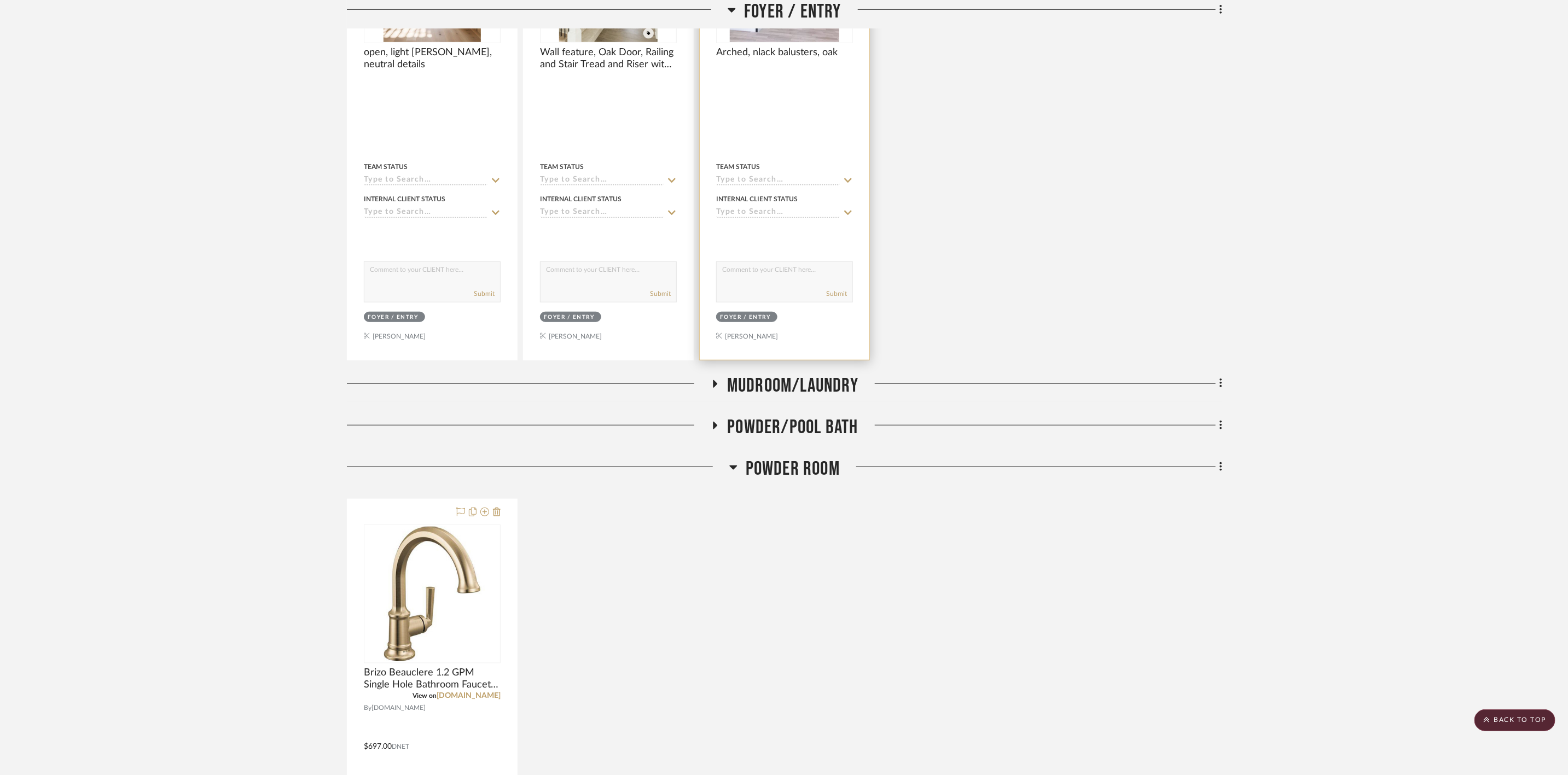
scroll to position [378, 0]
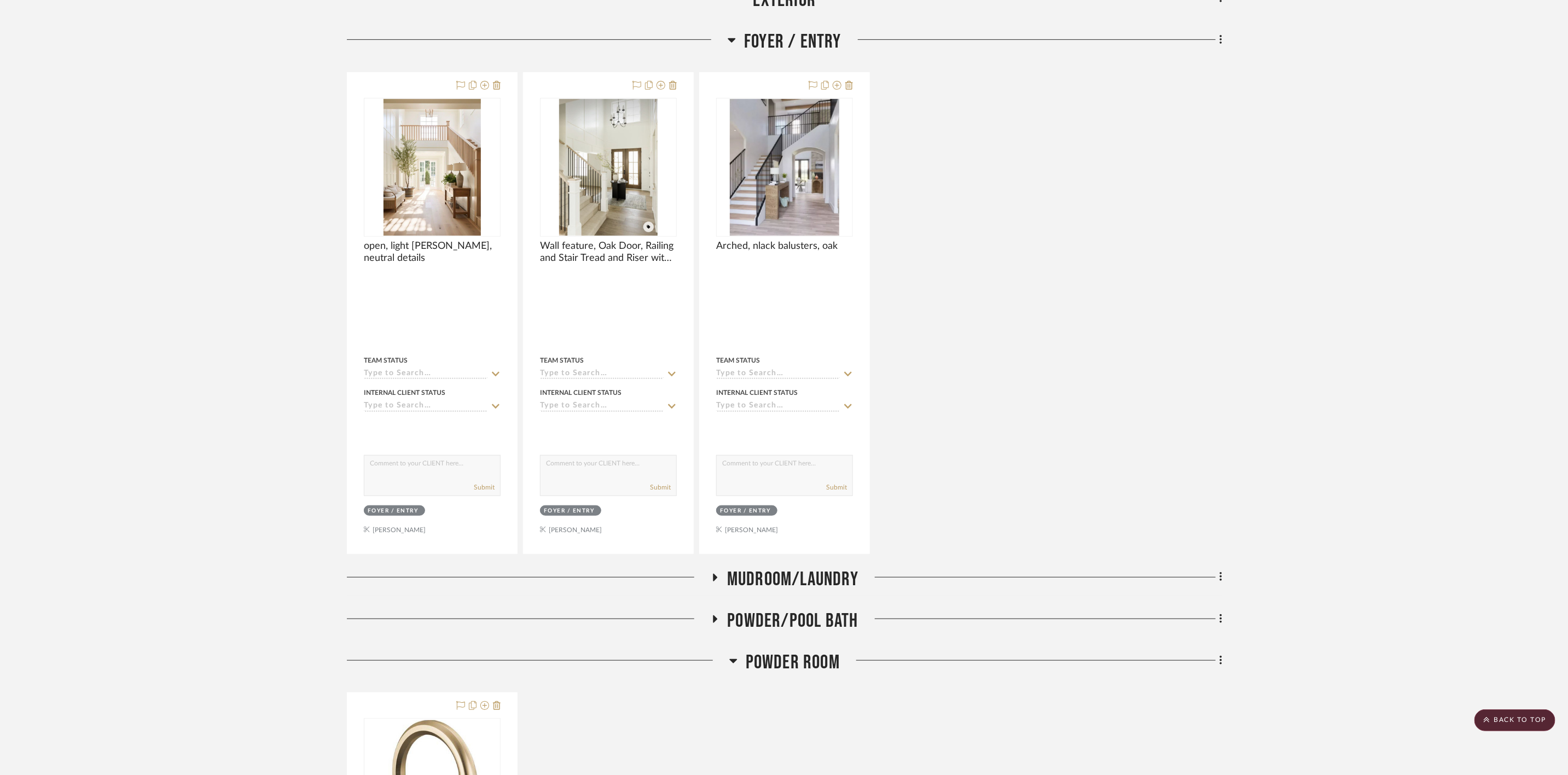
click at [811, 45] on span "Foyer / Entry" at bounding box center [792, 42] width 97 height 23
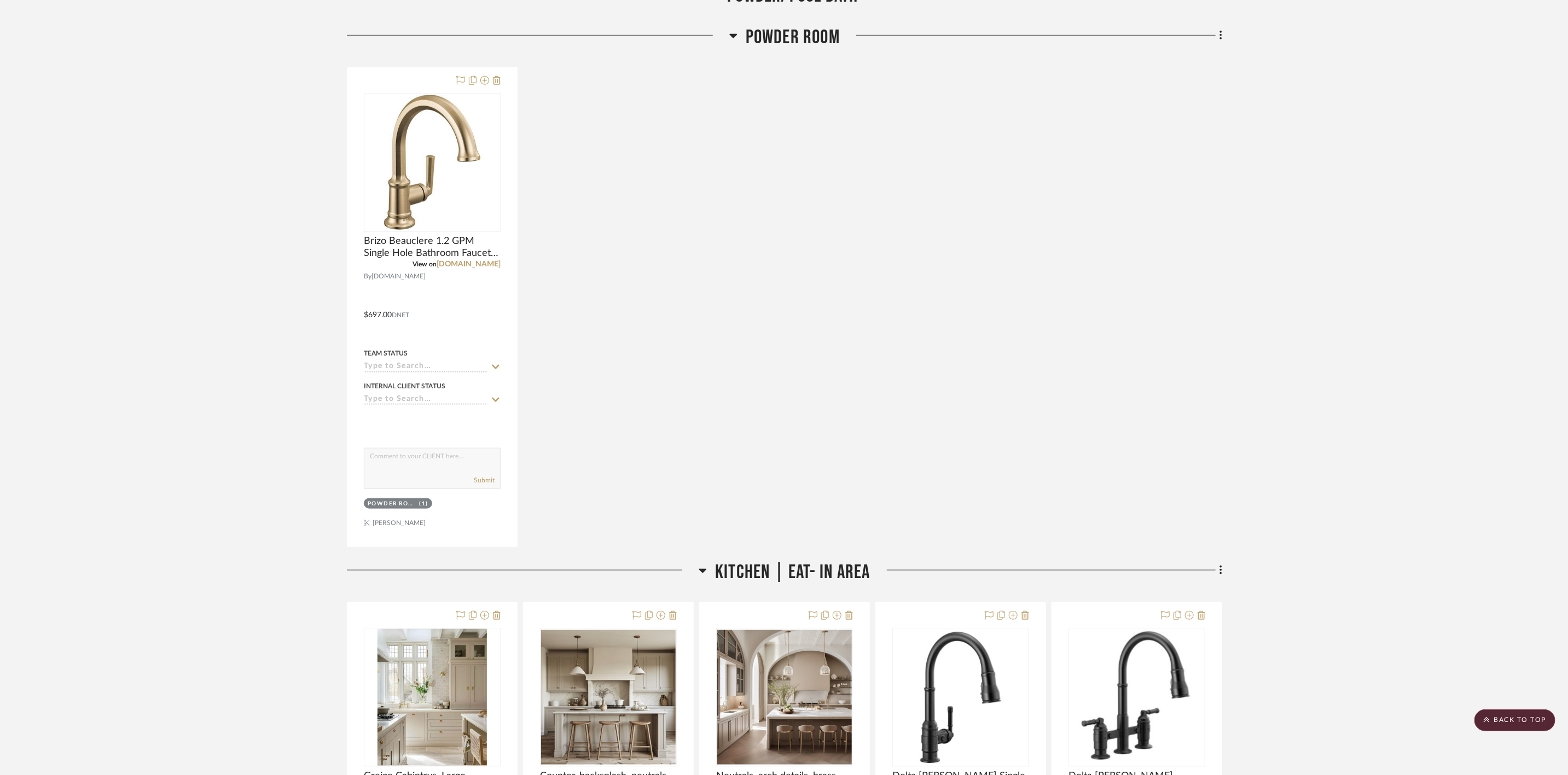
scroll to position [672, 0]
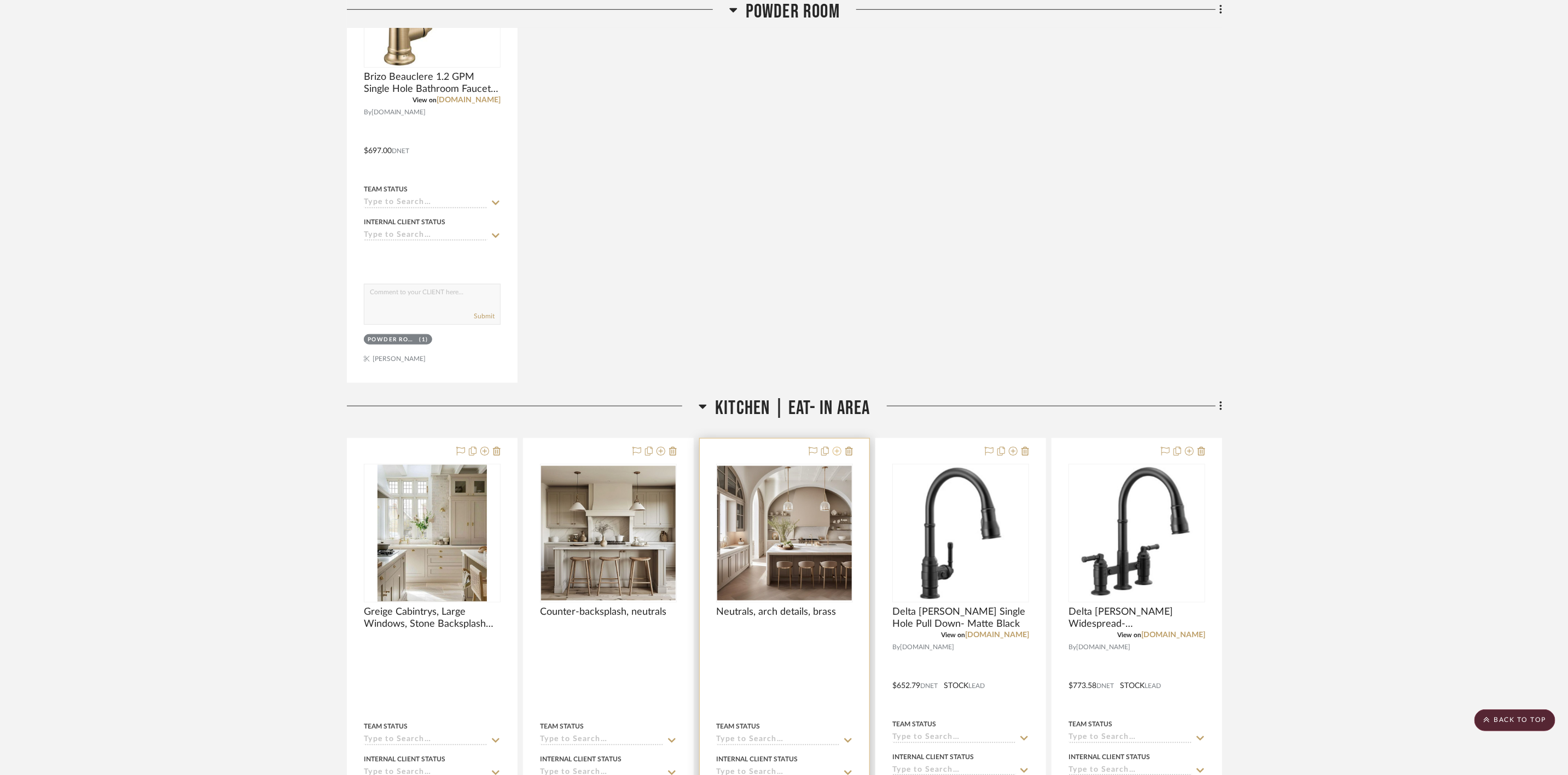
click at [834, 454] on icon at bounding box center [837, 451] width 9 height 9
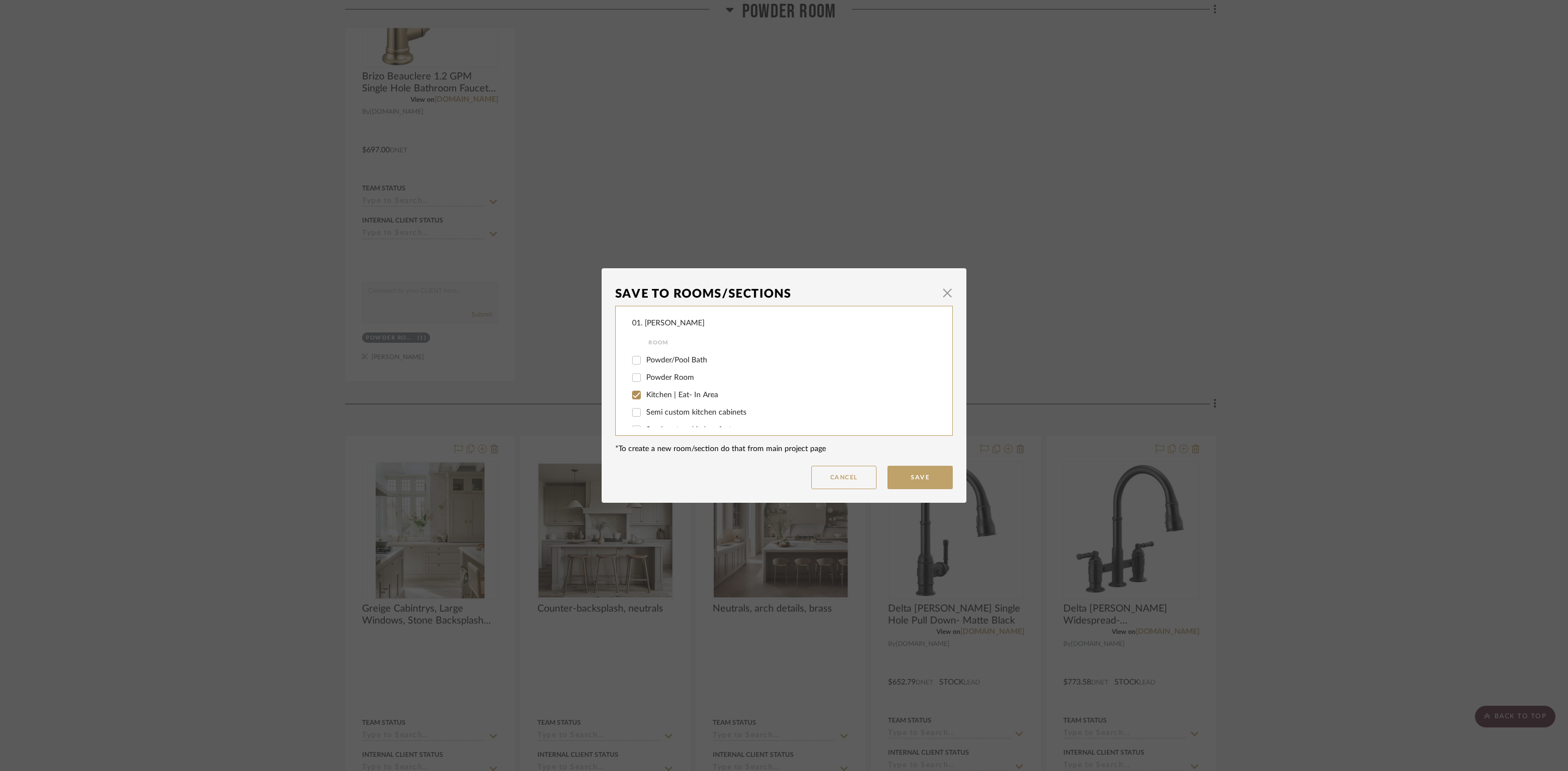
scroll to position [82, 0]
click at [676, 387] on div "Kitchen | Eat- In Area" at bounding box center [776, 381] width 289 height 18
click at [678, 380] on span "Kitchen | Eat- In Area" at bounding box center [682, 381] width 72 height 8
click at [645, 380] on input "Kitchen | Eat- In Area" at bounding box center [636, 381] width 18 height 18
checkbox input "false"
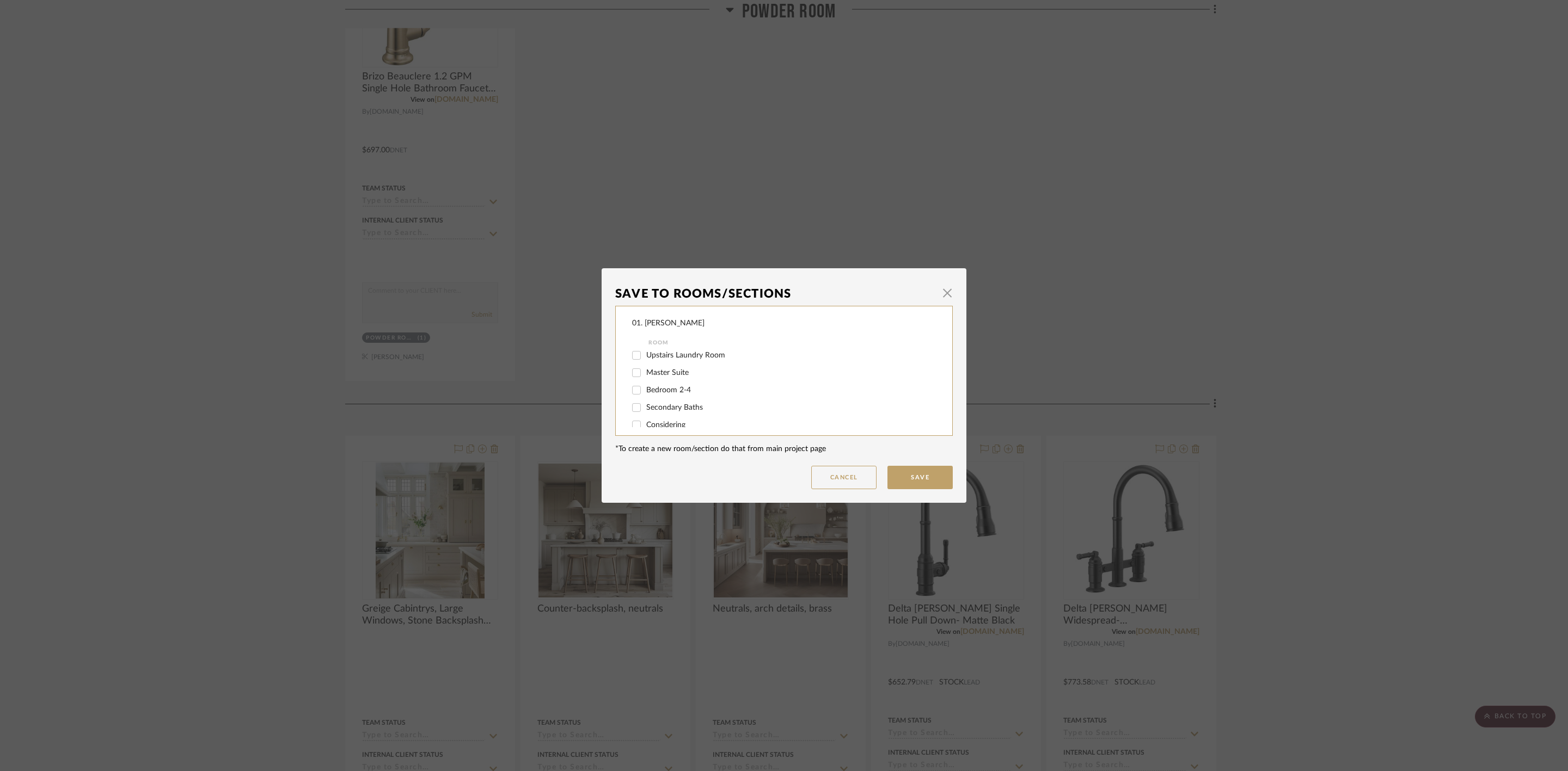
scroll to position [255, 0]
click at [670, 397] on span "Considering" at bounding box center [666, 399] width 39 height 8
click at [645, 397] on input "Considering" at bounding box center [636, 399] width 18 height 18
checkbox input "true"
click at [894, 472] on button "Save" at bounding box center [920, 478] width 65 height 23
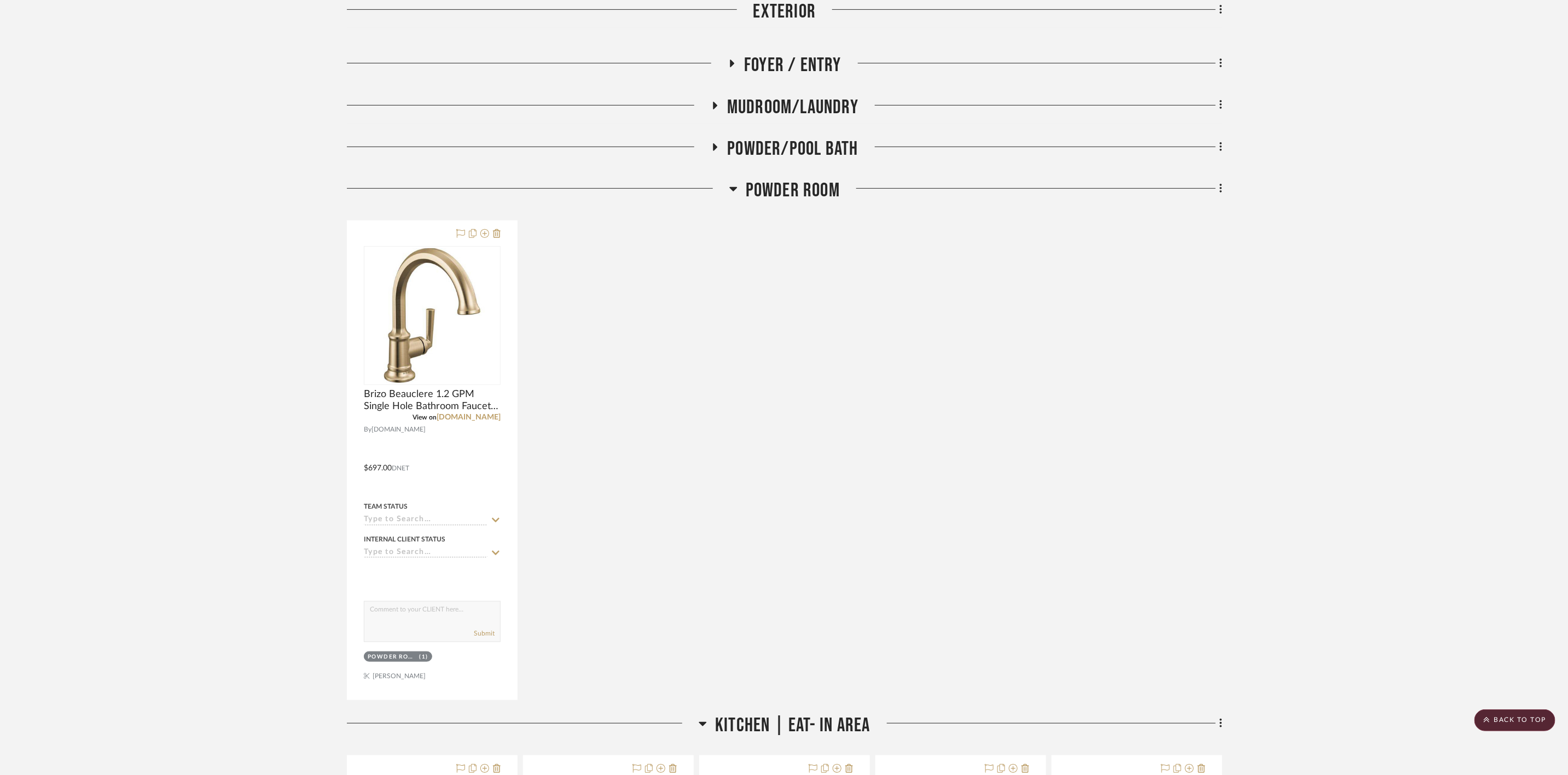
scroll to position [344, 0]
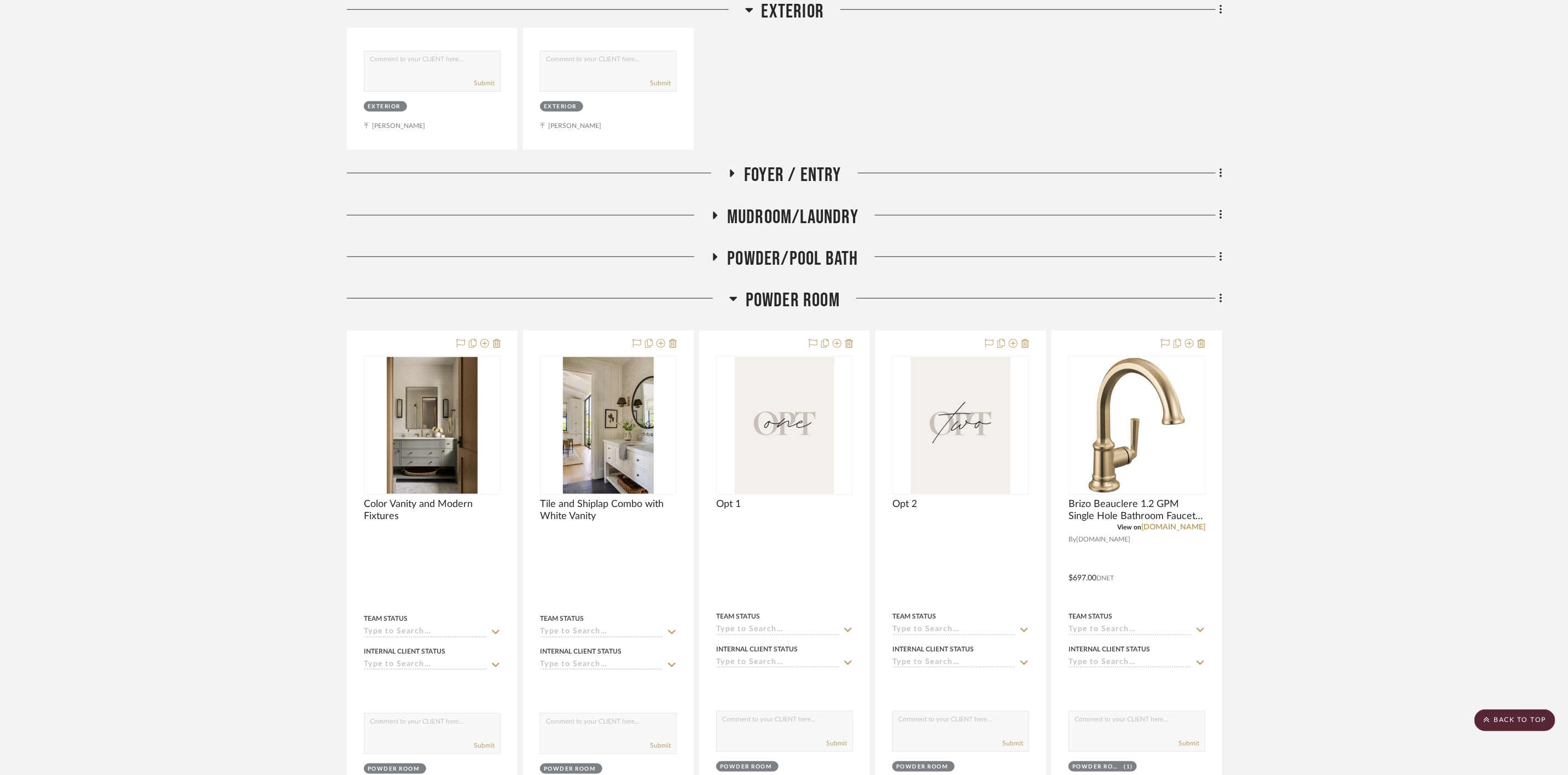
scroll to position [656, 0]
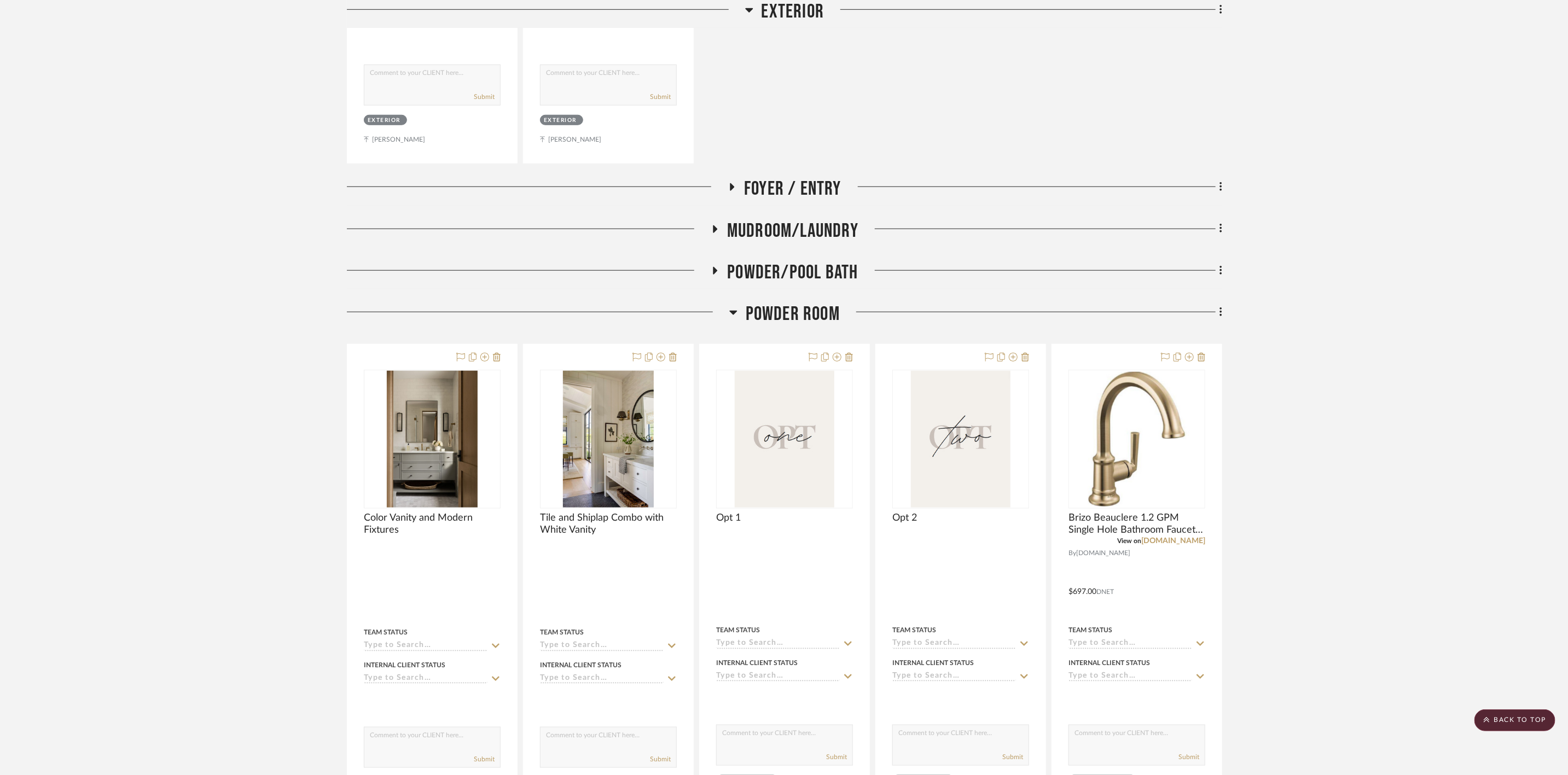
click at [820, 278] on span "Powder/Pool Bath" at bounding box center [793, 273] width 131 height 23
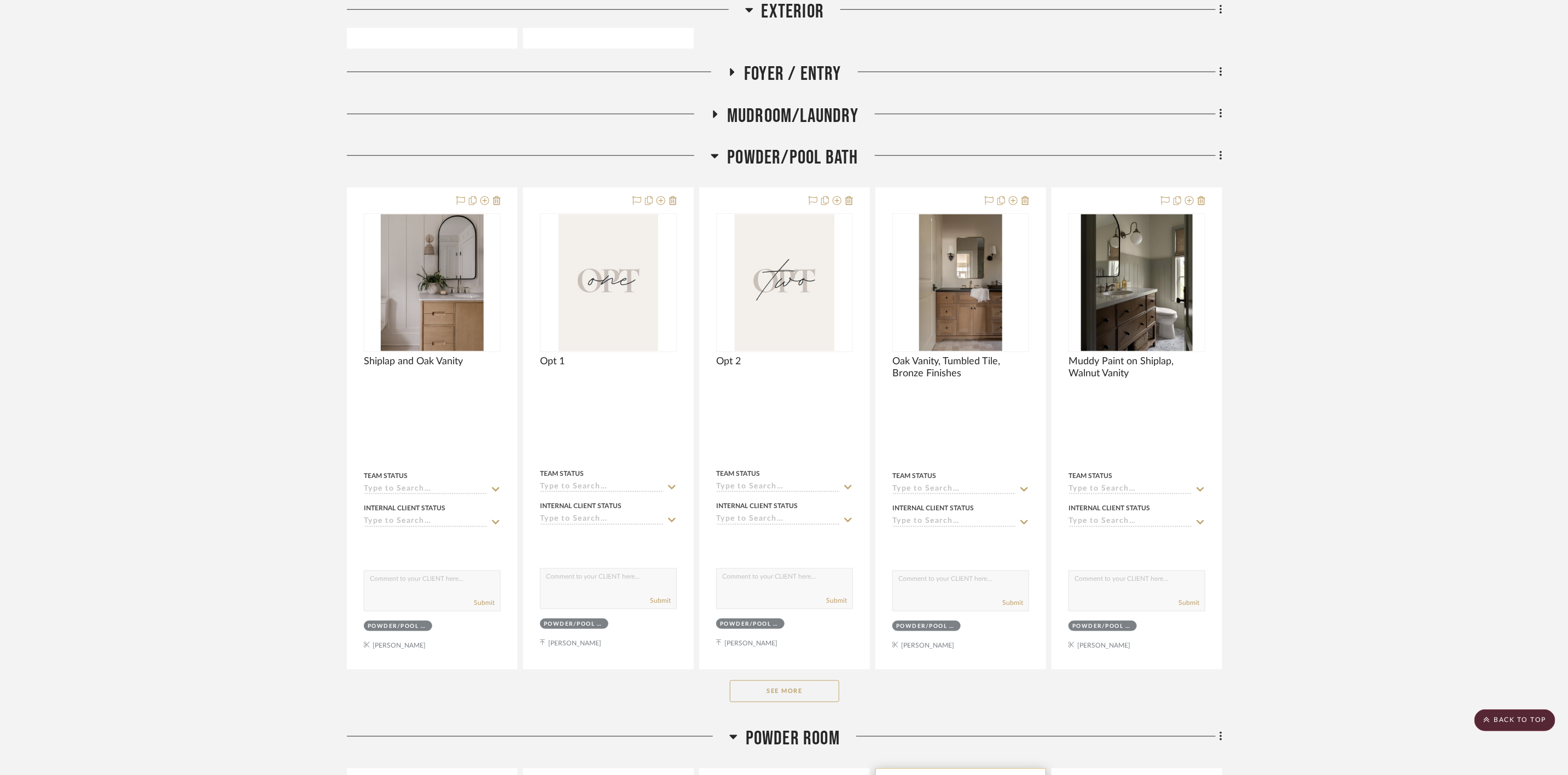
scroll to position [903, 0]
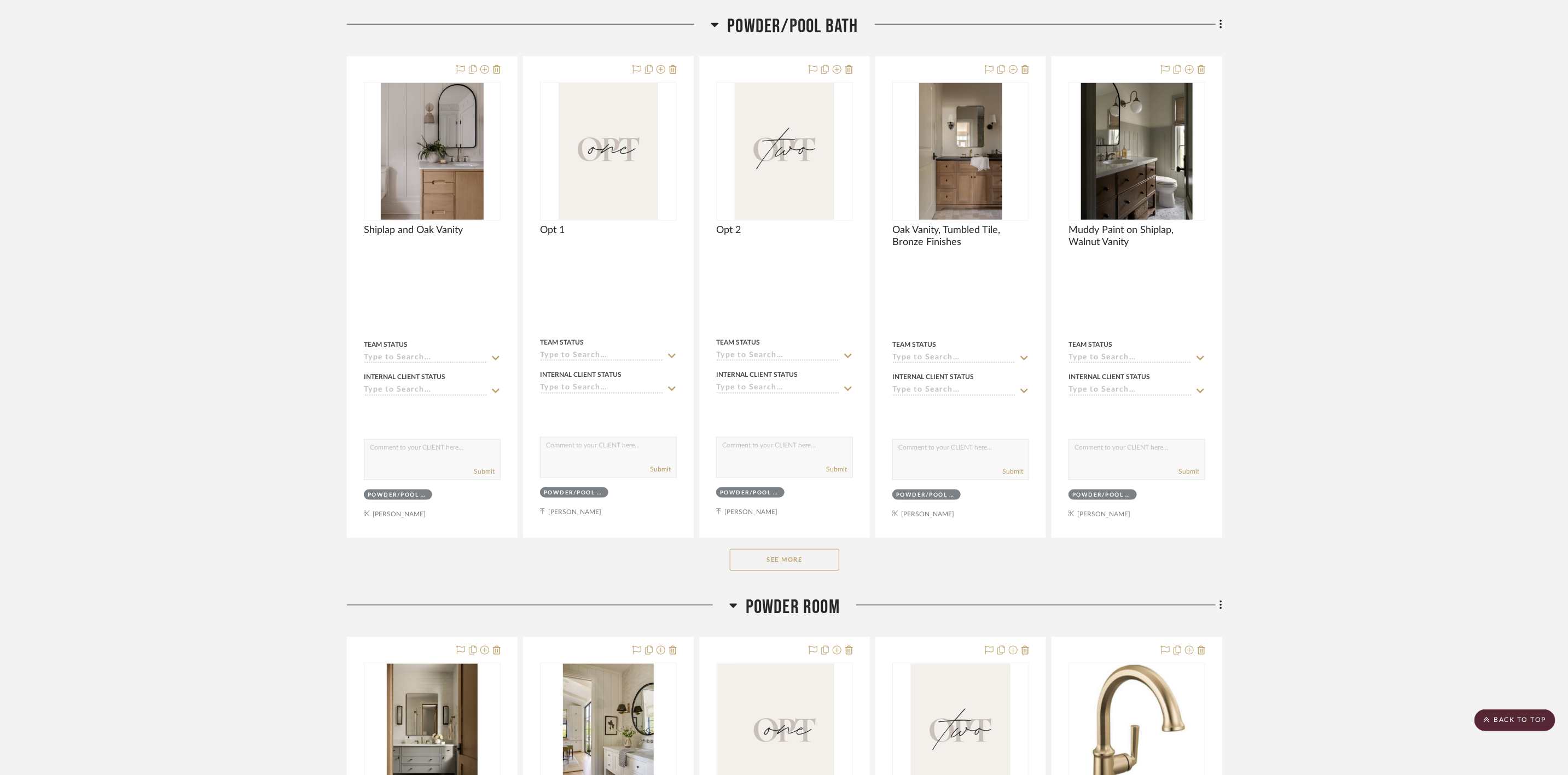
click at [771, 571] on button "See More" at bounding box center [784, 560] width 110 height 22
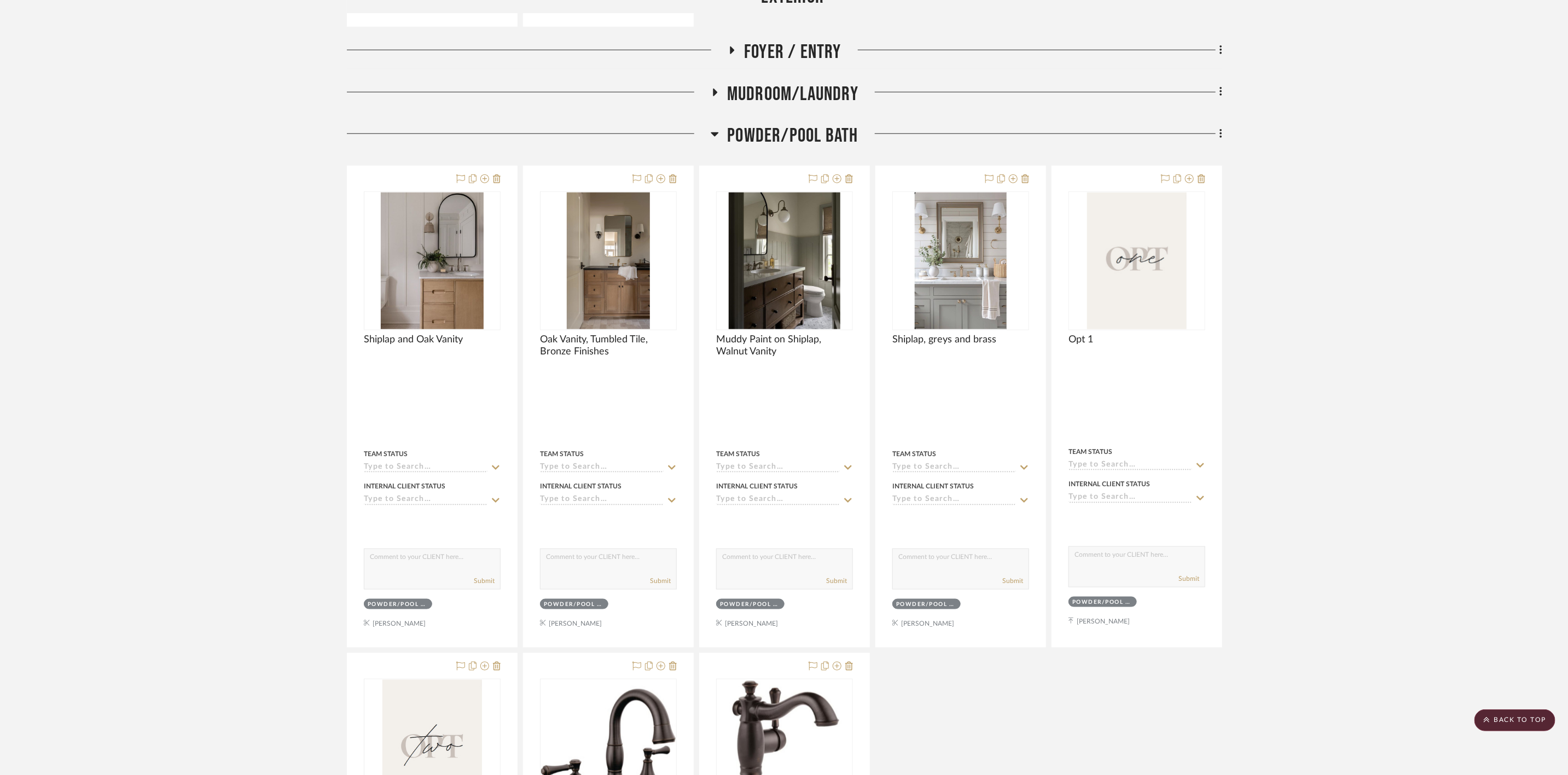
scroll to position [739, 0]
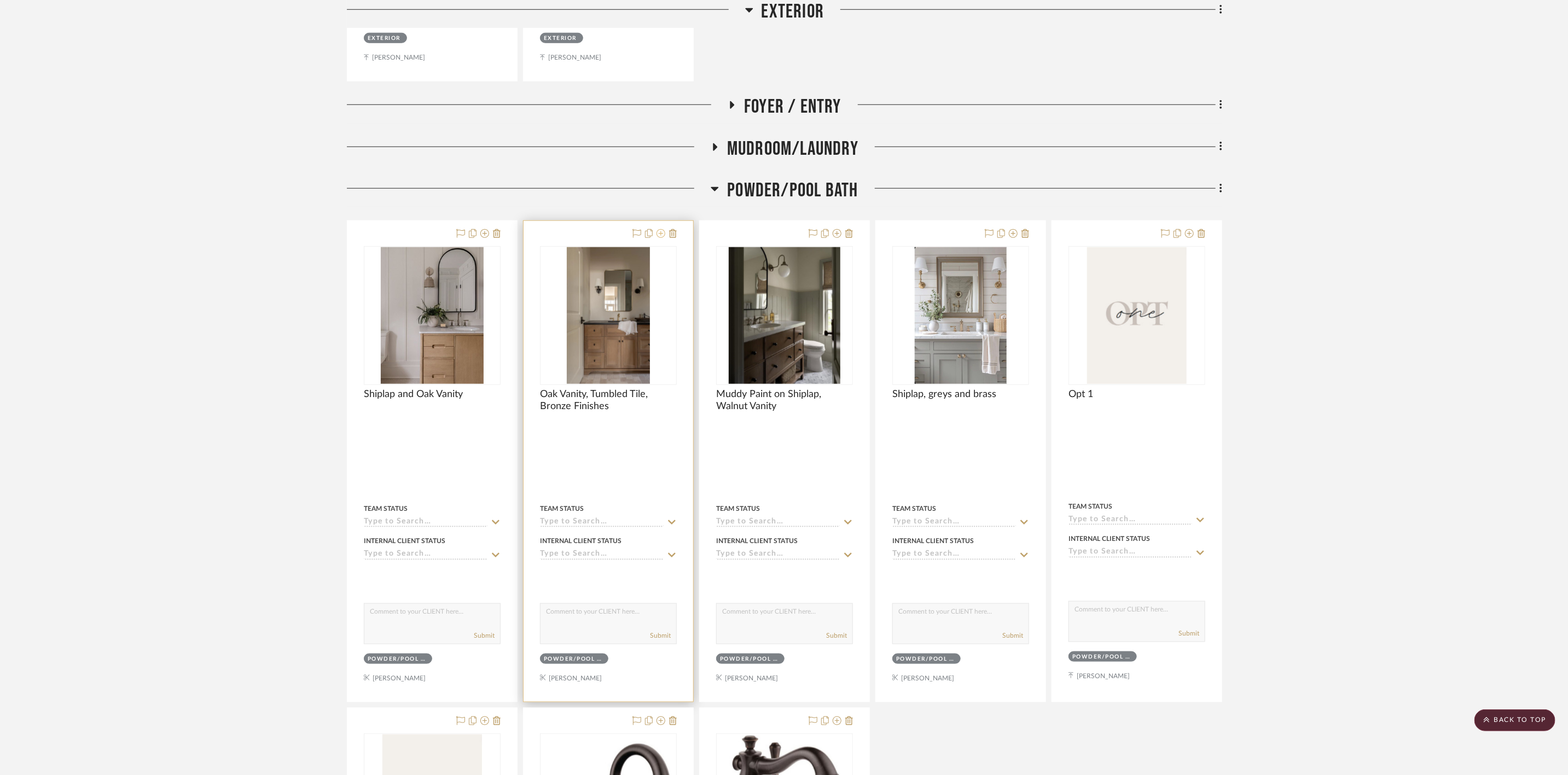
click at [662, 236] on icon at bounding box center [661, 234] width 9 height 9
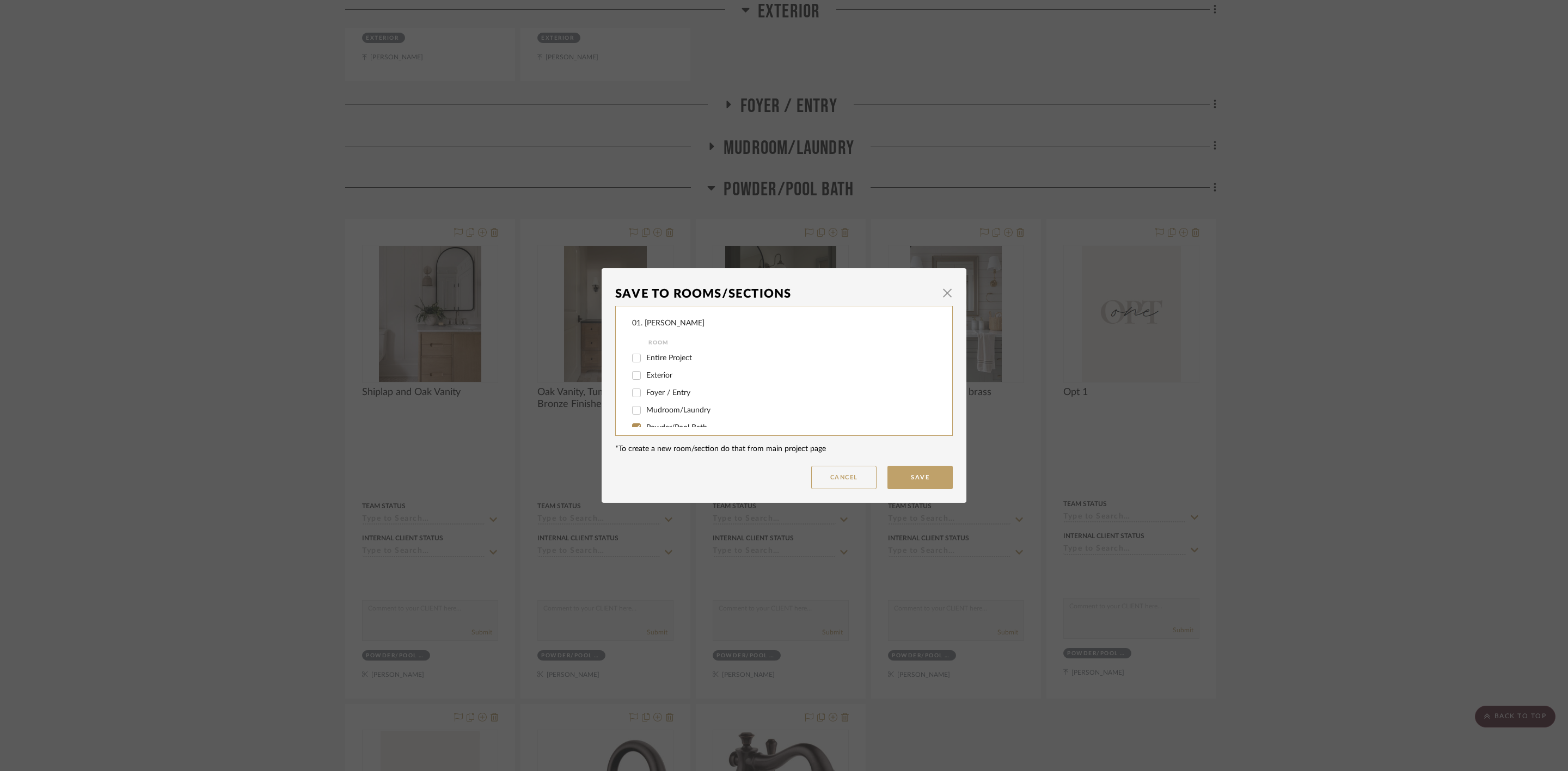
click at [659, 425] on span "Powder/Pool Bath" at bounding box center [677, 428] width 61 height 8
click at [645, 425] on input "Powder/Pool Bath" at bounding box center [636, 428] width 18 height 18
checkbox input "false"
click at [668, 356] on span "Powder Room" at bounding box center [670, 355] width 48 height 8
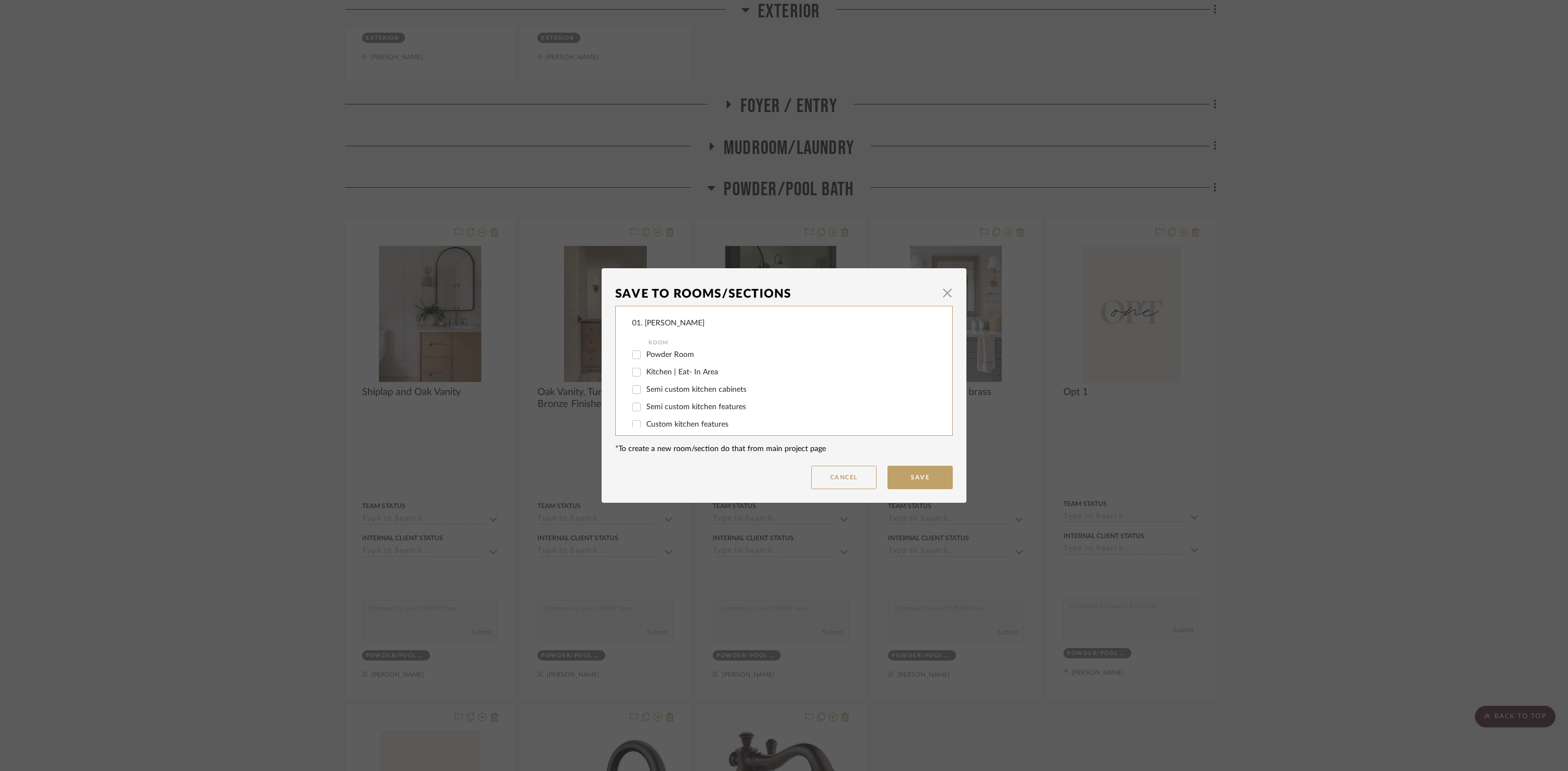
click at [645, 356] on input "Powder Room" at bounding box center [636, 355] width 18 height 18
checkbox input "true"
click at [925, 484] on button "Save" at bounding box center [920, 478] width 65 height 23
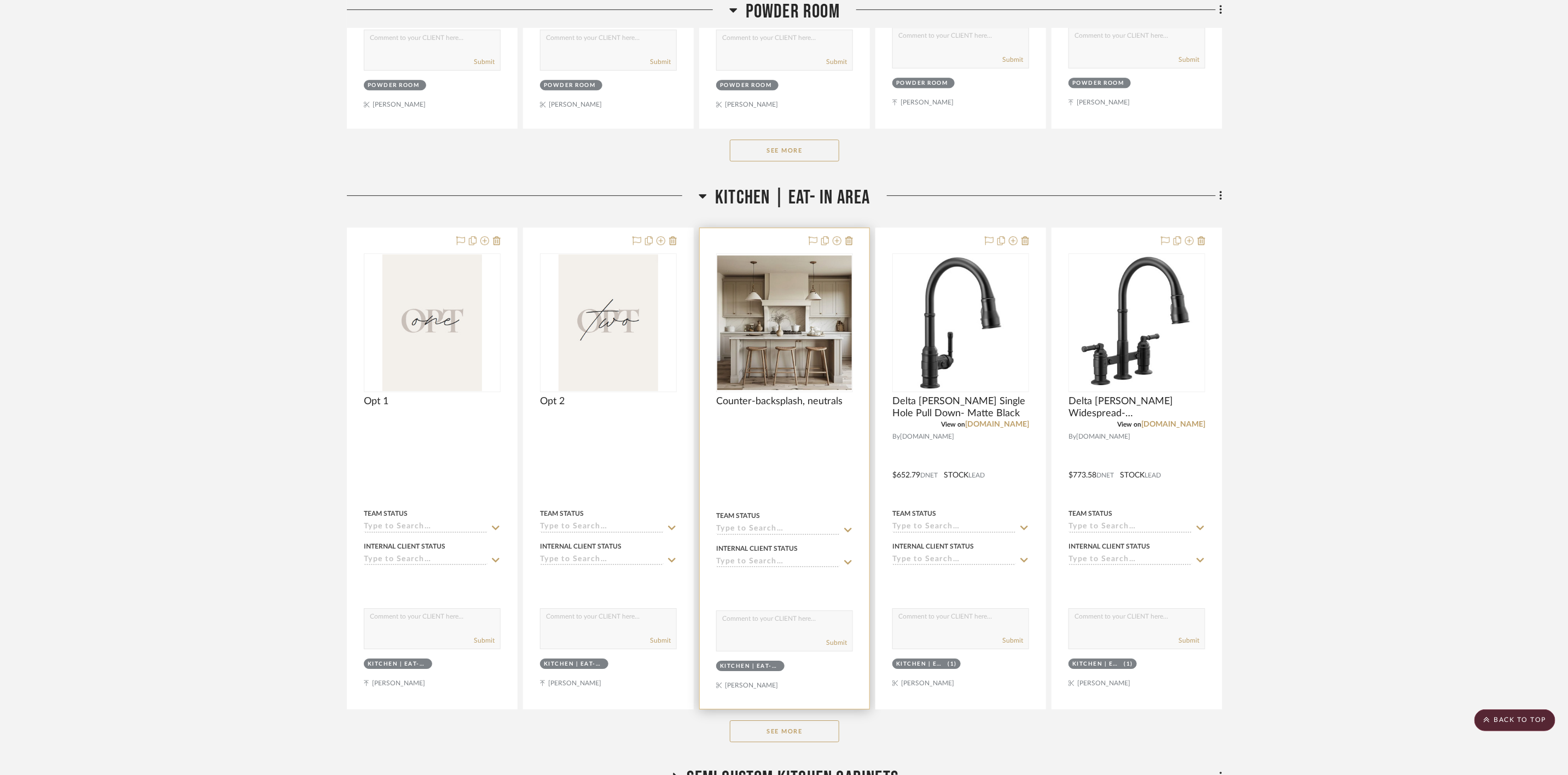
scroll to position [2380, 0]
click at [805, 739] on button "See More" at bounding box center [784, 730] width 110 height 22
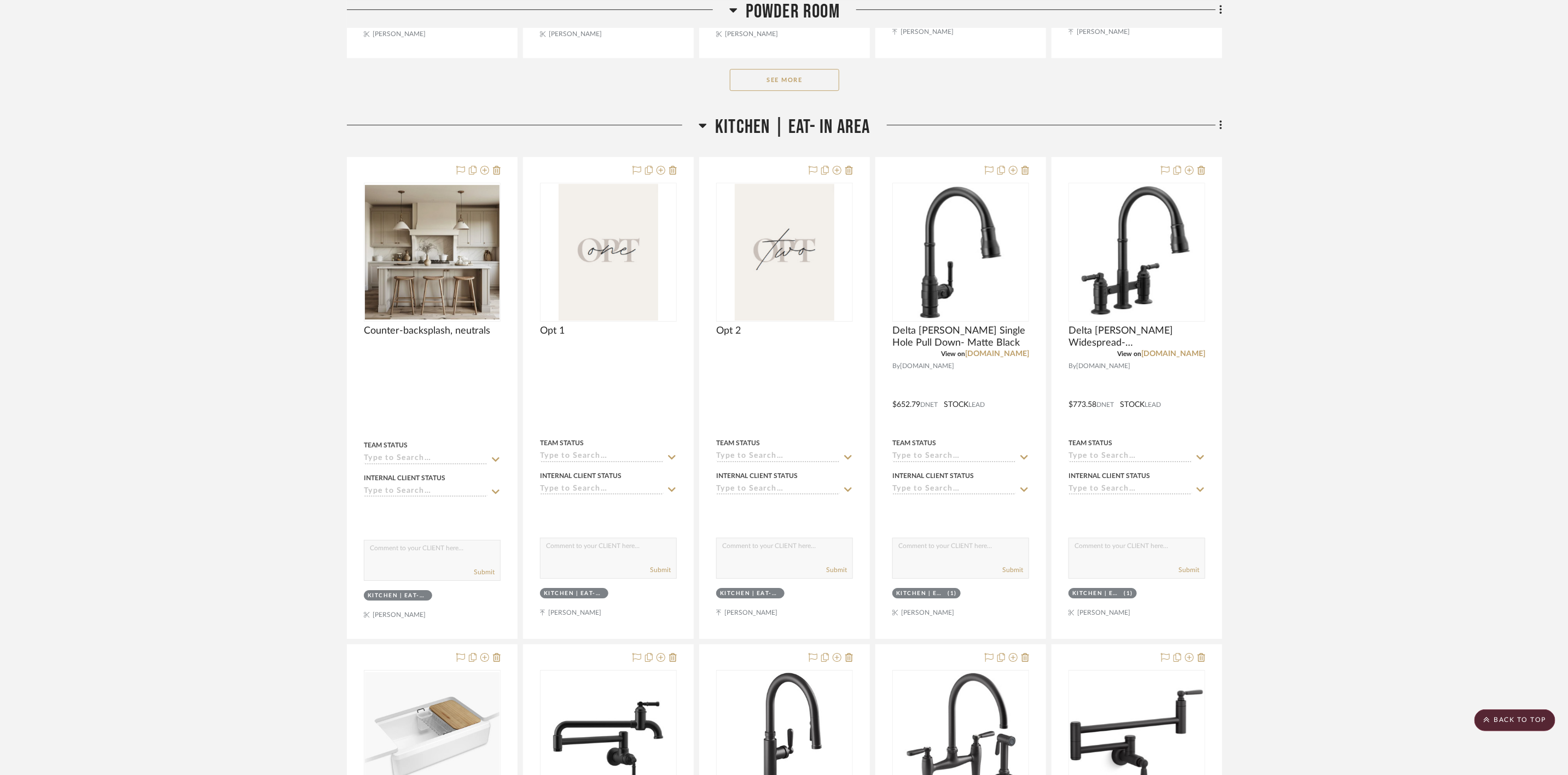
scroll to position [2441, 0]
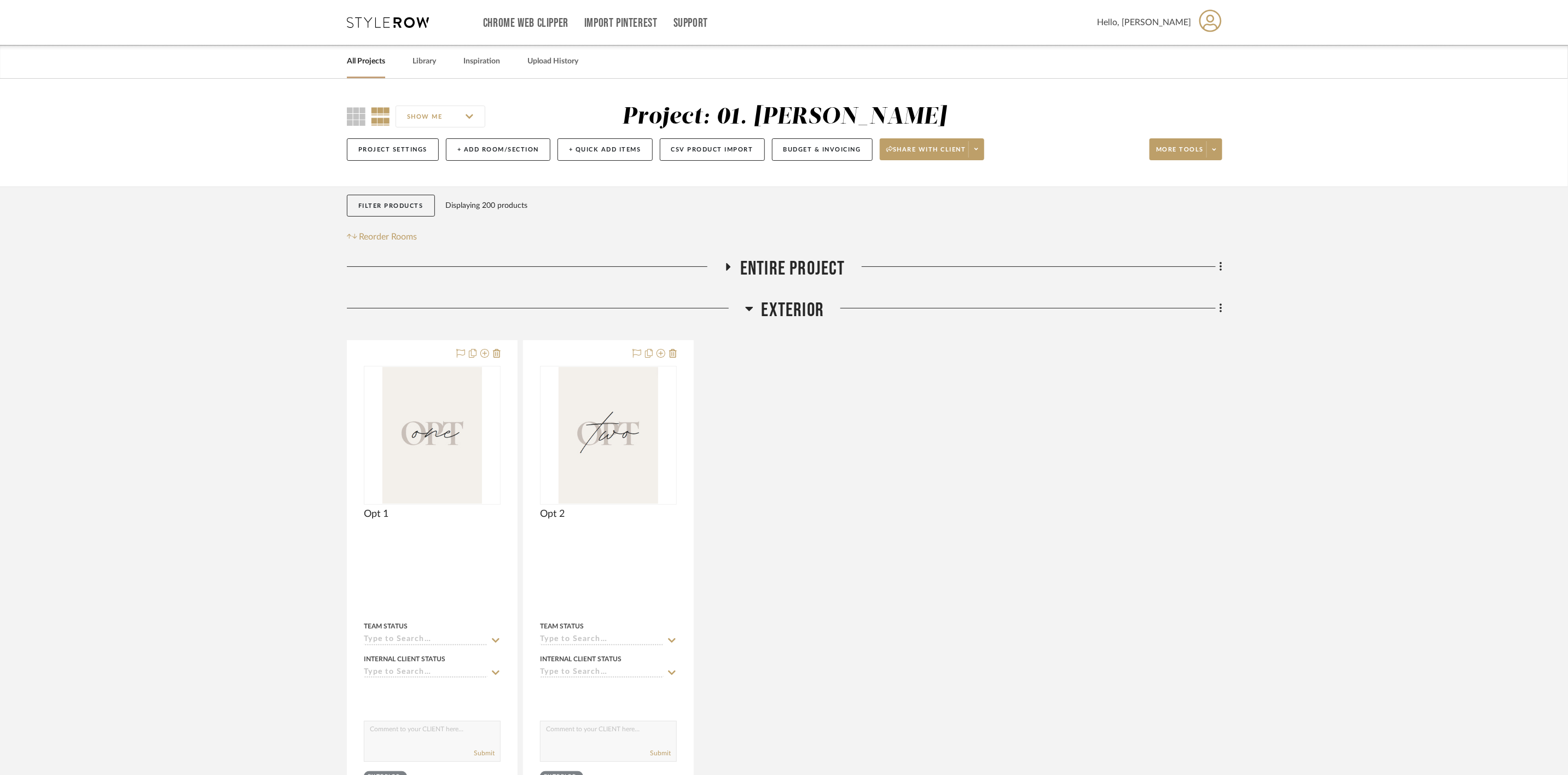
click at [809, 309] on span "Exterior" at bounding box center [793, 310] width 63 height 23
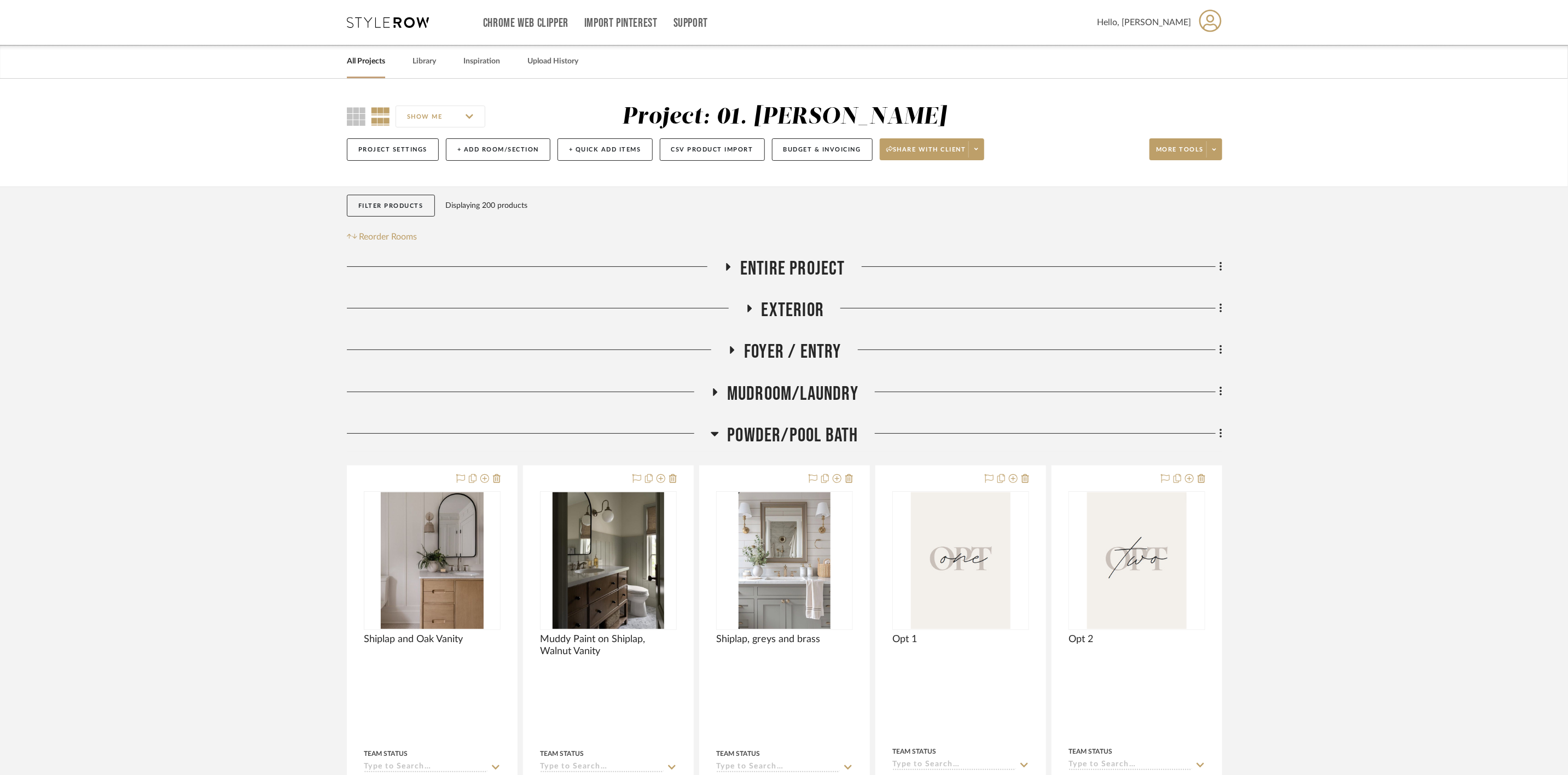
click at [834, 435] on span "Powder/Pool Bath" at bounding box center [793, 436] width 131 height 23
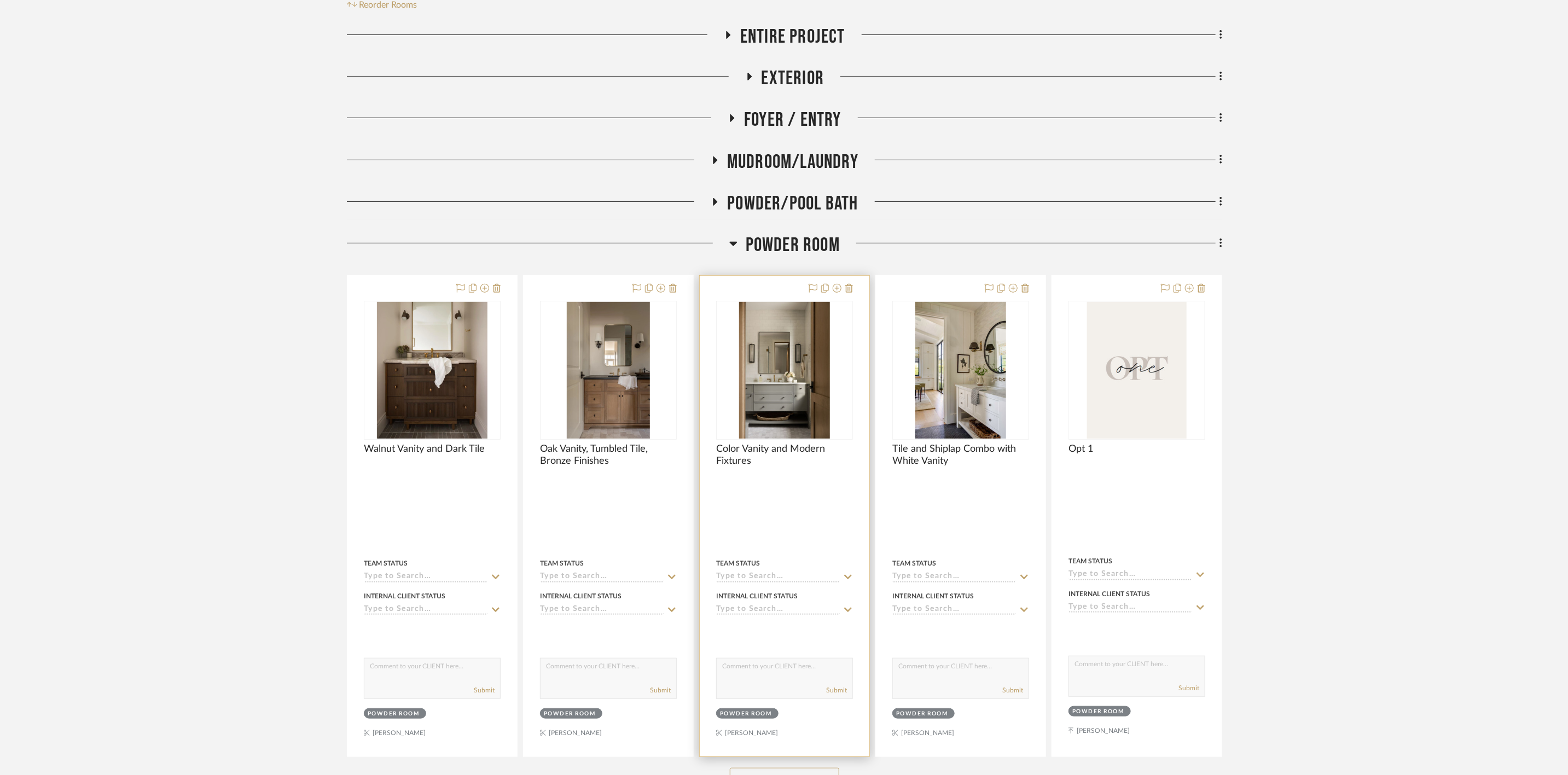
scroll to position [246, 0]
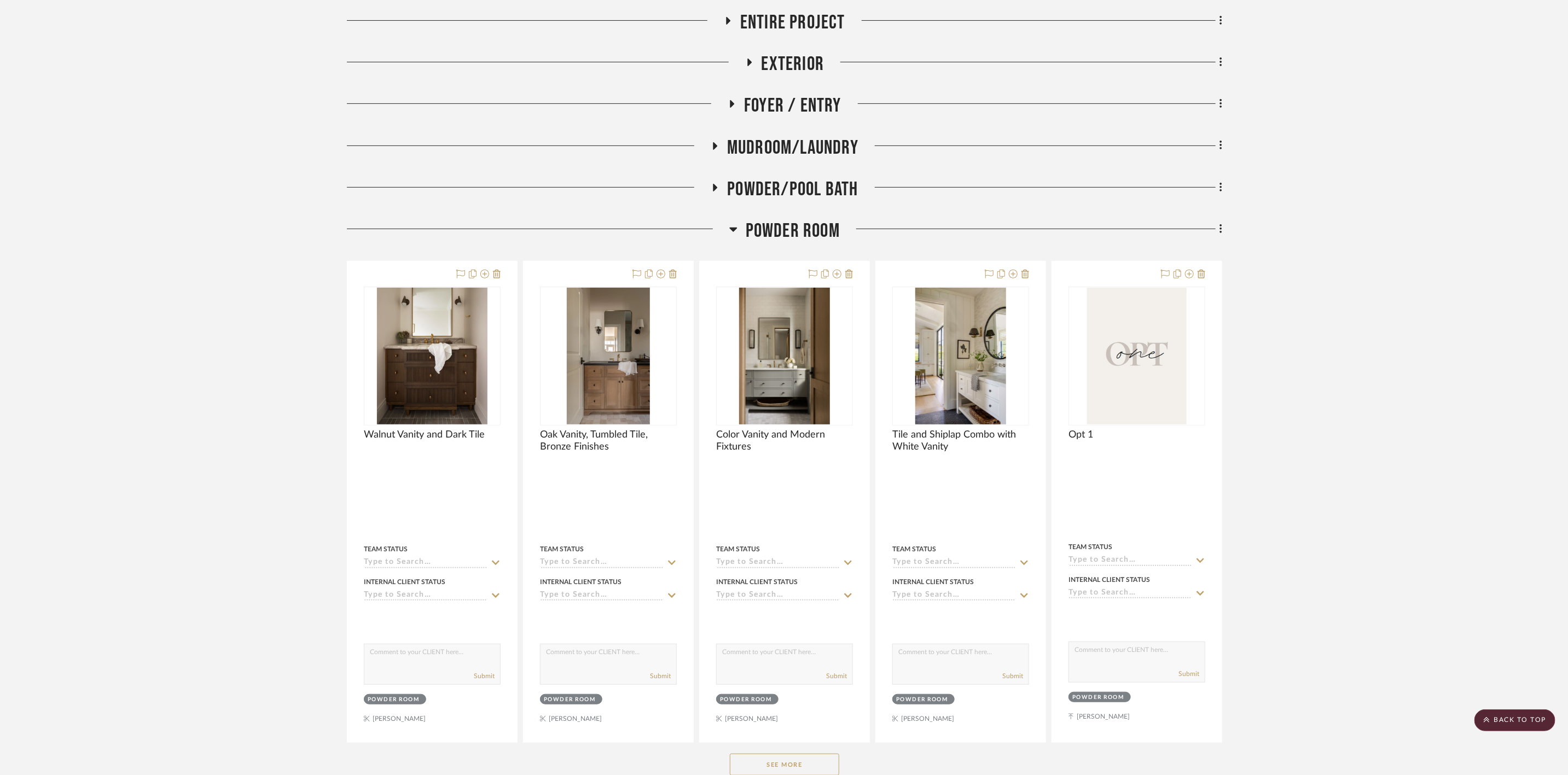
click at [793, 190] on span "Powder/Pool Bath" at bounding box center [793, 190] width 131 height 23
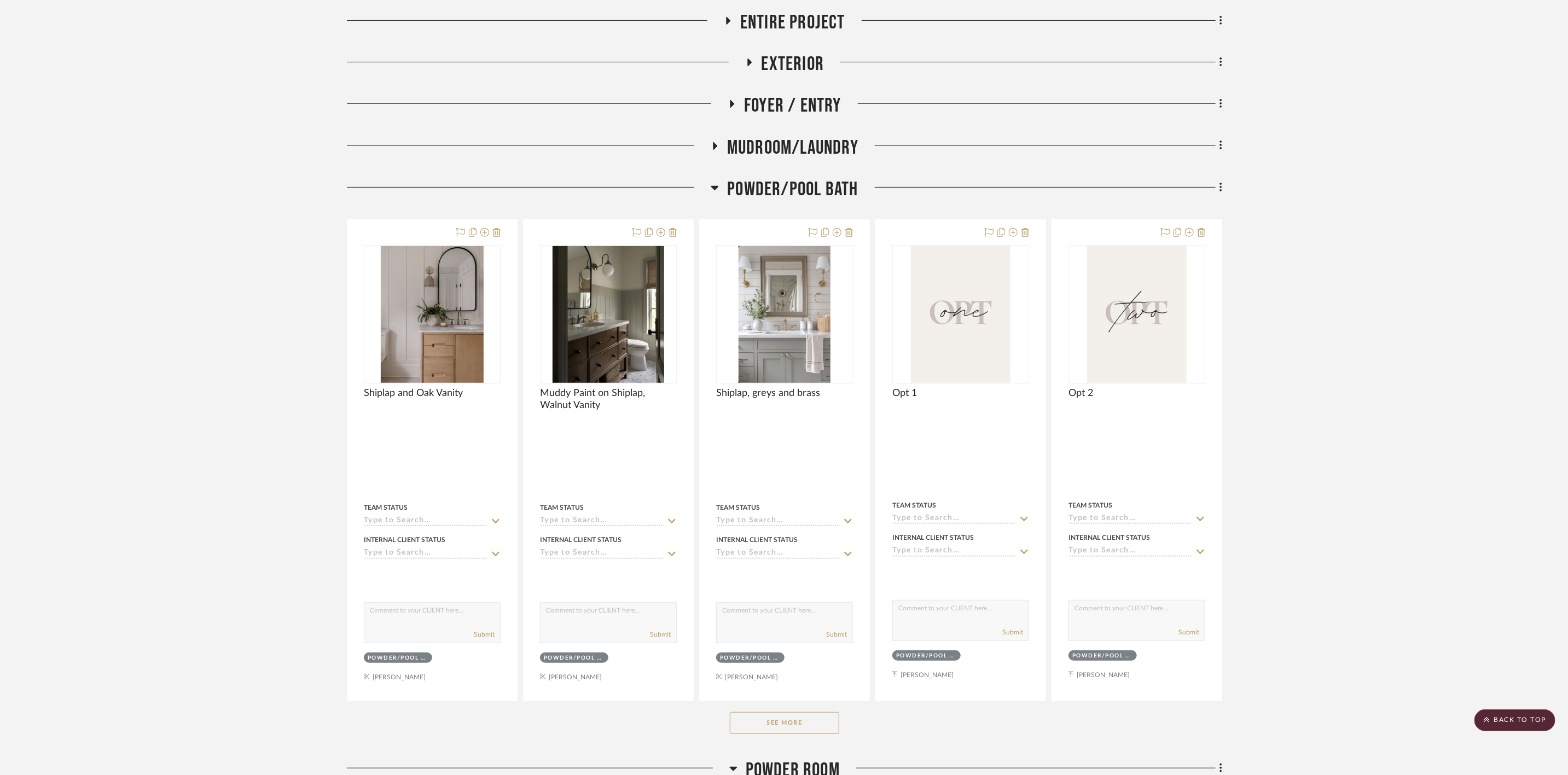
click at [812, 188] on span "Powder/Pool Bath" at bounding box center [793, 190] width 131 height 23
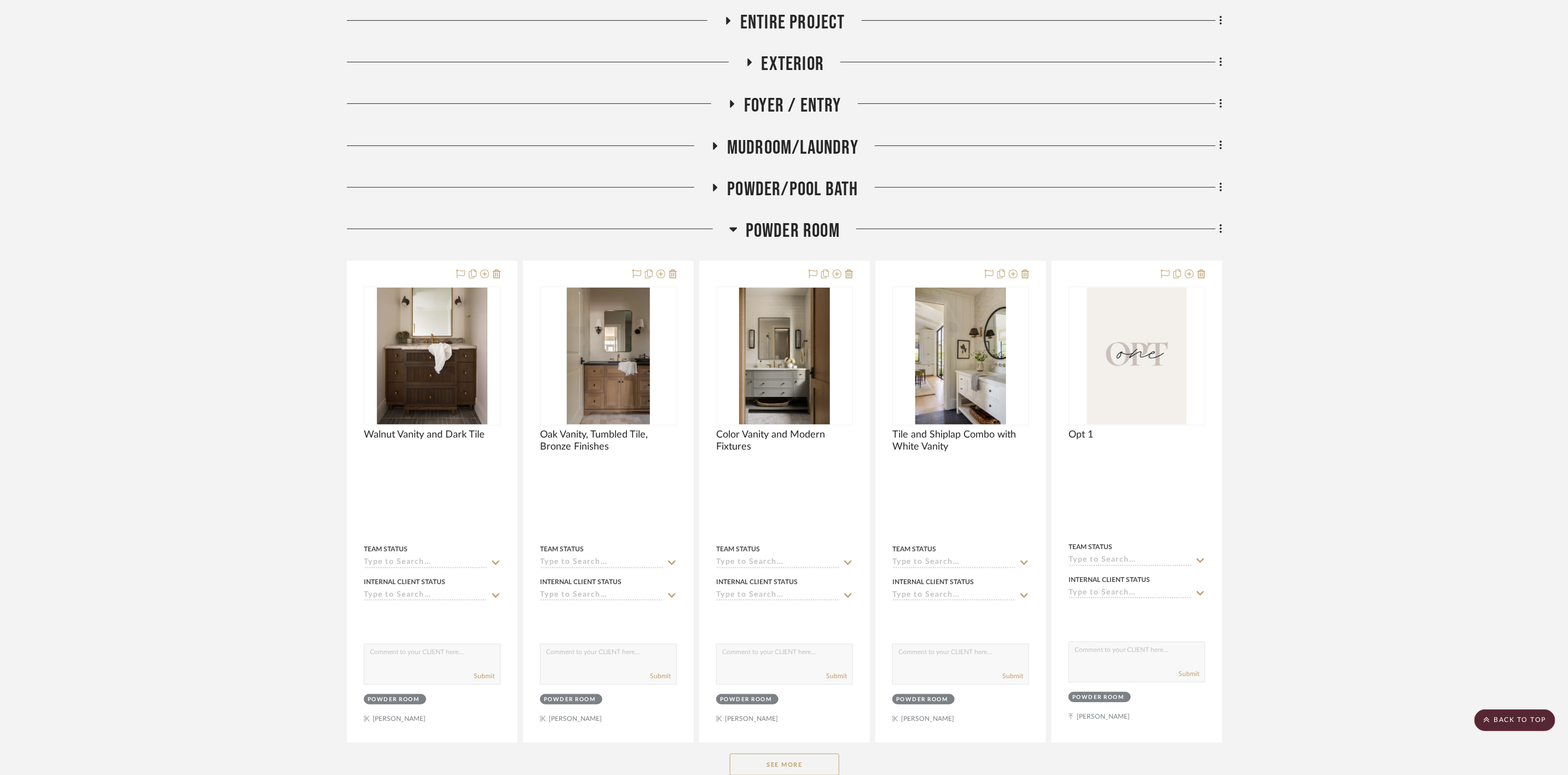
click at [806, 227] on span "Powder Room" at bounding box center [793, 231] width 94 height 23
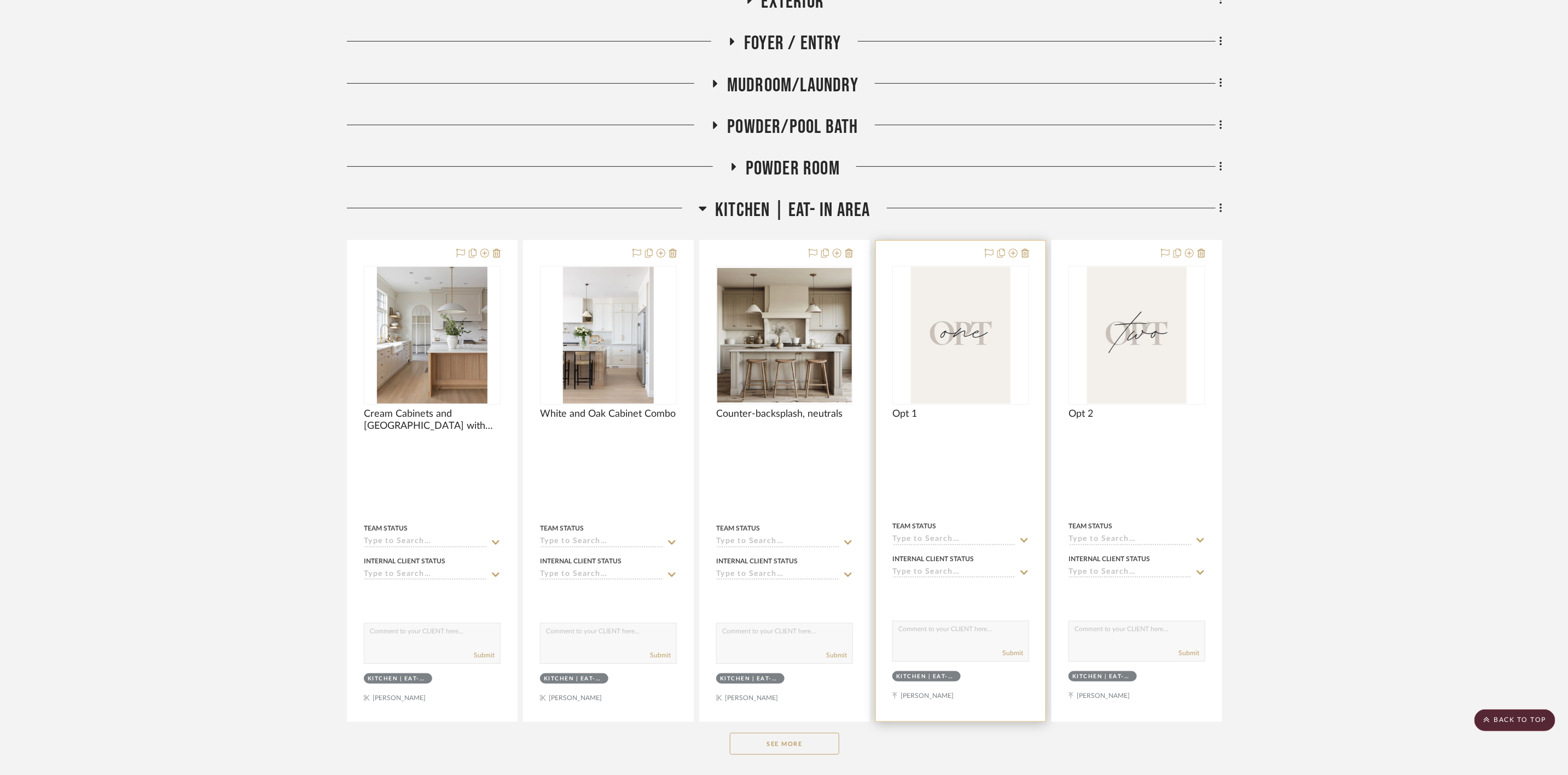
scroll to position [492, 0]
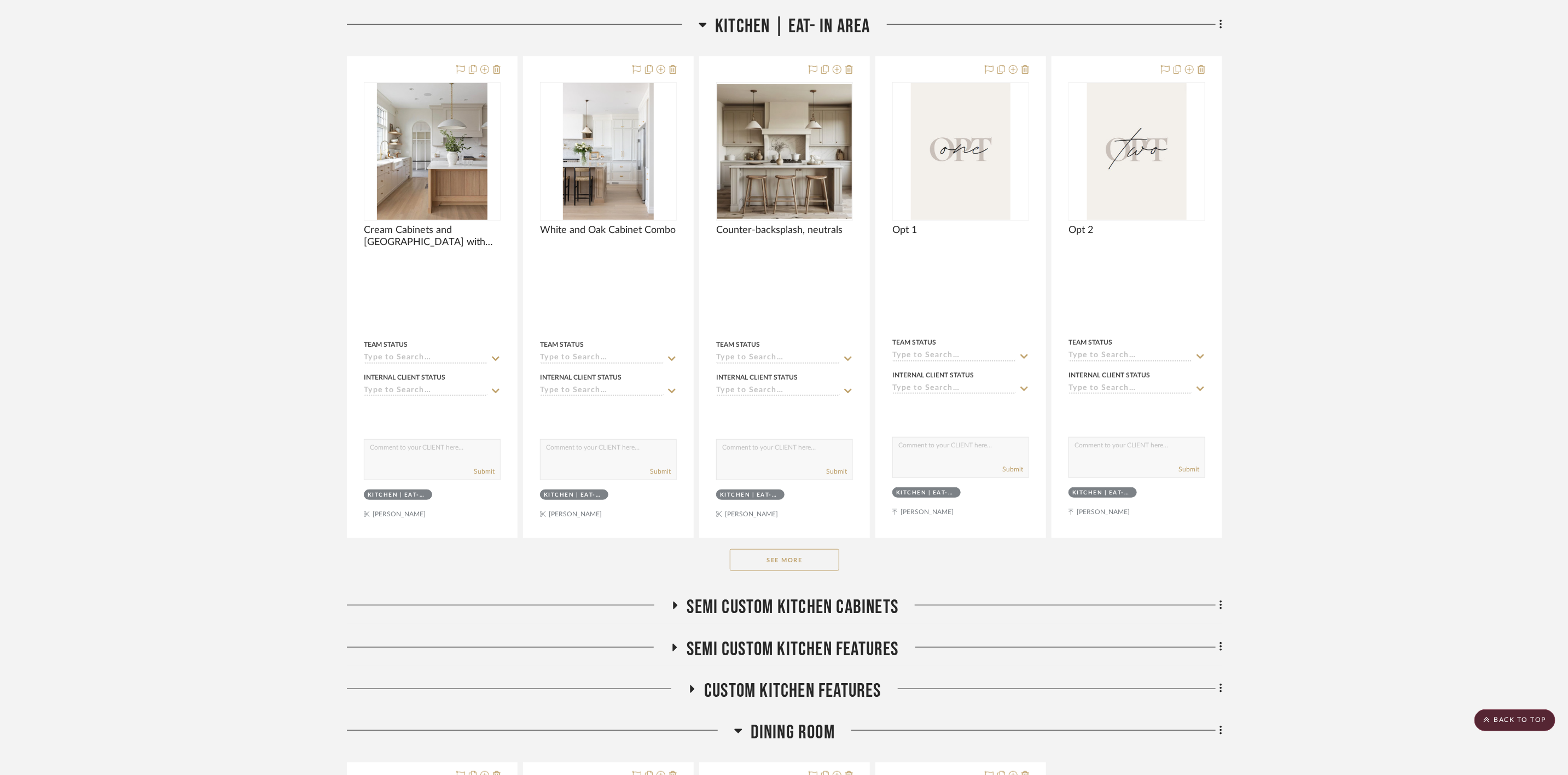
click at [808, 563] on button "See More" at bounding box center [784, 560] width 110 height 22
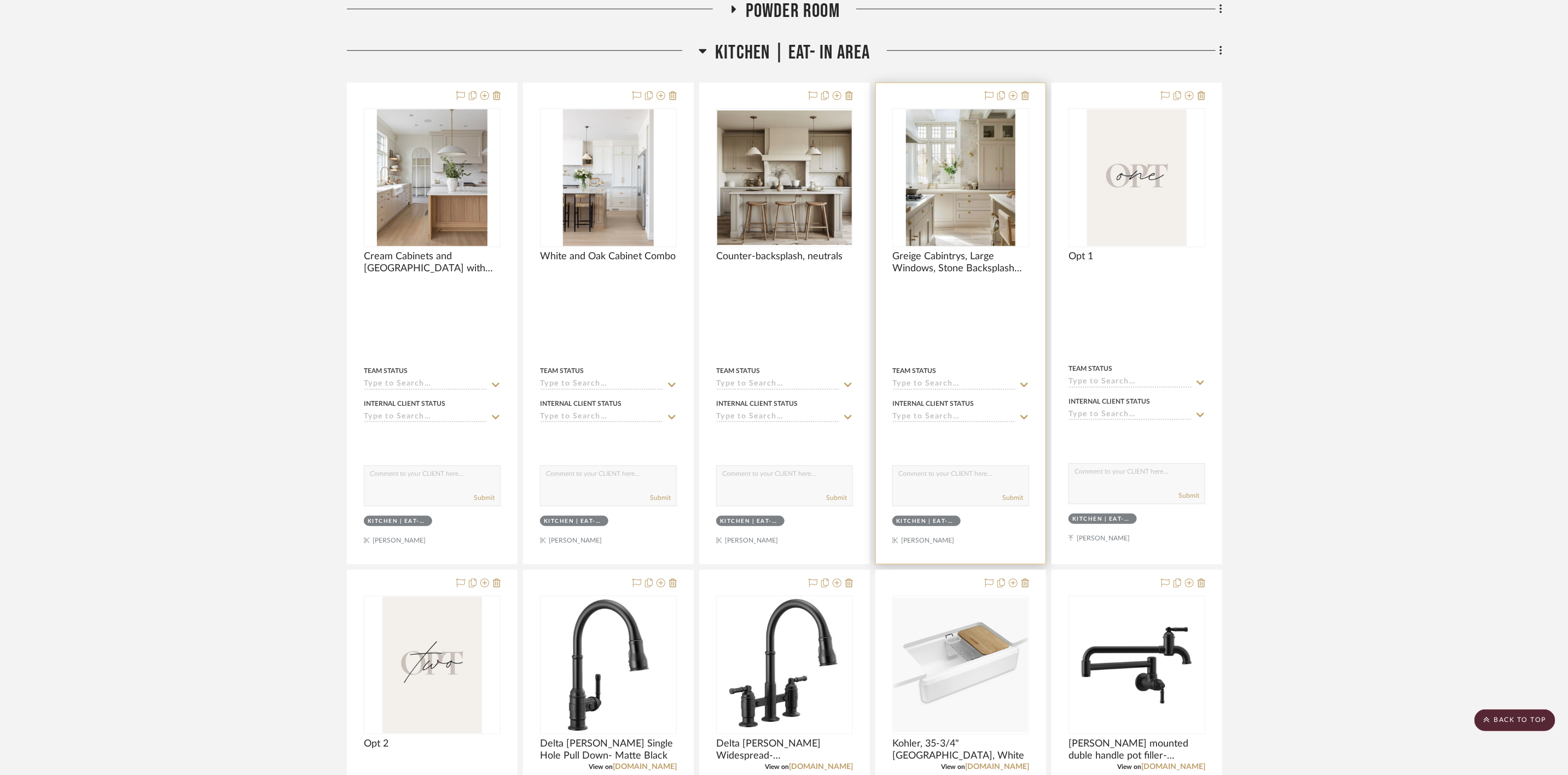
scroll to position [410, 0]
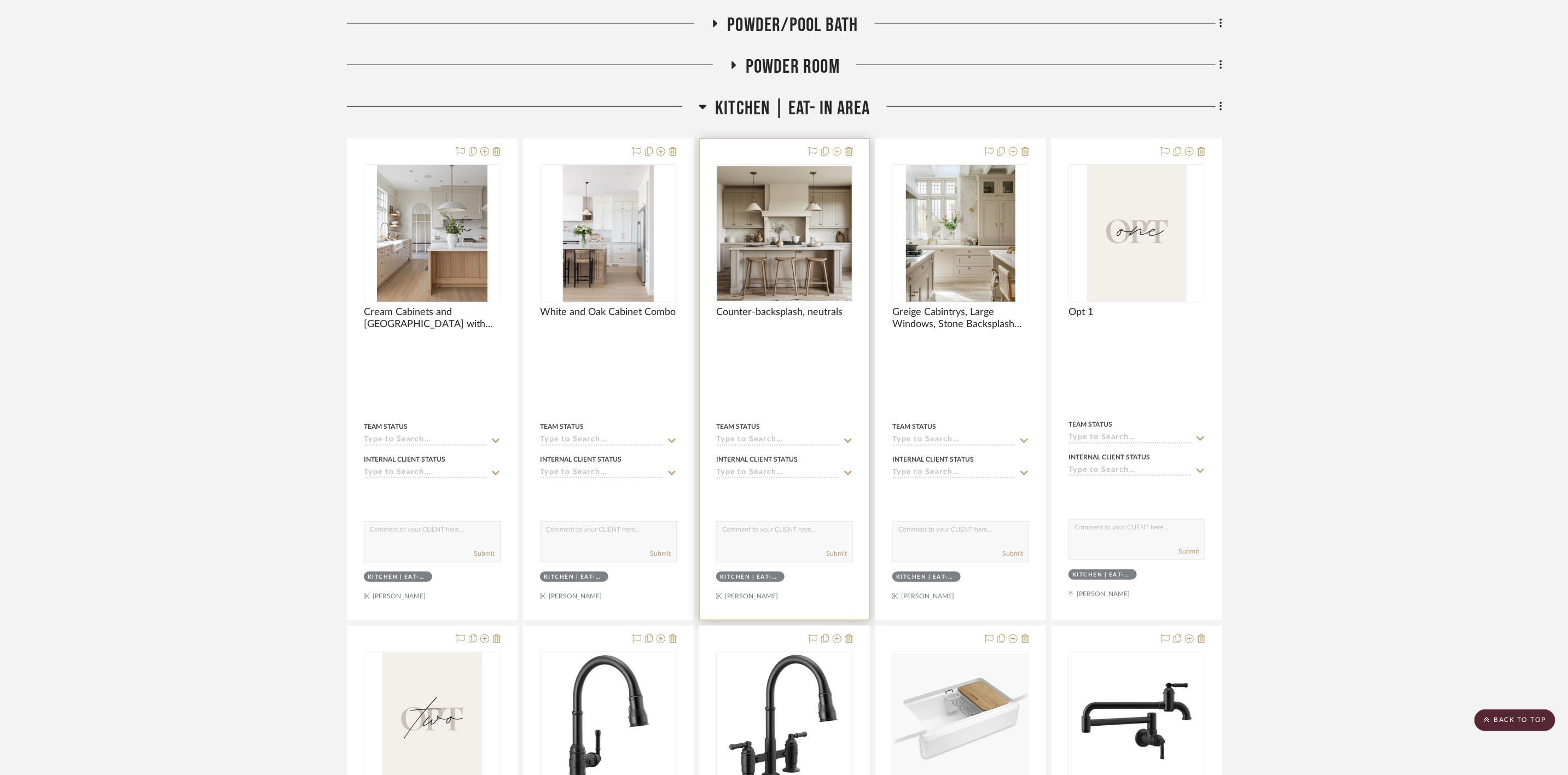
click at [836, 148] on icon at bounding box center [837, 152] width 9 height 9
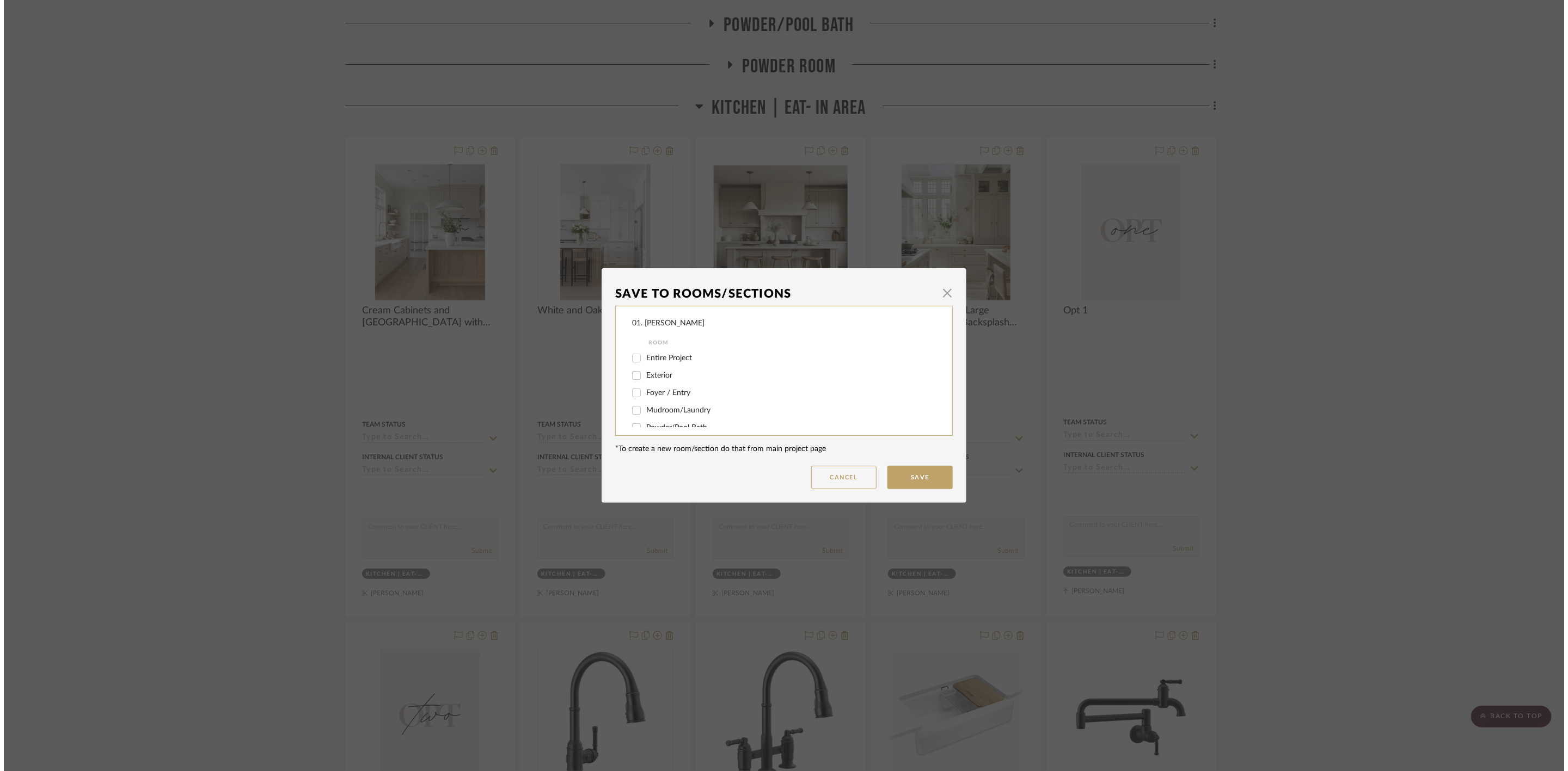
scroll to position [0, 0]
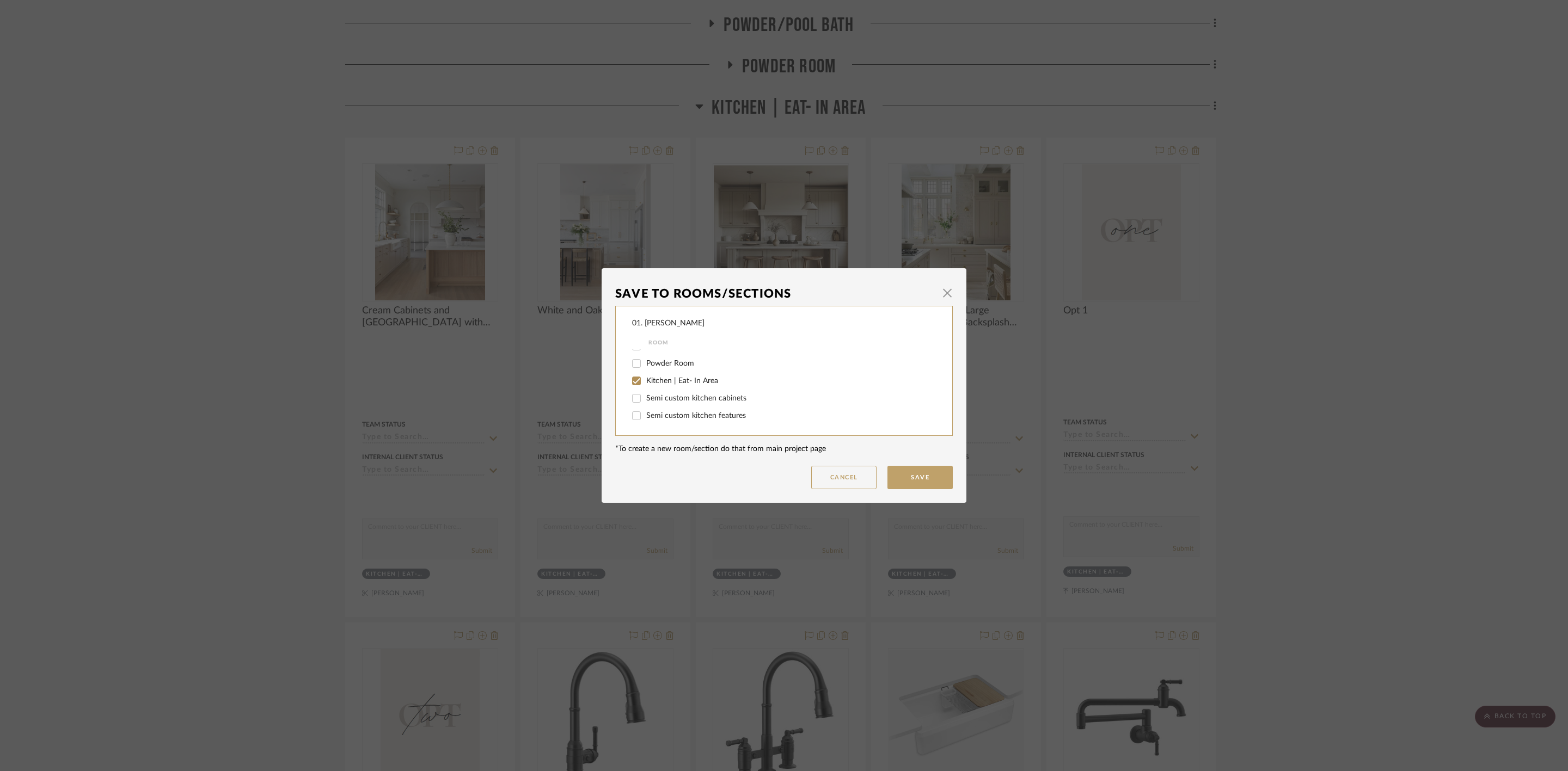
click at [671, 379] on span "Kitchen | Eat- In Area" at bounding box center [682, 381] width 72 height 8
click at [645, 379] on input "Kitchen | Eat- In Area" at bounding box center [636, 381] width 18 height 18
checkbox input "false"
click at [663, 402] on span "Considering" at bounding box center [666, 399] width 39 height 8
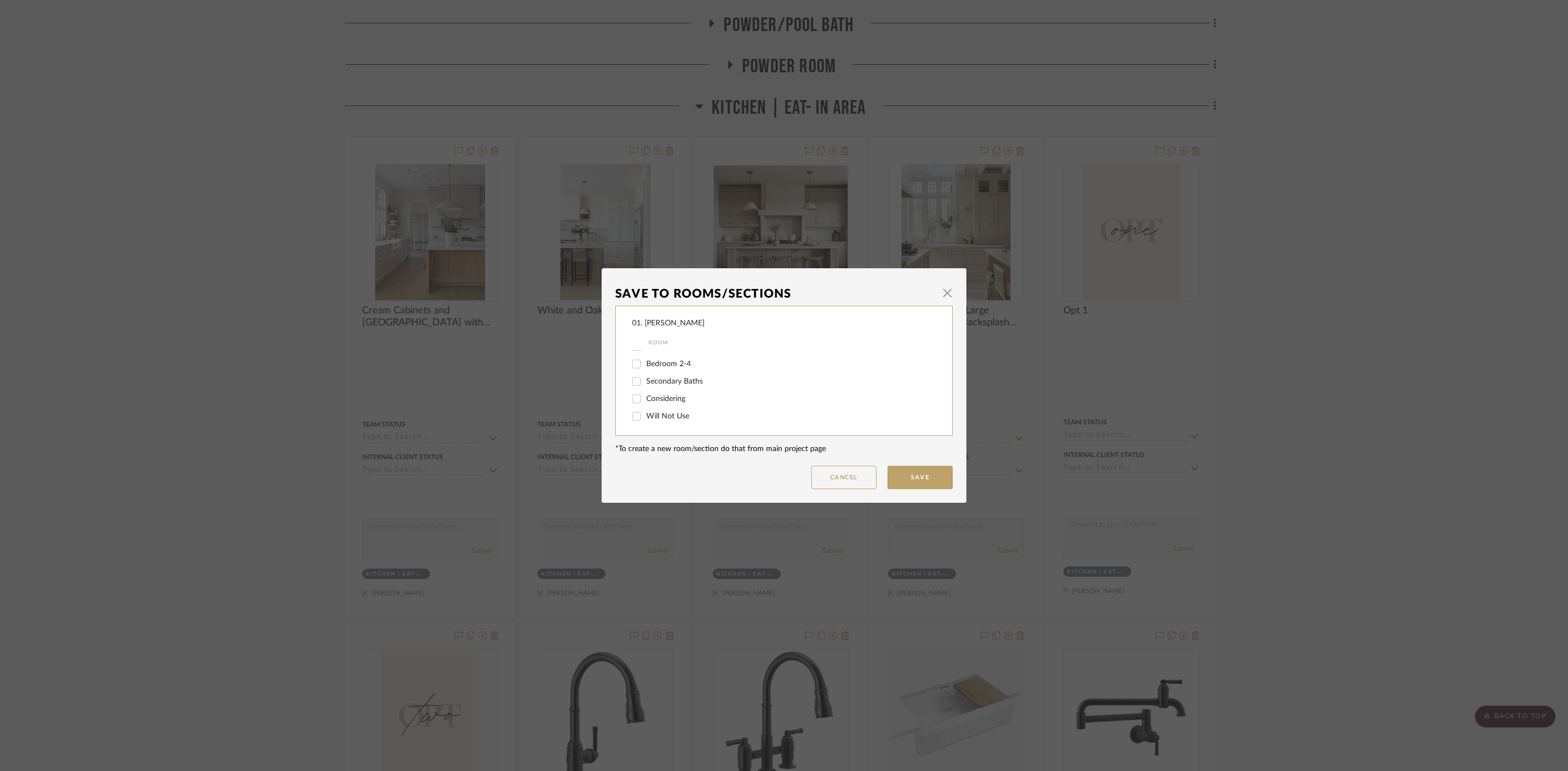
click at [645, 402] on input "Considering" at bounding box center [636, 399] width 18 height 18
checkbox input "true"
click at [905, 485] on button "Save" at bounding box center [920, 478] width 65 height 23
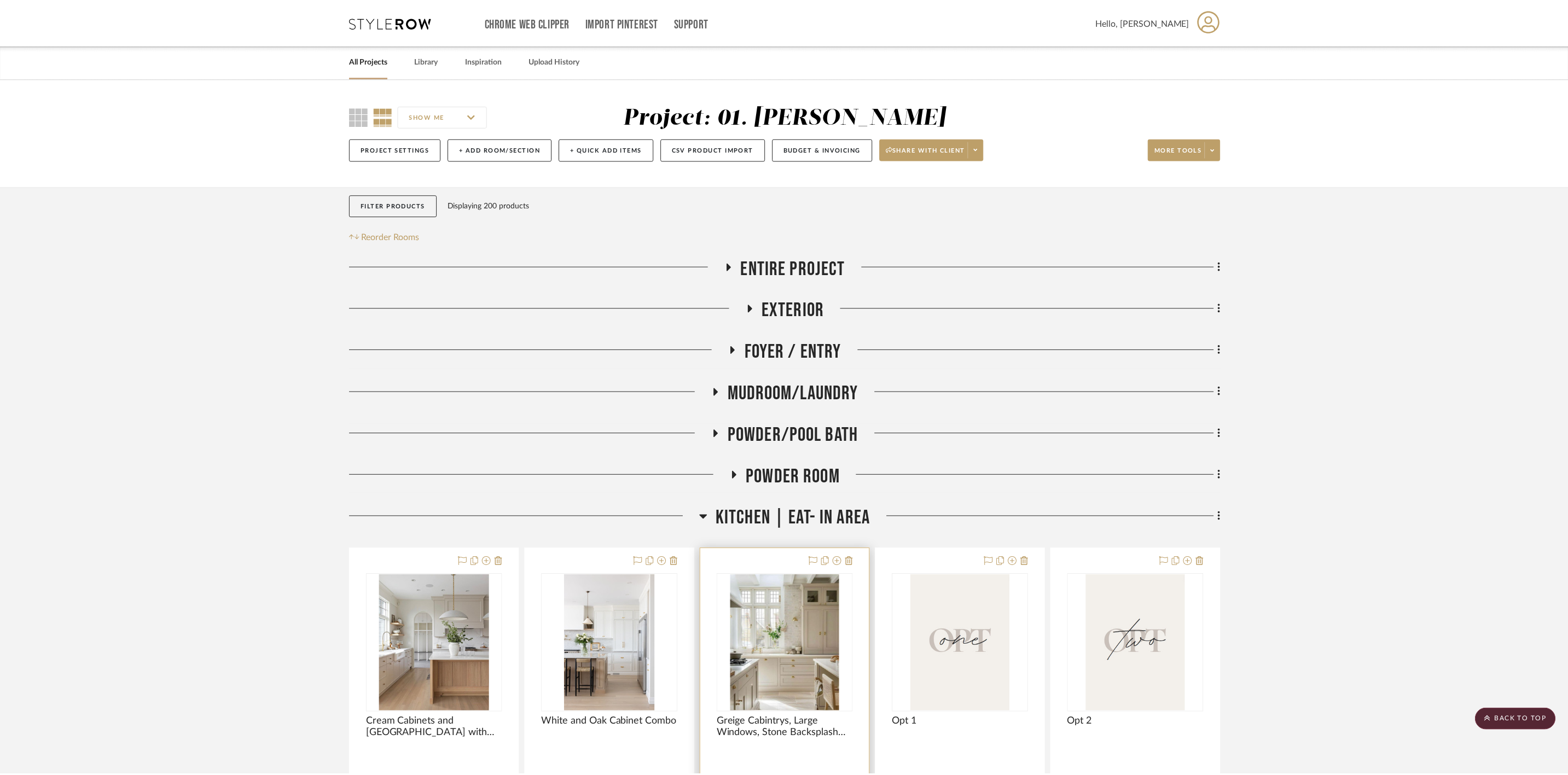
scroll to position [410, 0]
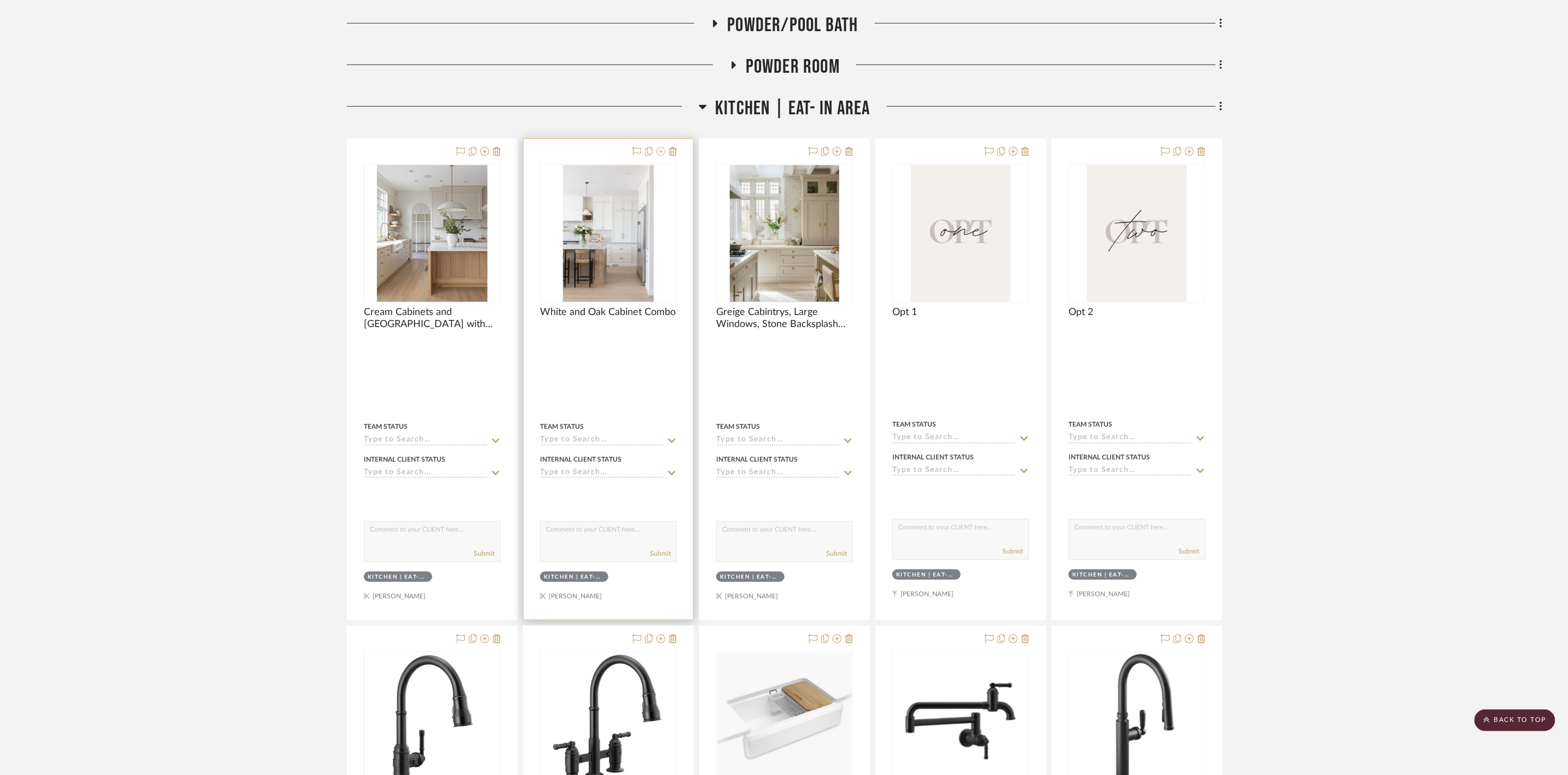
click at [660, 153] on icon at bounding box center [661, 152] width 9 height 9
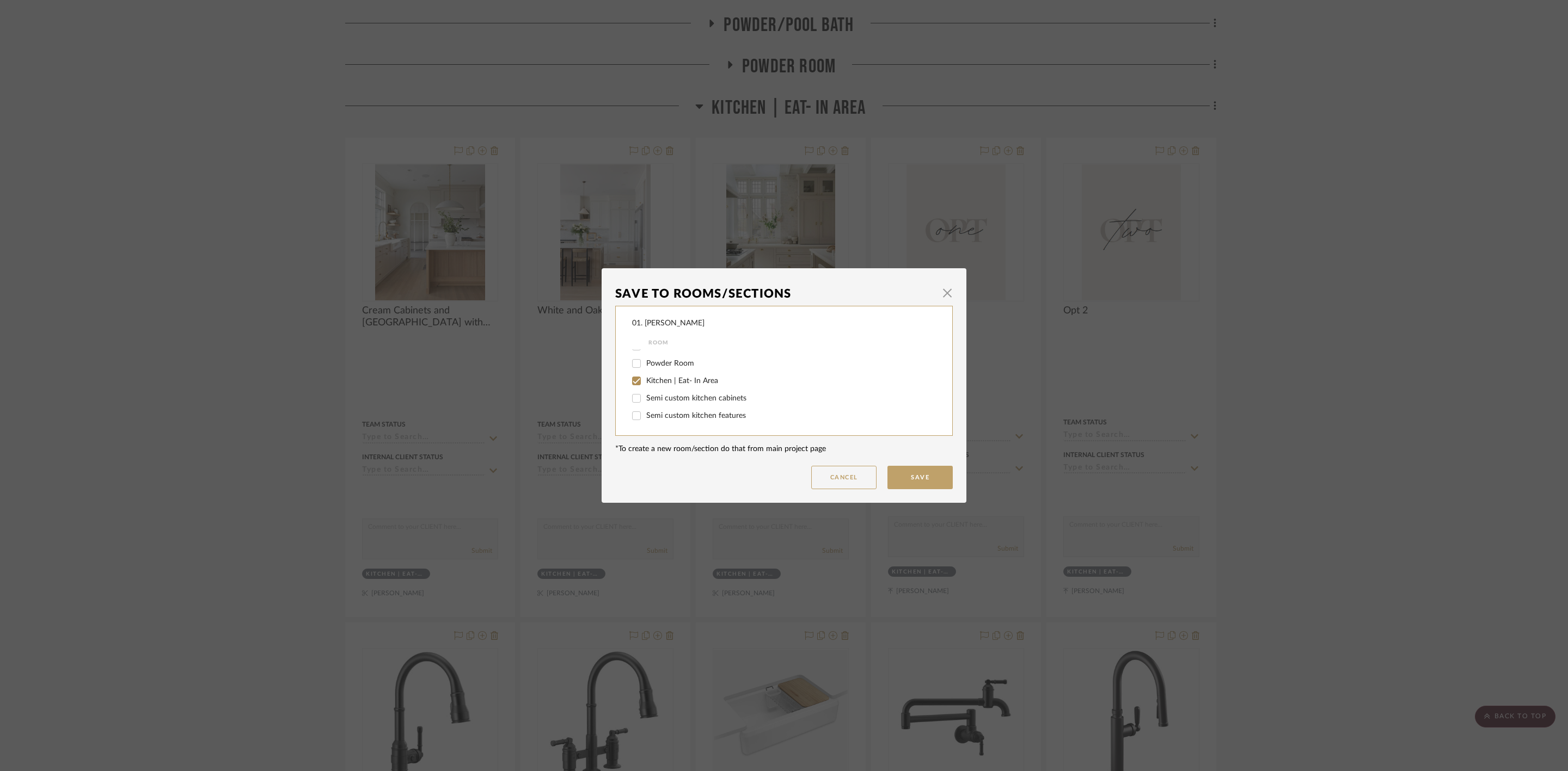
click at [676, 378] on span "Kitchen | Eat- In Area" at bounding box center [682, 381] width 72 height 8
click at [645, 378] on input "Kitchen | Eat- In Area" at bounding box center [636, 381] width 18 height 18
checkbox input "false"
click at [673, 394] on label "Considering" at bounding box center [784, 399] width 275 height 9
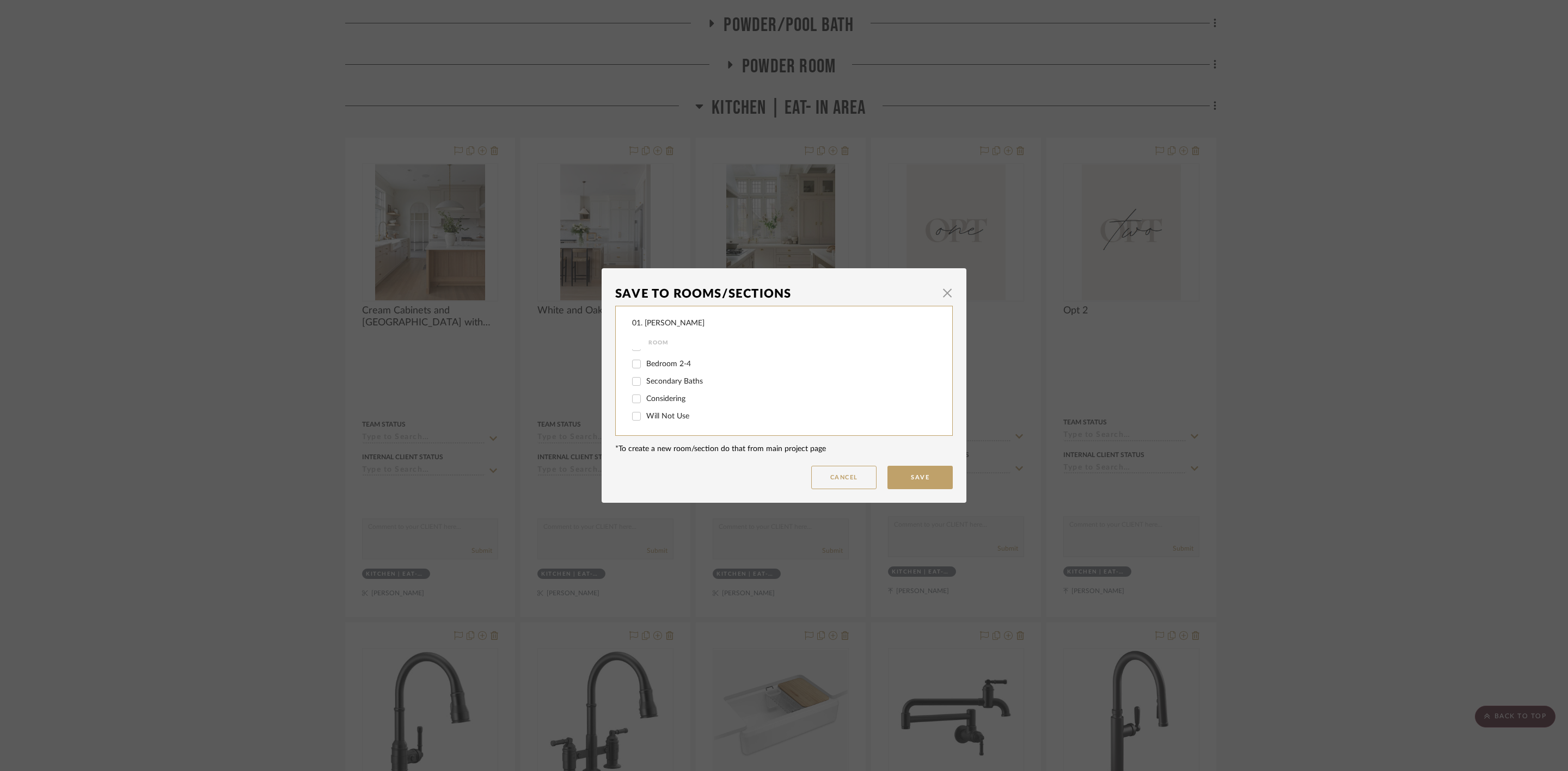
click at [645, 394] on input "Considering" at bounding box center [636, 399] width 18 height 18
checkbox input "true"
click at [920, 482] on button "Save" at bounding box center [920, 478] width 65 height 23
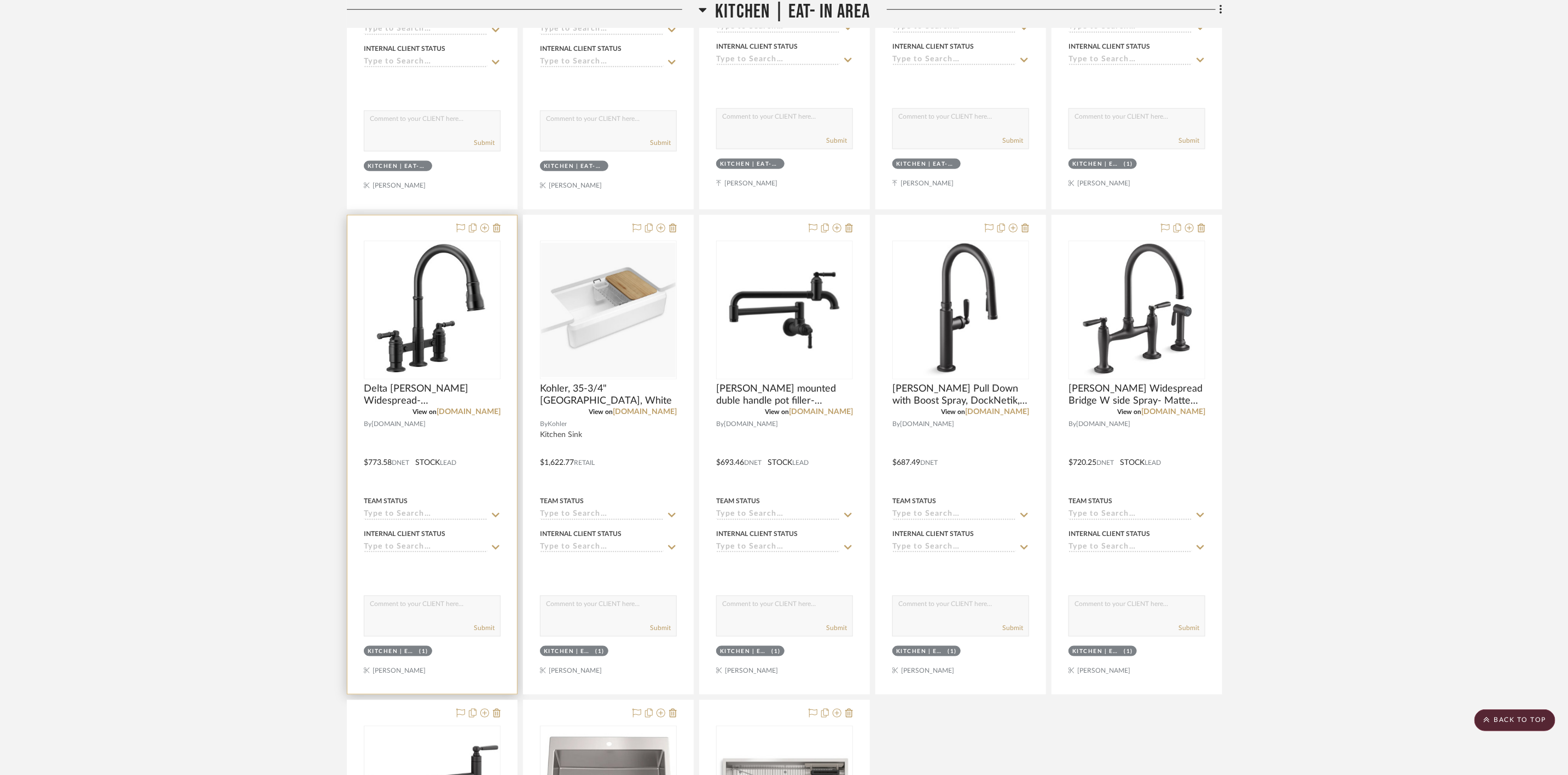
scroll to position [821, 0]
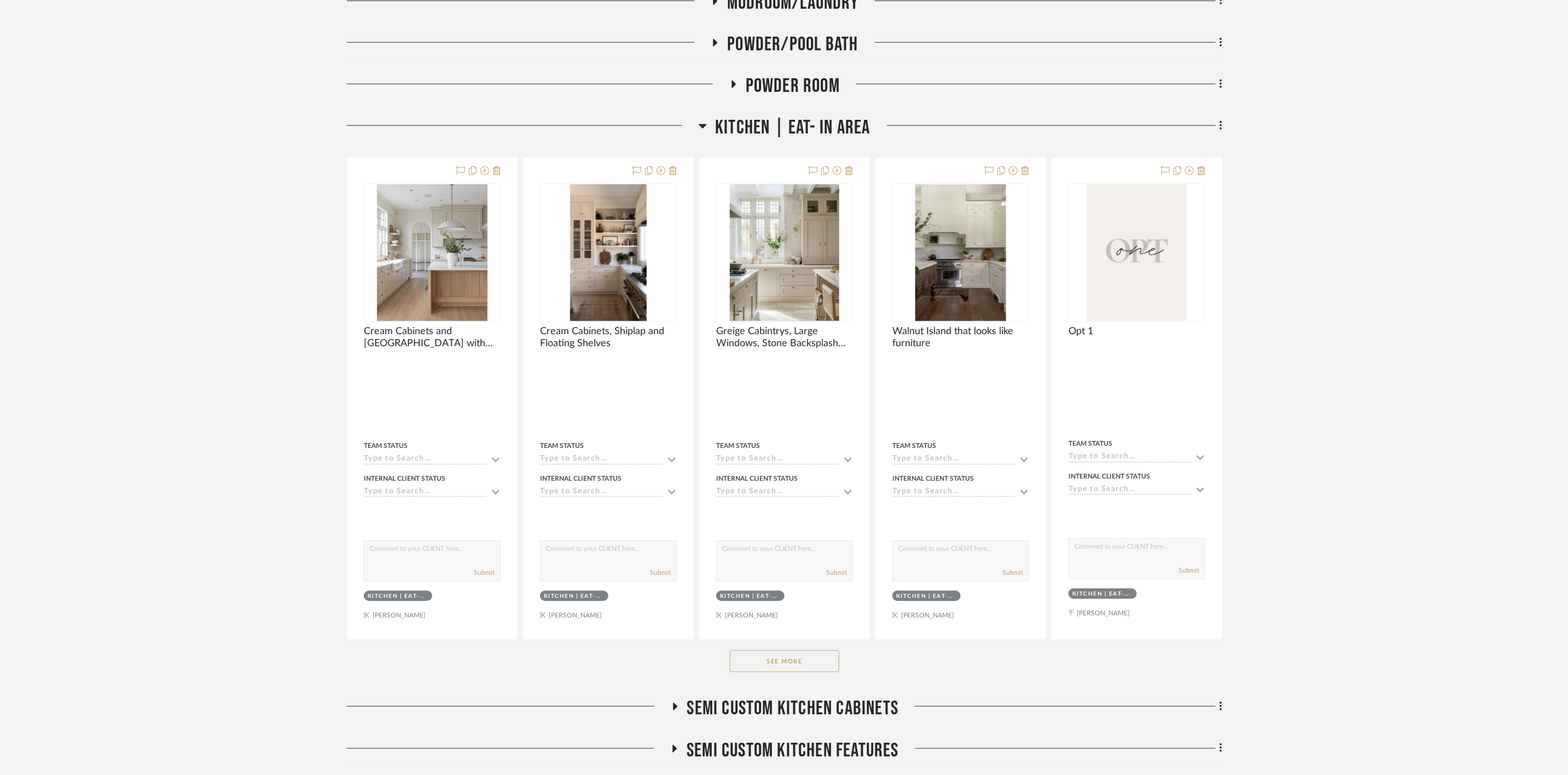
scroll to position [410, 0]
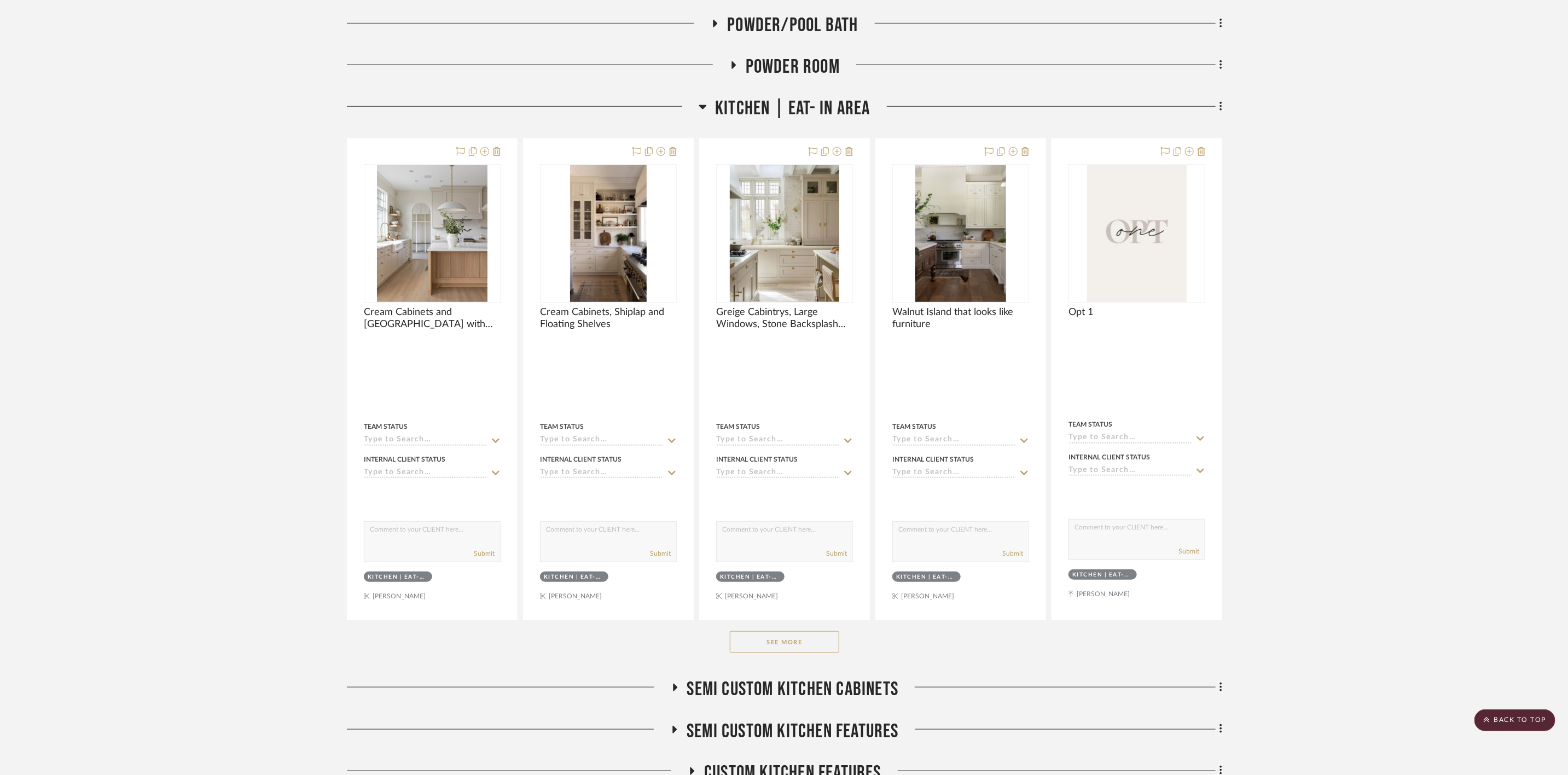
click at [795, 100] on span "Kitchen | Eat- In Area" at bounding box center [792, 108] width 155 height 23
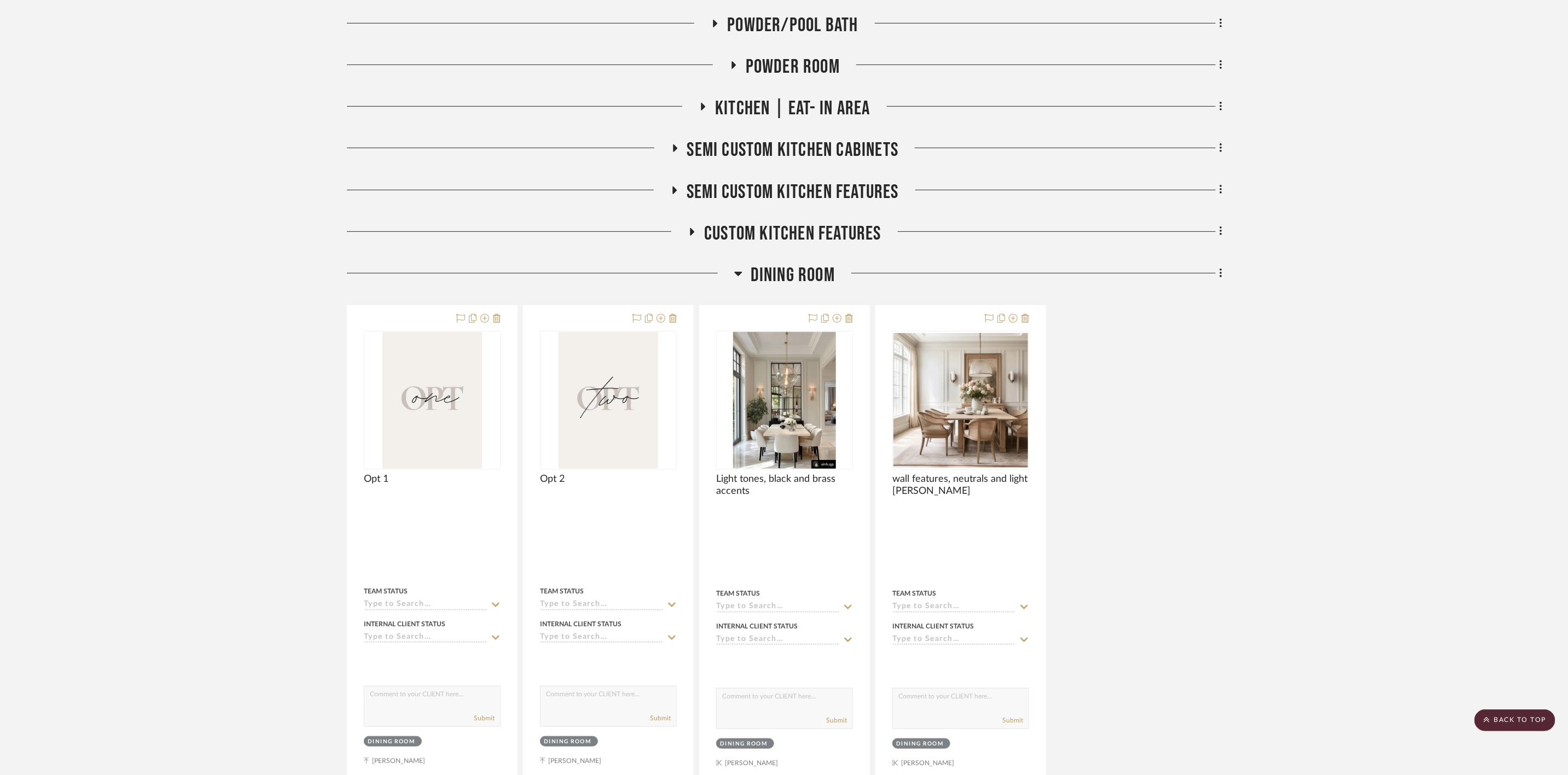
click at [816, 269] on span "Dining Room" at bounding box center [793, 275] width 84 height 23
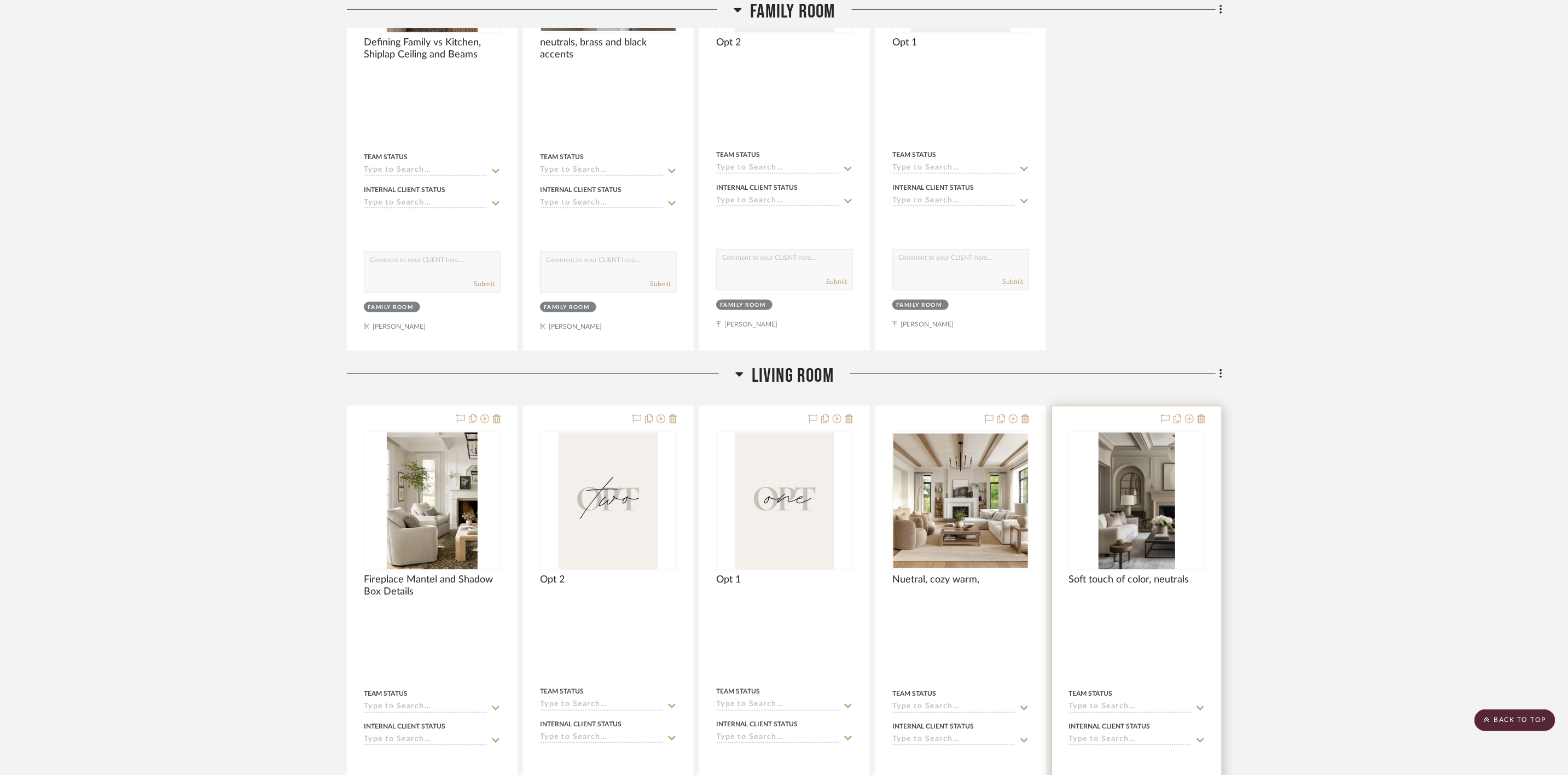
scroll to position [903, 0]
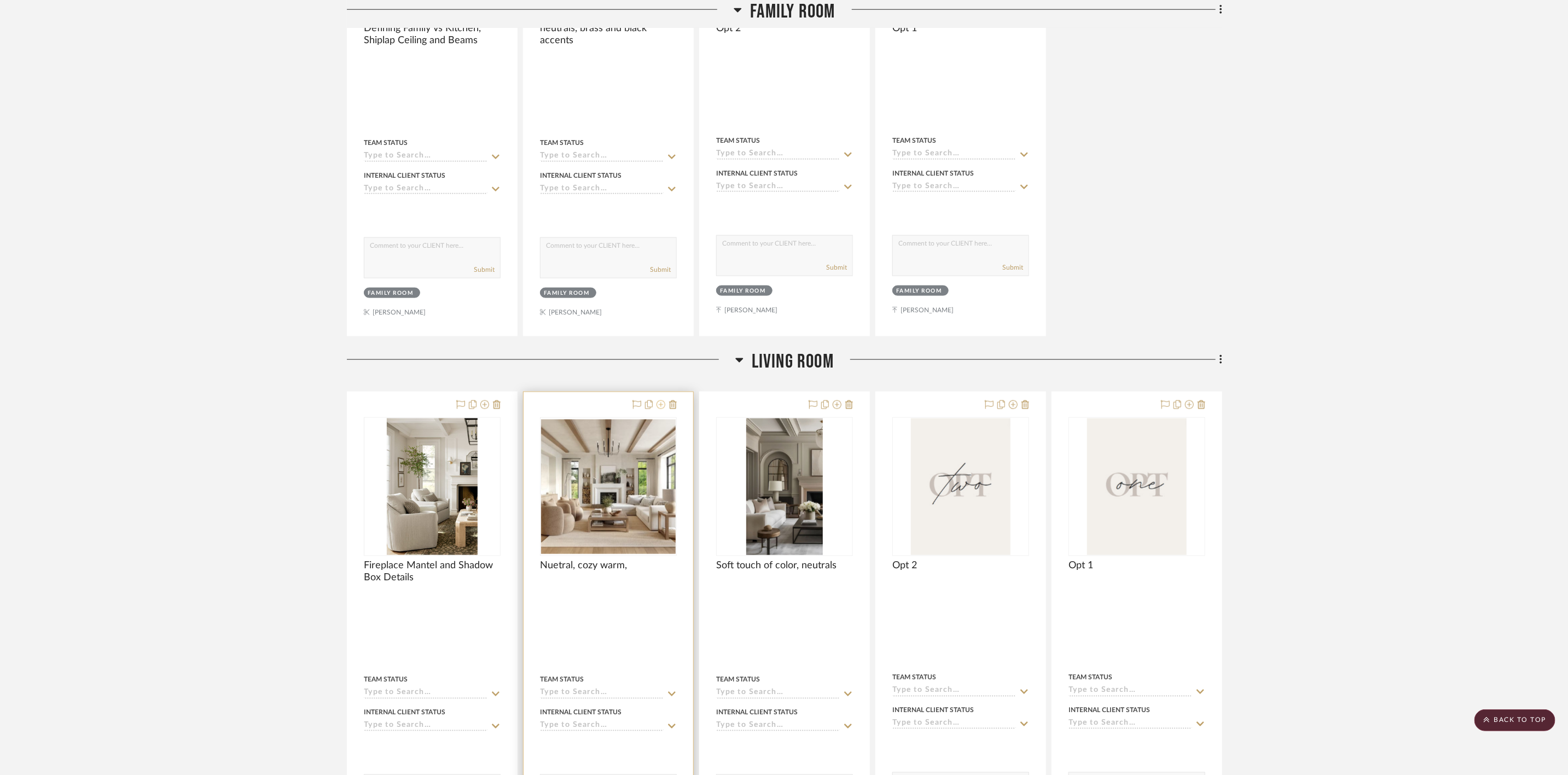
click at [660, 407] on icon at bounding box center [661, 405] width 9 height 9
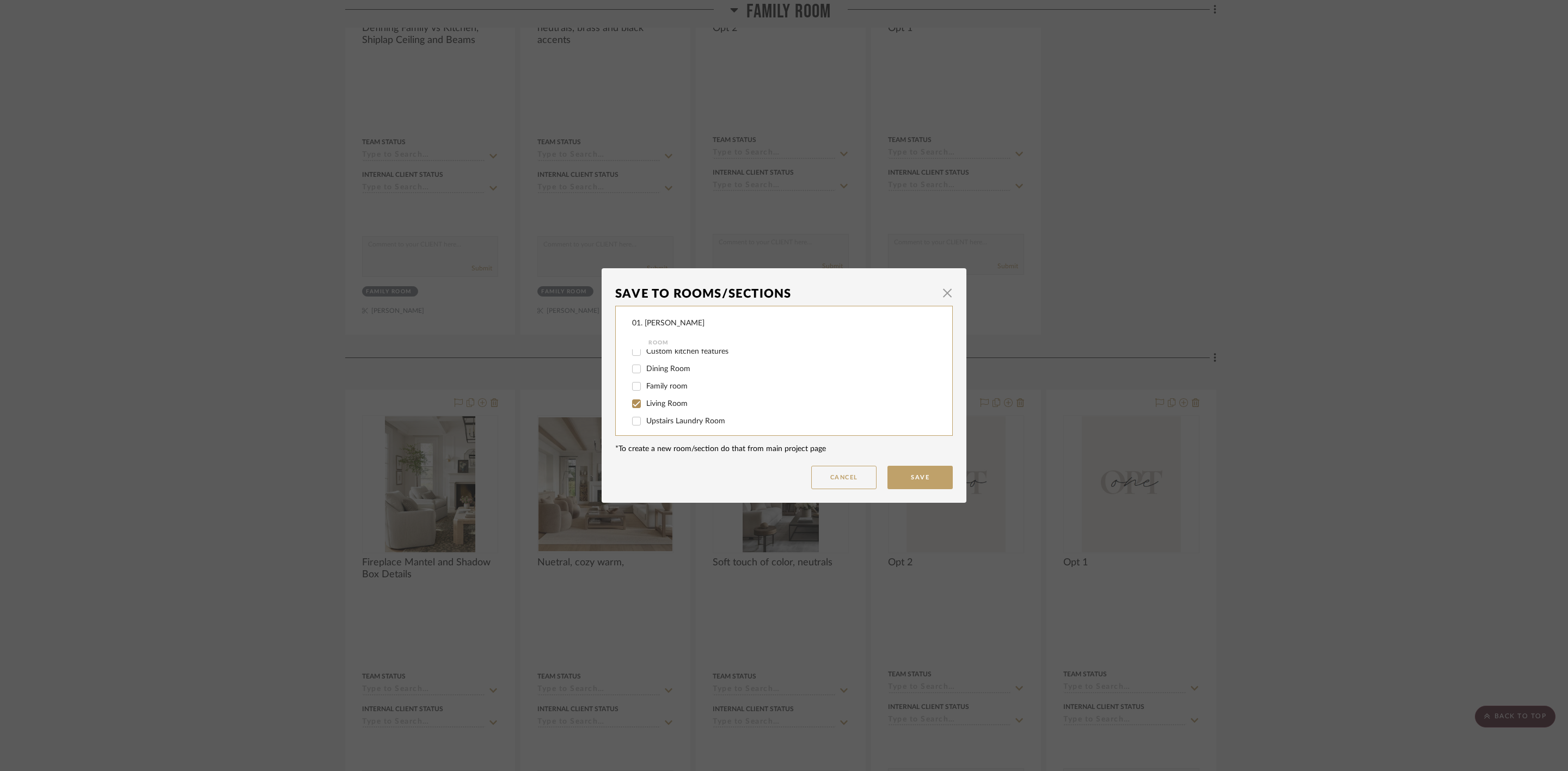
click at [662, 403] on span "Living Room" at bounding box center [667, 403] width 41 height 8
click at [645, 403] on input "Living Room" at bounding box center [636, 403] width 18 height 18
checkbox input "false"
drag, startPoint x: 658, startPoint y: 410, endPoint x: 667, endPoint y: 421, distance: 14.2
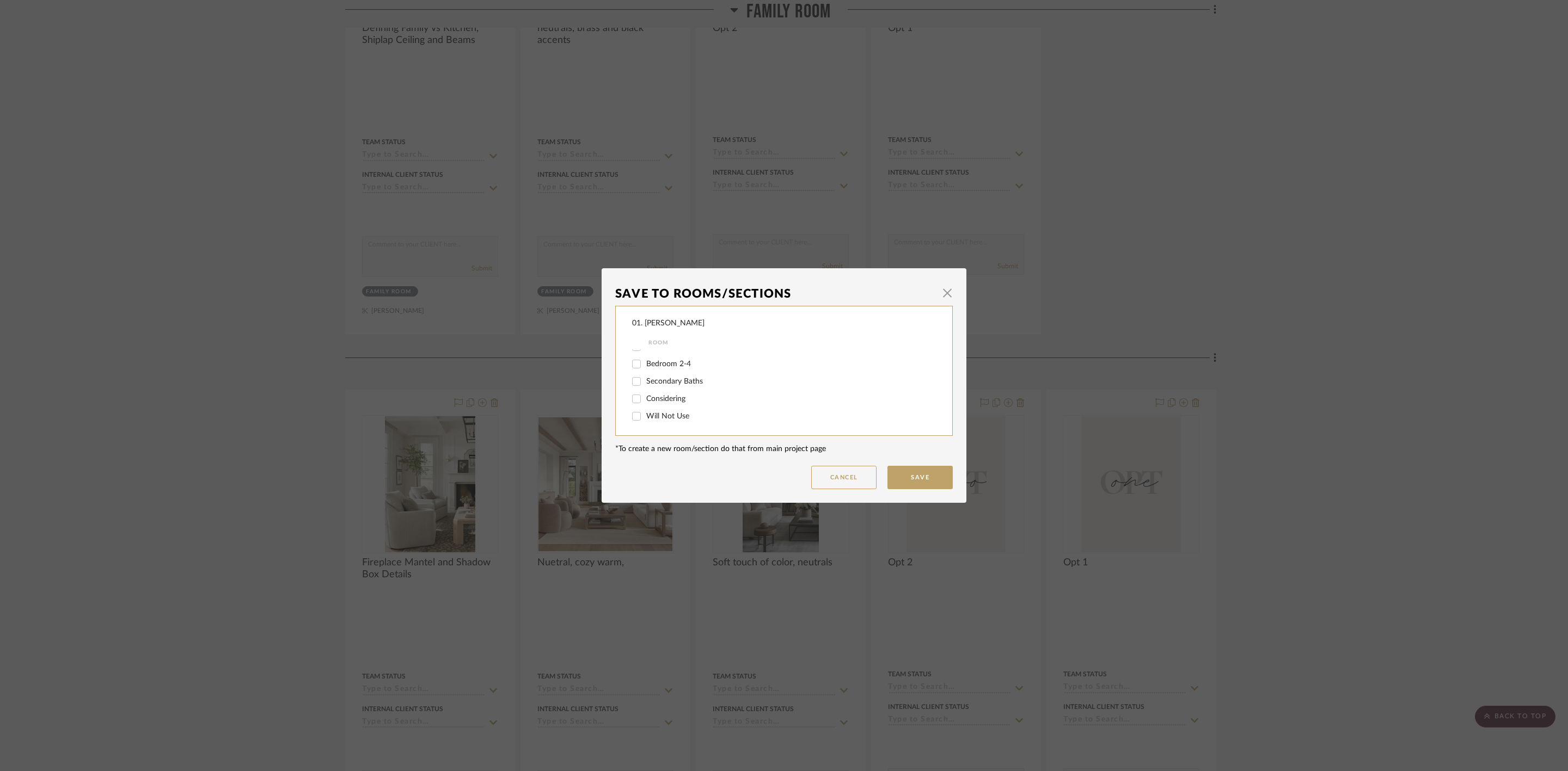
click at [658, 410] on div "Will Not Use" at bounding box center [776, 416] width 289 height 18
click at [676, 415] on span "Will Not Use" at bounding box center [668, 416] width 43 height 8
click at [645, 415] on input "Will Not Use" at bounding box center [636, 416] width 18 height 18
checkbox input "true"
click at [913, 487] on button "Save" at bounding box center [920, 478] width 65 height 23
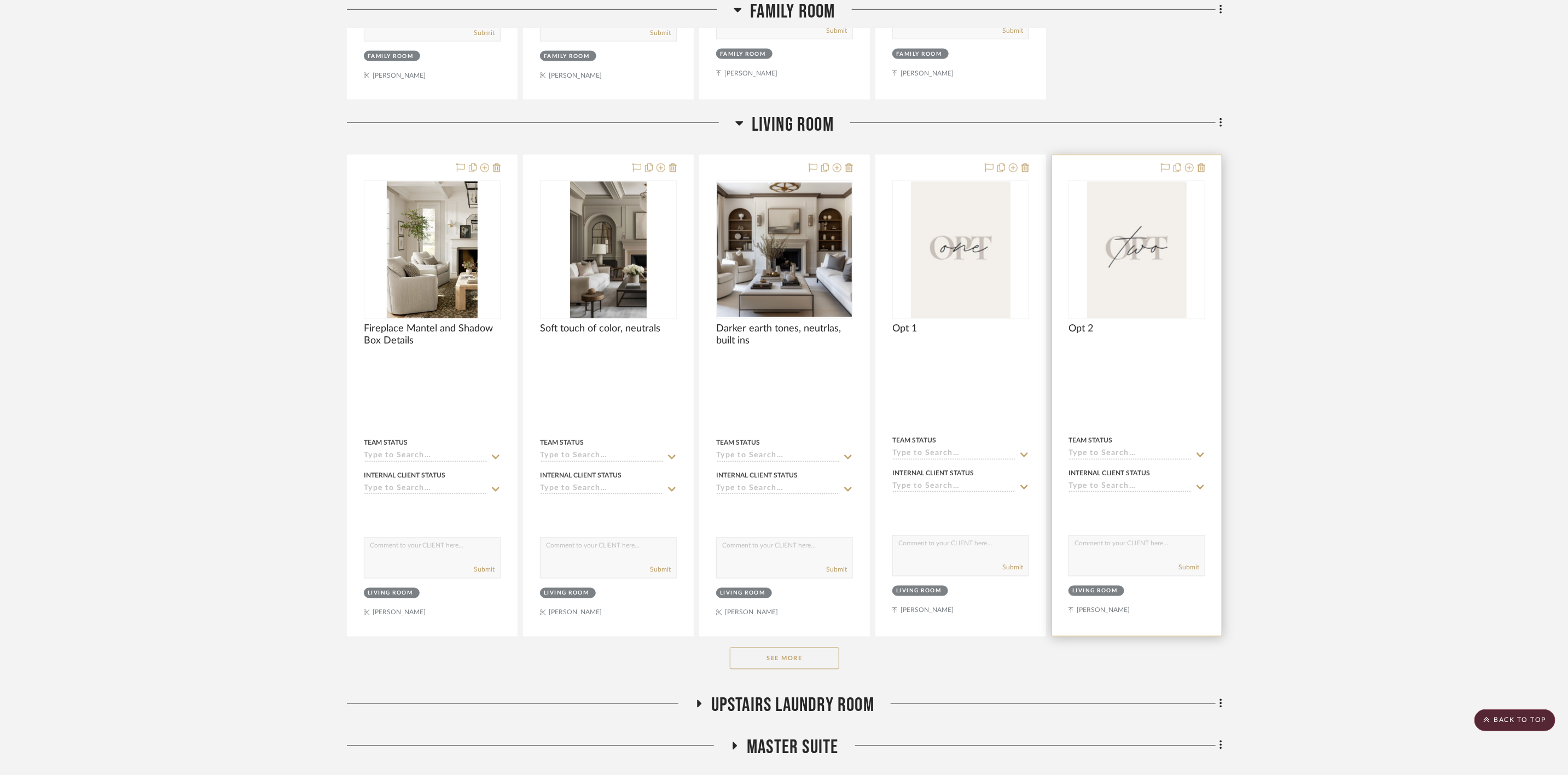
scroll to position [1149, 0]
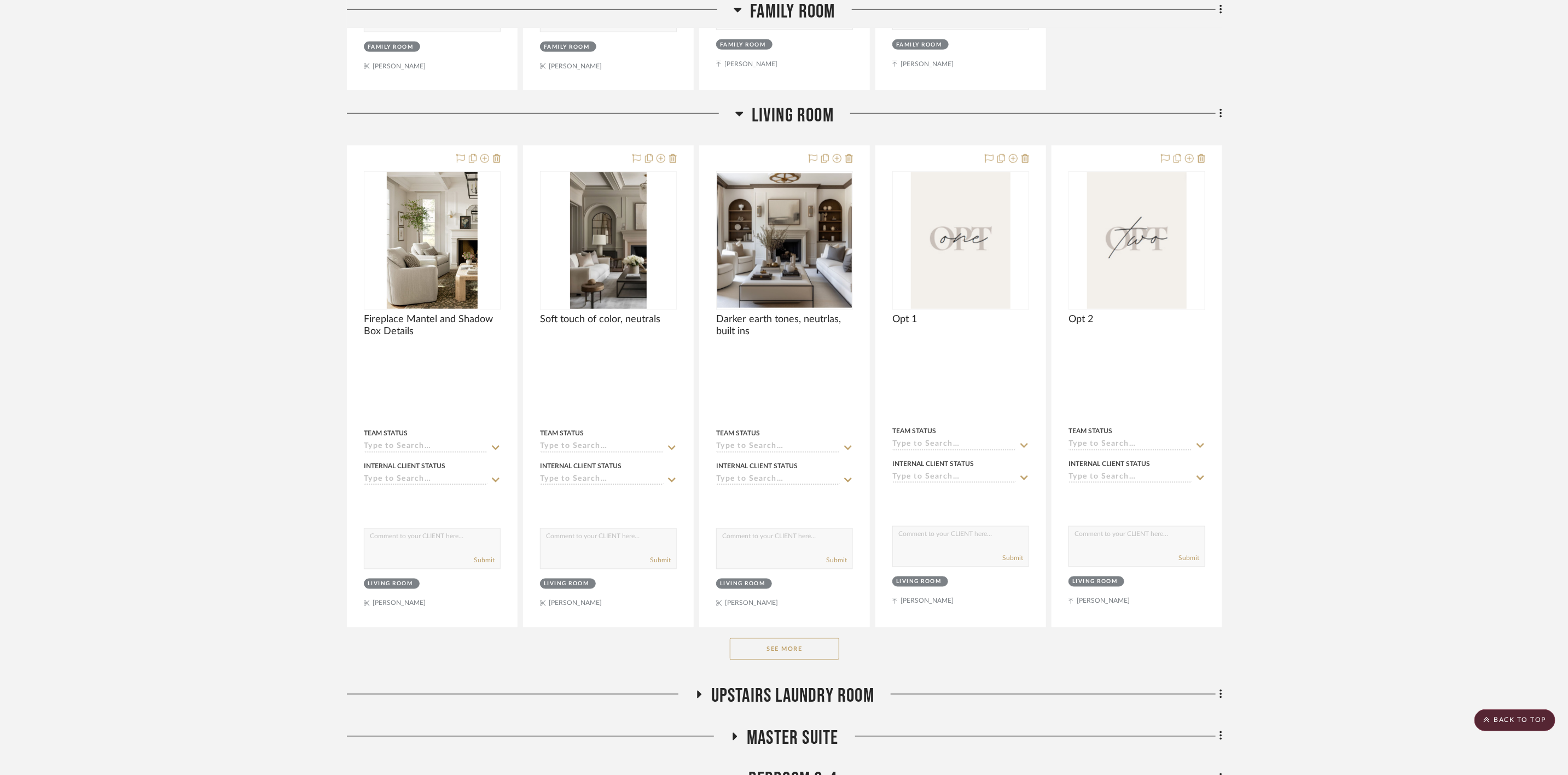
click at [796, 656] on button "See More" at bounding box center [784, 650] width 110 height 22
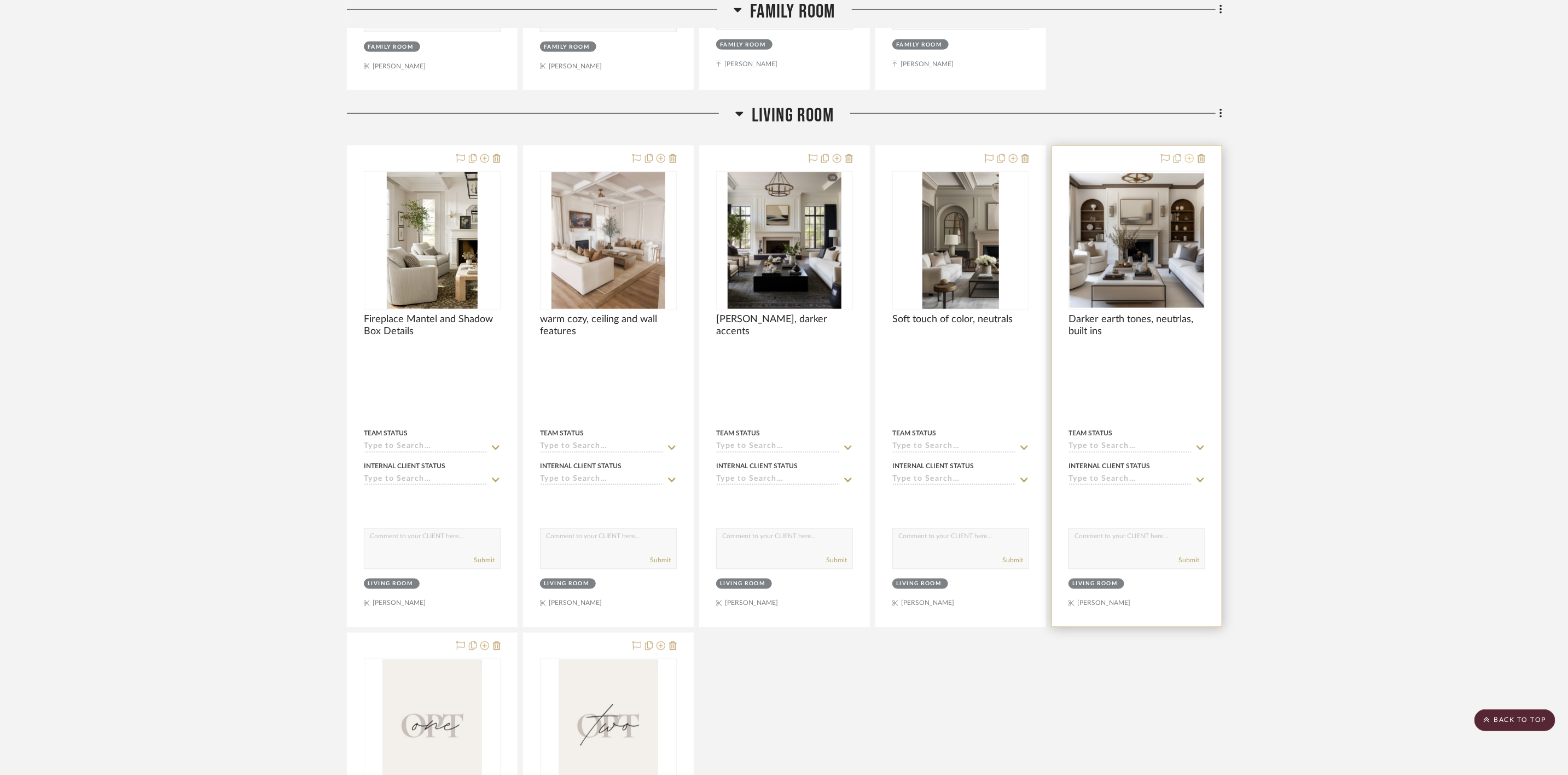
click at [1189, 163] on icon at bounding box center [1189, 158] width 9 height 9
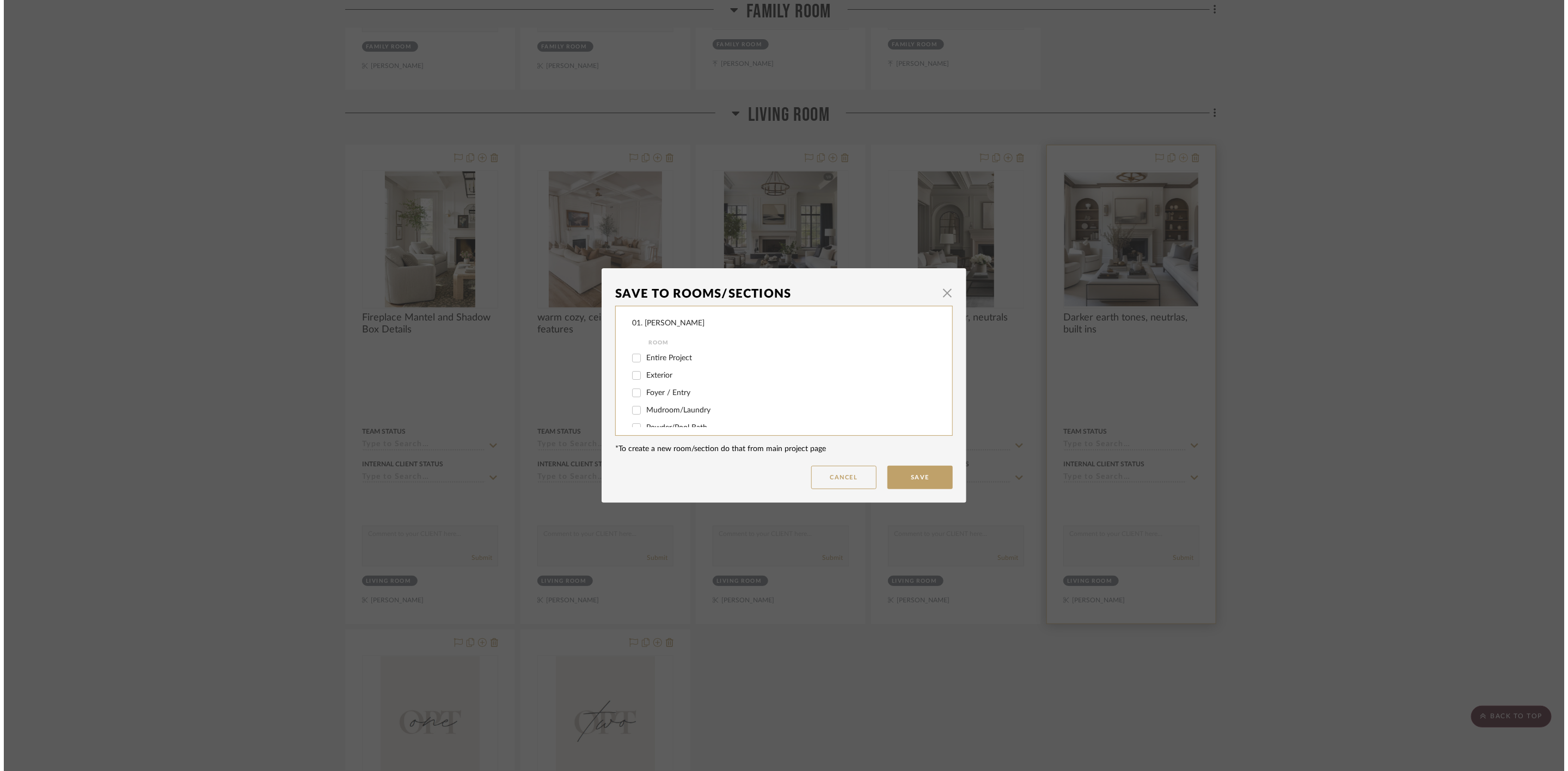
scroll to position [0, 0]
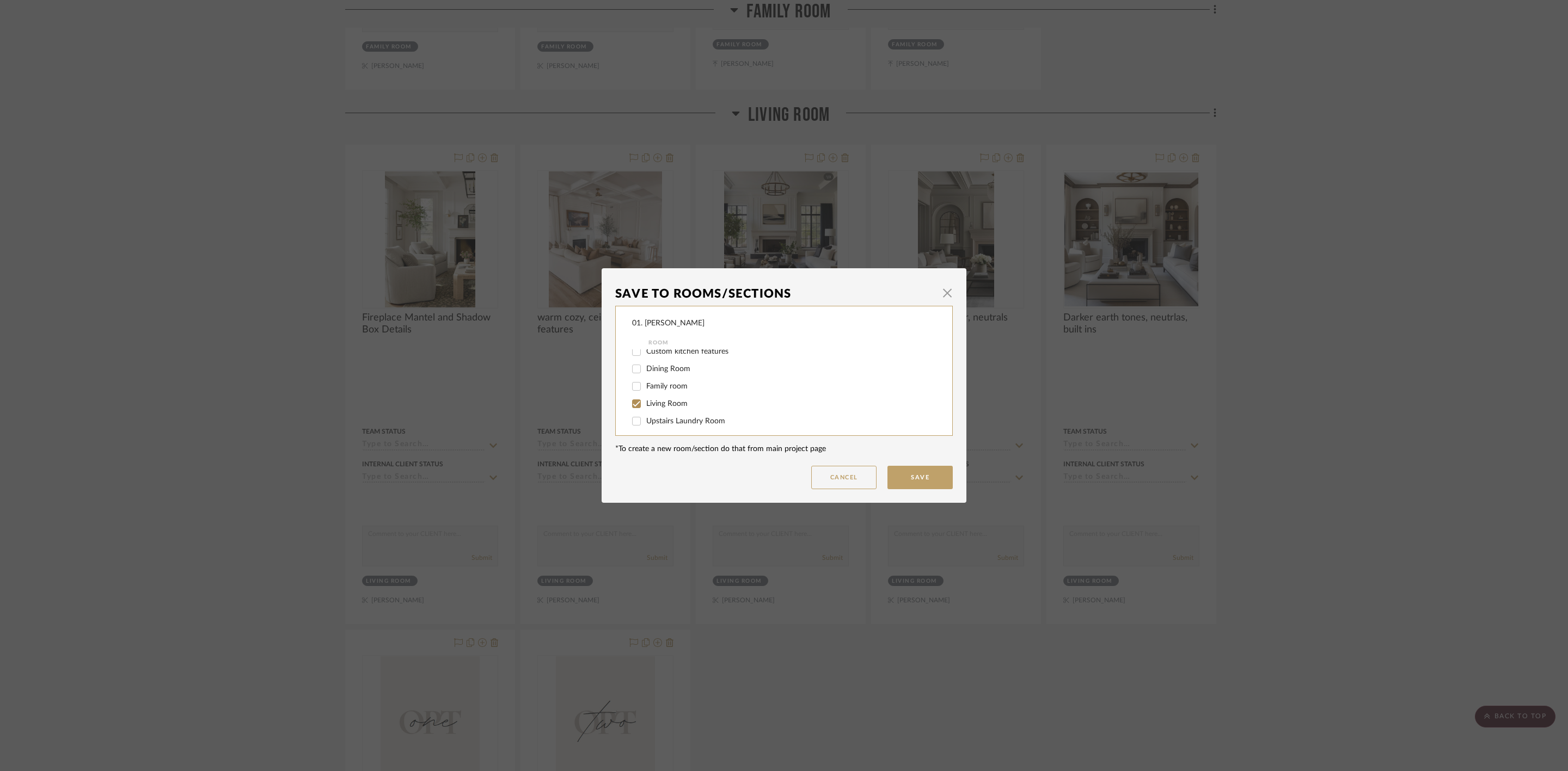
click at [676, 400] on label "Living Room" at bounding box center [784, 404] width 275 height 9
click at [645, 399] on input "Living Room" at bounding box center [636, 403] width 18 height 18
checkbox input "false"
click at [677, 399] on span "Considering" at bounding box center [666, 399] width 39 height 8
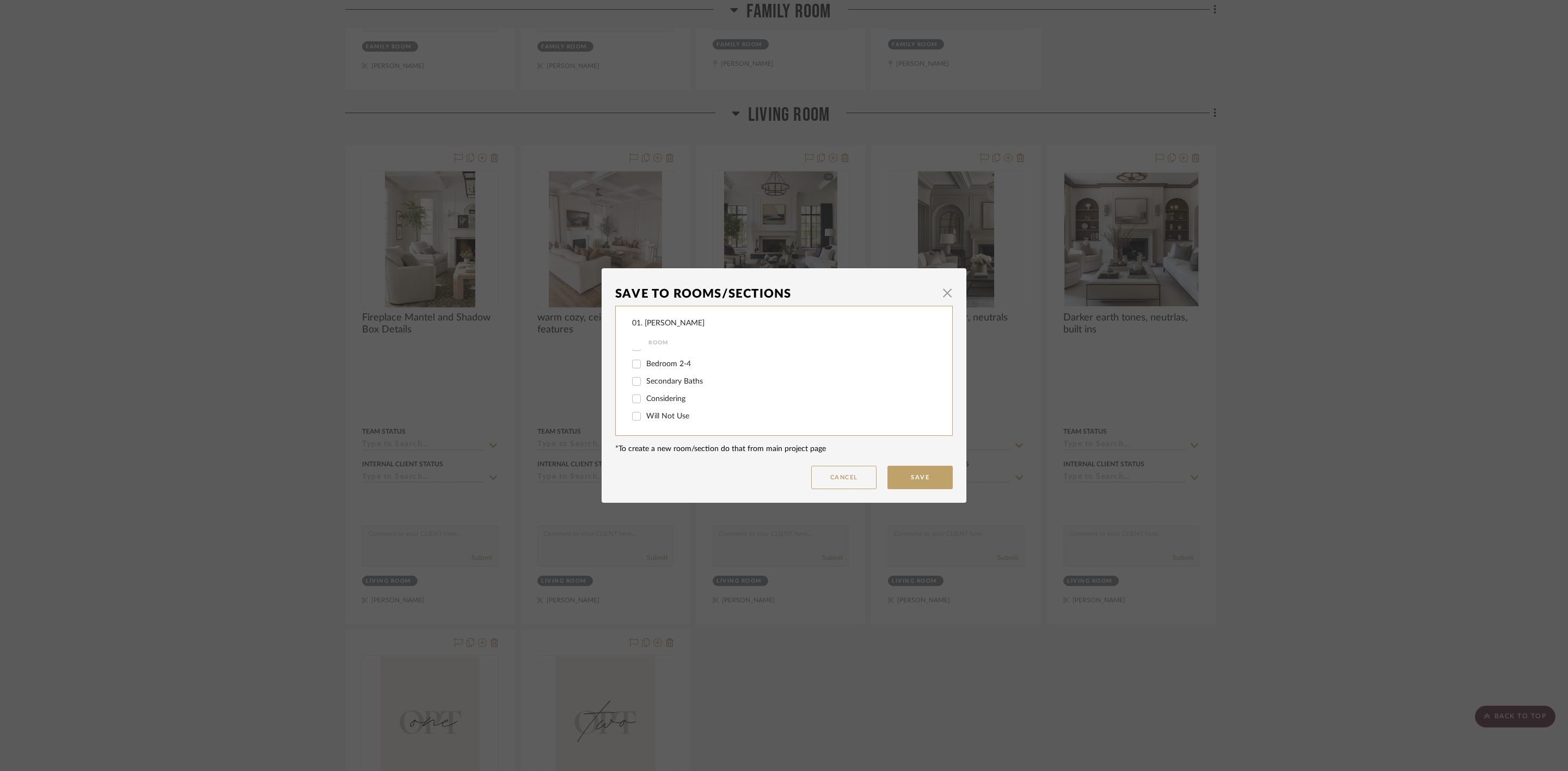
click at [645, 399] on input "Considering" at bounding box center [636, 399] width 18 height 18
checkbox input "true"
click at [900, 479] on button "Save" at bounding box center [920, 478] width 65 height 23
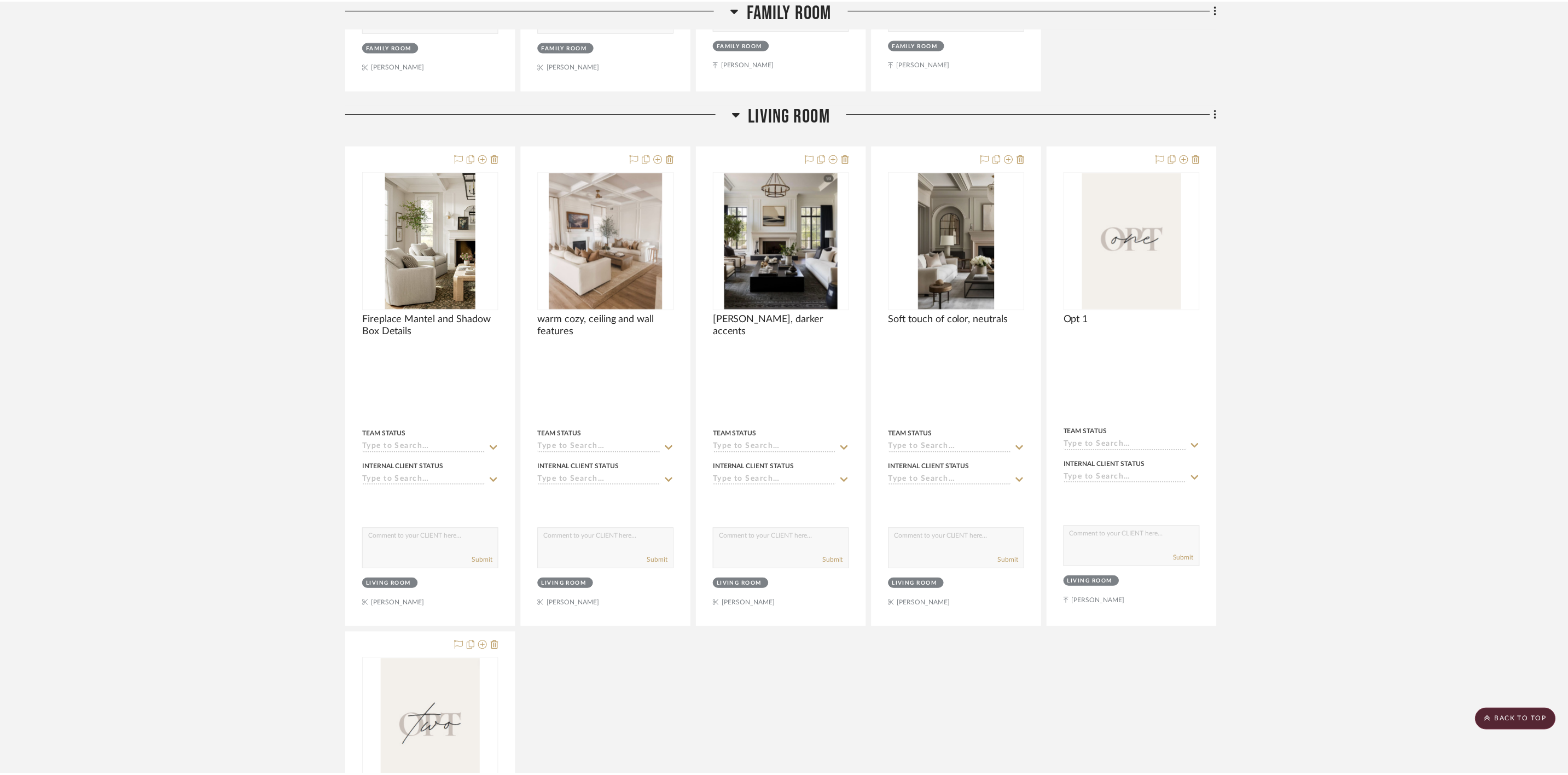
scroll to position [1149, 0]
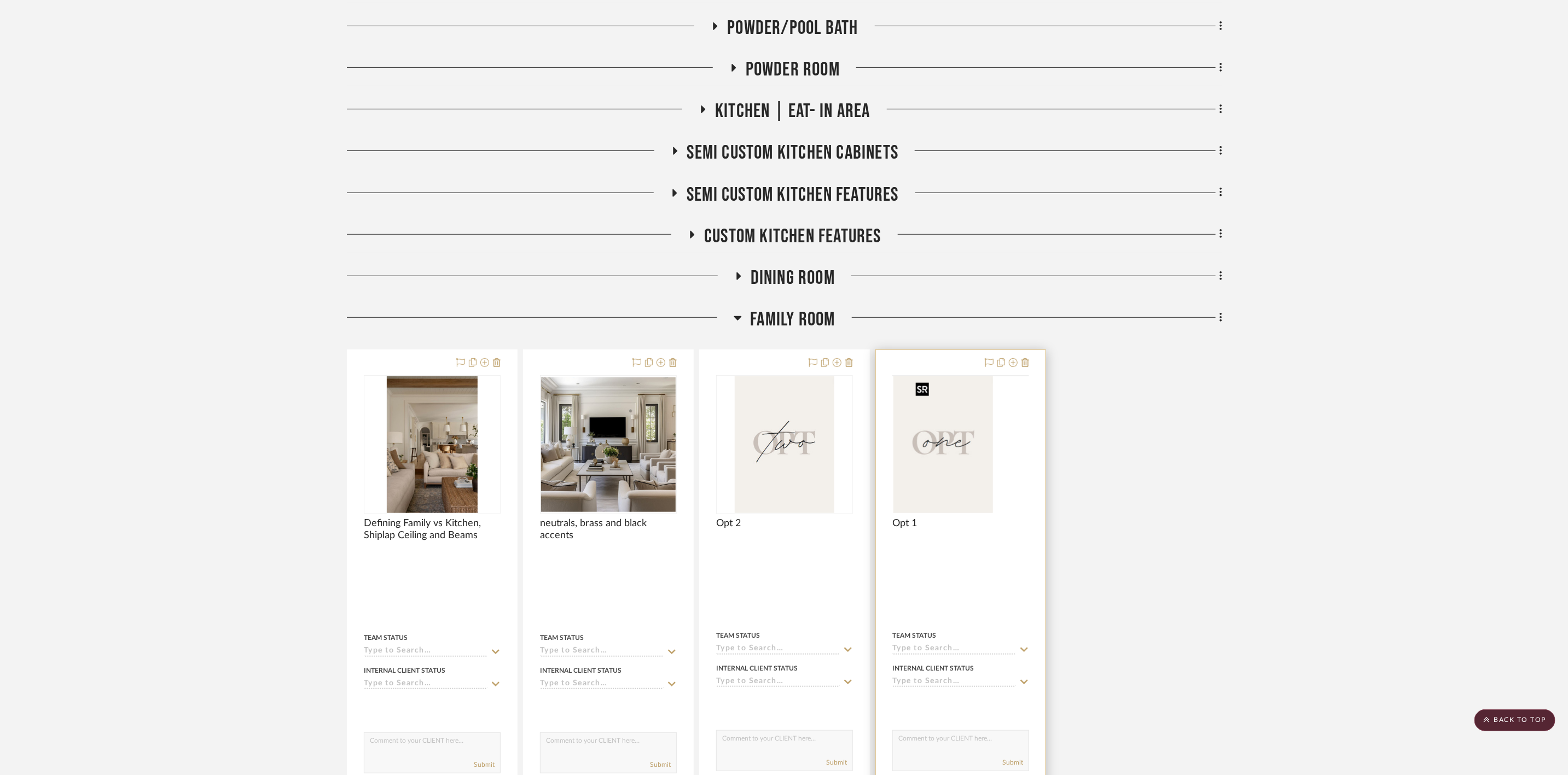
scroll to position [410, 0]
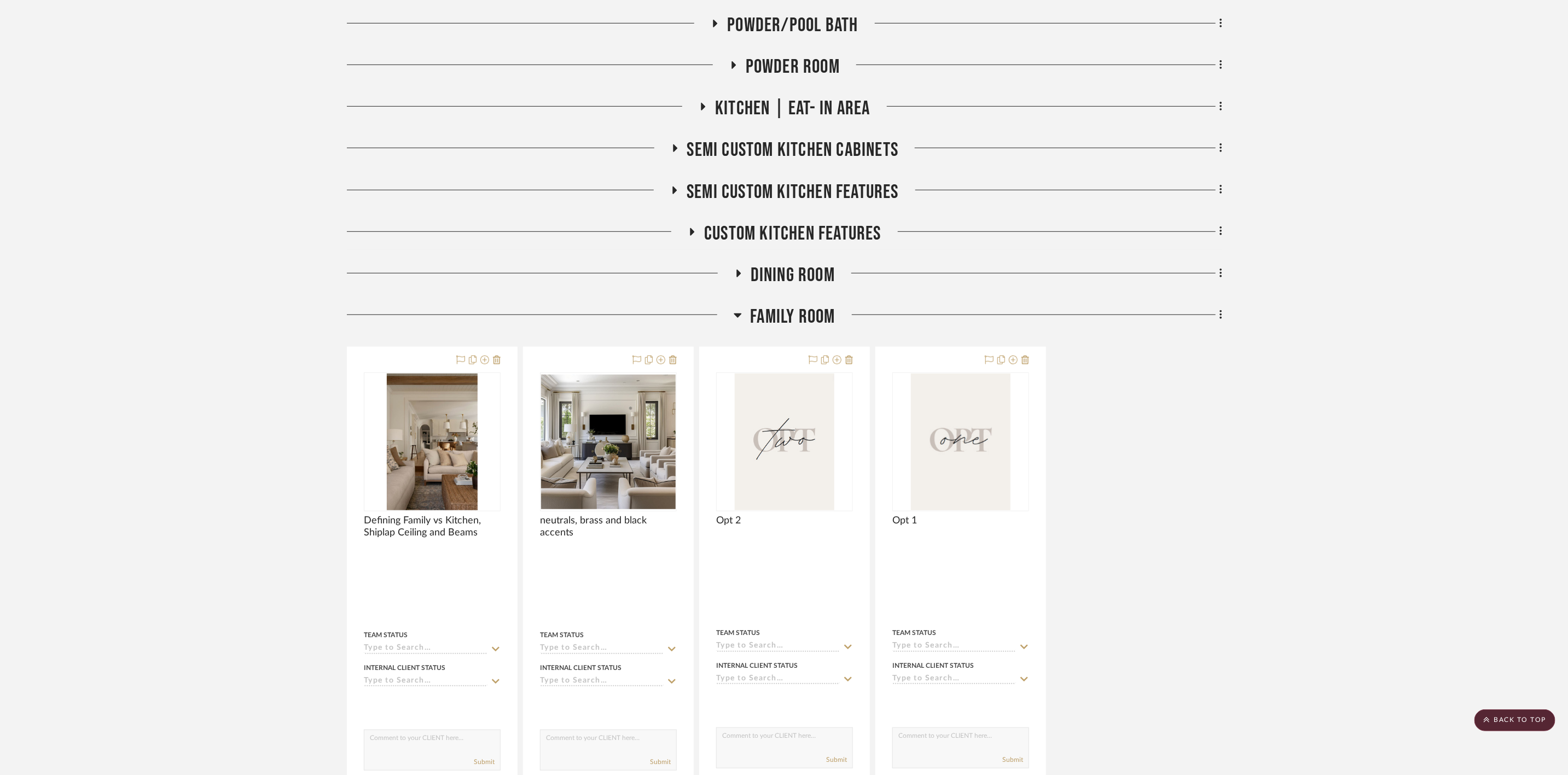
click at [780, 268] on span "Dining Room" at bounding box center [793, 275] width 84 height 23
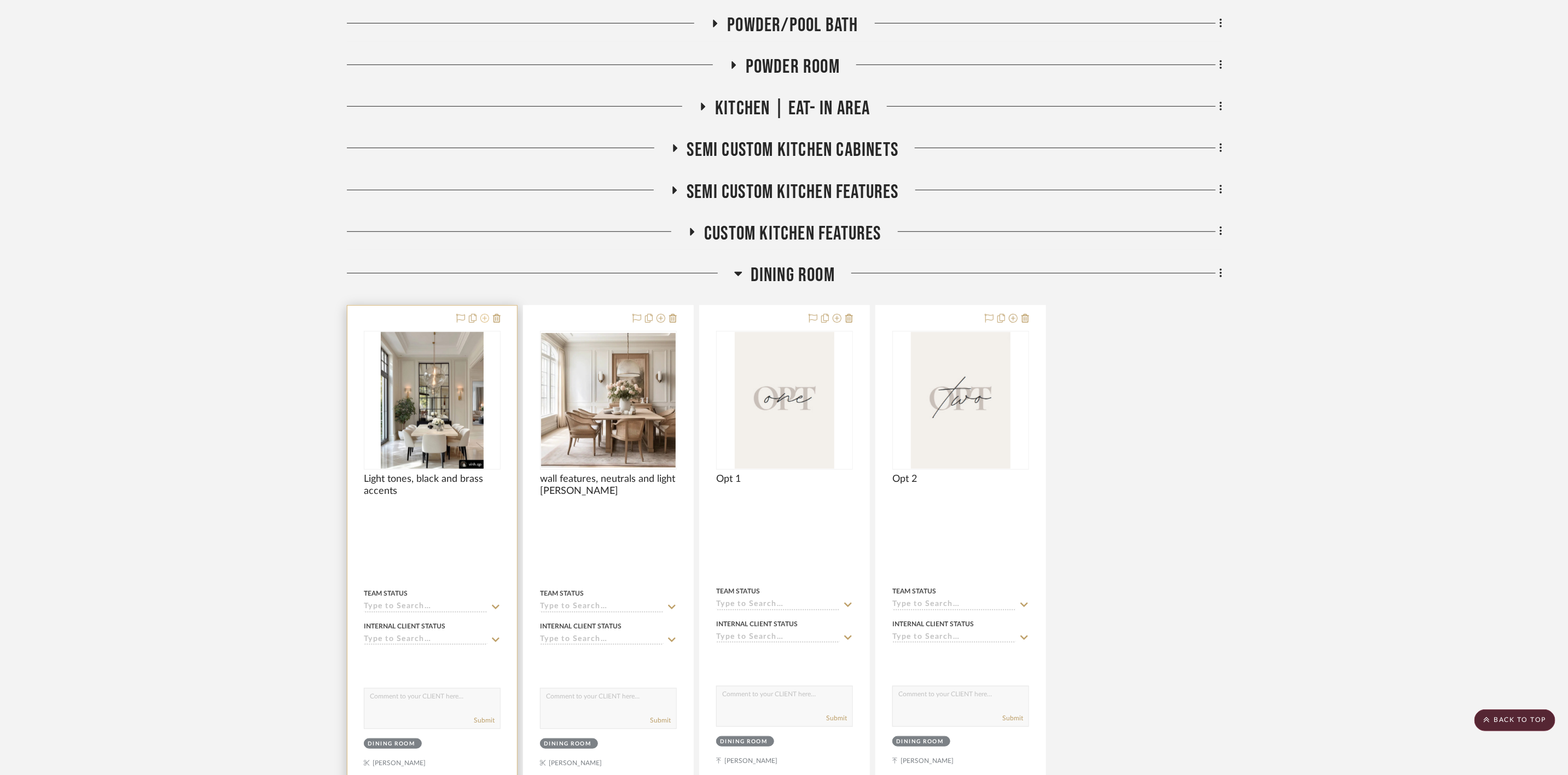
click at [485, 319] on icon at bounding box center [485, 318] width 9 height 9
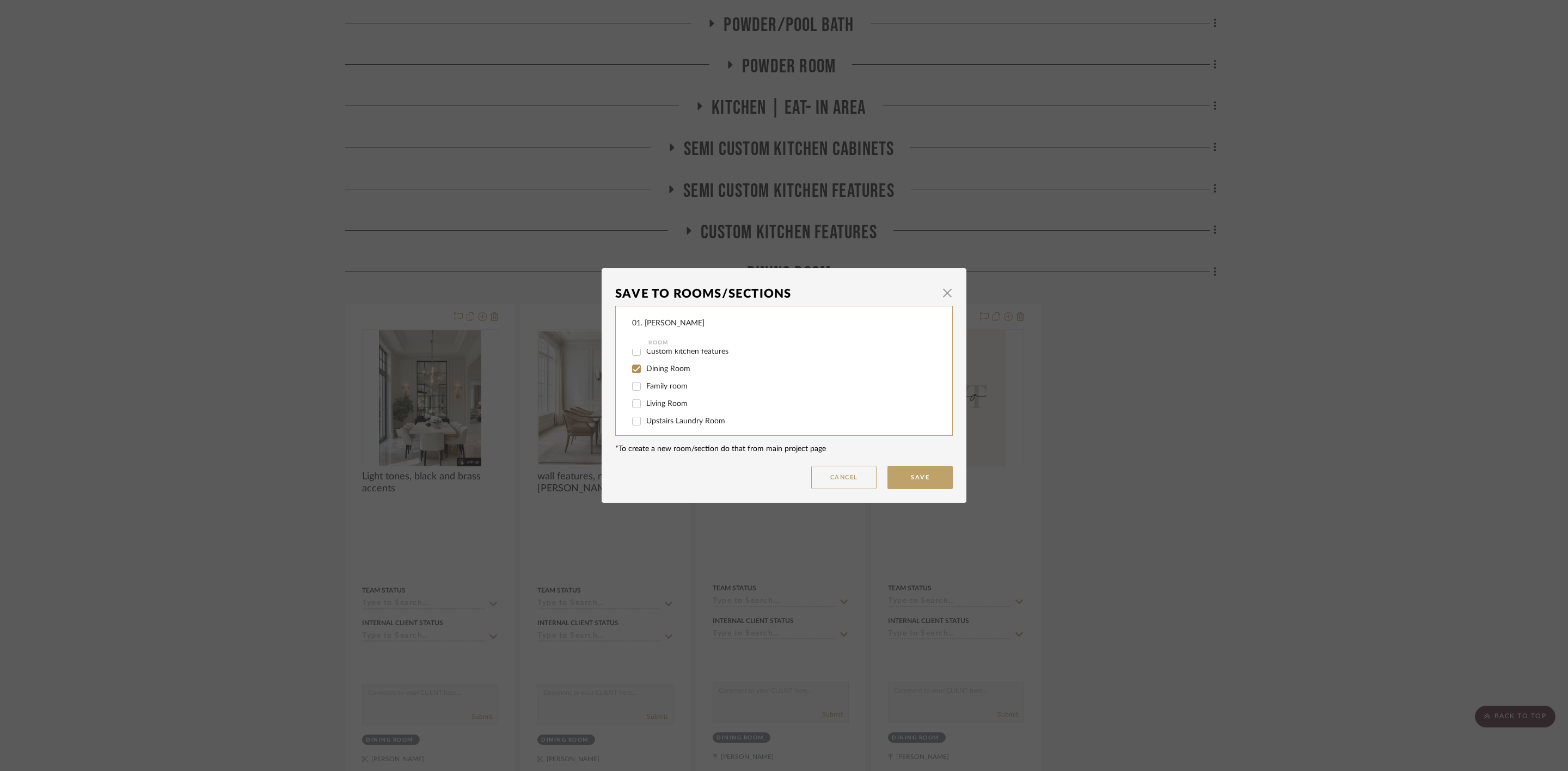
click at [677, 372] on span "Dining Room" at bounding box center [668, 369] width 44 height 8
click at [645, 372] on input "Dining Room" at bounding box center [636, 369] width 18 height 18
checkbox input "false"
click at [680, 416] on span "Will Not Use" at bounding box center [668, 416] width 43 height 8
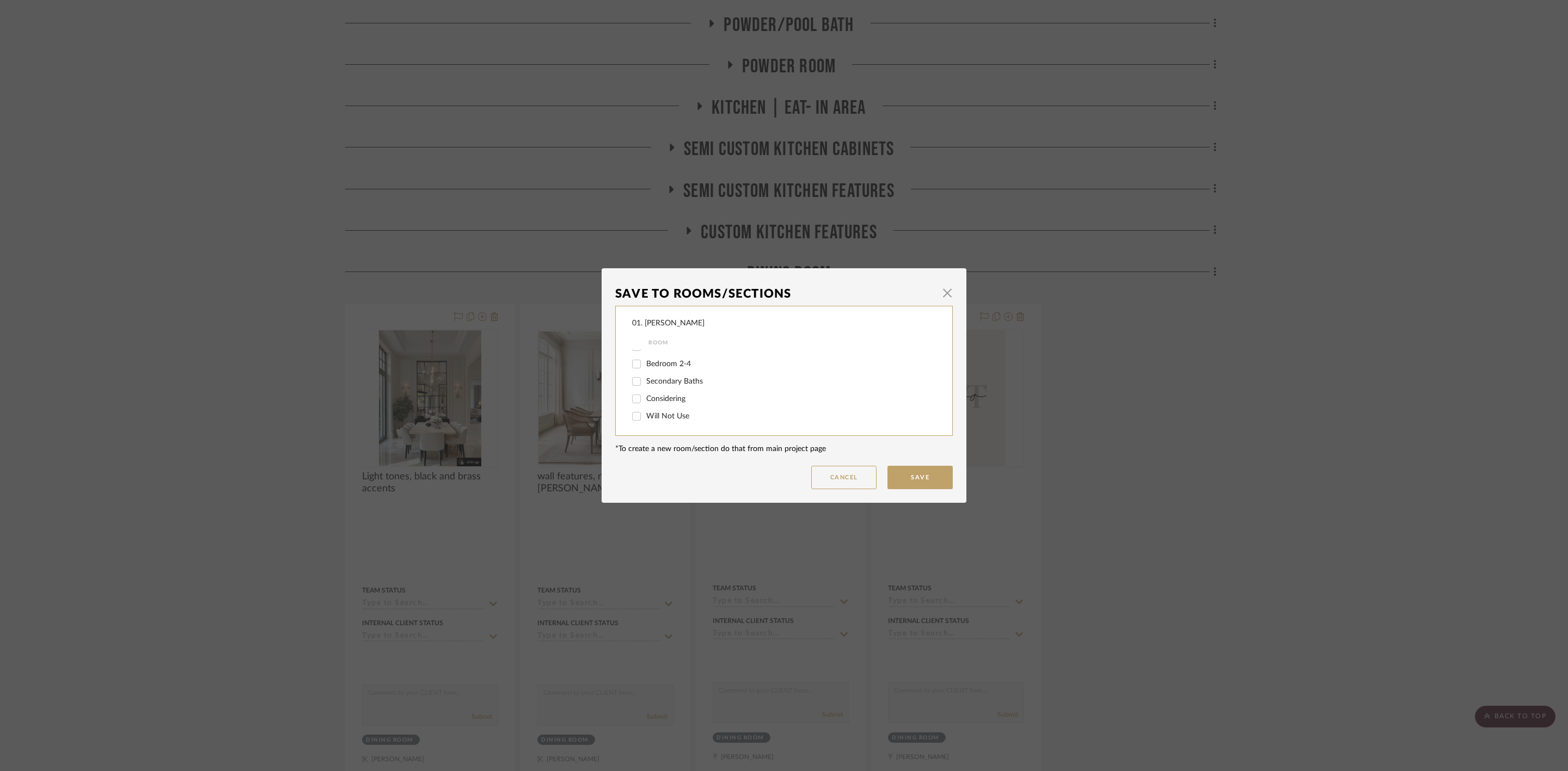
click at [645, 416] on input "Will Not Use" at bounding box center [636, 416] width 18 height 18
checkbox input "true"
click at [940, 476] on button "Save" at bounding box center [920, 478] width 65 height 23
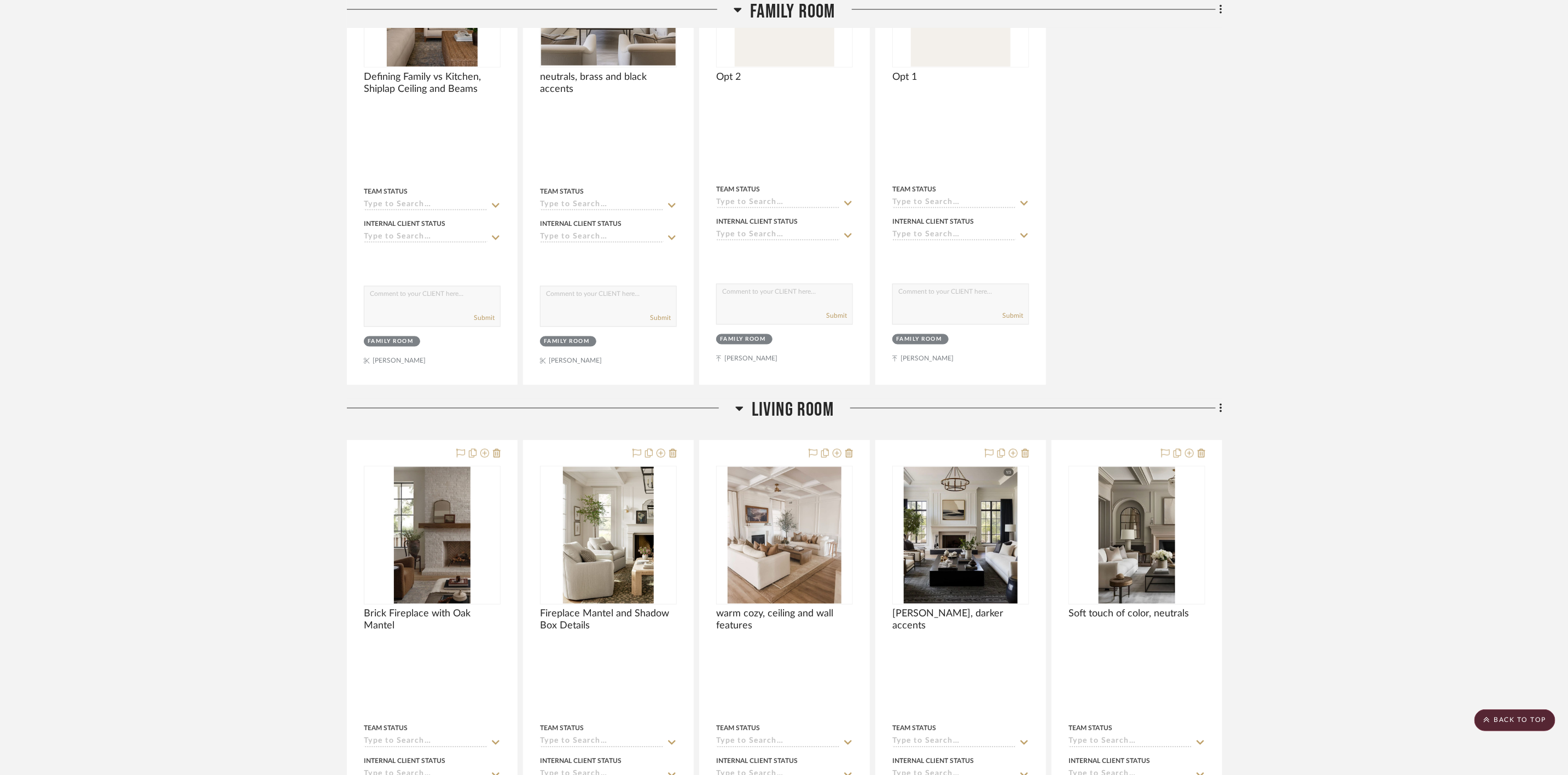
scroll to position [1395, 0]
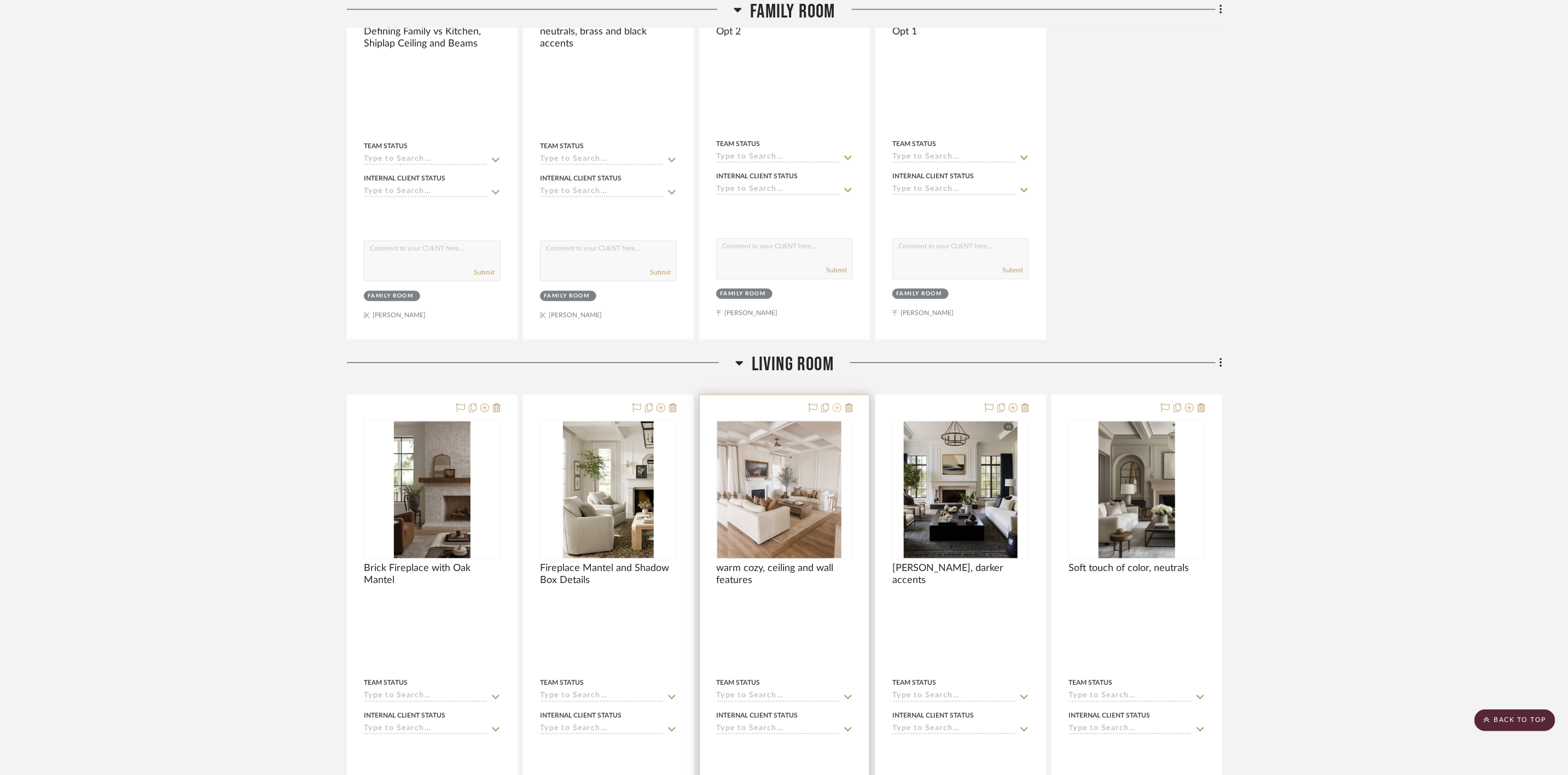
click at [838, 412] on icon at bounding box center [837, 408] width 9 height 9
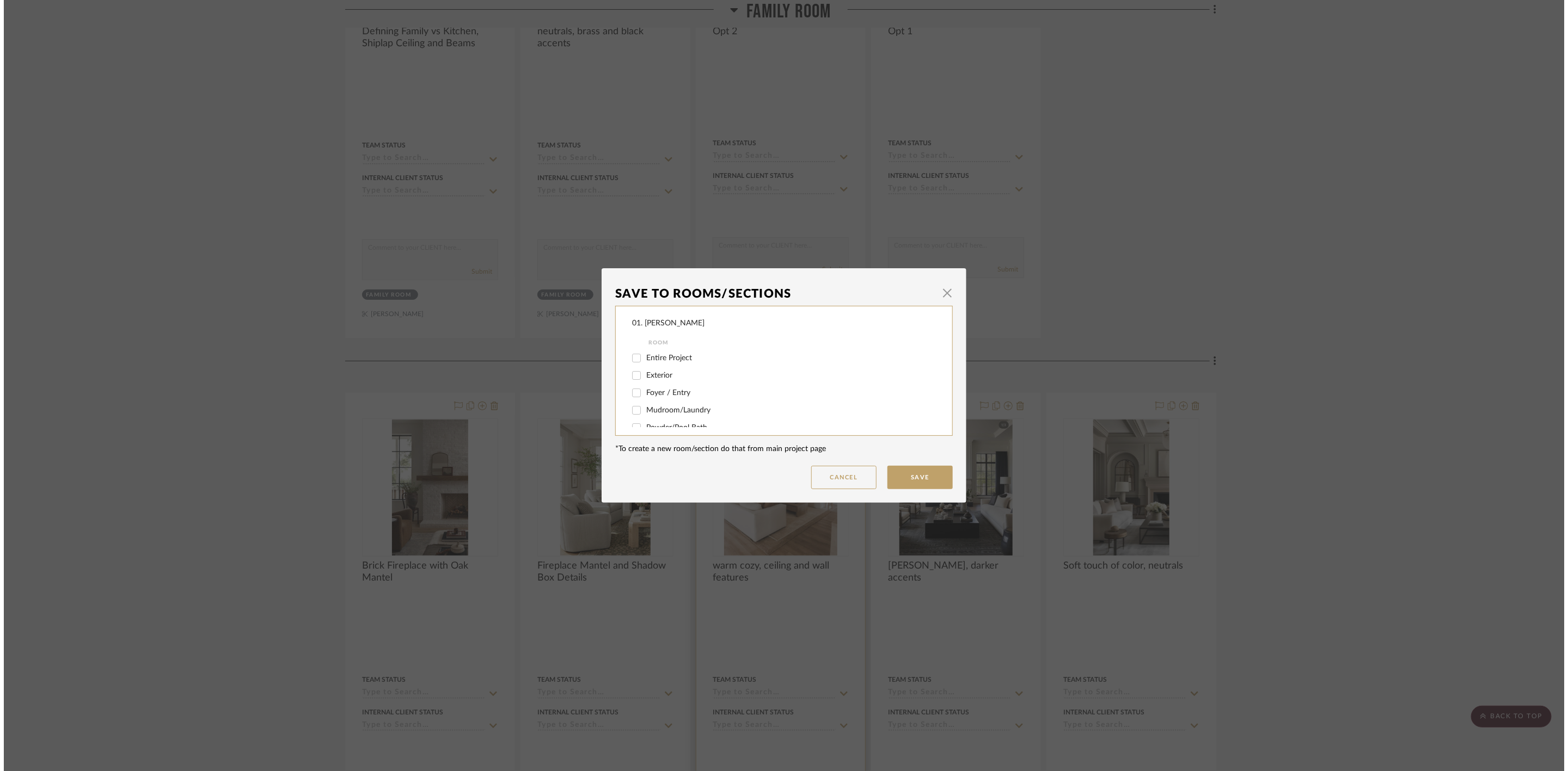
scroll to position [0, 0]
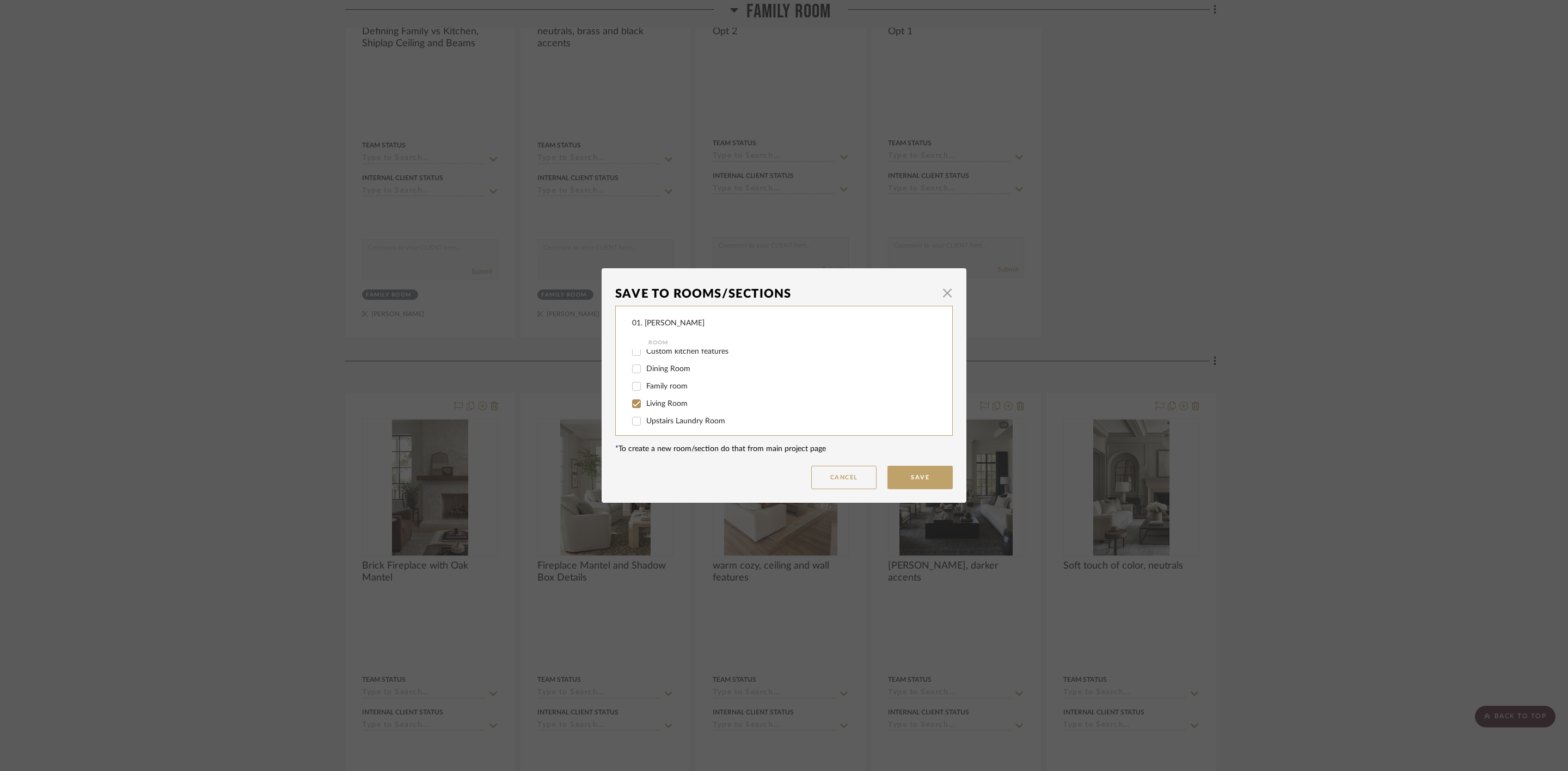
click at [658, 400] on span "Living Room" at bounding box center [667, 403] width 41 height 8
click at [645, 399] on input "Living Room" at bounding box center [636, 403] width 18 height 18
checkbox input "false"
click at [662, 414] on span "Will Not Use" at bounding box center [668, 416] width 43 height 8
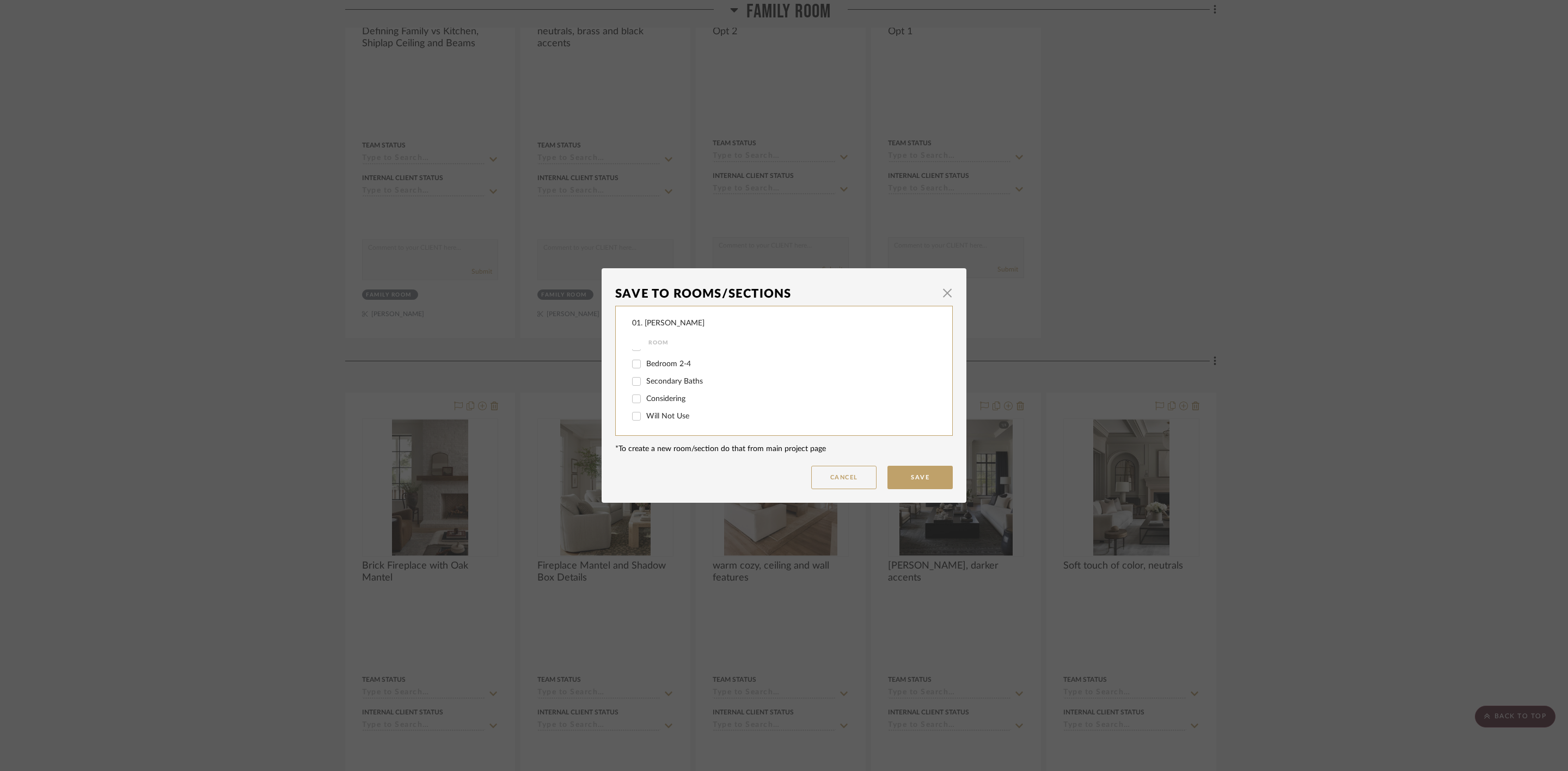
click at [645, 414] on input "Will Not Use" at bounding box center [636, 416] width 18 height 18
checkbox input "true"
click at [915, 474] on button "Save" at bounding box center [920, 478] width 65 height 23
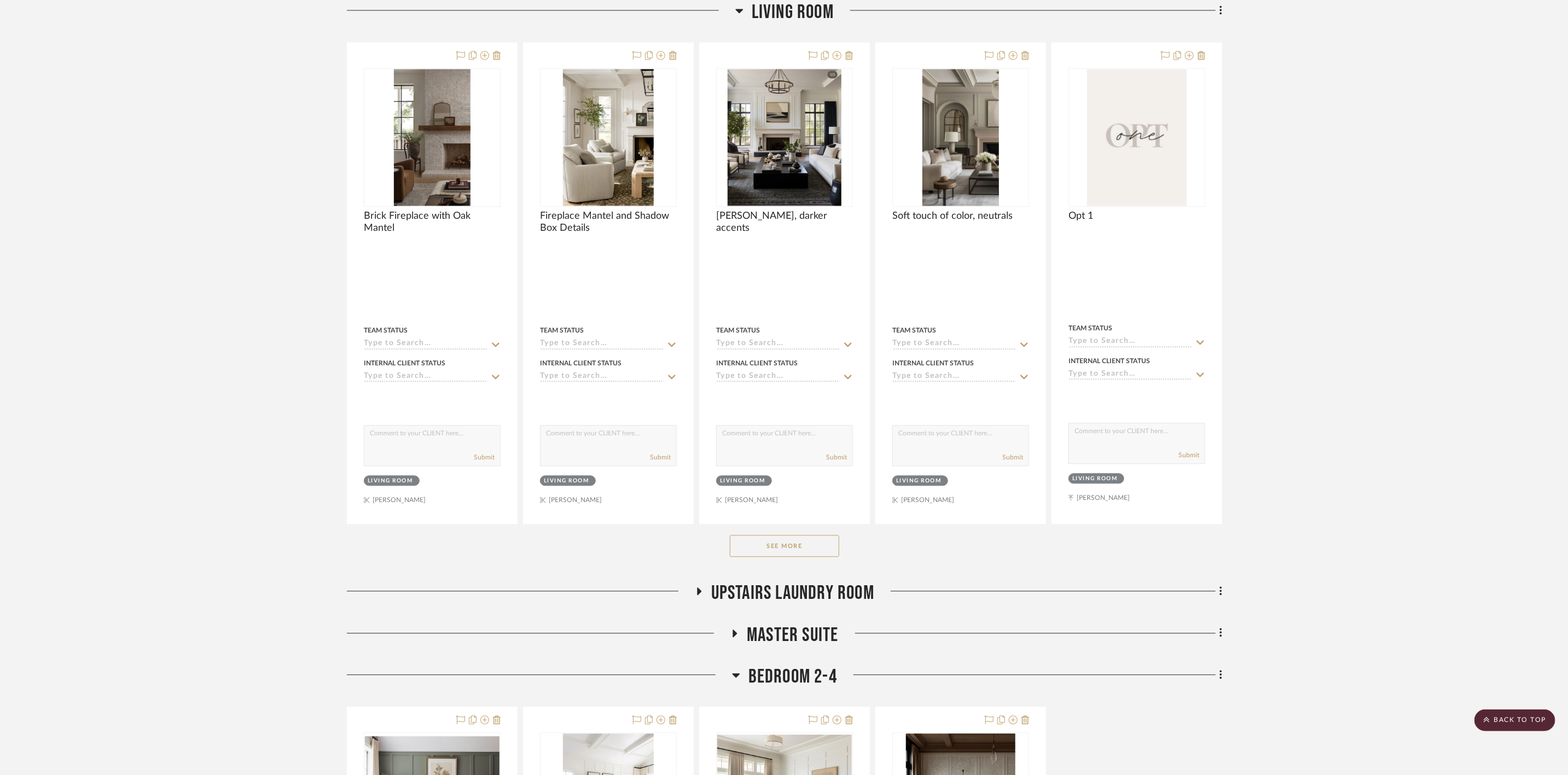
scroll to position [1806, 0]
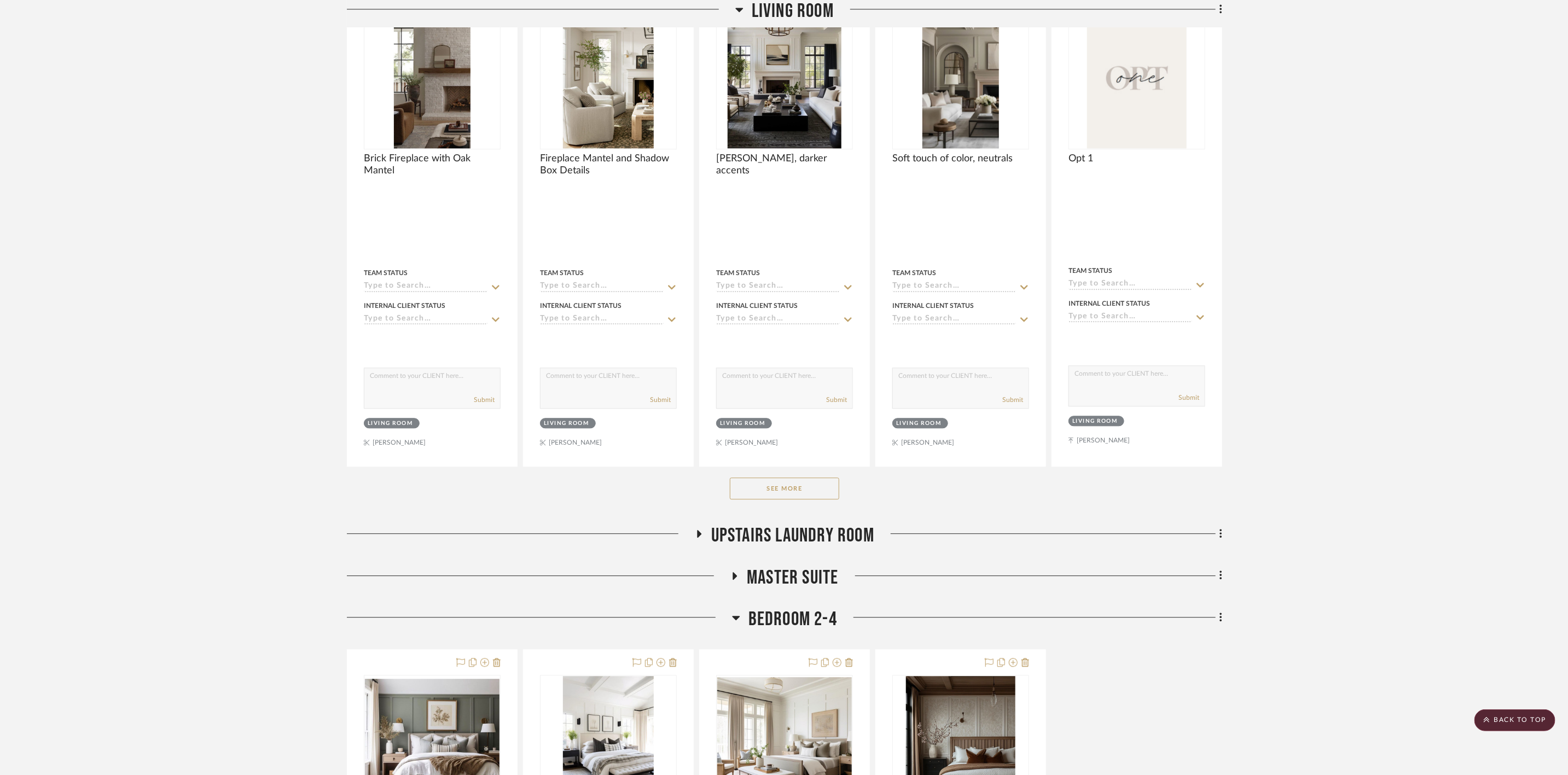
click at [831, 496] on button "See More" at bounding box center [784, 489] width 110 height 22
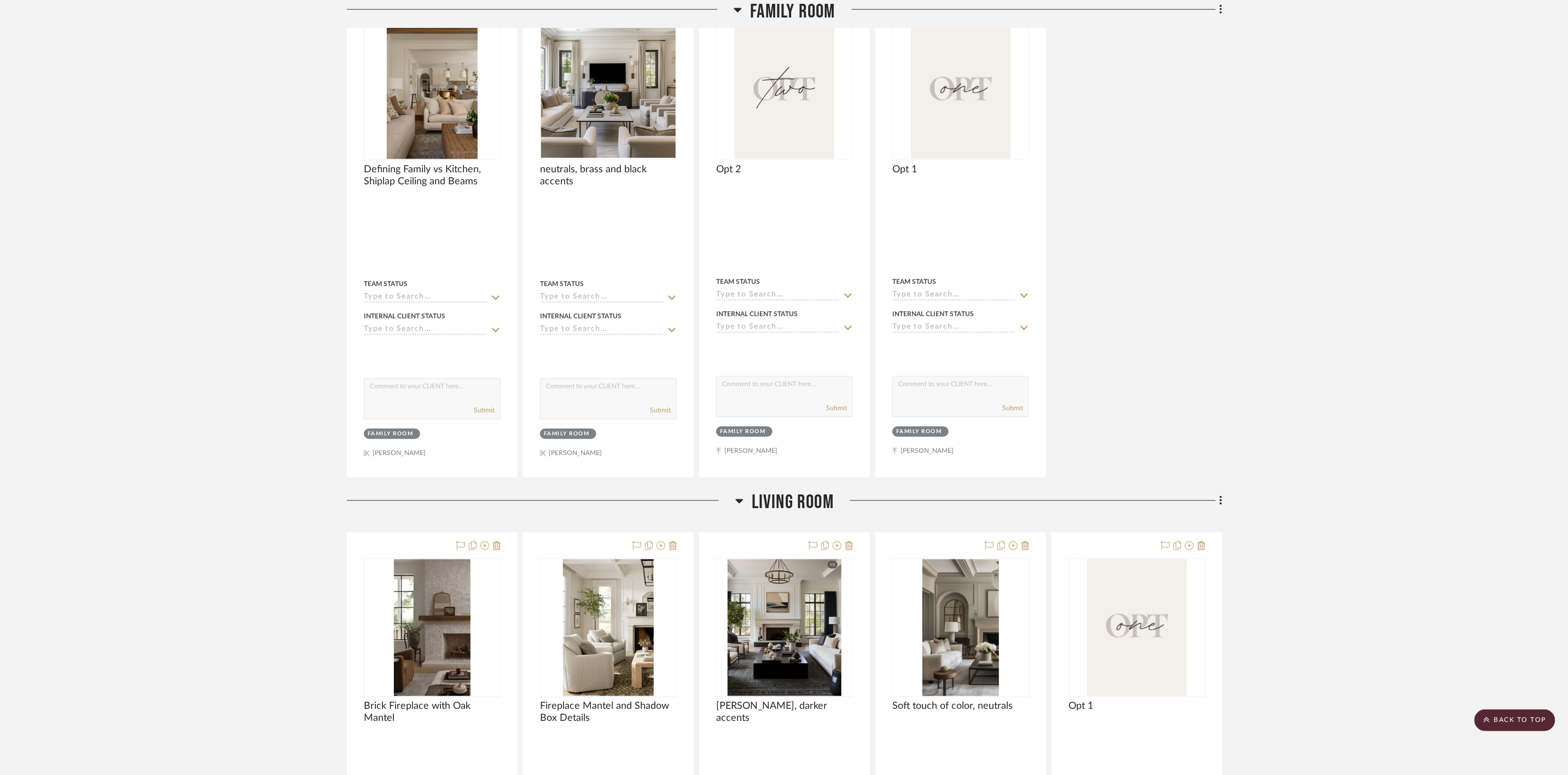
scroll to position [1477, 0]
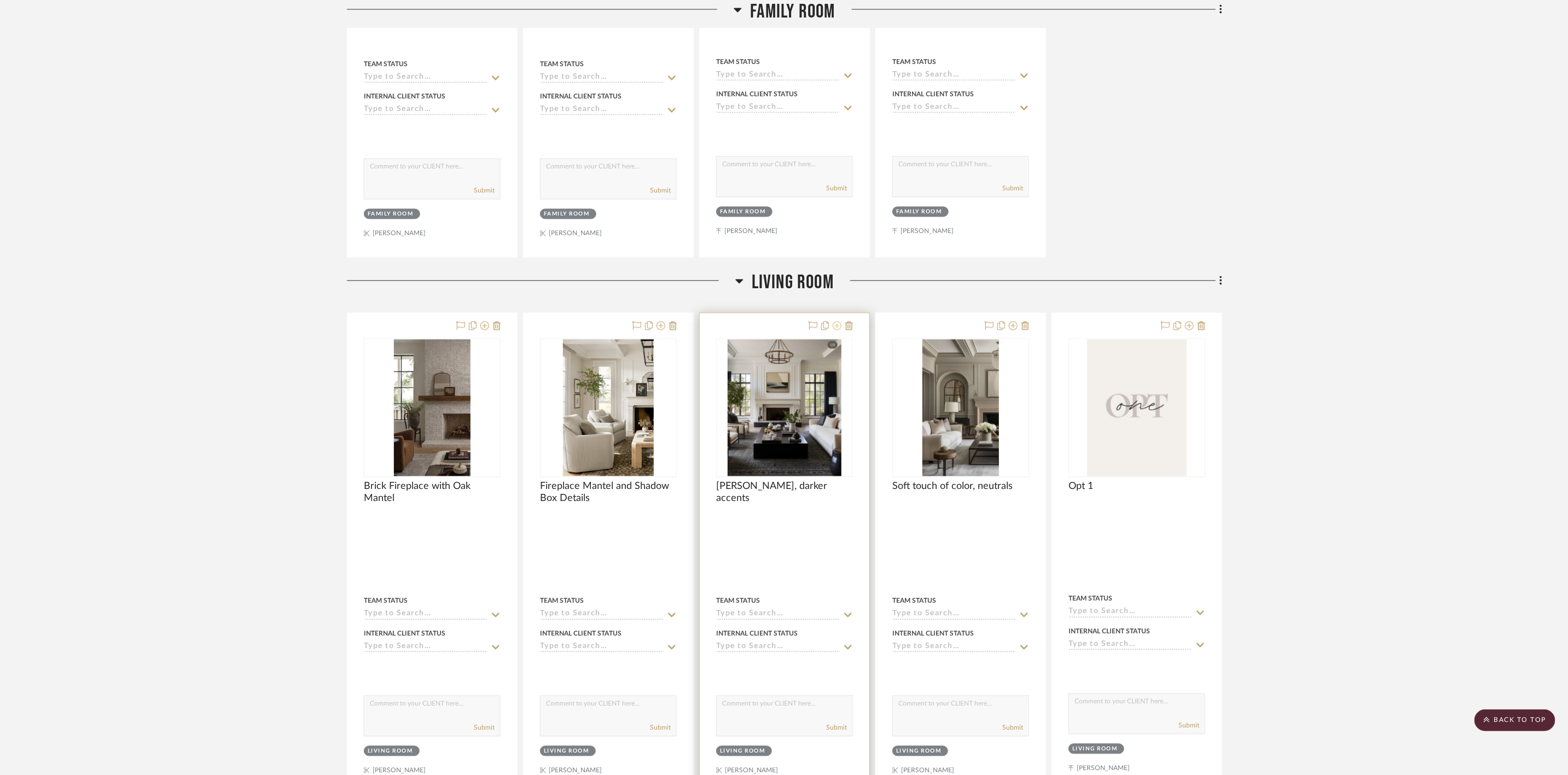
click at [836, 330] on icon at bounding box center [837, 326] width 9 height 9
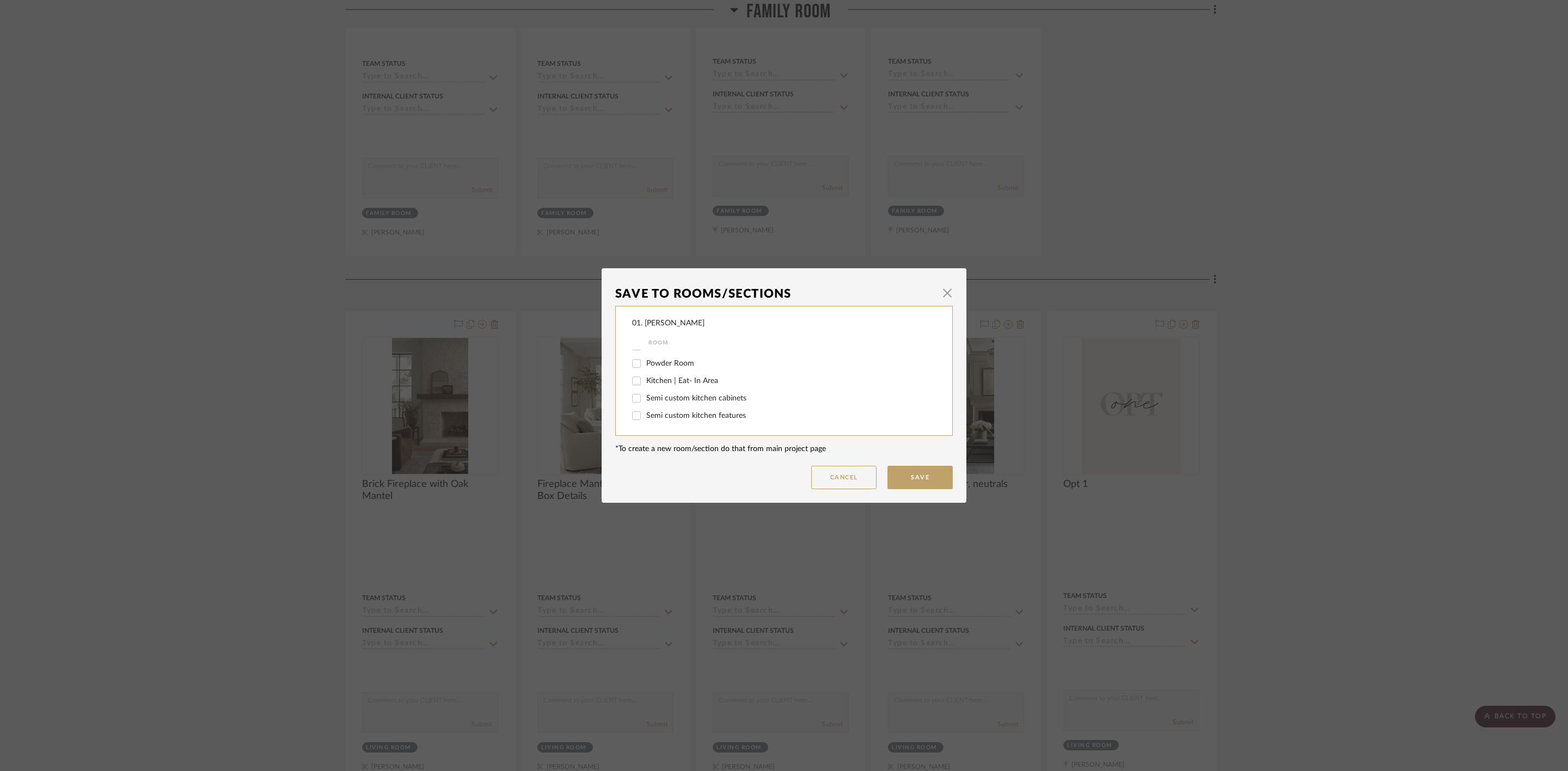
scroll to position [163, 0]
click at [663, 402] on span "Living Room" at bounding box center [667, 403] width 41 height 8
click at [645, 402] on input "Living Room" at bounding box center [636, 403] width 18 height 18
checkbox input "false"
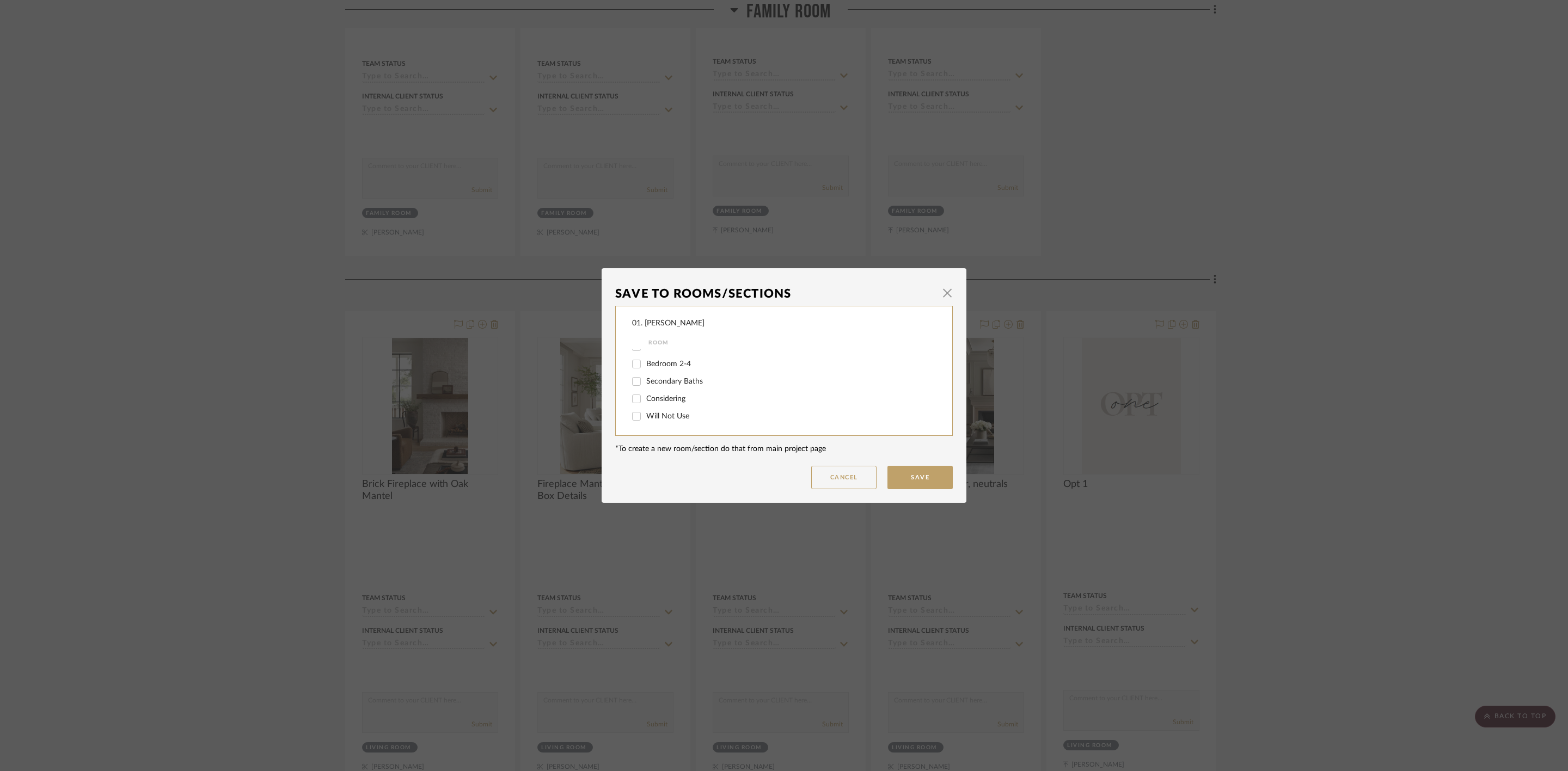
click at [670, 403] on label "Considering" at bounding box center [784, 399] width 275 height 9
click at [645, 403] on input "Considering" at bounding box center [636, 399] width 18 height 18
checkbox input "true"
click at [930, 478] on button "Save" at bounding box center [920, 478] width 65 height 23
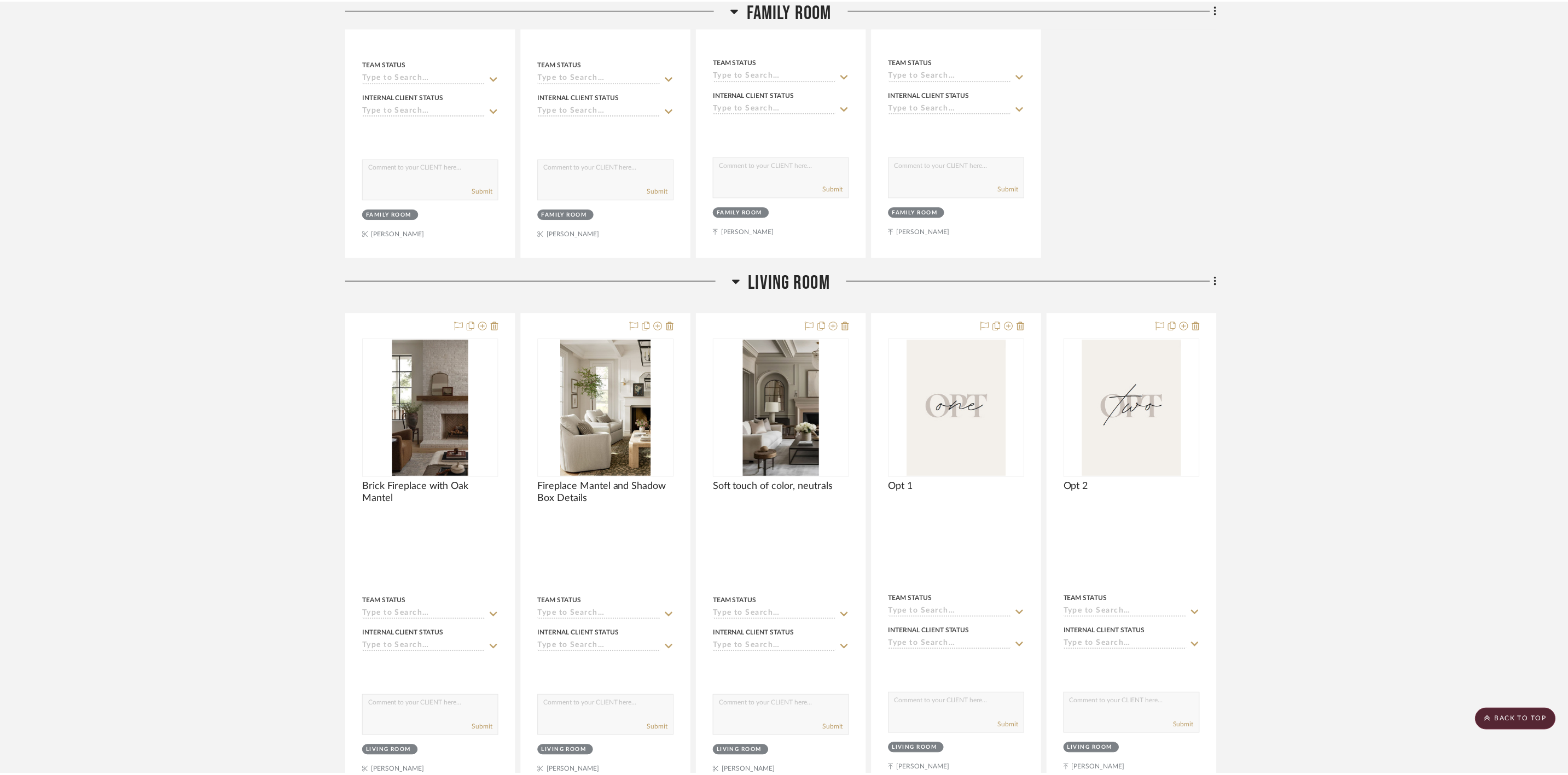
scroll to position [1477, 0]
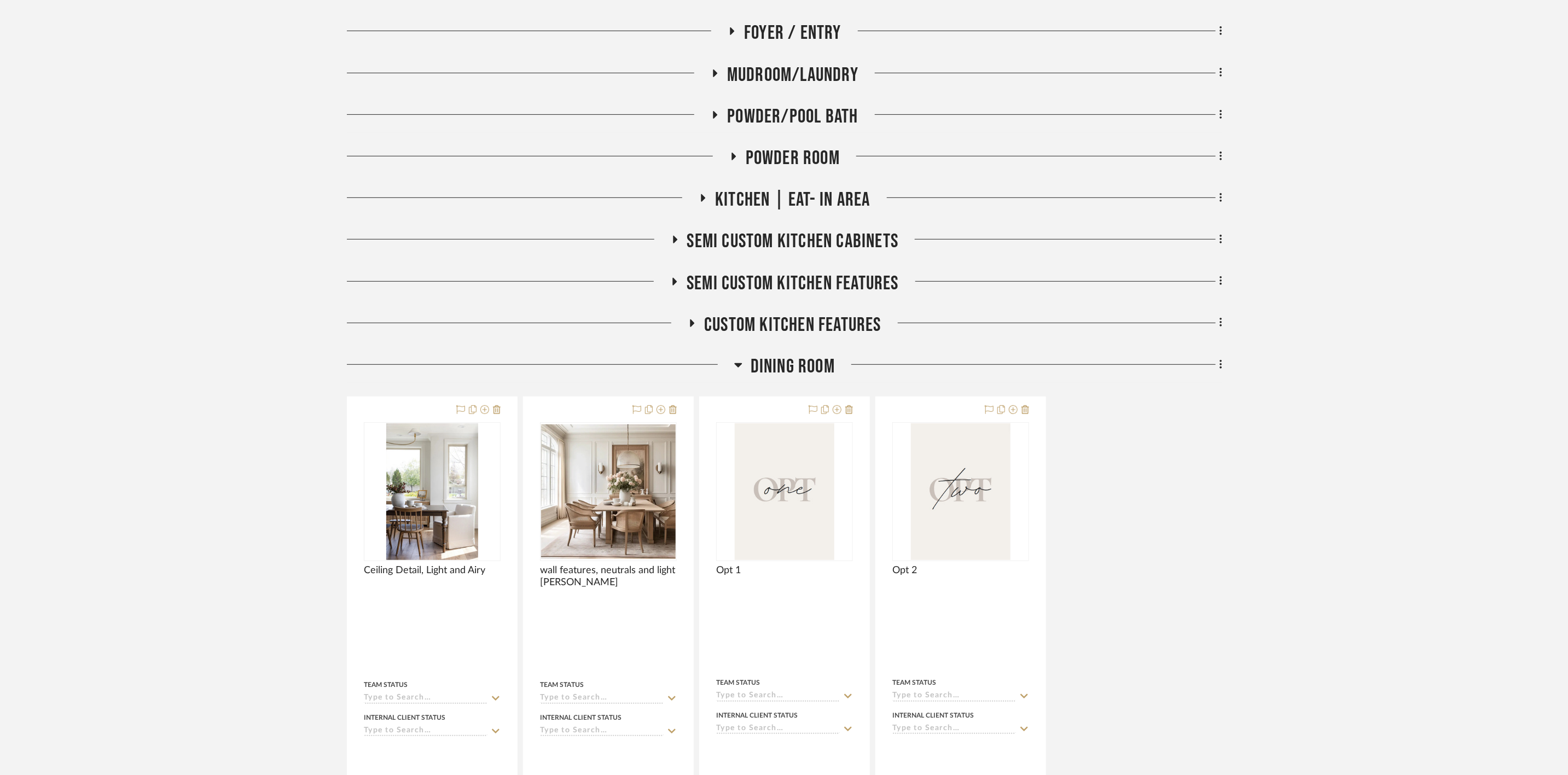
scroll to position [328, 0]
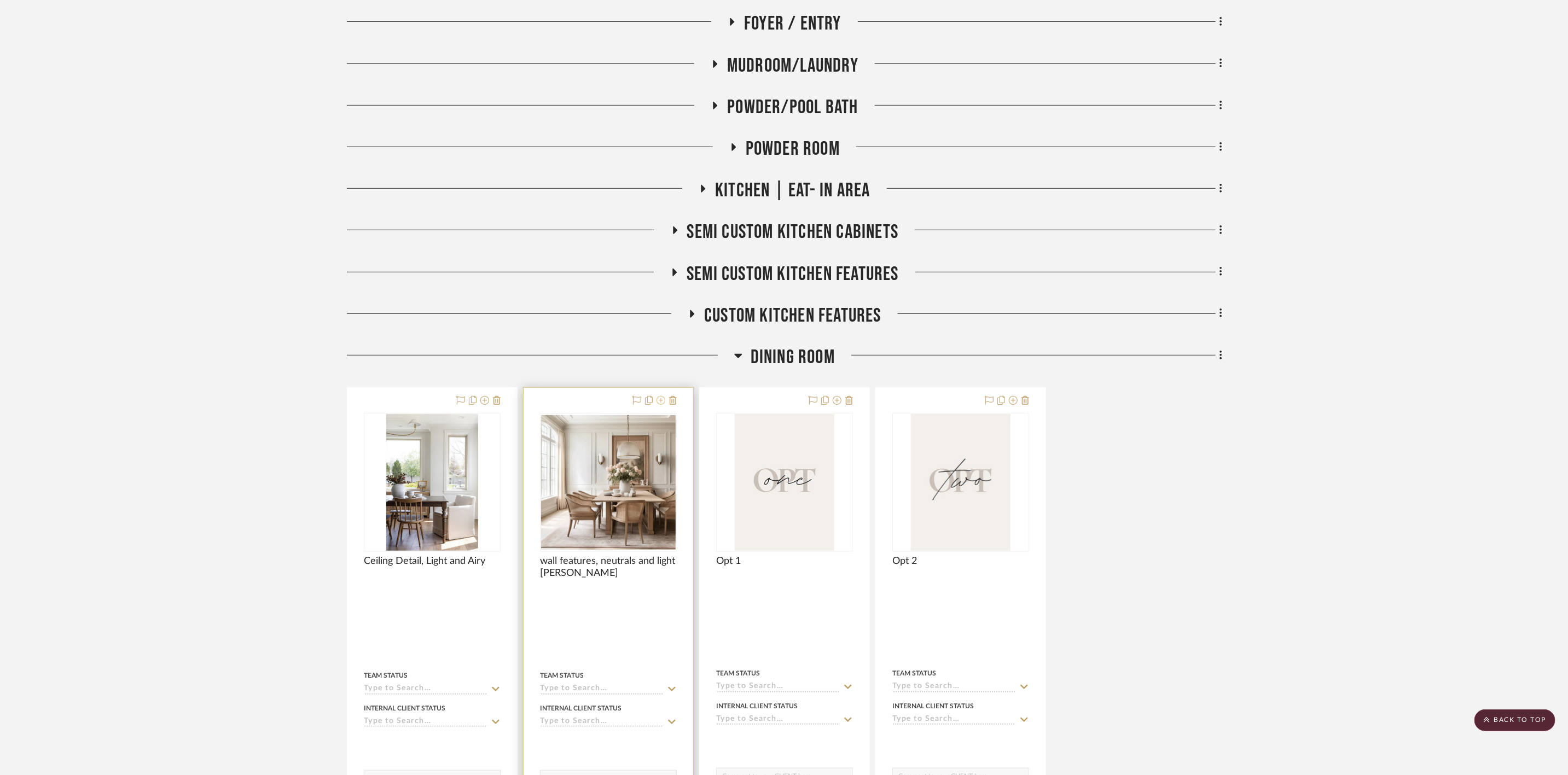
click at [660, 402] on icon at bounding box center [661, 401] width 9 height 9
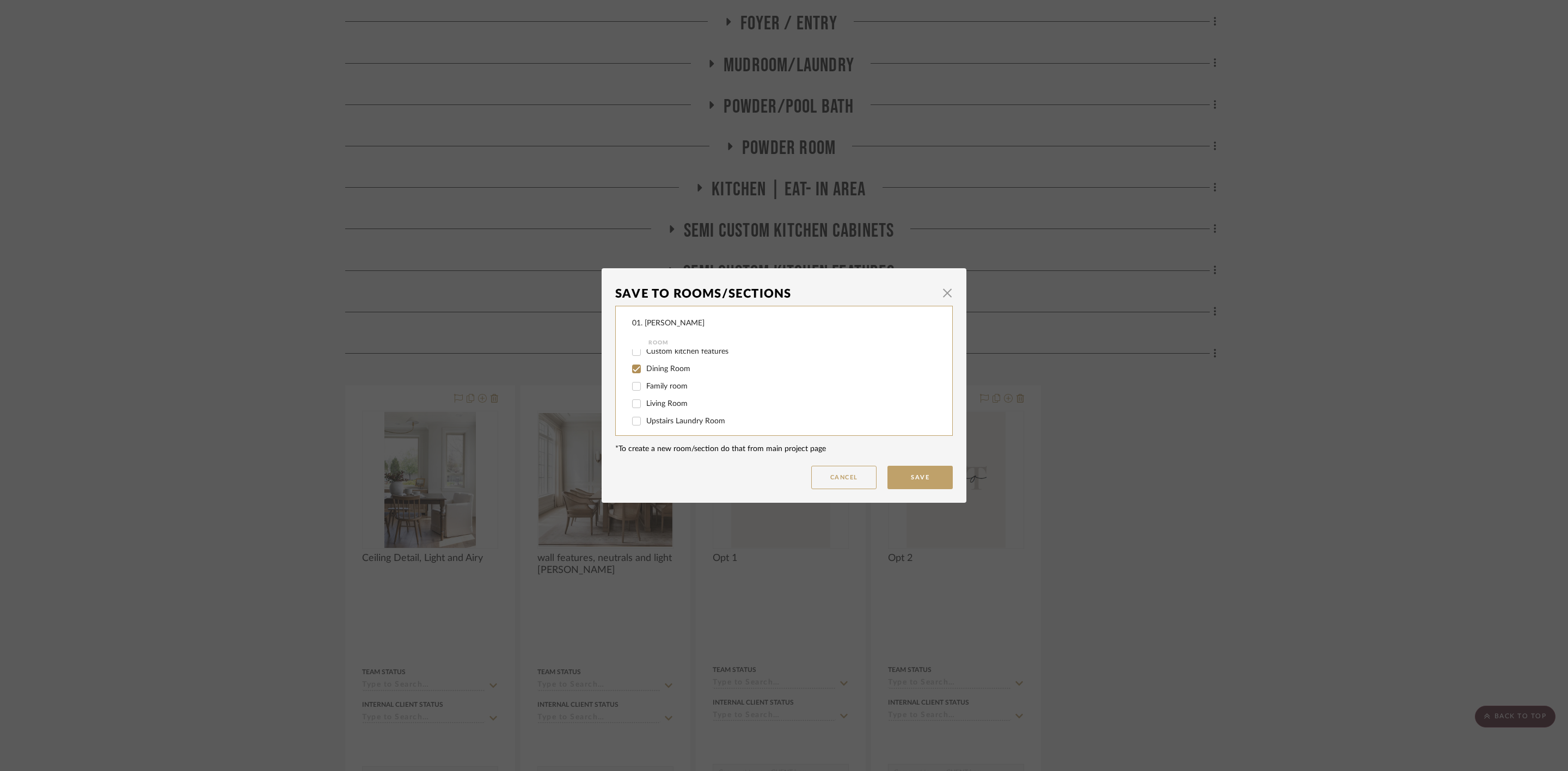
click at [662, 371] on span "Dining Room" at bounding box center [668, 369] width 44 height 8
click at [645, 371] on input "Dining Room" at bounding box center [636, 369] width 18 height 18
checkbox input "false"
click at [660, 390] on div "Considering" at bounding box center [776, 399] width 289 height 18
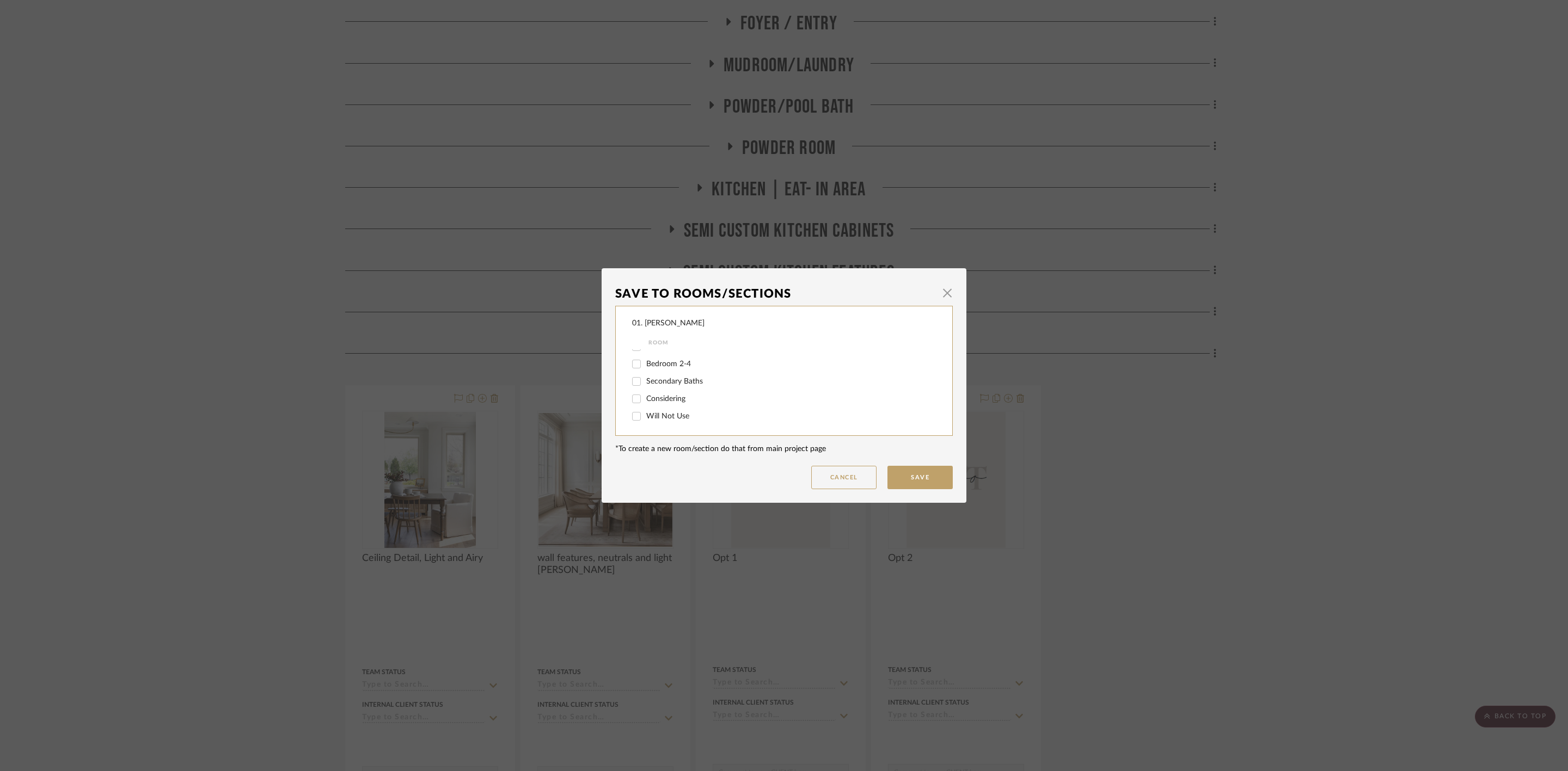
click at [662, 396] on span "Considering" at bounding box center [666, 399] width 39 height 8
click at [645, 396] on input "Considering" at bounding box center [636, 399] width 18 height 18
checkbox input "true"
click at [894, 472] on button "Save" at bounding box center [920, 478] width 65 height 23
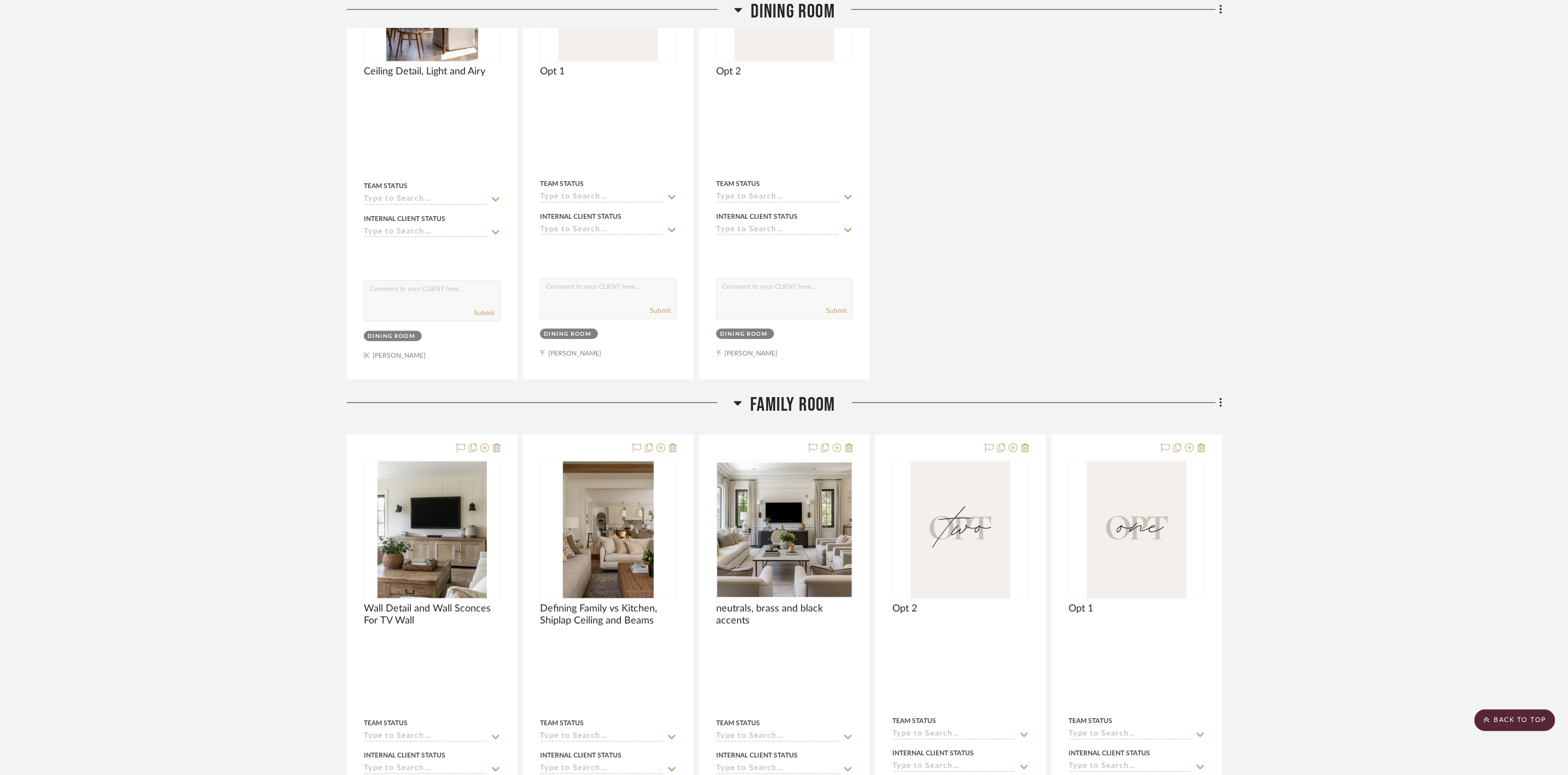
scroll to position [821, 0]
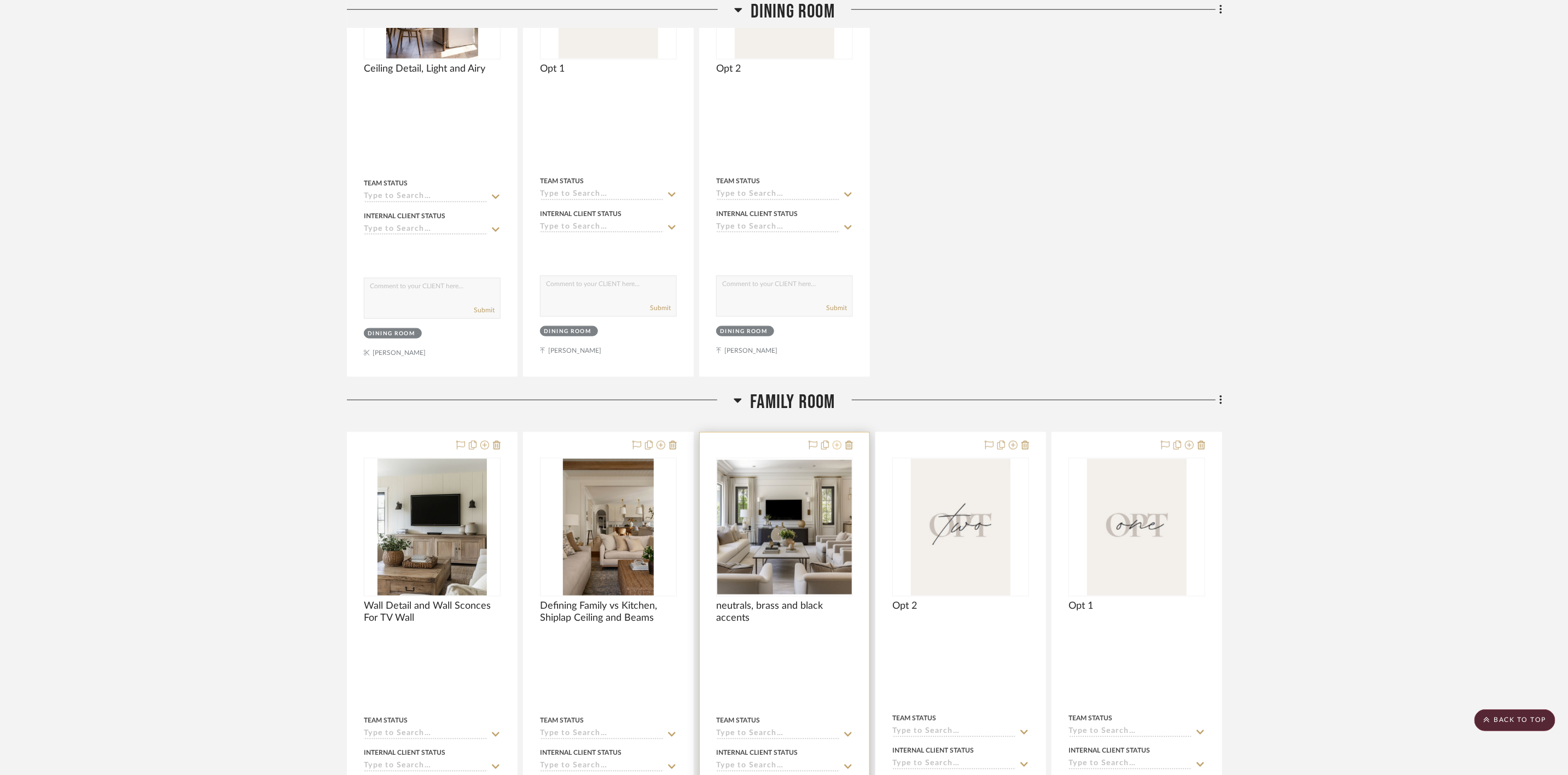
click at [836, 448] on icon at bounding box center [837, 445] width 9 height 9
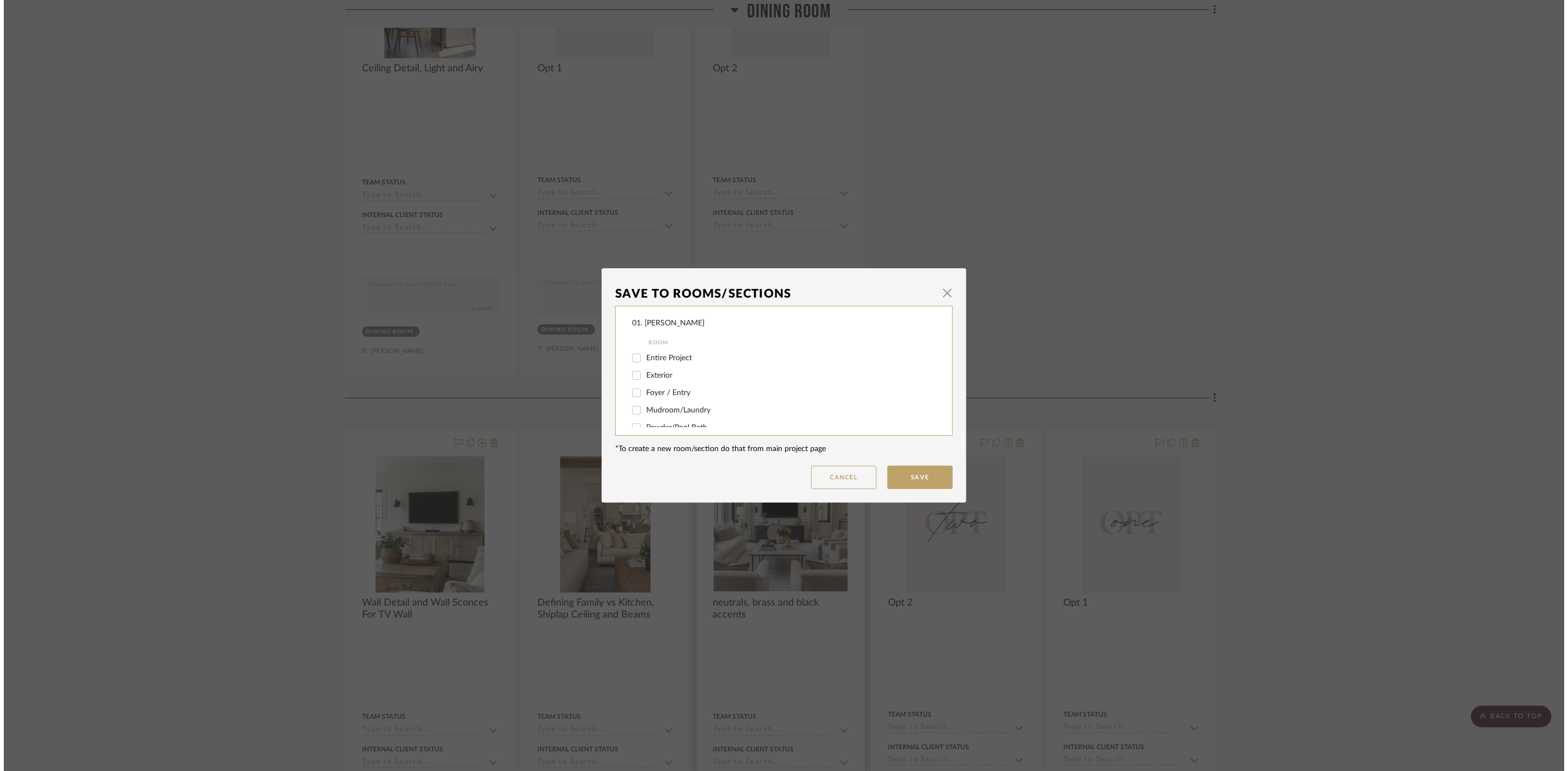
scroll to position [0, 0]
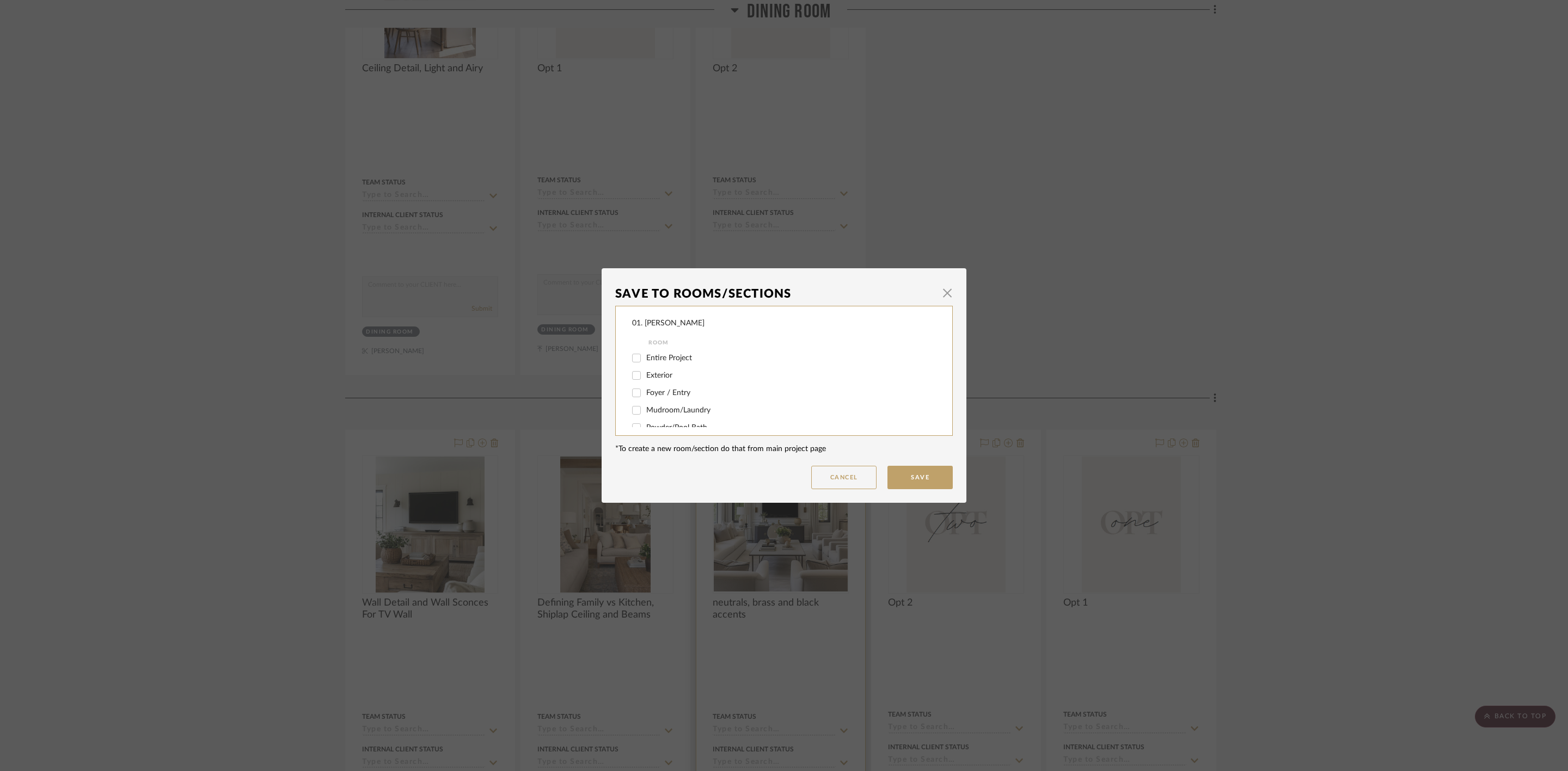
click at [832, 446] on mat-dialog-content "Save To Rooms/Sections × 01. [PERSON_NAME] Room Entire Project Exterior Foyer /…" at bounding box center [784, 385] width 338 height 208
click at [828, 476] on button "Cancel" at bounding box center [844, 478] width 65 height 23
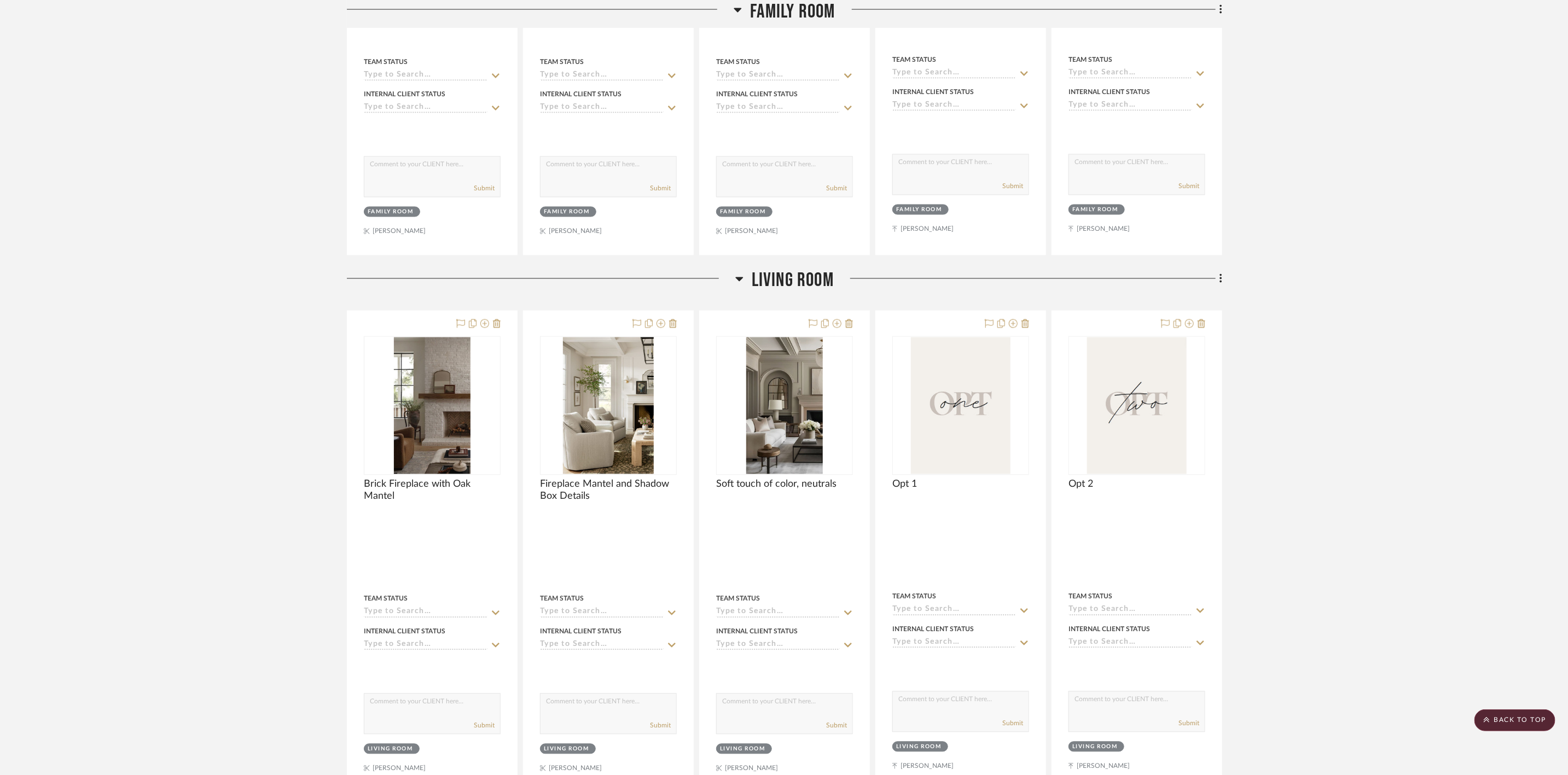
scroll to position [1477, 0]
click at [834, 330] on icon at bounding box center [837, 326] width 9 height 9
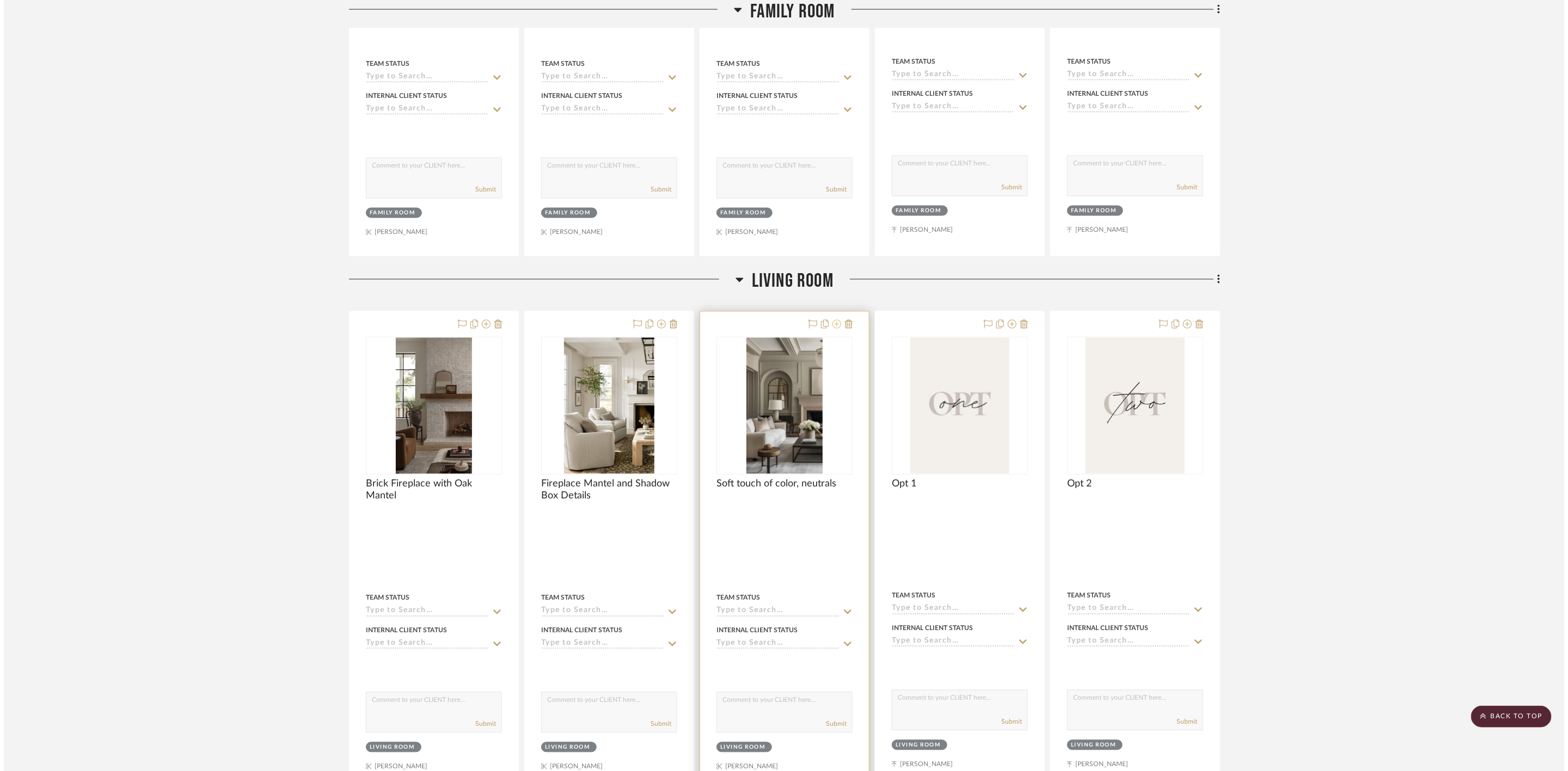
scroll to position [0, 0]
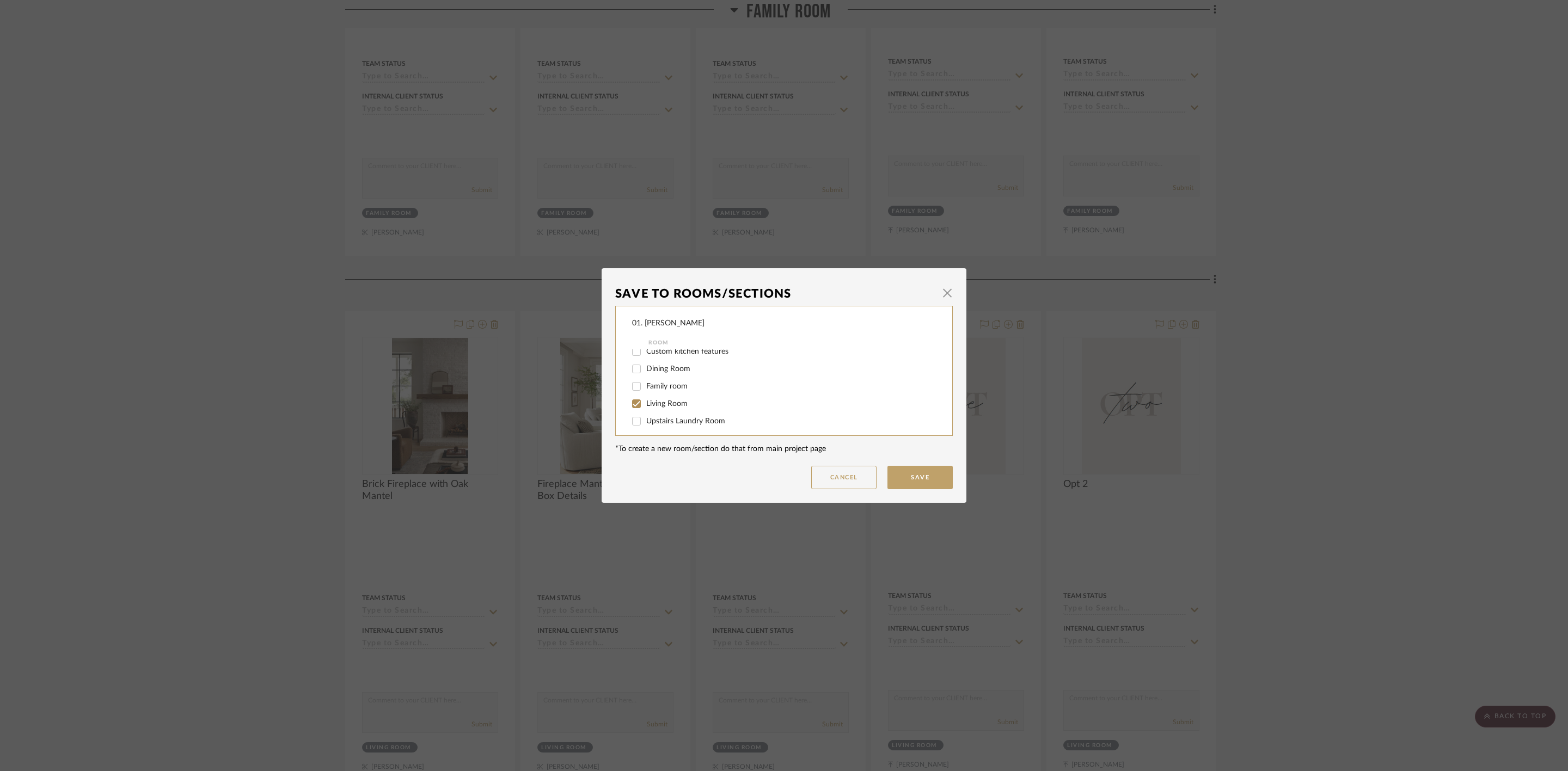
click at [667, 400] on label "Living Room" at bounding box center [784, 404] width 275 height 9
click at [645, 399] on input "Living Room" at bounding box center [636, 403] width 18 height 18
checkbox input "false"
click at [670, 397] on span "Considering" at bounding box center [666, 399] width 39 height 8
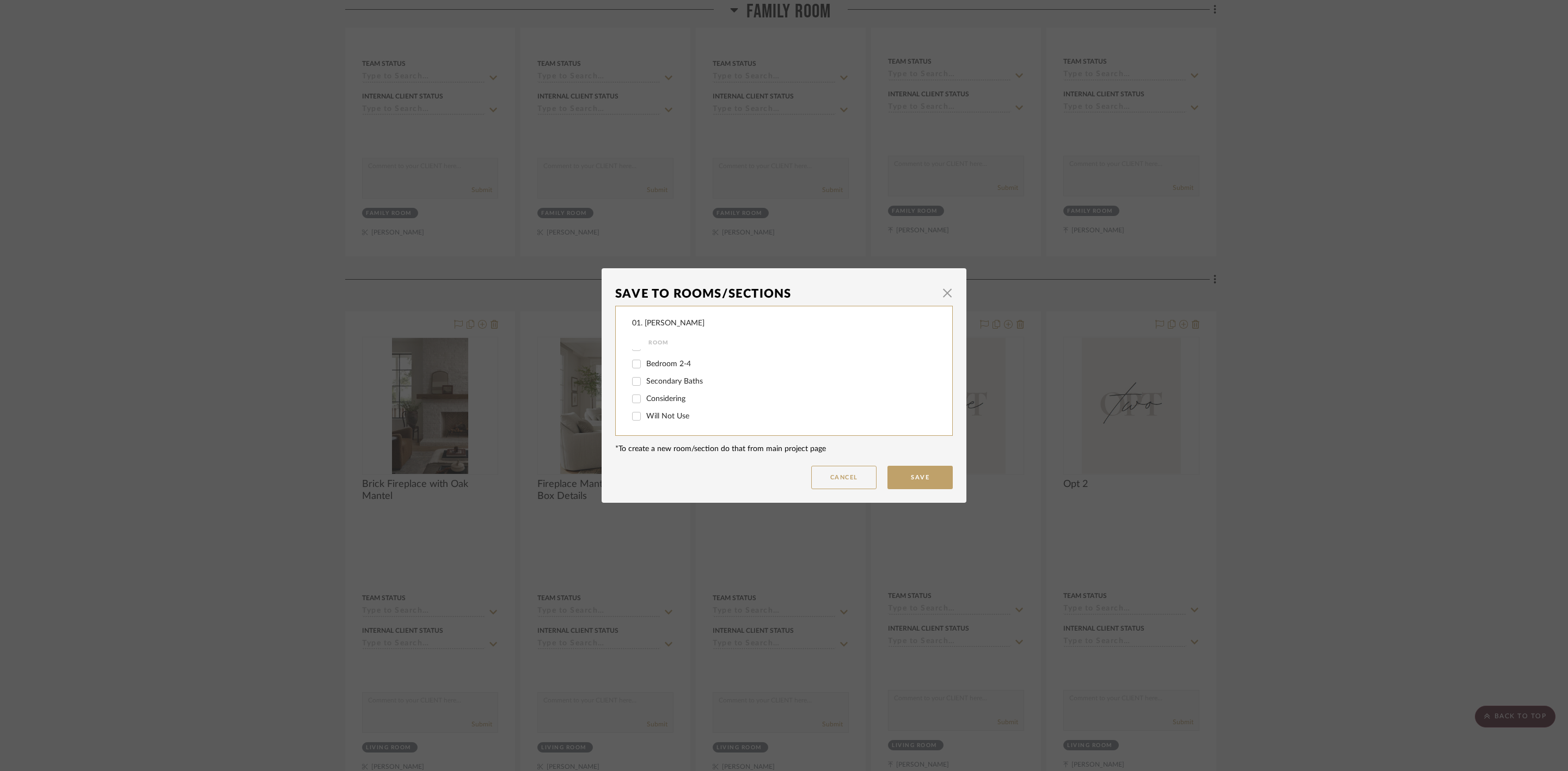
click at [645, 397] on input "Considering" at bounding box center [636, 399] width 18 height 18
checkbox input "true"
click at [911, 475] on button "Save" at bounding box center [920, 478] width 65 height 23
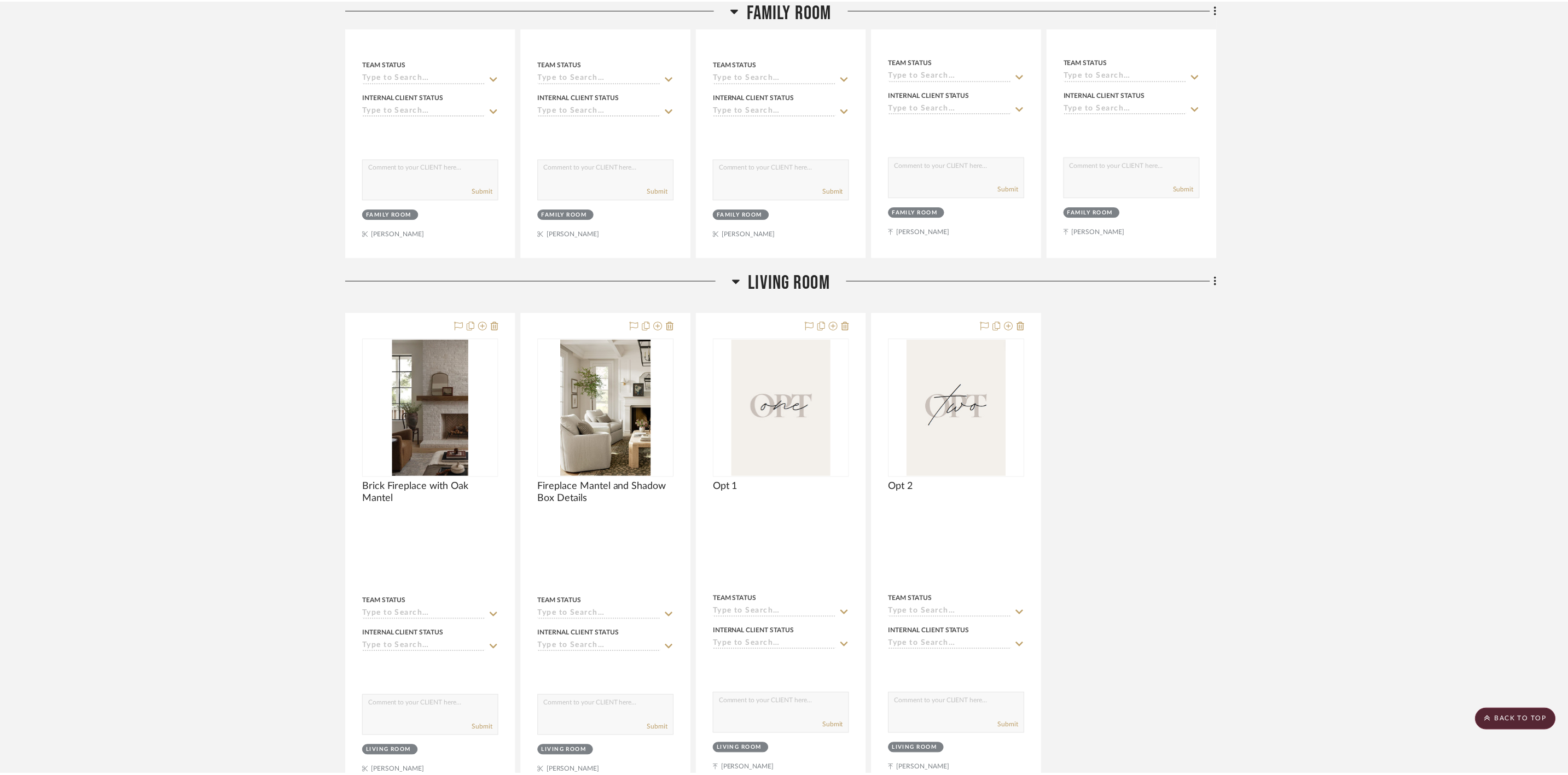
scroll to position [1477, 0]
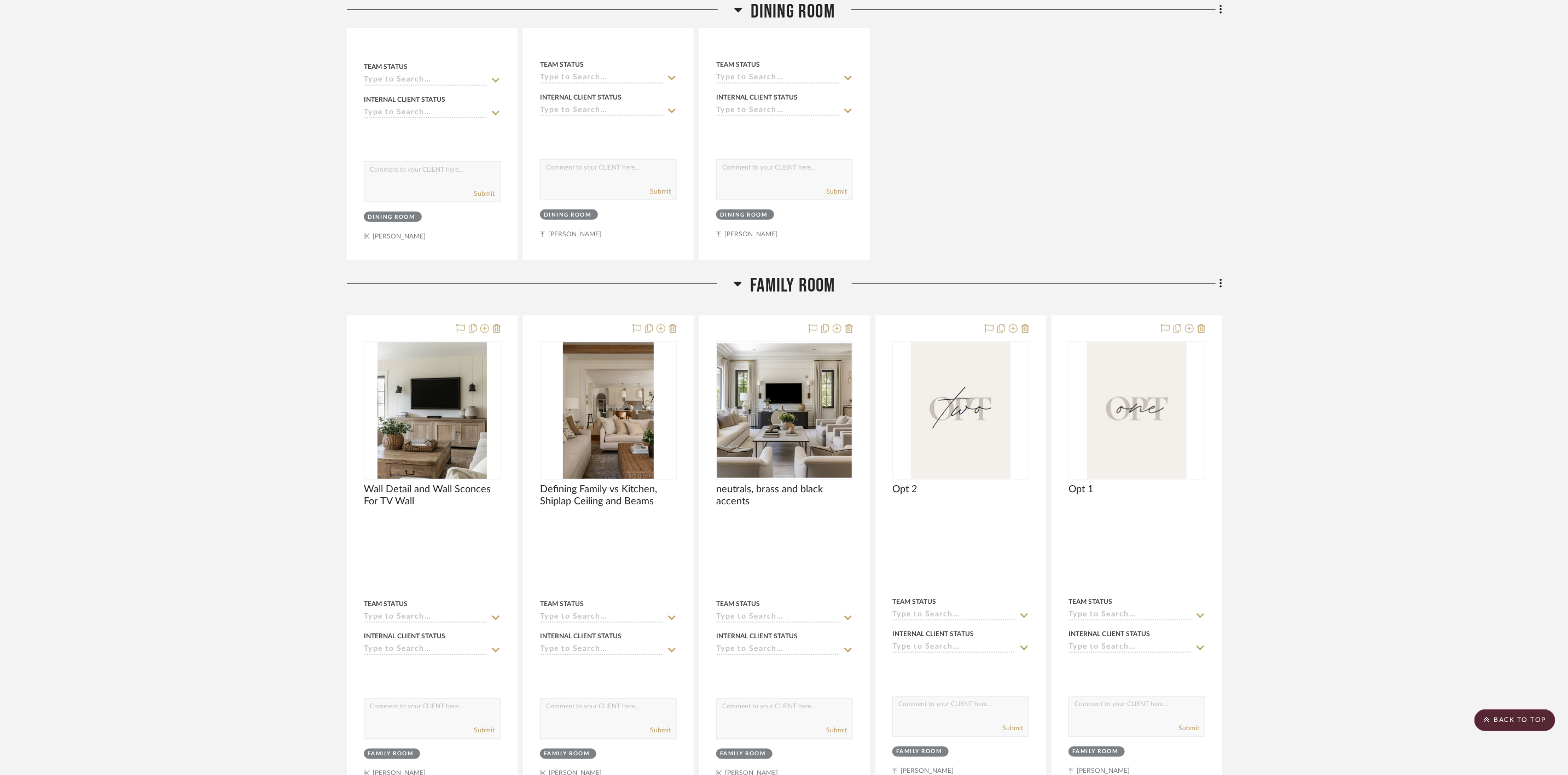
scroll to position [985, 0]
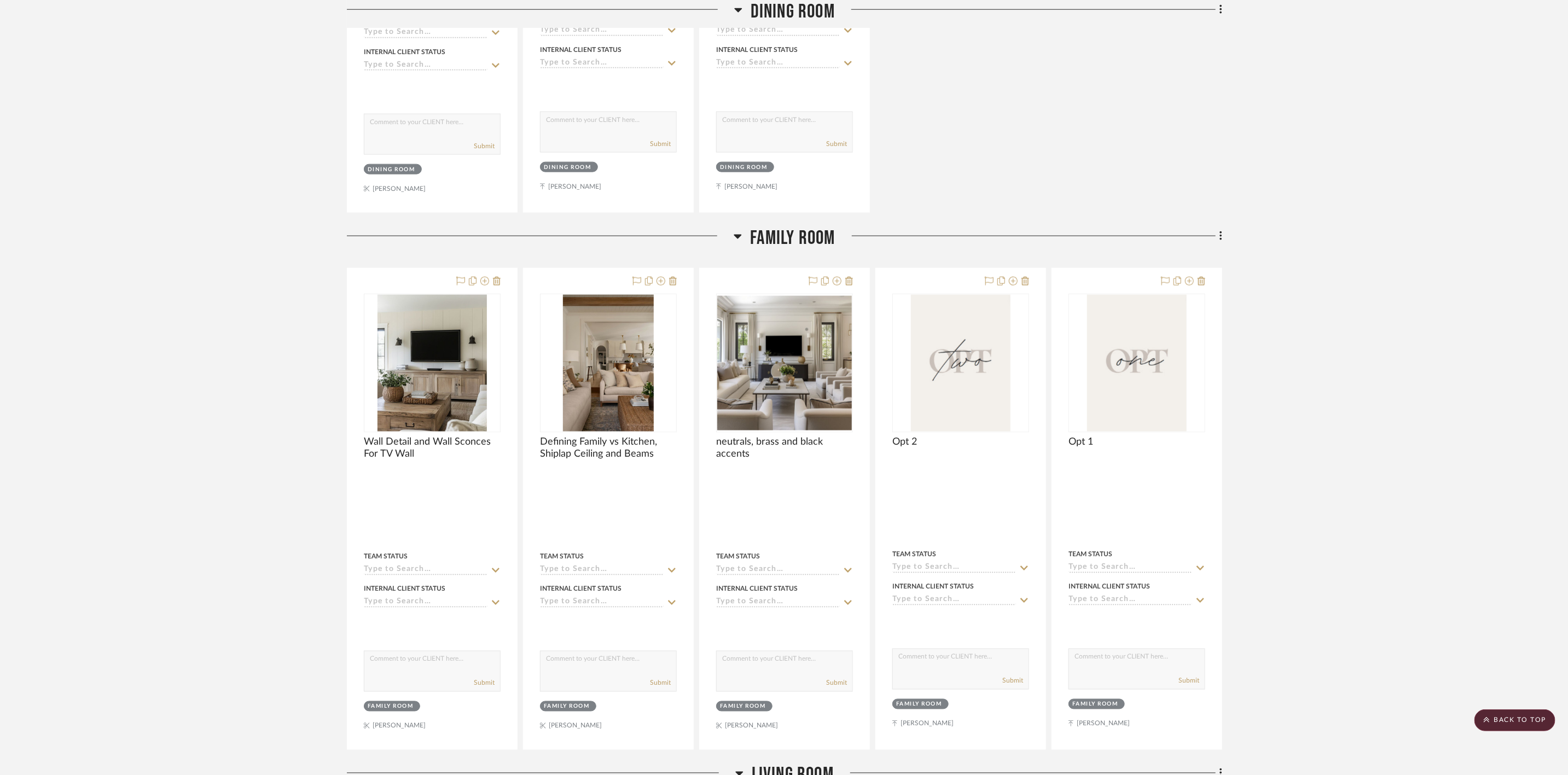
click at [775, 234] on span "Family room" at bounding box center [792, 238] width 85 height 23
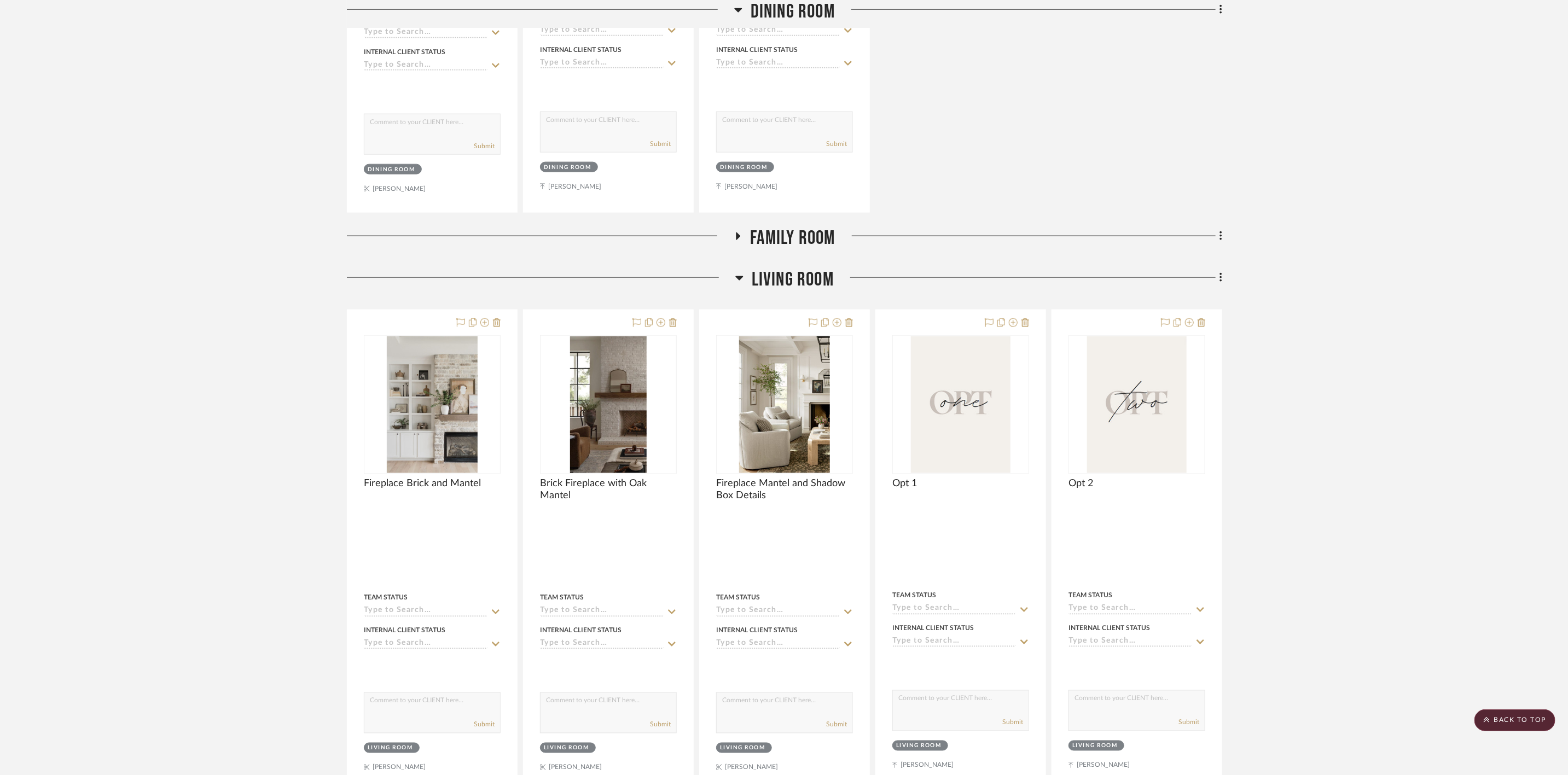
click at [790, 281] on span "Living Room" at bounding box center [793, 280] width 82 height 23
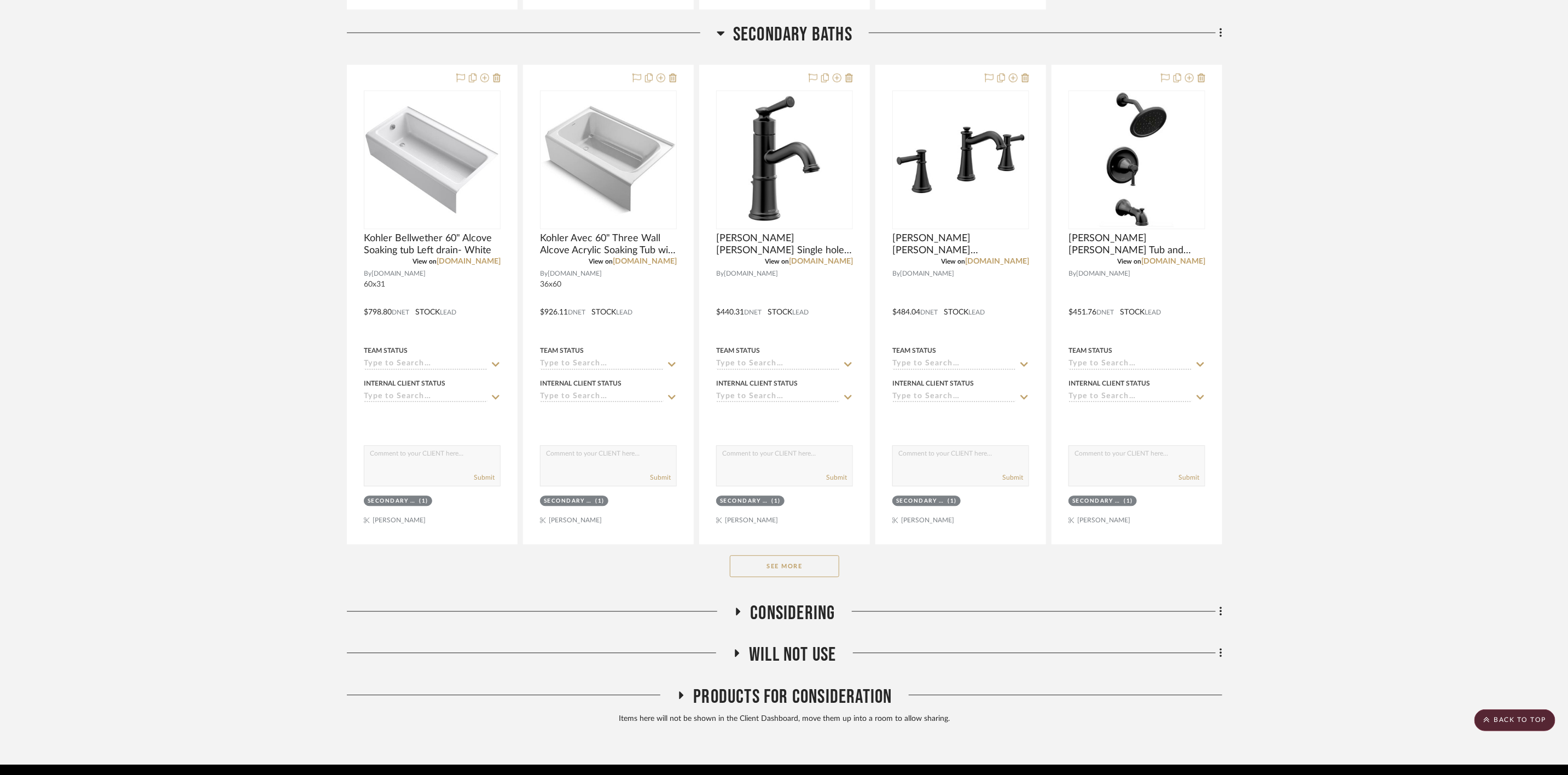
scroll to position [1938, 0]
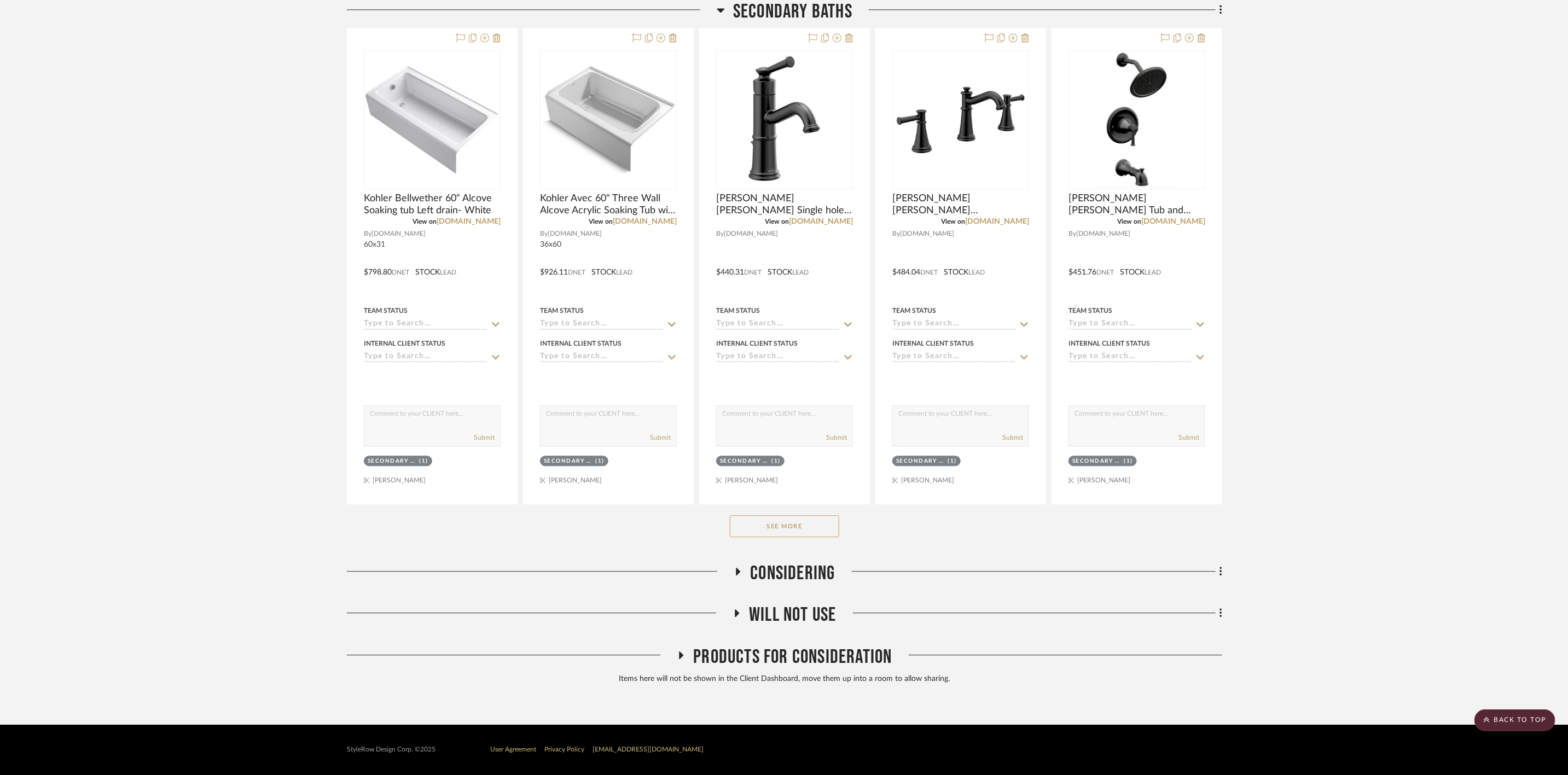
click at [826, 525] on button "See More" at bounding box center [784, 527] width 110 height 22
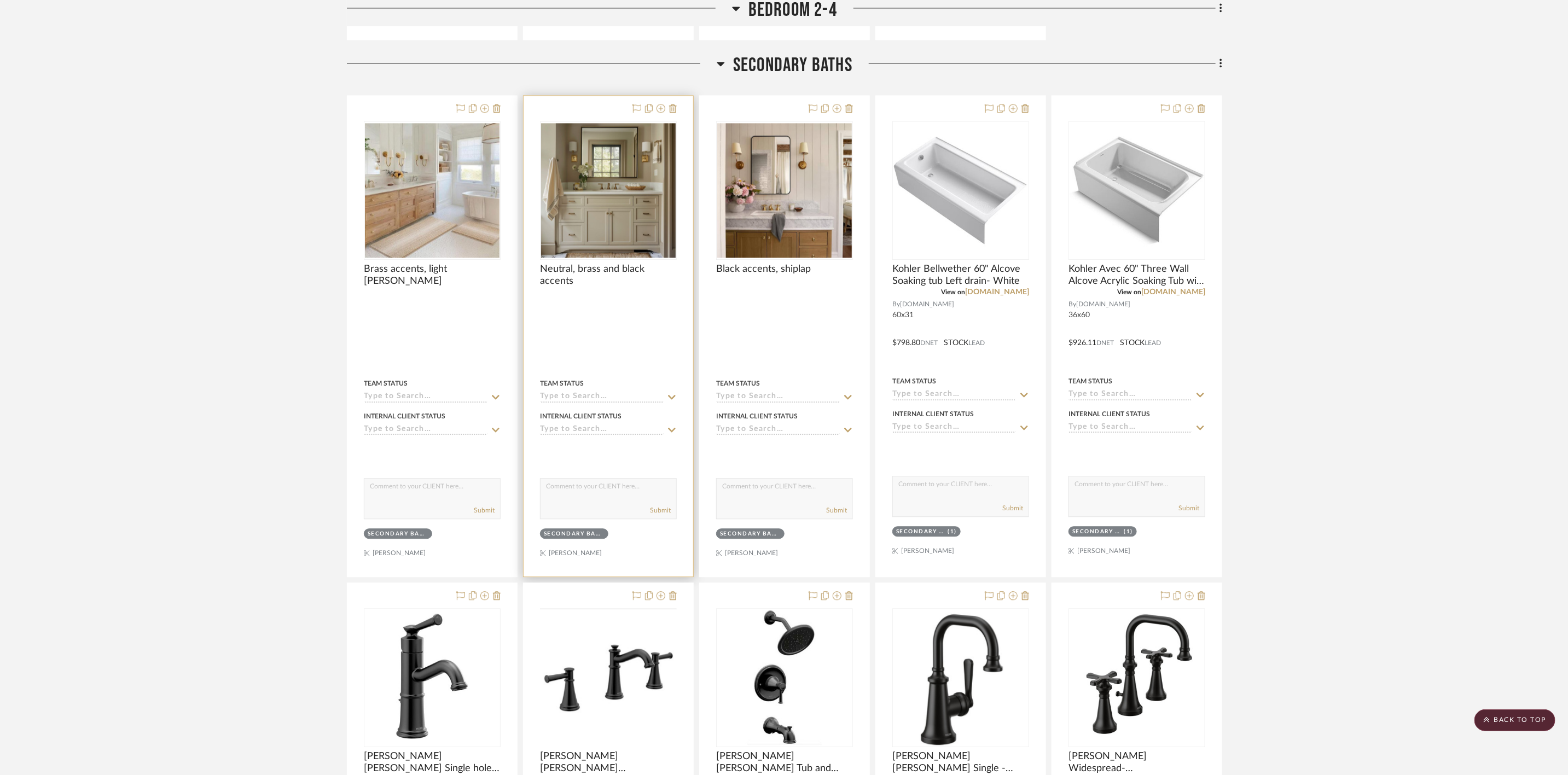
scroll to position [1693, 0]
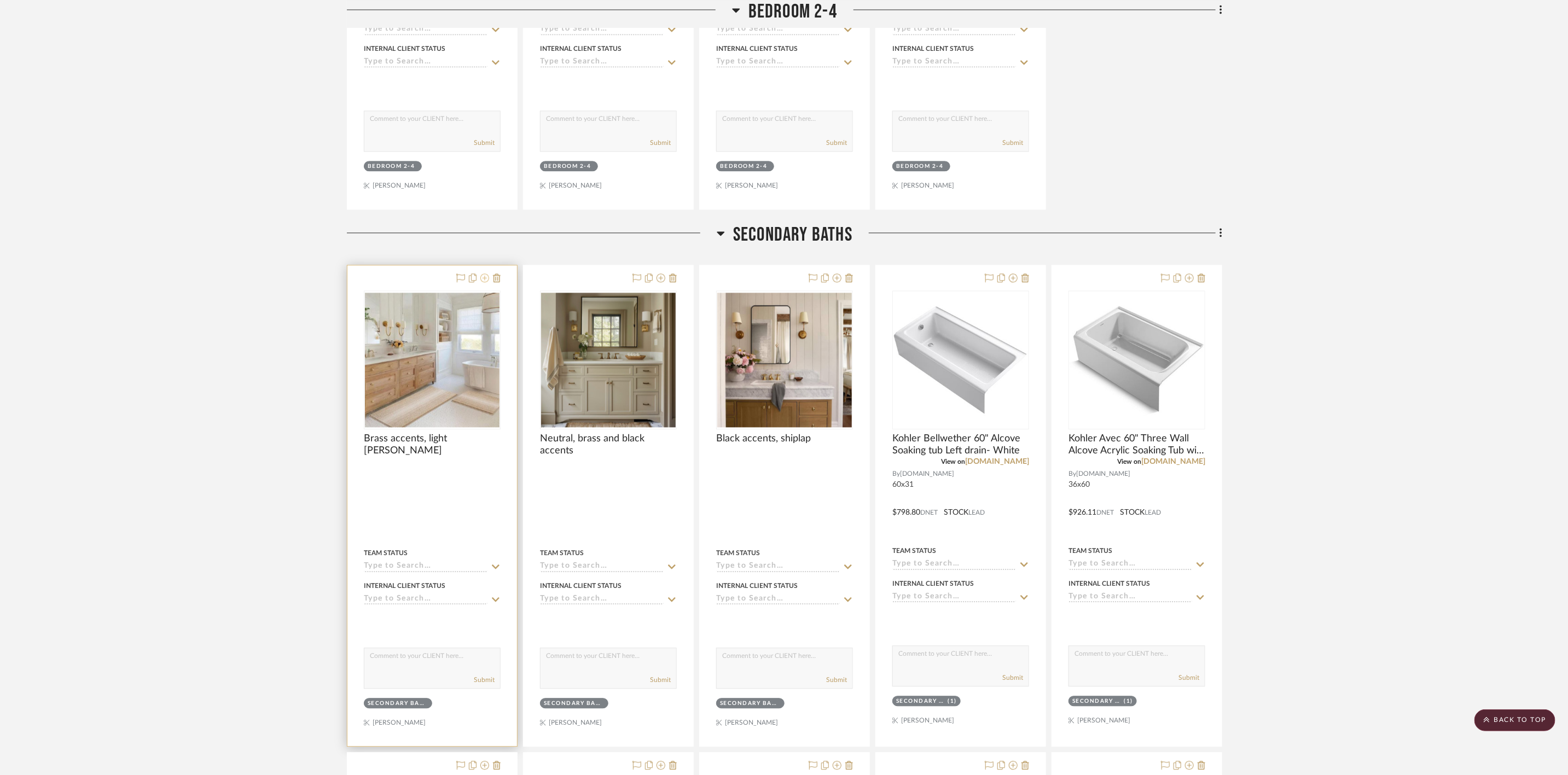
click at [485, 285] on button at bounding box center [485, 278] width 9 height 13
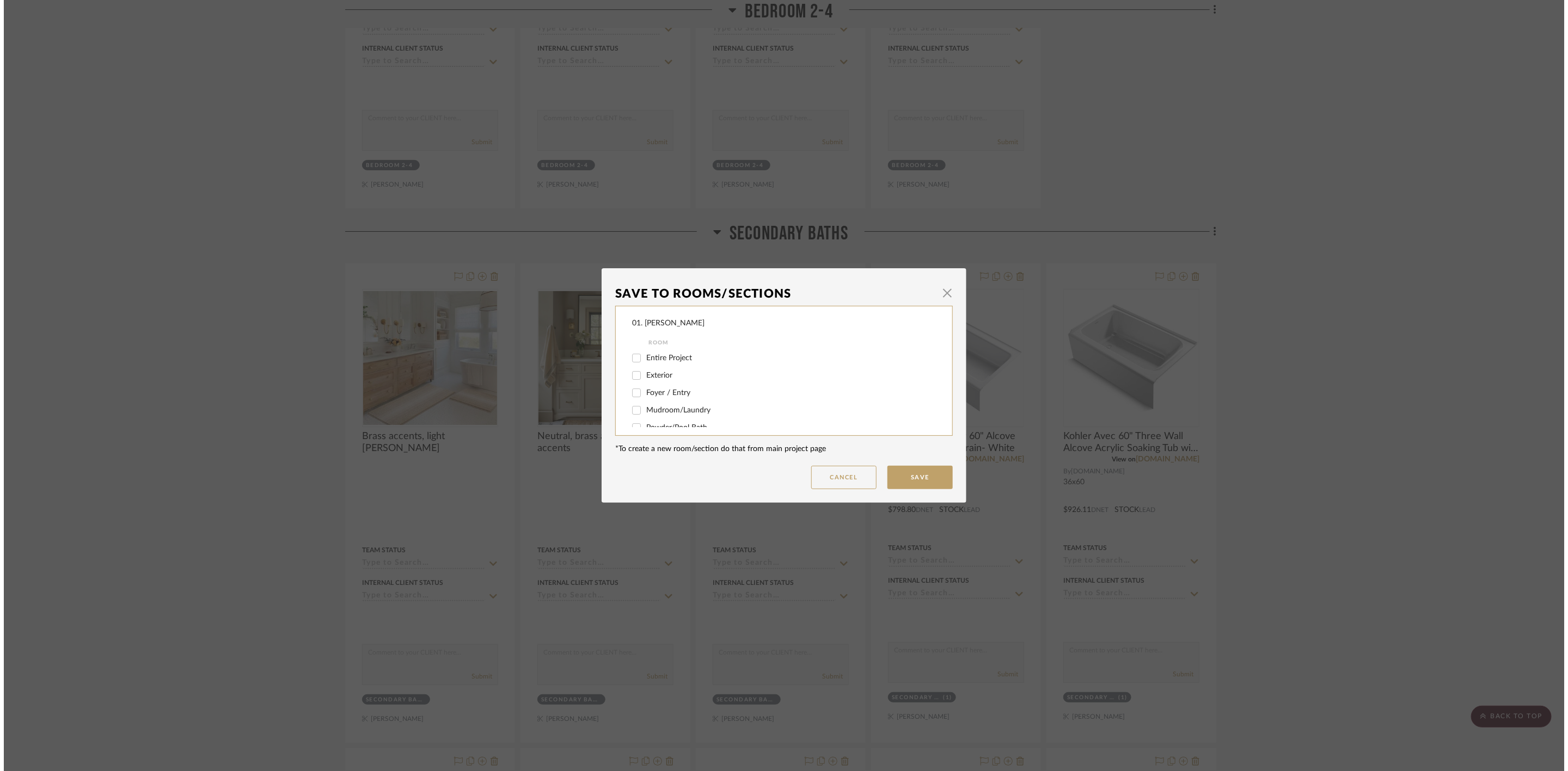
scroll to position [0, 0]
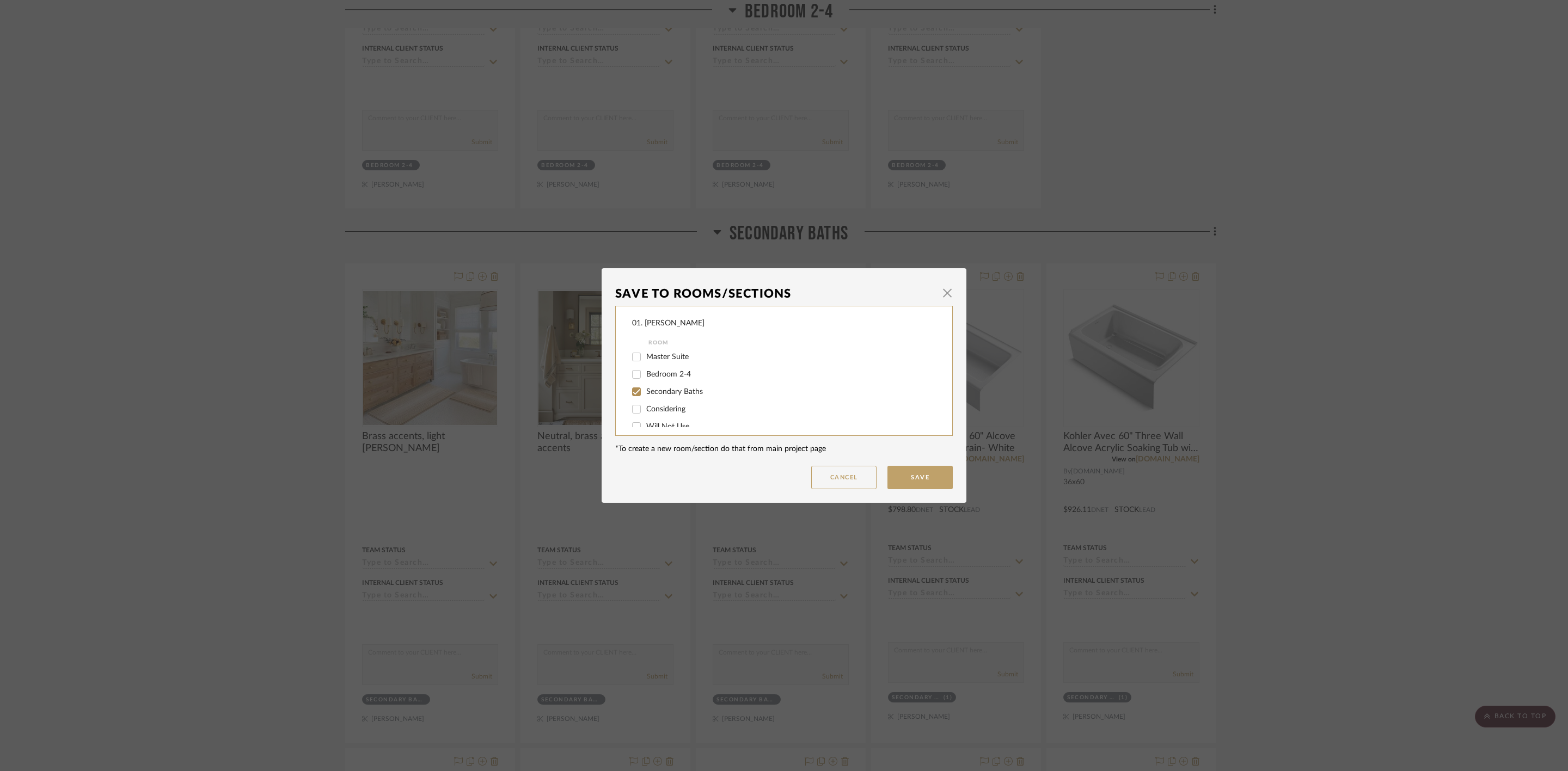
click at [672, 394] on span "Secondary Baths" at bounding box center [674, 392] width 57 height 8
click at [645, 394] on input "Secondary Baths" at bounding box center [636, 392] width 18 height 18
checkbox input "false"
click at [670, 420] on span "Will Not Use" at bounding box center [668, 416] width 43 height 8
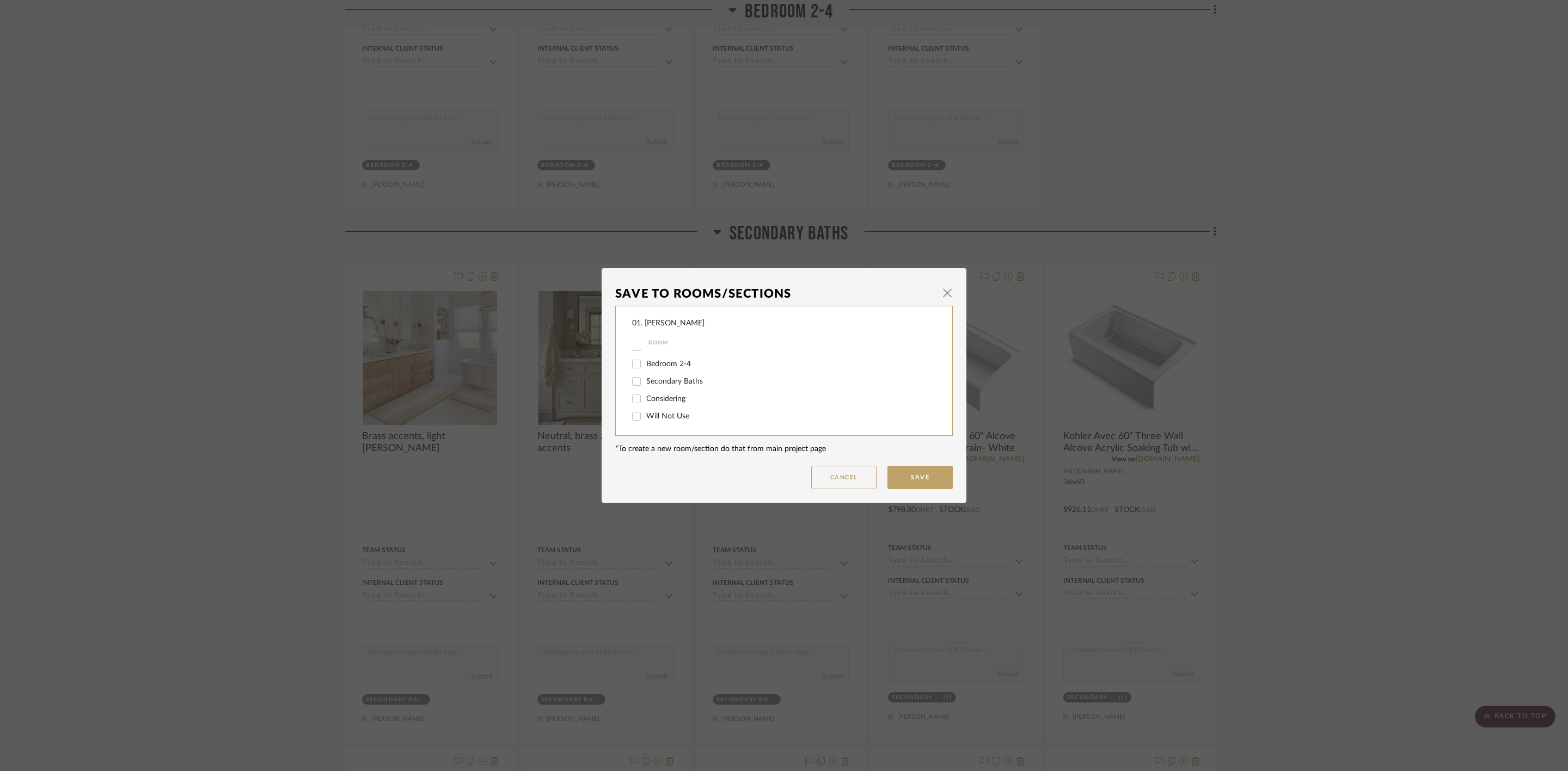
click at [645, 420] on input "Will Not Use" at bounding box center [636, 416] width 18 height 18
checkbox input "true"
click at [883, 469] on div "Cancel Save" at bounding box center [784, 478] width 338 height 23
click at [900, 472] on button "Save" at bounding box center [920, 478] width 65 height 23
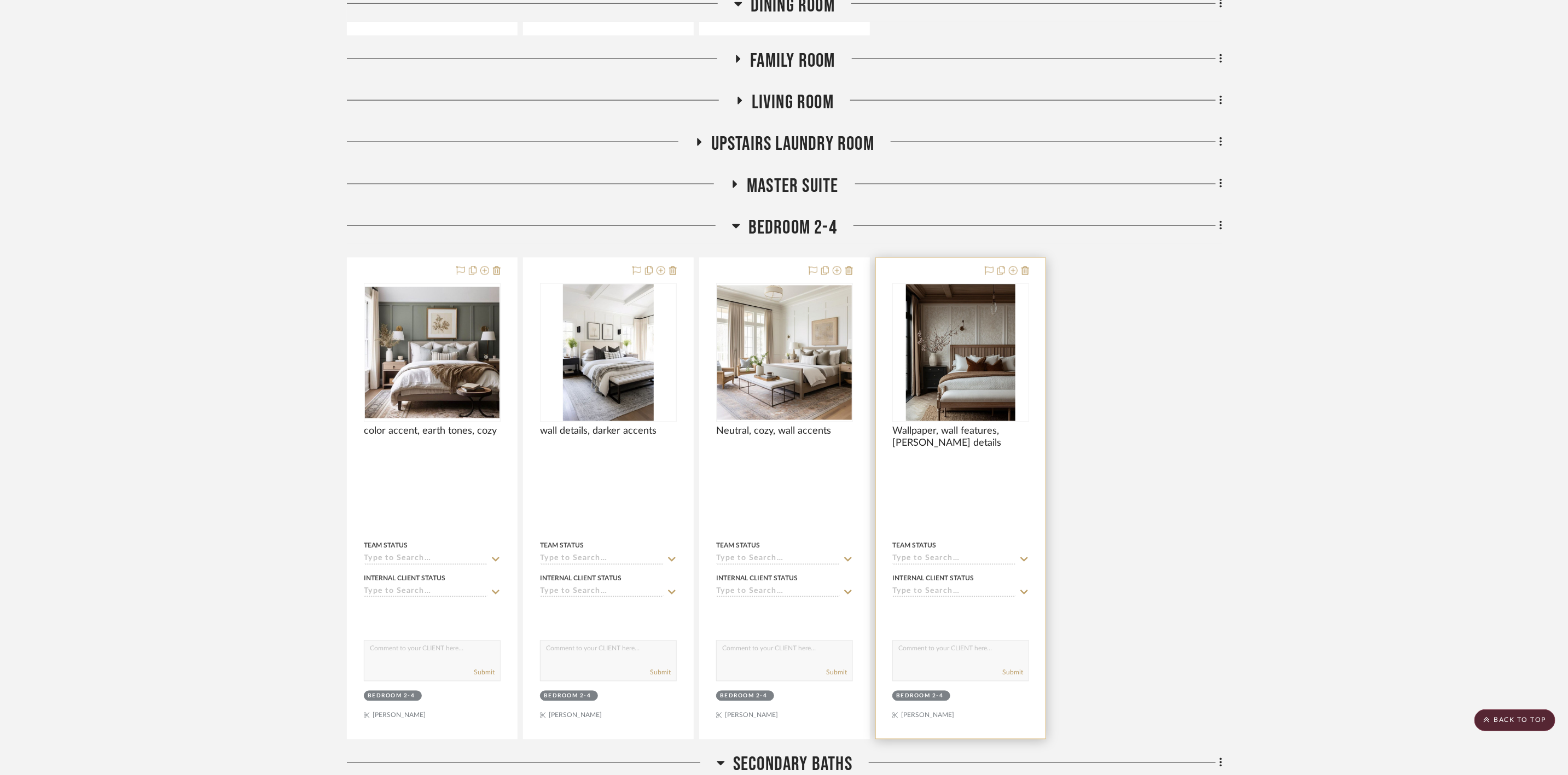
scroll to position [1114, 0]
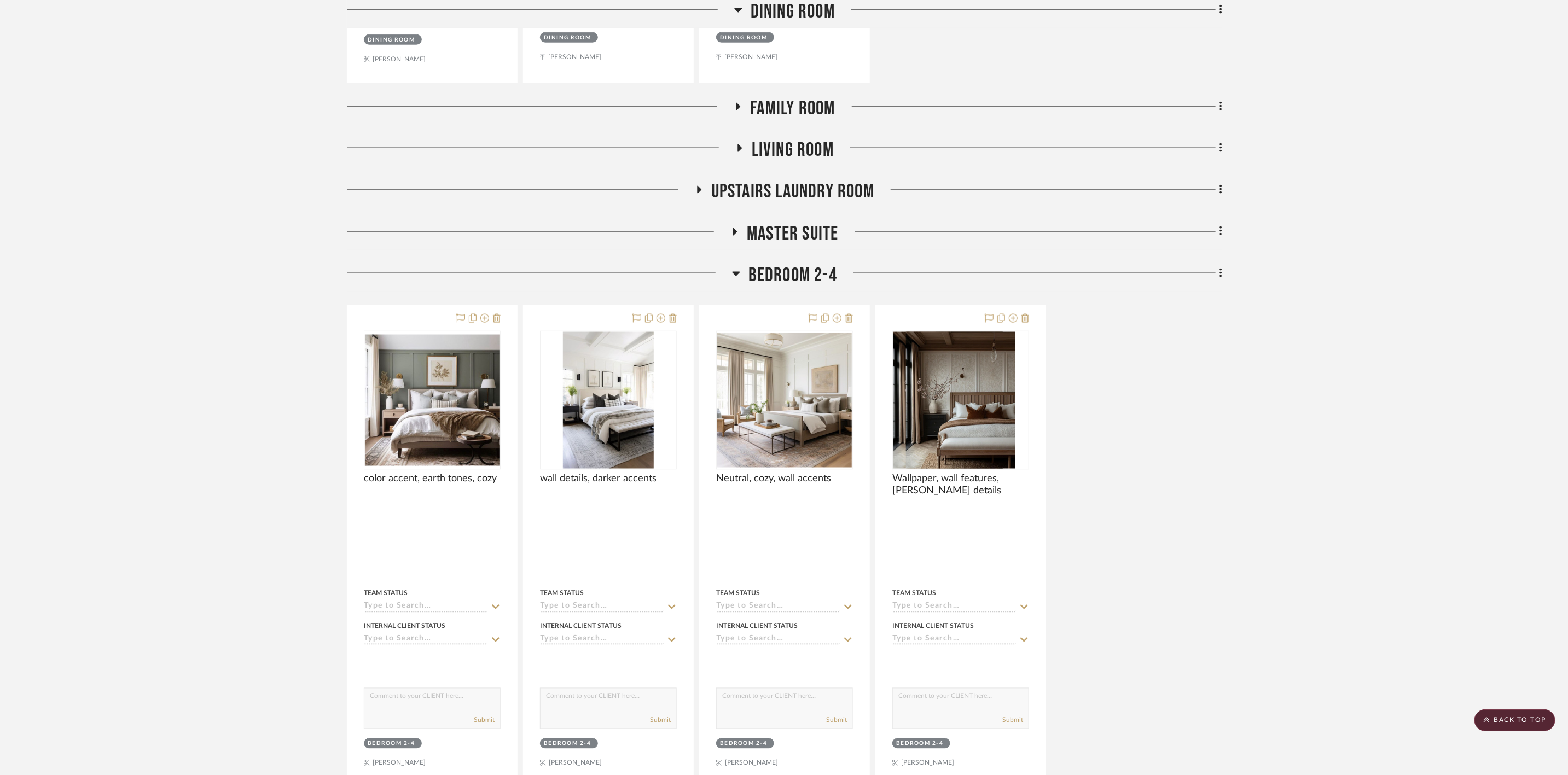
click at [813, 245] on span "Master Suite" at bounding box center [792, 234] width 91 height 23
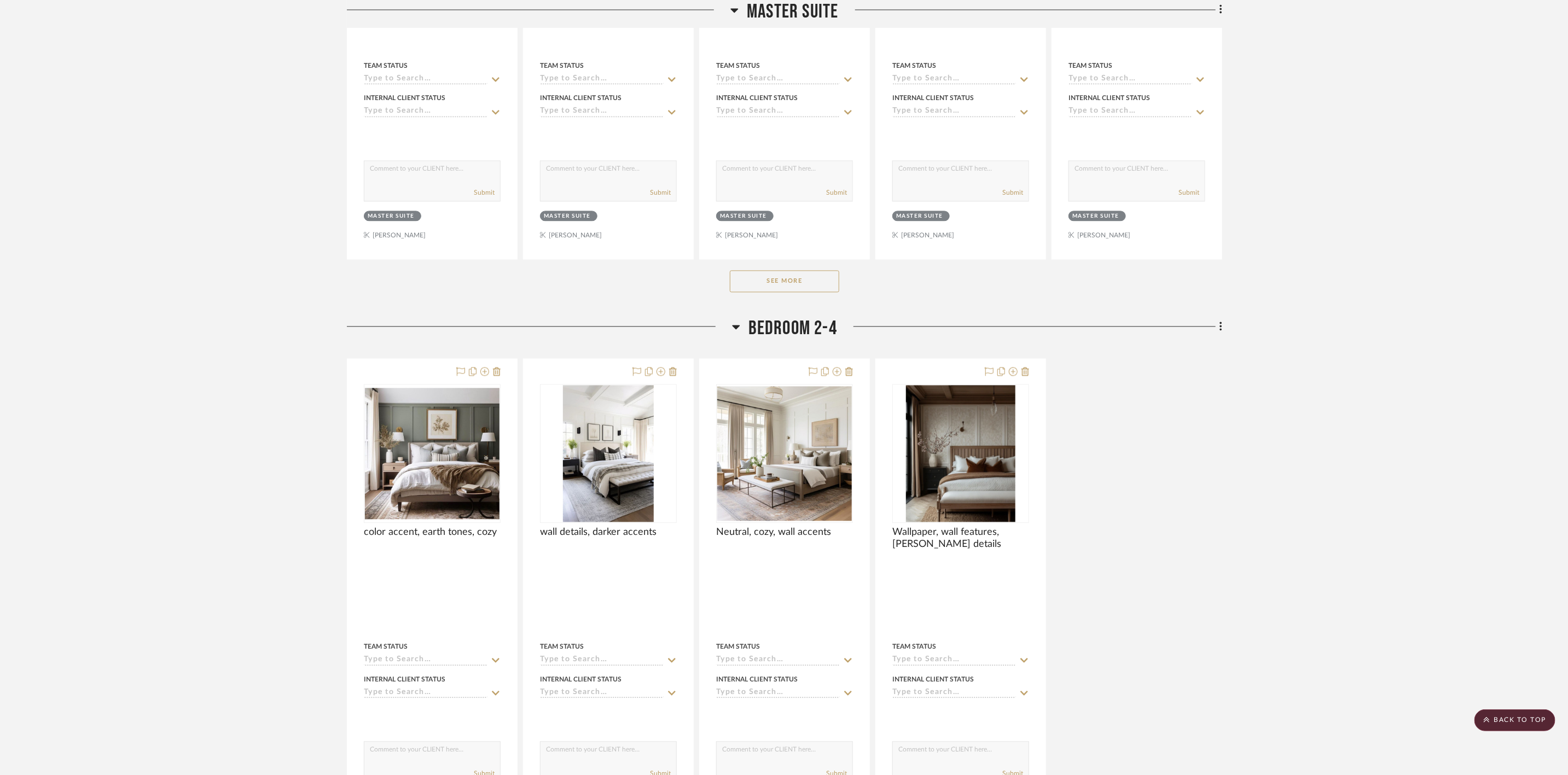
scroll to position [1607, 0]
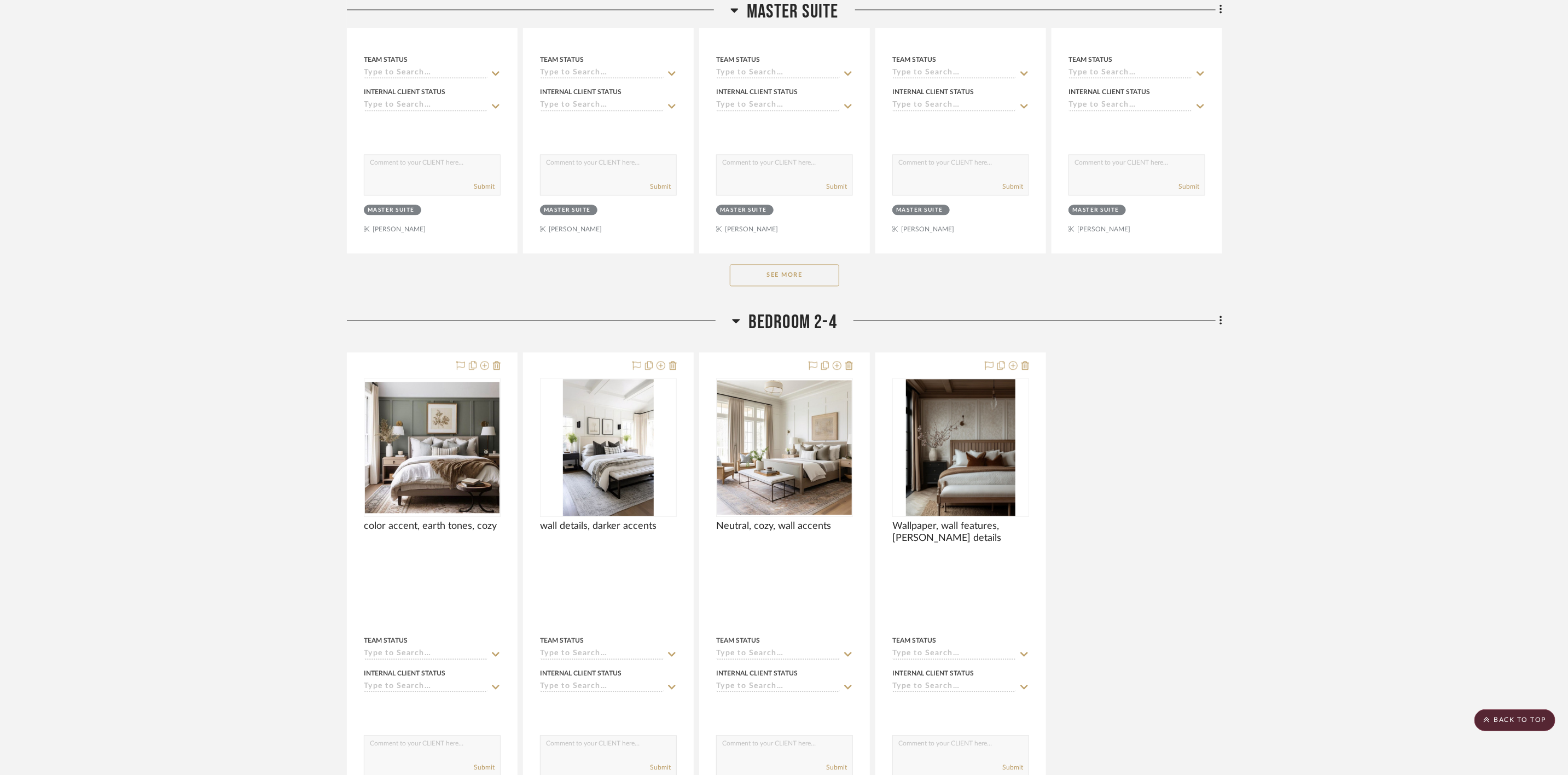
click at [804, 274] on button "See More" at bounding box center [784, 275] width 110 height 22
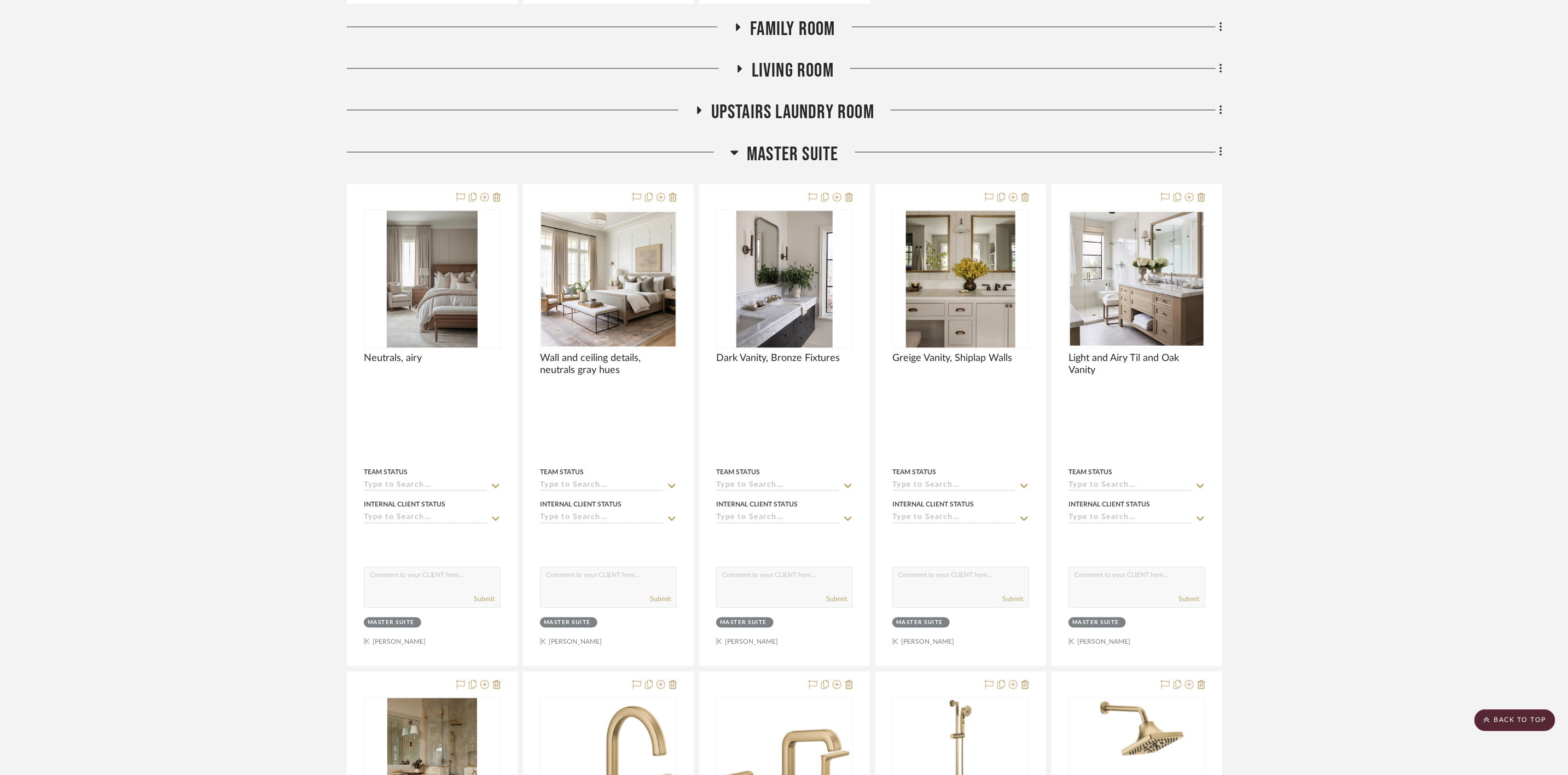
scroll to position [1159, 0]
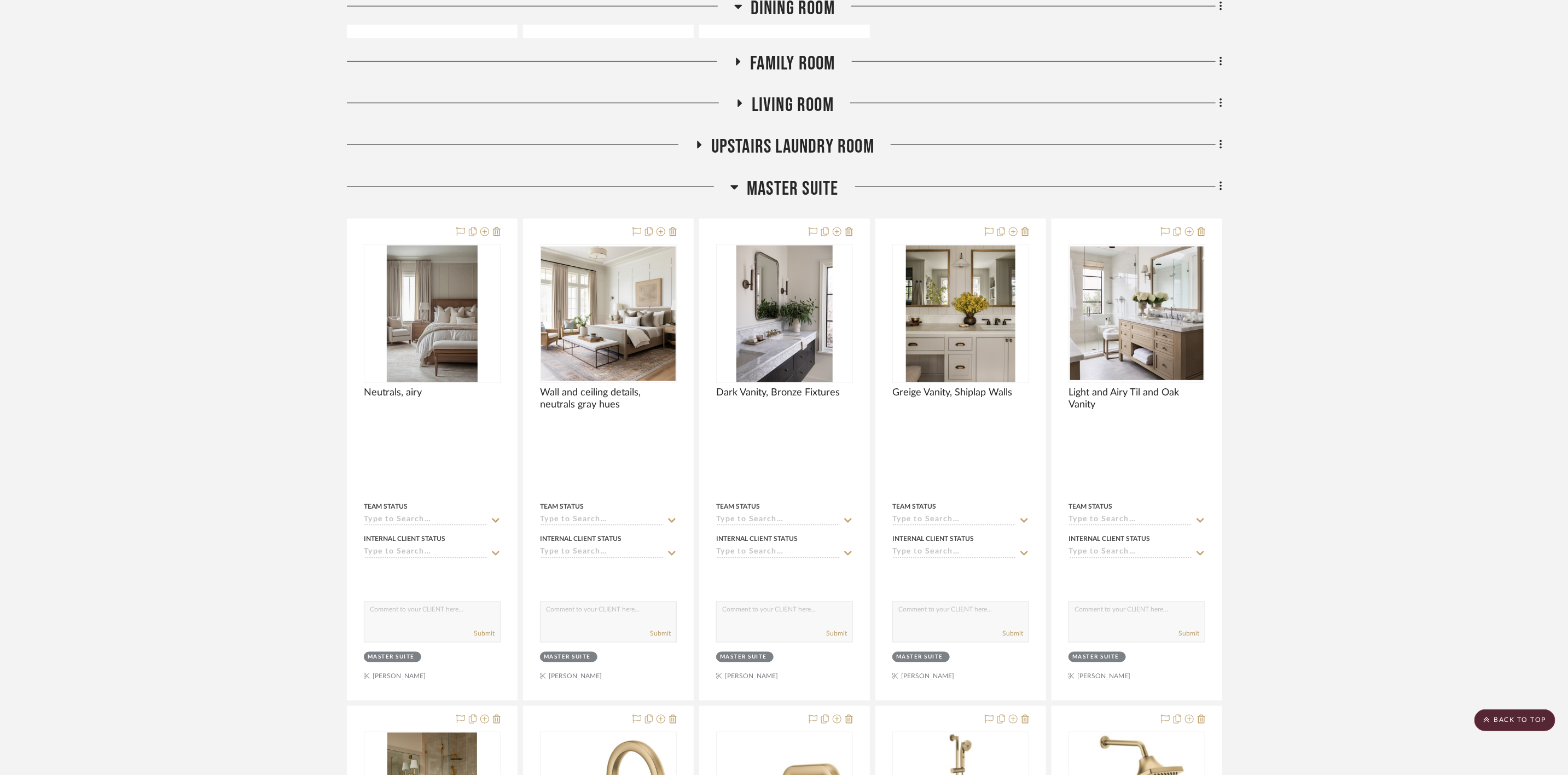
click at [817, 187] on span "Master Suite" at bounding box center [792, 189] width 91 height 23
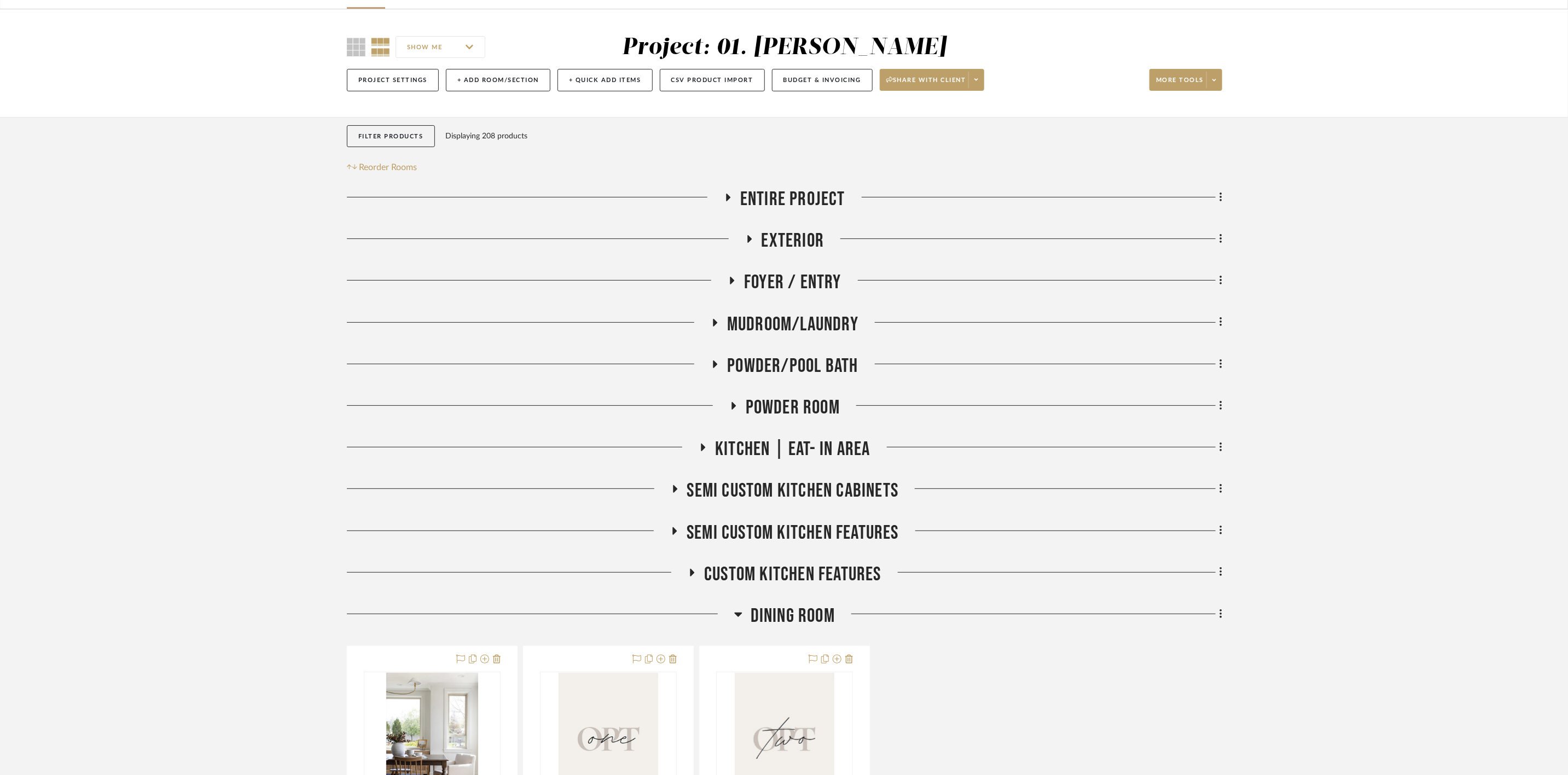
scroll to position [10, 0]
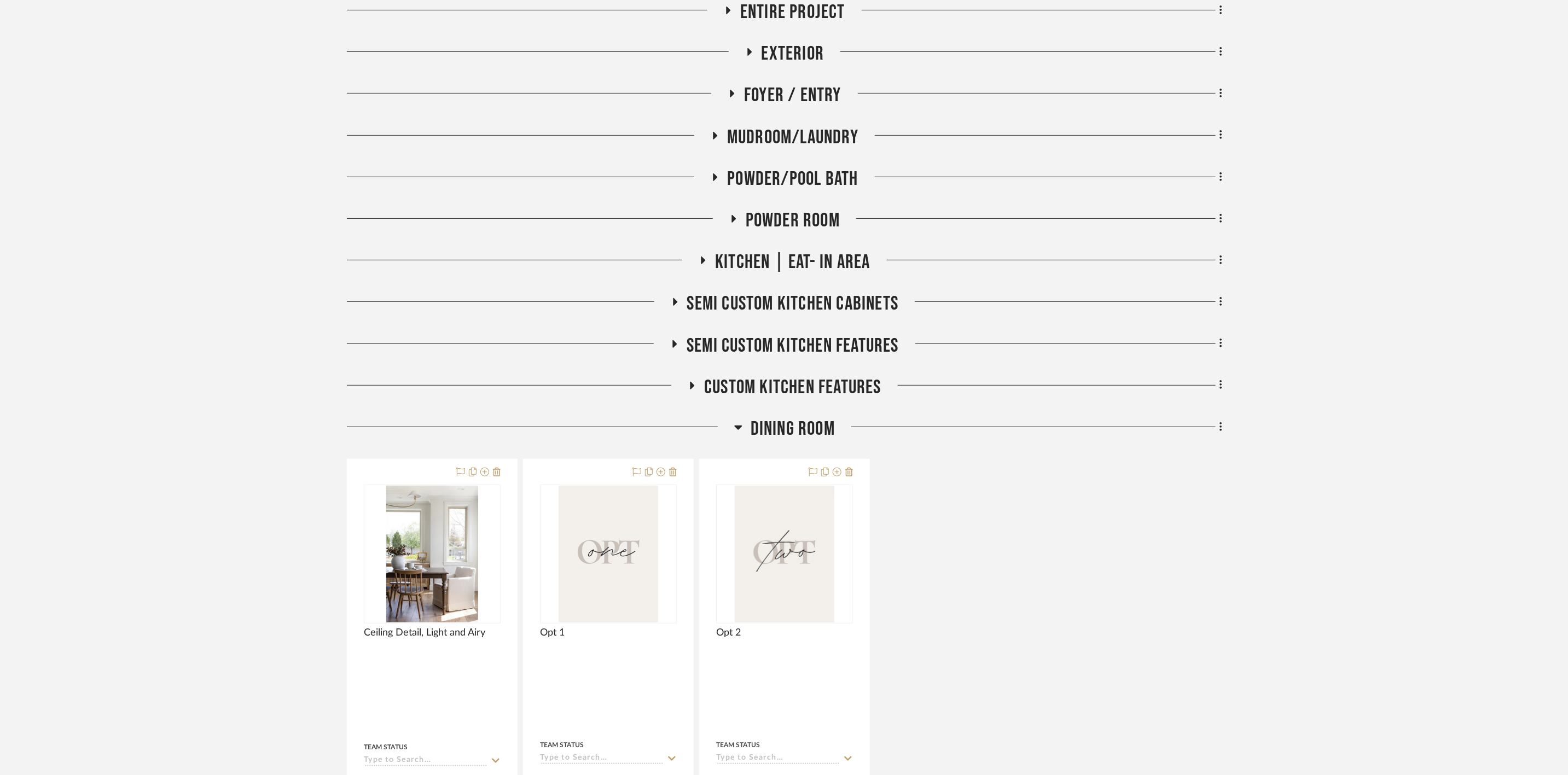
drag, startPoint x: 793, startPoint y: 424, endPoint x: 805, endPoint y: 427, distance: 12.4
click at [793, 424] on span "Dining Room" at bounding box center [793, 429] width 84 height 23
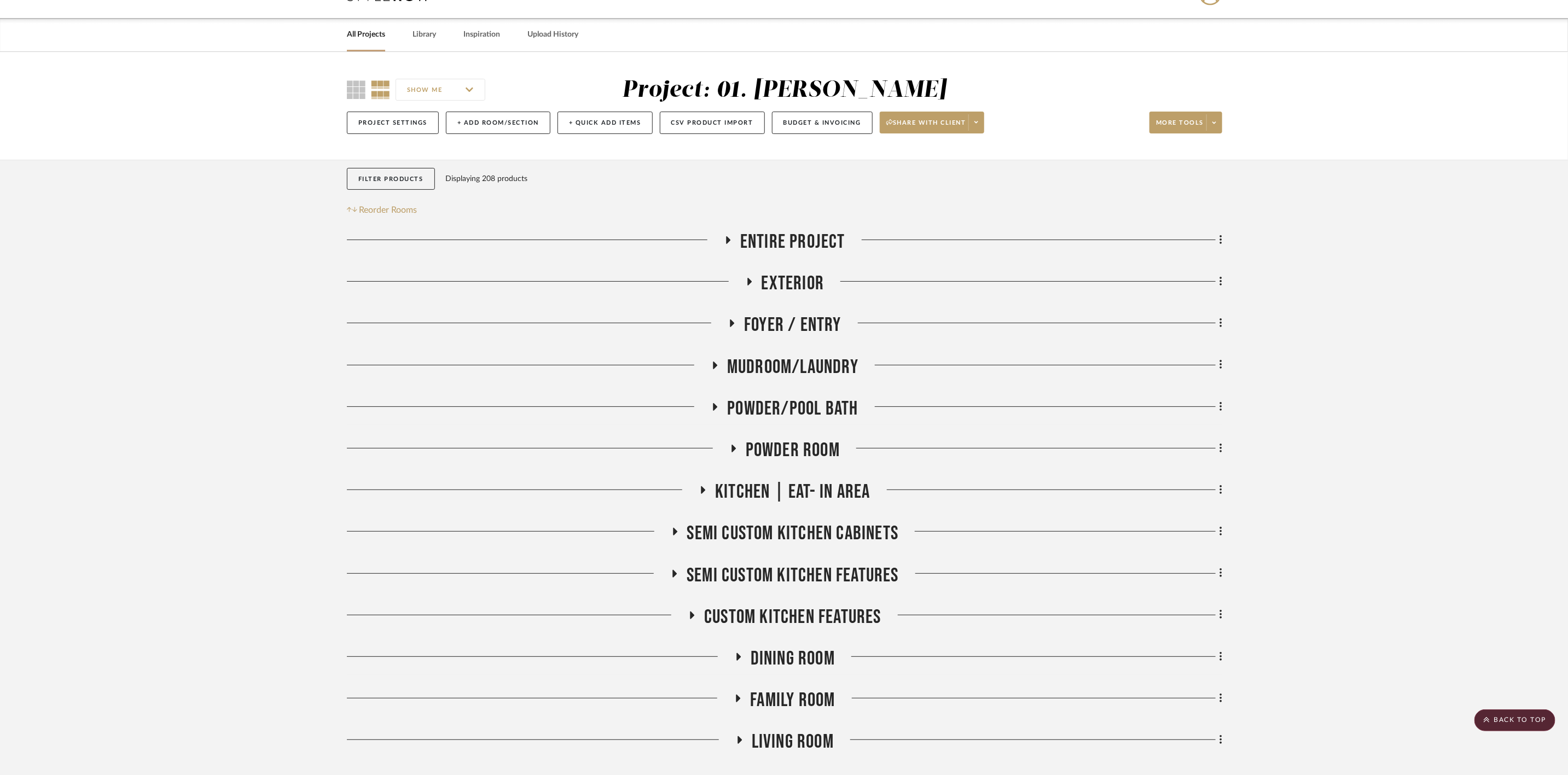
scroll to position [0, 0]
